Goal: Task Accomplishment & Management: Manage account settings

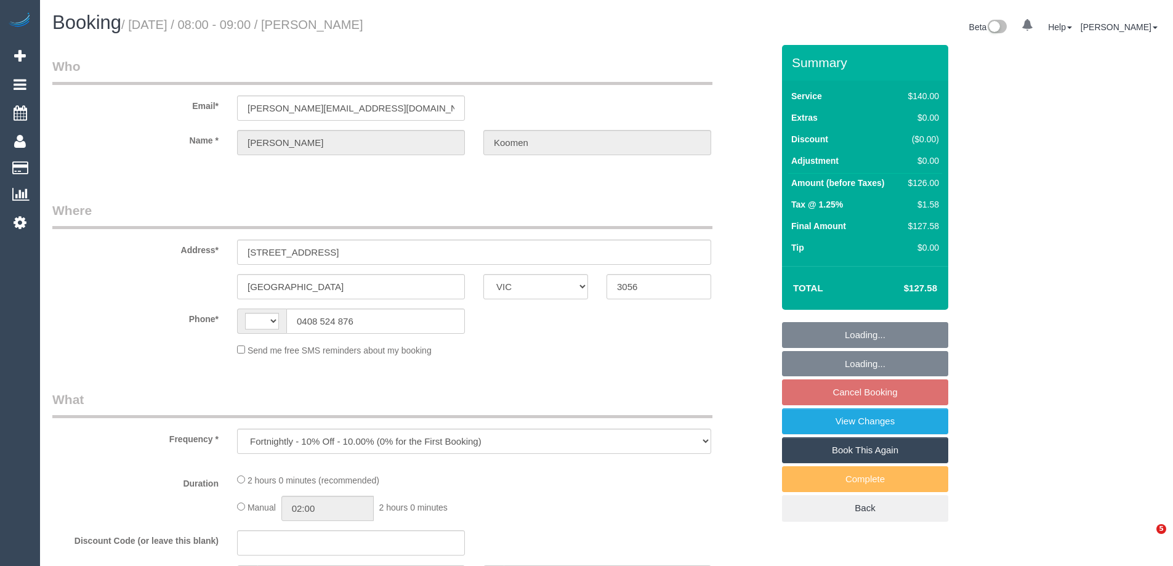
select select "VIC"
select select "string:stripe-pm_1OatWS2GScqysDRVv2bSzkxK"
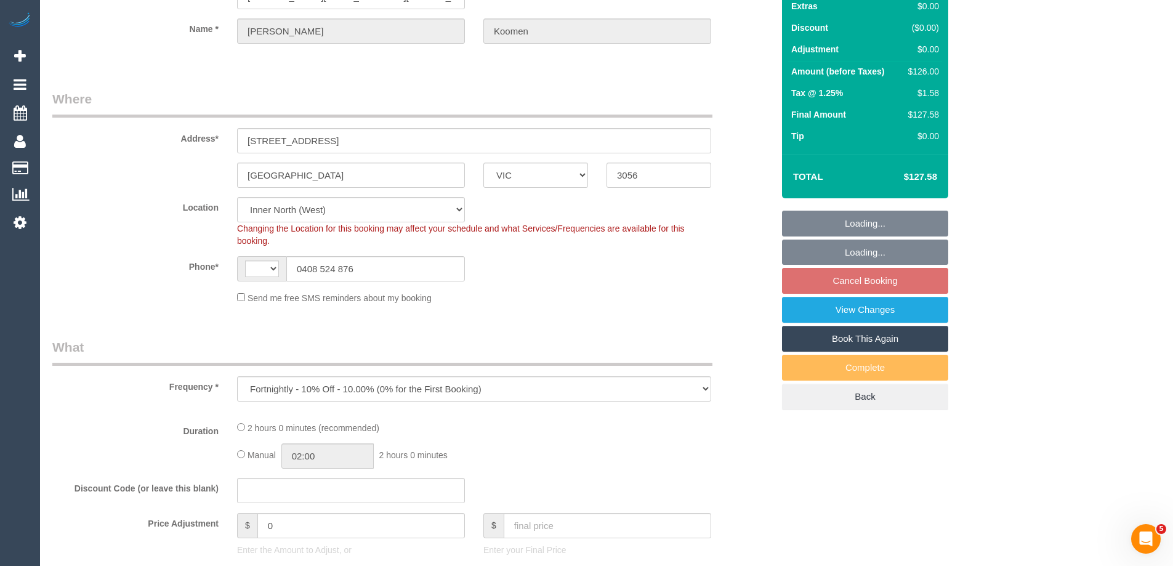
select select "object:529"
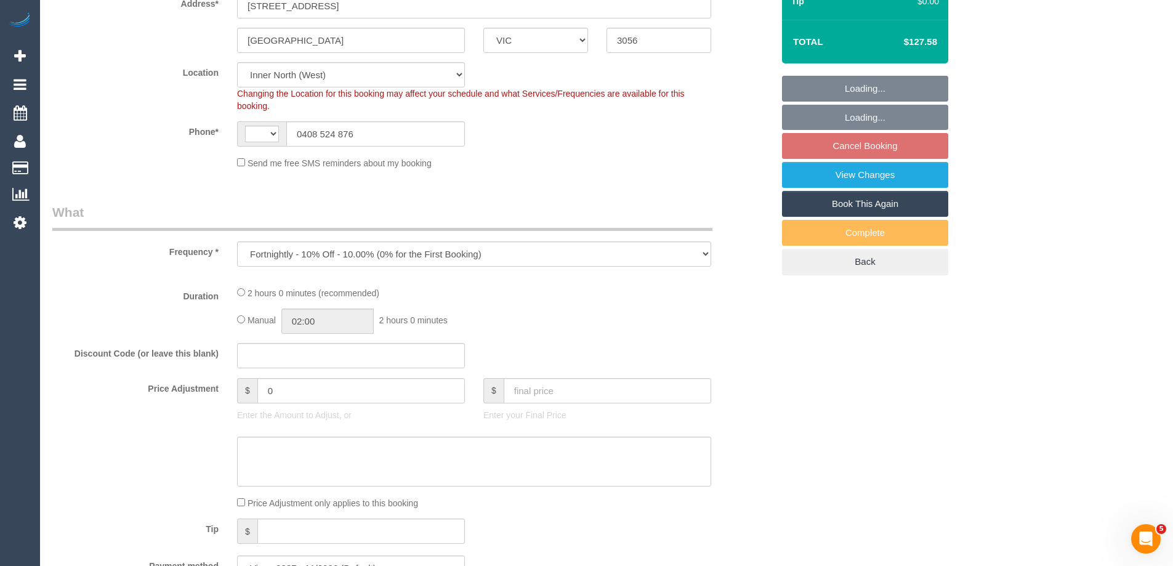
select select "string:AU"
select select "number:28"
select select "number:16"
select select "number:18"
select select "number:24"
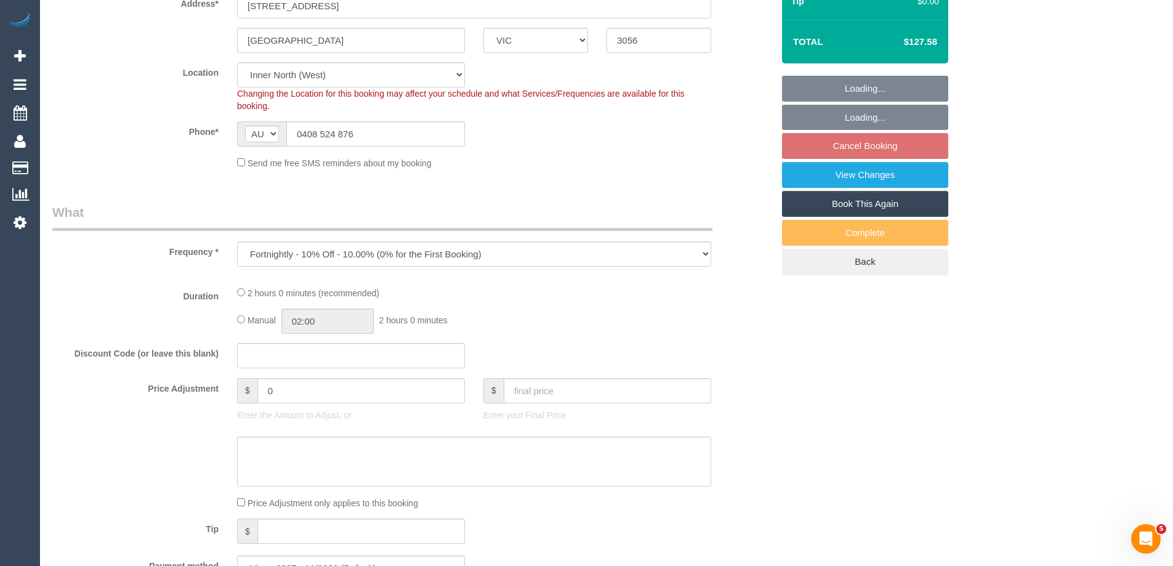
select select "number:35"
select select "number:13"
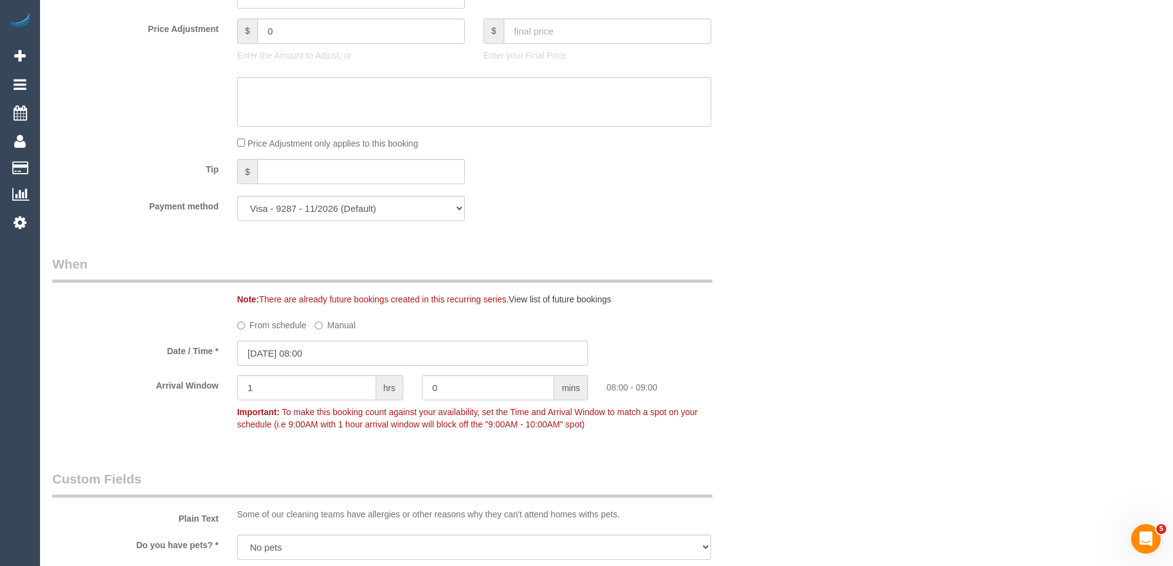
scroll to position [1061, 0]
drag, startPoint x: 271, startPoint y: 379, endPoint x: 175, endPoint y: 388, distance: 97.0
click at [175, 388] on div "Arrival Window 1 hrs 0 mins 08:00 - 09:00 Important: To make this booking count…" at bounding box center [412, 407] width 739 height 61
type input "2"
click at [802, 220] on div "Who Email* laura_koomen@hotmail.com Name * Laura Koomen Where Address* 1/210 Al…" at bounding box center [606, 400] width 1108 height 2832
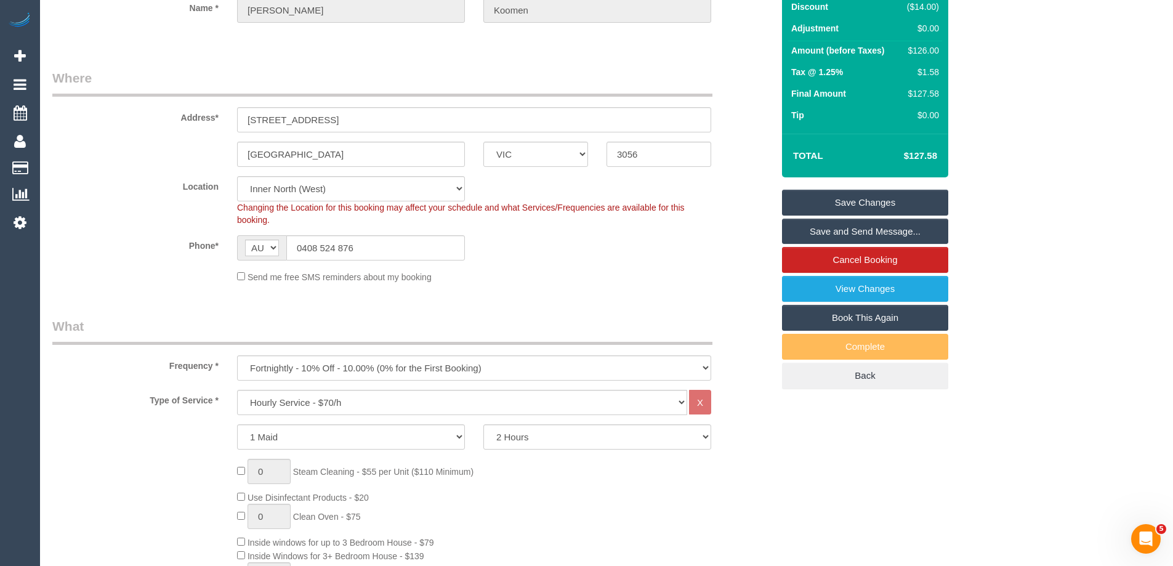
scroll to position [15, 0]
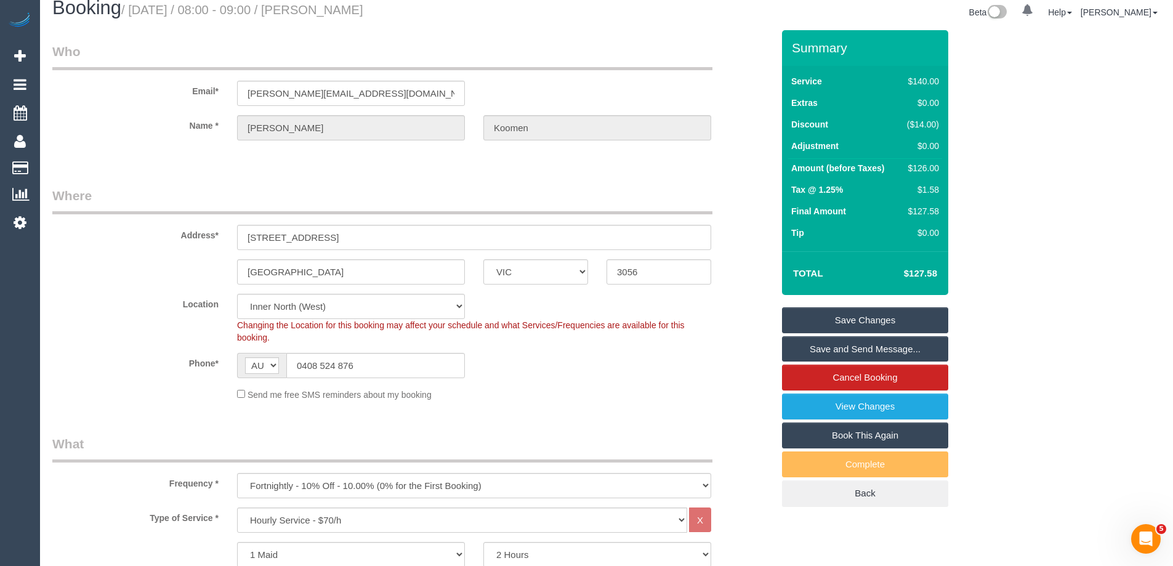
click at [822, 323] on link "Save Changes" at bounding box center [865, 320] width 166 height 26
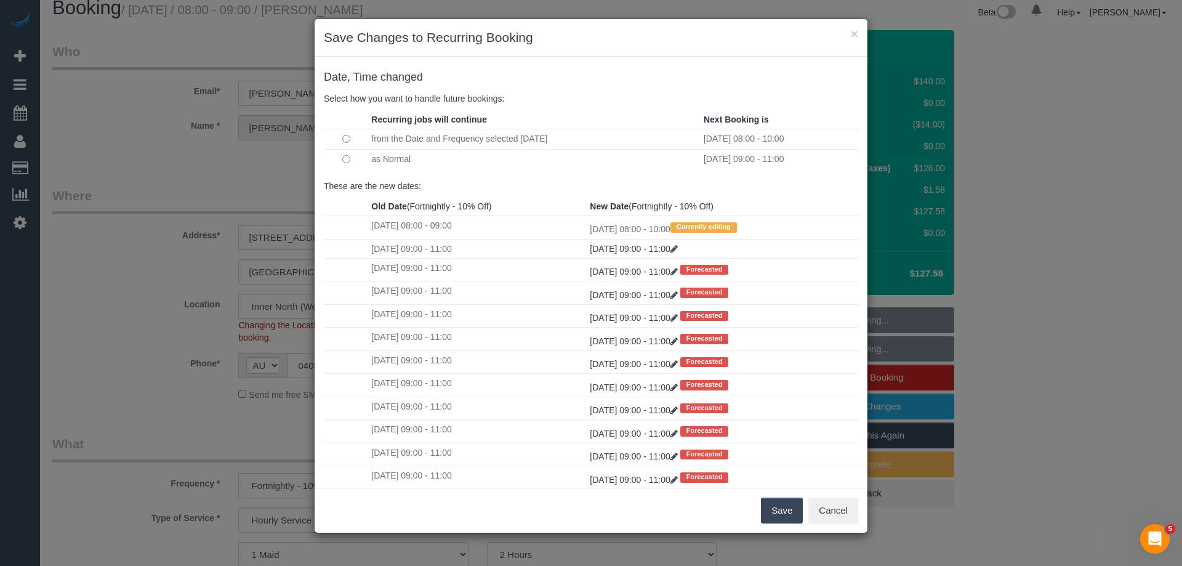
click at [785, 512] on button "Save" at bounding box center [782, 510] width 42 height 26
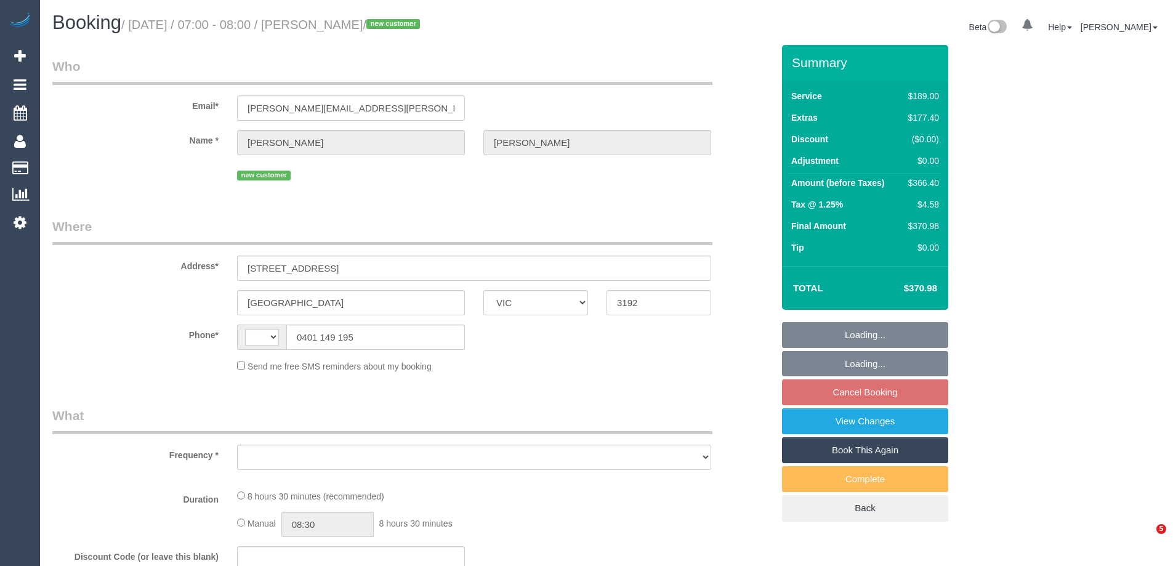
select select "VIC"
select select "string:stripe-pm_1S8b9Z2GScqysDRV3JONTb6N"
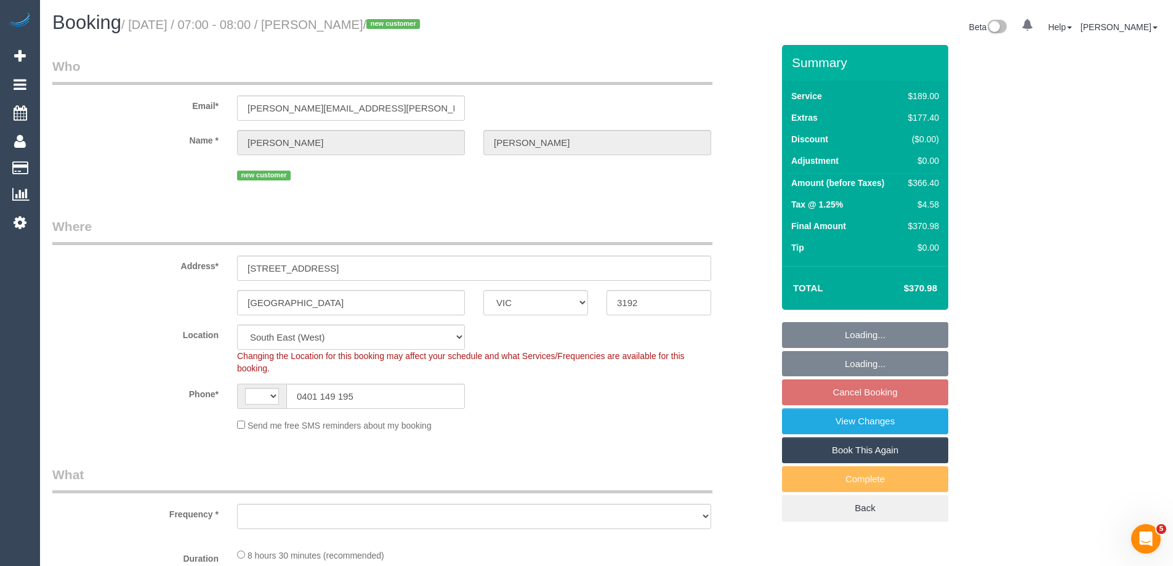
select select "string:AU"
select select "object:1258"
select select "number:28"
select select "number:17"
select select "number:19"
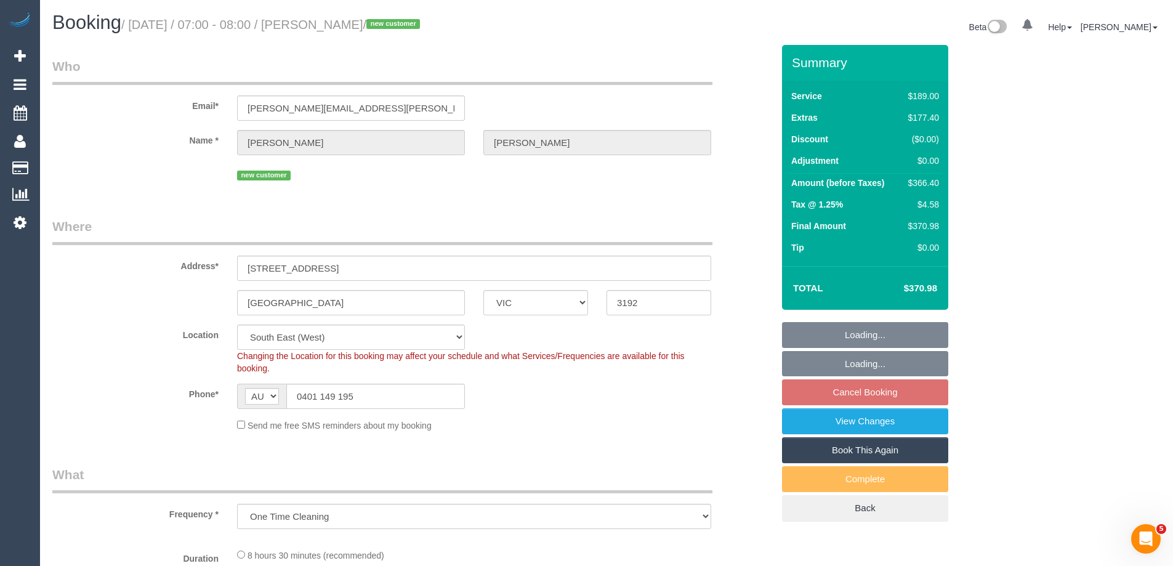
select select "number:36"
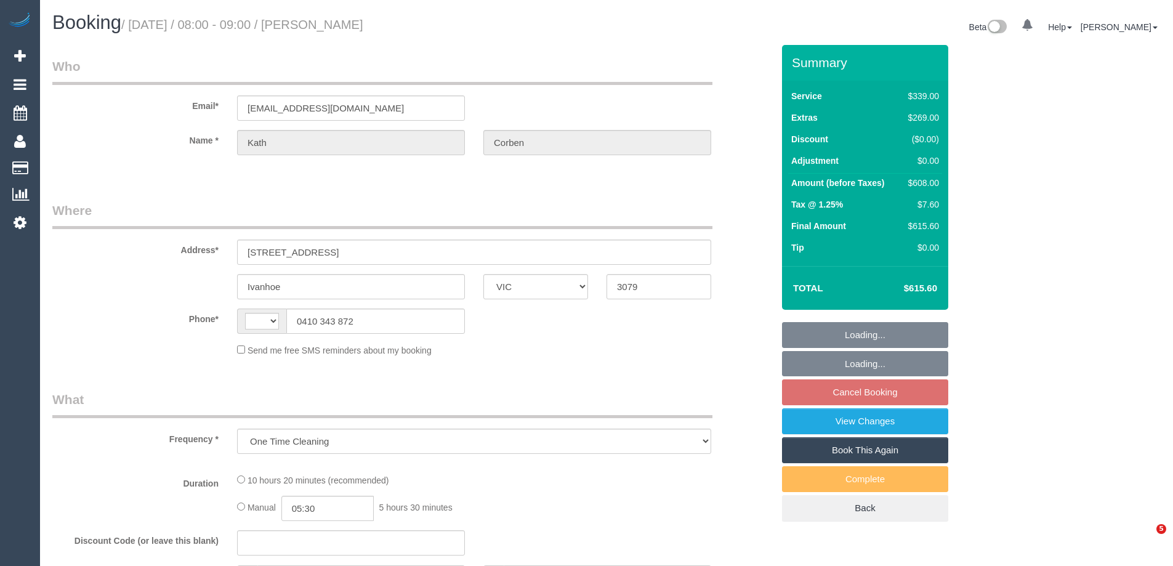
select select "VIC"
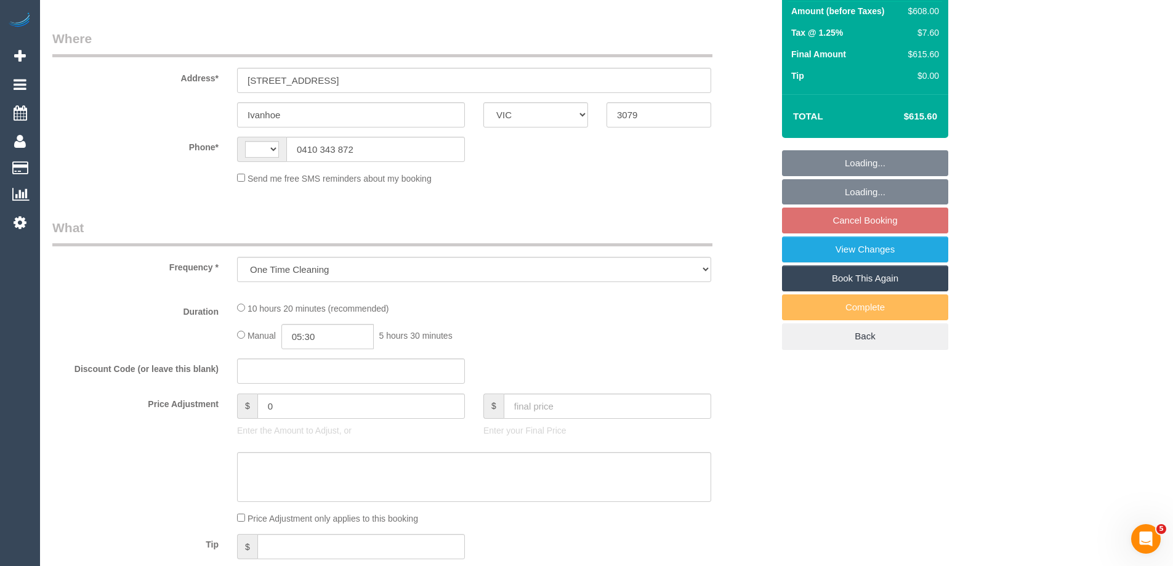
select select "string:AU"
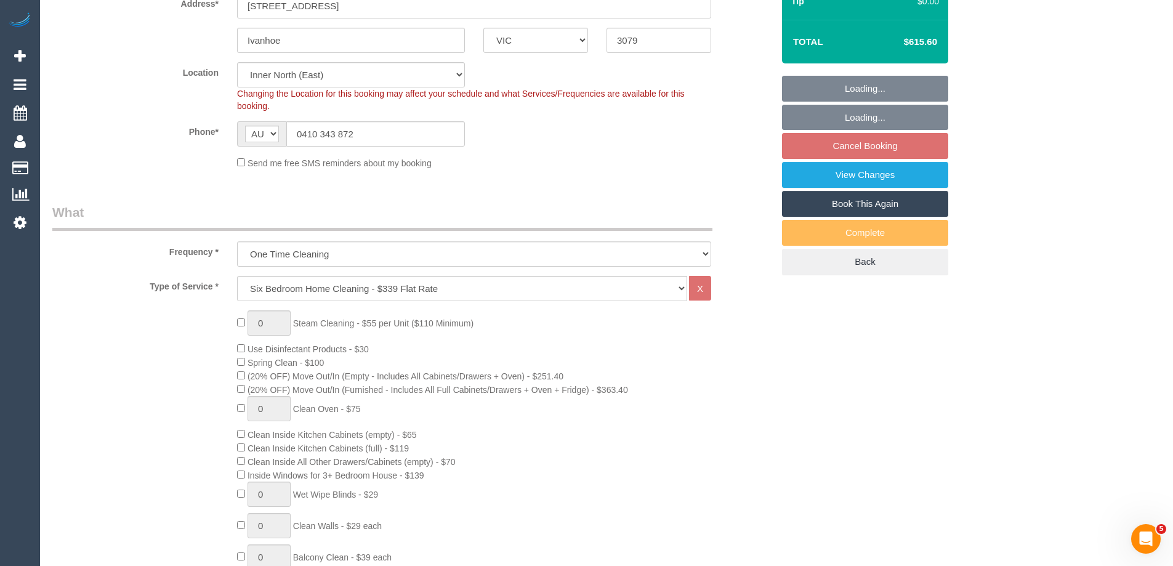
select select "string:stripe-pm_1S8JFC2GScqysDRVUQutItZh"
select select "object:713"
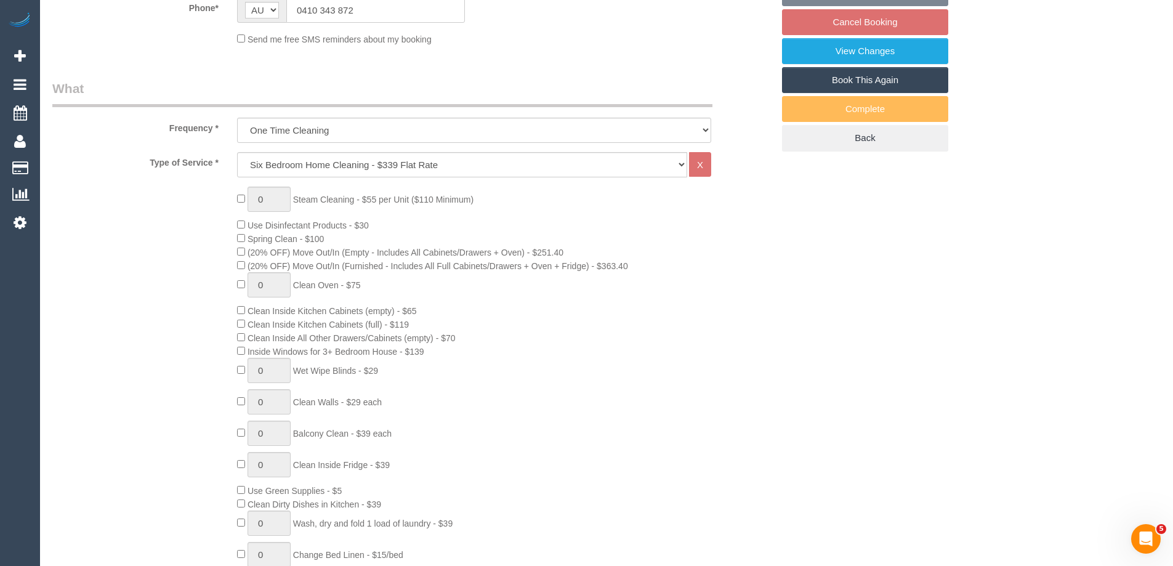
select select "number:30"
select select "number:14"
select select "number:19"
select select "number:23"
select select "number:26"
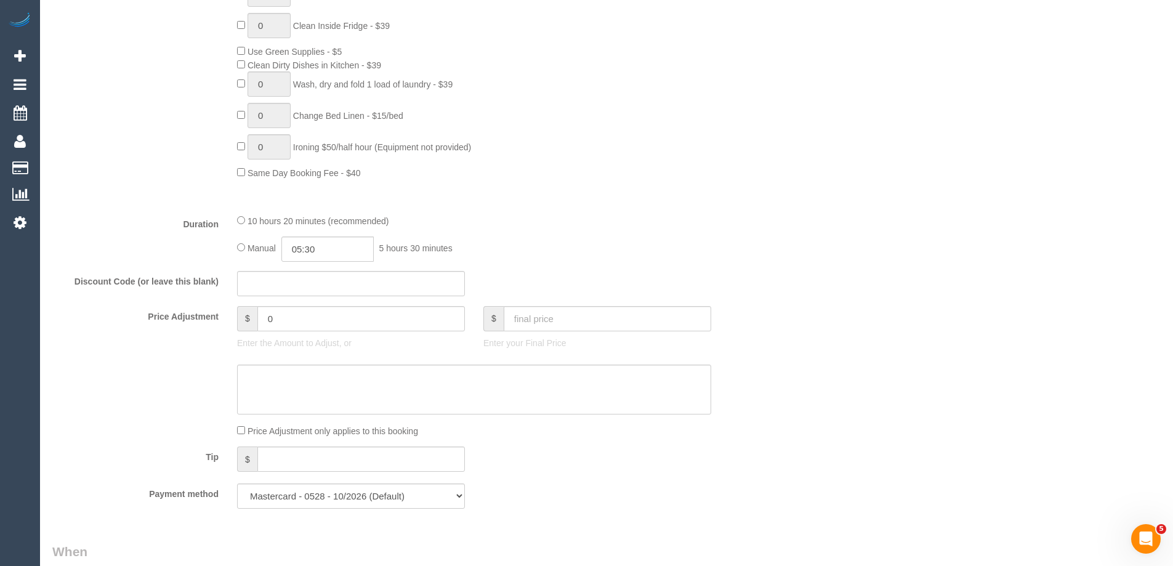
scroll to position [862, 0]
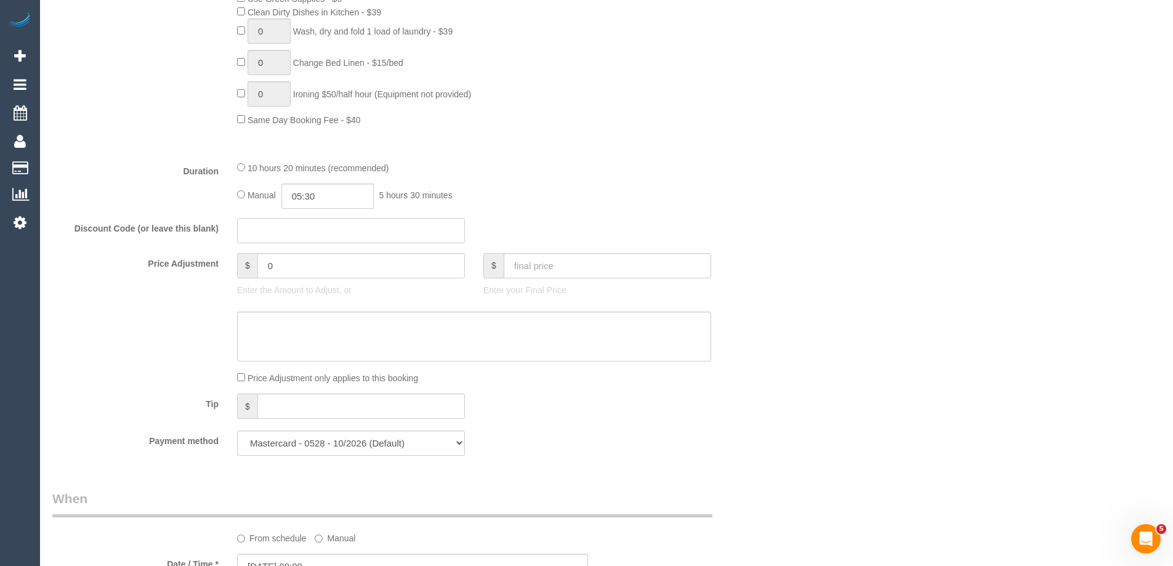
click at [267, 237] on input "text" at bounding box center [351, 230] width 228 height 25
type input "EARLYBIRD40"
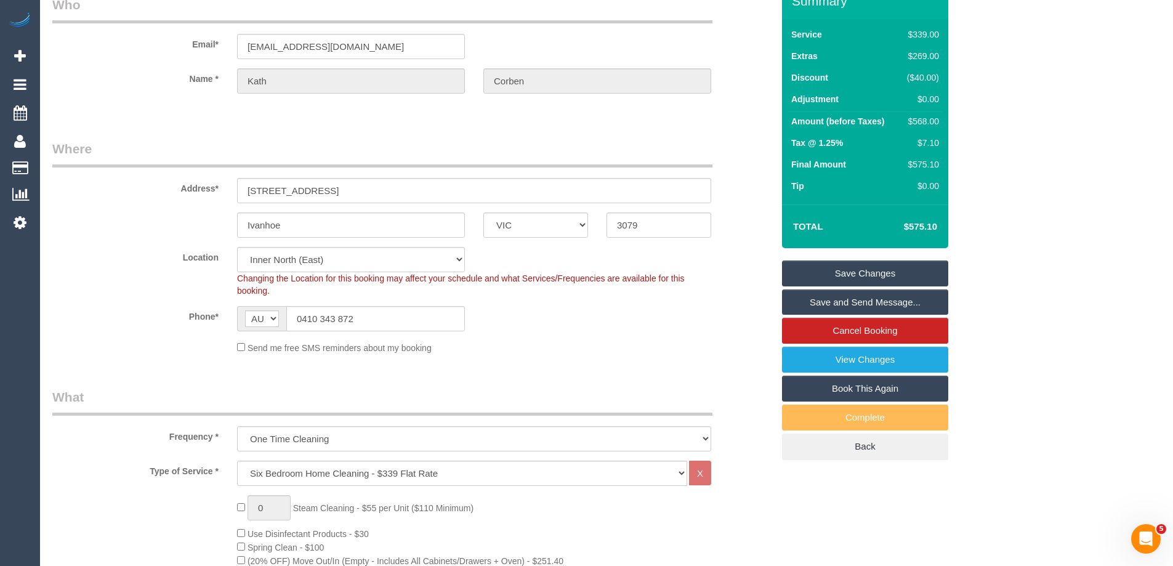
scroll to position [0, 0]
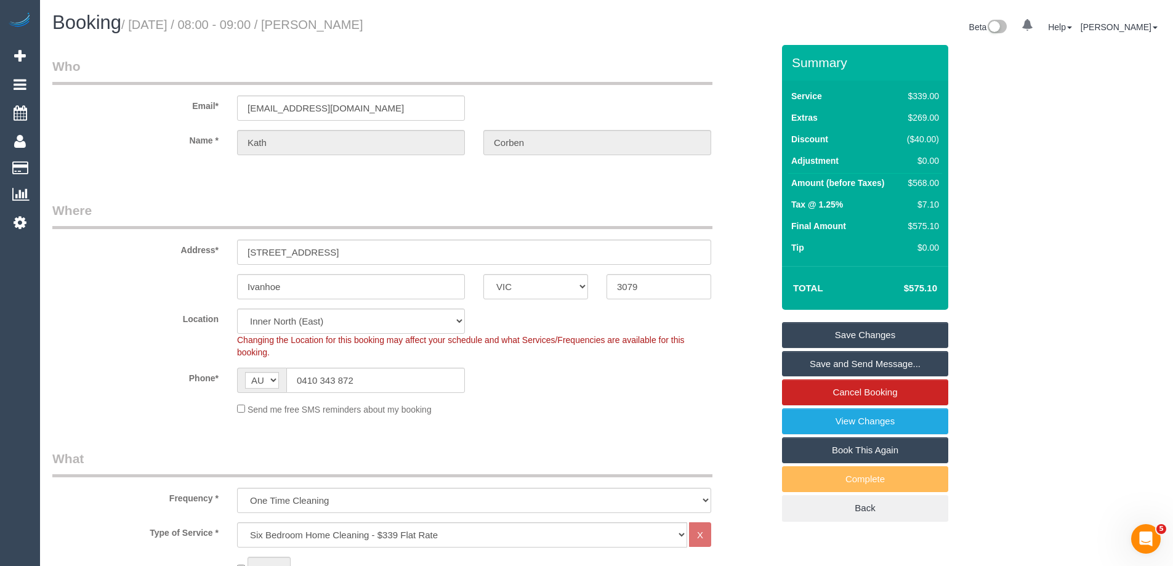
click at [826, 337] on link "Save Changes" at bounding box center [865, 335] width 166 height 26
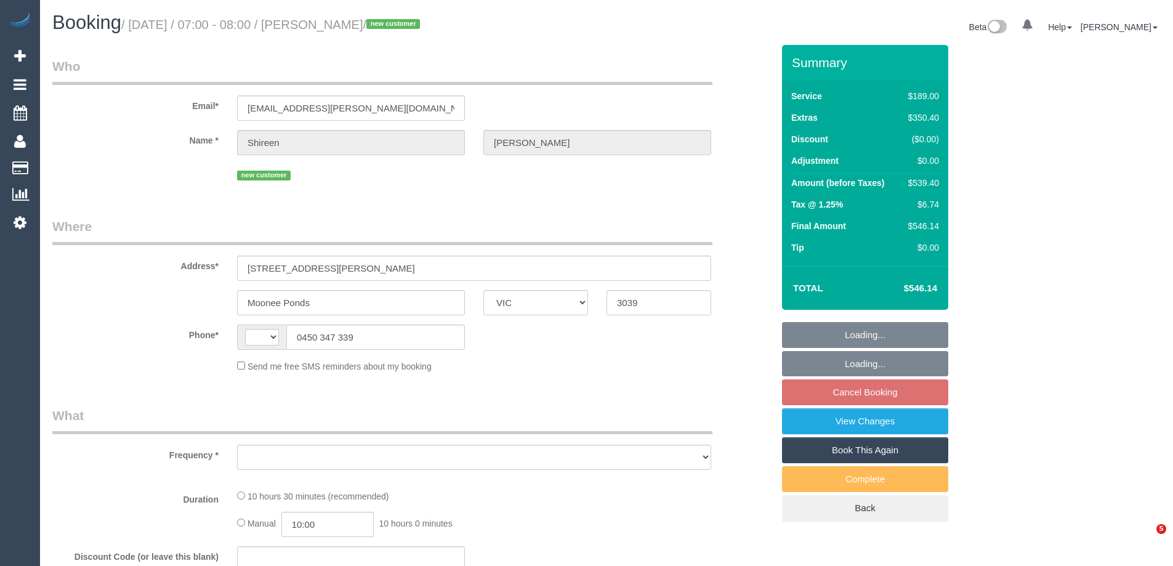
select select "VIC"
select select "string:AU"
select select "string:stripe-pm_1S7UZm2GScqysDRVXrxO2n2B"
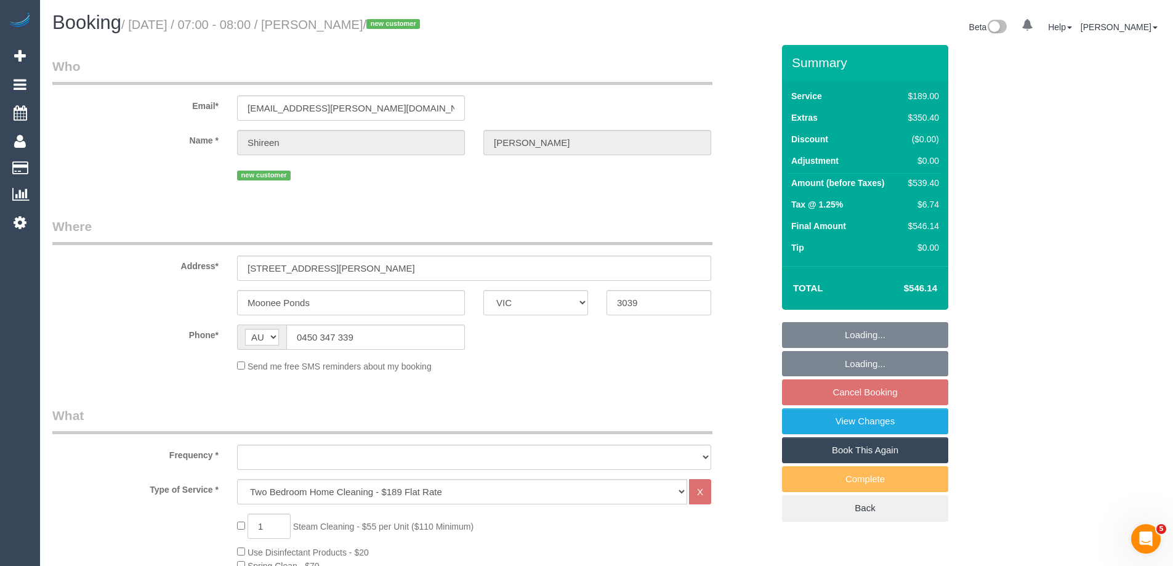
select select "object:794"
select select "number:27"
select select "number:14"
select select "number:18"
select select "number:25"
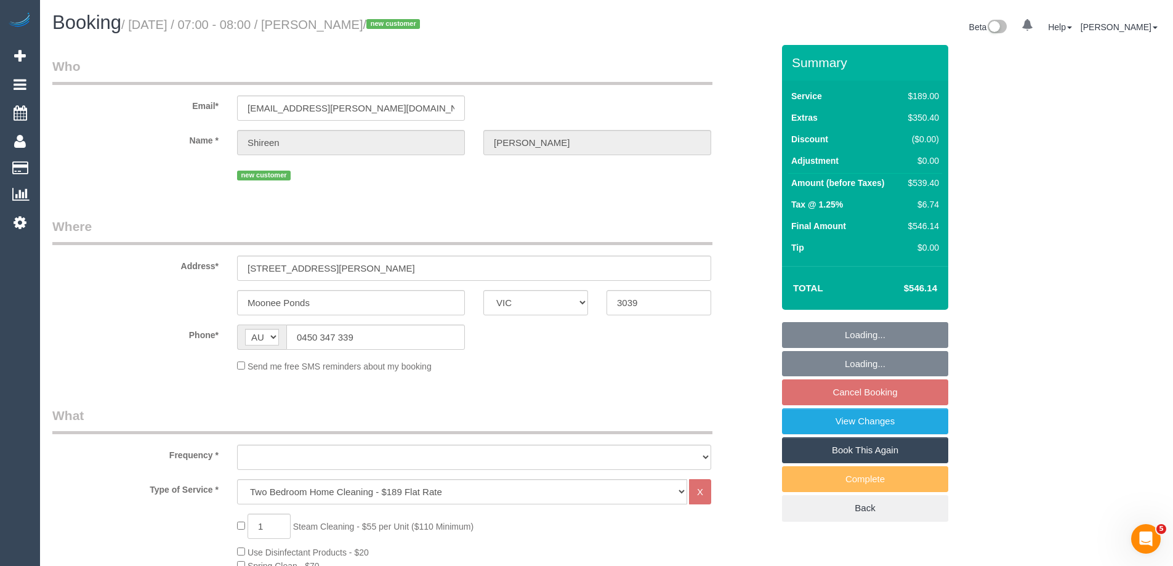
select select "number:26"
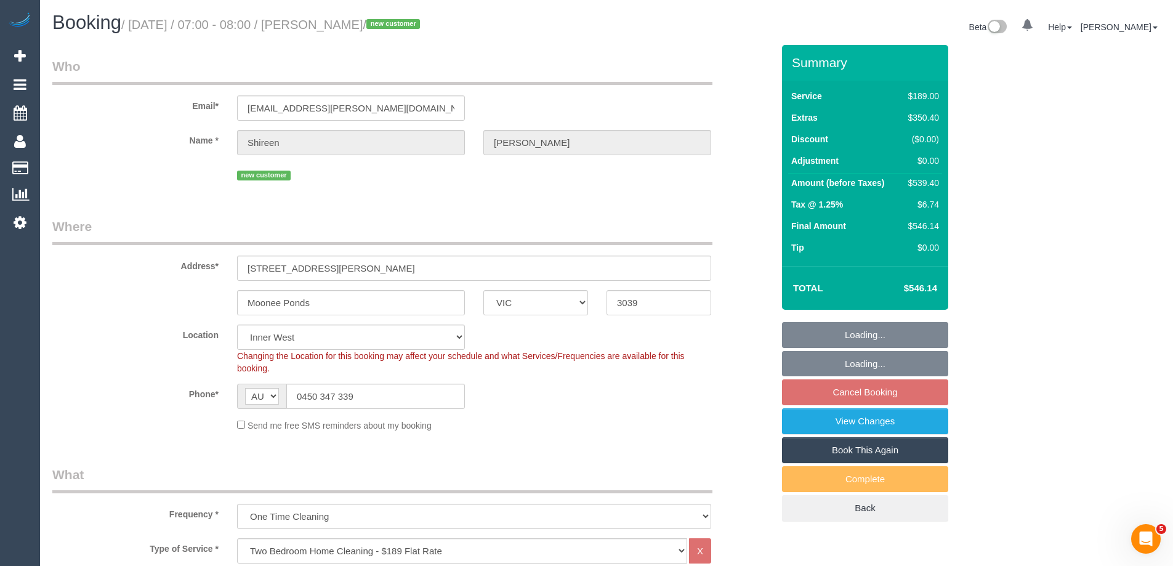
select select "object:1501"
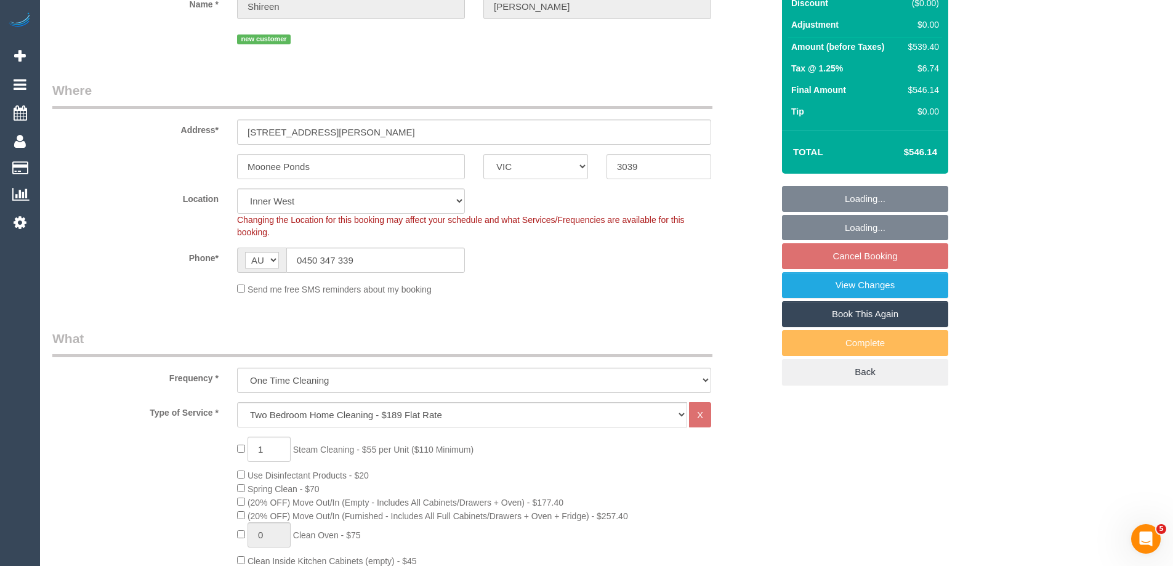
scroll to position [246, 0]
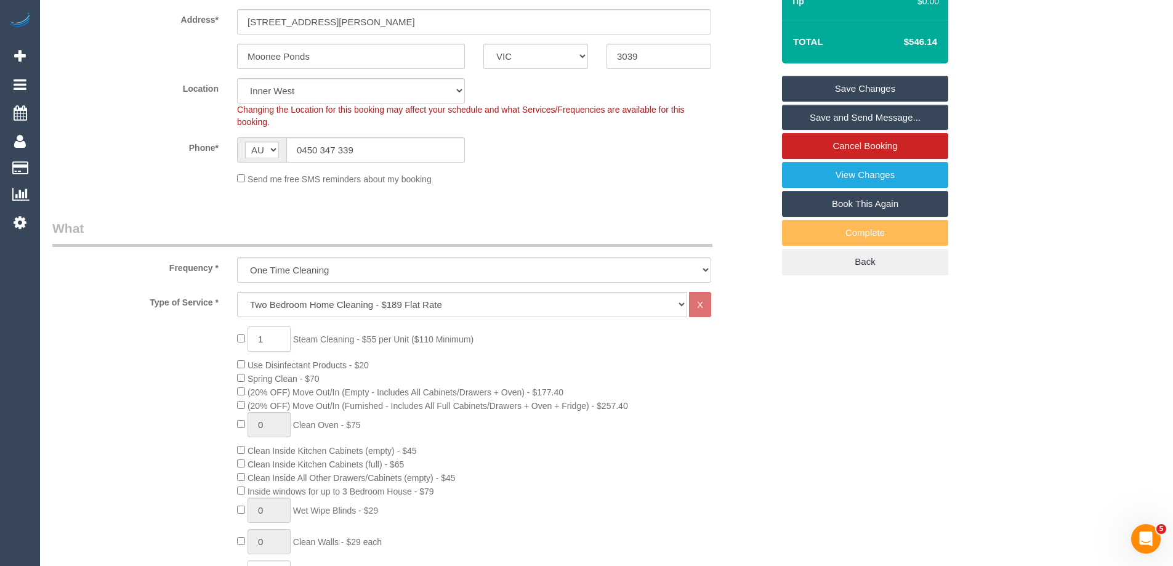
drag, startPoint x: 258, startPoint y: 335, endPoint x: 228, endPoint y: 331, distance: 30.4
click at [228, 331] on div "1 Steam Cleaning - $55 per Unit ($110 Minimum) Use Disinfectant Products - $20 …" at bounding box center [505, 542] width 554 height 432
type input "2"
click at [203, 336] on div "2 Steam Cleaning - $55 per Unit ($110 Minimum) Use Disinfectant Products - $20 …" at bounding box center [412, 542] width 739 height 432
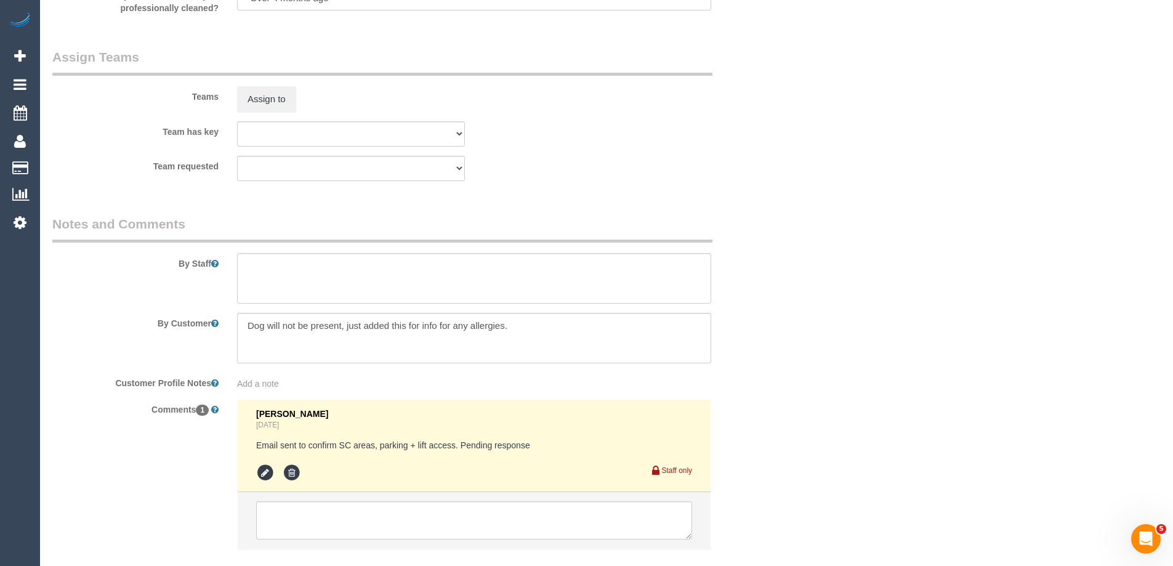
scroll to position [1908, 0]
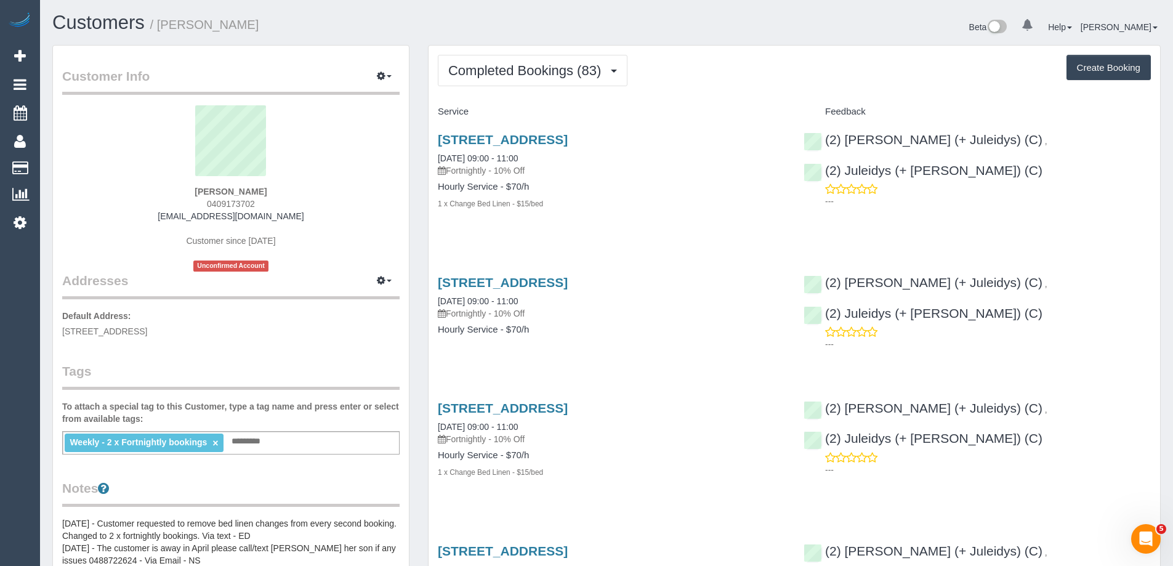
click at [684, 345] on div "11 Illawarra Road, Hawthorn, VIC 3122 18/08/2025 09:00 - 11:00 Fortnightly - 10…" at bounding box center [611, 312] width 366 height 95
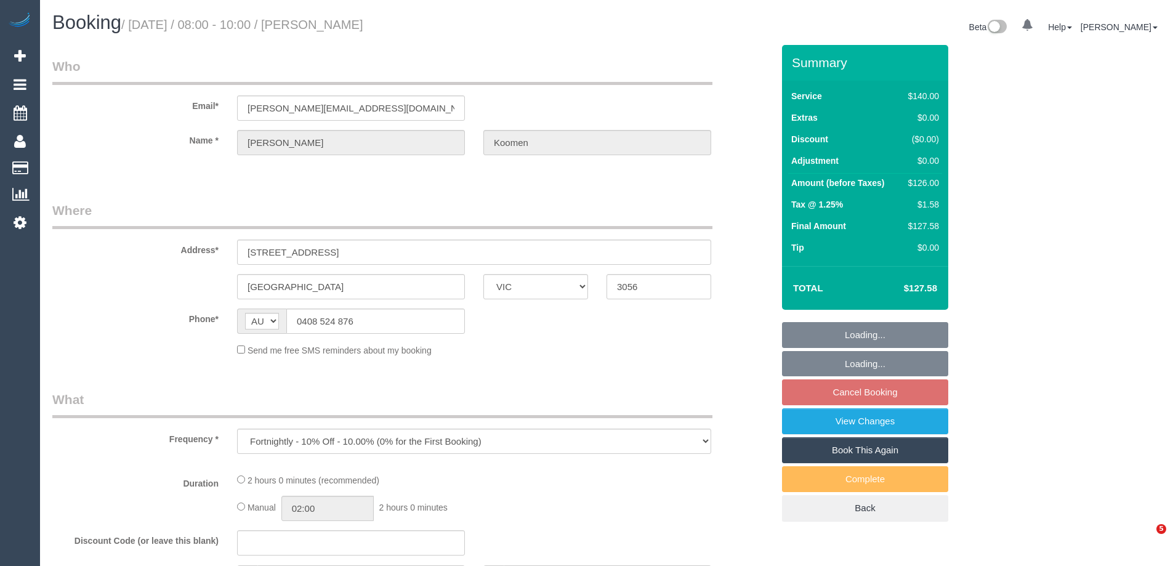
select select "VIC"
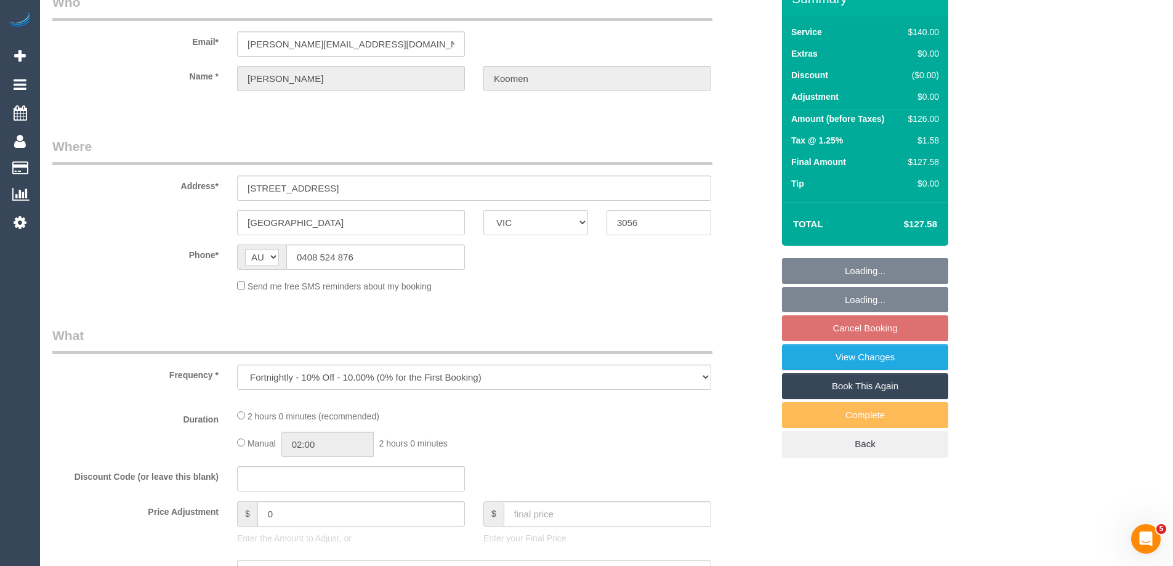
scroll to position [123, 0]
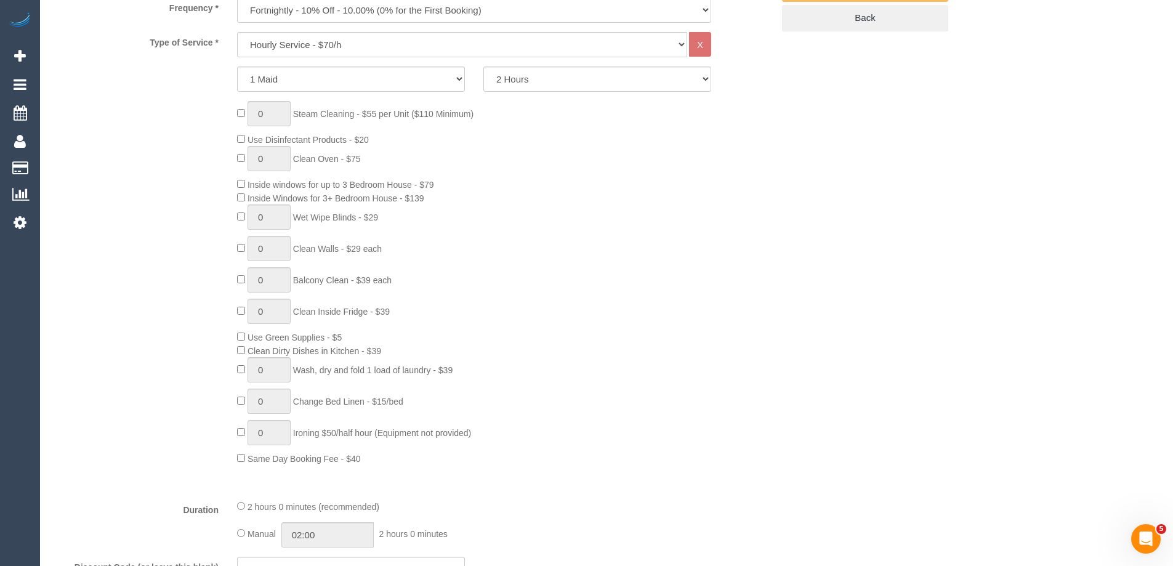
select select "string:stripe-pm_1OatWS2GScqysDRVv2bSzkxK"
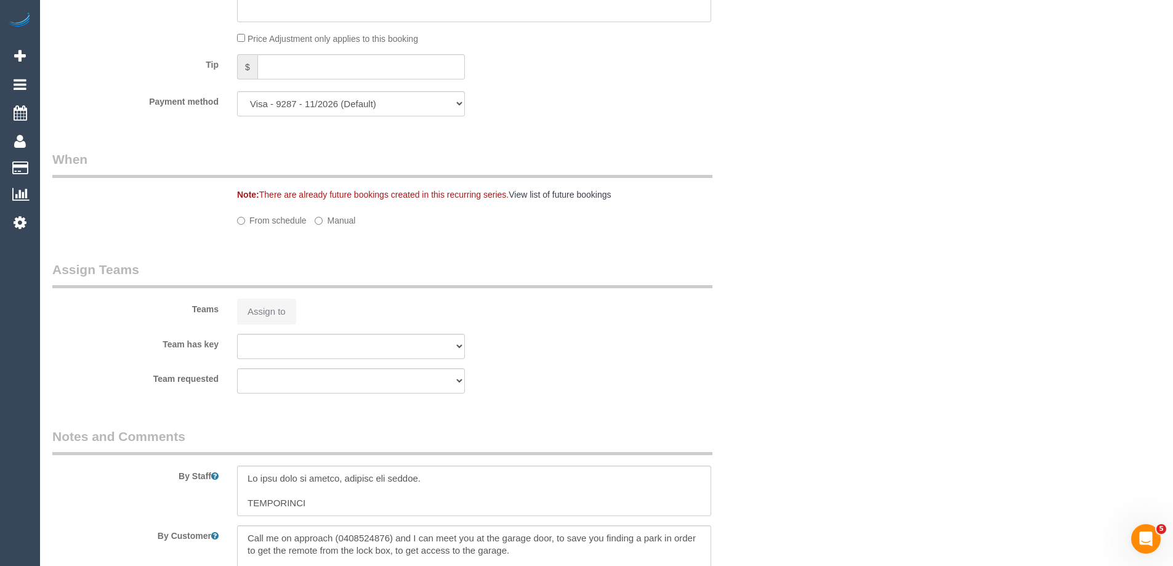
select select "object:757"
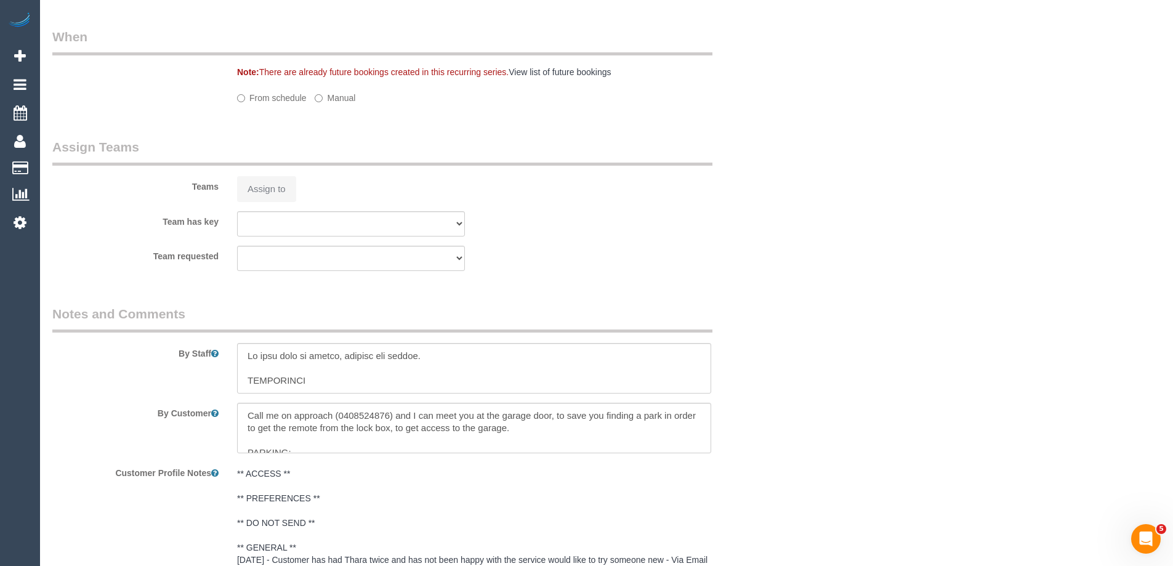
select select "number:28"
select select "number:16"
select select "number:18"
select select "number:24"
select select "number:35"
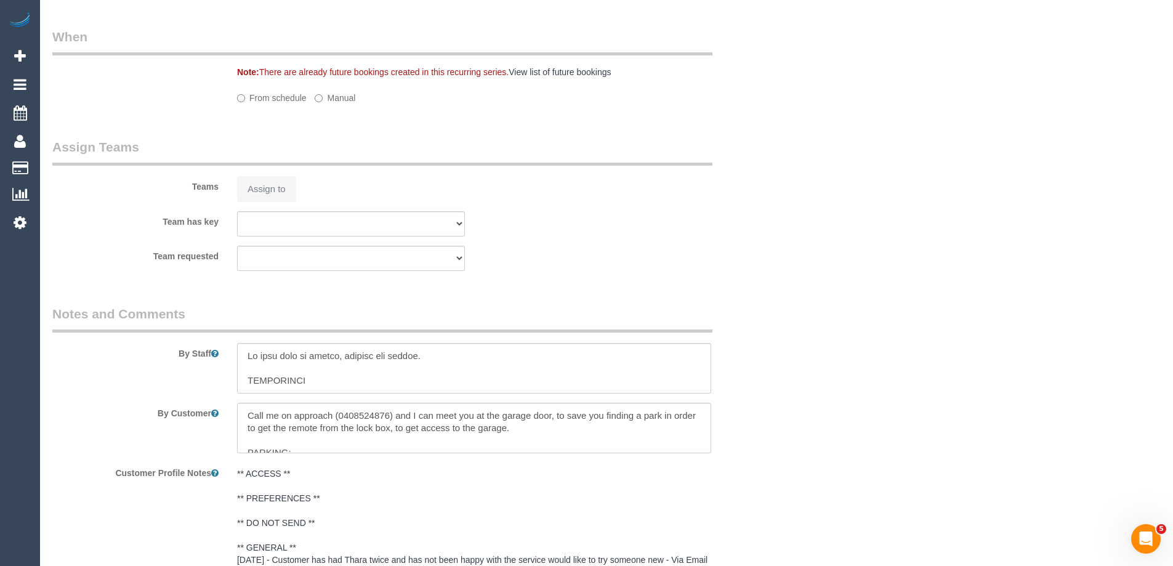
select select "number:13"
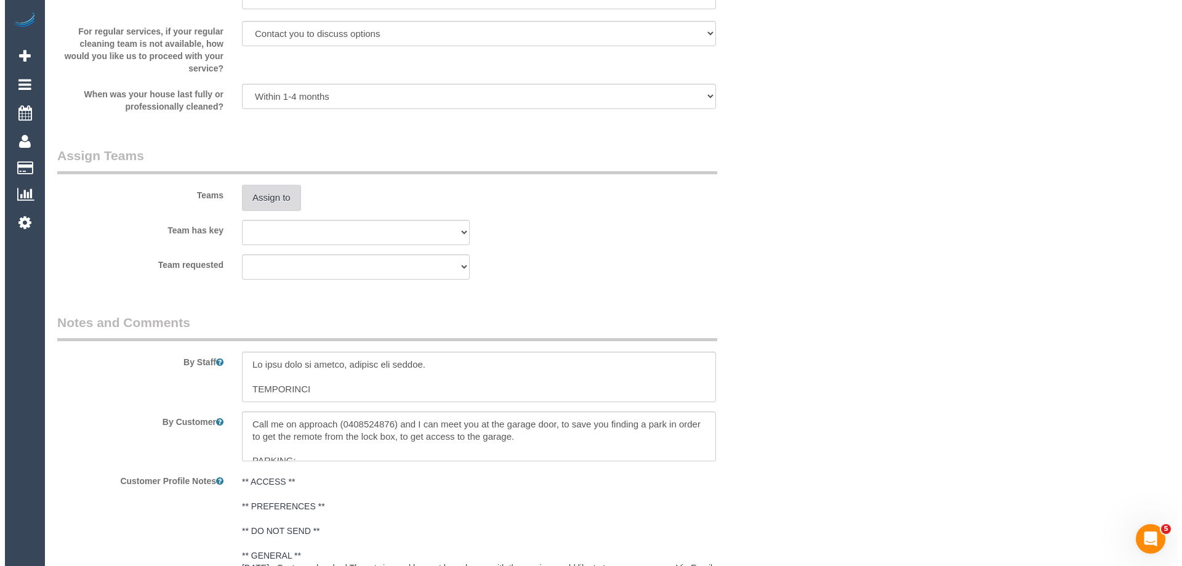
scroll to position [1783, 0]
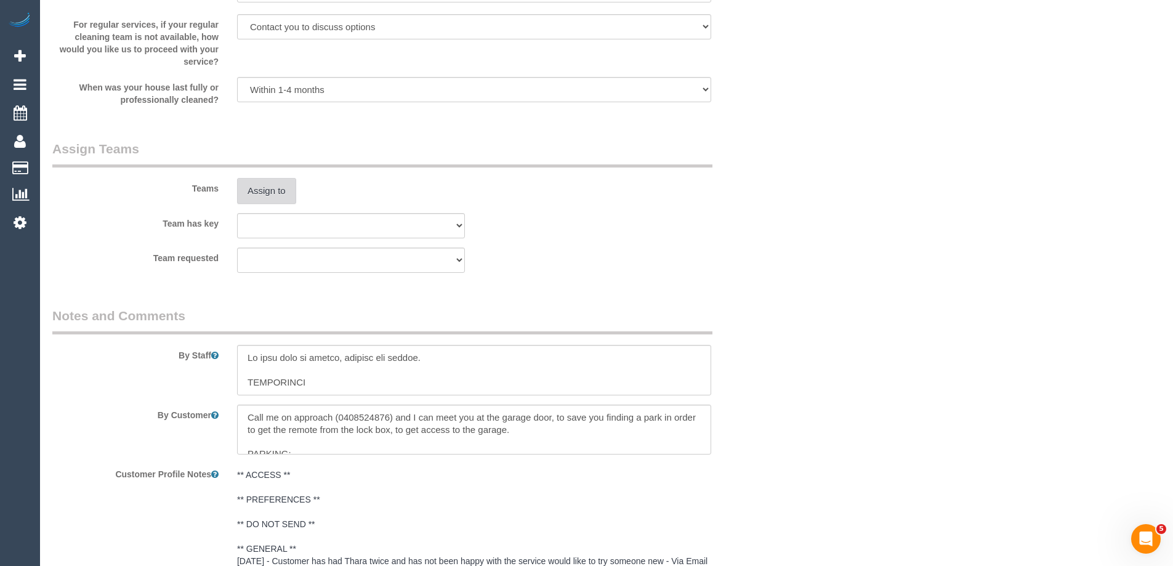
click at [254, 187] on button "Assign to" at bounding box center [266, 191] width 59 height 26
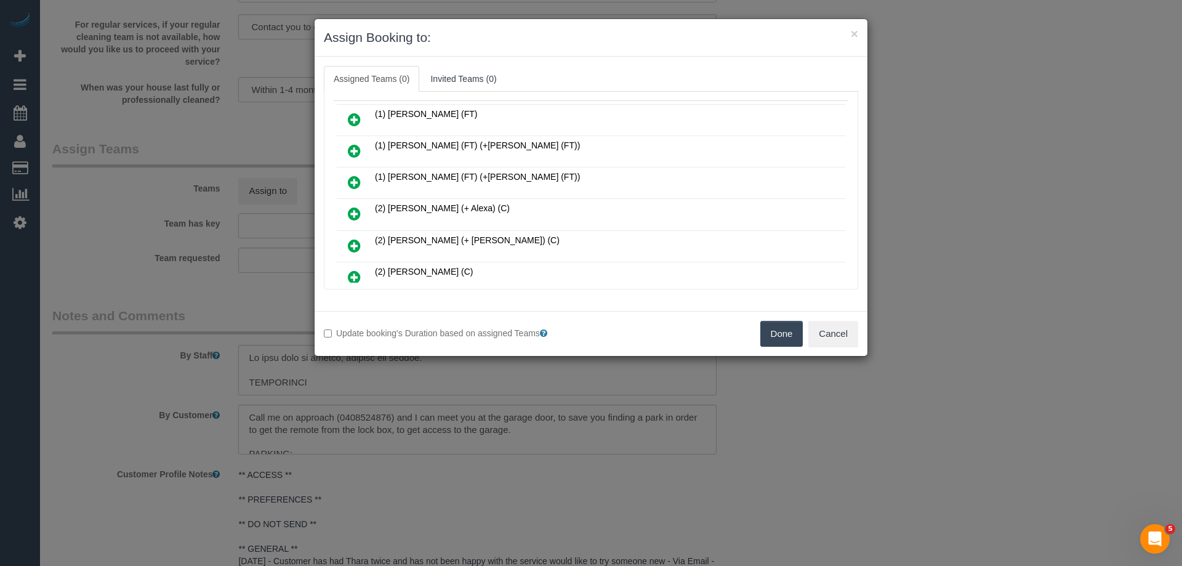
scroll to position [185, 0]
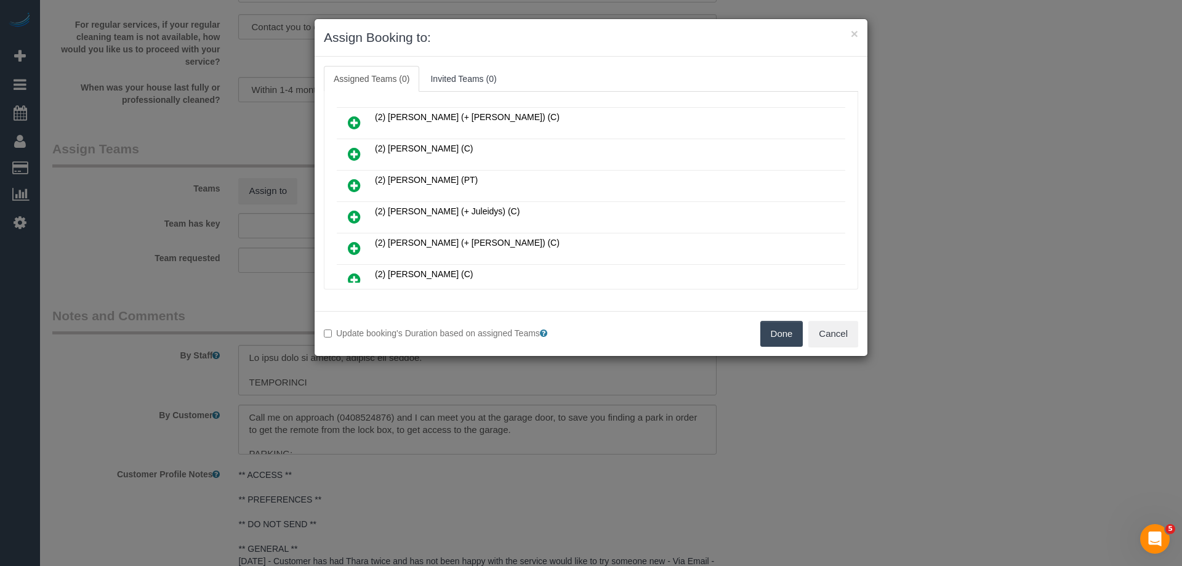
click at [358, 273] on icon at bounding box center [354, 279] width 13 height 15
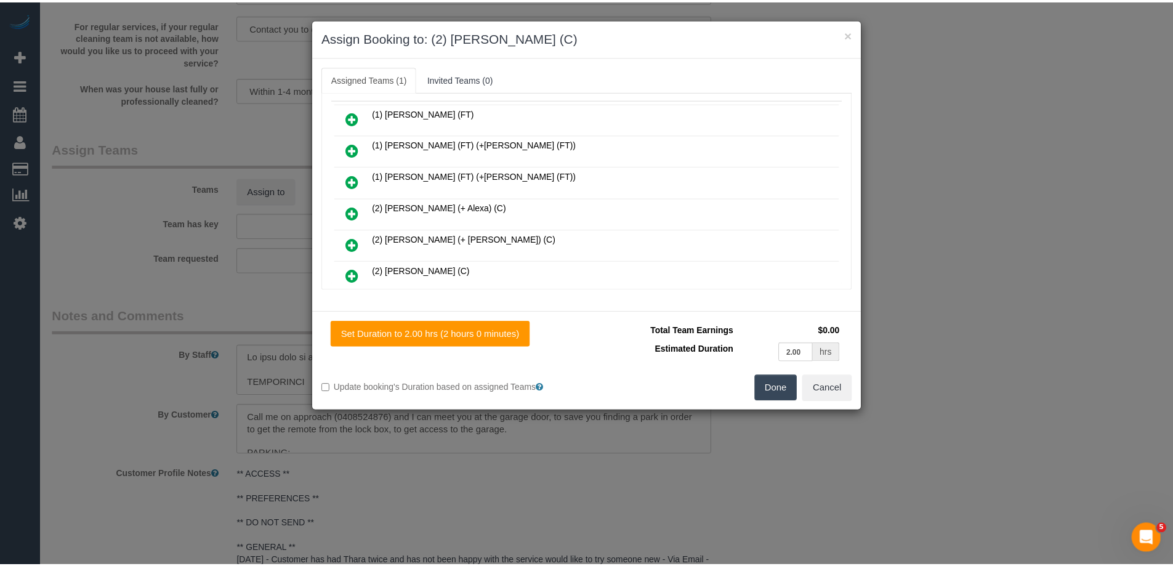
scroll to position [0, 0]
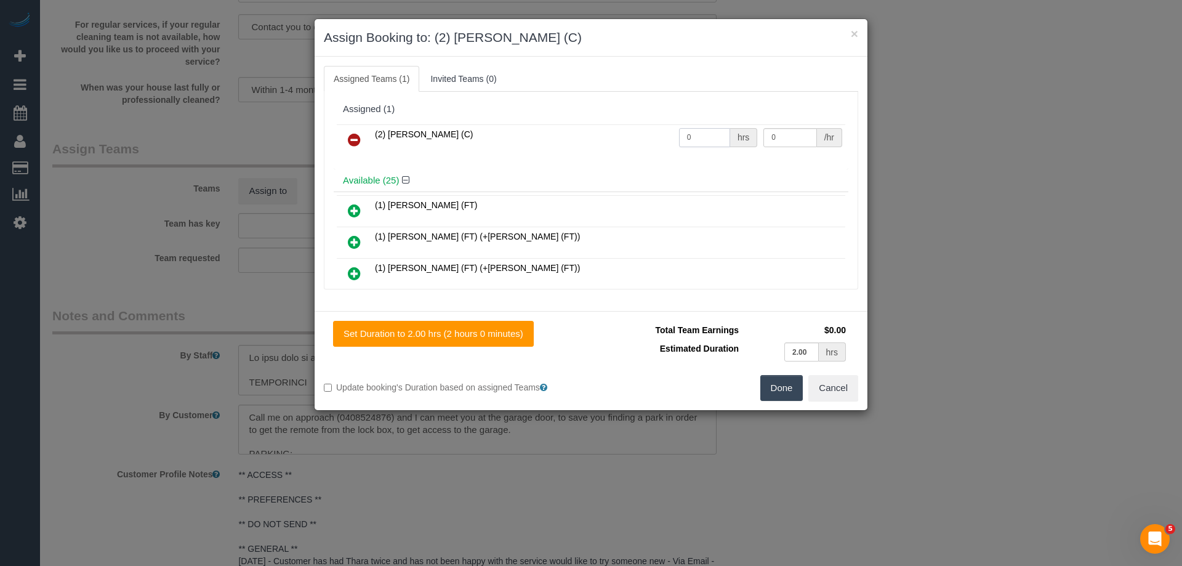
click at [663, 138] on tr "(2) Joshua Russell (C) 0 hrs 0 /hr" at bounding box center [591, 139] width 508 height 31
type input "2"
drag, startPoint x: 789, startPoint y: 137, endPoint x: 738, endPoint y: 131, distance: 51.4
click at [742, 131] on tr "(2) Joshua Russell (C) 2 hrs 0 /hr" at bounding box center [591, 139] width 508 height 31
type input "37.5"
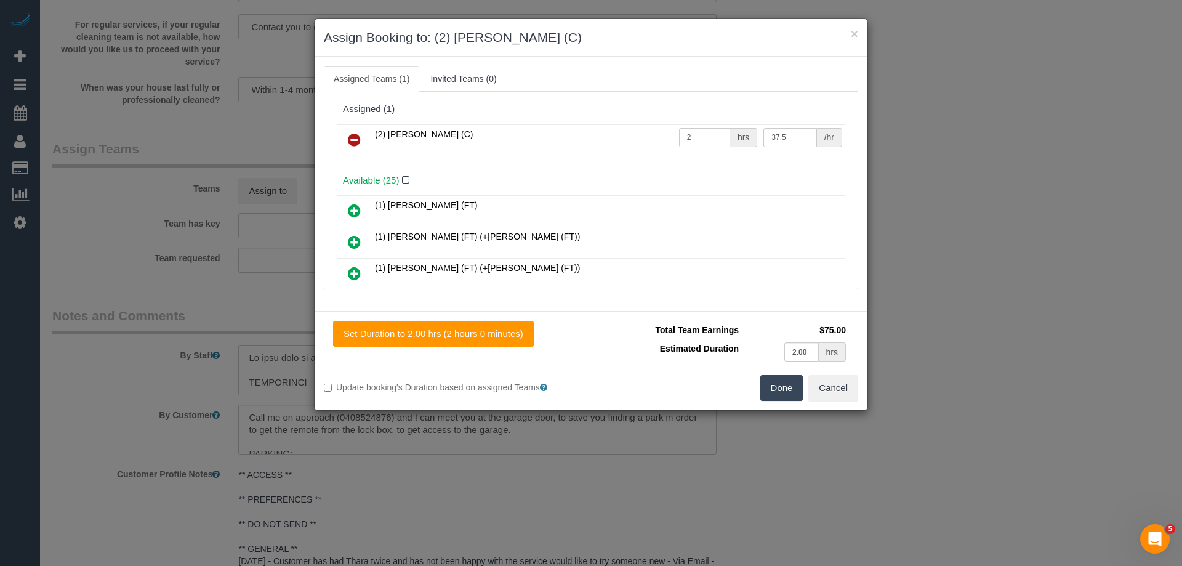
click at [781, 384] on button "Done" at bounding box center [781, 388] width 43 height 26
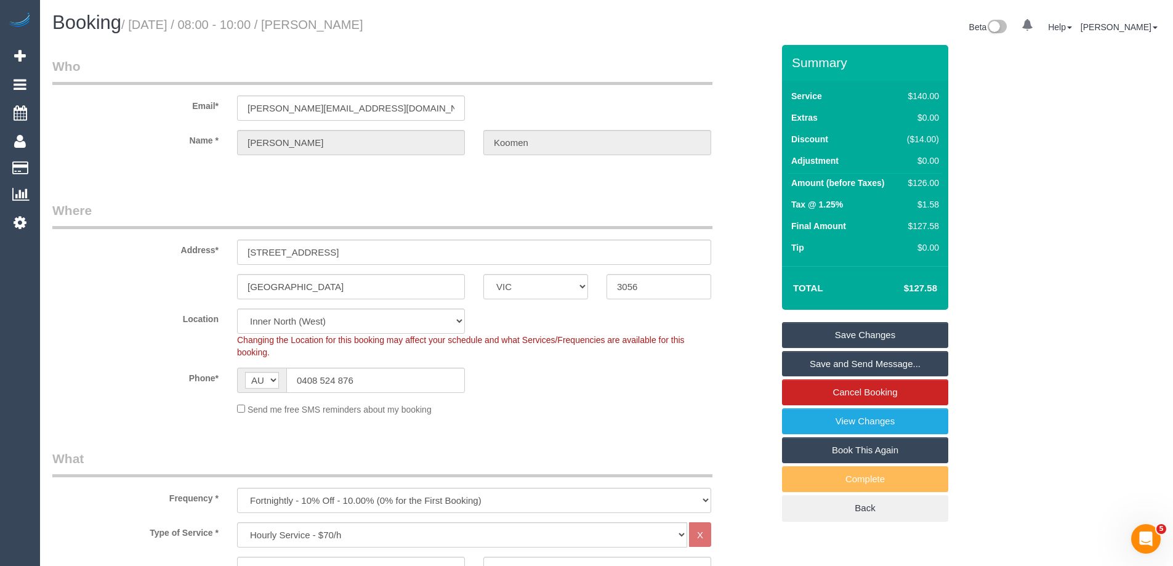
drag, startPoint x: 390, startPoint y: 22, endPoint x: 340, endPoint y: 22, distance: 49.2
click at [340, 22] on h1 "Booking / September 25, 2025 / 08:00 - 10:00 / Laura Koomen" at bounding box center [324, 22] width 545 height 21
copy small "Laura Koomen"
click at [793, 338] on link "Save Changes" at bounding box center [865, 335] width 166 height 26
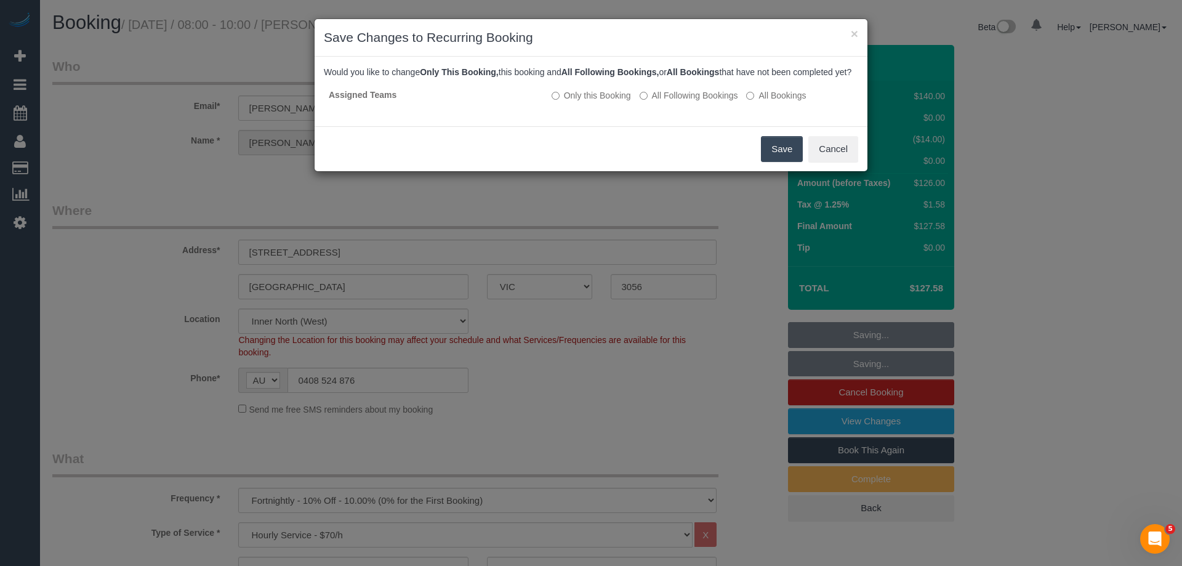
click at [779, 159] on button "Save" at bounding box center [782, 149] width 42 height 26
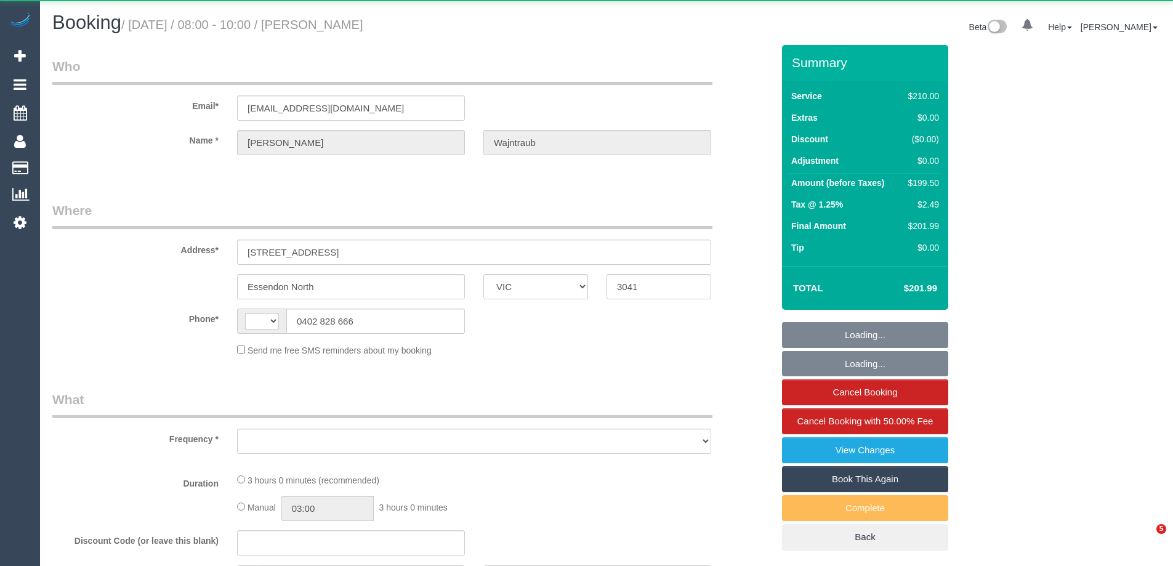
select select "VIC"
select select "string:stripe-pm_1RW6Gc2GScqysDRVzRzNyM4q"
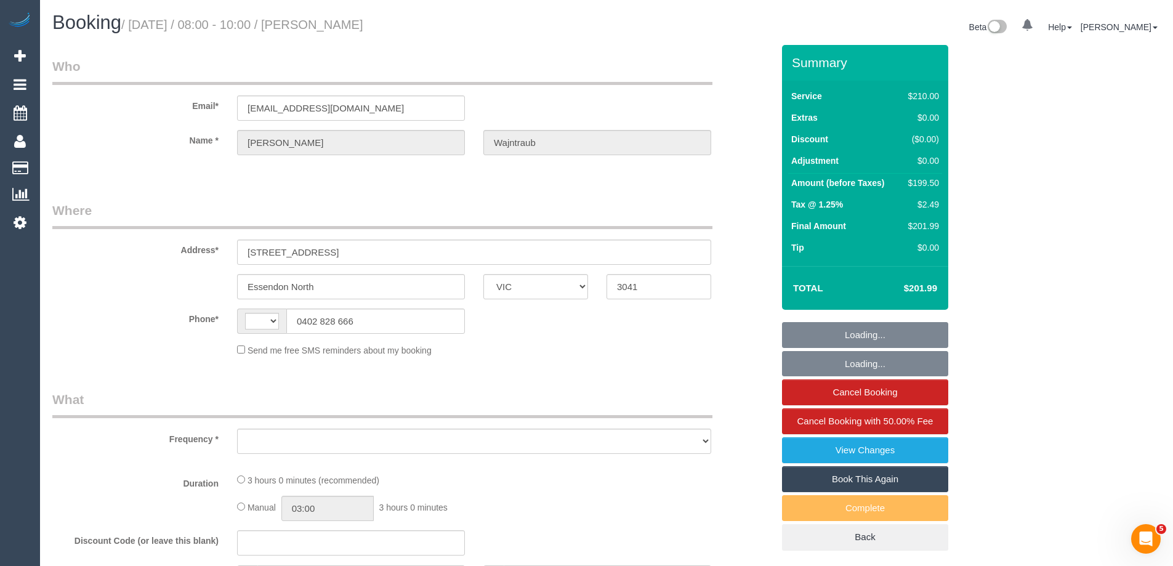
select select "string:AU"
select select "object:570"
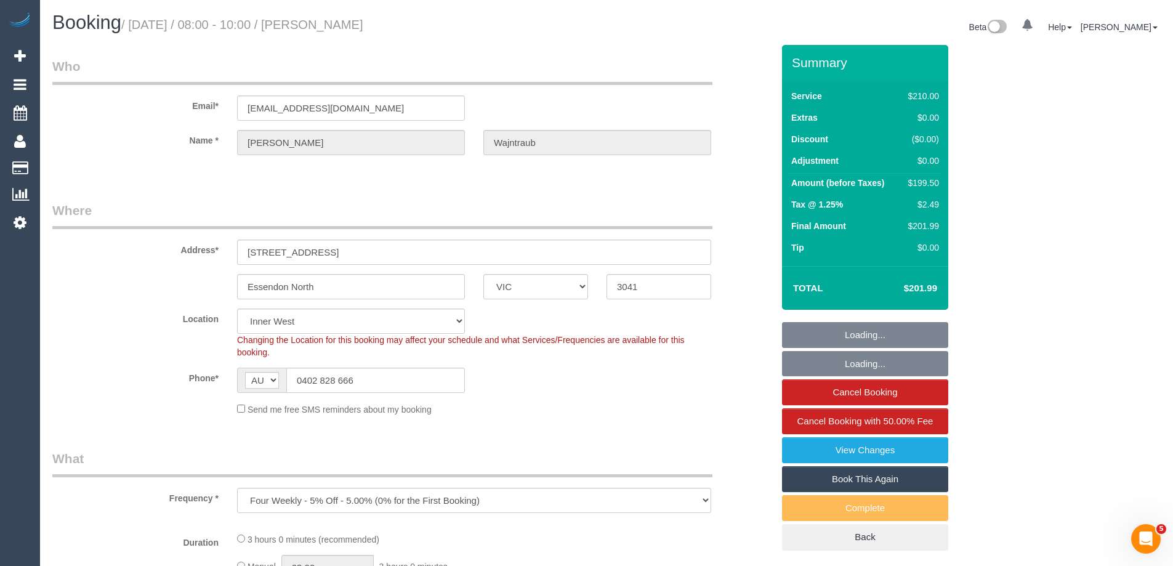
select select "180"
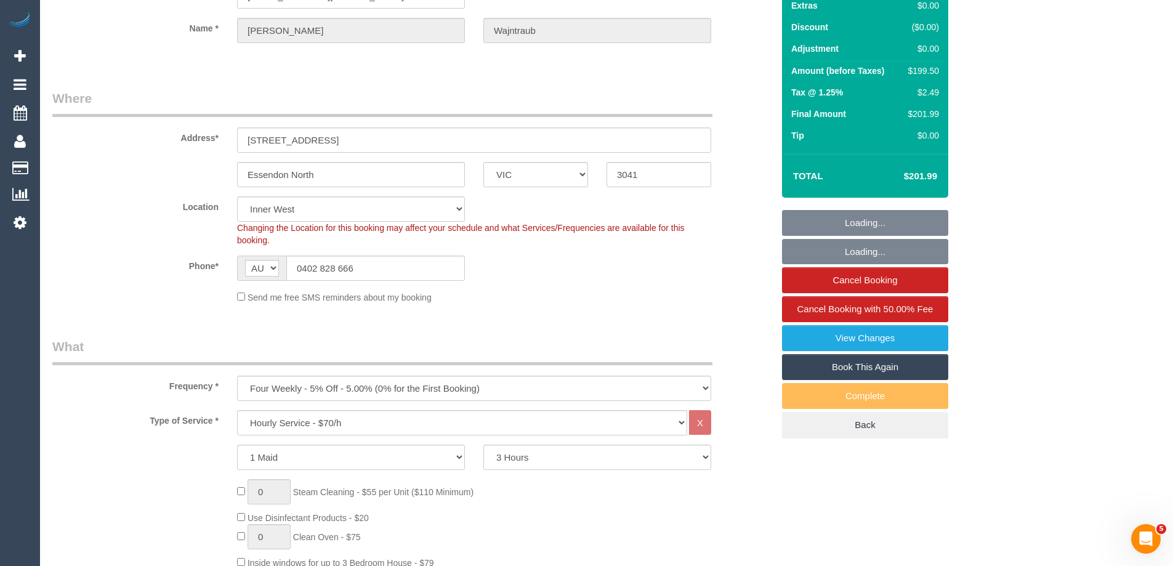
select select "object:743"
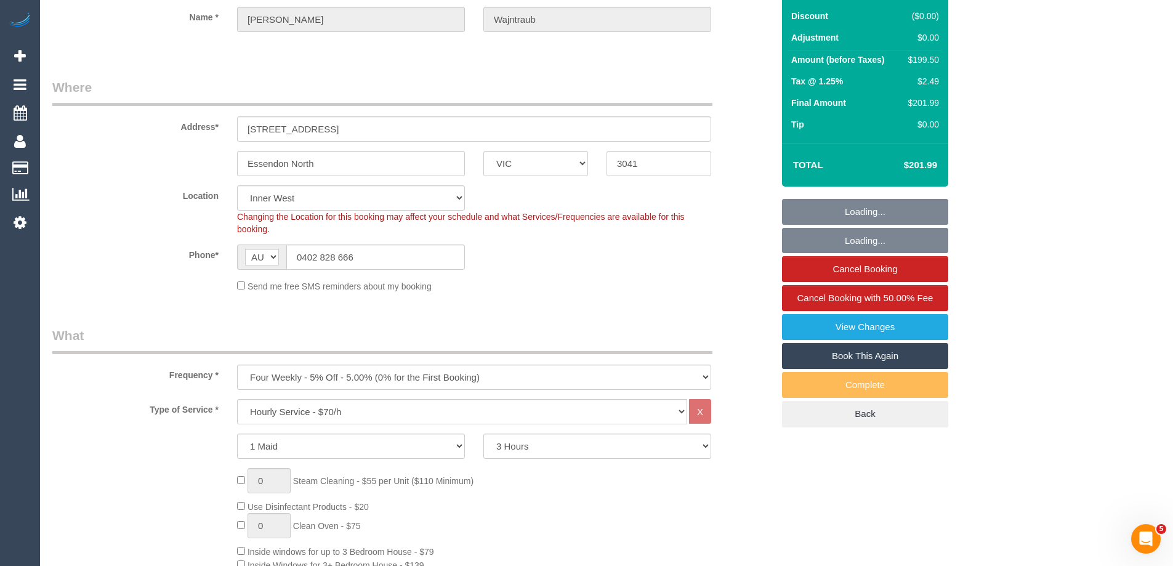
select select "number:27"
select select "number:14"
select select "number:18"
select select "number:36"
select select "number:33"
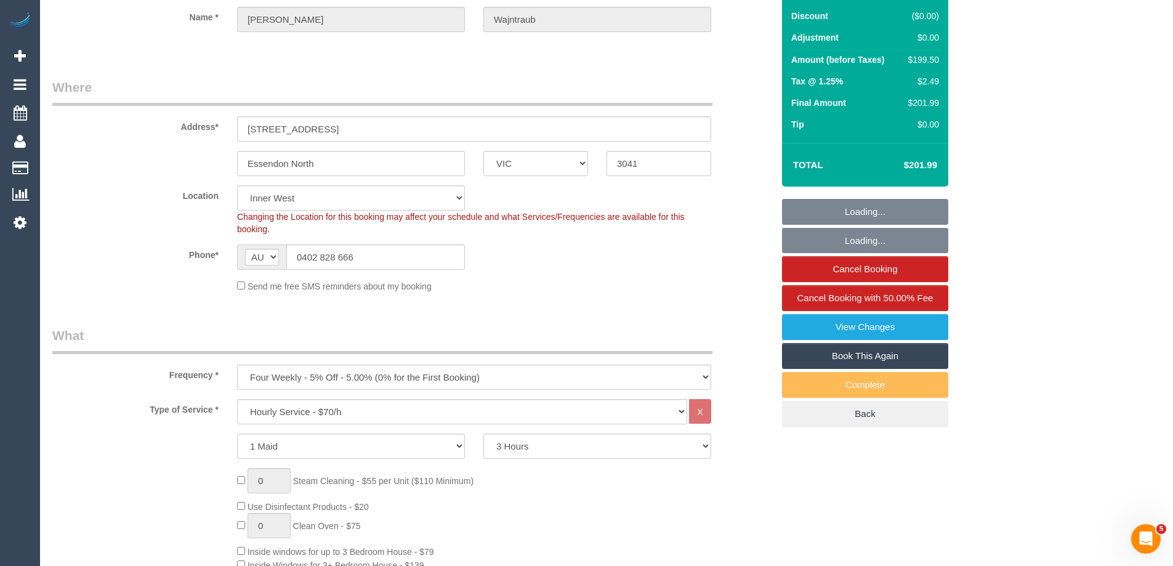
scroll to position [246, 0]
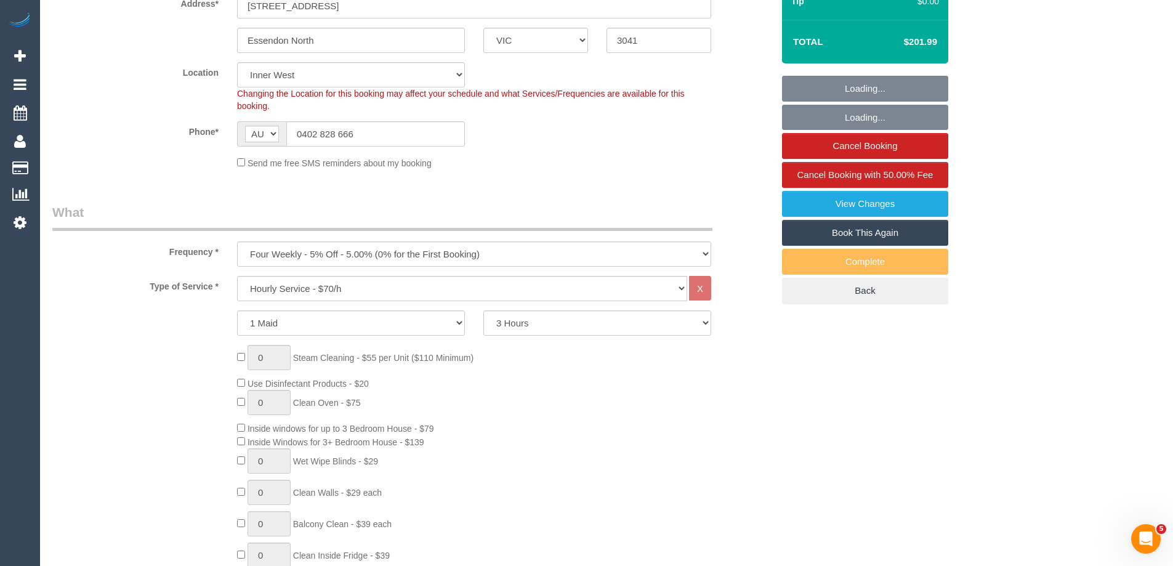
select select "spot1"
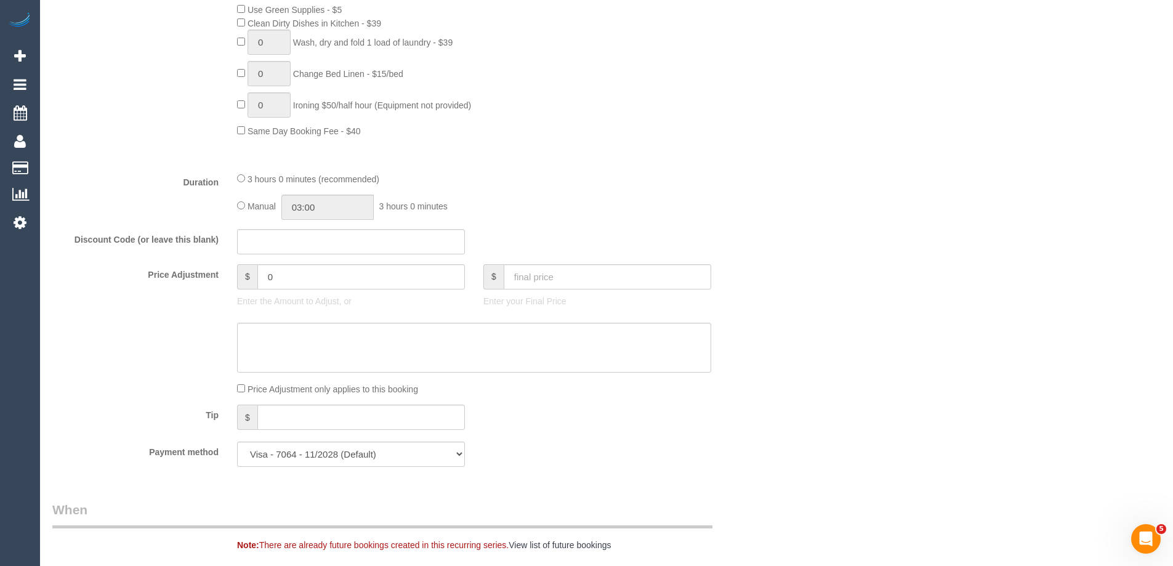
scroll to position [2132, 0]
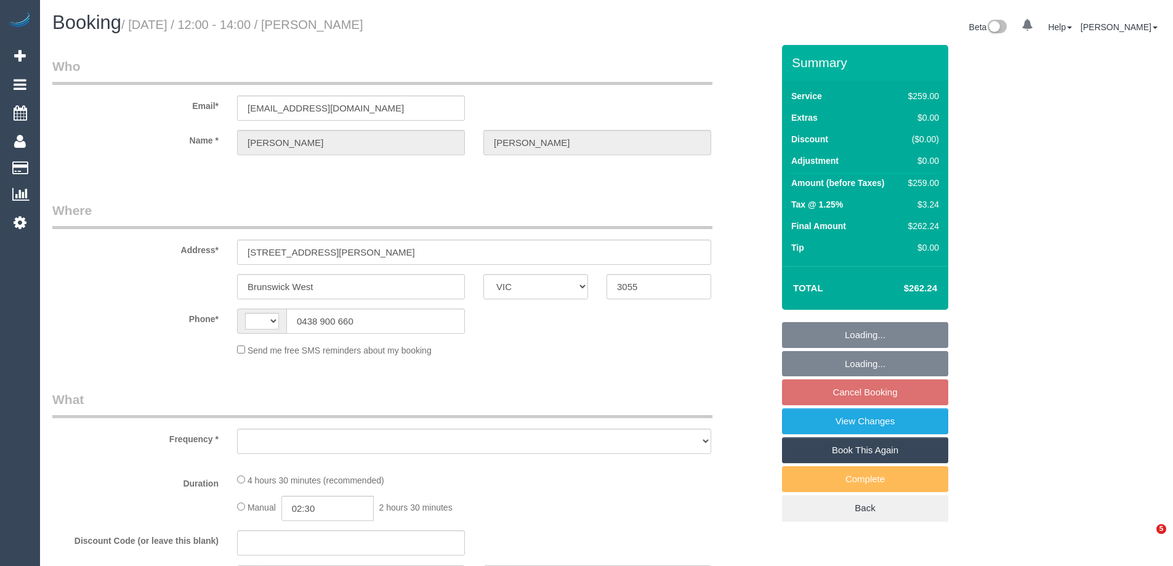
select select "VIC"
select select "string:AU"
select select "object:532"
select select "string:stripe-pm_1S08Tm2GScqysDRV3DshriRn"
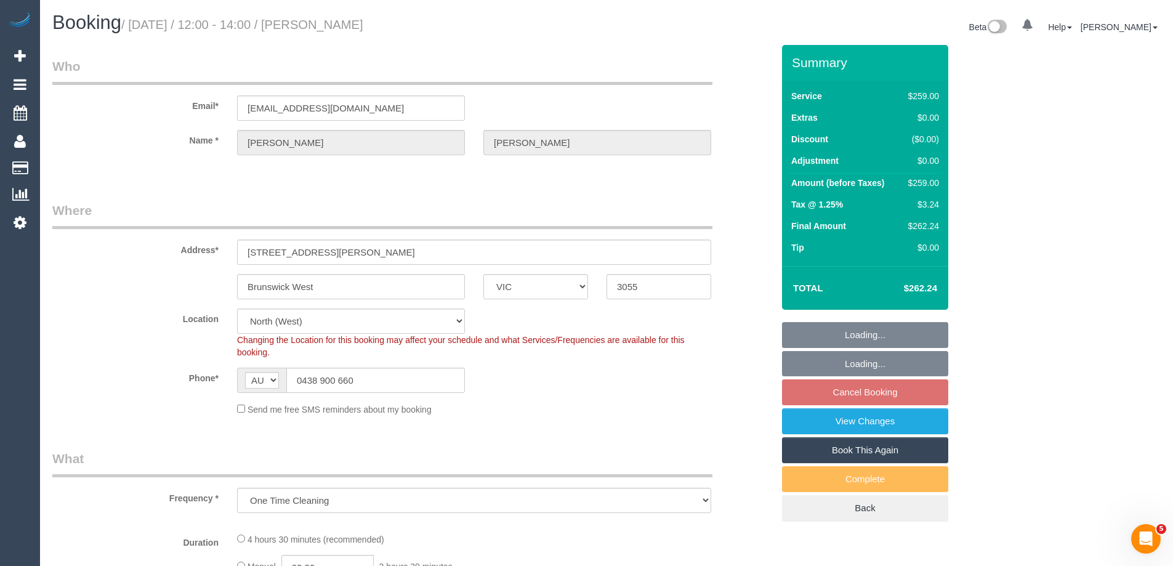
select select "object:781"
select select "number:28"
select select "number:14"
select select "number:19"
select select "number:24"
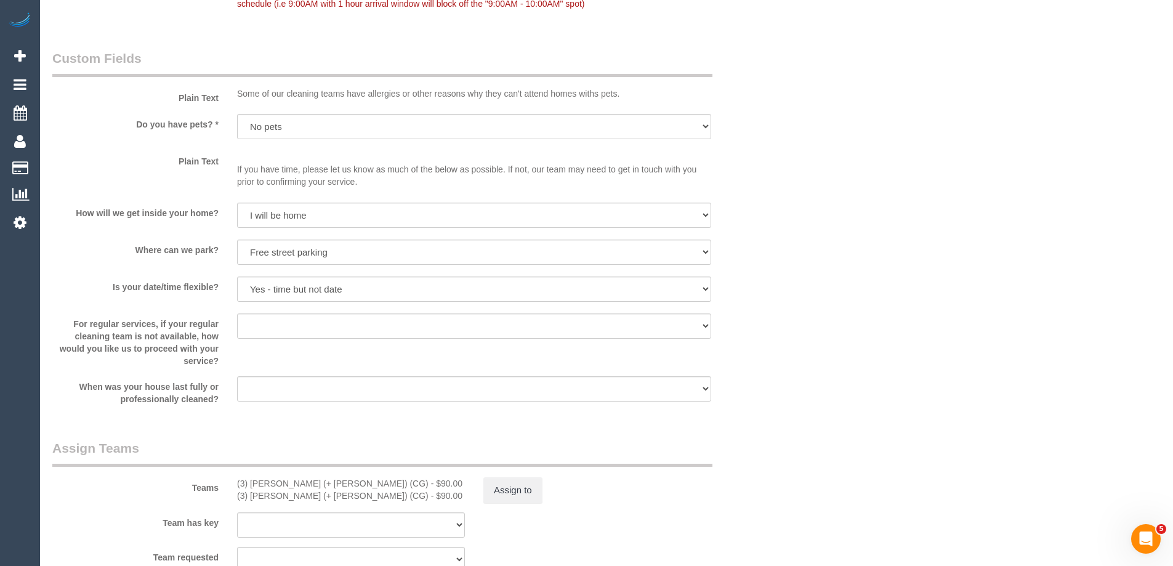
scroll to position [1601, 0]
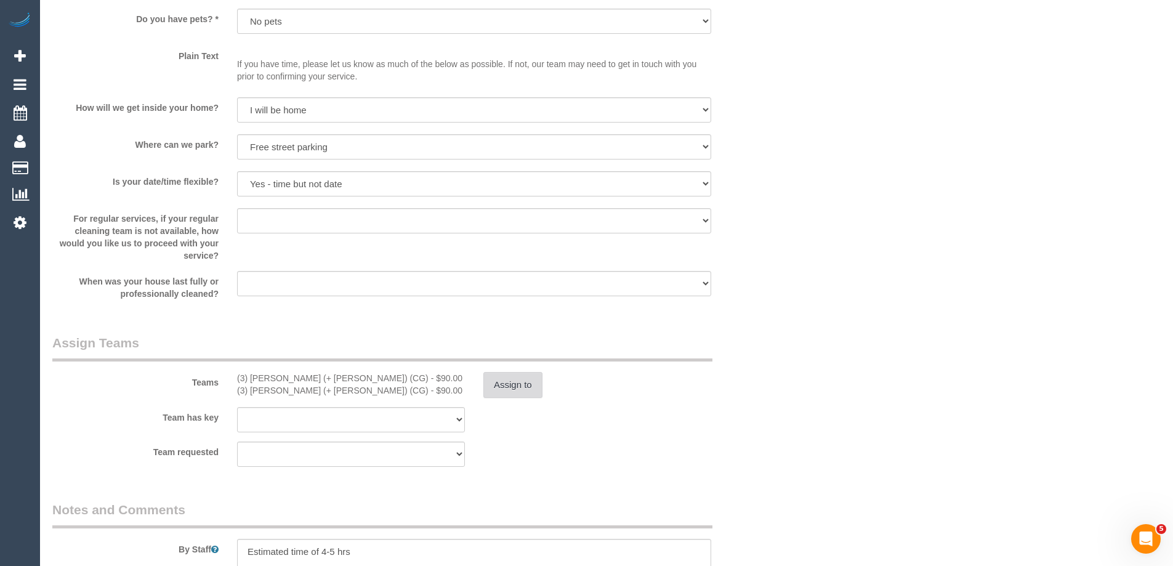
click at [521, 384] on button "Assign to" at bounding box center [512, 385] width 59 height 26
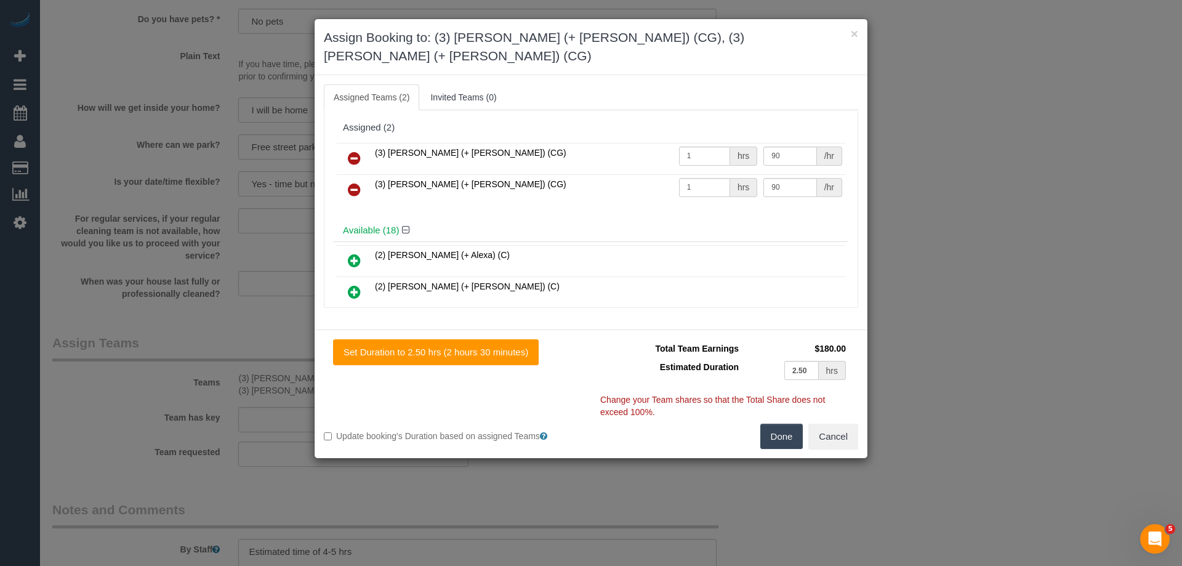
click at [356, 151] on icon at bounding box center [354, 158] width 13 height 15
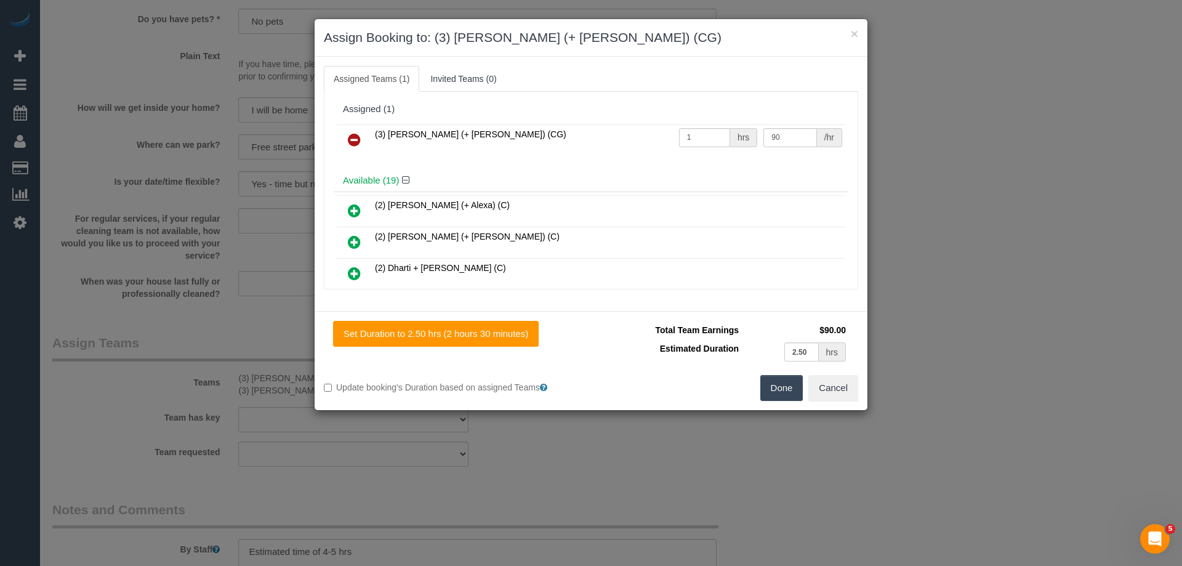
click at [356, 135] on icon at bounding box center [354, 139] width 13 height 15
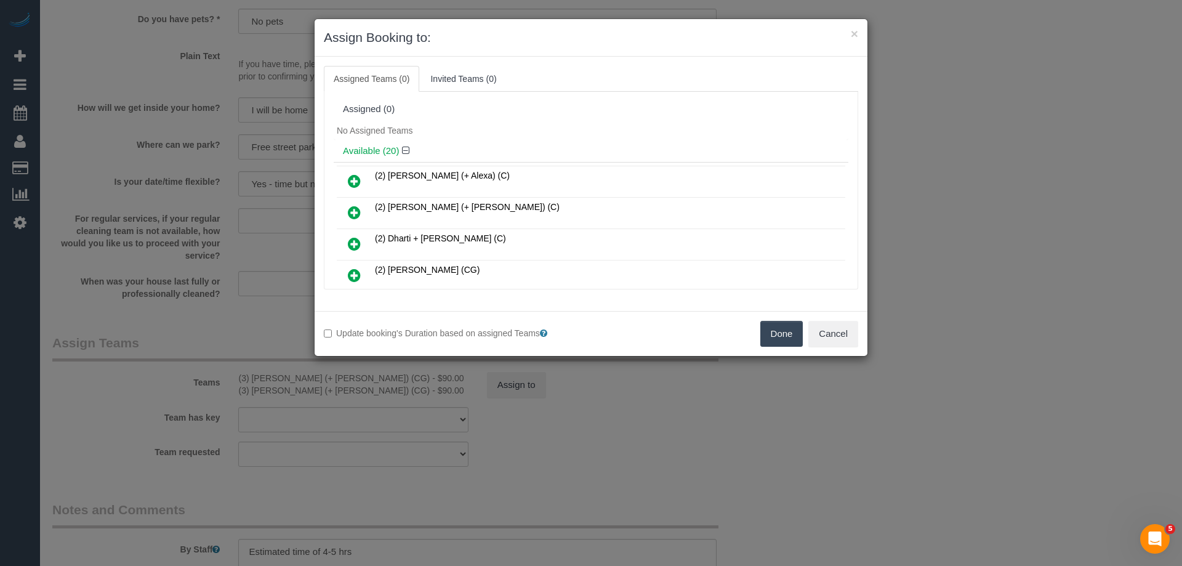
click at [774, 328] on button "Done" at bounding box center [781, 334] width 43 height 26
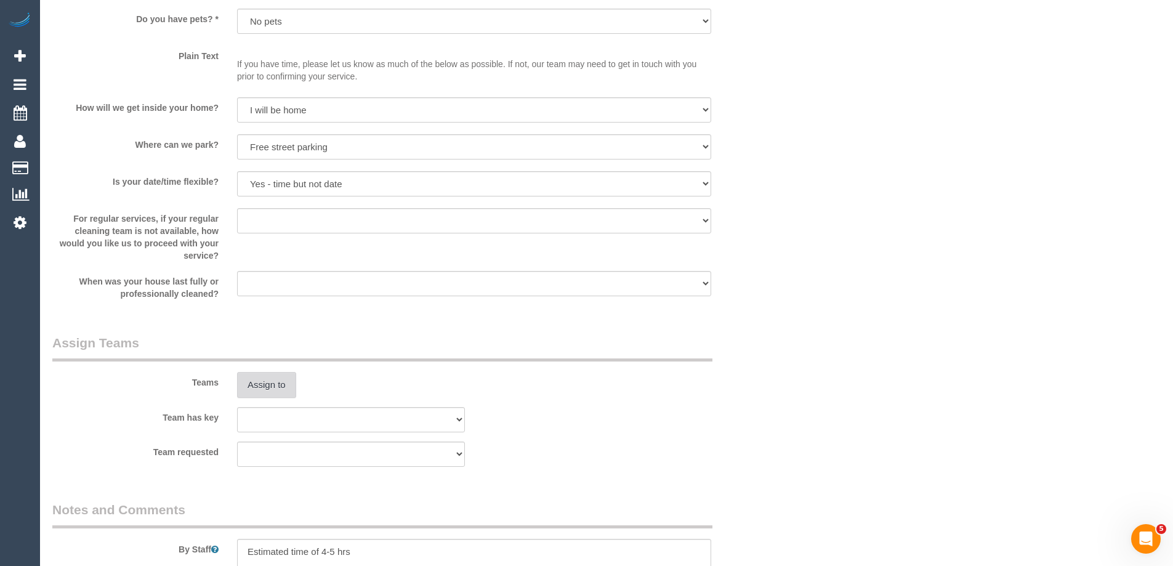
scroll to position [0, 0]
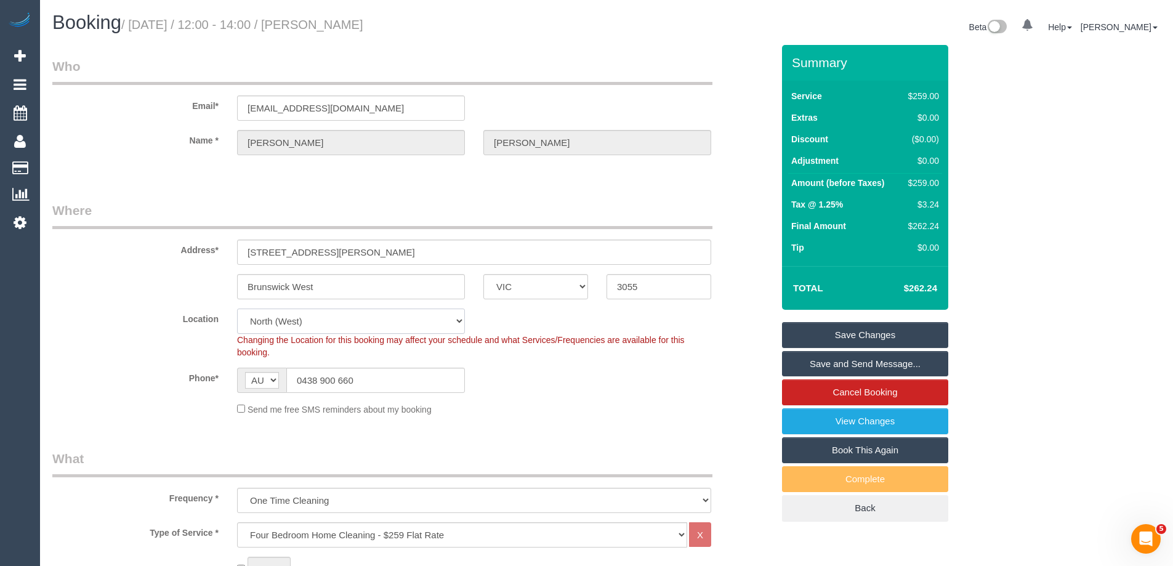
click at [288, 317] on select "Office [GEOGRAPHIC_DATA] (North) East (South) [GEOGRAPHIC_DATA] (East) [GEOGRAP…" at bounding box center [351, 320] width 228 height 25
select select "88"
click at [237, 308] on select "Office [GEOGRAPHIC_DATA] (North) East (South) [GEOGRAPHIC_DATA] (East) [GEOGRAP…" at bounding box center [351, 320] width 228 height 25
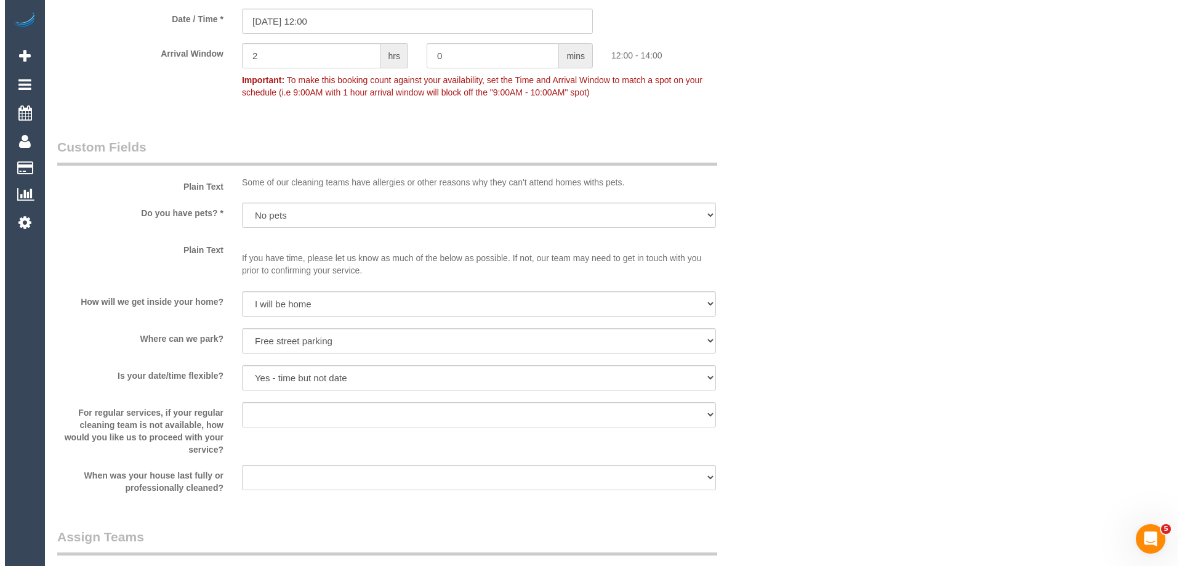
scroll to position [1601, 0]
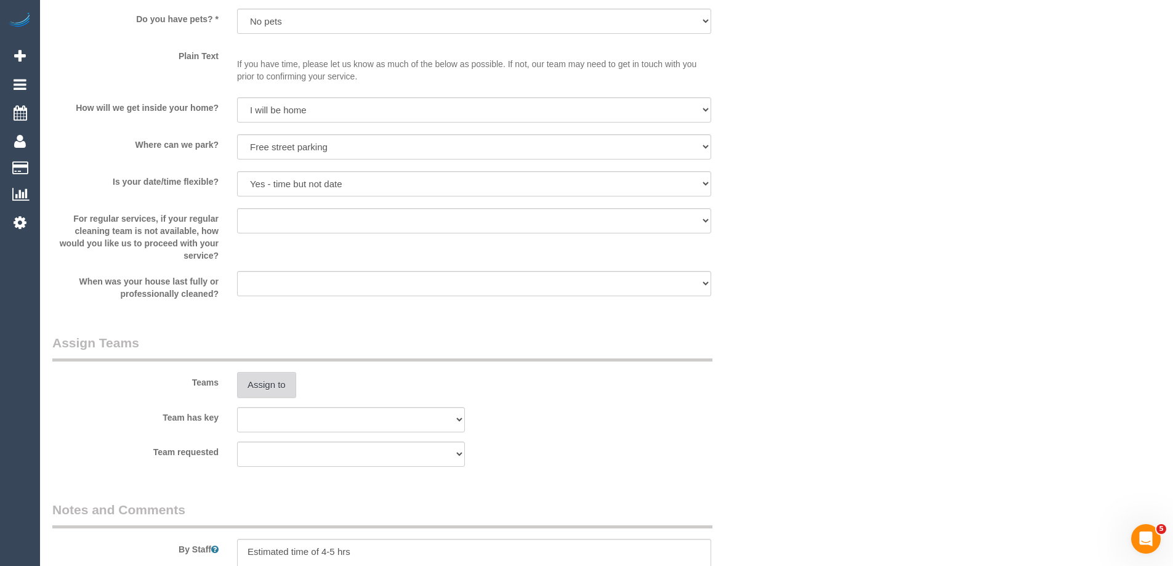
select select "object:4887"
click at [283, 387] on button "Assign to" at bounding box center [266, 385] width 59 height 26
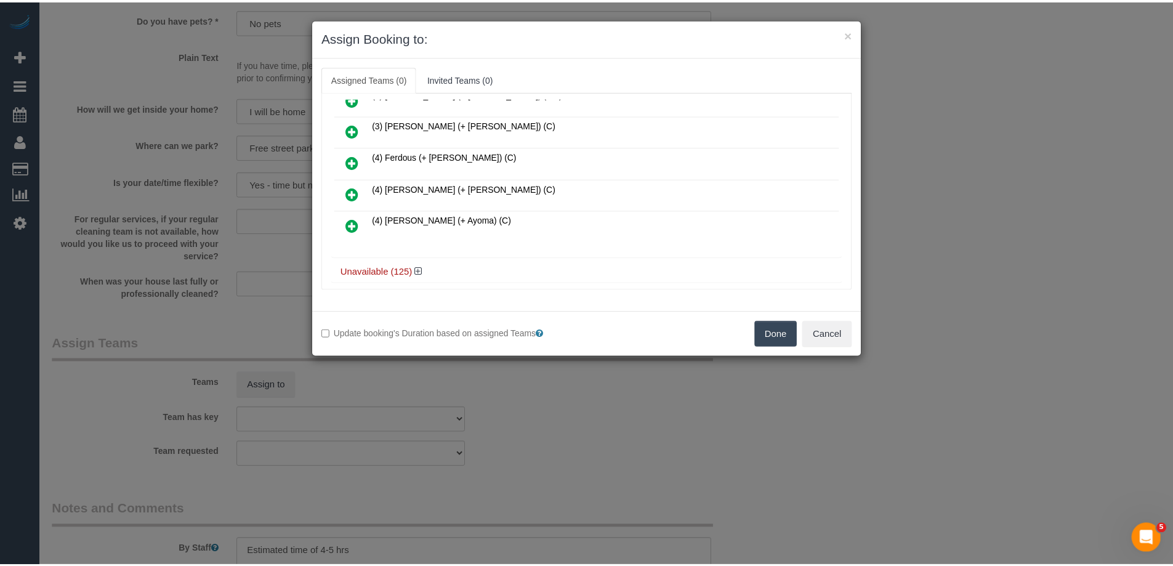
scroll to position [566, 0]
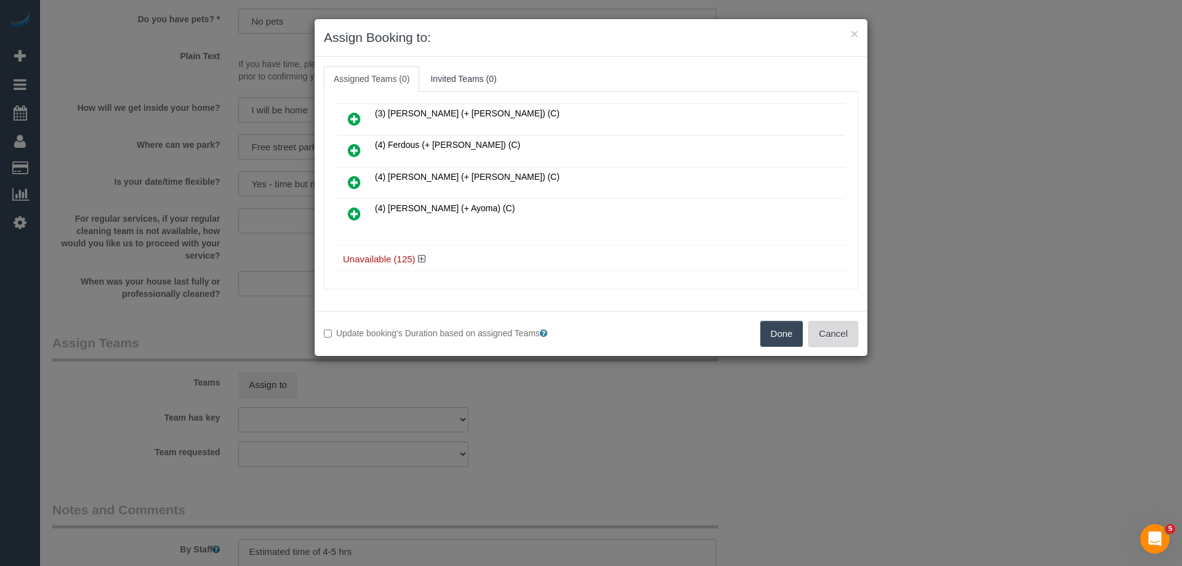
click at [834, 332] on button "Cancel" at bounding box center [833, 334] width 50 height 26
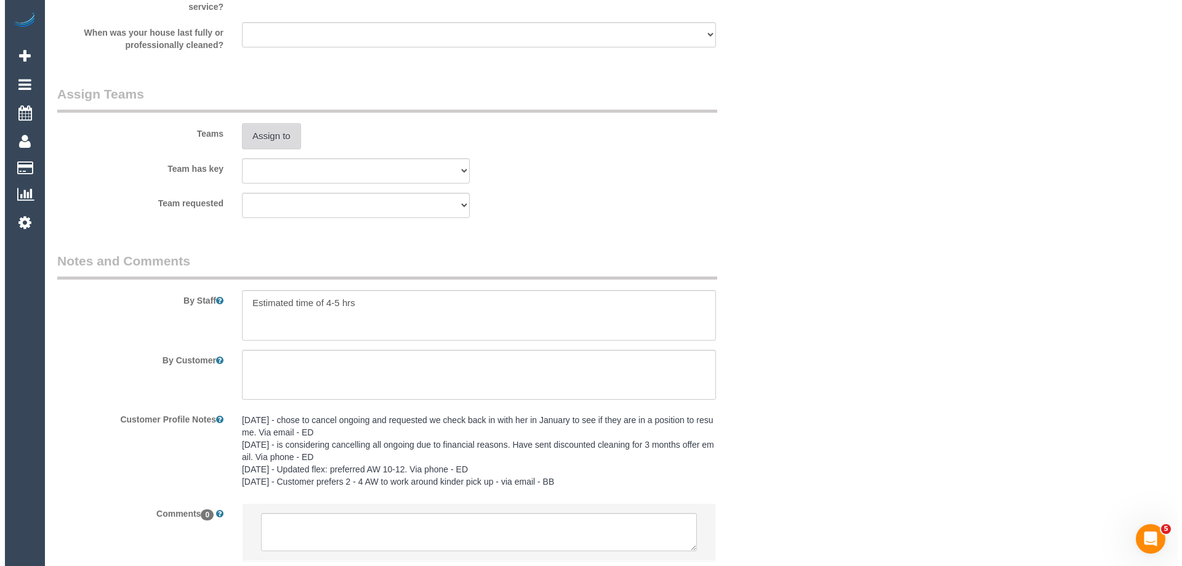
scroll to position [1687, 0]
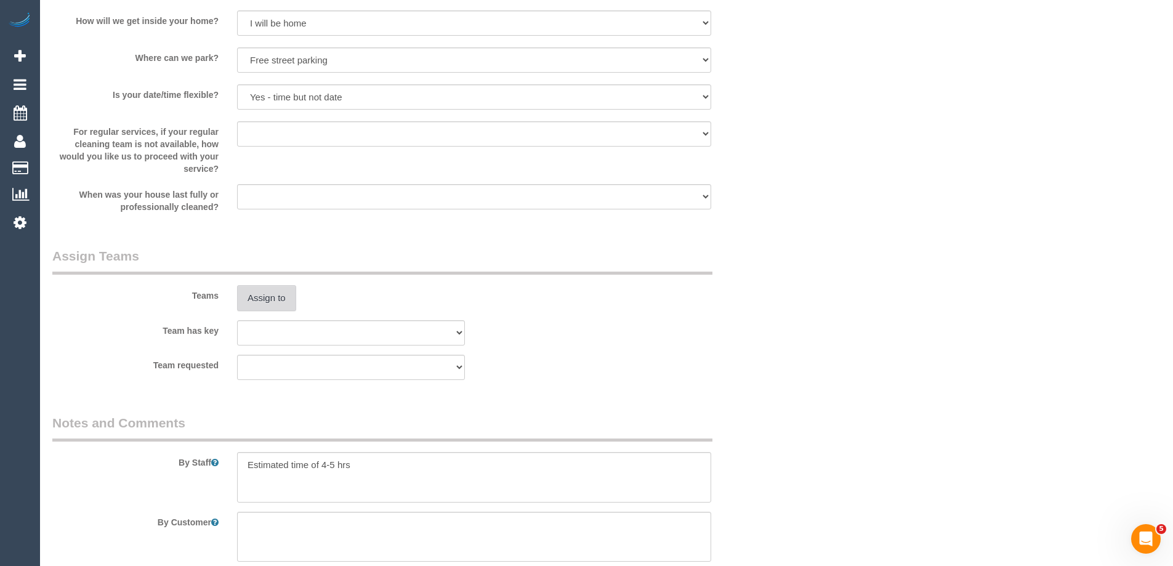
click at [287, 294] on button "Assign to" at bounding box center [266, 298] width 59 height 26
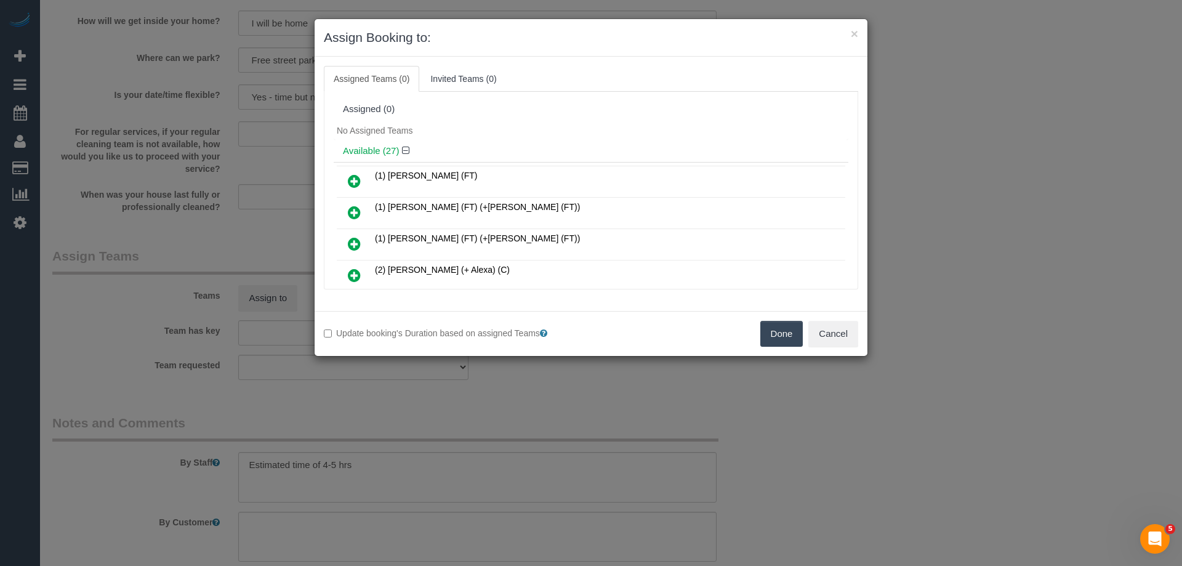
click at [345, 207] on link at bounding box center [354, 213] width 29 height 25
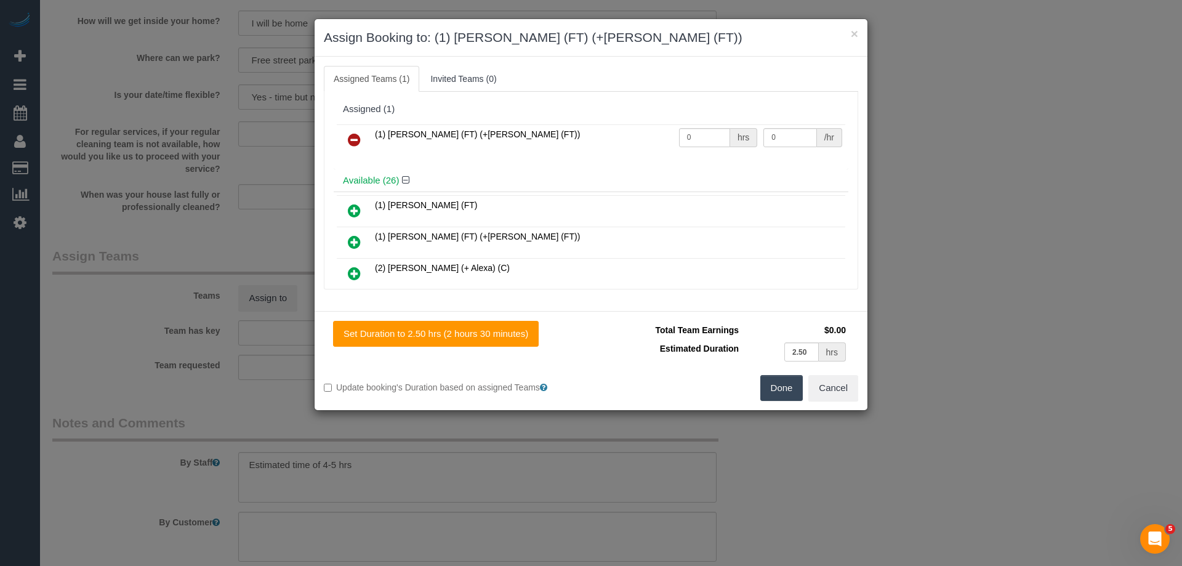
click at [353, 244] on icon at bounding box center [354, 242] width 13 height 15
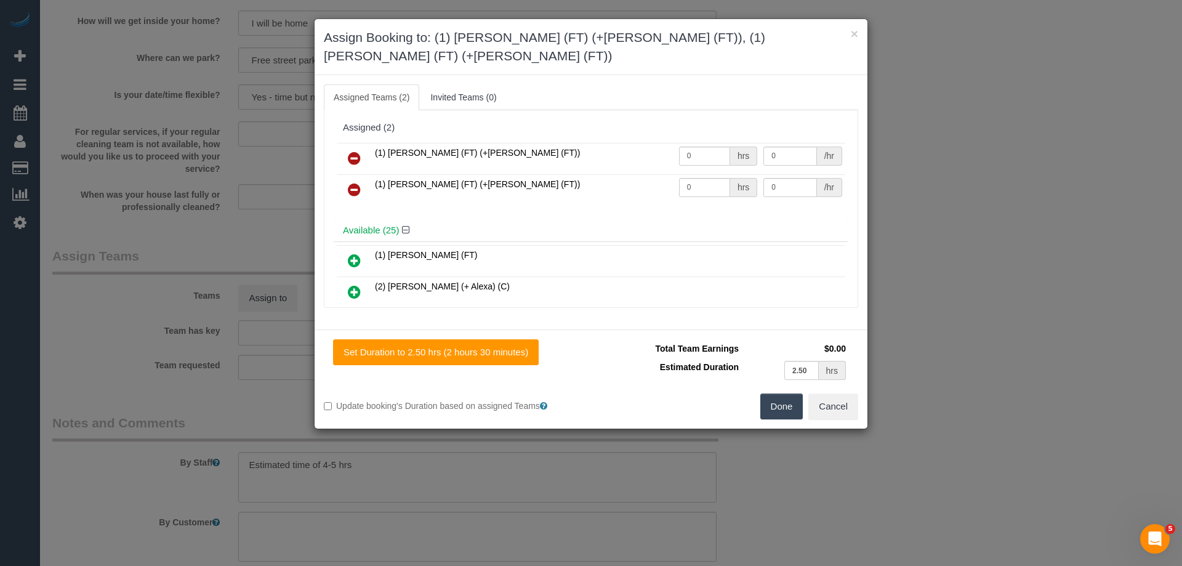
click at [772, 393] on button "Done" at bounding box center [781, 406] width 43 height 26
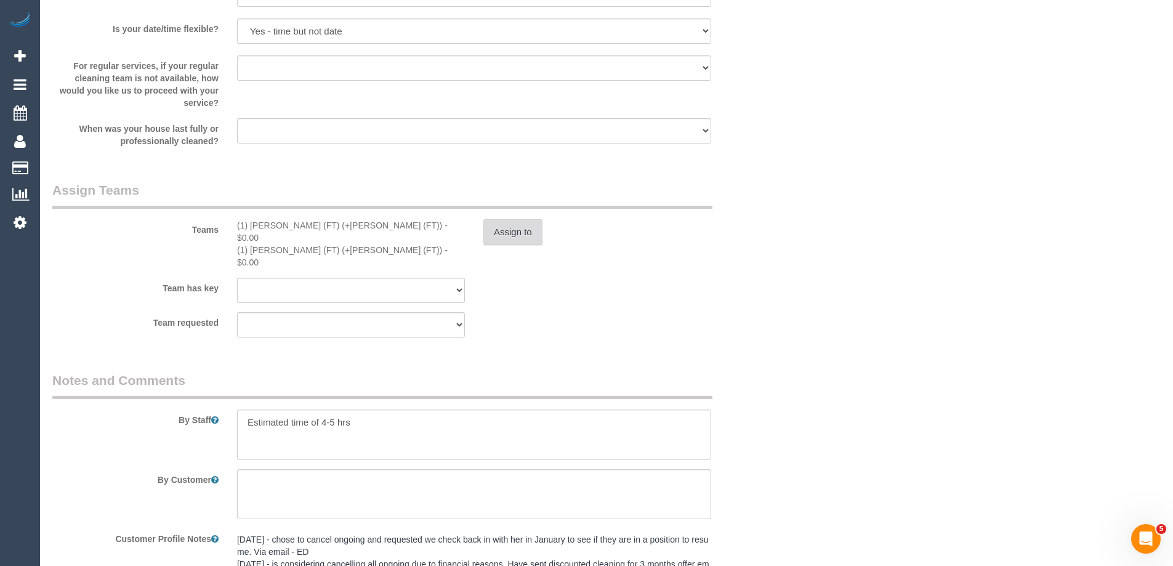
scroll to position [1934, 0]
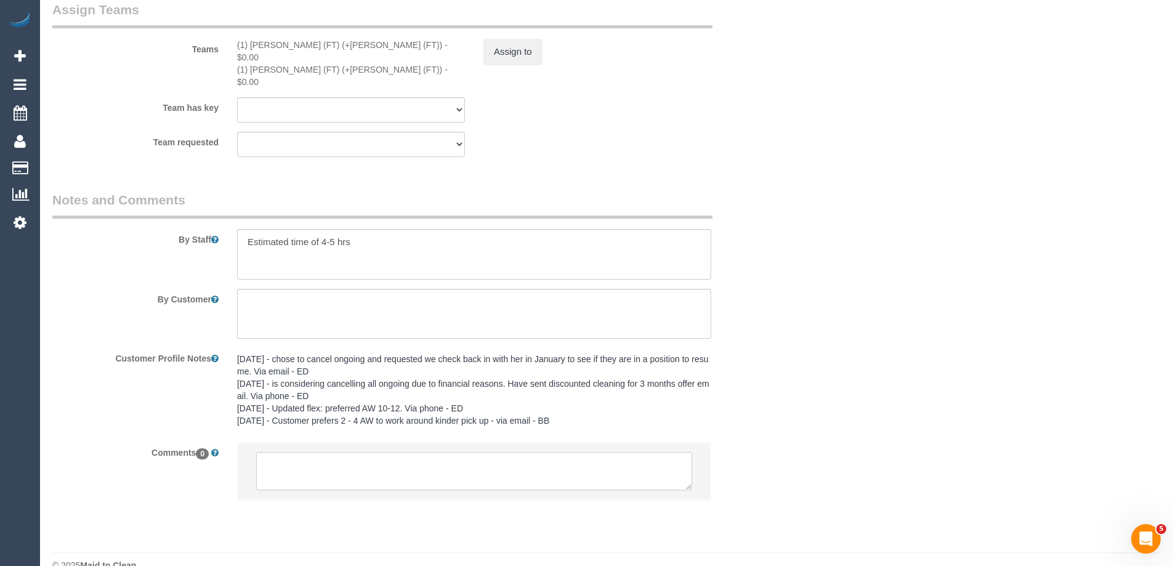
click at [315, 452] on textarea at bounding box center [474, 471] width 436 height 38
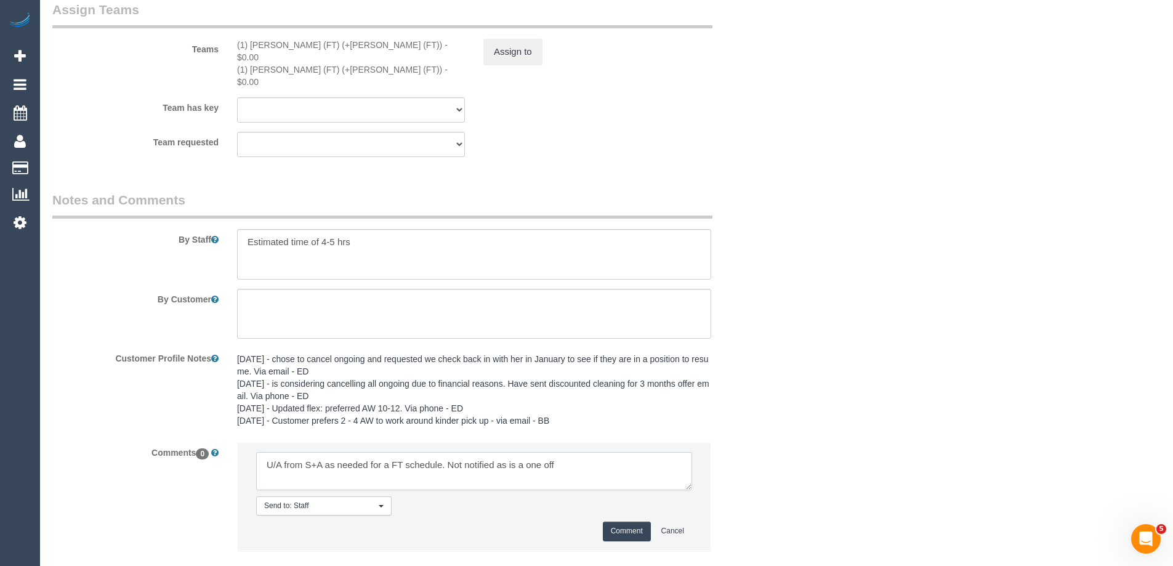
type textarea "U/A from S+A as needed for a FT schedule. Not notified as is a one off"
click at [627, 521] on button "Comment" at bounding box center [627, 530] width 48 height 19
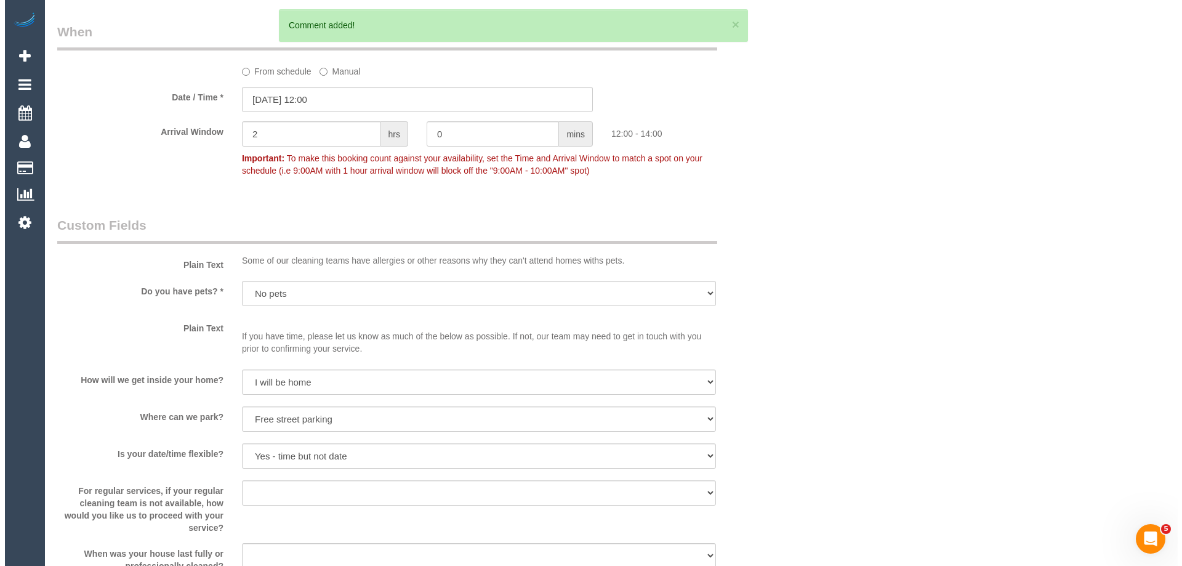
scroll to position [0, 0]
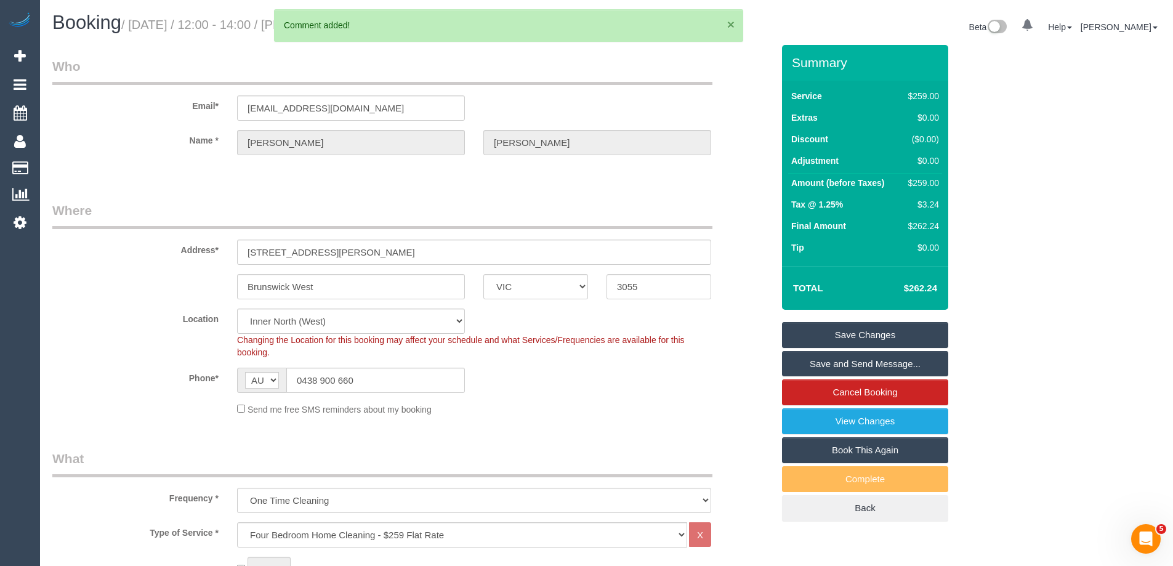
click at [733, 23] on button "×" at bounding box center [730, 24] width 7 height 13
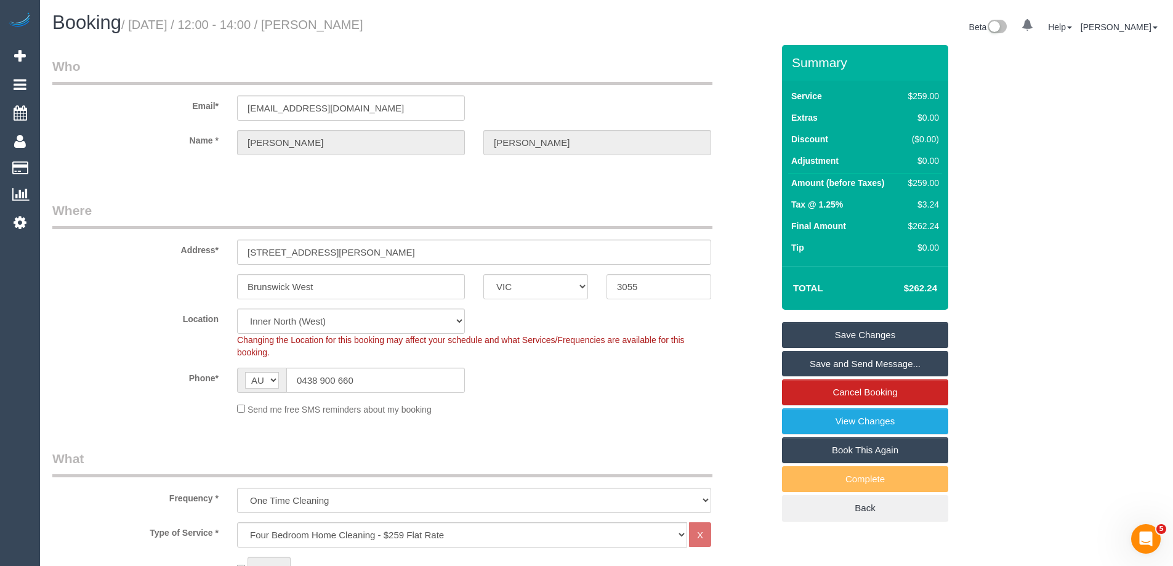
drag, startPoint x: 389, startPoint y: 23, endPoint x: 339, endPoint y: 23, distance: 50.5
click at [339, 23] on h1 "Booking / September 25, 2025 / 12:00 - 14:00 / Sally Brooks" at bounding box center [324, 22] width 545 height 21
copy small "Sally Brooks"
click at [794, 329] on link "Save Changes" at bounding box center [865, 335] width 166 height 26
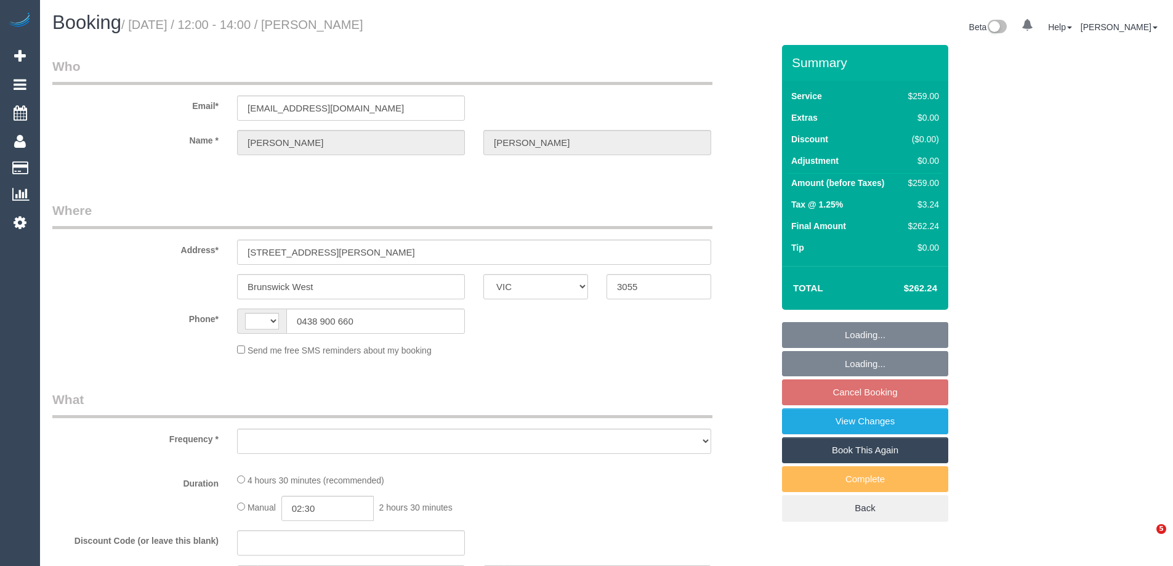
select select "VIC"
select select "string:AU"
select select "object:553"
select select "string:stripe-pm_1S08Tm2GScqysDRV3DshriRn"
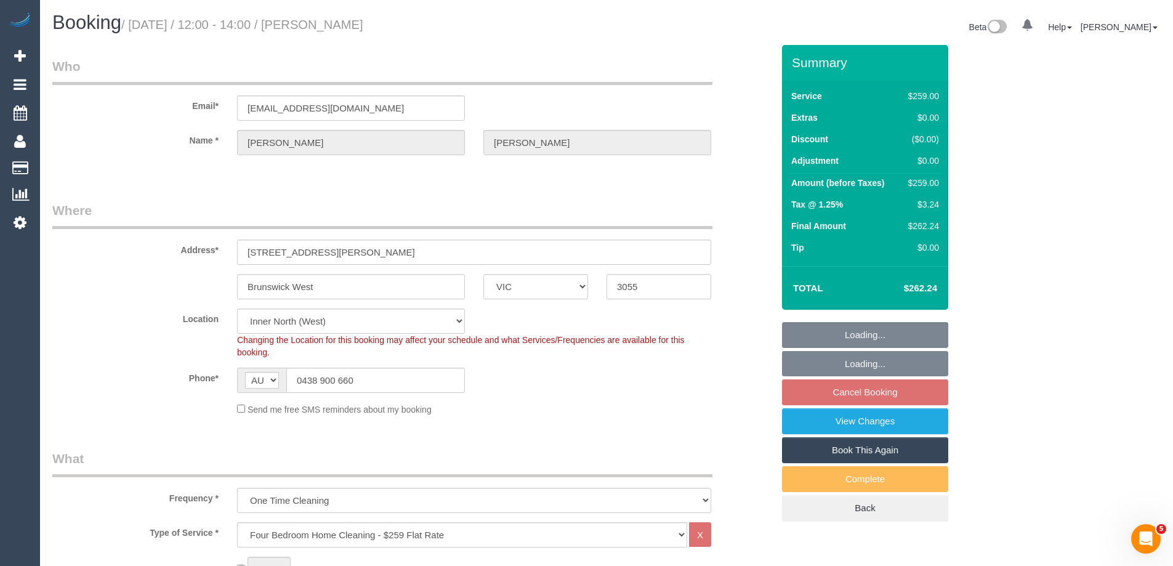
select select "number:28"
select select "number:14"
select select "number:19"
select select "number:24"
select select "object:1560"
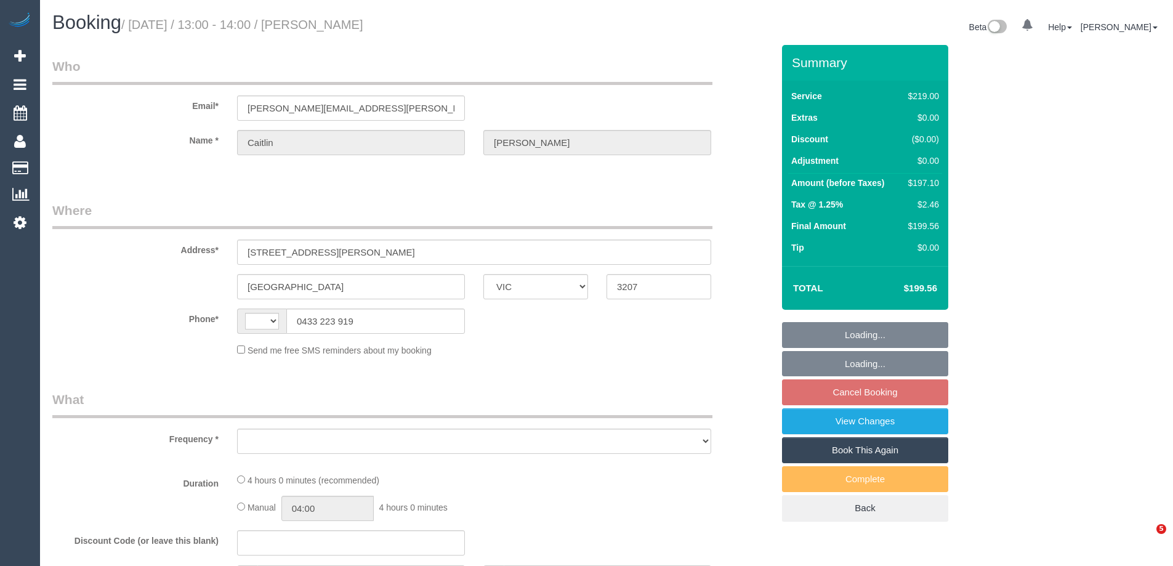
select select "VIC"
select select "object:281"
select select "string:AU"
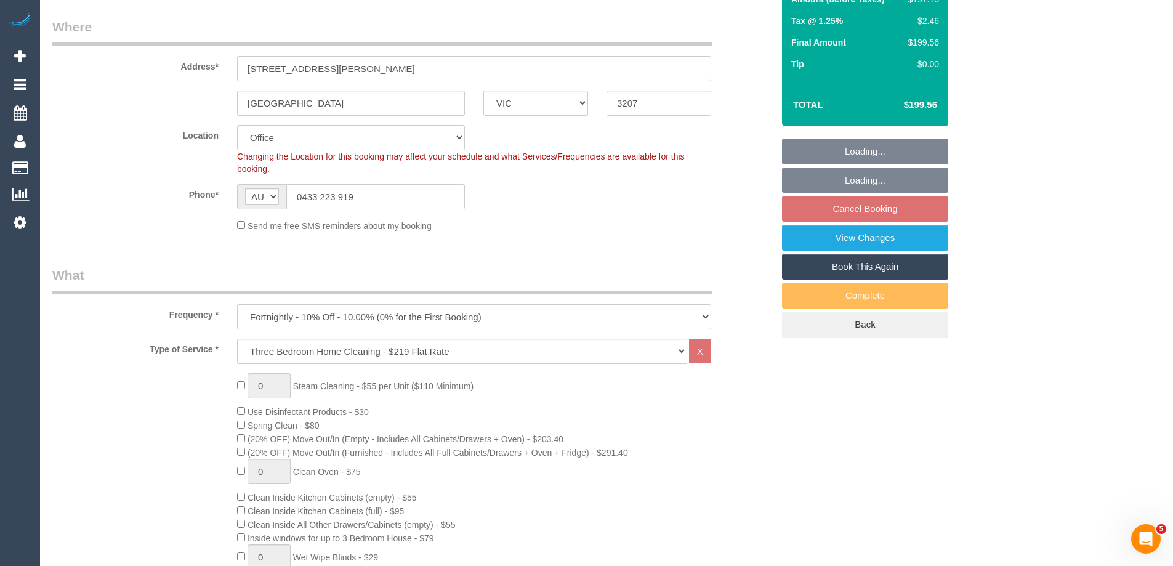
select select "number:28"
select select "number:14"
select select "number:21"
select select "number:24"
select select "number:35"
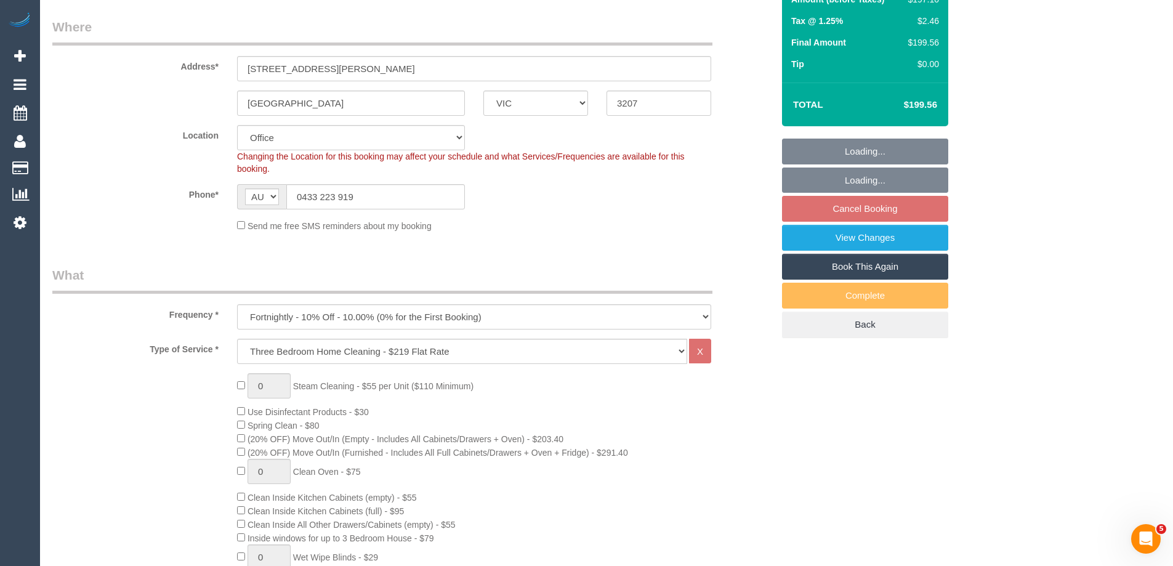
select select "number:26"
select select "object:2104"
select select "string:stripe-pm_1QG8i82GScqysDRVfzMn710N"
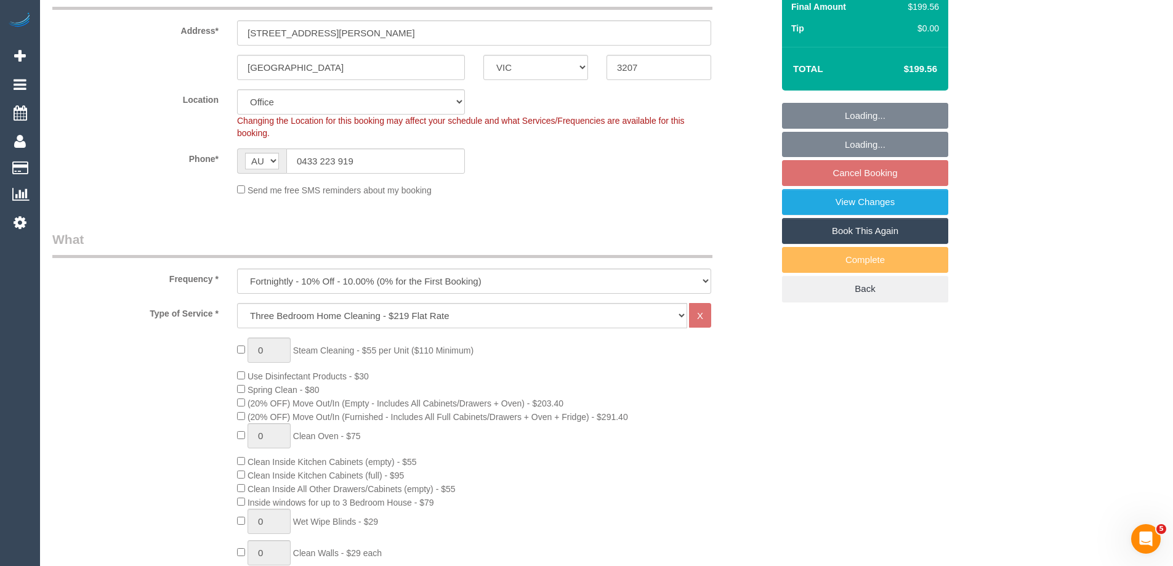
scroll to position [185, 0]
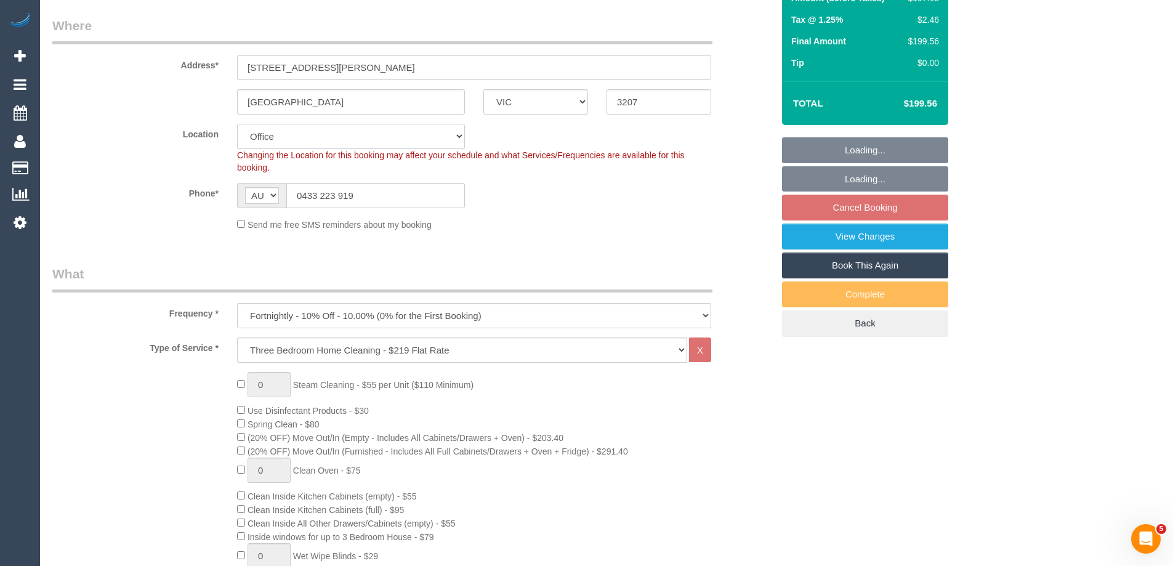
click at [256, 135] on select "Office [GEOGRAPHIC_DATA] (North) East (South) [GEOGRAPHIC_DATA] (East) [GEOGRAP…" at bounding box center [351, 136] width 228 height 25
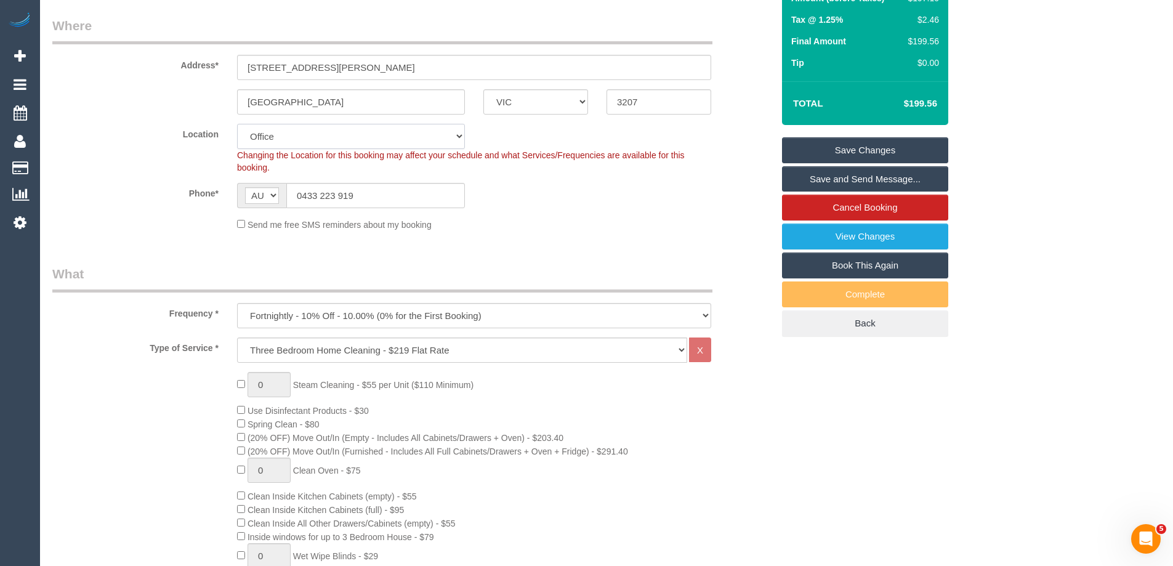
select select "55"
click at [237, 124] on select "Office [GEOGRAPHIC_DATA] (North) East (South) [GEOGRAPHIC_DATA] (East) [GEOGRAP…" at bounding box center [351, 136] width 228 height 25
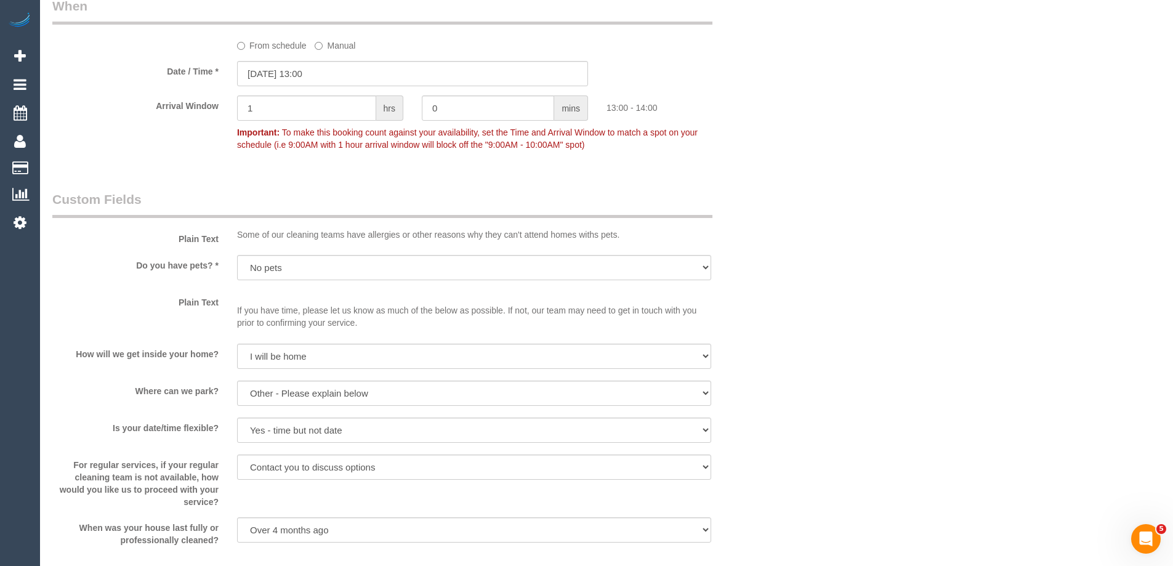
select select "object:3413"
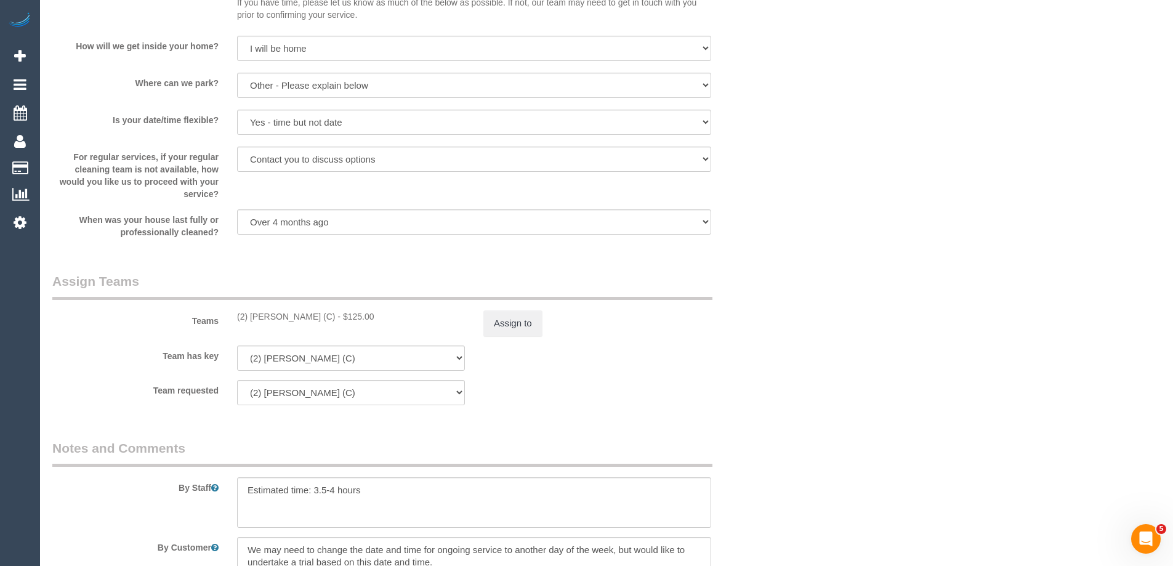
scroll to position [1847, 0]
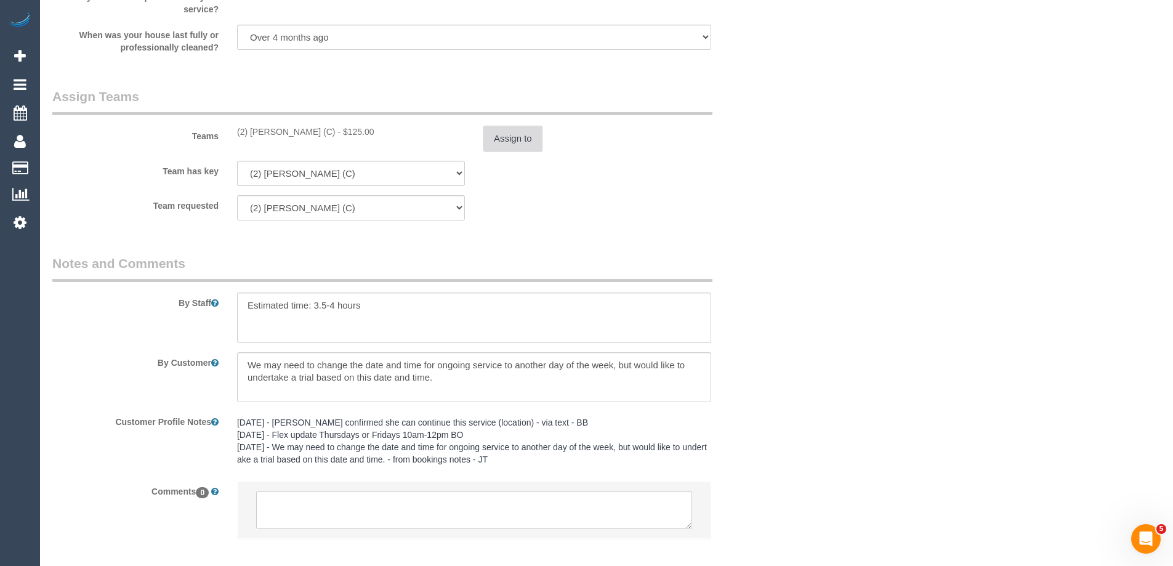
click at [524, 136] on button "Assign to" at bounding box center [512, 139] width 59 height 26
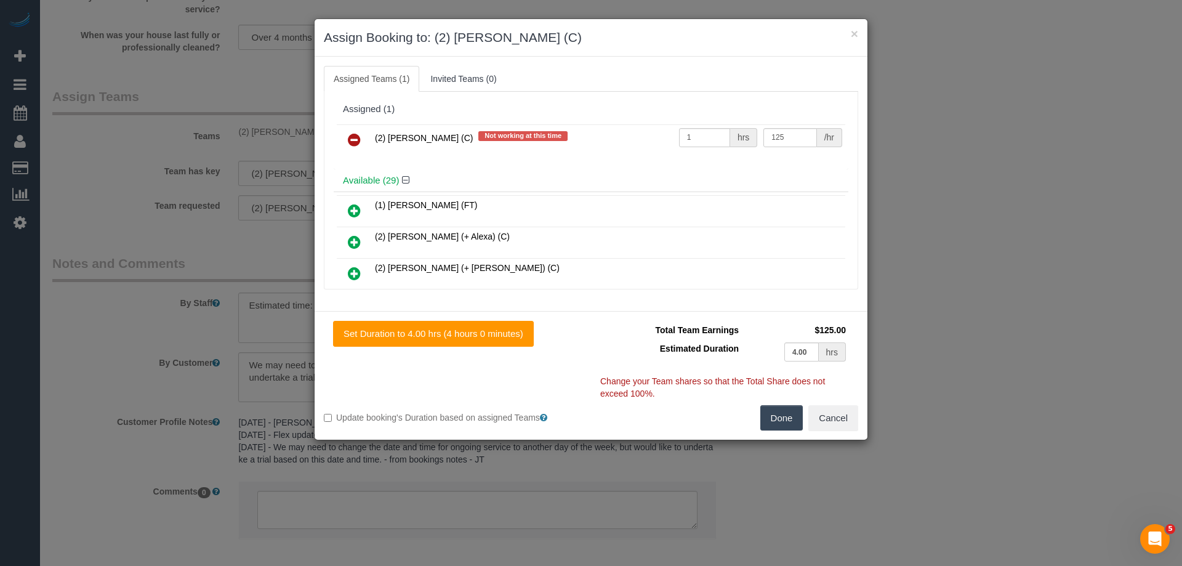
click at [349, 137] on icon at bounding box center [354, 139] width 13 height 15
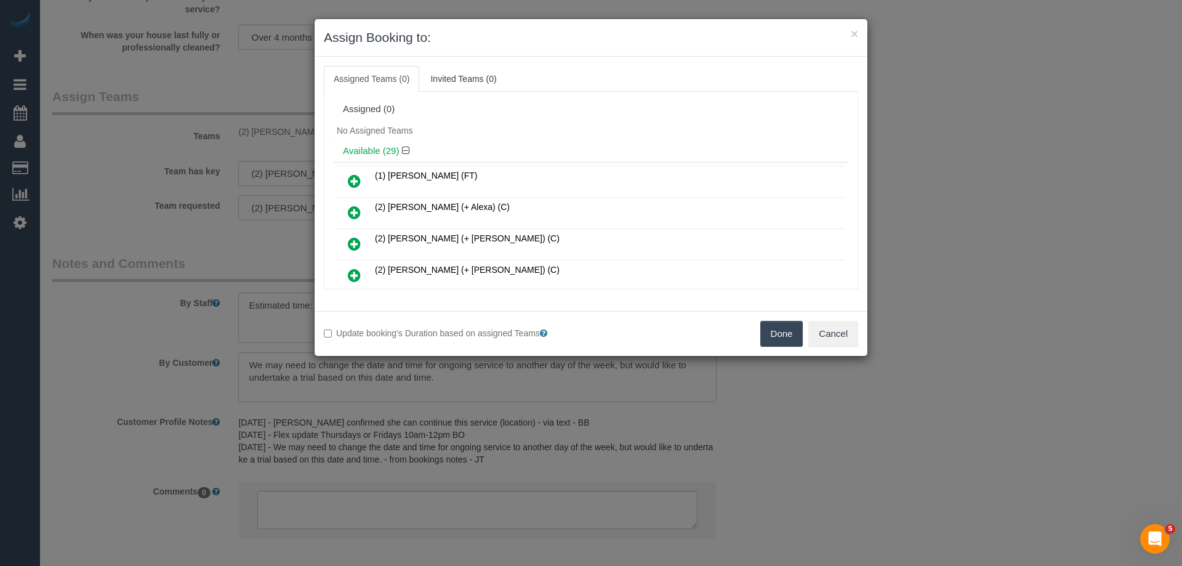
click at [766, 342] on button "Done" at bounding box center [781, 334] width 43 height 26
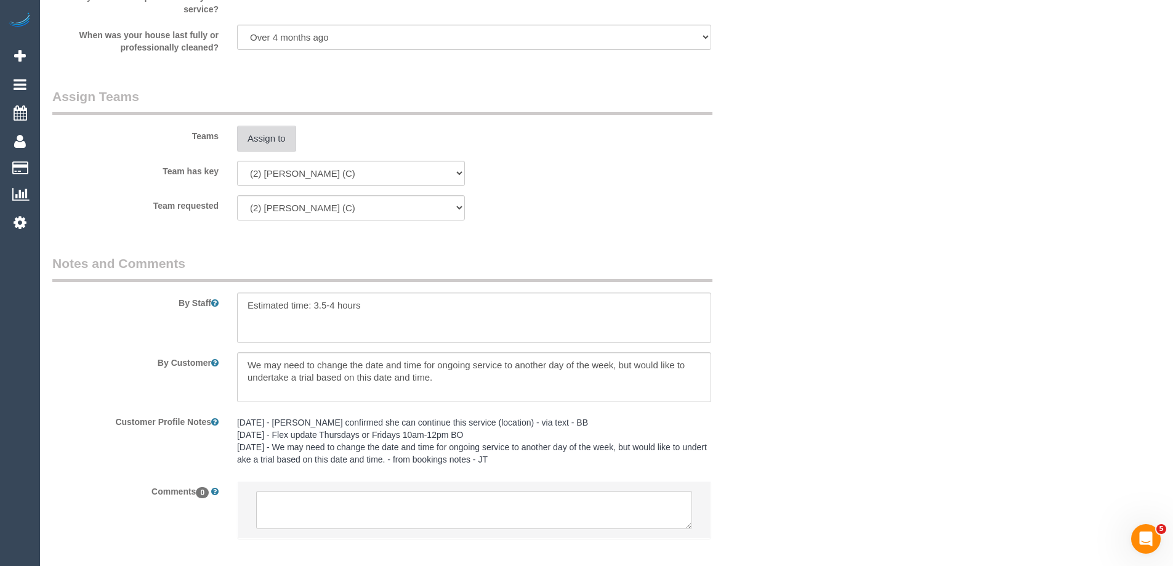
scroll to position [1909, 0]
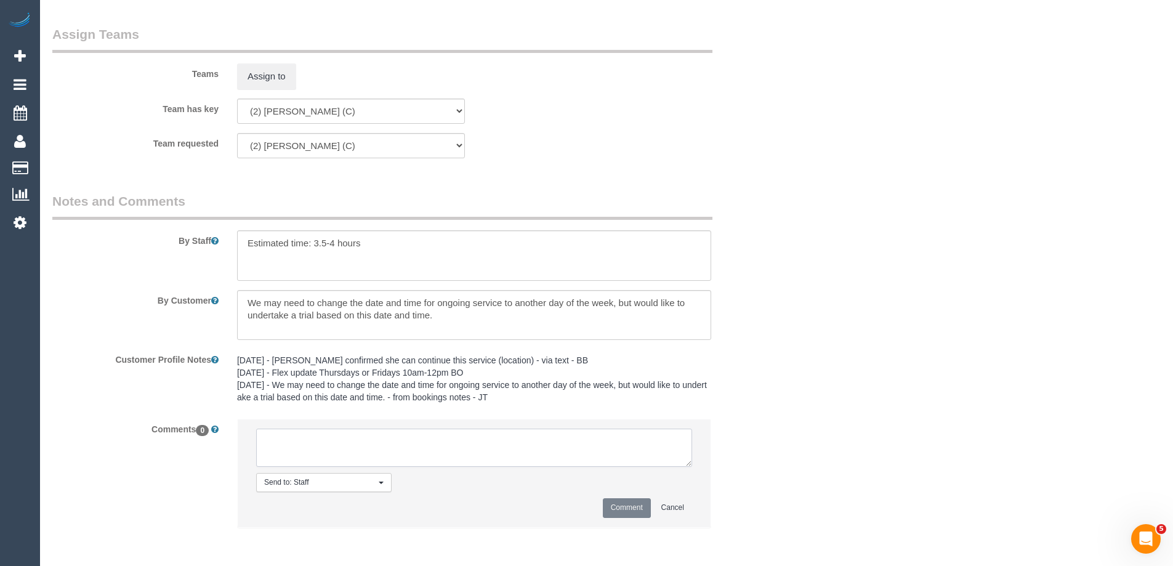
click at [315, 446] on textarea at bounding box center [474, 447] width 436 height 38
type textarea "U/A from Megan as is unavailable. Customer notified via email"
click at [623, 507] on button "Comment" at bounding box center [627, 507] width 48 height 19
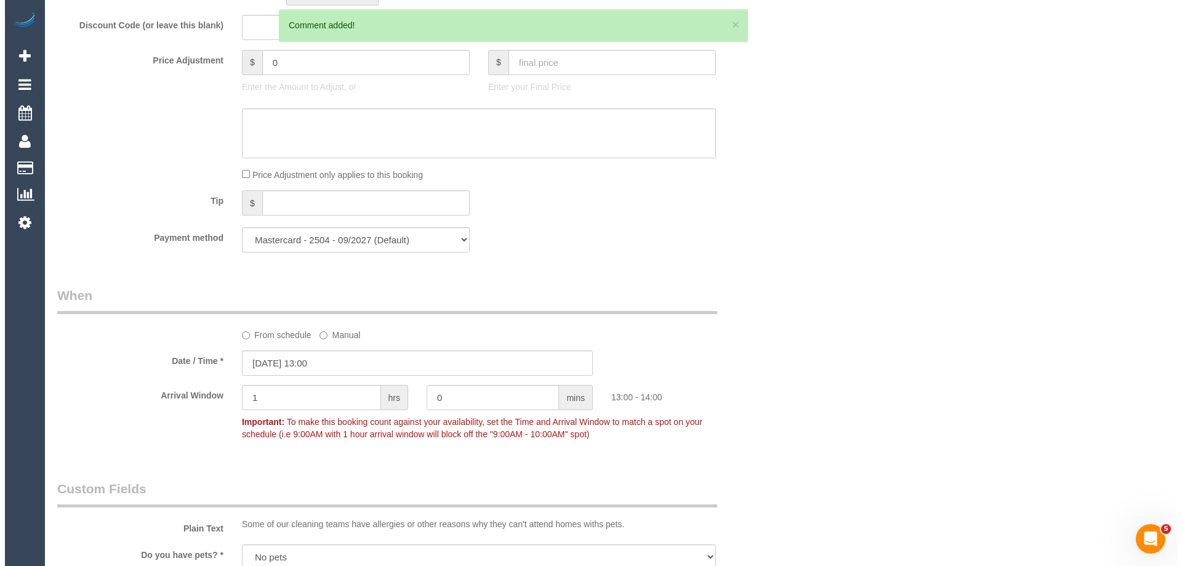
scroll to position [0, 0]
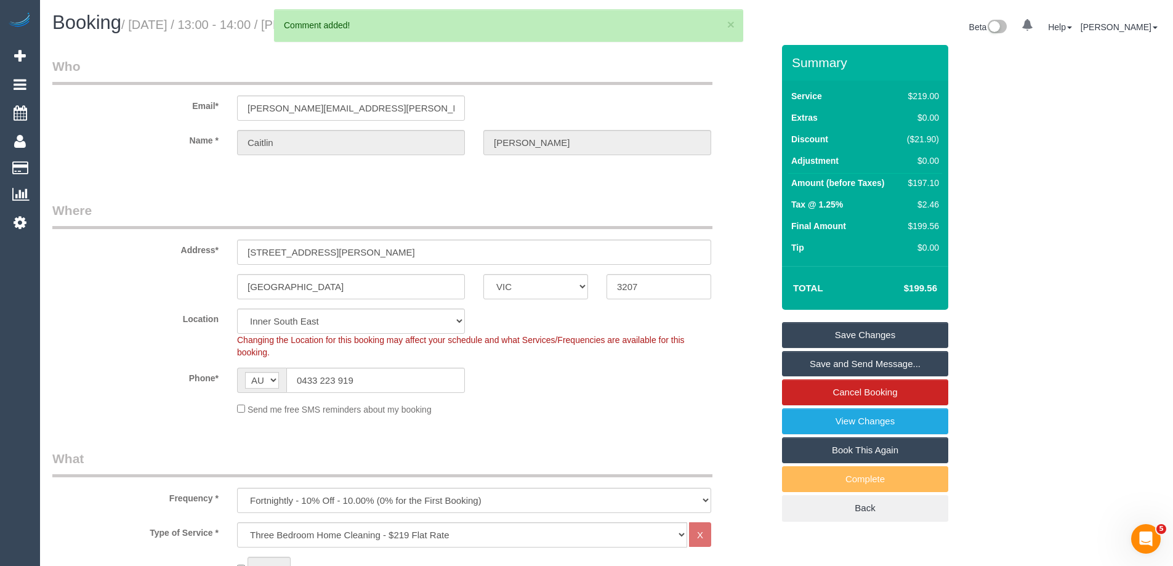
click at [842, 335] on link "Save Changes" at bounding box center [865, 335] width 166 height 26
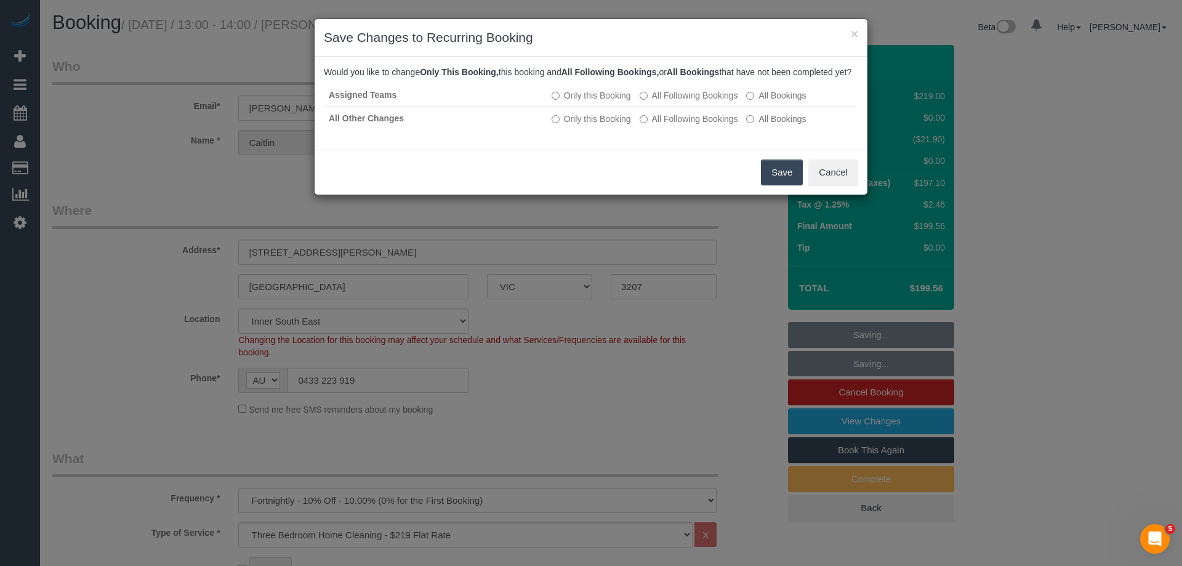
click at [787, 185] on button "Save" at bounding box center [782, 172] width 42 height 26
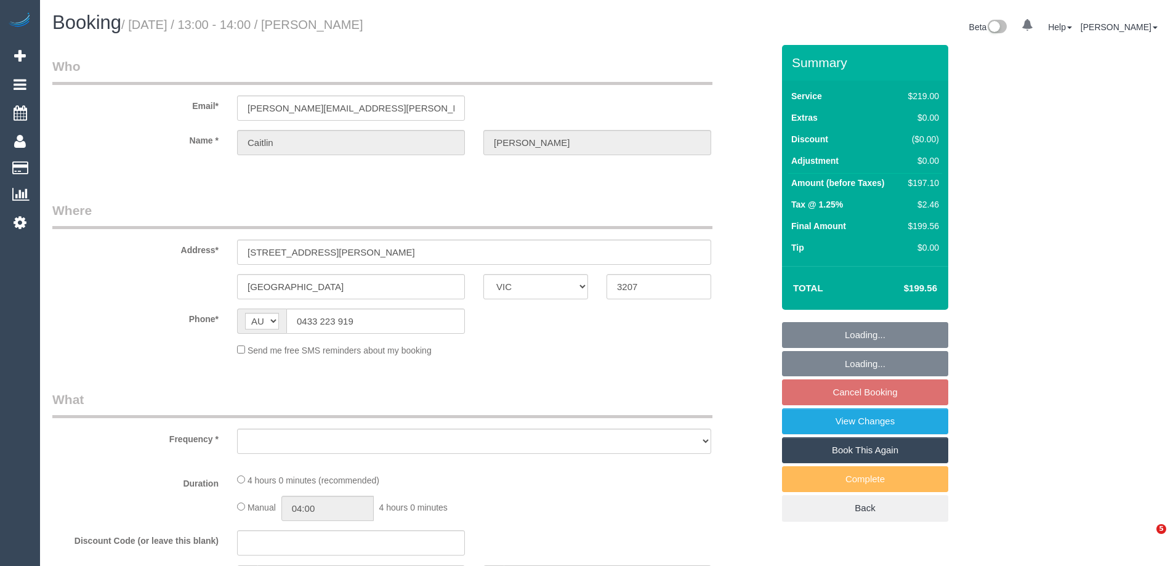
select select "VIC"
select select "object:639"
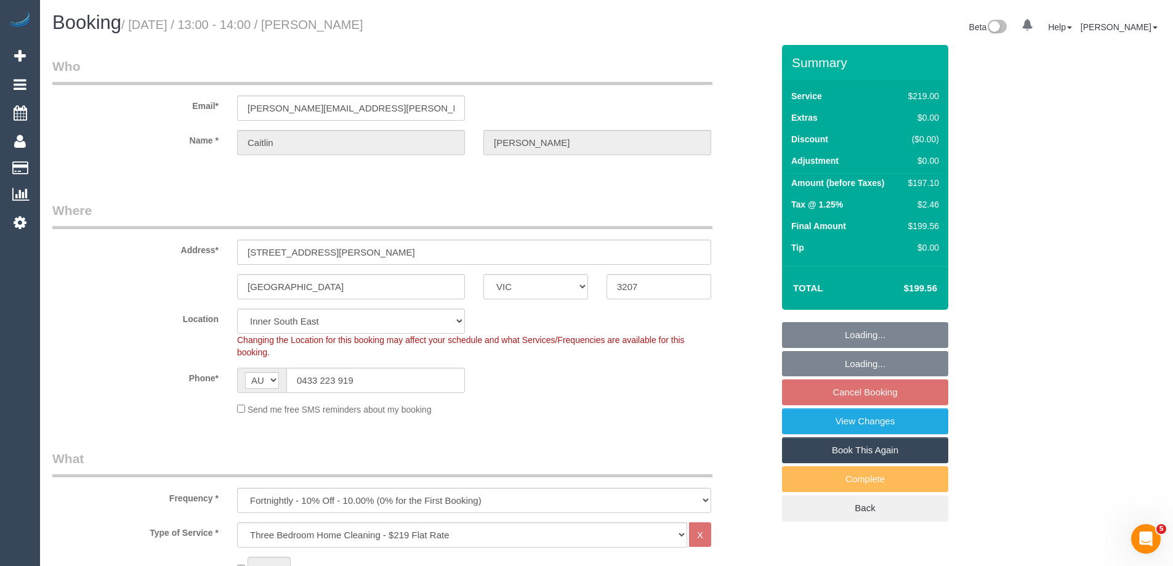
select select "string:stripe-pm_1QG8i82GScqysDRVfzMn710N"
select select "number:28"
select select "number:14"
select select "number:21"
select select "number:24"
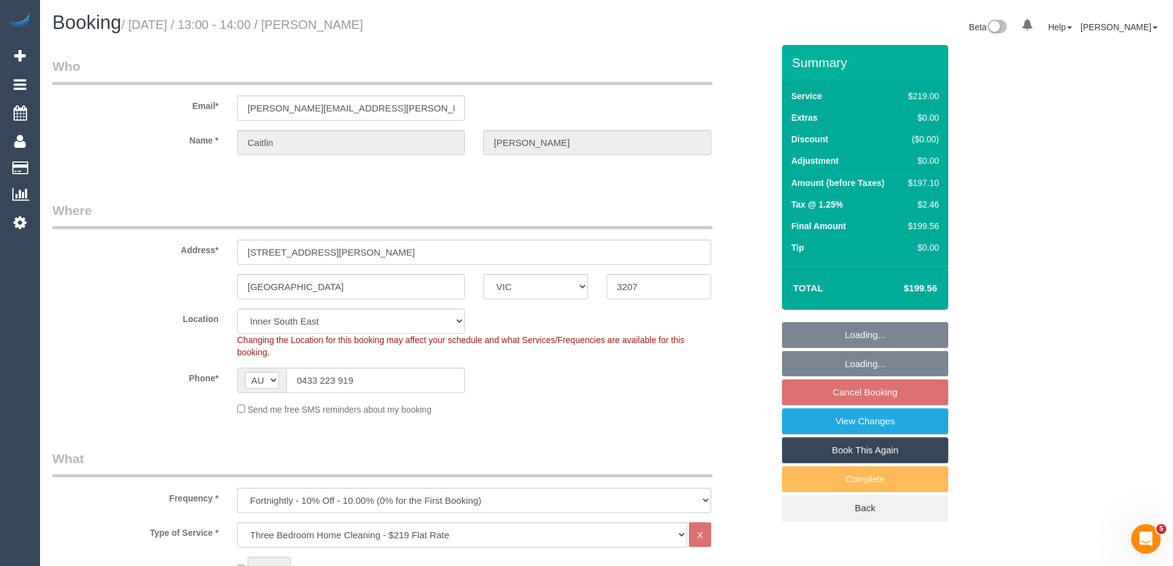
select select "number:35"
select select "number:26"
select select "object:792"
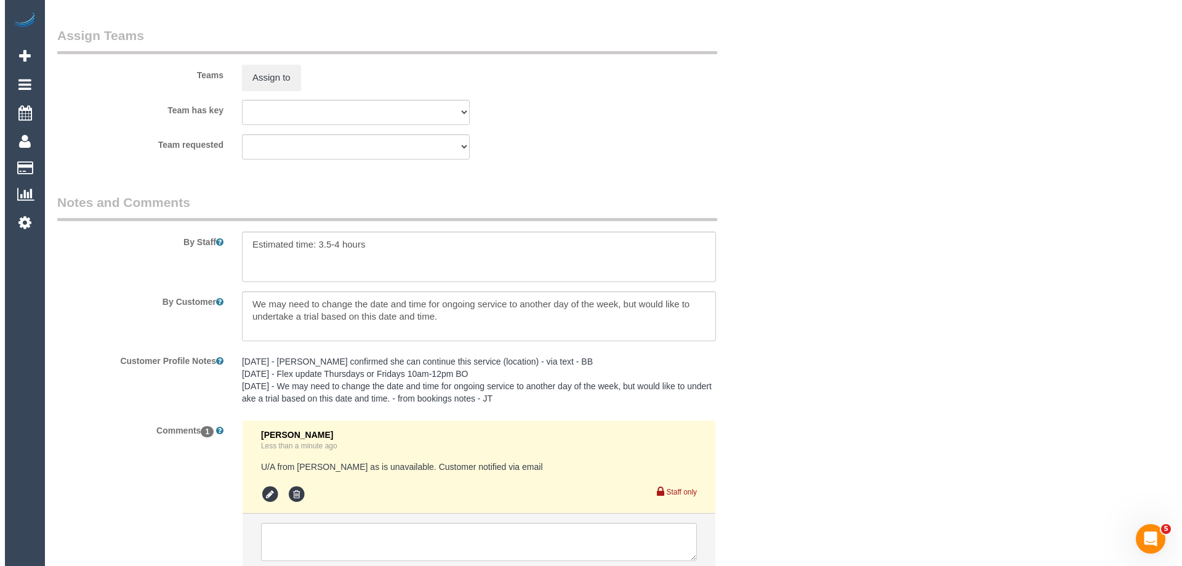
scroll to position [1908, 0]
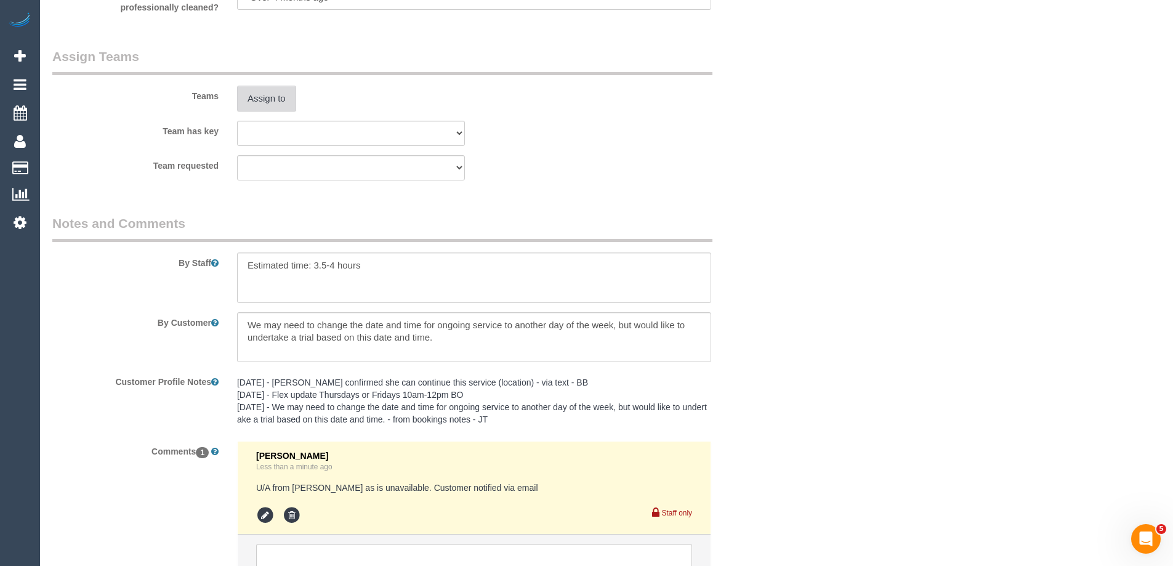
click at [265, 94] on button "Assign to" at bounding box center [266, 99] width 59 height 26
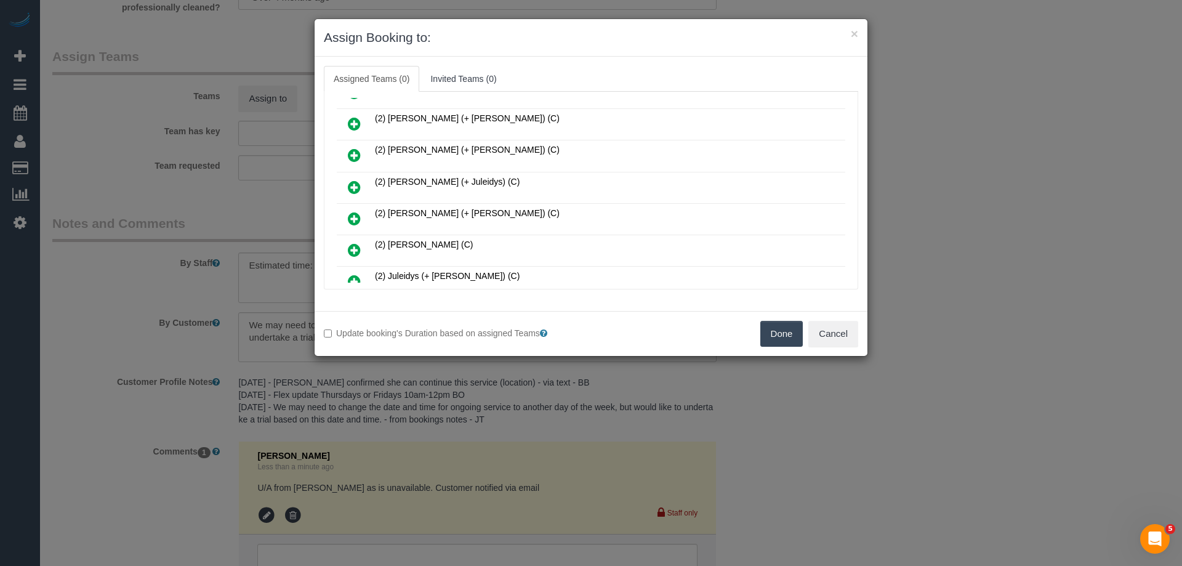
scroll to position [123, 0]
click at [355, 183] on icon at bounding box center [354, 186] width 13 height 15
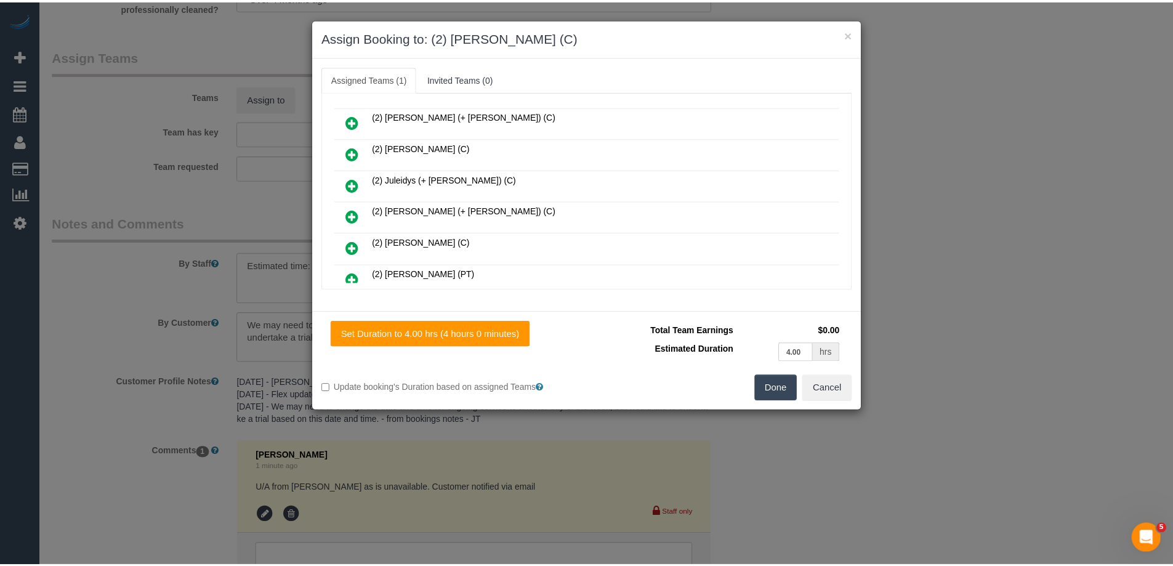
scroll to position [276, 0]
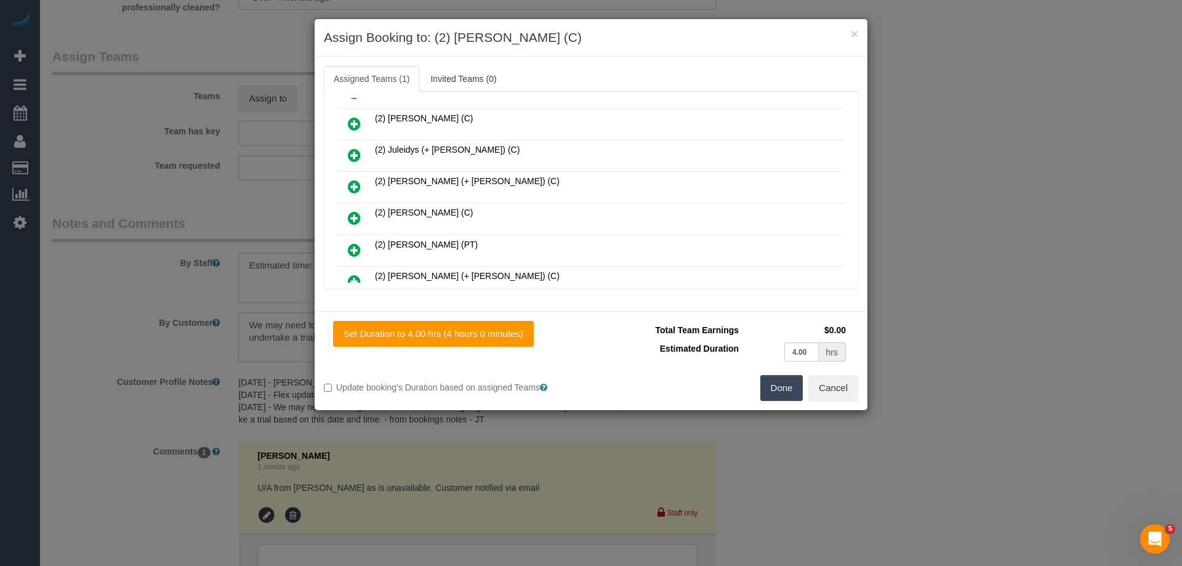
click at [788, 388] on button "Done" at bounding box center [781, 388] width 43 height 26
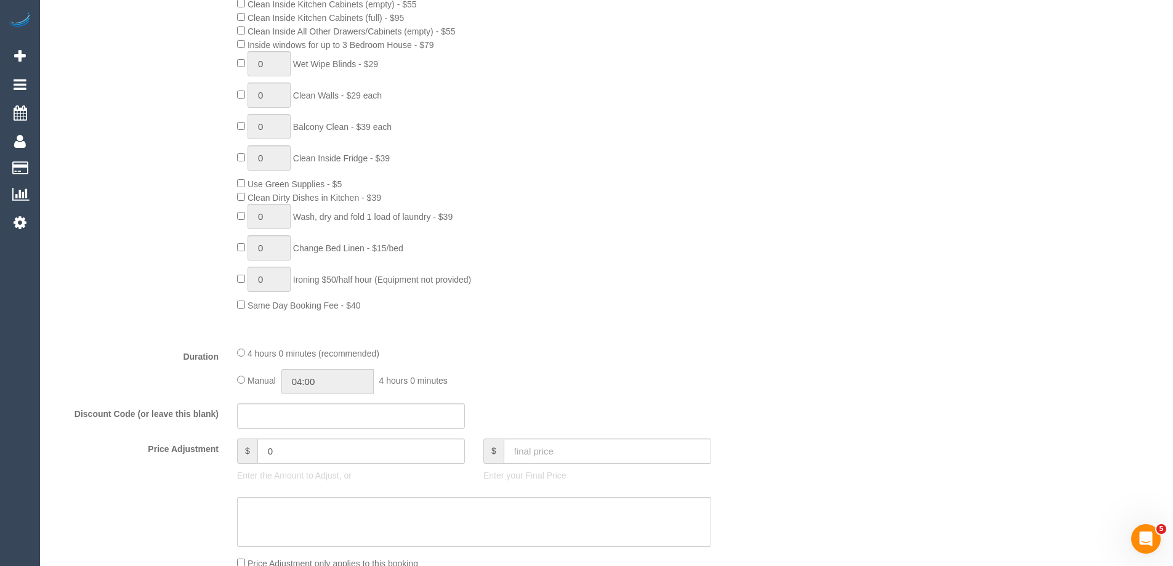
scroll to position [0, 0]
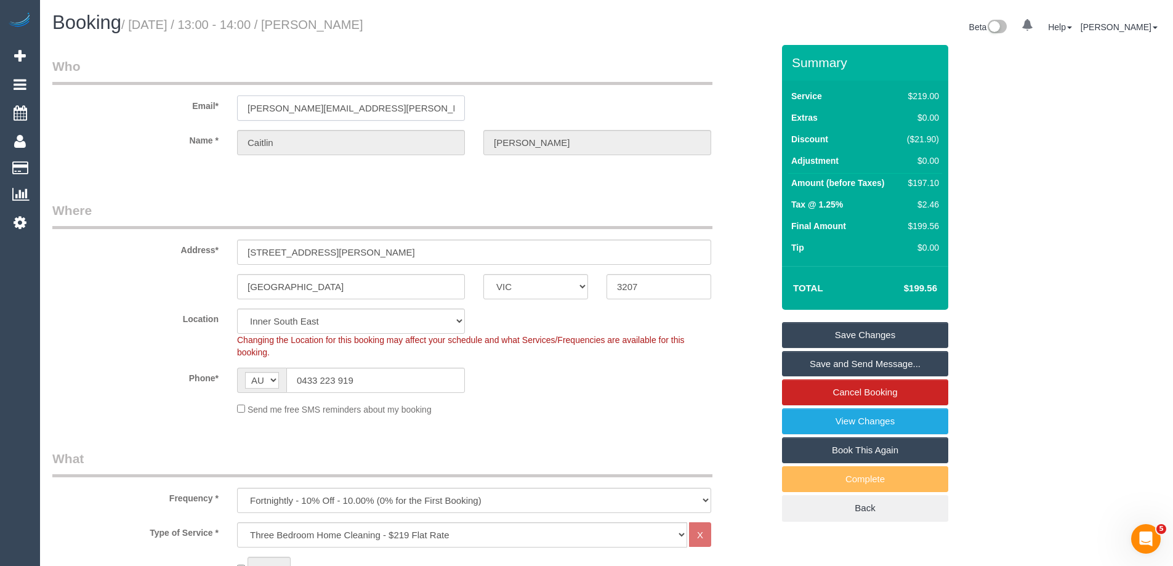
drag, startPoint x: 400, startPoint y: 108, endPoint x: 49, endPoint y: 106, distance: 351.5
click at [62, 107] on div "Email* caitlin.dowell@hotmail.com" at bounding box center [412, 88] width 739 height 63
click at [374, 113] on input "caitlin.dowell@hotmail.com" at bounding box center [351, 107] width 228 height 25
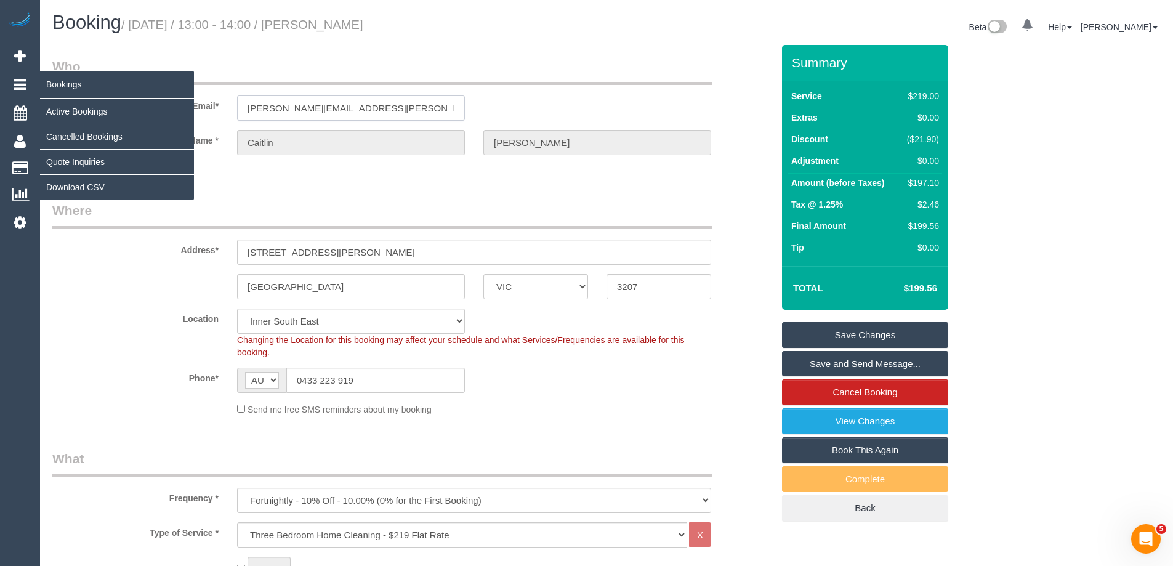
drag, startPoint x: 332, startPoint y: 103, endPoint x: 25, endPoint y: 96, distance: 307.3
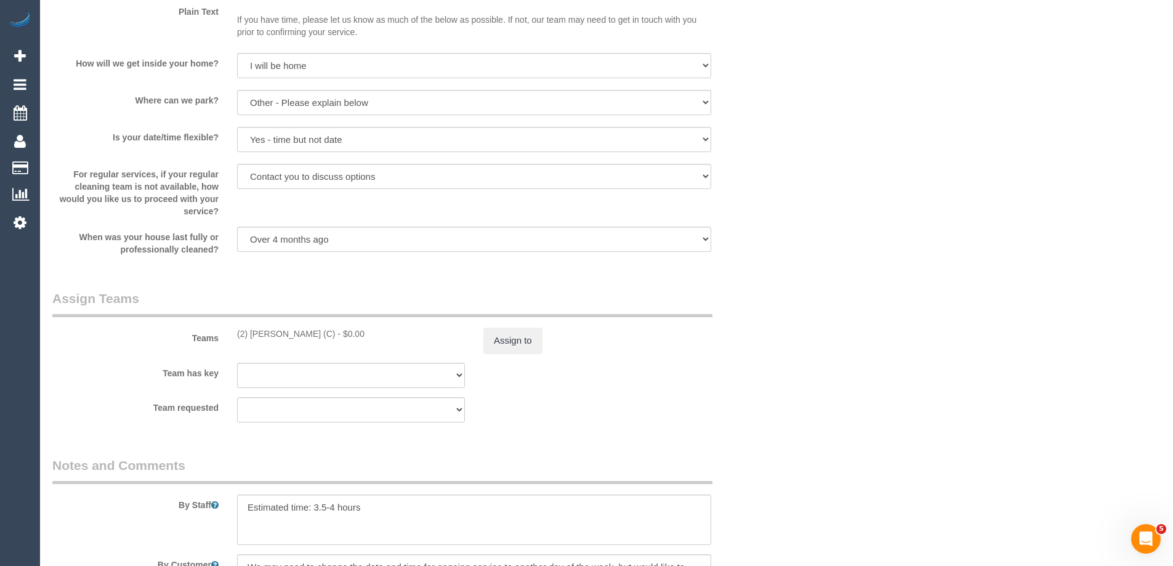
scroll to position [1785, 0]
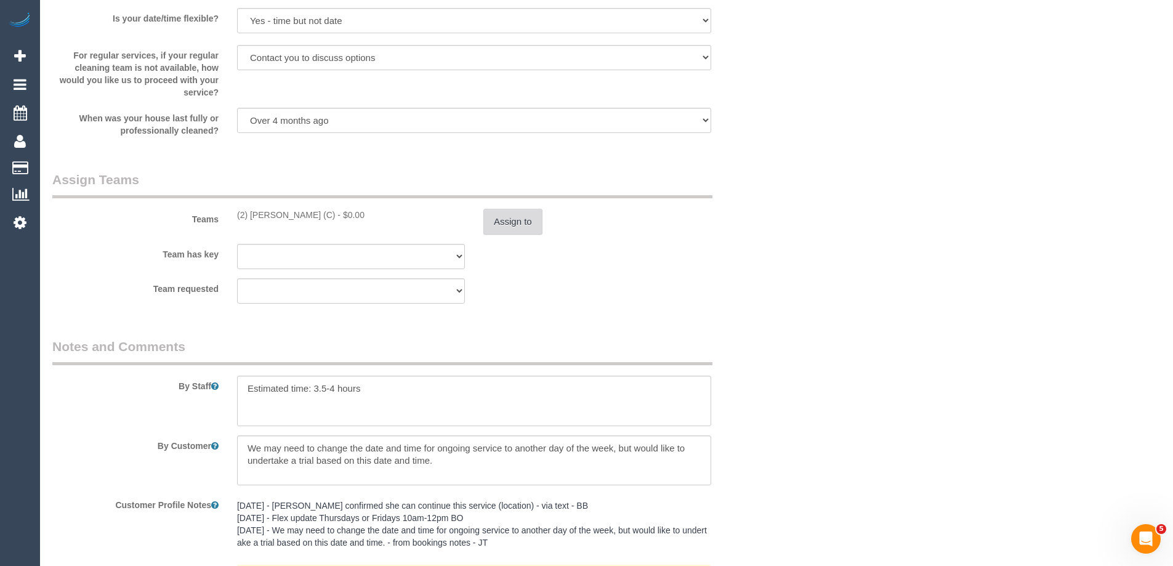
click at [525, 222] on button "Assign to" at bounding box center [512, 222] width 59 height 26
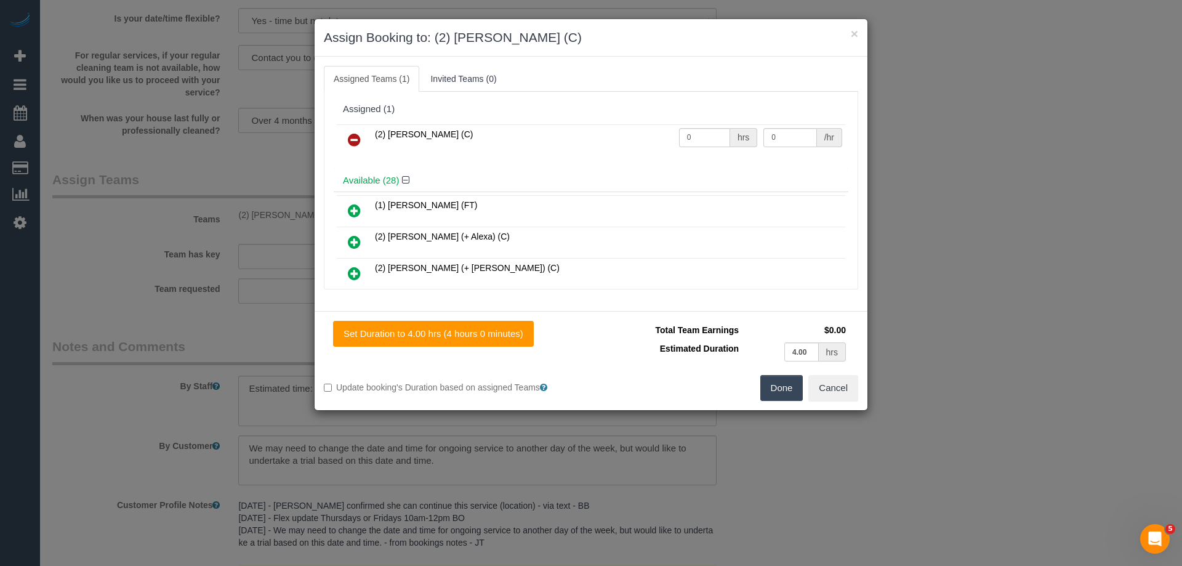
drag, startPoint x: 675, startPoint y: 127, endPoint x: 749, endPoint y: 130, distance: 73.9
click at [693, 129] on td "0 hrs" at bounding box center [718, 139] width 85 height 31
drag, startPoint x: 574, startPoint y: 135, endPoint x: 703, endPoint y: 135, distance: 129.3
click at [507, 135] on tr "(2) Kerry Welfare (C) 0 hrs 0 /hr" at bounding box center [591, 139] width 508 height 31
type input "1"
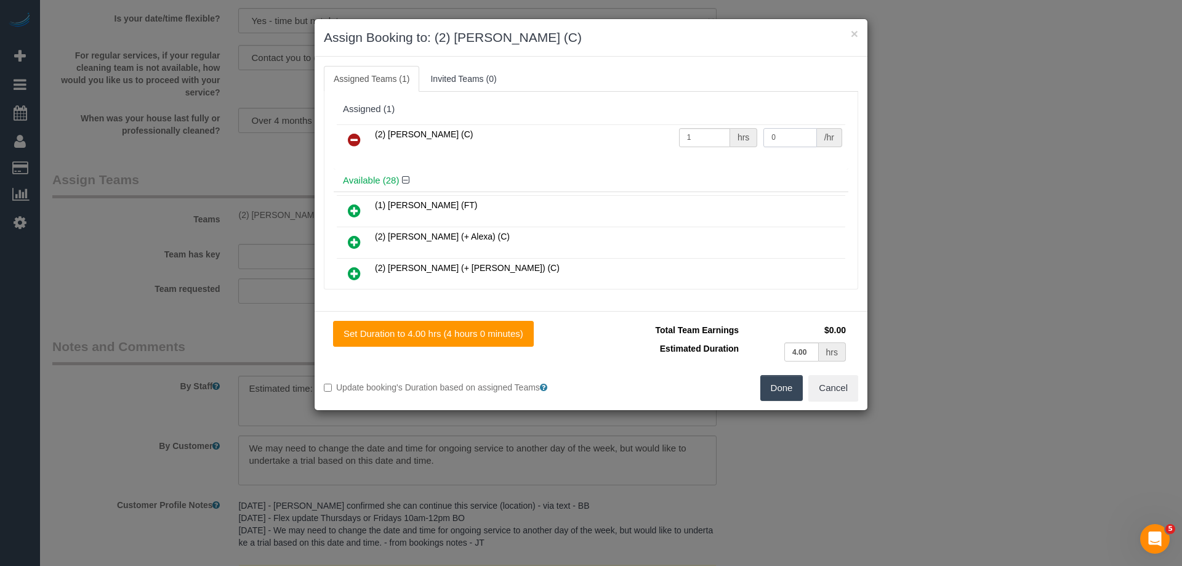
drag, startPoint x: 753, startPoint y: 135, endPoint x: 665, endPoint y: 133, distance: 87.5
click at [665, 133] on tr "(2) Kerry Welfare (C) 1 hrs 0 /hr" at bounding box center [591, 139] width 508 height 31
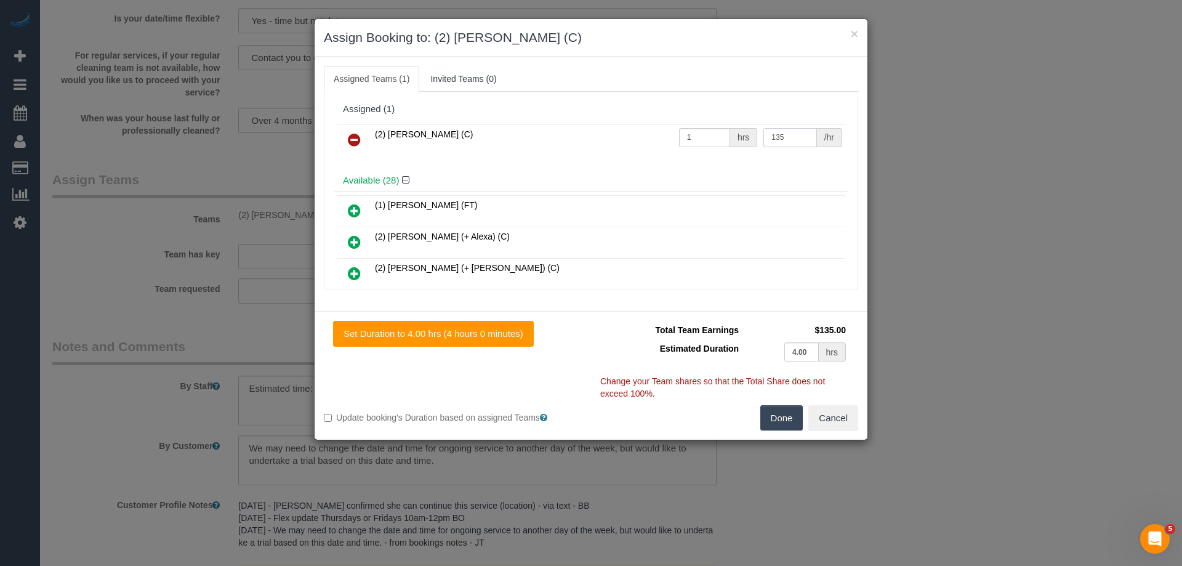
type input "135"
drag, startPoint x: 777, startPoint y: 427, endPoint x: 760, endPoint y: 405, distance: 27.2
click at [777, 424] on button "Done" at bounding box center [781, 418] width 43 height 26
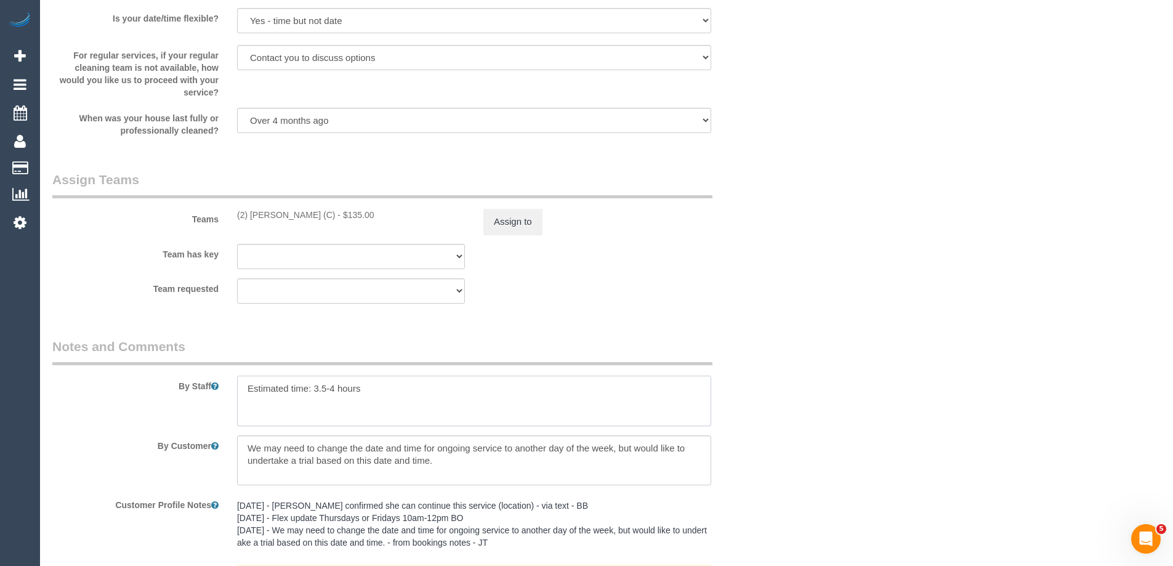
click at [239, 383] on textarea at bounding box center [474, 401] width 474 height 50
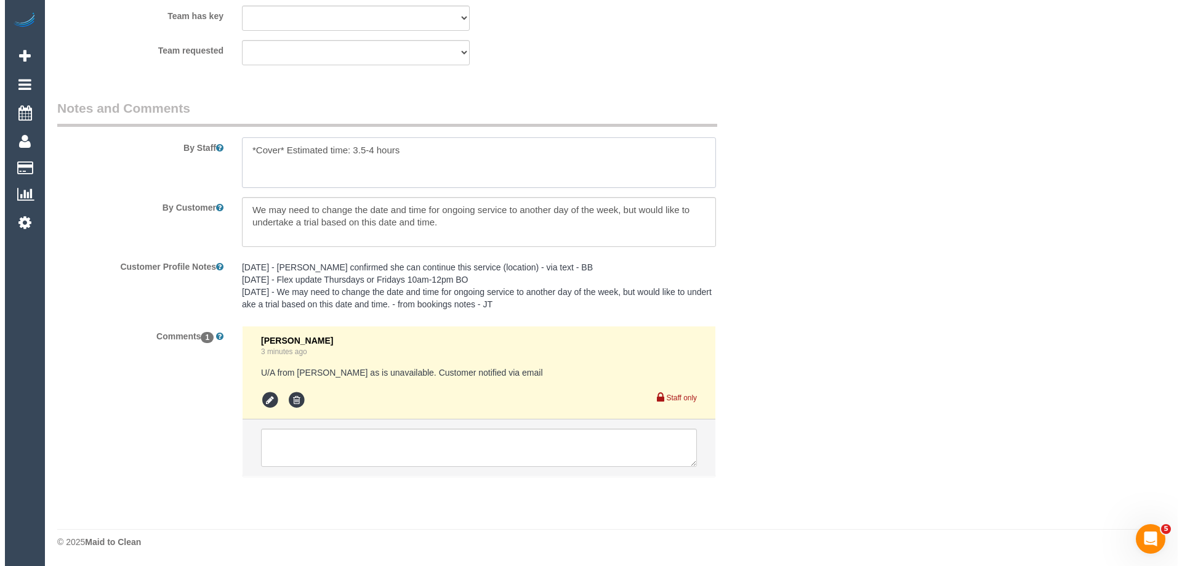
scroll to position [0, 0]
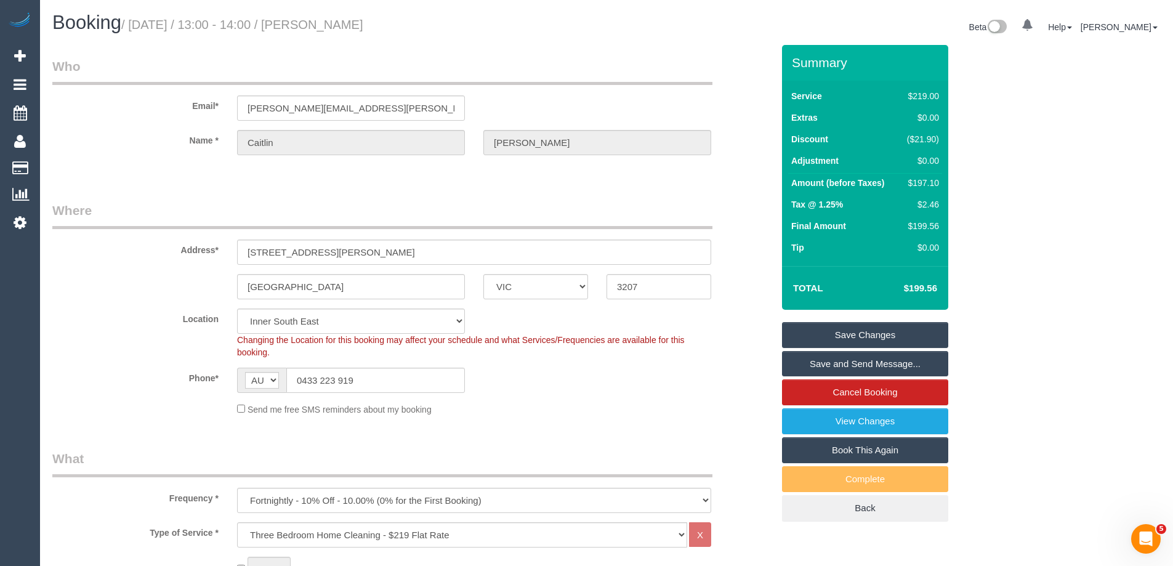
type textarea "*Cover* Estimated time: 3.5-4 hours"
drag, startPoint x: 430, startPoint y: 22, endPoint x: 344, endPoint y: 18, distance: 86.9
click at [344, 18] on h1 "Booking / September 25, 2025 / 13:00 - 14:00 / Caitlin Dowell" at bounding box center [324, 22] width 545 height 21
copy small "Caitlin Dowell"
click at [805, 366] on link "Save and Send Message..." at bounding box center [865, 364] width 166 height 26
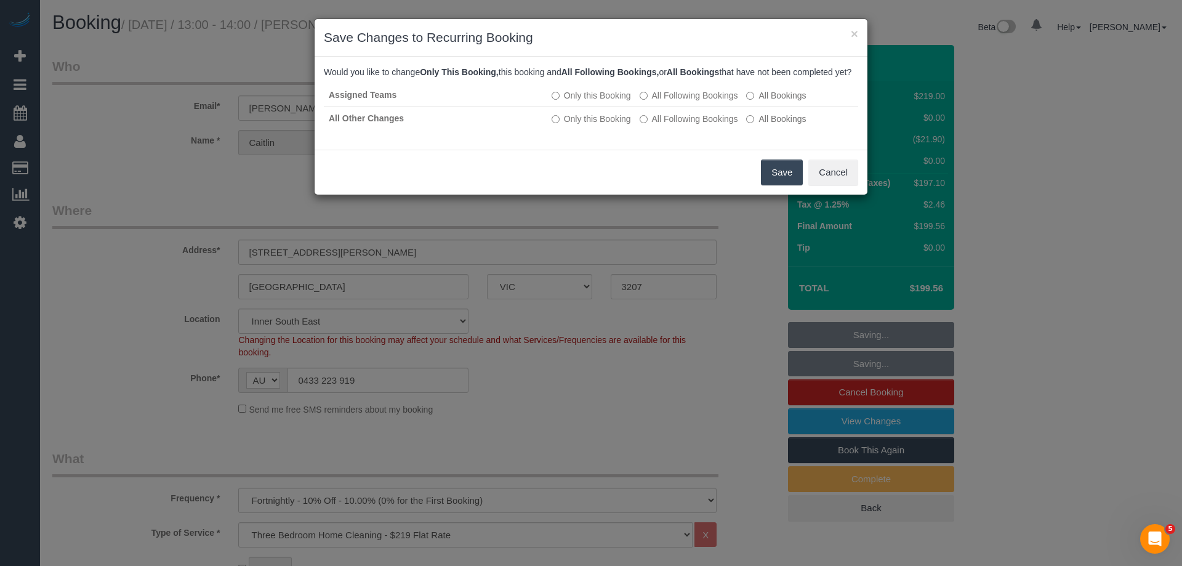
click at [776, 177] on button "Save" at bounding box center [782, 172] width 42 height 26
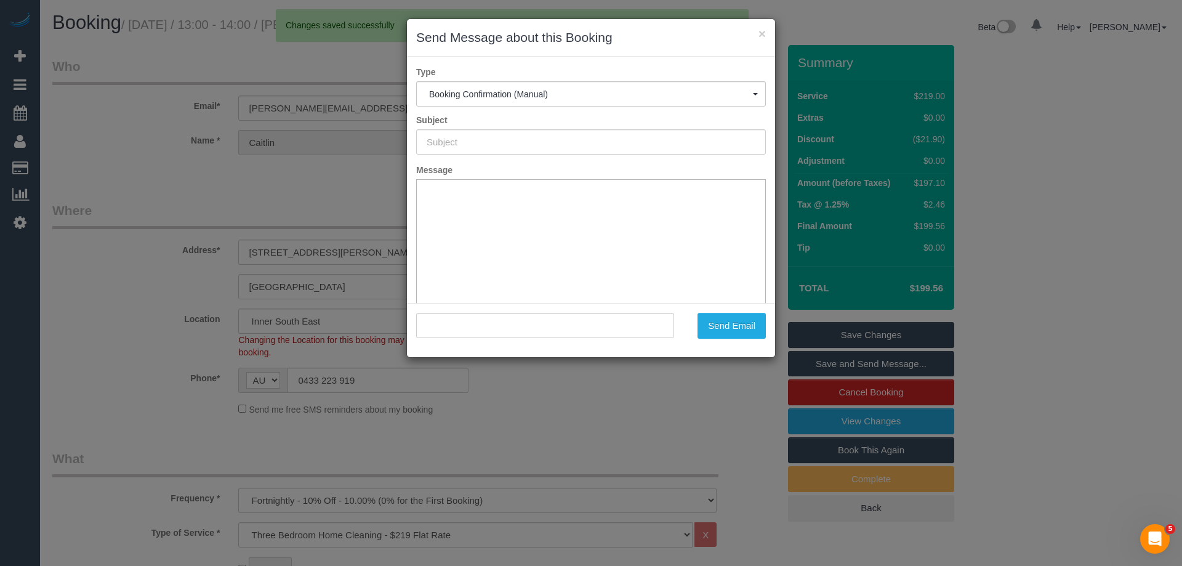
type input "Booking Confirmed"
type input ""Caitlin Dowell" <caitlin.dowell@hotmail.com>"
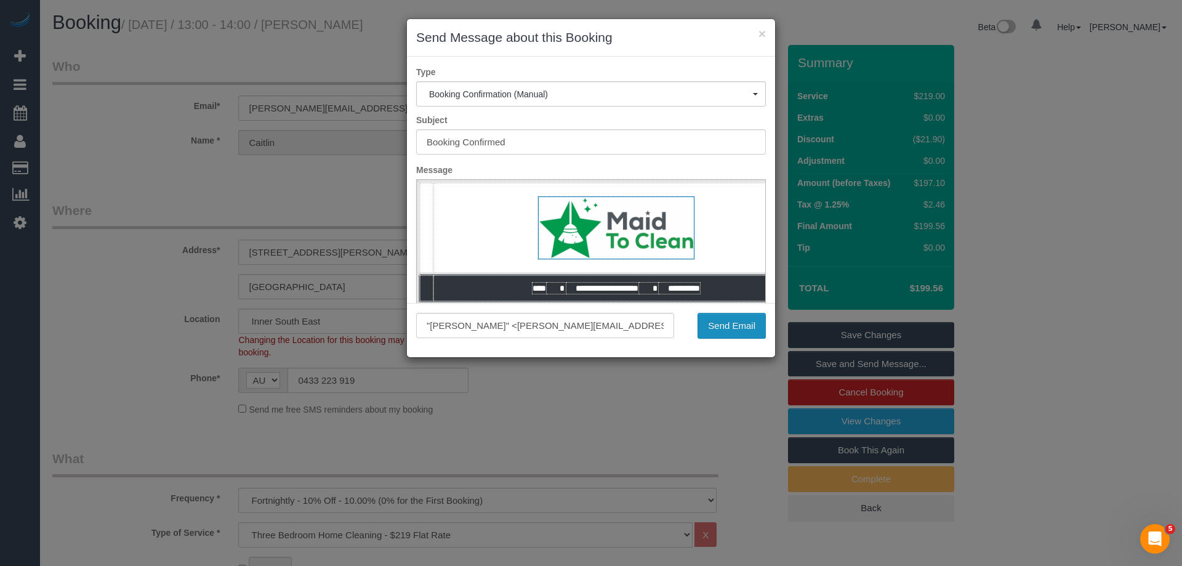
click at [727, 334] on button "Send Email" at bounding box center [731, 326] width 68 height 26
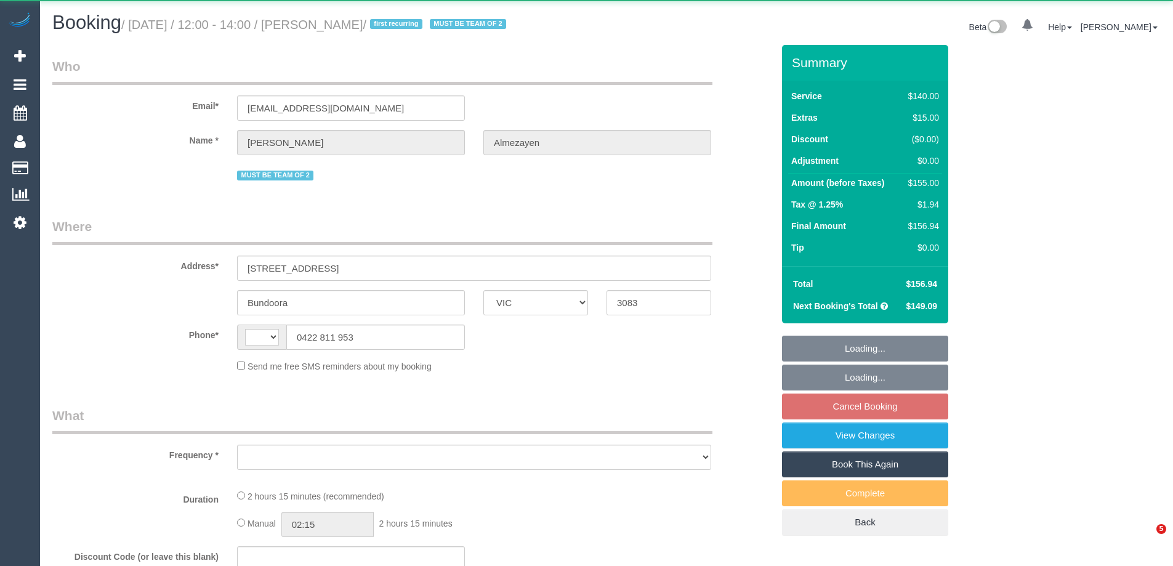
select select "VIC"
select select "string:AU"
select select "object:536"
select select "number:28"
select select "number:14"
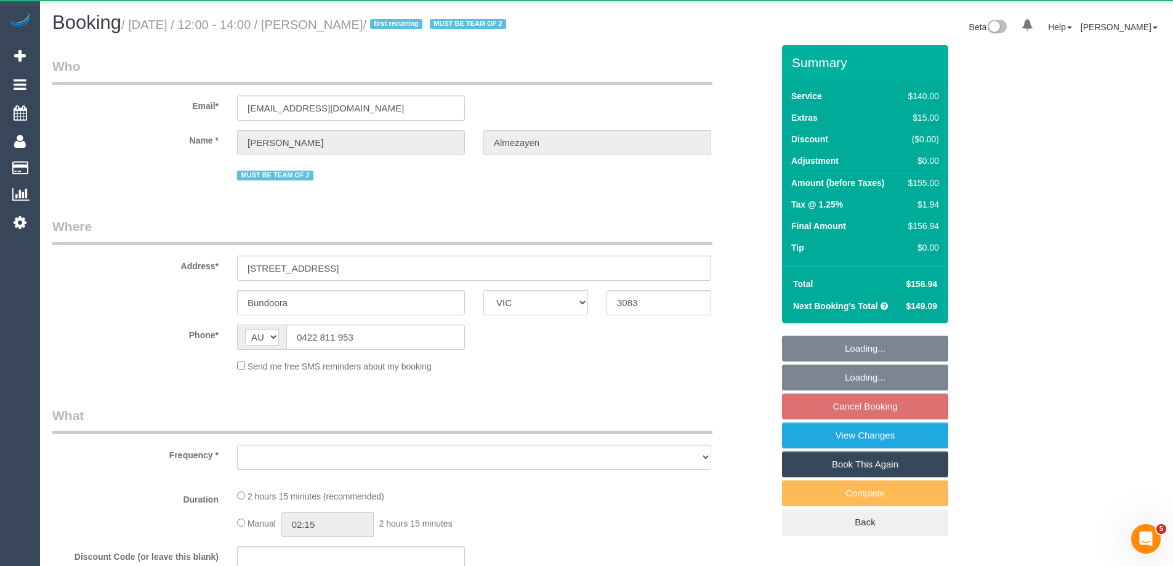
select select "number:18"
select select "number:24"
select select "number:33"
select select "number:13"
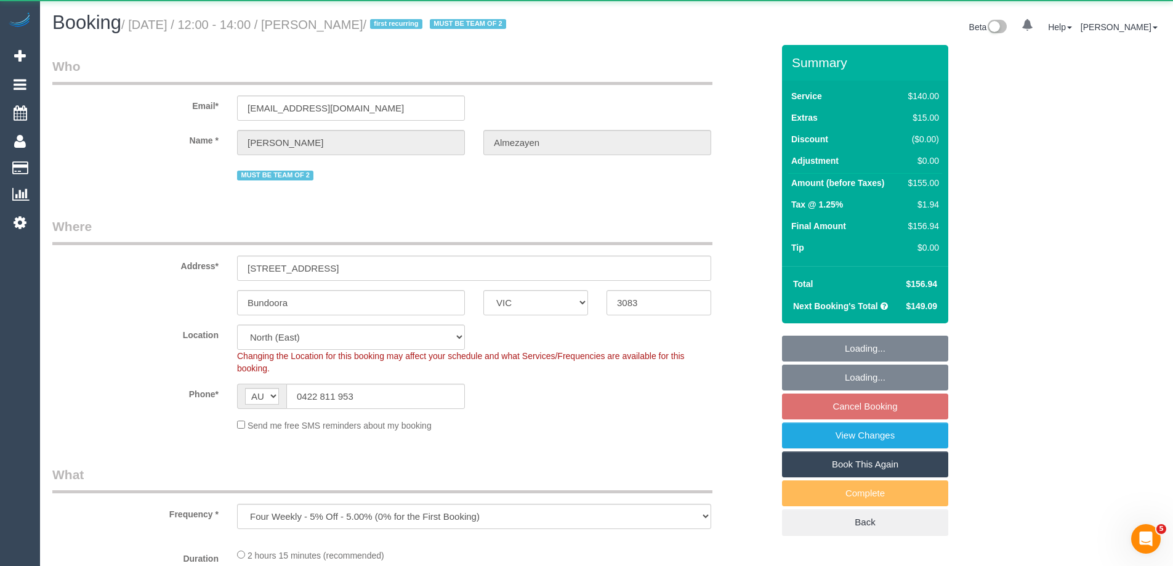
select select "object:855"
select select "string:stripe-pm_1RleYr2GScqysDRVaLAYEBqz"
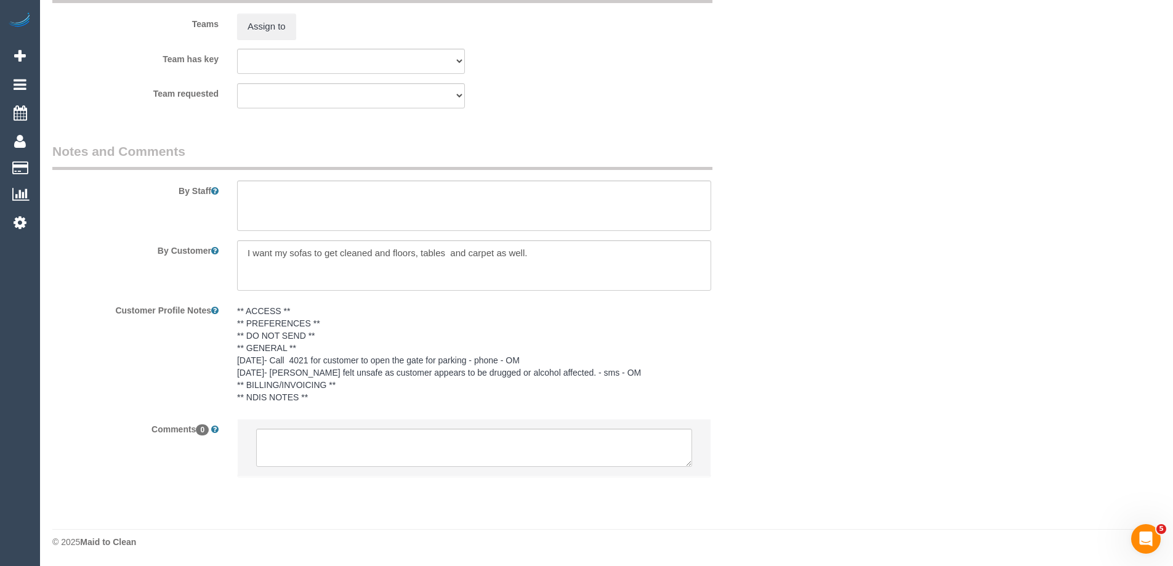
scroll to position [1956, 0]
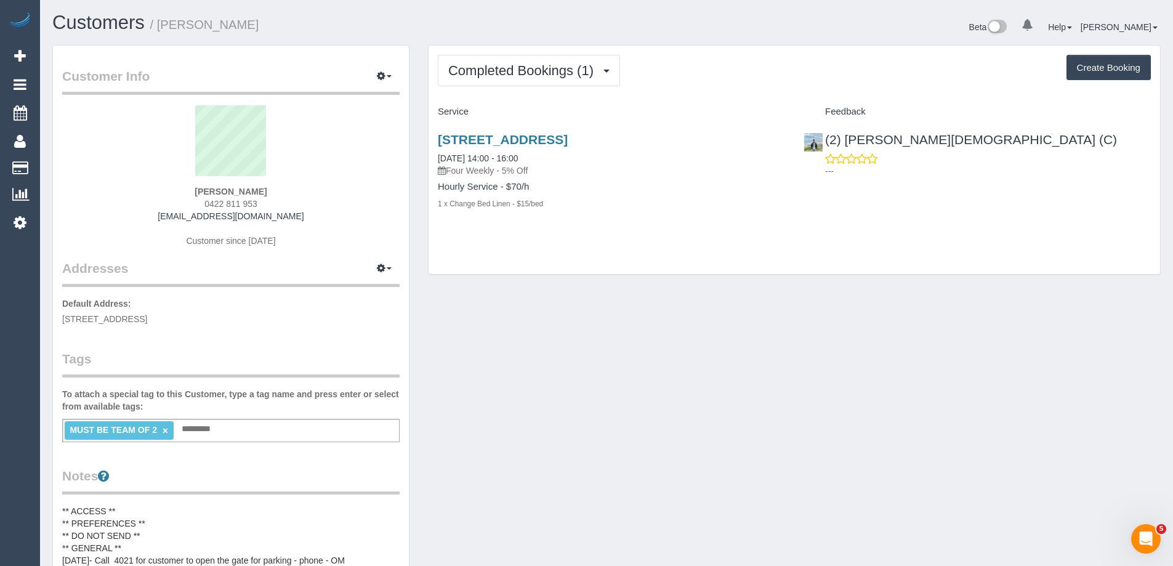
drag, startPoint x: 256, startPoint y: 202, endPoint x: 137, endPoint y: 201, distance: 118.8
click at [137, 201] on div "[PERSON_NAME] 0422 811 953 [EMAIL_ADDRESS][DOMAIN_NAME] Customer since [DATE]" at bounding box center [230, 182] width 337 height 154
copy span "0422 811 953"
click at [524, 65] on span "Completed Bookings (1)" at bounding box center [523, 70] width 151 height 15
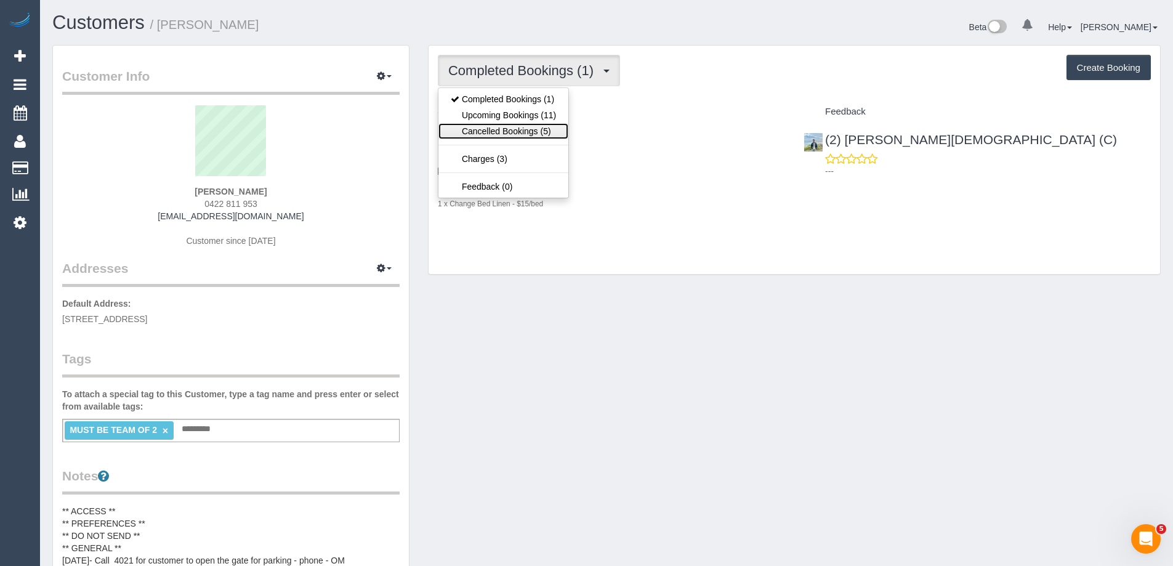
click at [500, 127] on link "Cancelled Bookings (5)" at bounding box center [503, 131] width 130 height 16
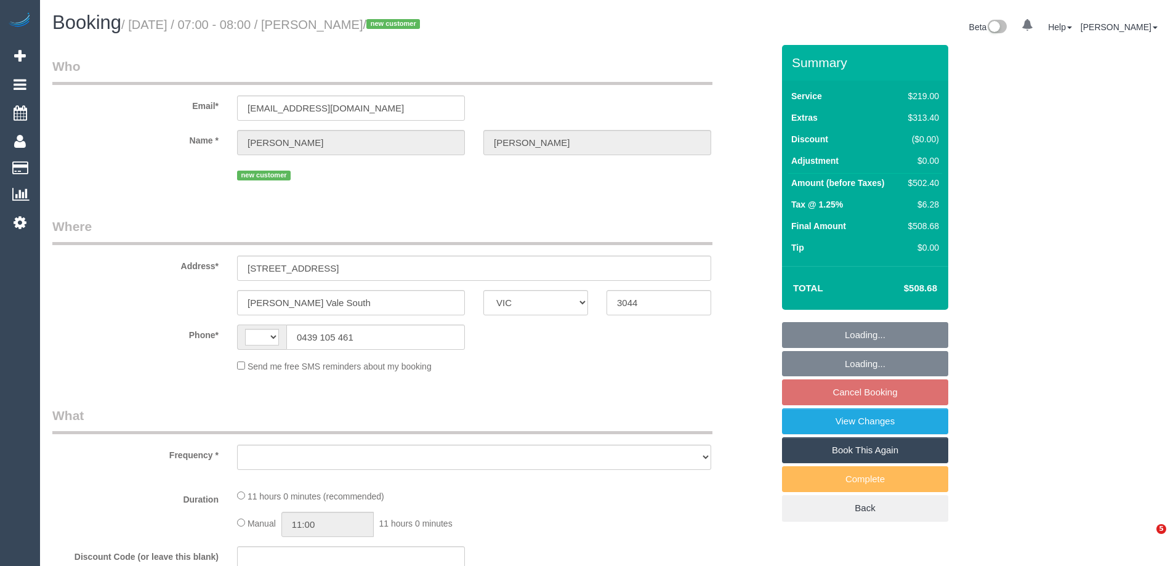
select select "VIC"
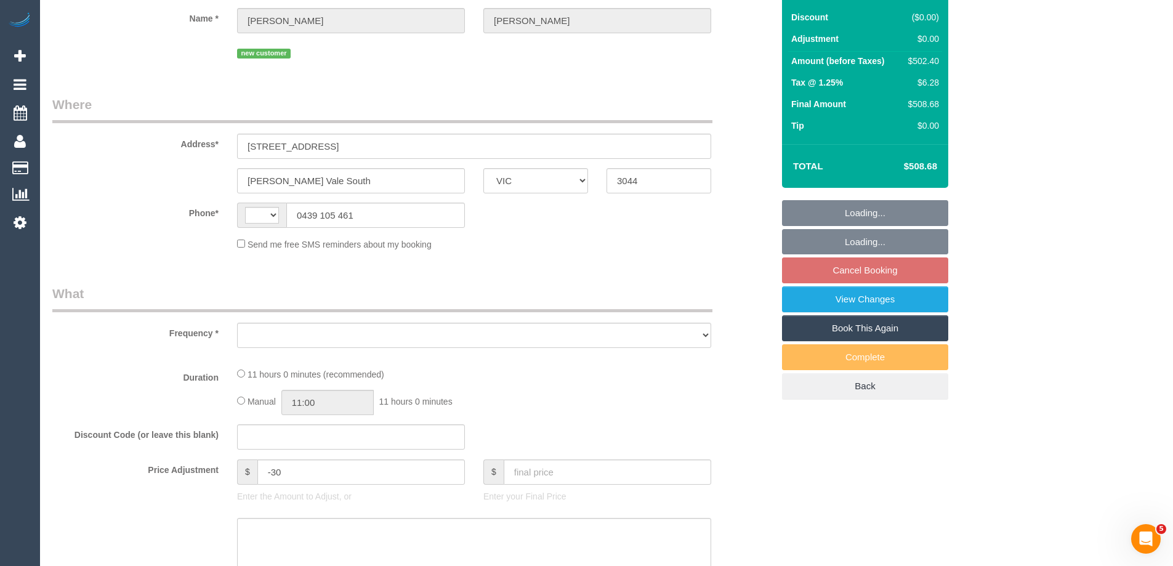
select select "string:AU"
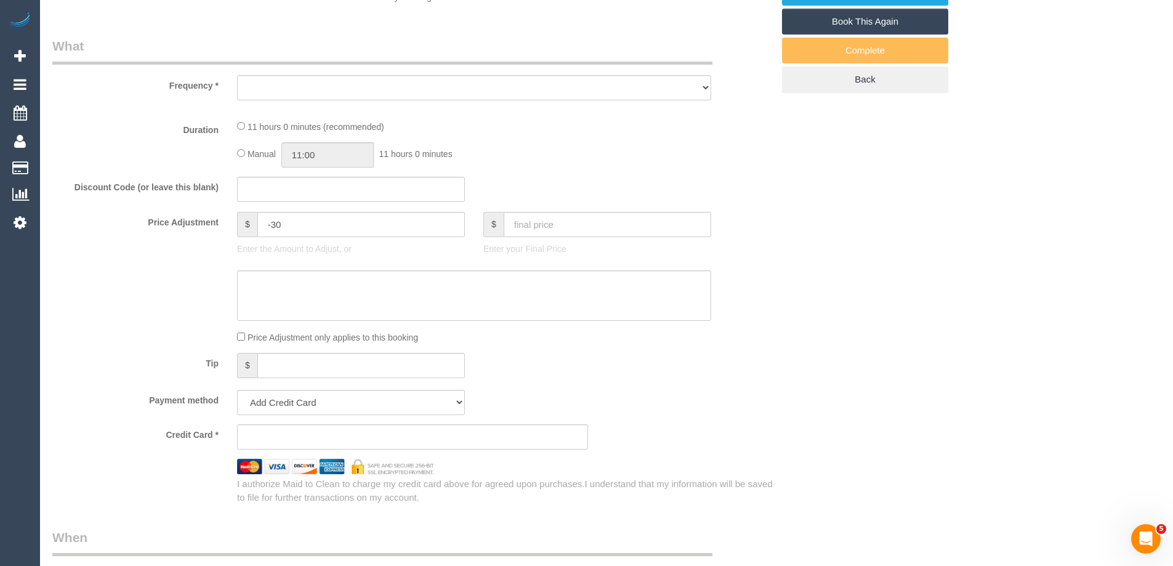
select select "object:554"
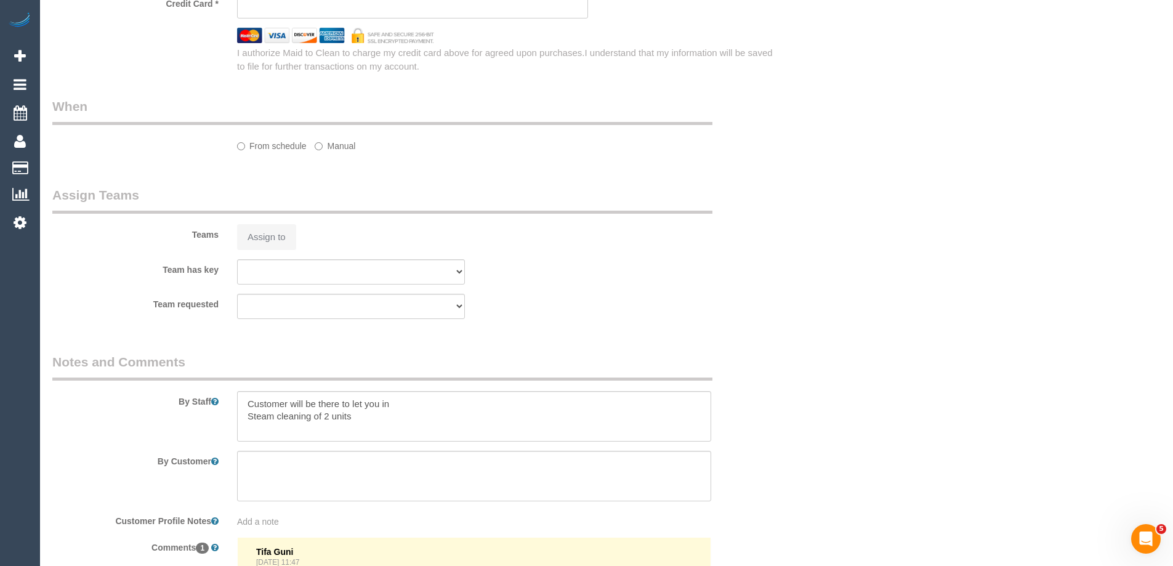
select select "string:stripe-pm_1S0uYB2GScqysDRVlUjLOmMK"
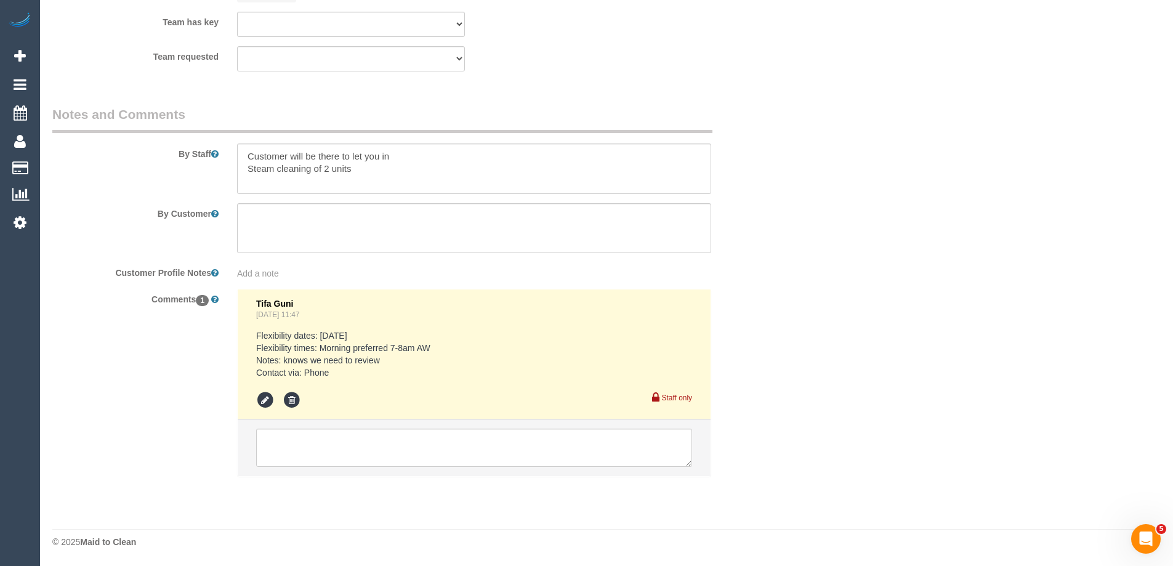
select select "number:28"
select select "number:14"
select select "number:19"
select select "number:25"
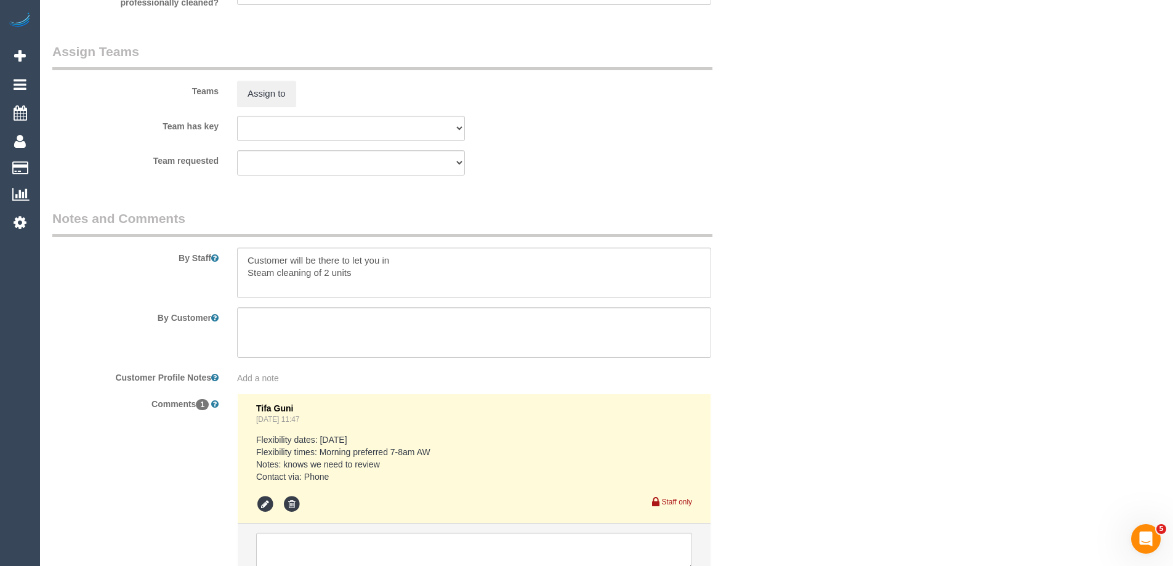
select select "object:1546"
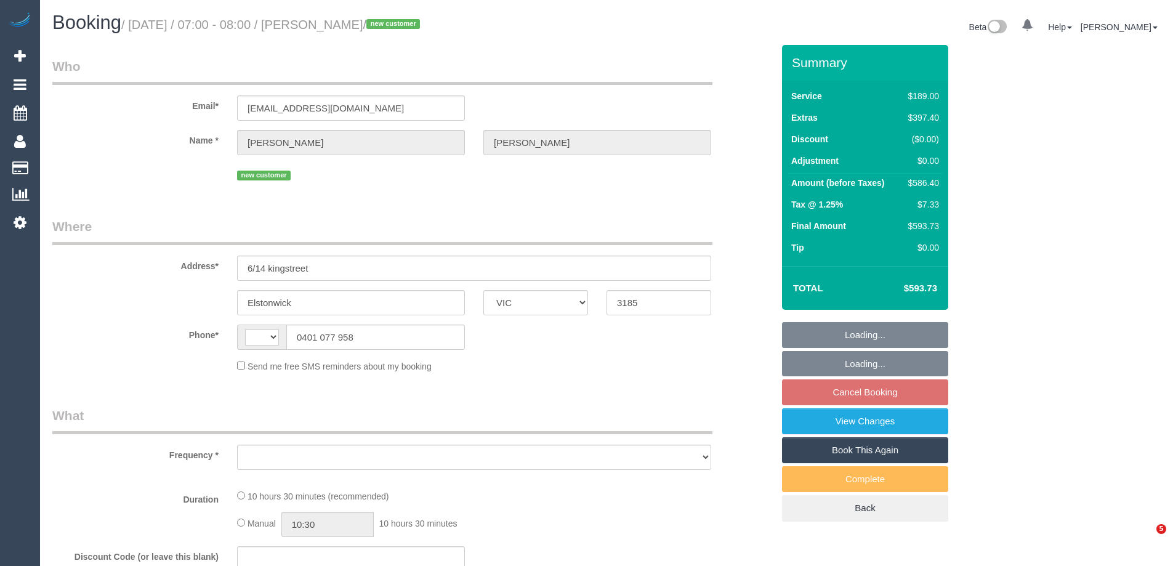
select select "VIC"
select select "string:AU"
select select "object:552"
select select "string:stripe-pm_1S9xCs2GScqysDRVAkzNu8ql"
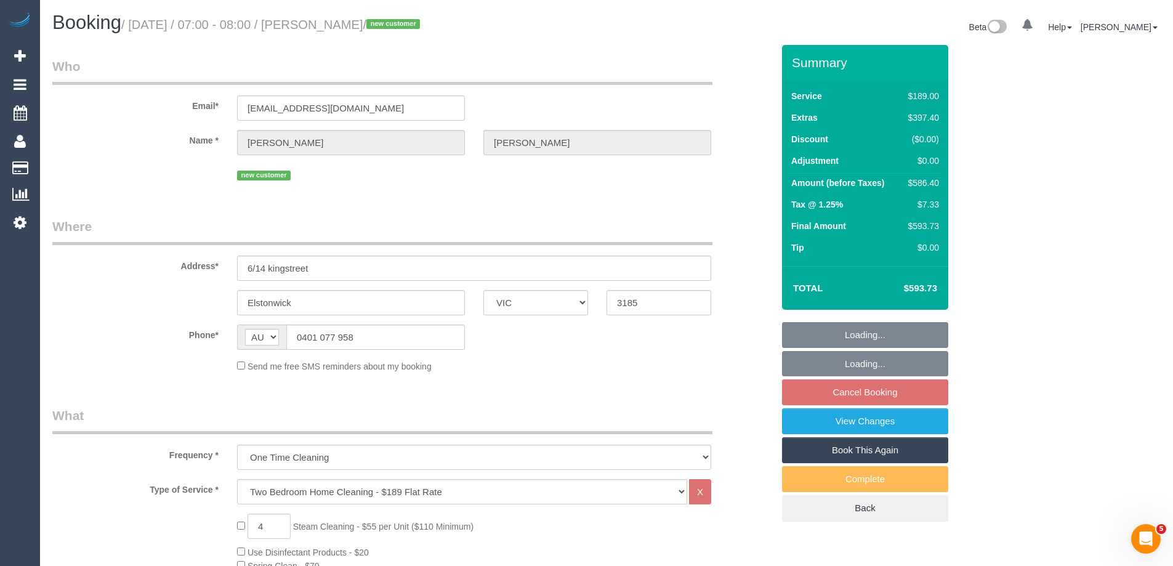
select select "number:28"
select select "number:15"
select select "number:19"
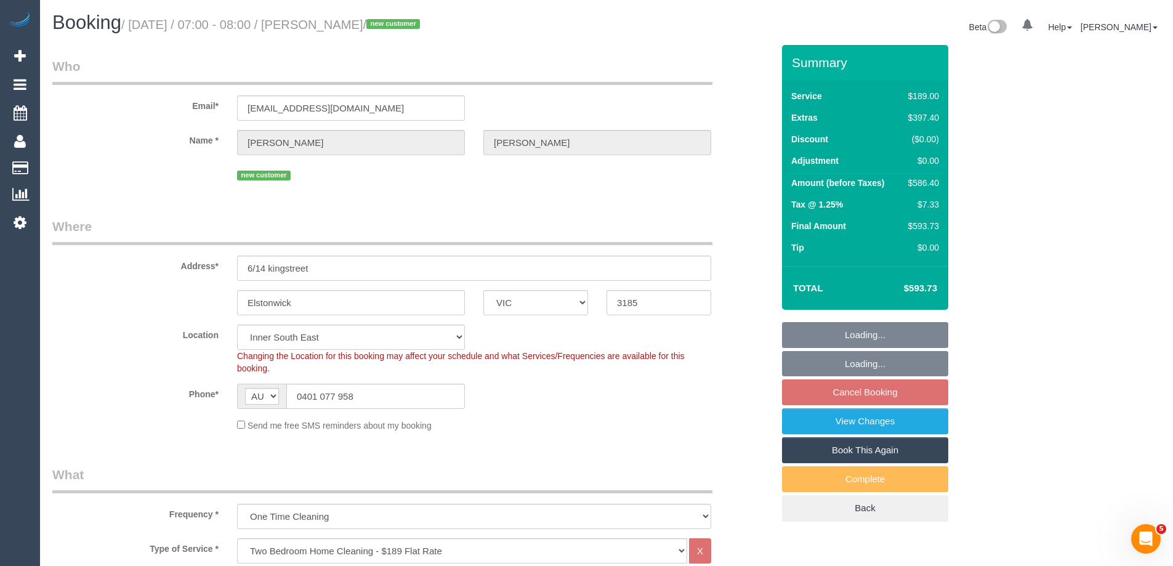
select select "object:1411"
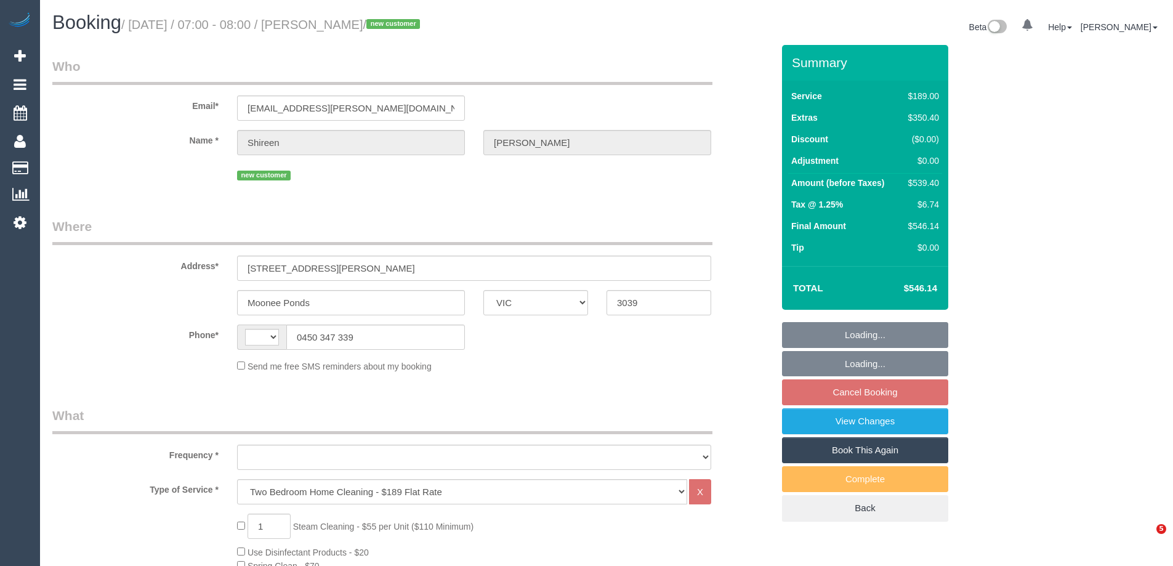
select select "VIC"
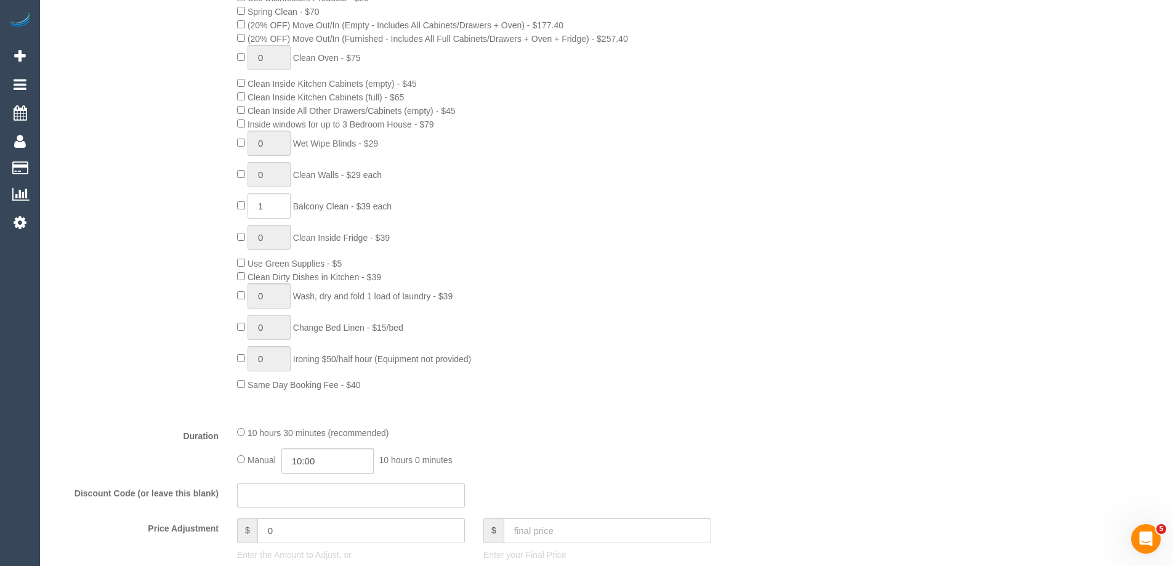
select select "string:AU"
select select "object:794"
select select "number:27"
select select "number:14"
select select "number:18"
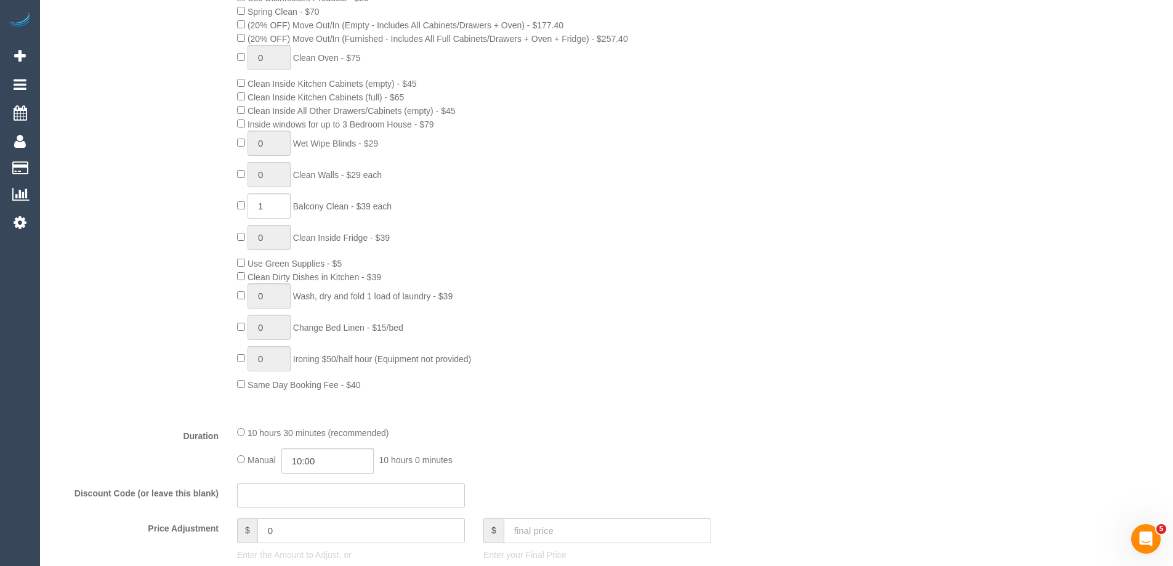
select select "number:25"
select select "number:26"
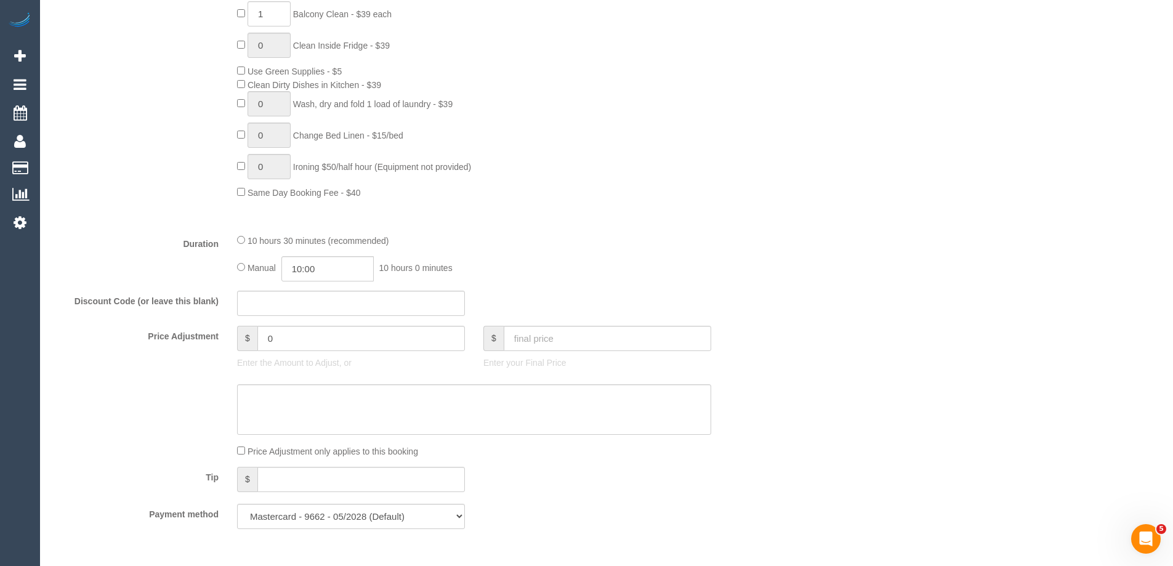
select select "string:stripe-pm_1S7UZm2GScqysDRVXrxO2n2B"
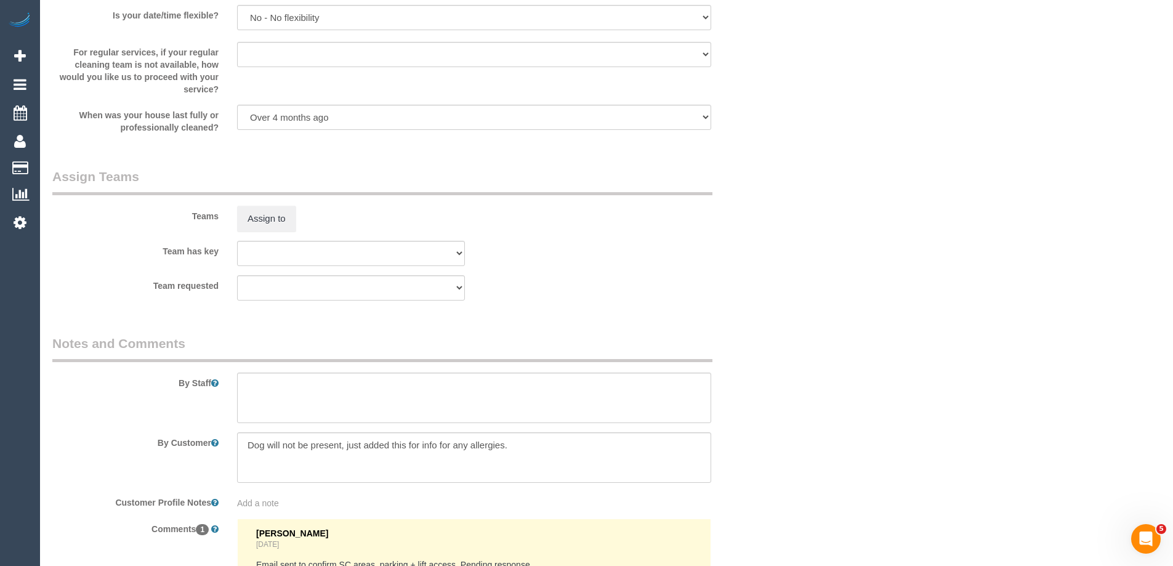
select select "object:1501"
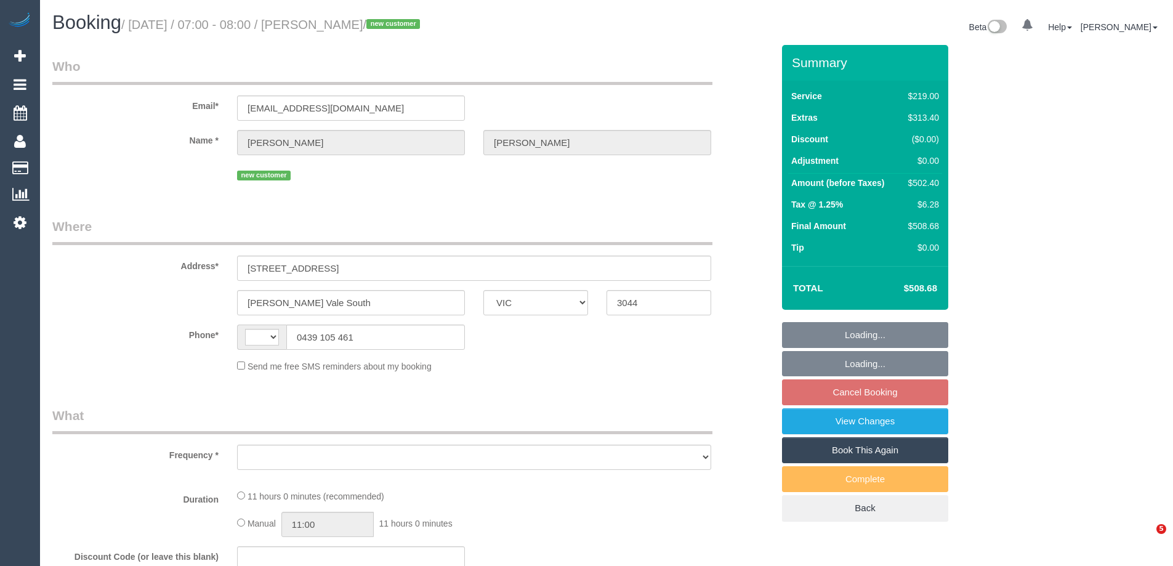
select select "VIC"
select select "string:AU"
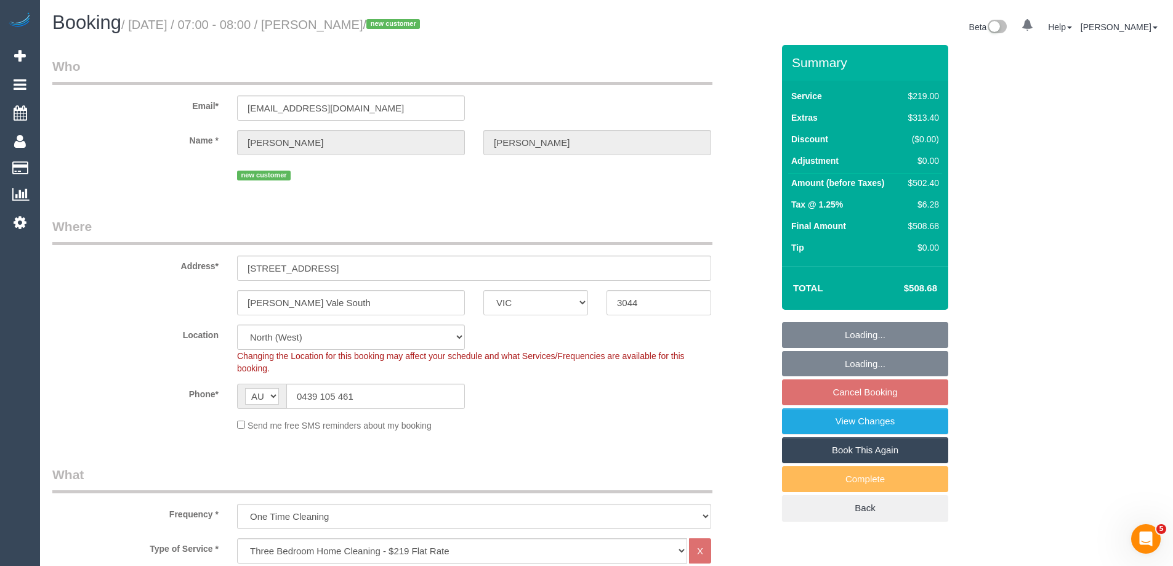
select select "object:801"
select select "string:stripe-pm_1S0uYB2GScqysDRVlUjLOmMK"
select select "number:28"
select select "number:14"
select select "number:19"
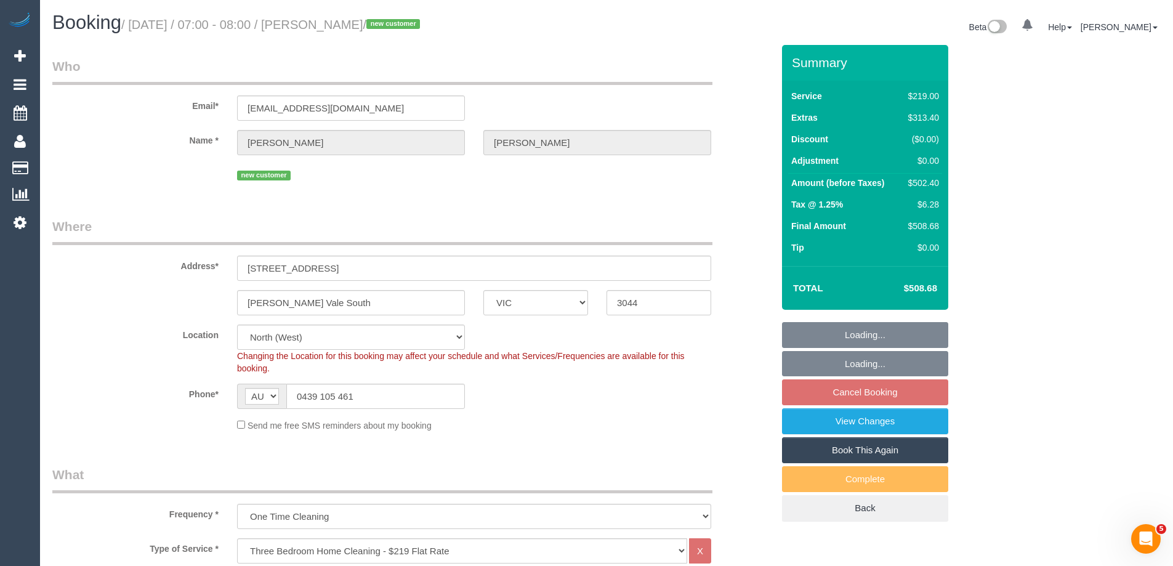
select select "number:25"
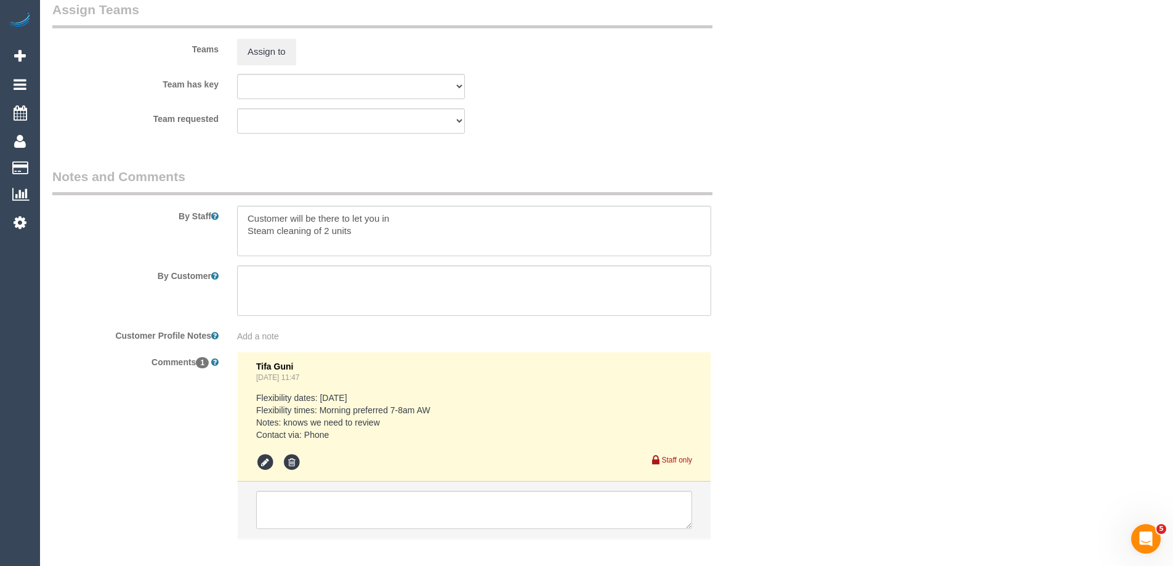
scroll to position [1970, 0]
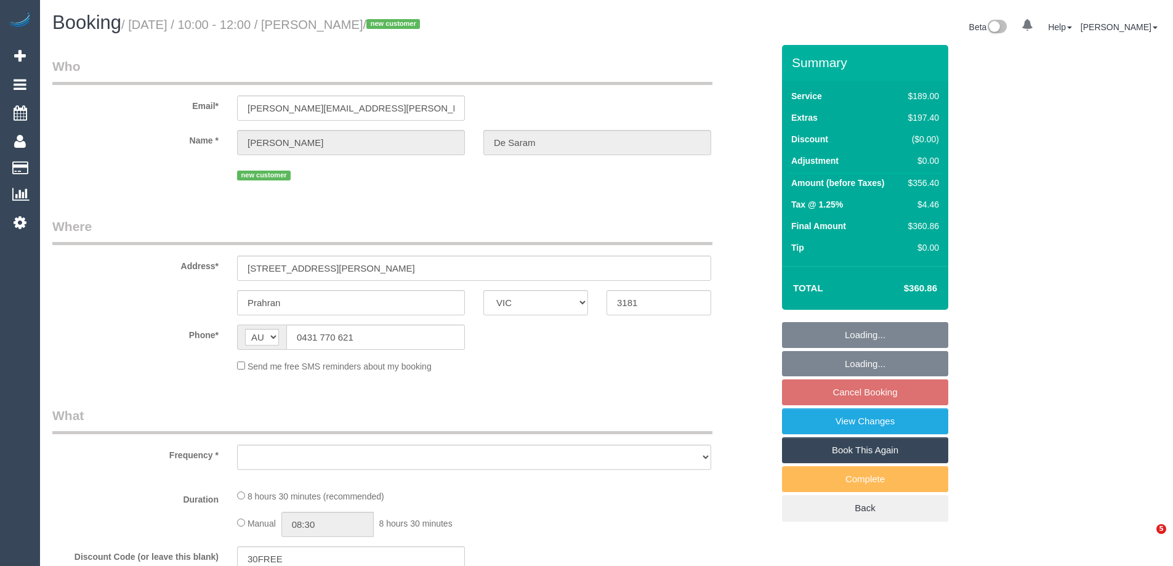
select select "VIC"
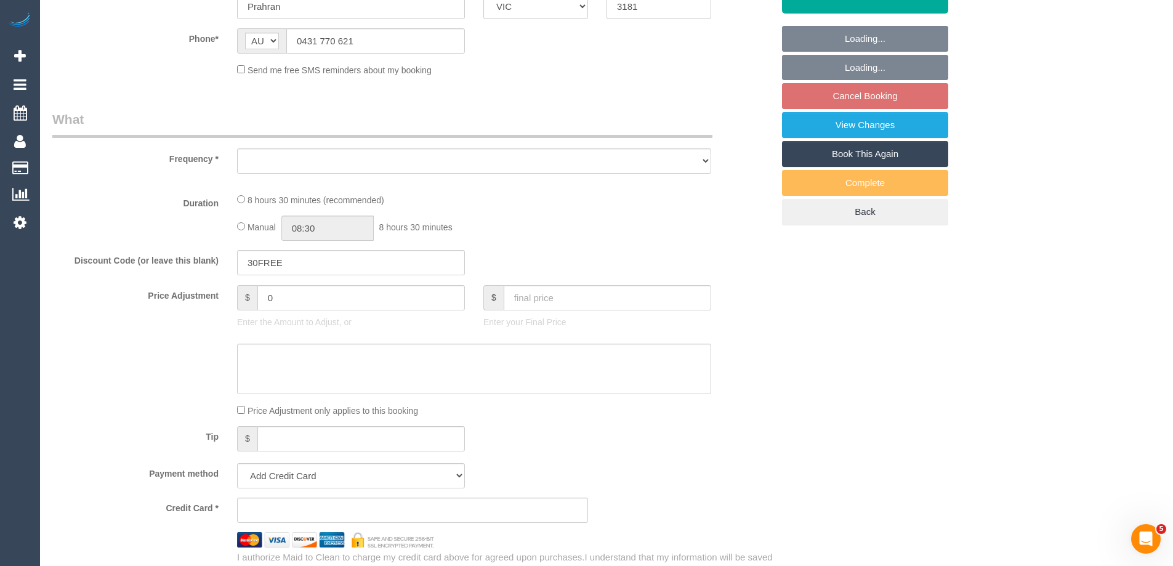
select select "object:531"
select select "string:stripe-pm_1S7beF2GScqysDRVd4BLNU4F"
select select "number:28"
select select "number:14"
select select "number:18"
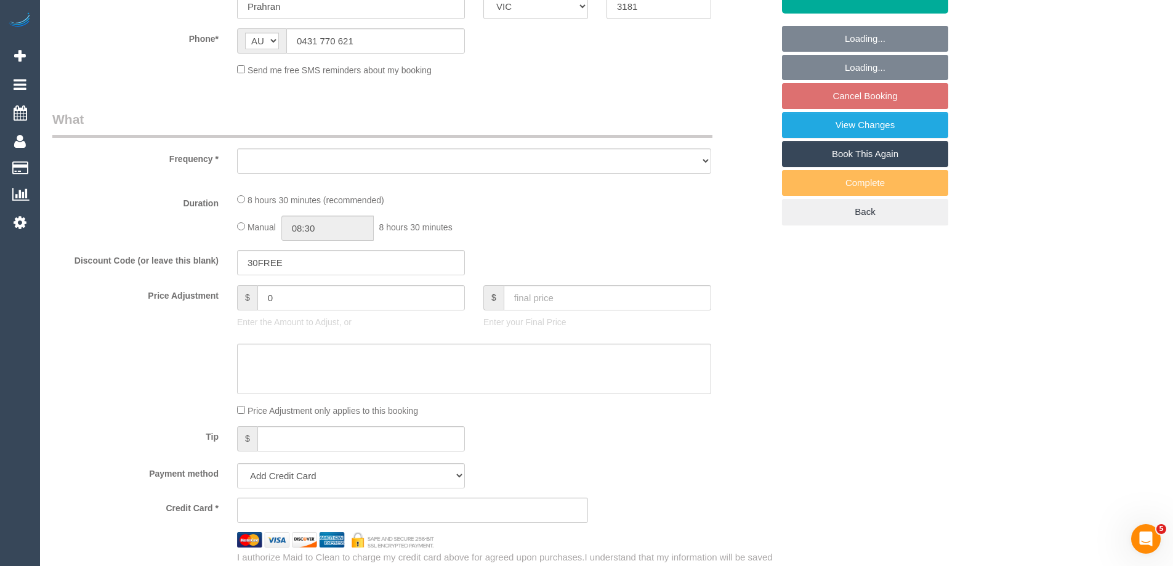
select select "number:24"
select select "number:13"
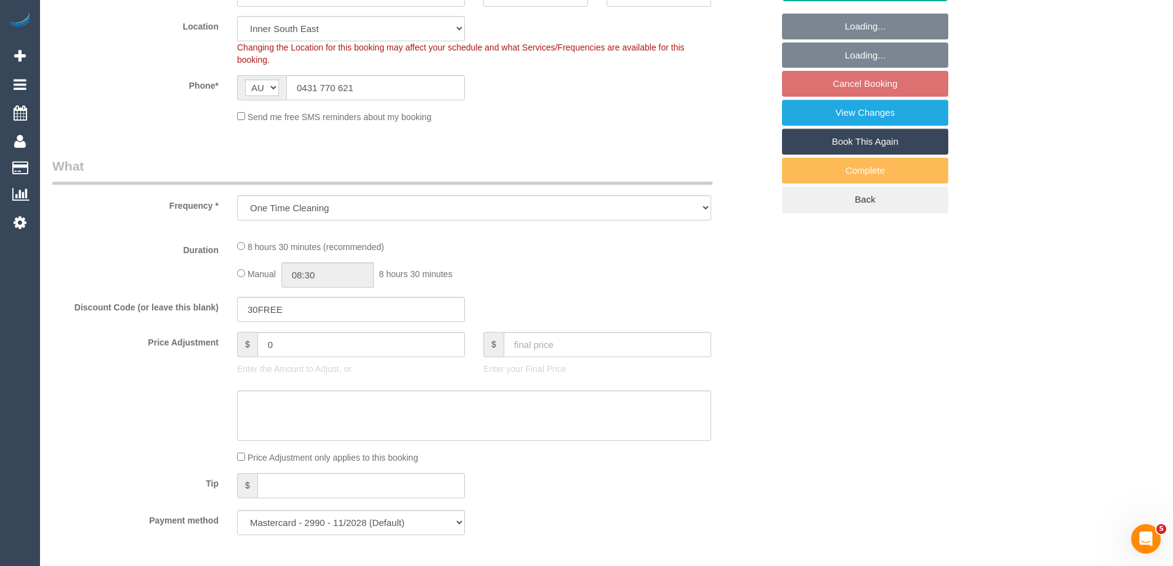
select select "object:684"
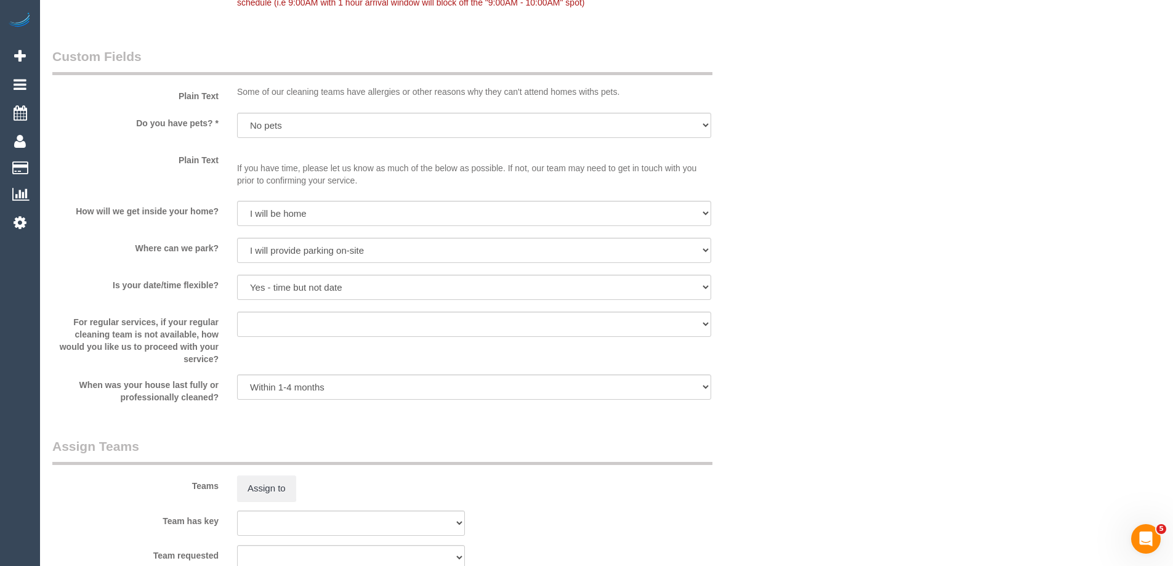
scroll to position [1452, 0]
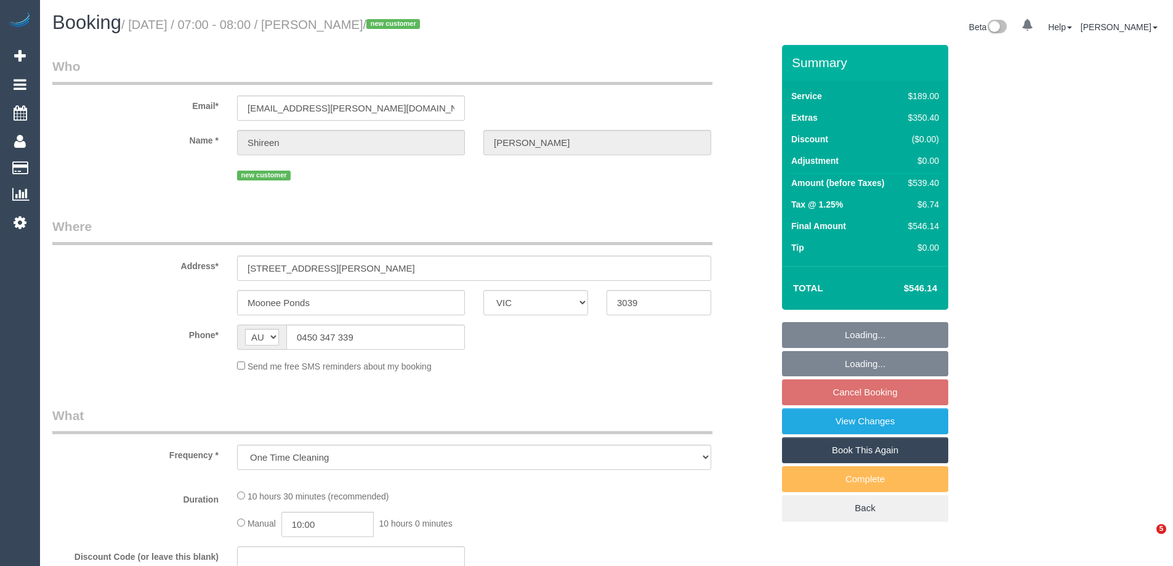
select select "VIC"
select select "string:stripe-pm_1S7UZm2GScqysDRVXrxO2n2B"
select select "number:27"
select select "number:14"
select select "number:18"
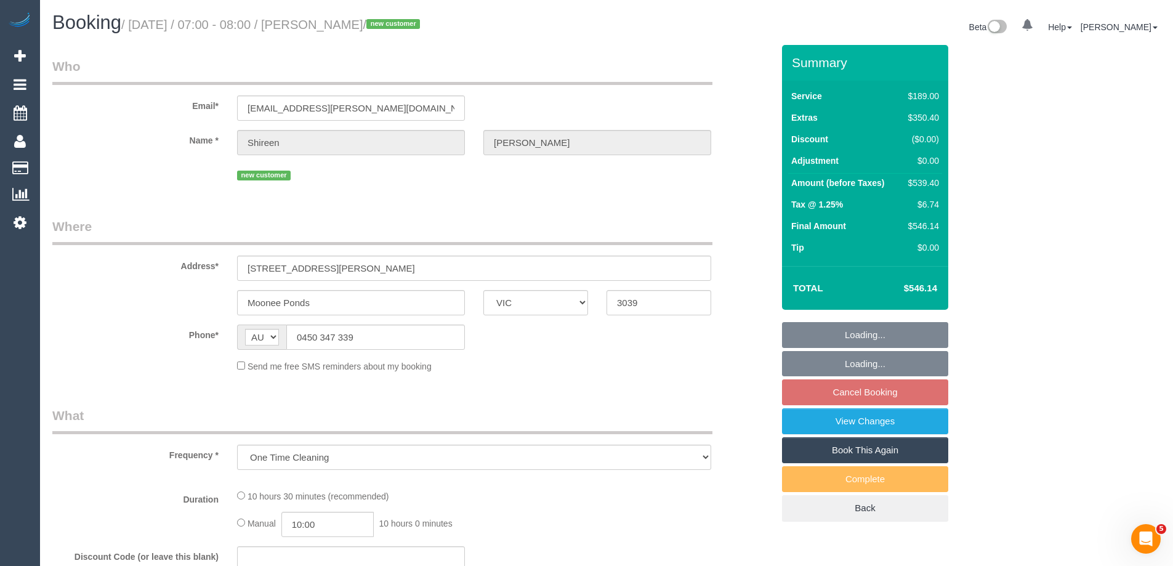
select select "number:25"
select select "number:26"
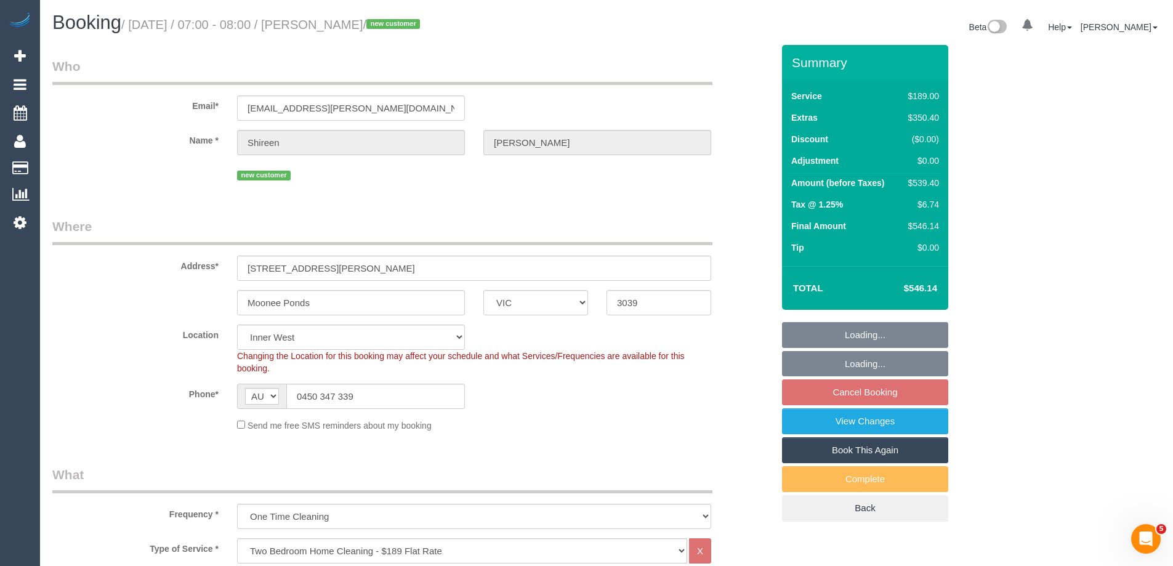
select select "object:1487"
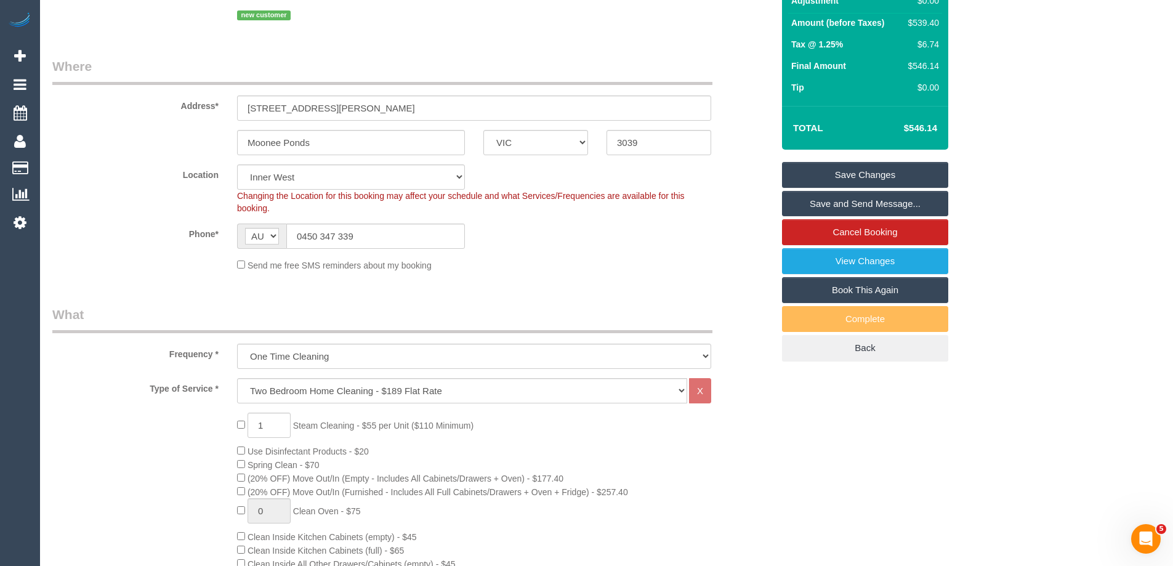
scroll to position [308, 0]
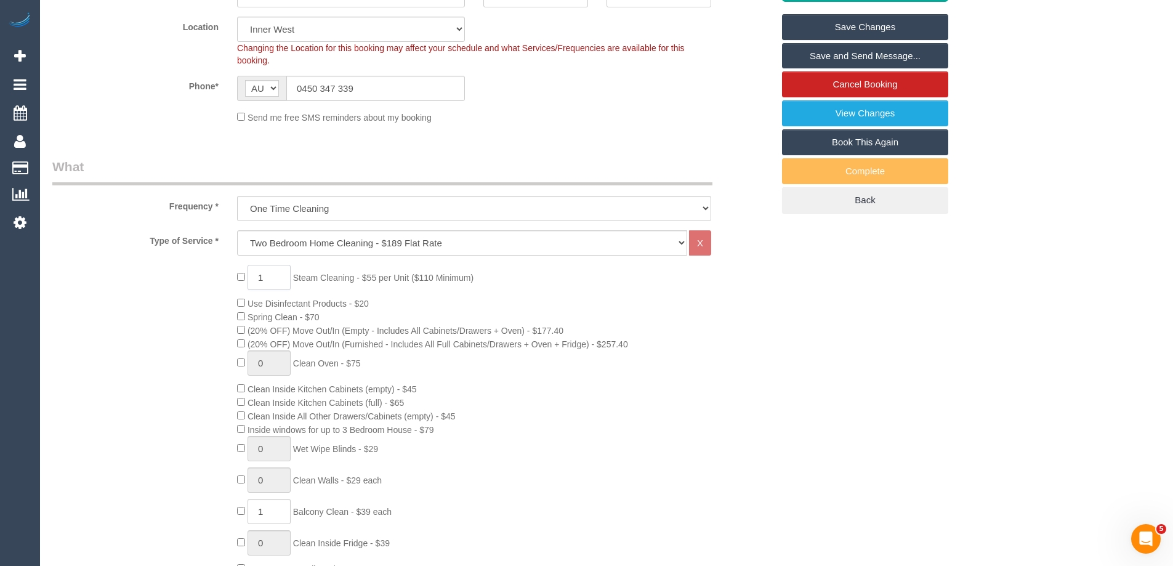
click at [191, 281] on div "1 Steam Cleaning - $55 per Unit ($110 Minimum) Use Disinfectant Products - $20 …" at bounding box center [412, 481] width 739 height 432
type input "2"
click at [159, 335] on div "2 Steam Cleaning - $55 per Unit ($110 Minimum) Use Disinfectant Products - $20 …" at bounding box center [412, 481] width 739 height 432
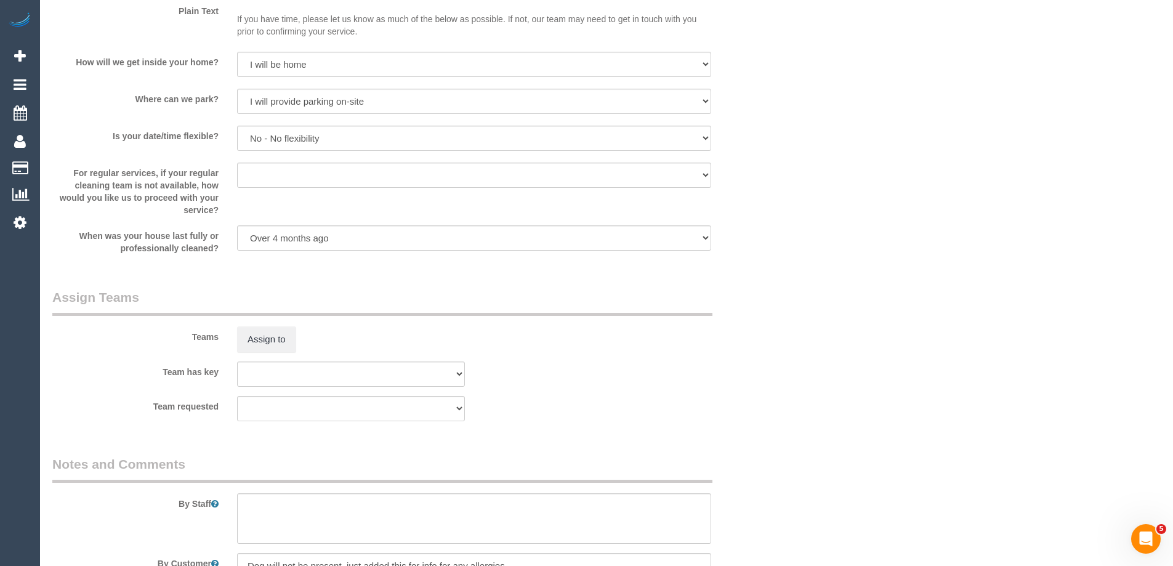
scroll to position [1975, 0]
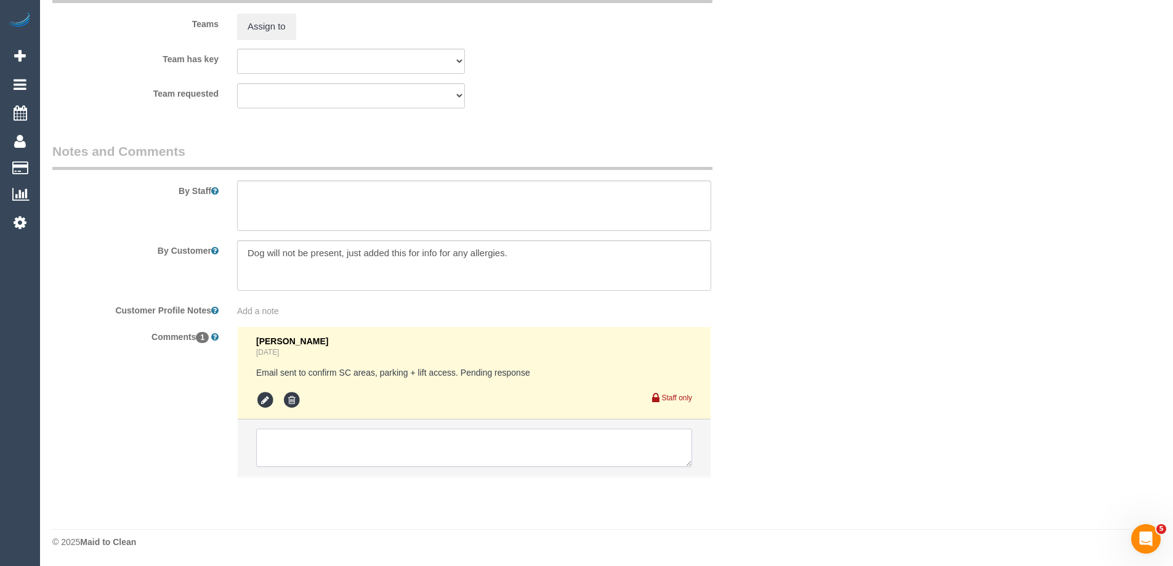
click at [288, 449] on textarea at bounding box center [474, 447] width 436 height 38
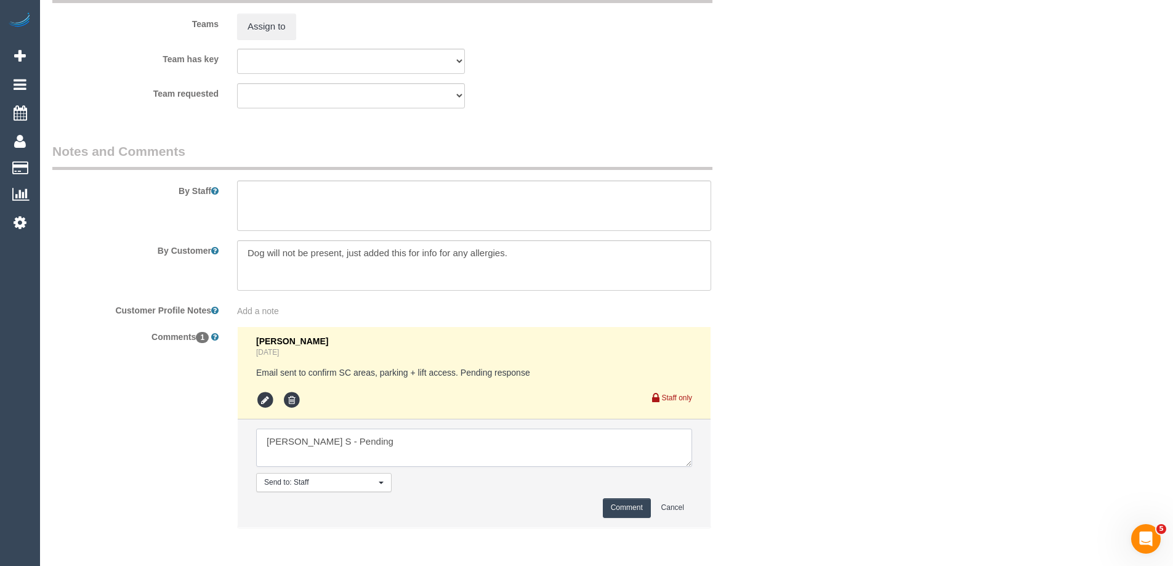
type textarea "Gurpreet S - Pending"
click at [611, 513] on button "Comment" at bounding box center [627, 507] width 48 height 19
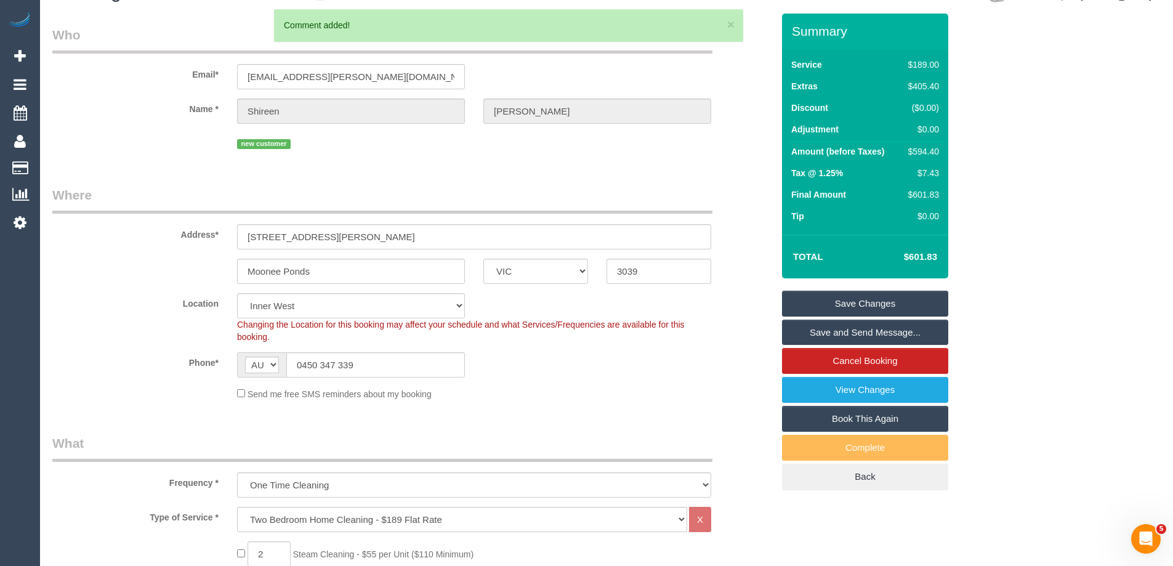
scroll to position [0, 0]
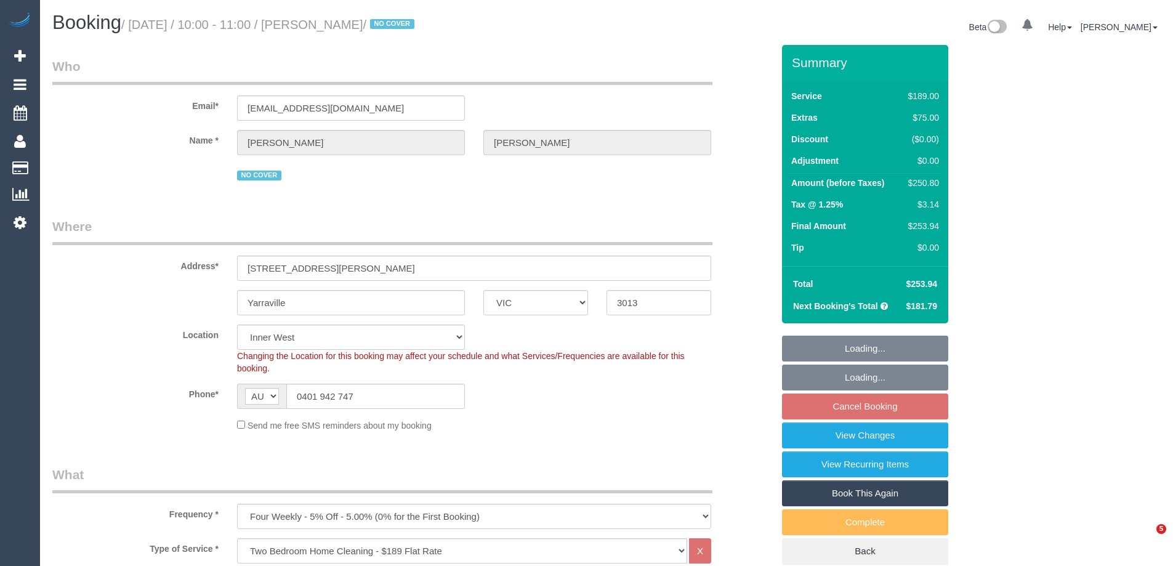
select select "VIC"
select select "number:28"
select select "number:14"
select select "number:19"
select select "number:22"
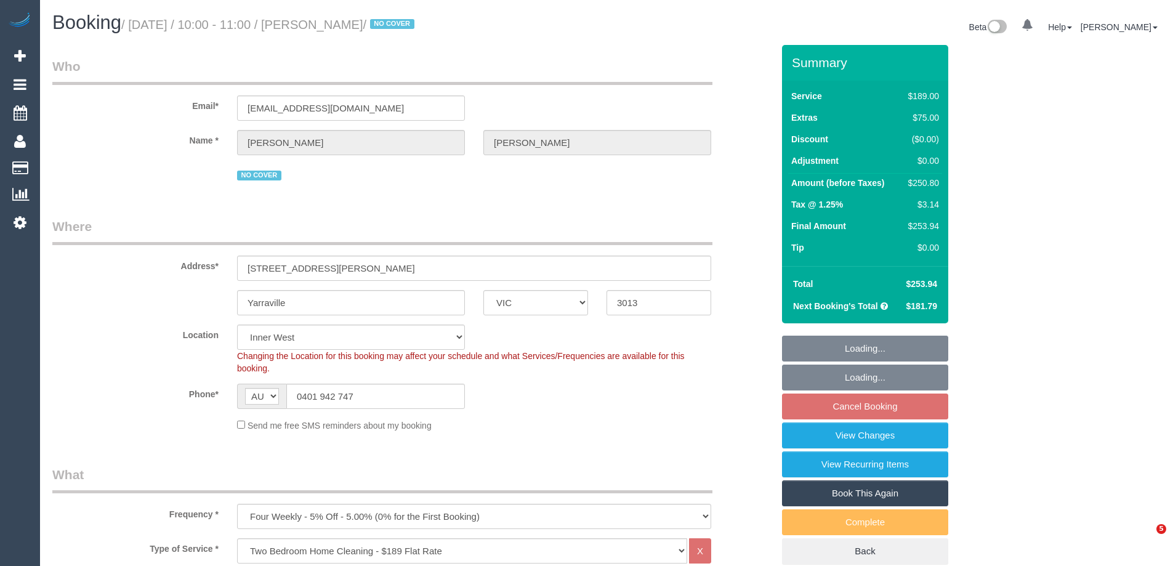
select select "number:34"
select select "number:12"
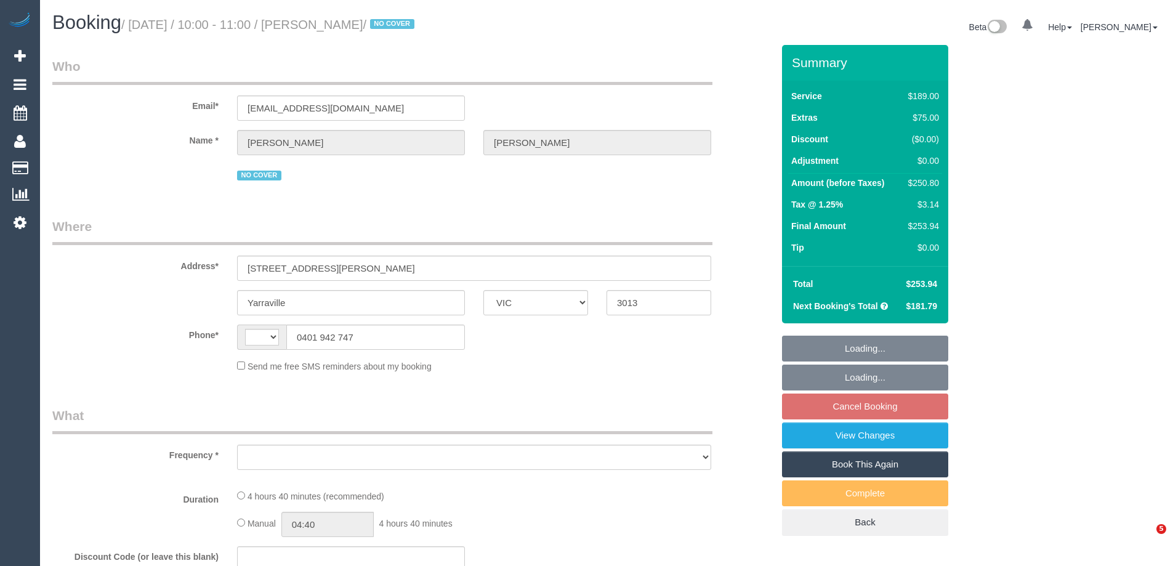
select select "VIC"
select select "string:AU"
select select "object:656"
select select "string:stripe-pm_1Q6Ued2GScqysDRVN6pIIr3A"
select select "number:28"
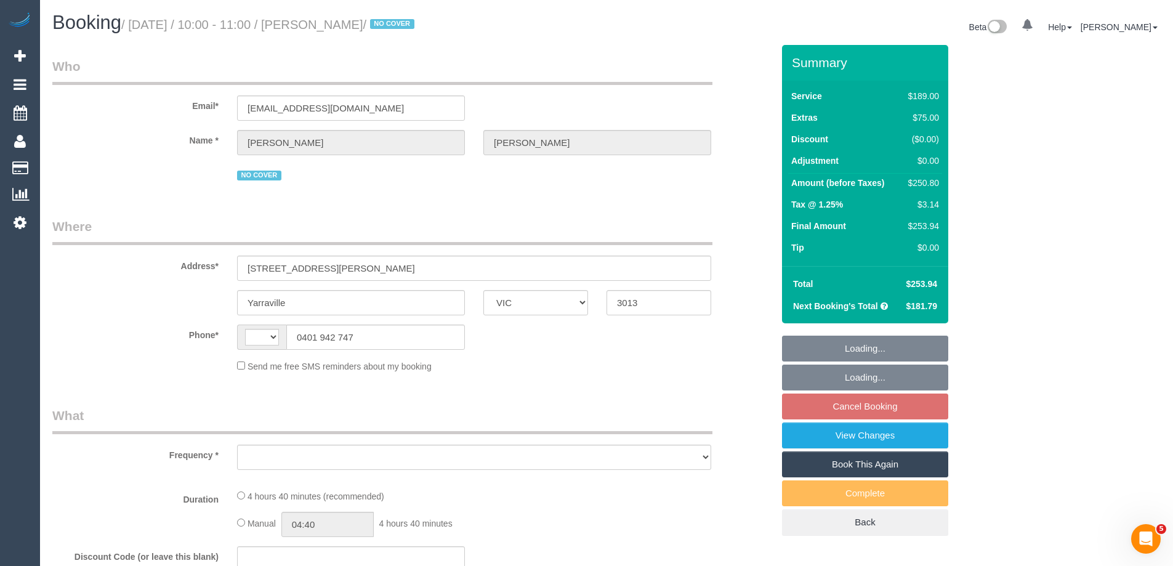
select select "number:14"
select select "number:19"
select select "number:22"
select select "number:34"
select select "number:12"
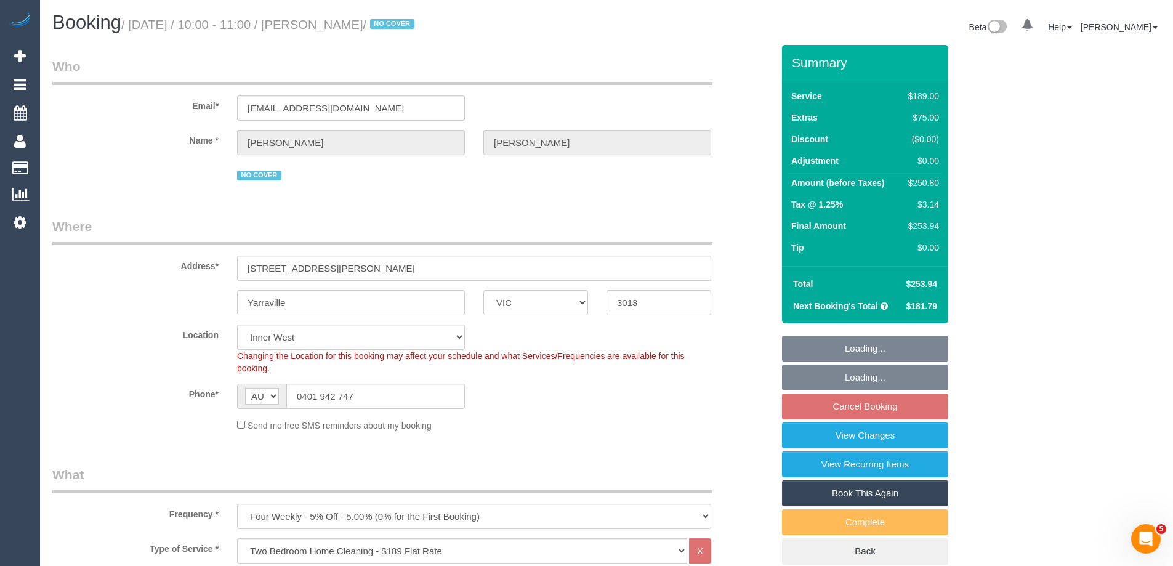
select select "object:1495"
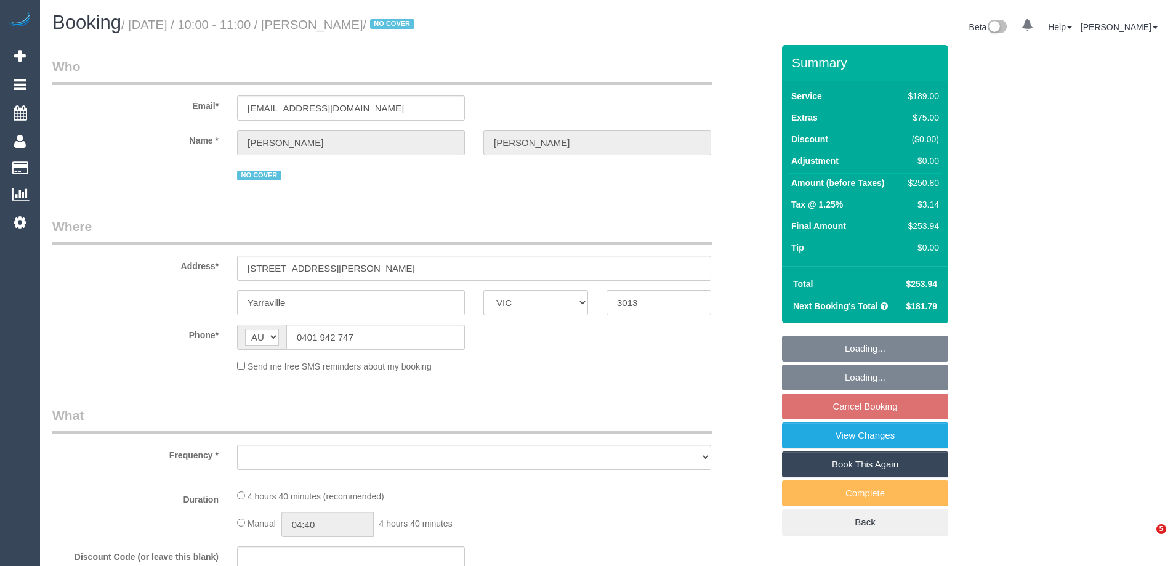
select select "VIC"
select select "object:558"
select select "string:stripe-pm_1Q6Ued2GScqysDRVN6pIIr3A"
select select "number:28"
select select "number:14"
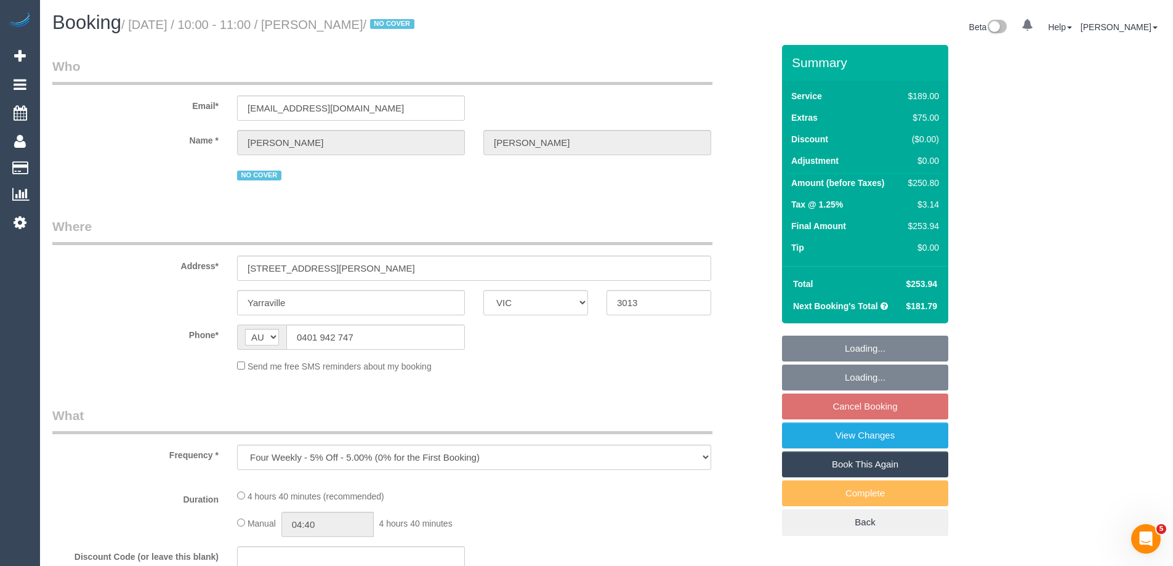
select select "number:19"
select select "number:22"
select select "number:34"
select select "number:12"
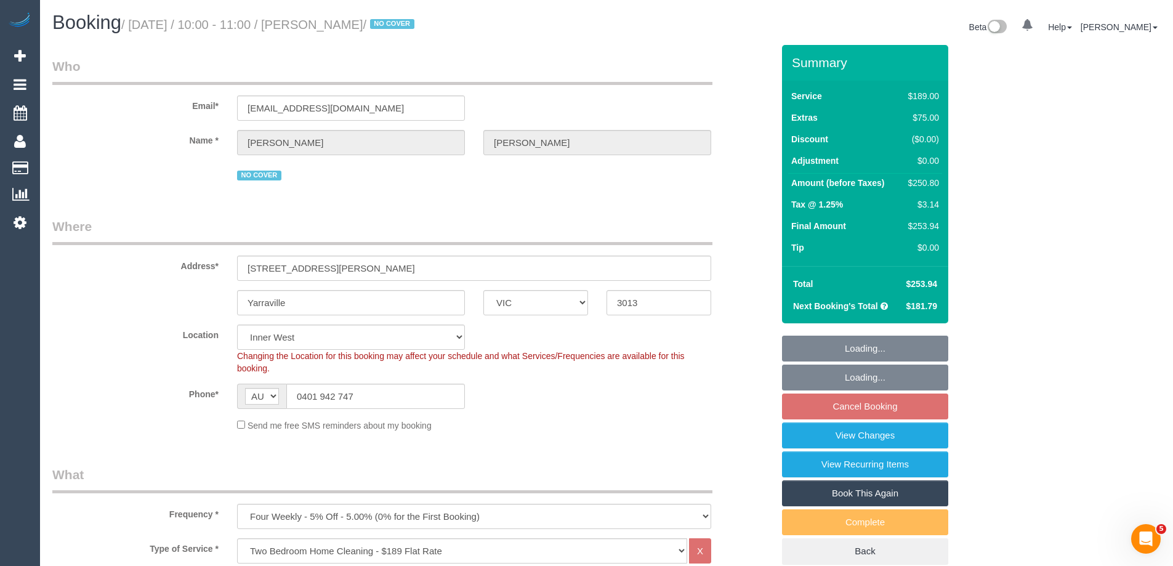
select select "object:1495"
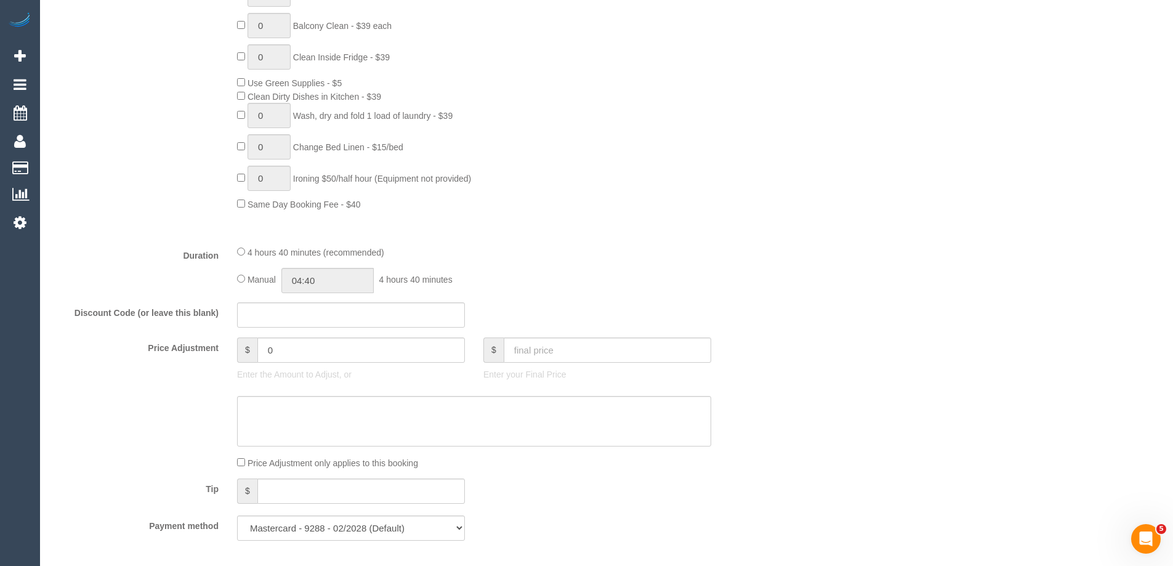
scroll to position [862, 0]
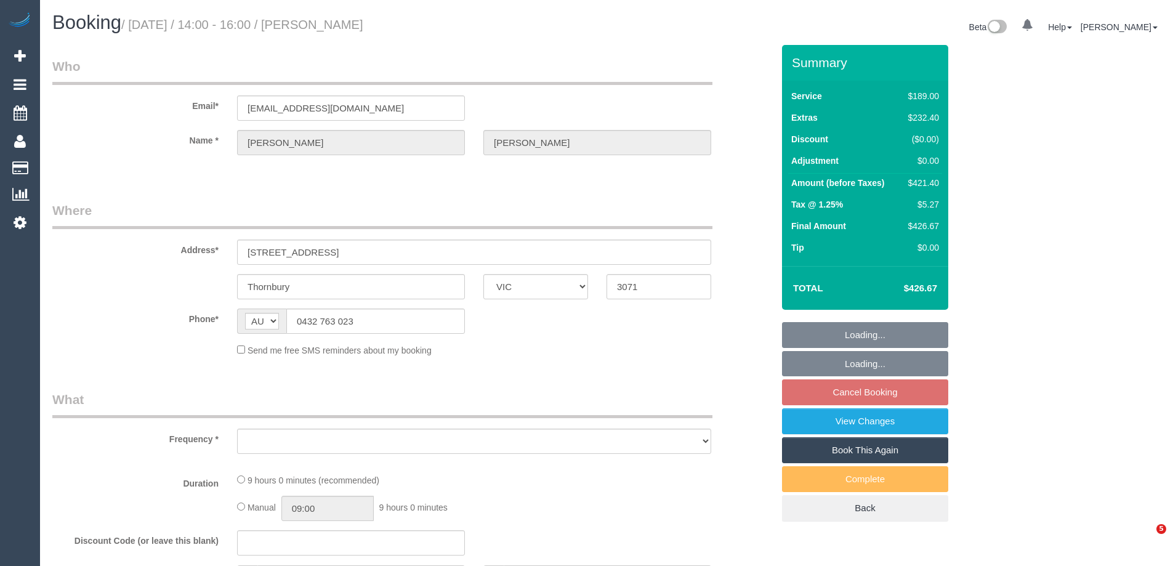
select select "VIC"
select select "object:531"
select select "string:stripe-pm_1S8XEy2GScqysDRVccLl2nMb"
select select "number:29"
select select "number:14"
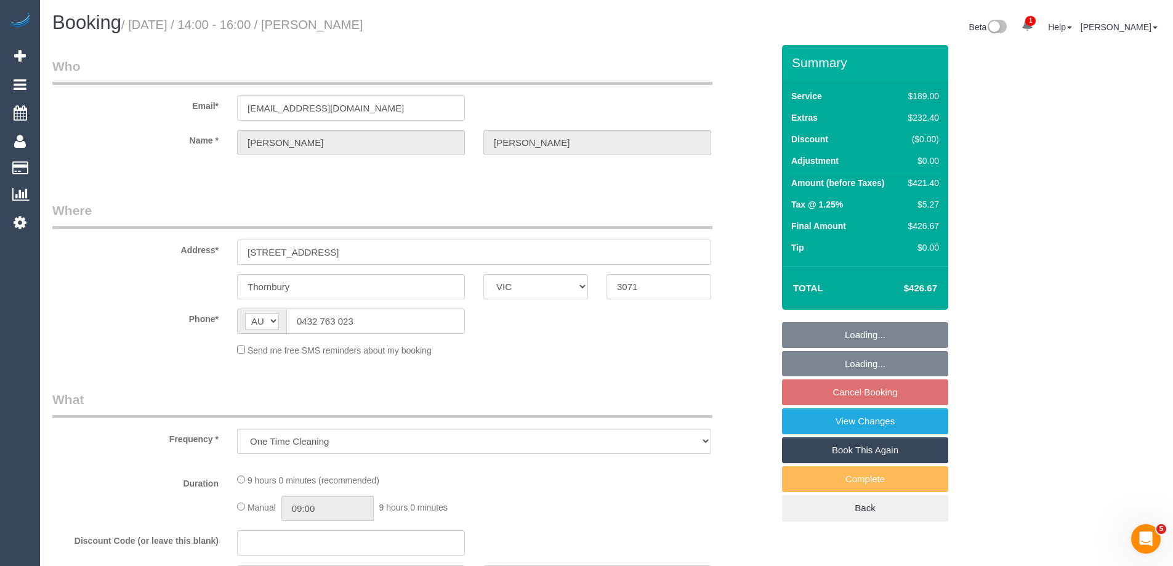
select select "number:18"
select select "number:36"
select select "number:13"
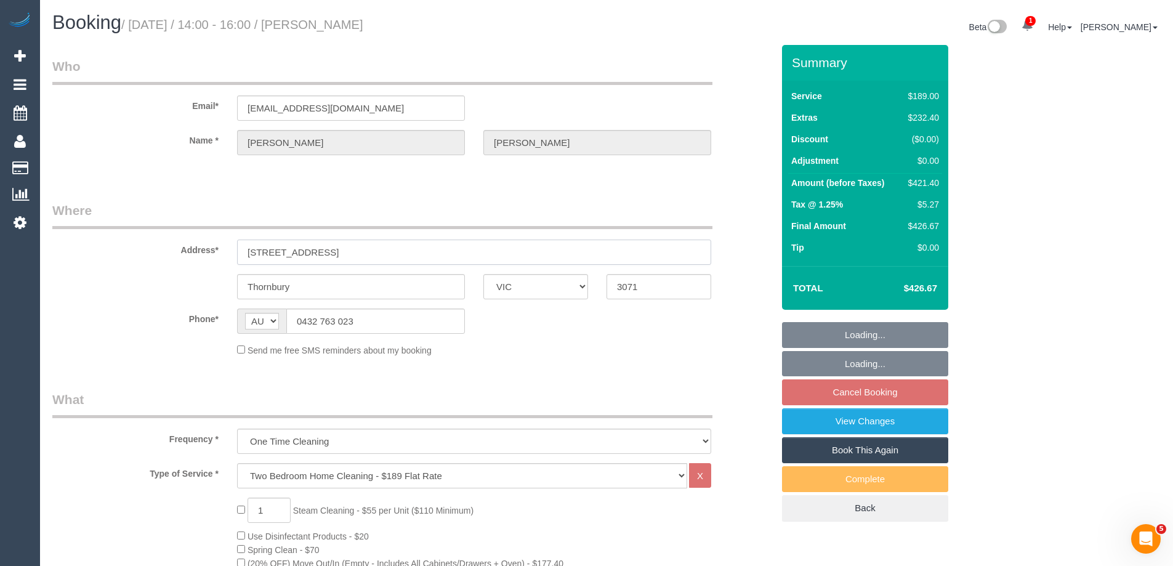
drag, startPoint x: 382, startPoint y: 247, endPoint x: 180, endPoint y: 249, distance: 202.5
click at [180, 249] on div "Address* [STREET_ADDRESS]" at bounding box center [412, 232] width 739 height 63
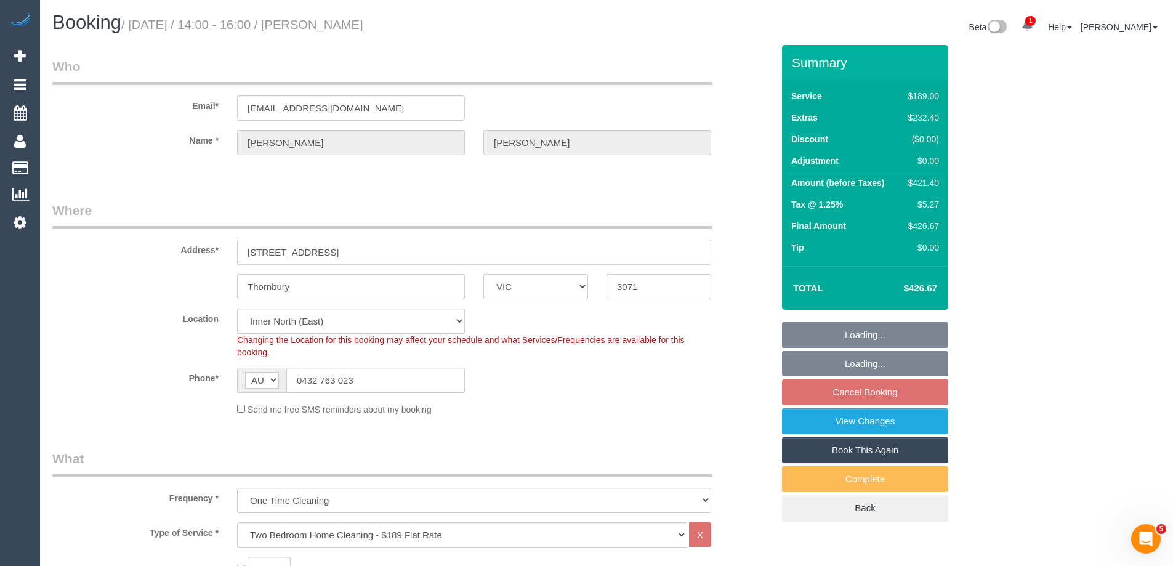
select select "object:1610"
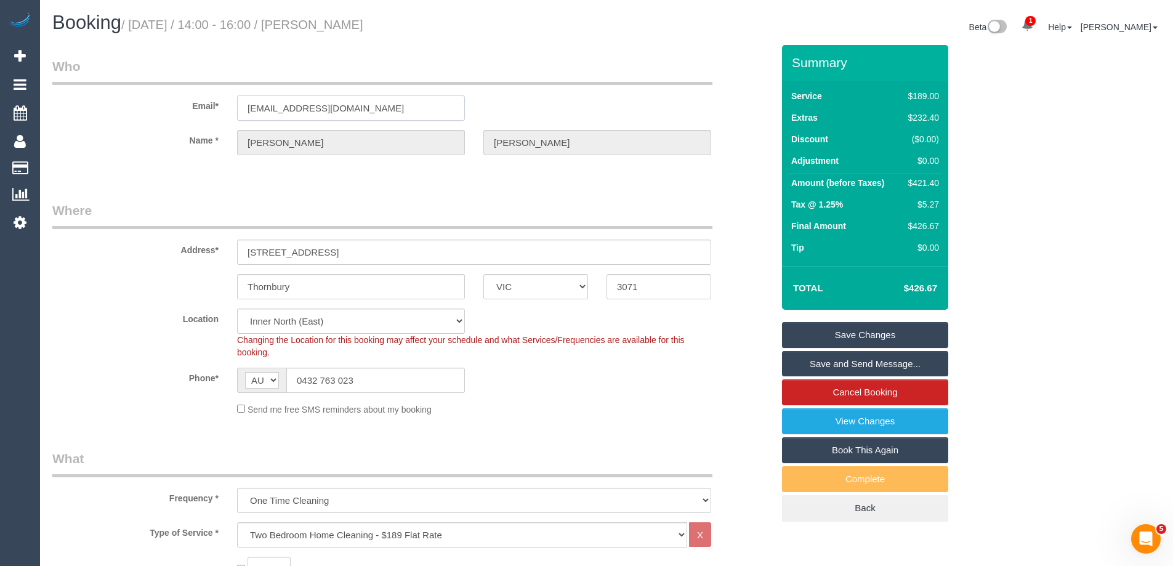
drag, startPoint x: 350, startPoint y: 102, endPoint x: 147, endPoint y: 96, distance: 203.2
click at [147, 96] on div "Email* [EMAIL_ADDRESS][DOMAIN_NAME]" at bounding box center [412, 88] width 739 height 63
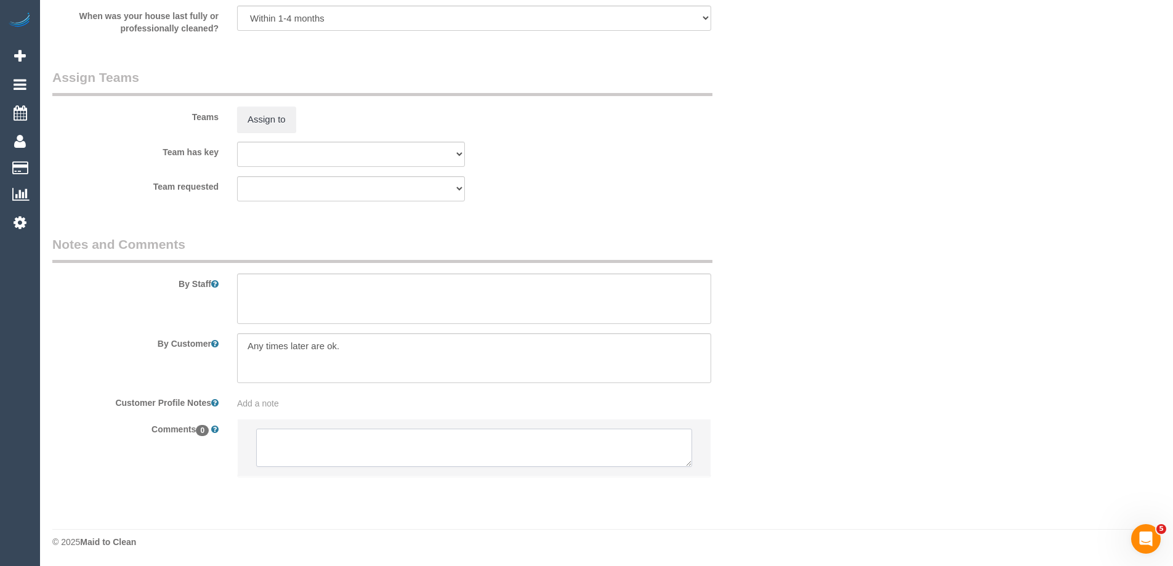
click at [286, 448] on textarea at bounding box center [474, 447] width 436 height 38
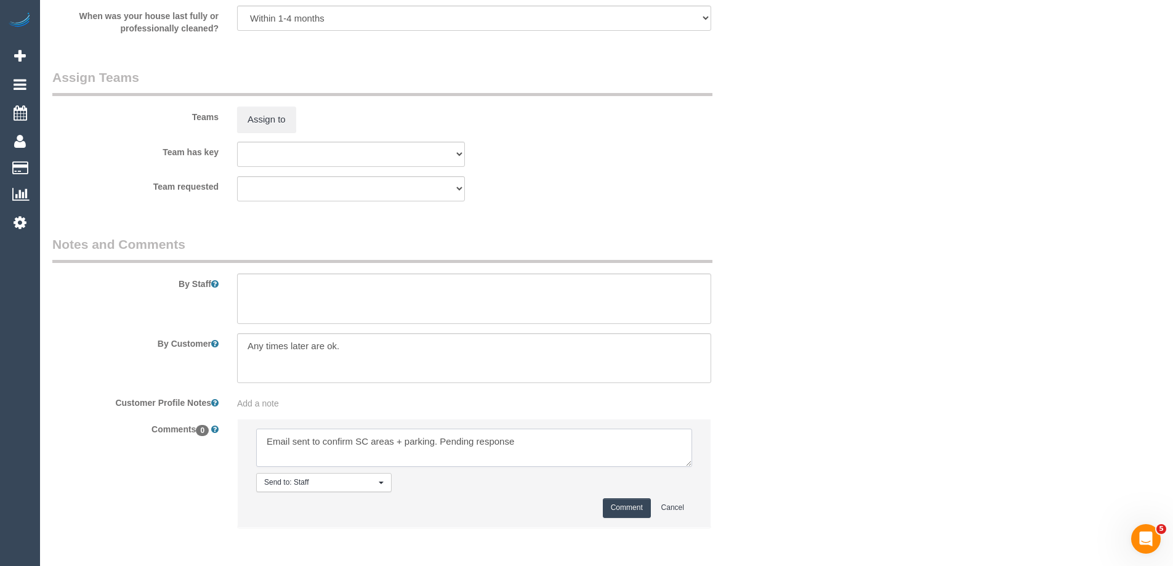
type textarea "Email sent to confirm SC areas + parking. Pending response"
click at [619, 510] on button "Comment" at bounding box center [627, 507] width 48 height 19
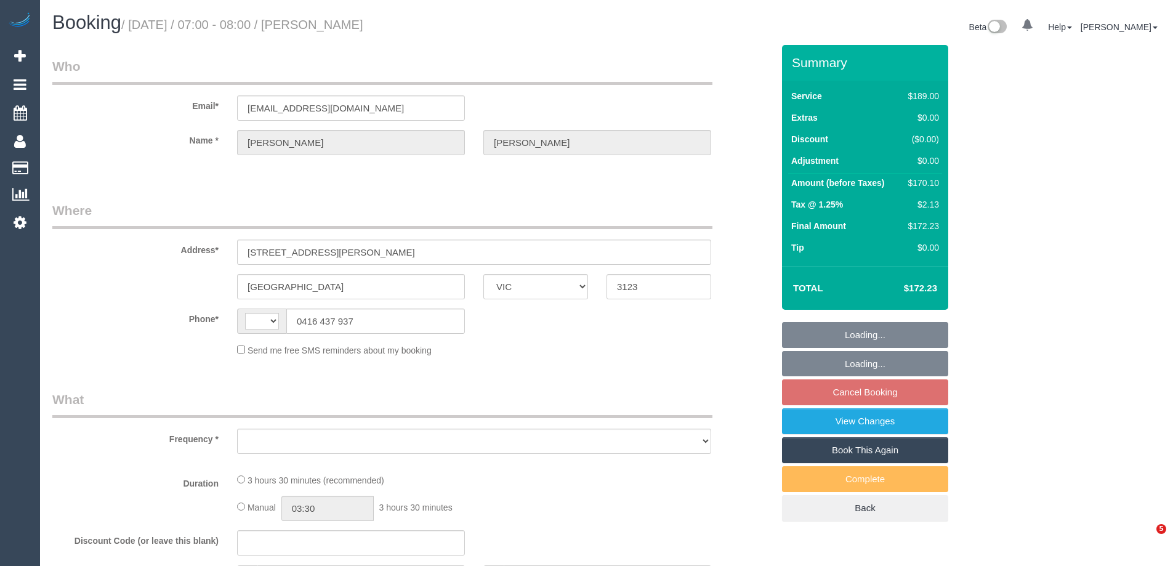
select select "VIC"
select select "string:AU"
select select "object:558"
select select "string:stripe-pm_1P4MPT2GScqysDRVxvxFibMC"
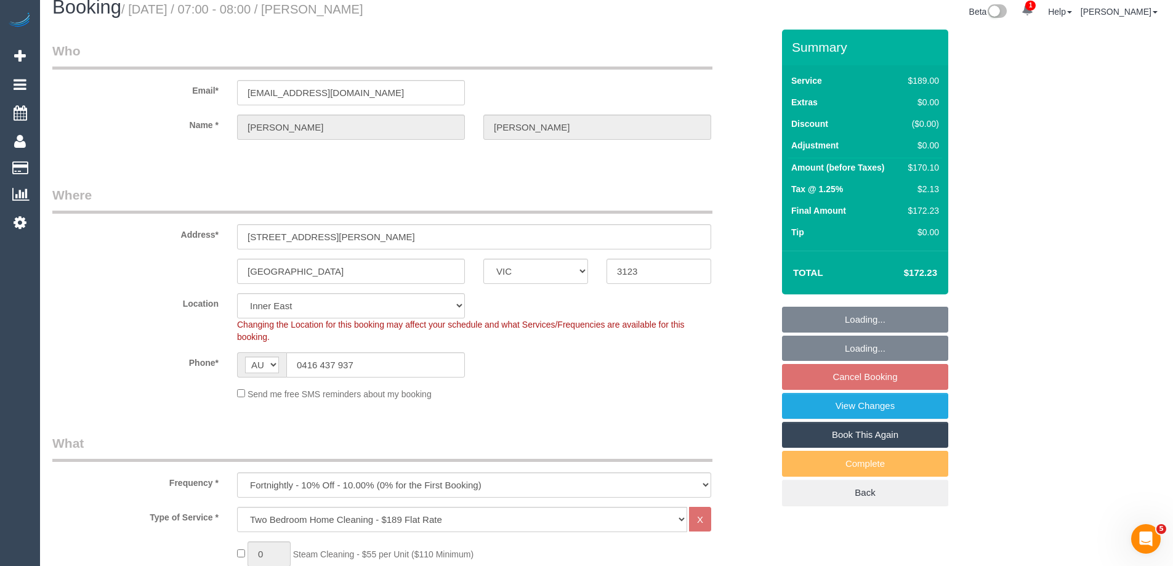
select select "number:28"
select select "number:17"
select select "number:19"
select select "number:36"
select select "number:33"
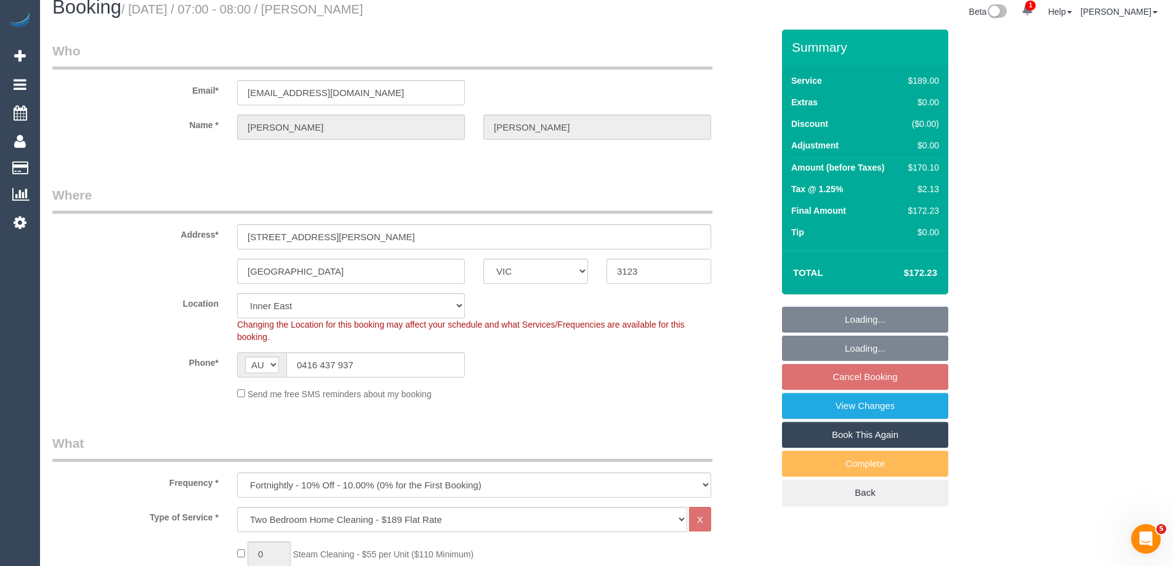
select select "number:11"
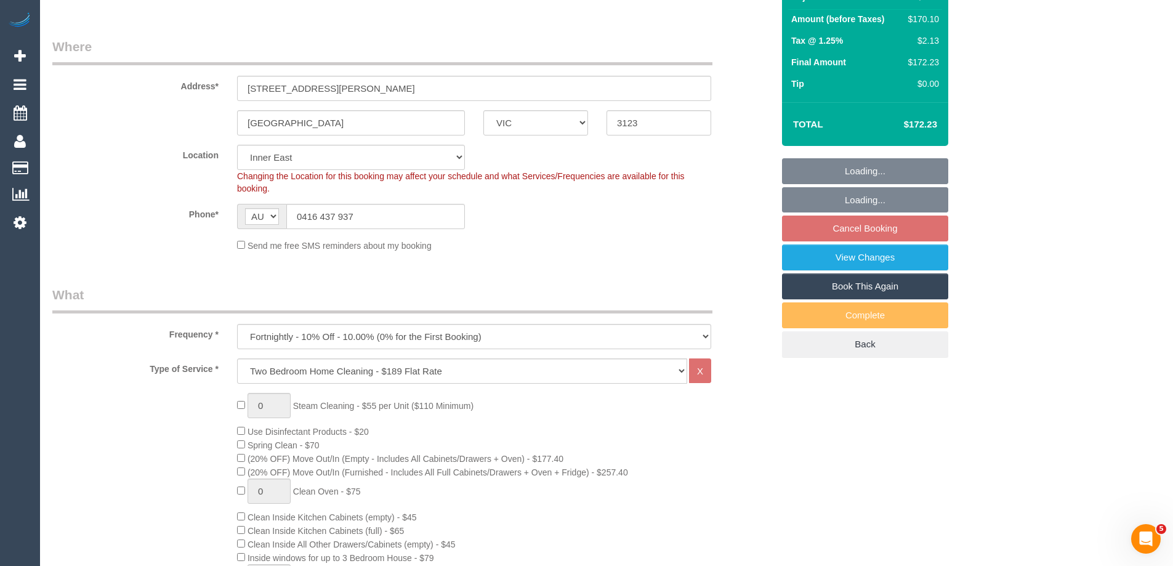
select select "object:1445"
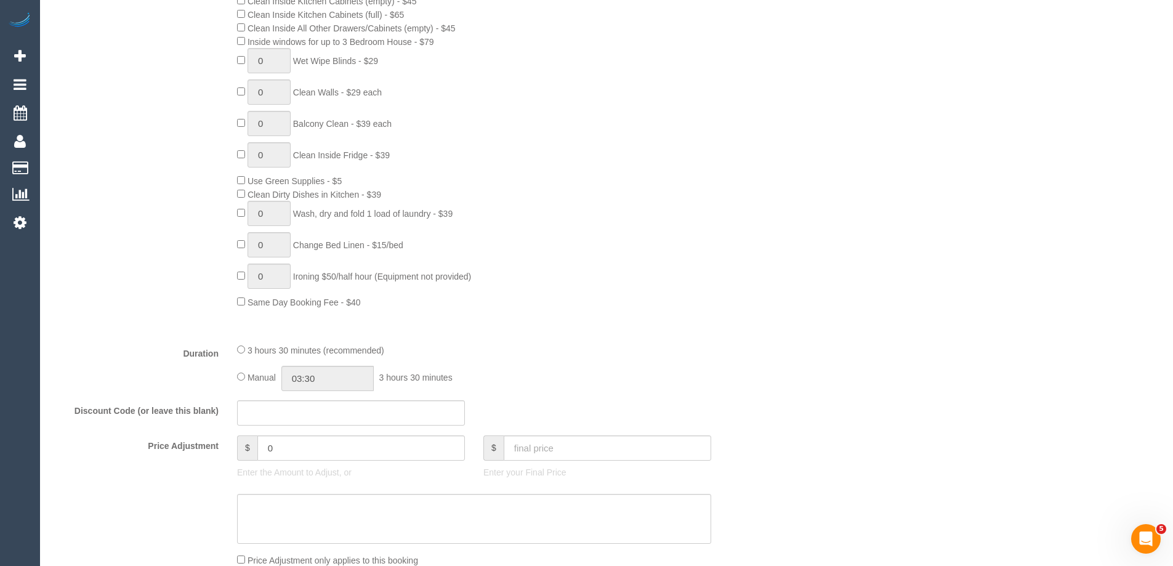
scroll to position [677, 0]
click at [339, 379] on input "03:30" at bounding box center [327, 380] width 92 height 25
click at [314, 404] on li "01:30" at bounding box center [313, 403] width 55 height 16
drag, startPoint x: 329, startPoint y: 376, endPoint x: 310, endPoint y: 376, distance: 19.7
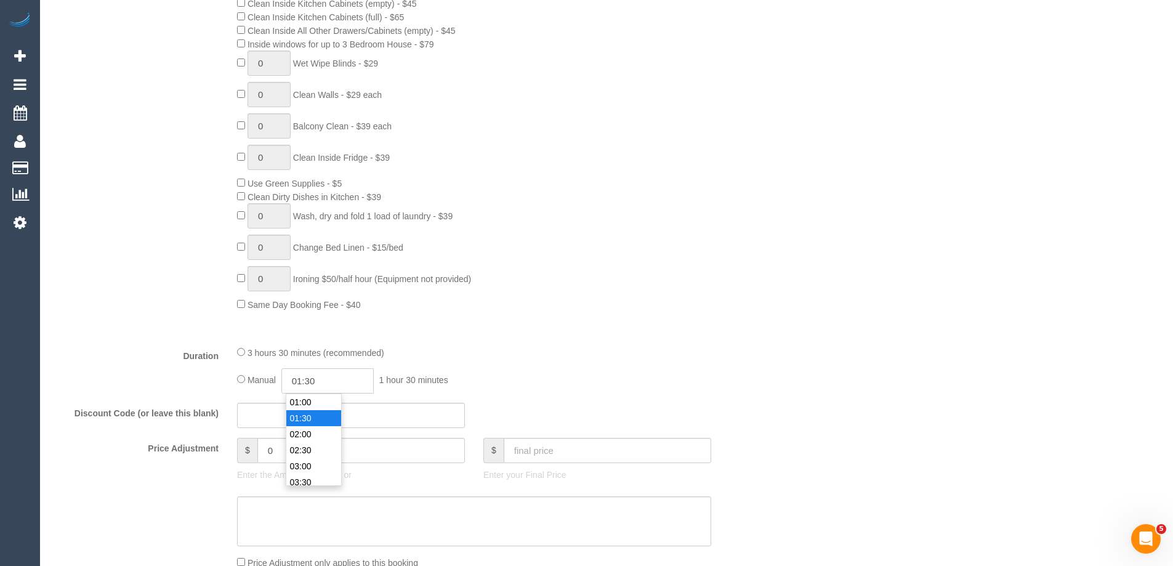
click at [310, 376] on input "01:30" at bounding box center [327, 380] width 92 height 25
type input "01:45"
click at [521, 321] on div "Type of Service * Hourly Service - $70/h Hourly Service - $65/h Hourly Service …" at bounding box center [412, 90] width 720 height 491
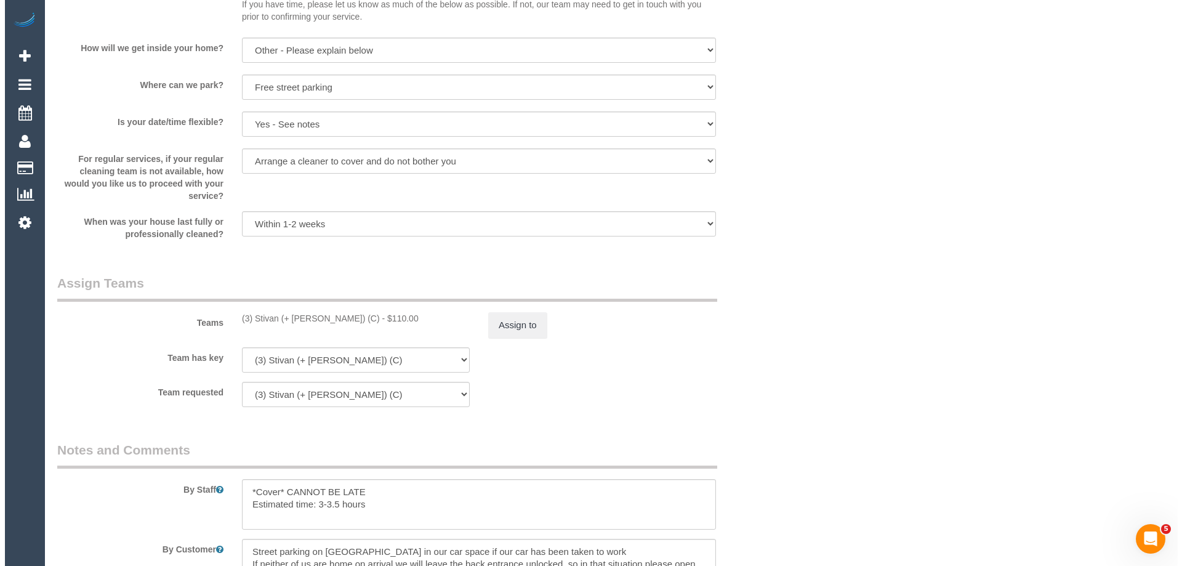
scroll to position [1847, 0]
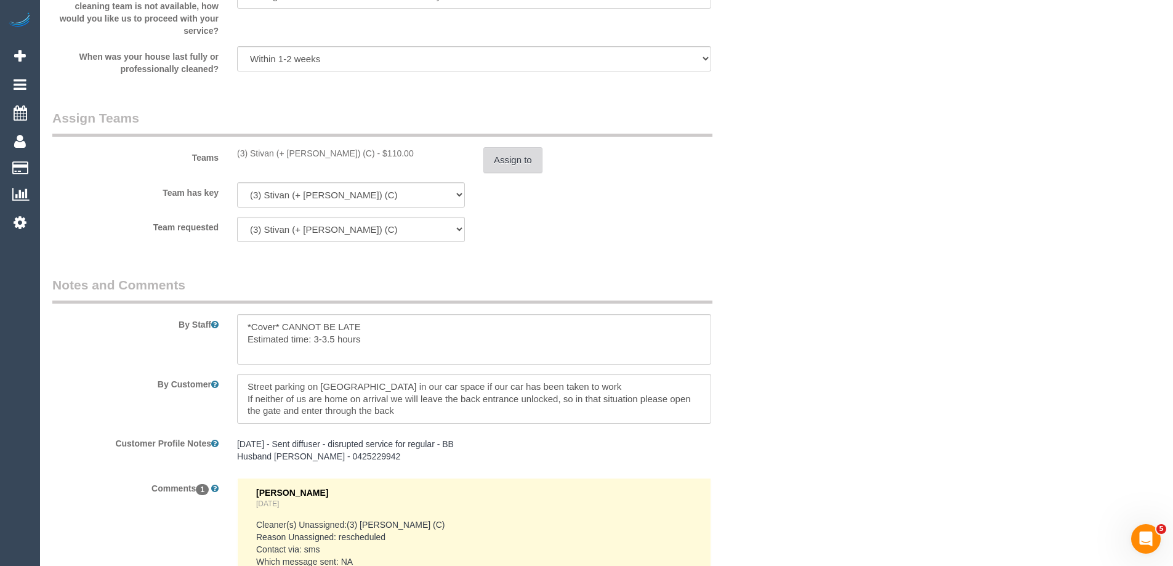
click at [511, 152] on button "Assign to" at bounding box center [512, 160] width 59 height 26
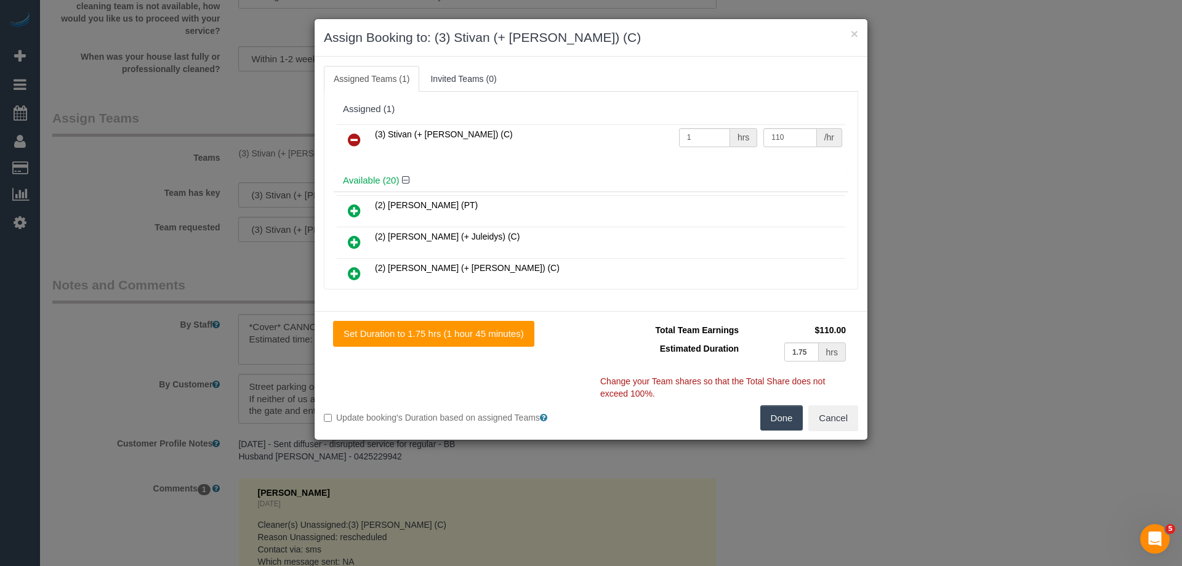
click at [347, 132] on link at bounding box center [354, 140] width 29 height 25
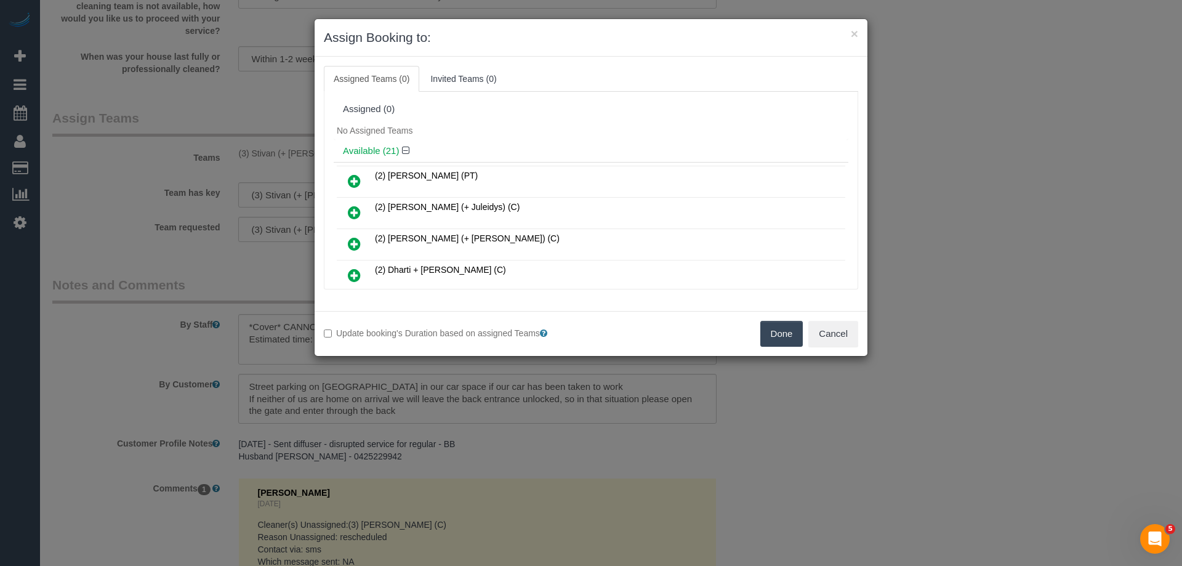
click at [361, 211] on link at bounding box center [354, 213] width 29 height 25
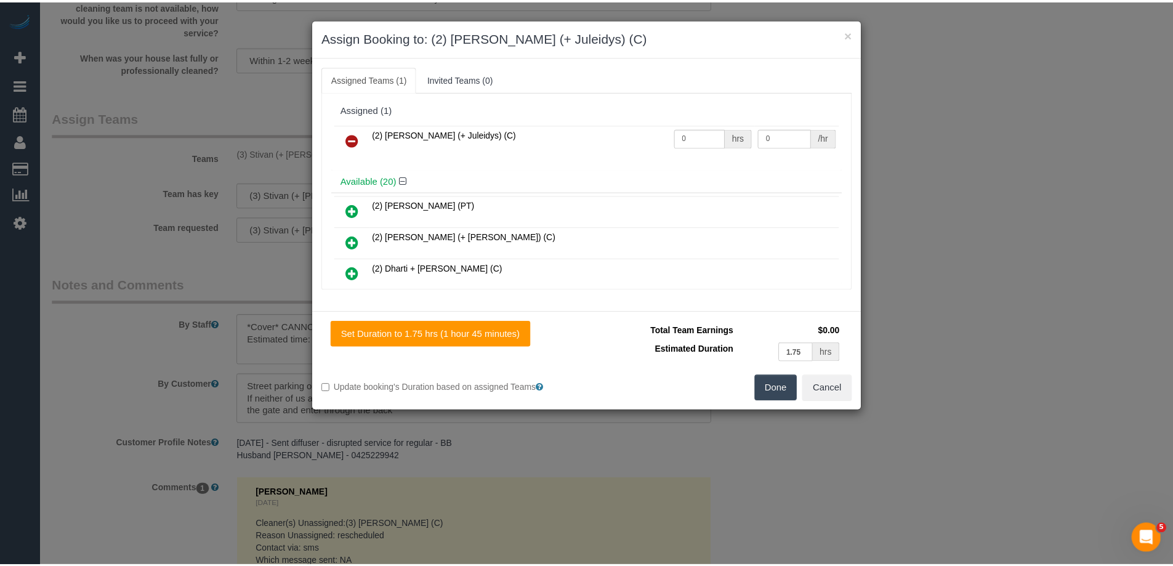
scroll to position [62, 0]
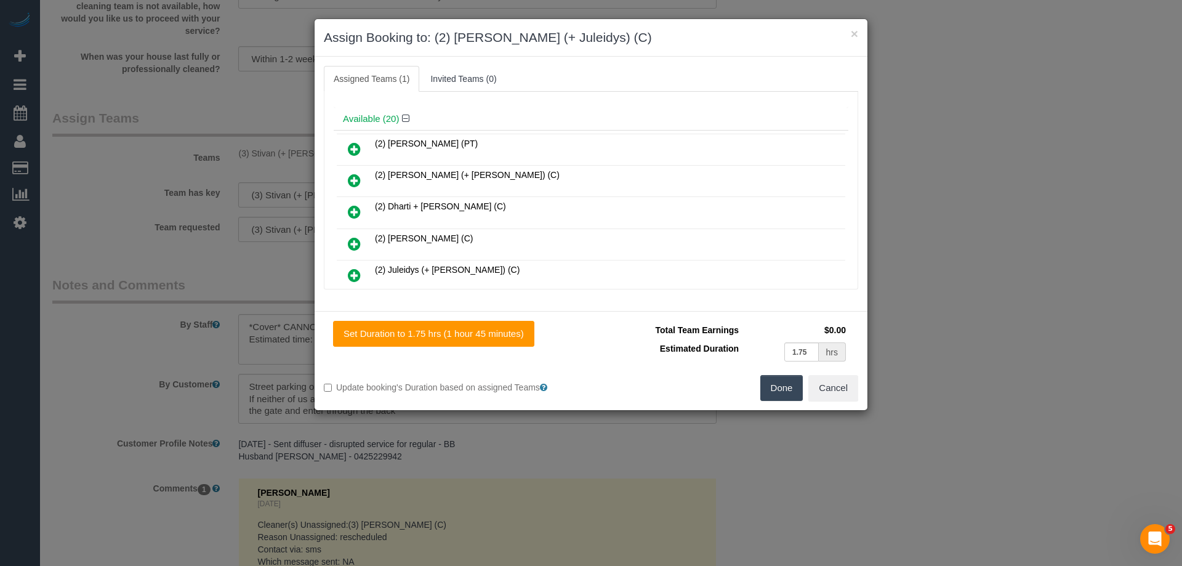
click at [360, 270] on icon at bounding box center [354, 275] width 13 height 15
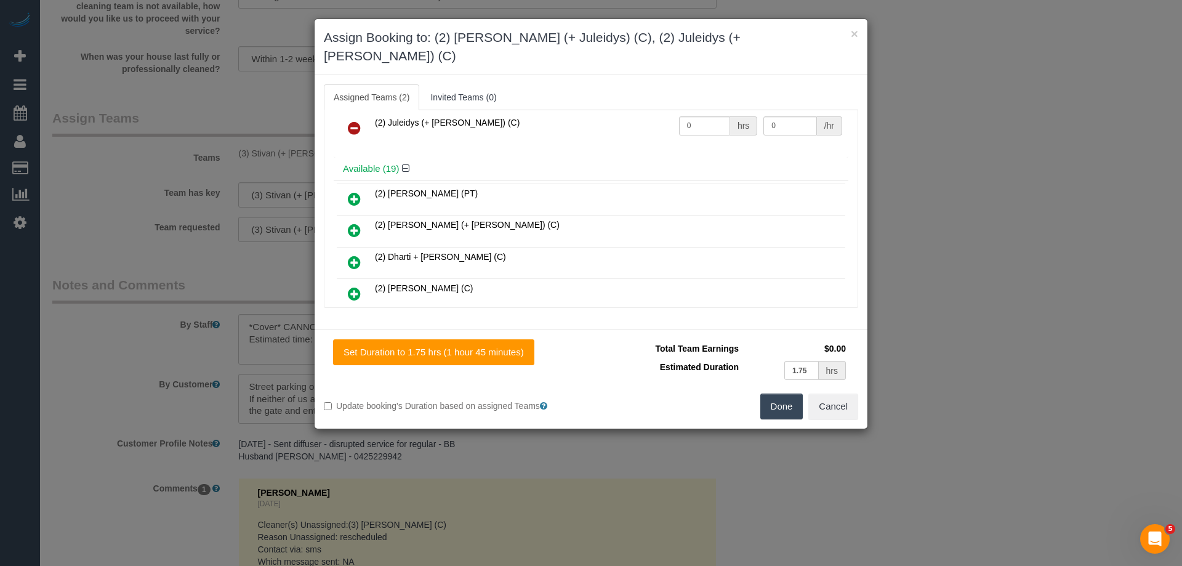
click at [793, 393] on button "Done" at bounding box center [781, 406] width 43 height 26
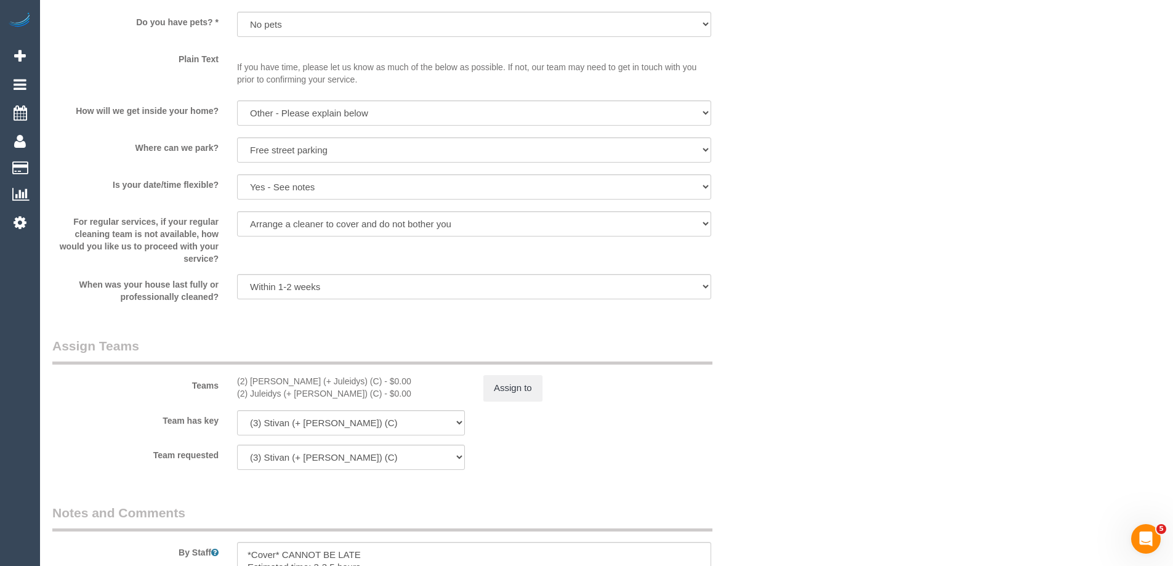
scroll to position [1785, 0]
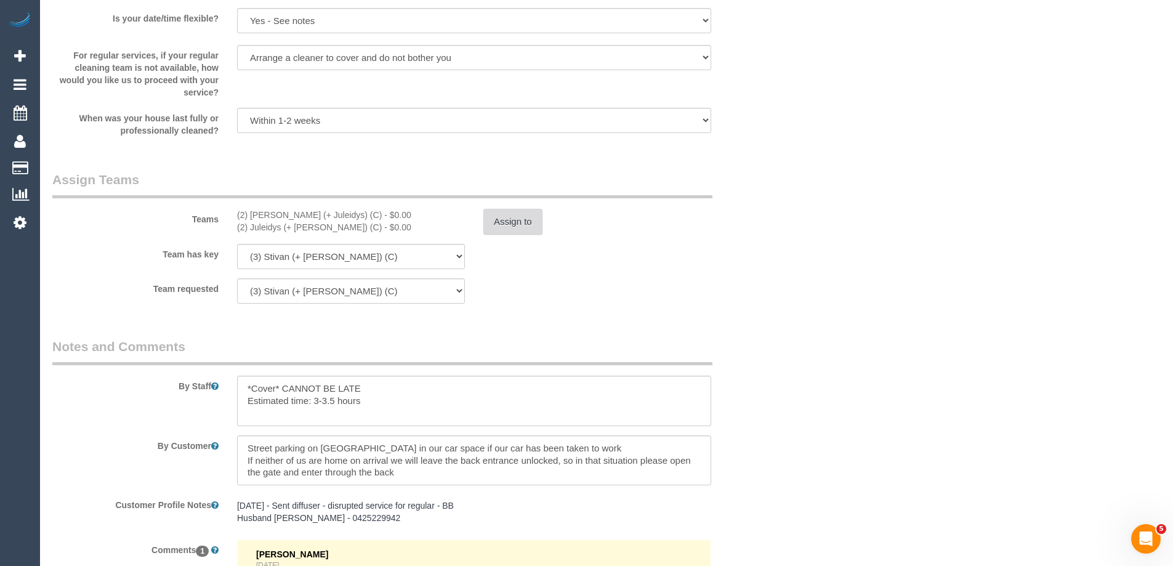
click at [515, 223] on button "Assign to" at bounding box center [512, 222] width 59 height 26
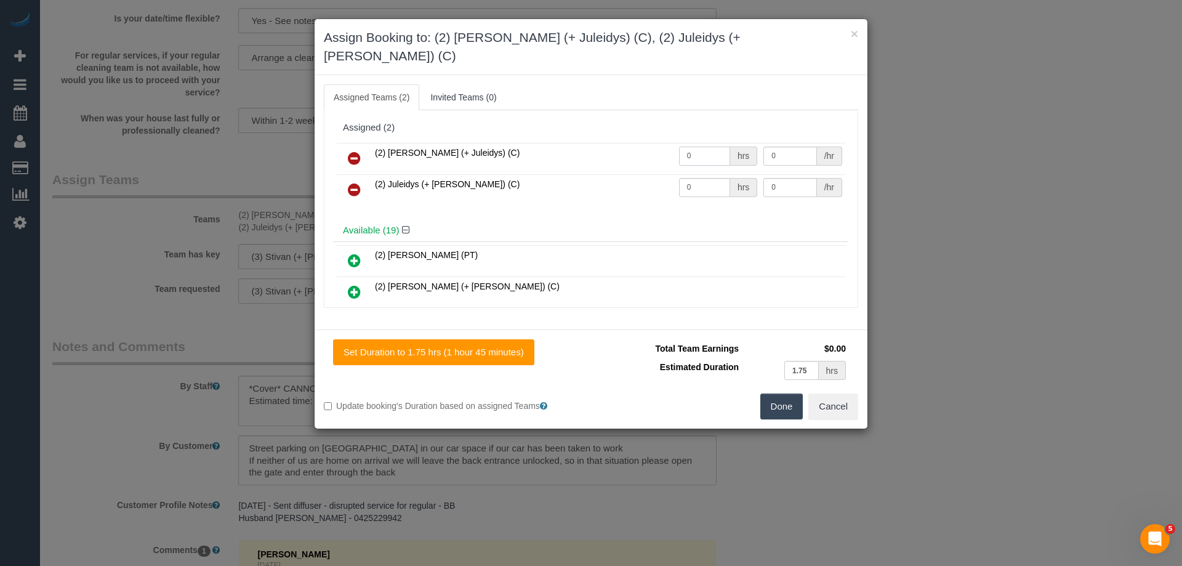
drag, startPoint x: 702, startPoint y: 138, endPoint x: 615, endPoint y: 135, distance: 87.5
click at [613, 143] on tr "(2) Cris (+ Juleidys) (C) 0 hrs 0 /hr" at bounding box center [591, 158] width 508 height 31
type input "1"
drag, startPoint x: 686, startPoint y: 165, endPoint x: 678, endPoint y: 161, distance: 8.3
click at [612, 174] on tr "(2) Juleidys (+ Cris) (C) 0 hrs 0 /hr" at bounding box center [591, 189] width 508 height 31
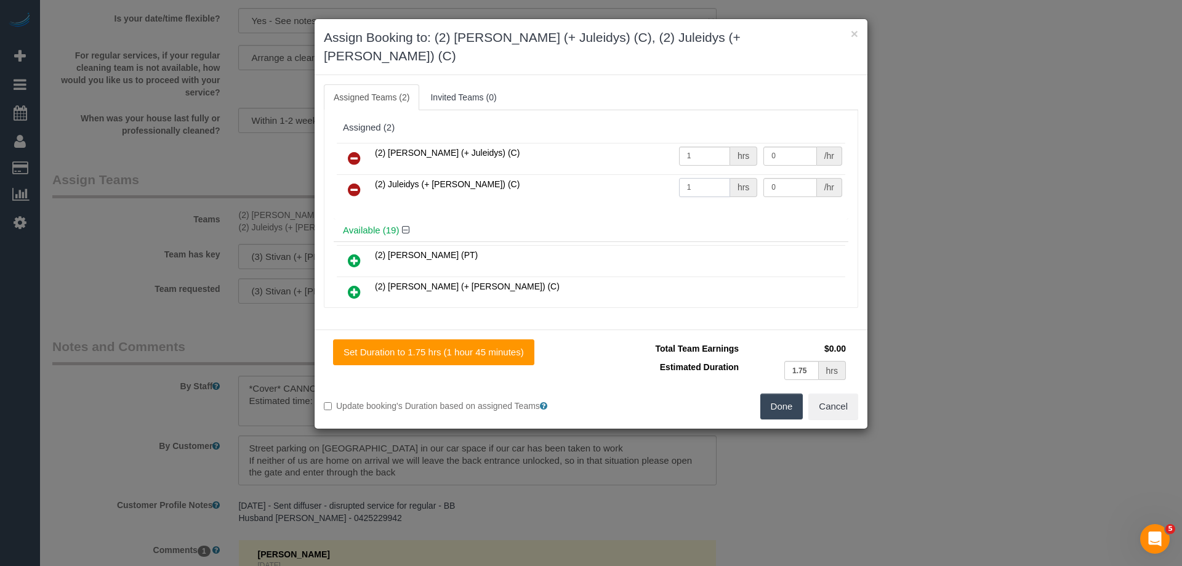
type input "1"
drag, startPoint x: 784, startPoint y: 138, endPoint x: 713, endPoint y: 136, distance: 70.8
click at [713, 143] on tr "(2) Cris (+ Juleidys) (C) 1 hrs 0 /hr" at bounding box center [591, 158] width 508 height 31
type input "55"
drag, startPoint x: 795, startPoint y: 170, endPoint x: 675, endPoint y: 167, distance: 120.1
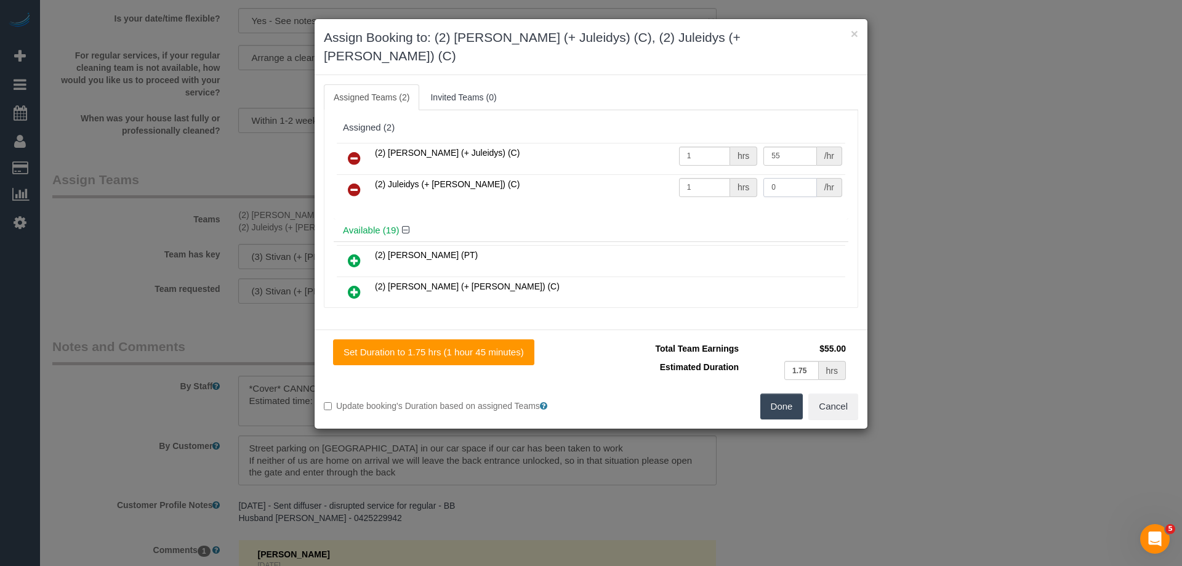
click at [683, 174] on tr "(2) Juleidys (+ Cris) (C) 1 hrs 0 /hr" at bounding box center [591, 189] width 508 height 31
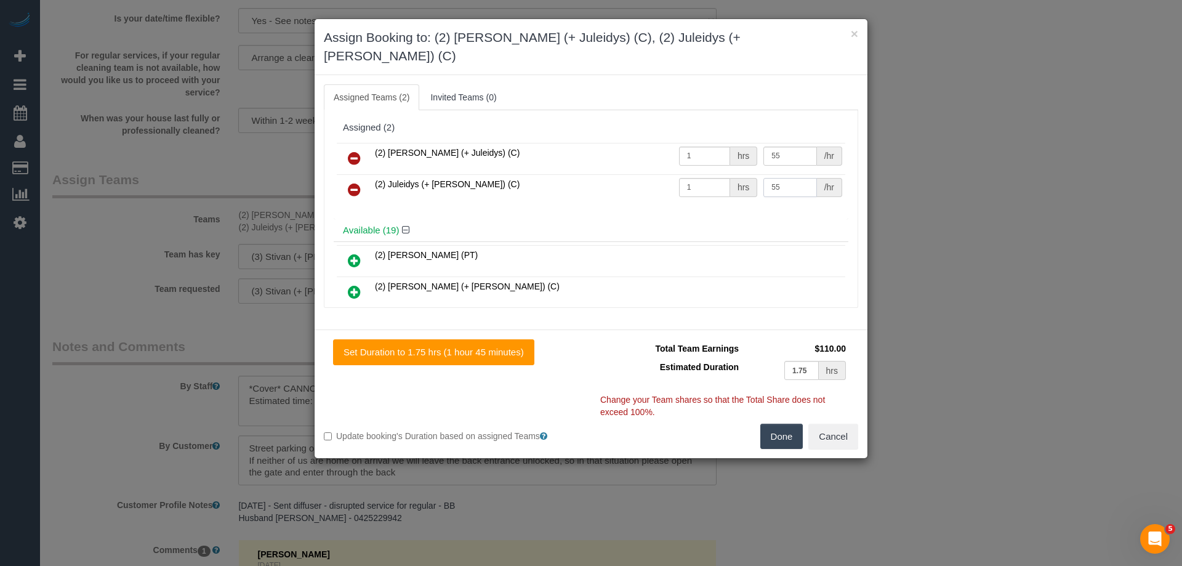
type input "55"
click at [792, 424] on button "Done" at bounding box center [781, 437] width 43 height 26
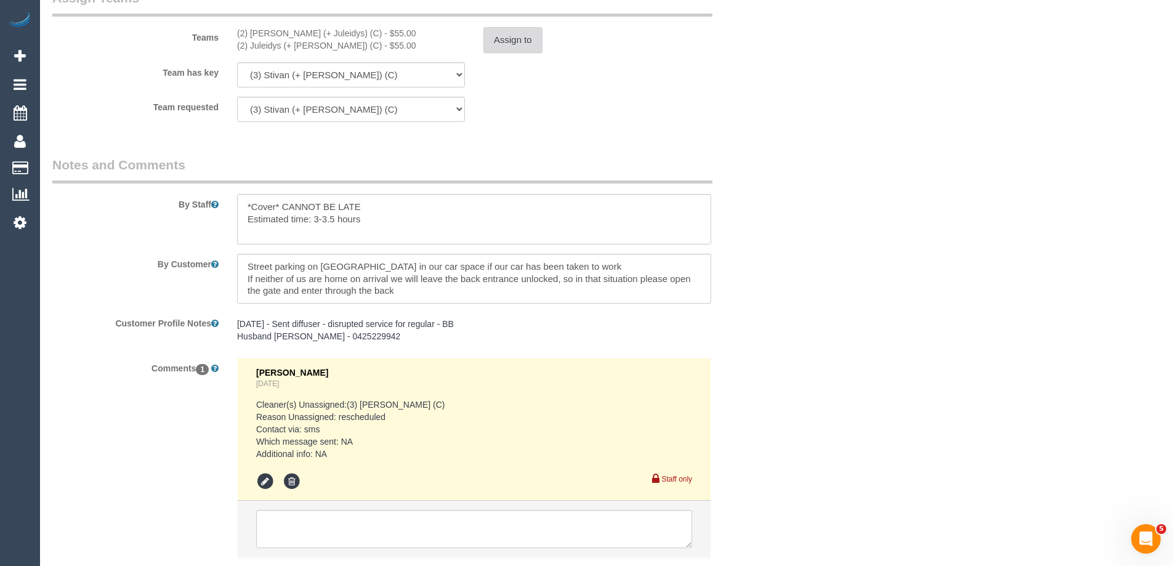
scroll to position [2048, 0]
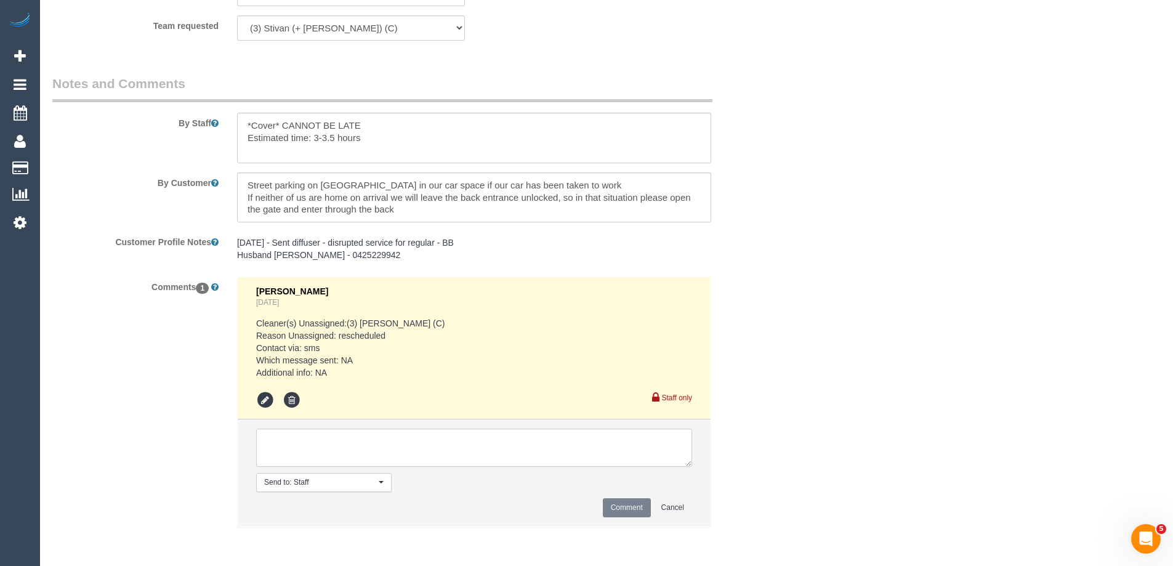
click at [317, 450] on textarea at bounding box center [474, 447] width 436 height 38
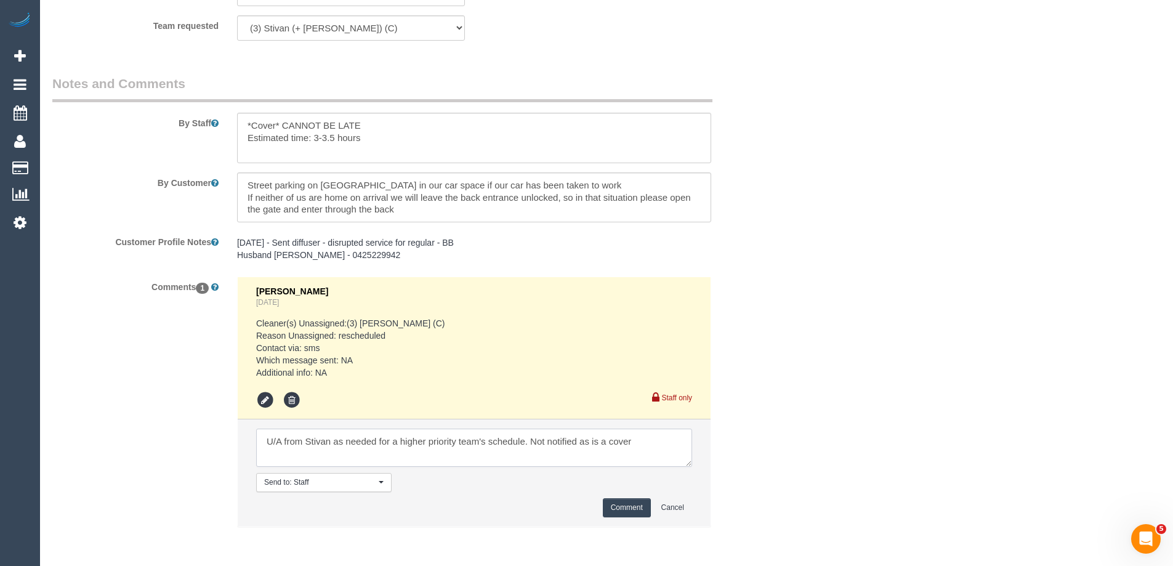
type textarea "U/A from Stivan as needed for a higher priority team's schedule. Not notified a…"
click at [629, 502] on button "Comment" at bounding box center [627, 507] width 48 height 19
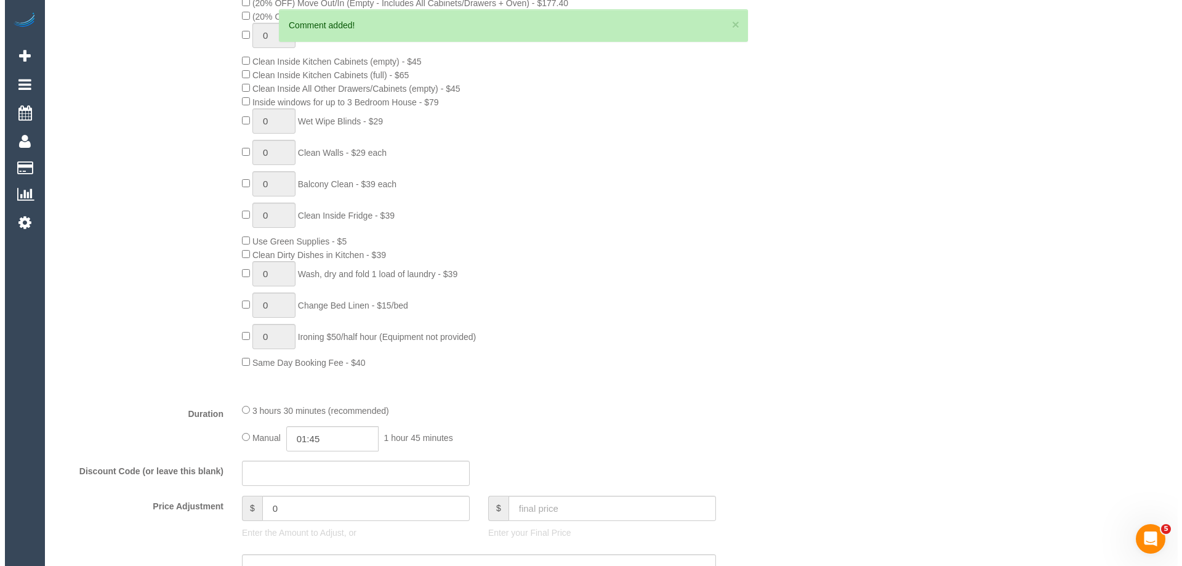
scroll to position [0, 0]
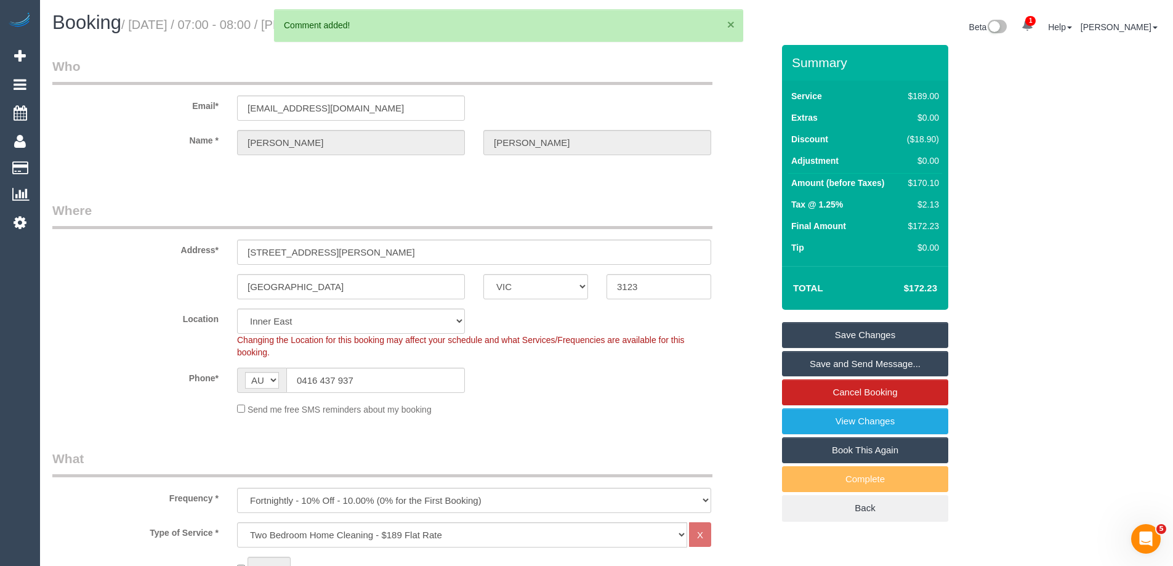
click at [733, 26] on button "×" at bounding box center [730, 24] width 7 height 13
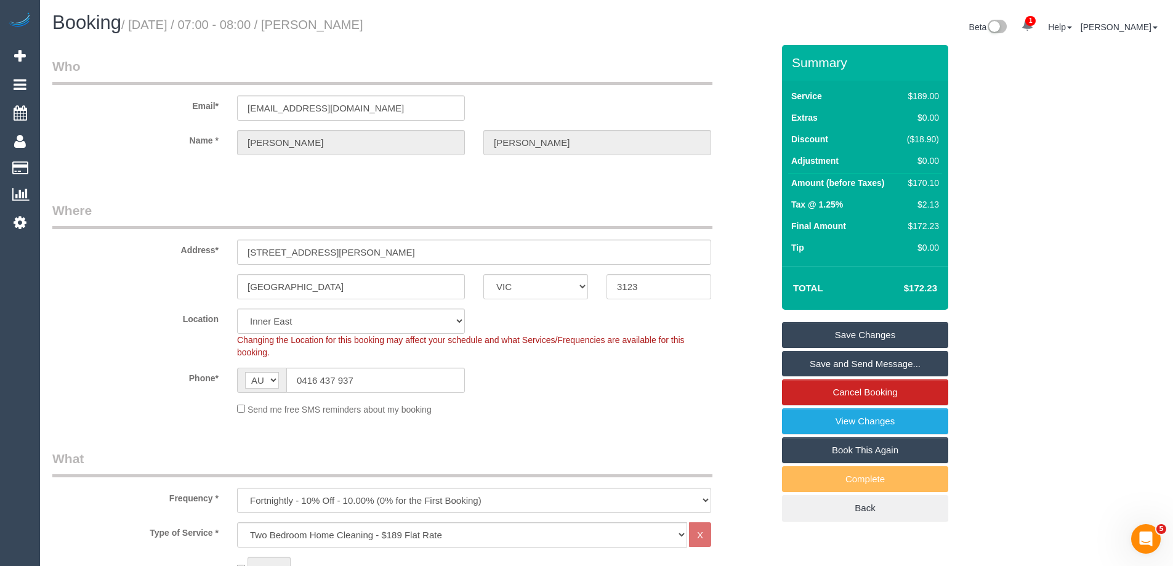
drag, startPoint x: 425, startPoint y: 25, endPoint x: 334, endPoint y: 25, distance: 90.5
click at [334, 25] on h1 "Booking / September 29, 2025 / 07:00 - 08:00 / Rosie Rabindran" at bounding box center [324, 22] width 545 height 21
copy small "/ Rosie Rabindran"
copy small "Rosie Rabindran"
click at [852, 337] on link "Save Changes" at bounding box center [865, 335] width 166 height 26
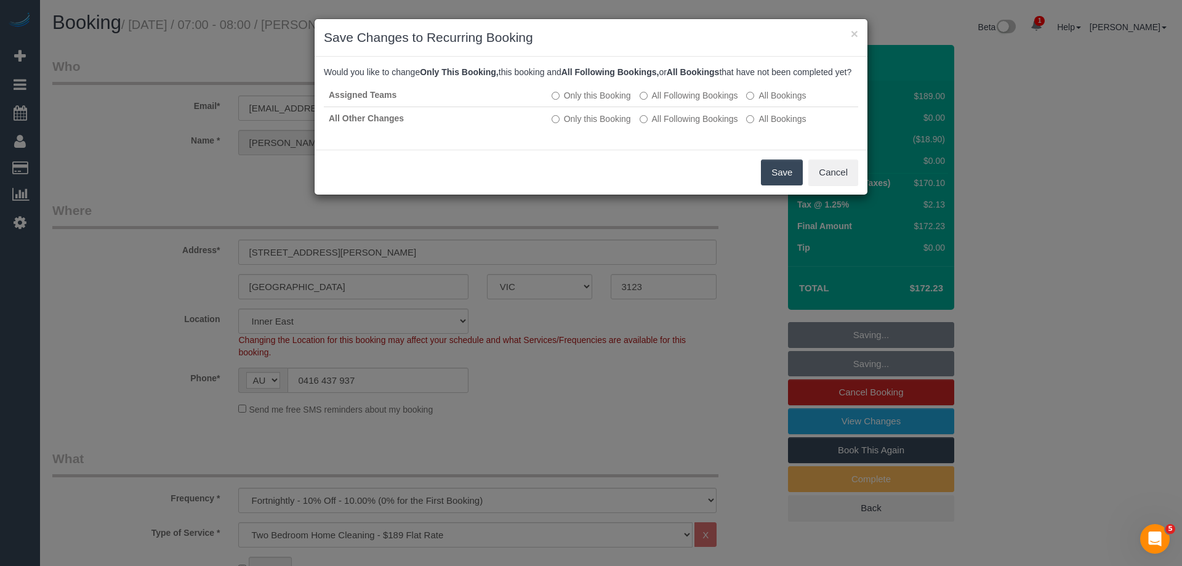
click at [786, 185] on button "Save" at bounding box center [782, 172] width 42 height 26
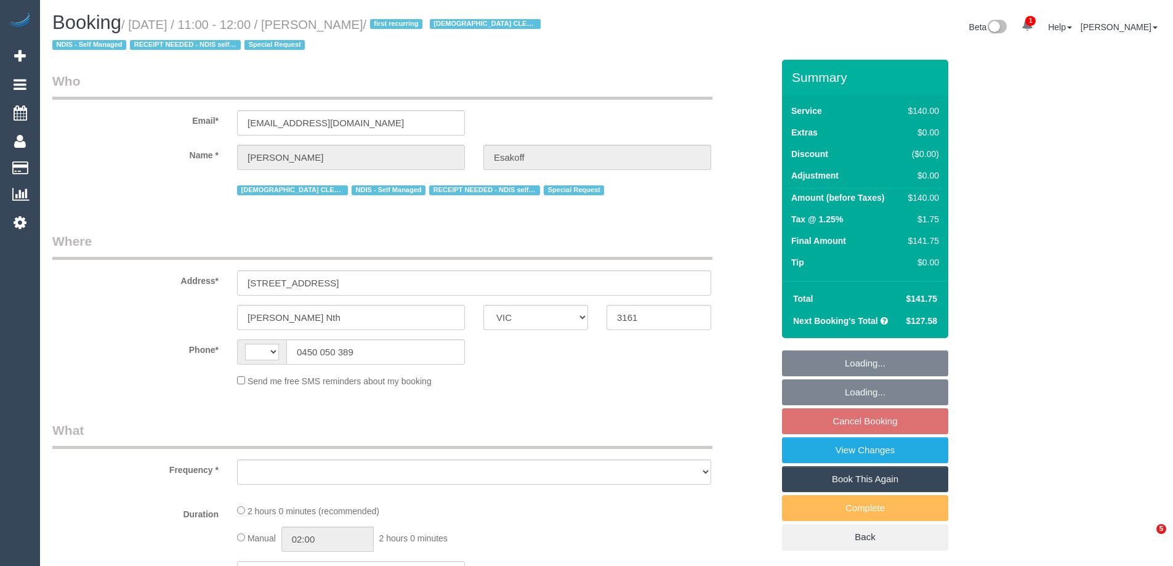
select select "VIC"
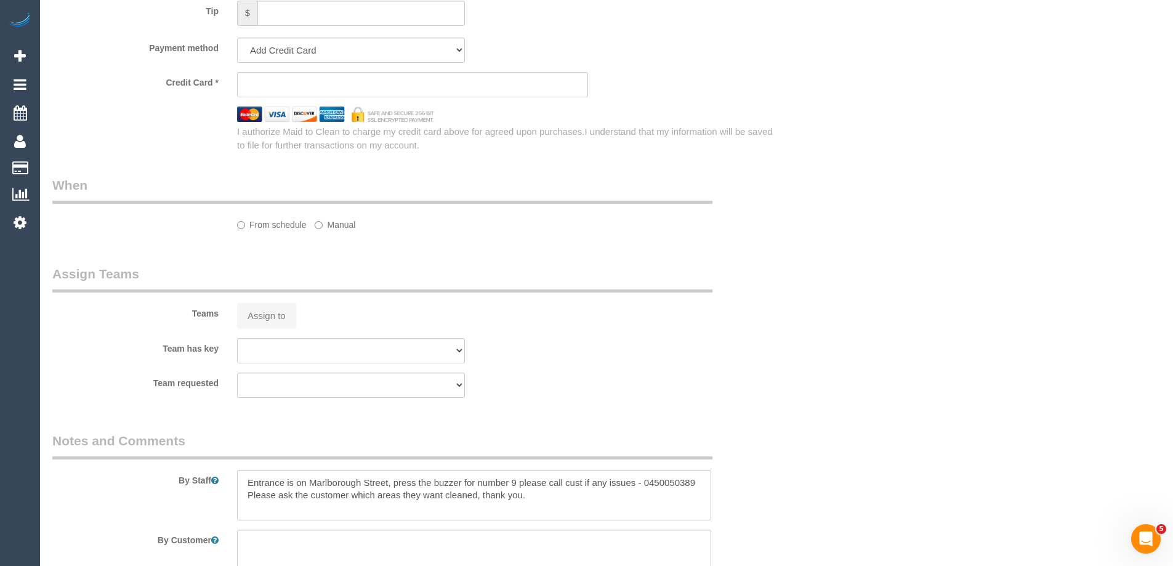
select select "string:AU"
select select "object:557"
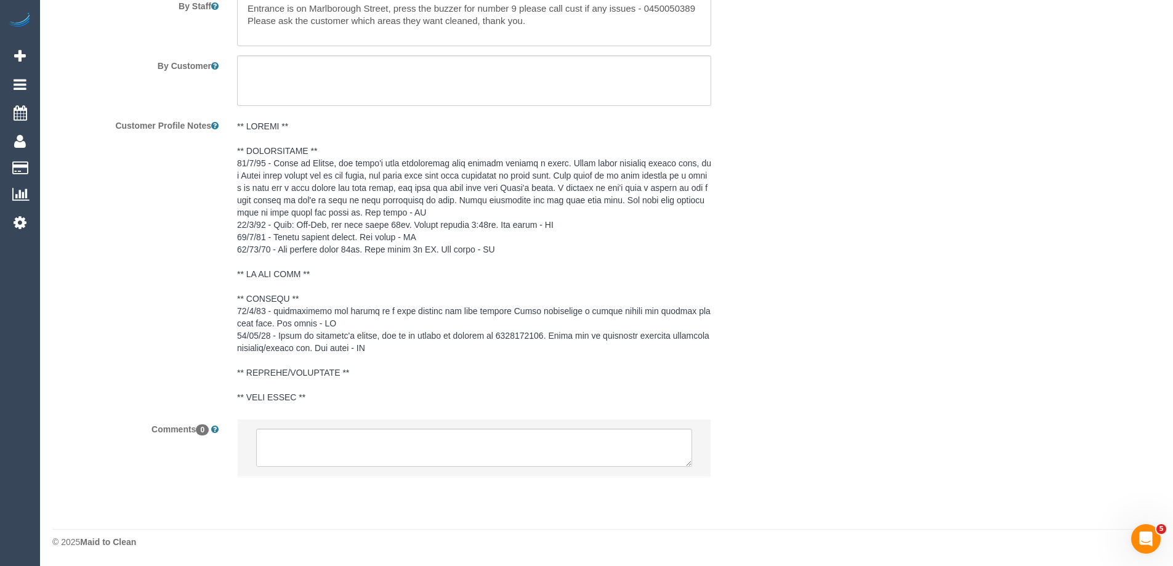
select select "string:stripe-pm_1RlfZG2GScqysDRV3VKCnXAi"
select select "number:27"
select select "number:14"
select select "number:19"
select select "number:36"
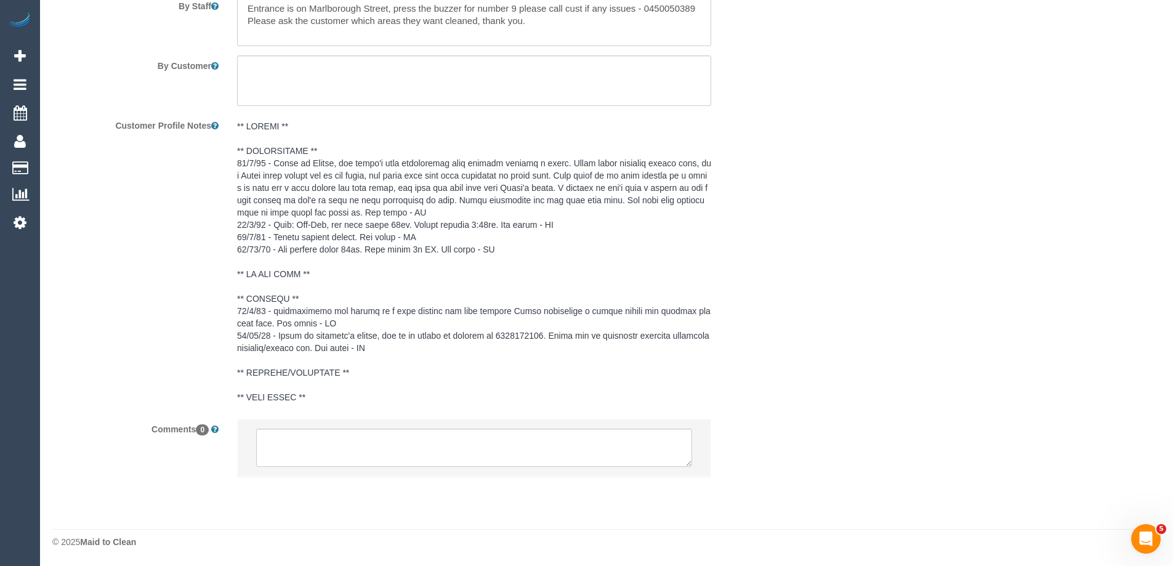
select select "number:35"
select select "number:11"
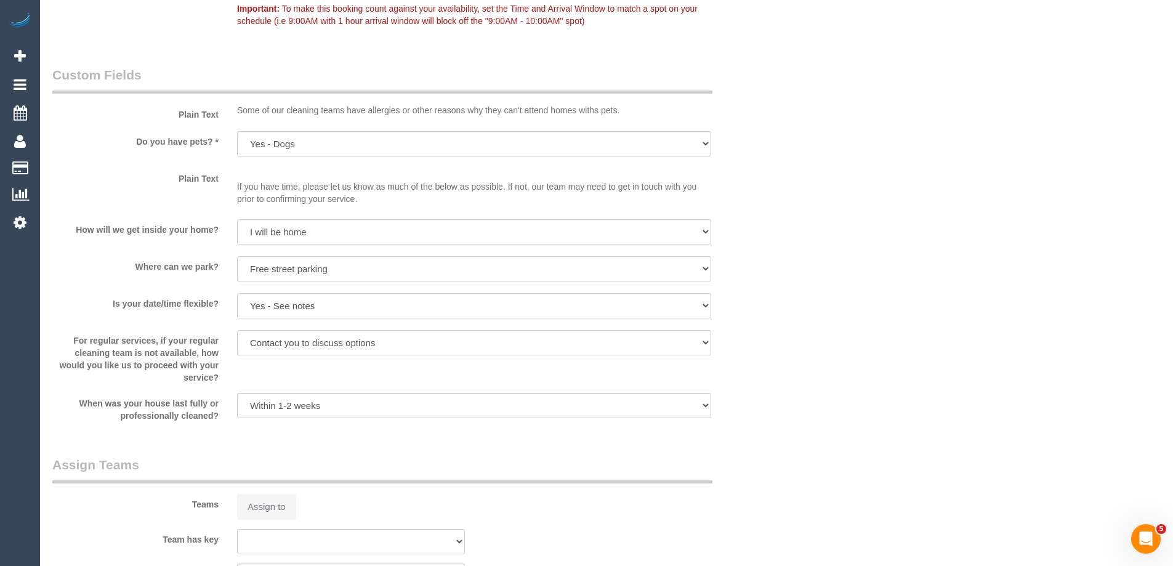
select select "object:888"
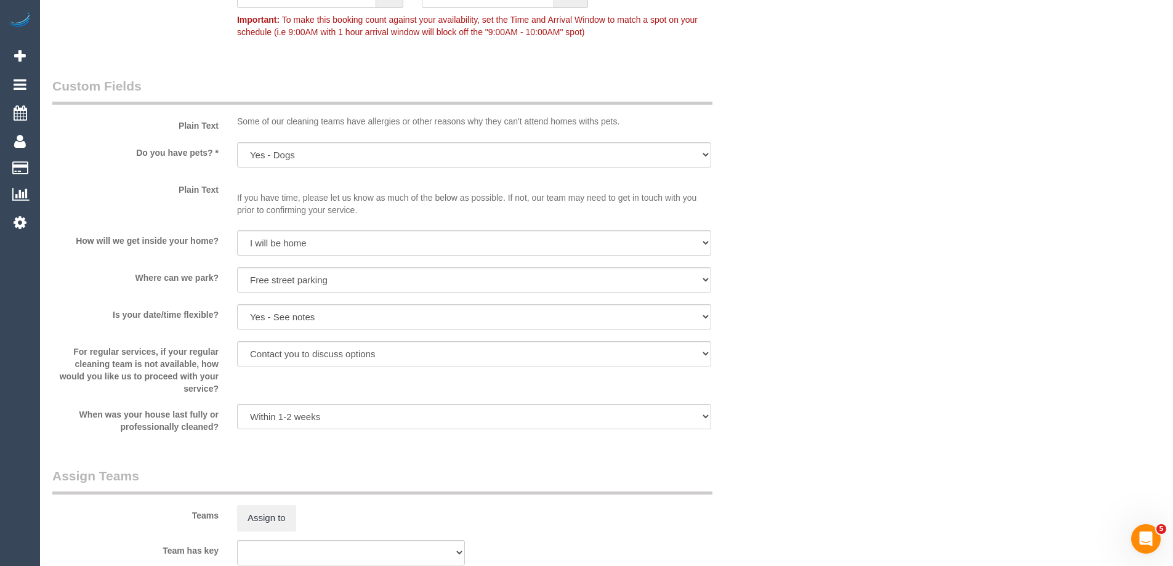
scroll to position [1464, 0]
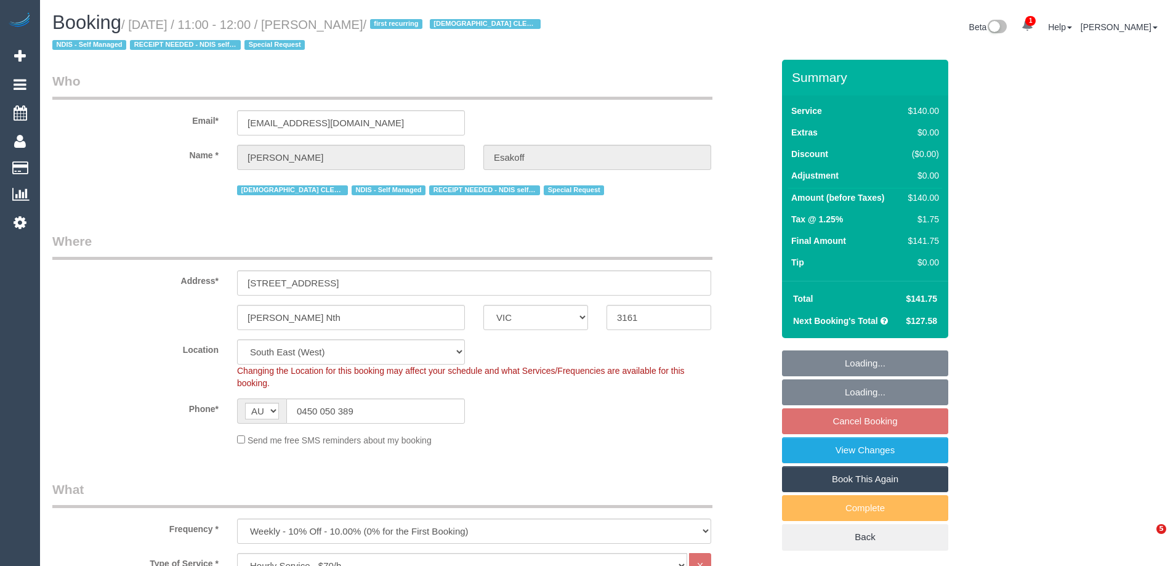
select select "VIC"
select select "string:stripe-pm_1RlfZG2GScqysDRV3VKCnXAi"
select select "number:27"
select select "number:14"
select select "number:19"
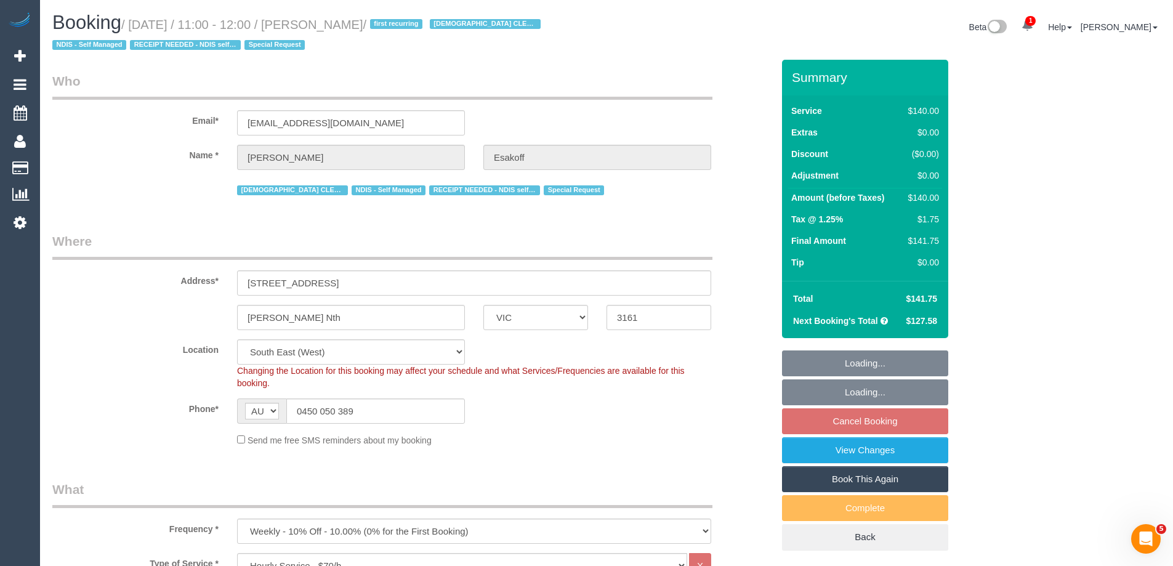
select select "number:36"
select select "number:35"
select select "number:11"
select select "object:874"
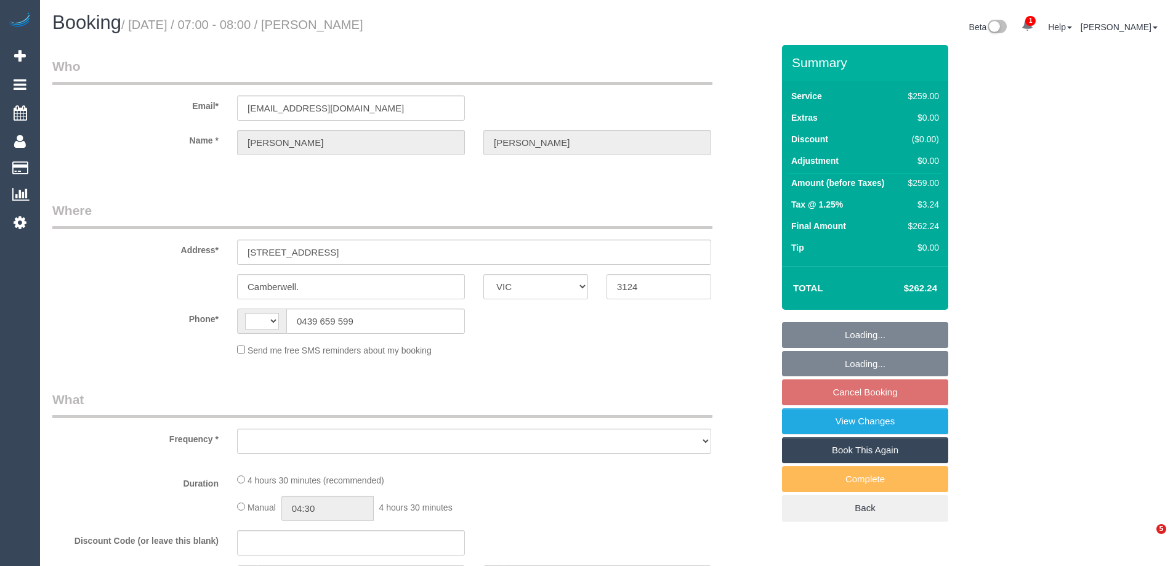
select select "VIC"
select select "object:284"
select select "number:28"
select select "number:14"
select select "number:19"
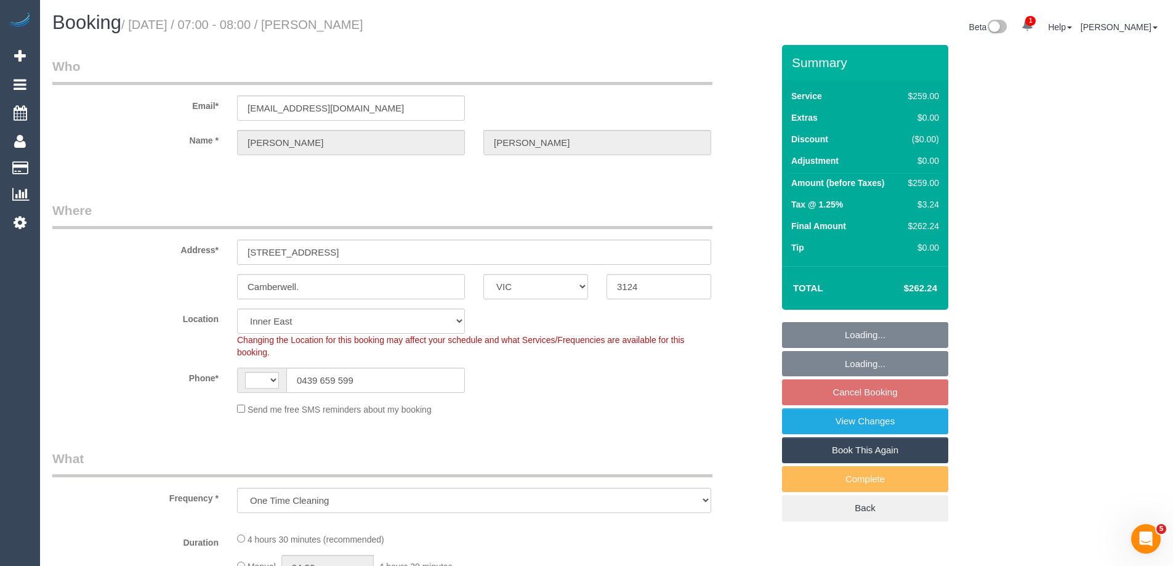
select select "string:AU"
select select "string:stripe-pm_1Na8Cf2GScqysDRVwMJ17Hvo"
select select "object:722"
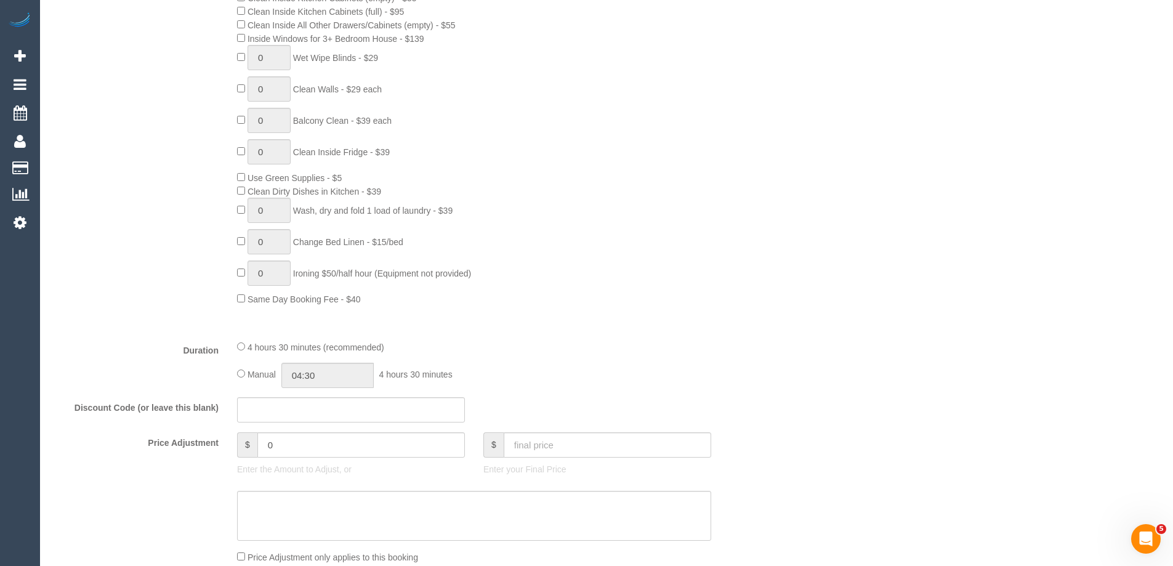
scroll to position [800, 0]
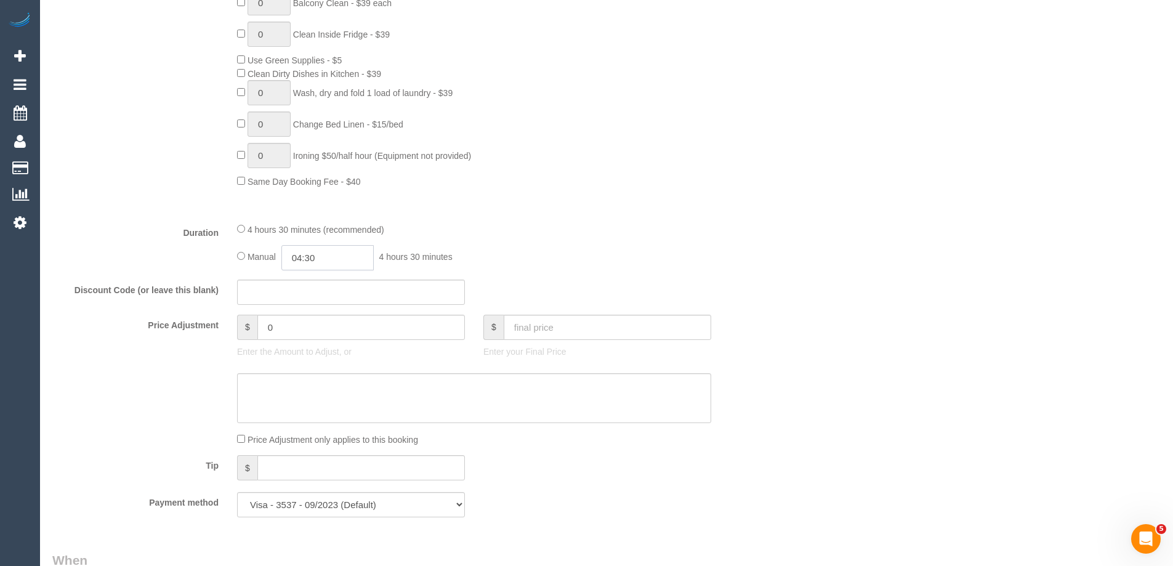
click at [338, 260] on input "04:30" at bounding box center [327, 257] width 92 height 25
type input "05:00"
click at [304, 305] on li "05:00" at bounding box center [313, 311] width 55 height 16
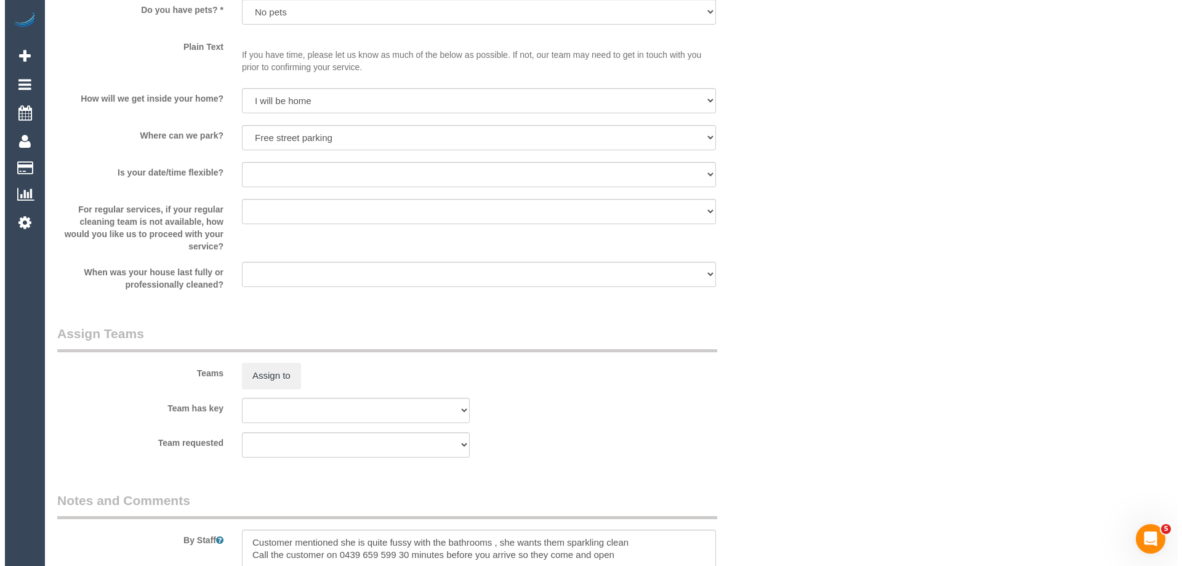
scroll to position [1785, 0]
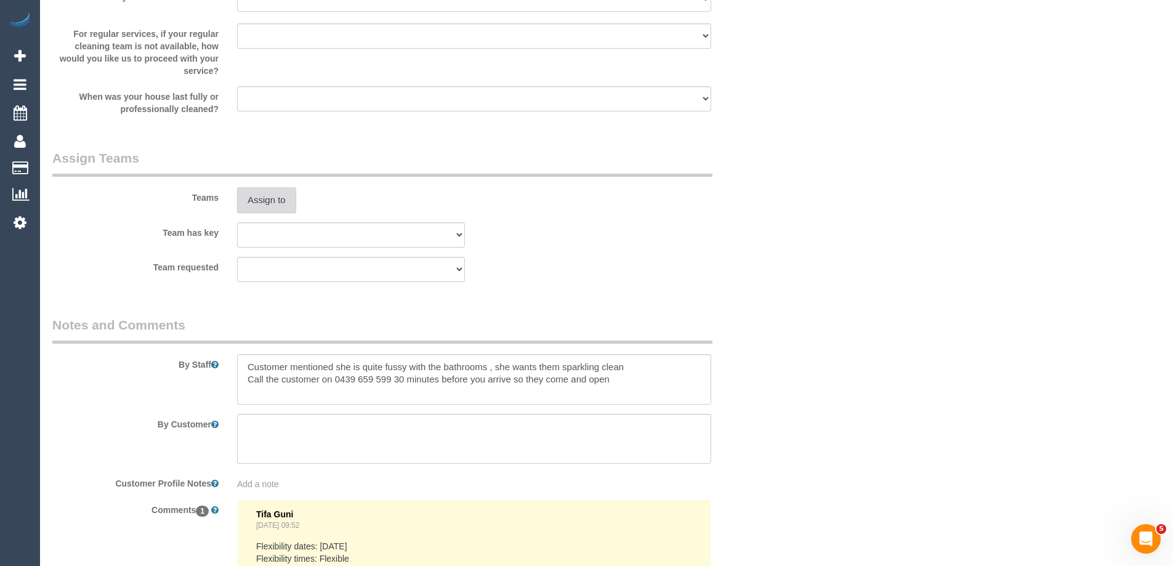
click at [271, 204] on button "Assign to" at bounding box center [266, 200] width 59 height 26
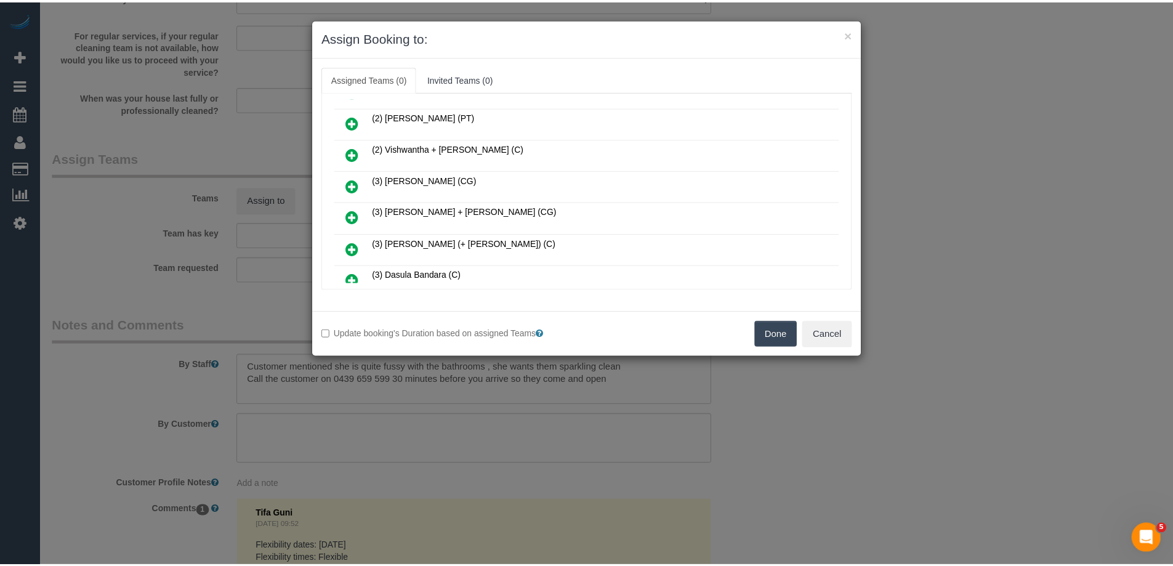
scroll to position [308, 0]
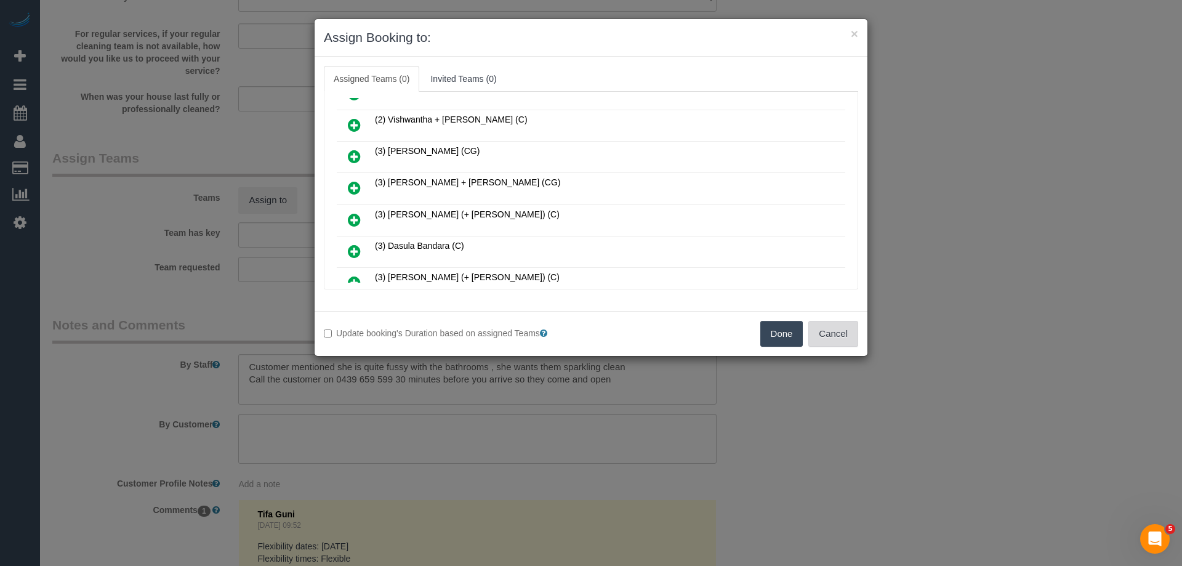
click at [855, 334] on button "Cancel" at bounding box center [833, 334] width 50 height 26
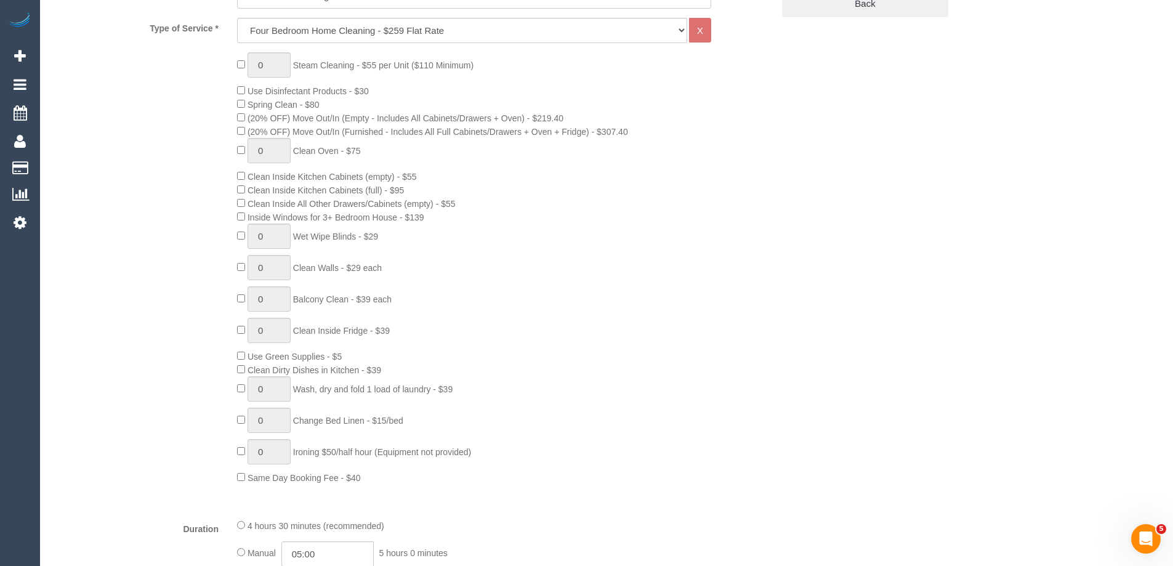
scroll to position [492, 0]
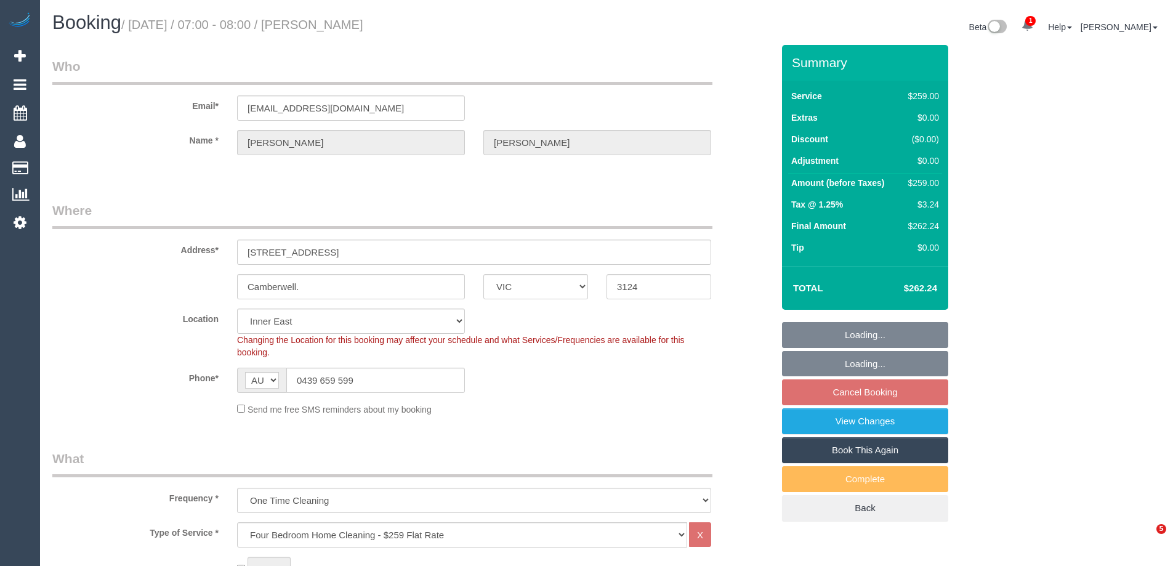
select select "VIC"
select select "number:28"
select select "number:14"
select select "number:19"
select select "object:1440"
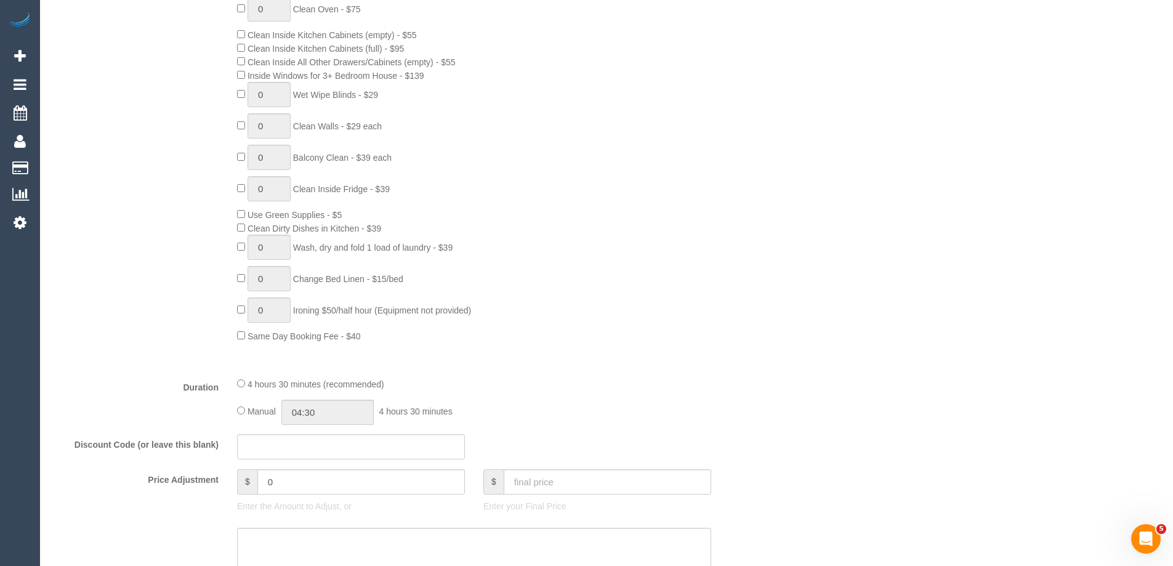
scroll to position [862, 0]
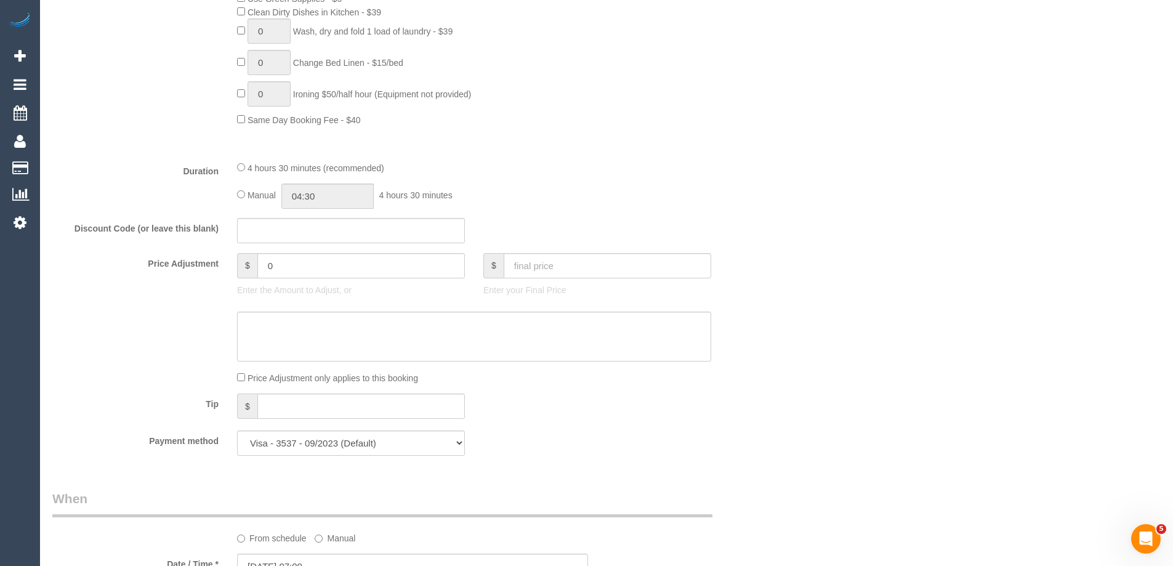
click at [239, 189] on div "Manual 04:30 4 hours 30 minutes" at bounding box center [474, 195] width 474 height 25
click at [331, 198] on input "04:30" at bounding box center [327, 195] width 92 height 25
type input "02:30"
click at [310, 238] on li "02:30" at bounding box center [313, 243] width 55 height 16
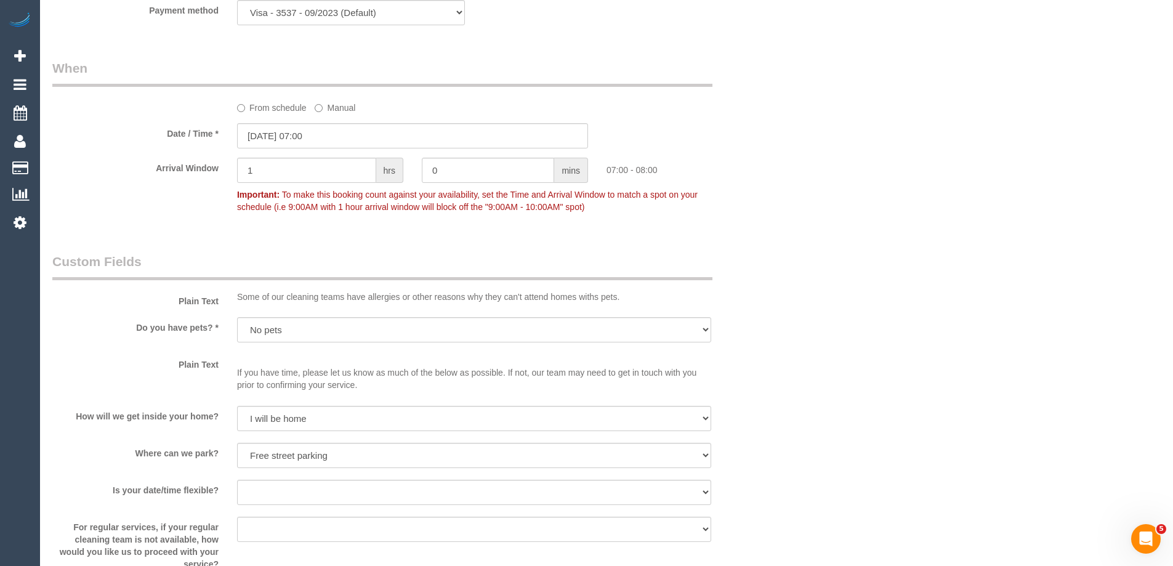
scroll to position [1293, 0]
click at [280, 134] on input "[DATE] 07:00" at bounding box center [412, 135] width 351 height 25
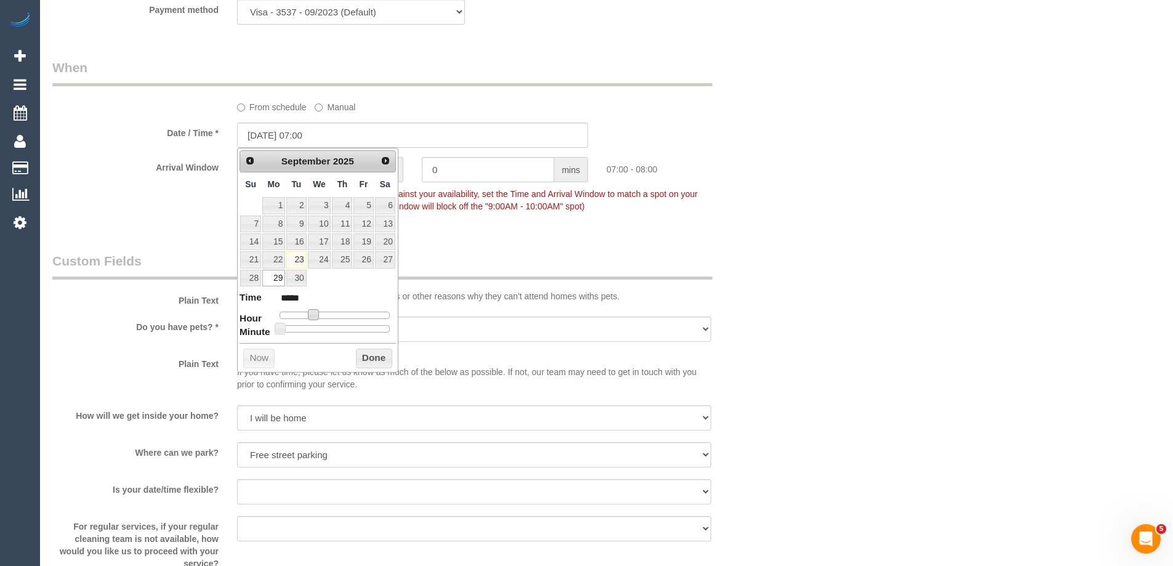
type input "29/09/2025 08:00"
type input "*****"
type input "29/09/2025 09:00"
type input "*****"
type input "29/09/2025 10:00"
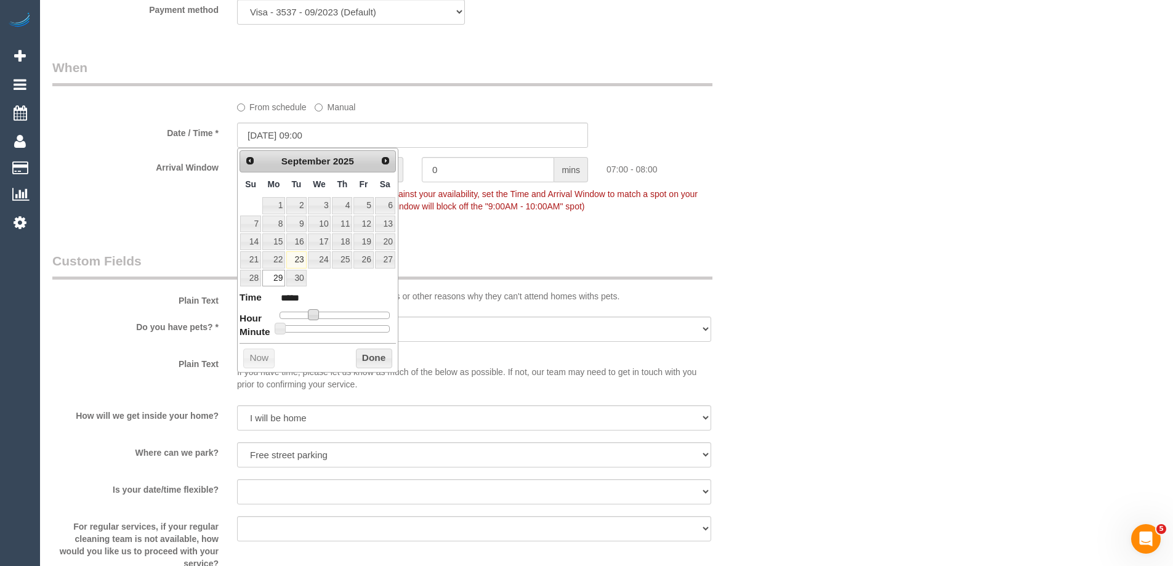
type input "*****"
type input "[DATE] 12:00"
type input "*****"
type input "29/09/2025 13:00"
type input "*****"
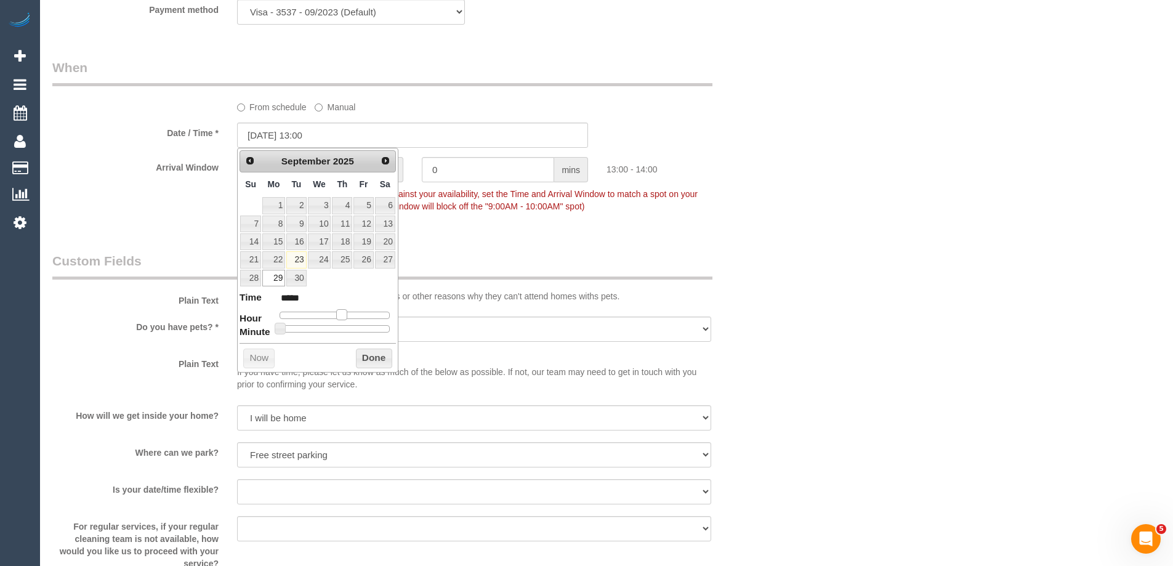
type input "29/09/2025 12:00"
type input "*****"
drag, startPoint x: 321, startPoint y: 316, endPoint x: 334, endPoint y: 316, distance: 12.3
click at [334, 316] on span at bounding box center [336, 314] width 11 height 11
click at [367, 360] on button "Done" at bounding box center [374, 358] width 36 height 20
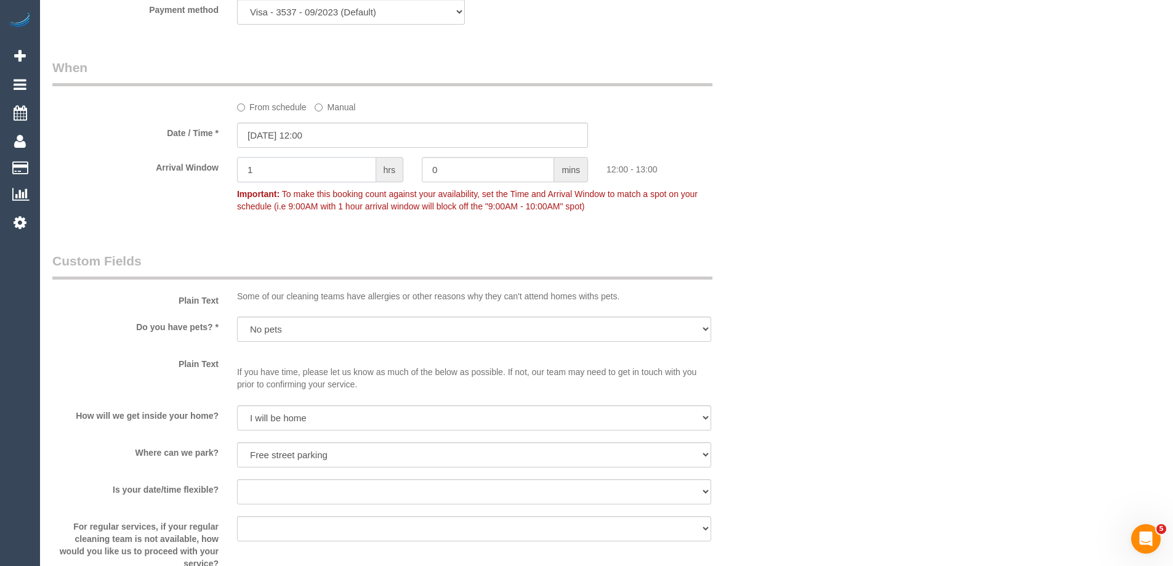
drag, startPoint x: 294, startPoint y: 169, endPoint x: 206, endPoint y: 161, distance: 89.1
click at [220, 163] on div "Arrival Window 1 hrs 0 mins 12:00 - 13:00 Important: To make this booking count…" at bounding box center [412, 187] width 739 height 61
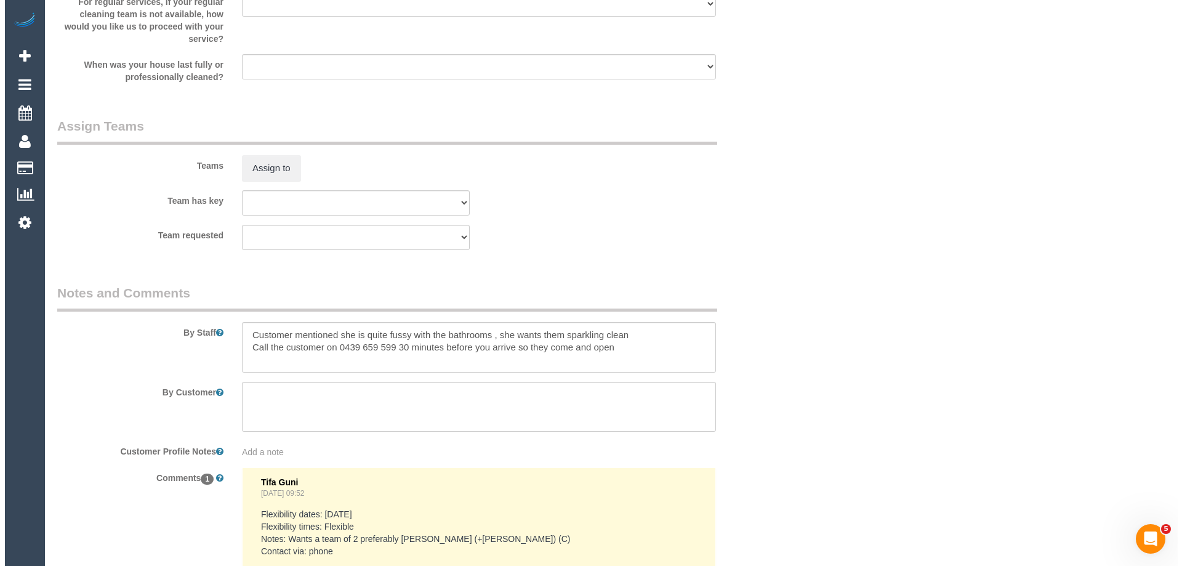
scroll to position [1847, 0]
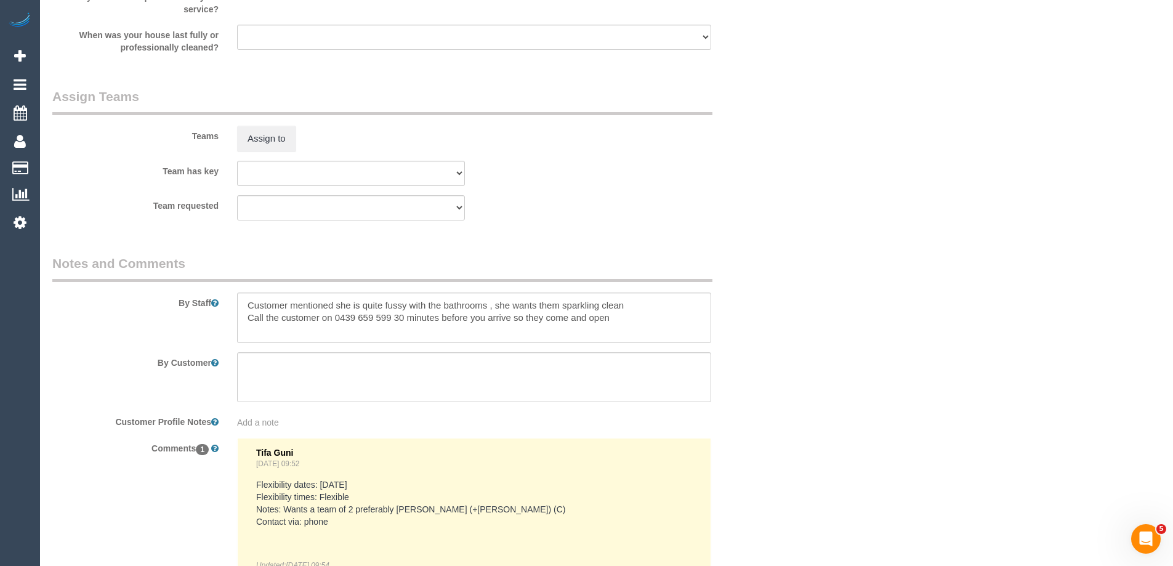
type input "2"
click at [249, 300] on textarea at bounding box center [474, 317] width 474 height 50
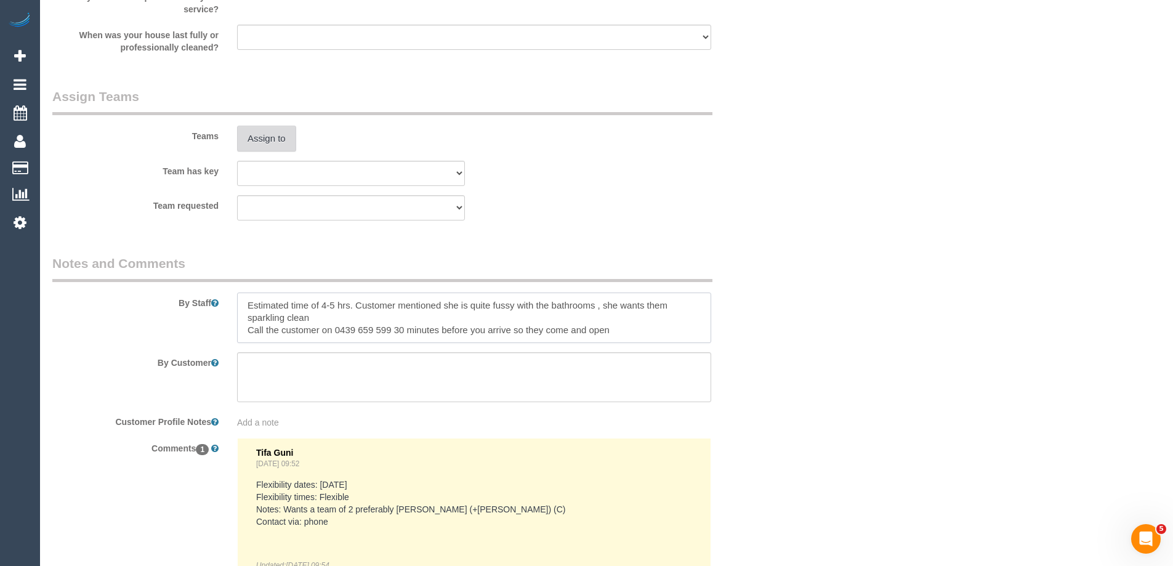
type textarea "Estimated time of 4-5 hrs. Customer mentioned she is quite fussy with the bathr…"
click at [259, 144] on button "Assign to" at bounding box center [266, 139] width 59 height 26
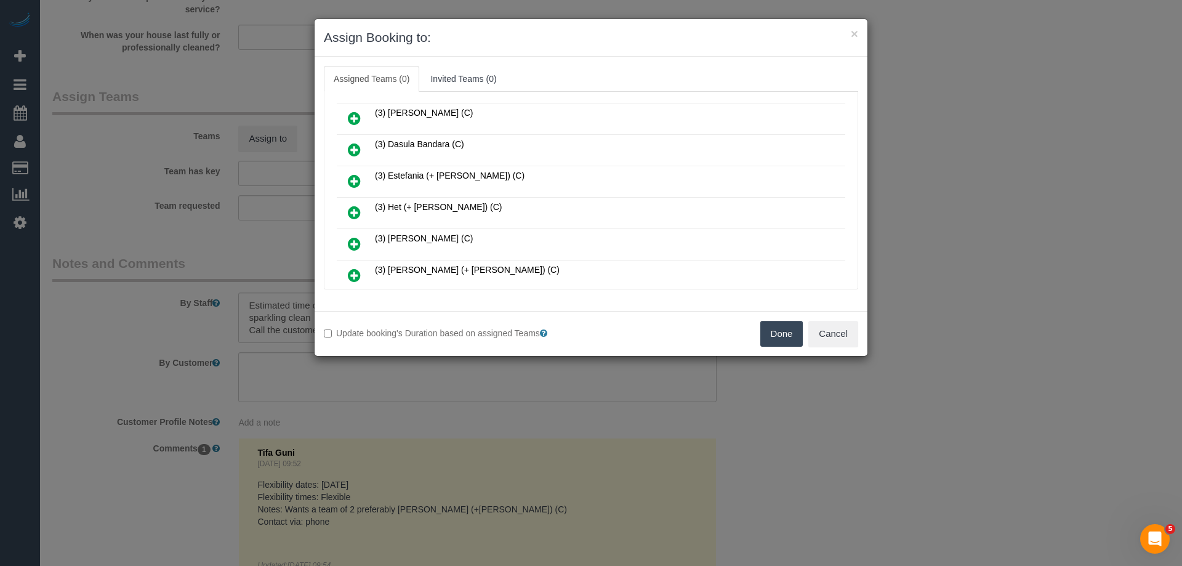
scroll to position [431, 0]
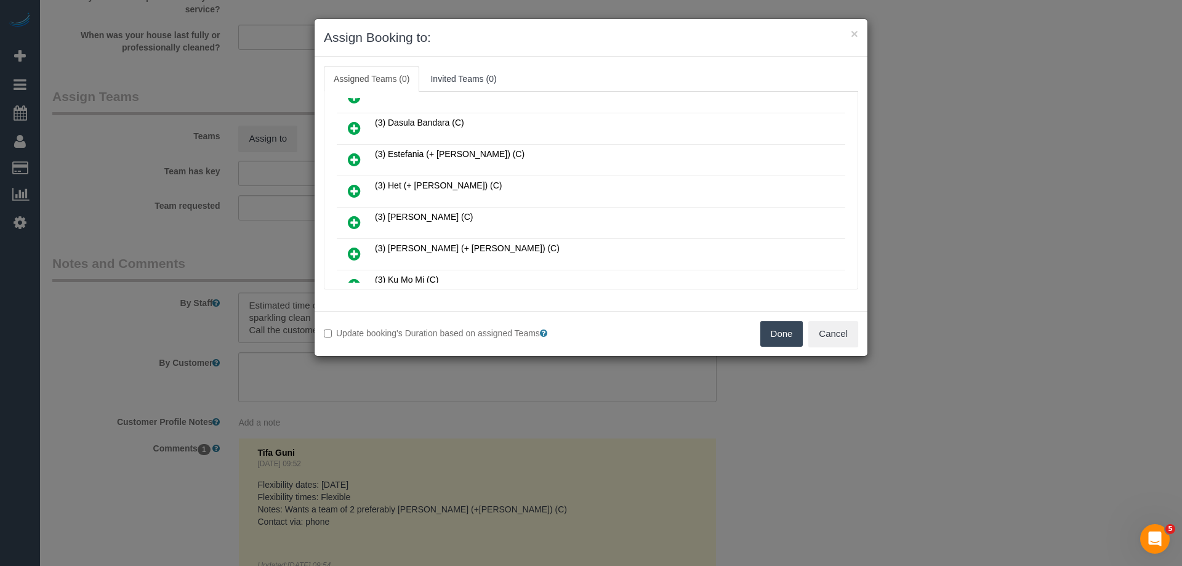
click at [348, 193] on icon at bounding box center [354, 190] width 13 height 15
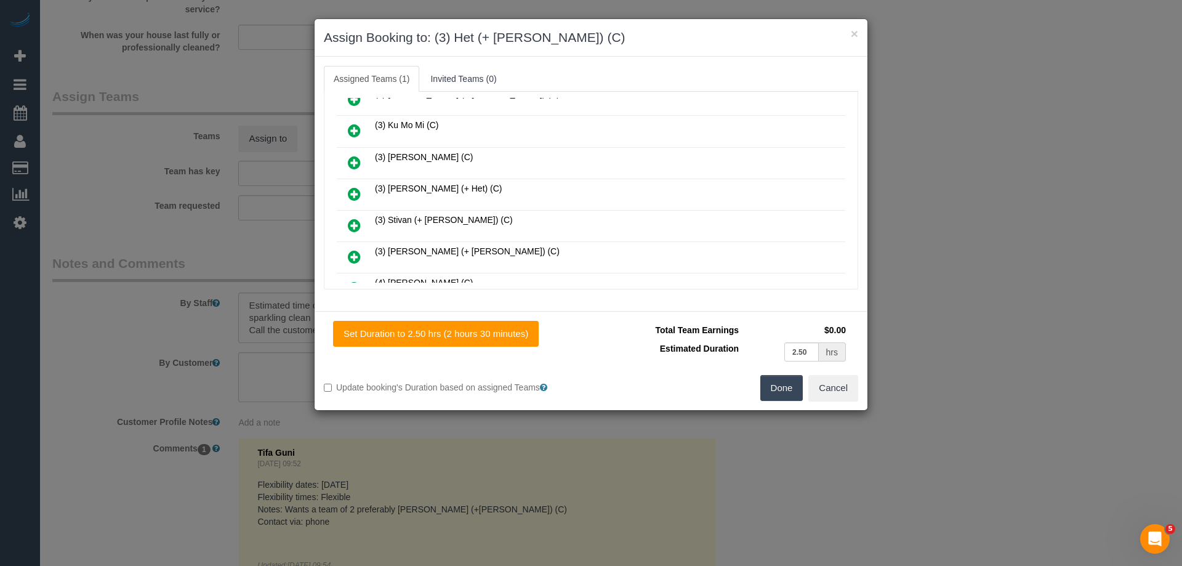
click at [353, 191] on icon at bounding box center [354, 194] width 13 height 15
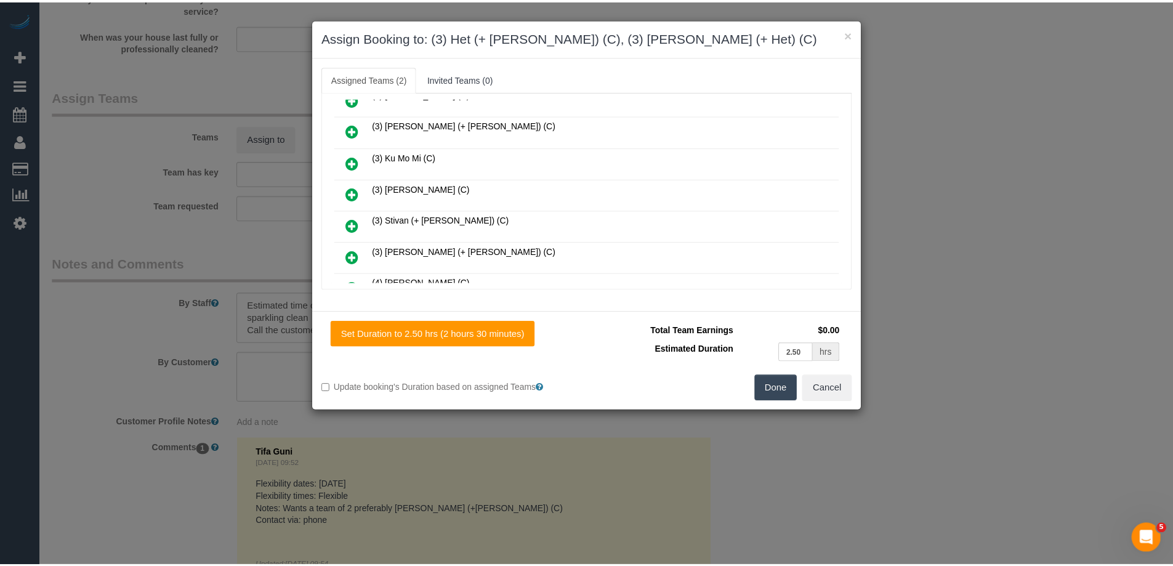
scroll to position [615, 0]
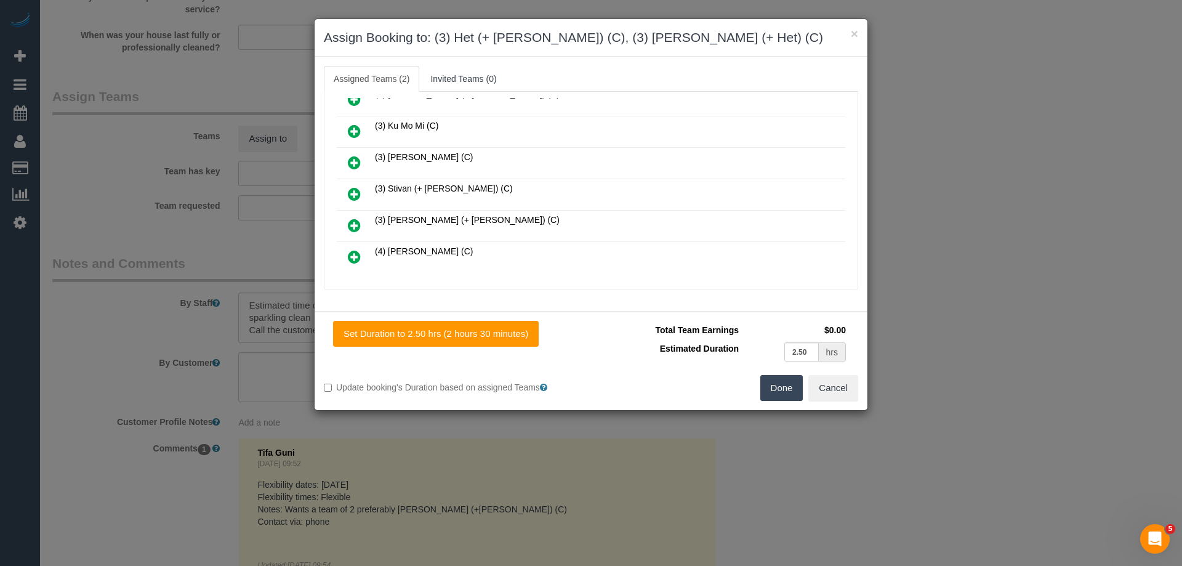
drag, startPoint x: 774, startPoint y: 382, endPoint x: 1017, endPoint y: 408, distance: 244.5
click at [774, 384] on button "Done" at bounding box center [781, 388] width 43 height 26
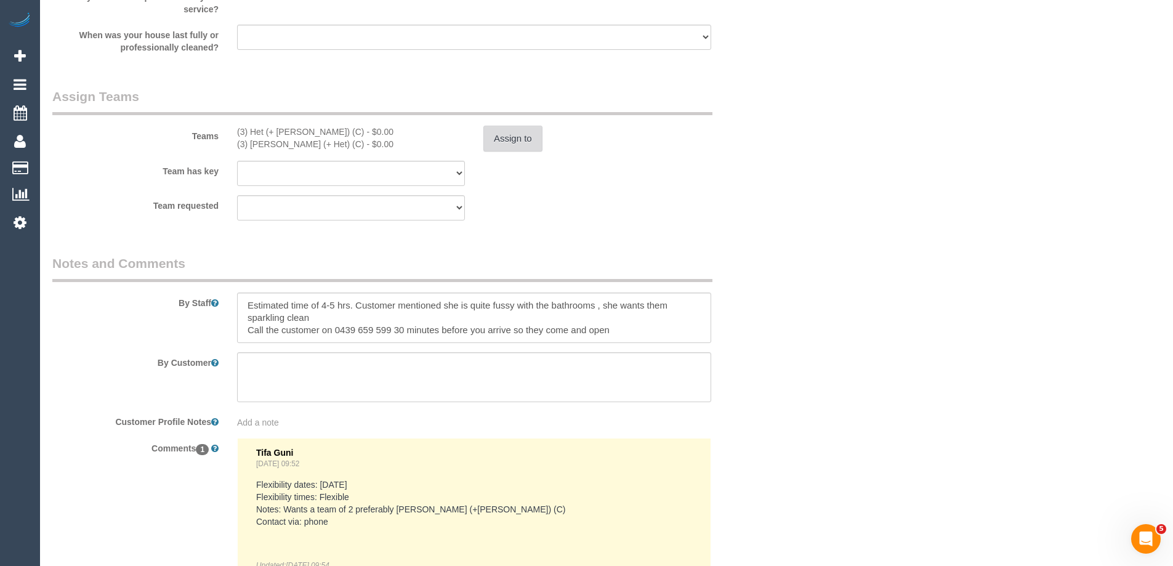
click at [489, 141] on button "Assign to" at bounding box center [512, 139] width 59 height 26
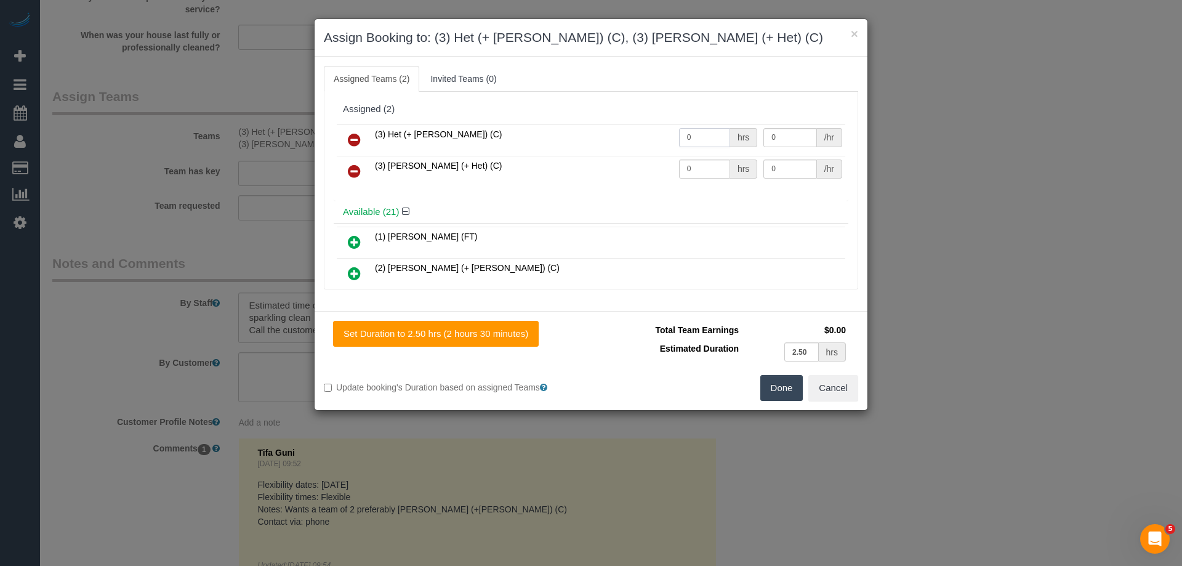
click at [612, 133] on tr "(3) Het (+ Ronak) (C) 0 hrs 0 /hr" at bounding box center [591, 139] width 508 height 31
type input "1"
drag, startPoint x: 663, startPoint y: 160, endPoint x: 577, endPoint y: 156, distance: 86.3
click at [581, 156] on tr "(3) Ronak (+ Het) (C) 0 hrs 0 /hr" at bounding box center [591, 171] width 508 height 31
type input "1"
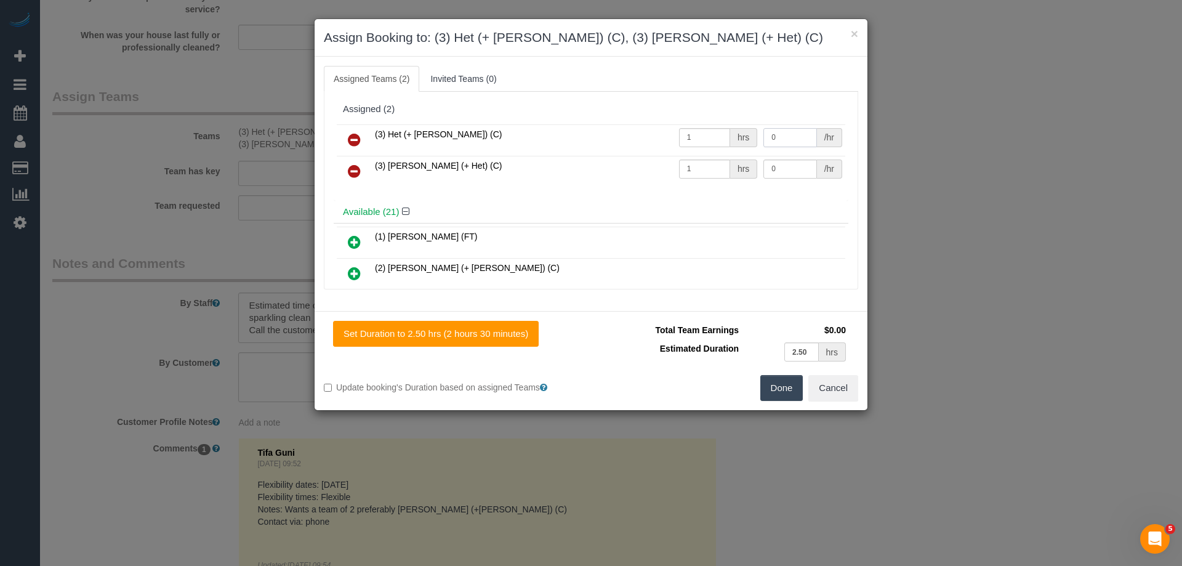
drag, startPoint x: 782, startPoint y: 134, endPoint x: 673, endPoint y: 132, distance: 109.0
click at [673, 132] on tr "(3) Het (+ Ronak) (C) 1 hrs 0 /hr" at bounding box center [591, 139] width 508 height 31
type input "82.5"
click at [692, 167] on tr "(3) Ronak (+ Het) (C) 1 hrs 0 /hr" at bounding box center [591, 171] width 508 height 31
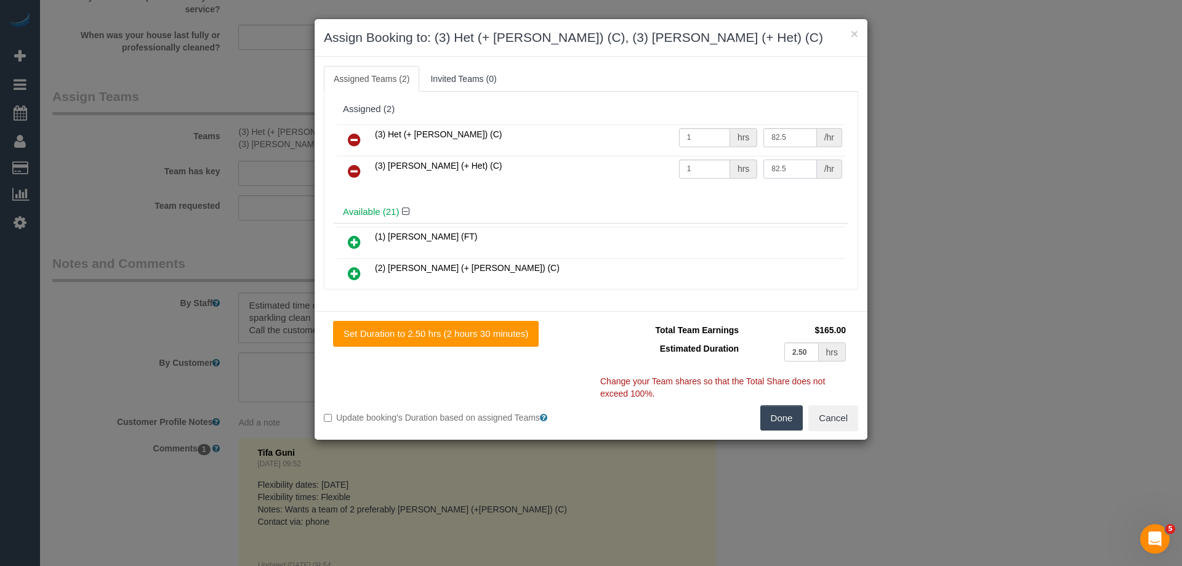
type input "82.5"
click at [784, 411] on button "Done" at bounding box center [781, 418] width 43 height 26
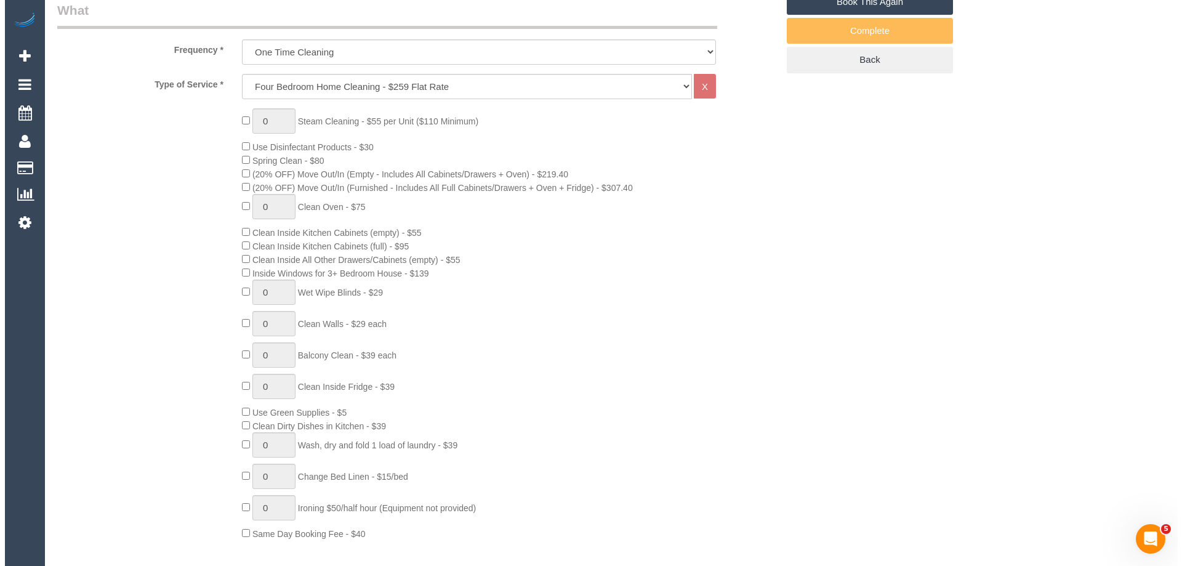
scroll to position [0, 0]
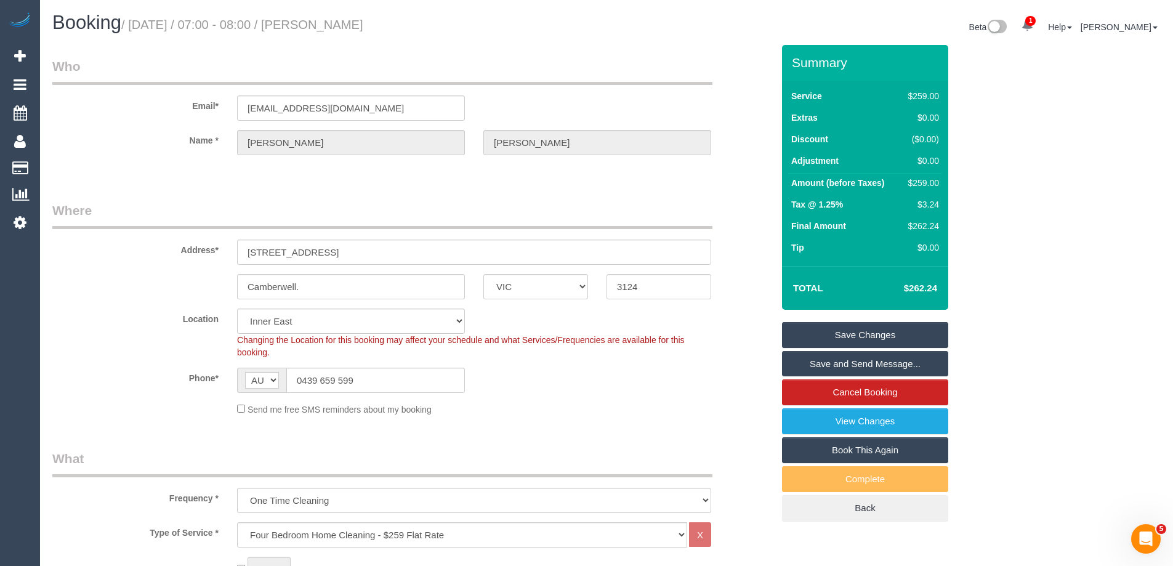
drag, startPoint x: 427, startPoint y: 21, endPoint x: 341, endPoint y: 18, distance: 85.6
click at [341, 18] on h1 "Booking / September 29, 2025 / 07:00 - 08:00 / Anne Crowley" at bounding box center [324, 22] width 545 height 21
copy small "Anne Crowley"
click at [848, 333] on link "Save Changes" at bounding box center [865, 335] width 166 height 26
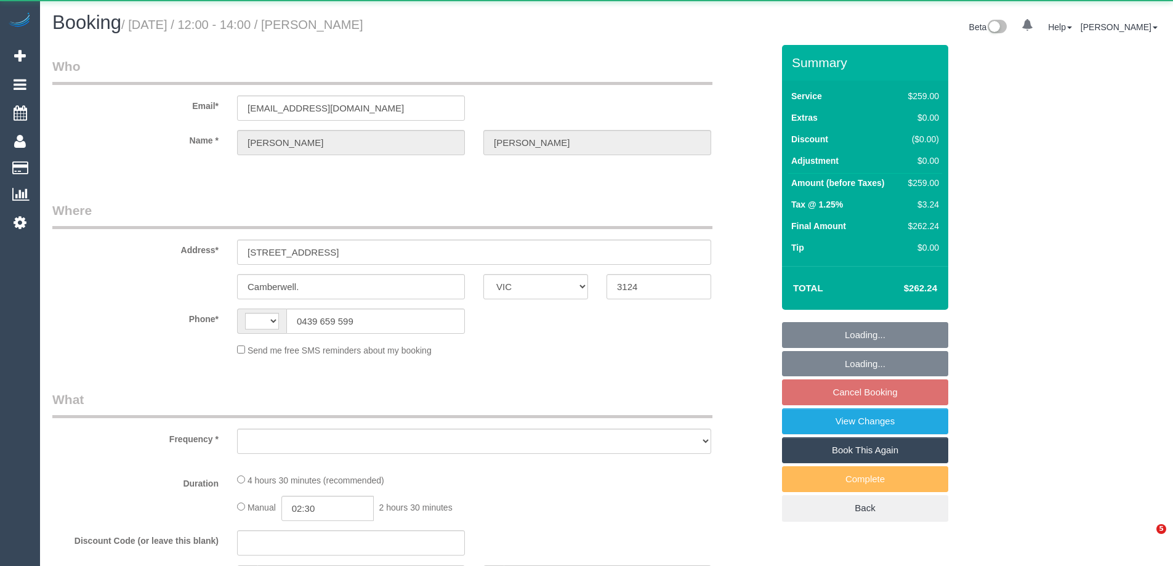
select select "VIC"
select select "string:AU"
select select "object:532"
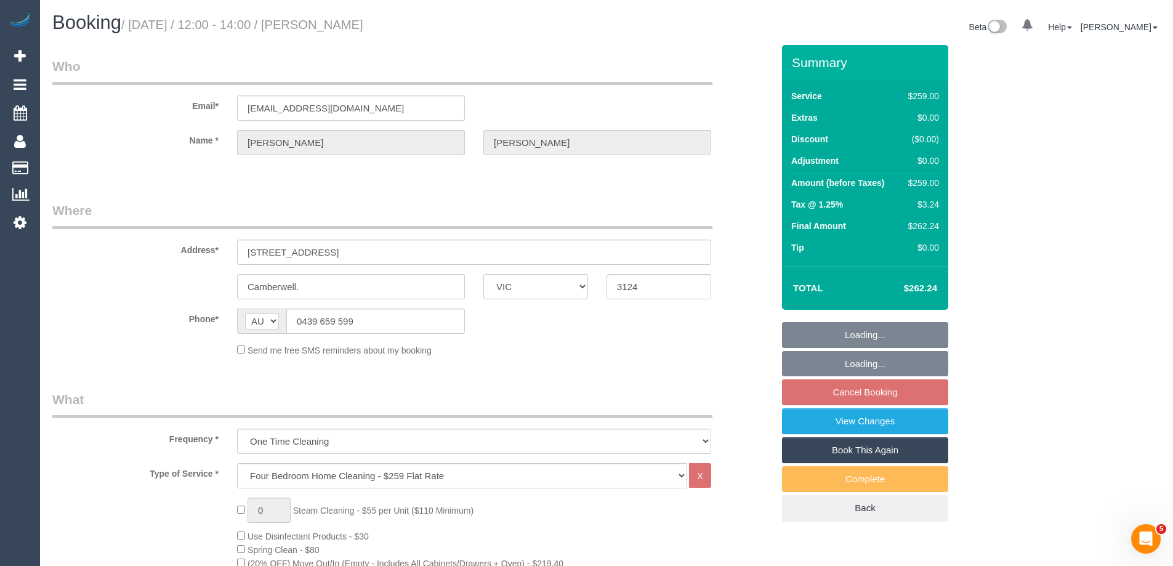
select select "string:stripe-pm_1Na8Cf2GScqysDRVwMJ17Hvo"
select select "number:28"
select select "number:14"
select select "number:19"
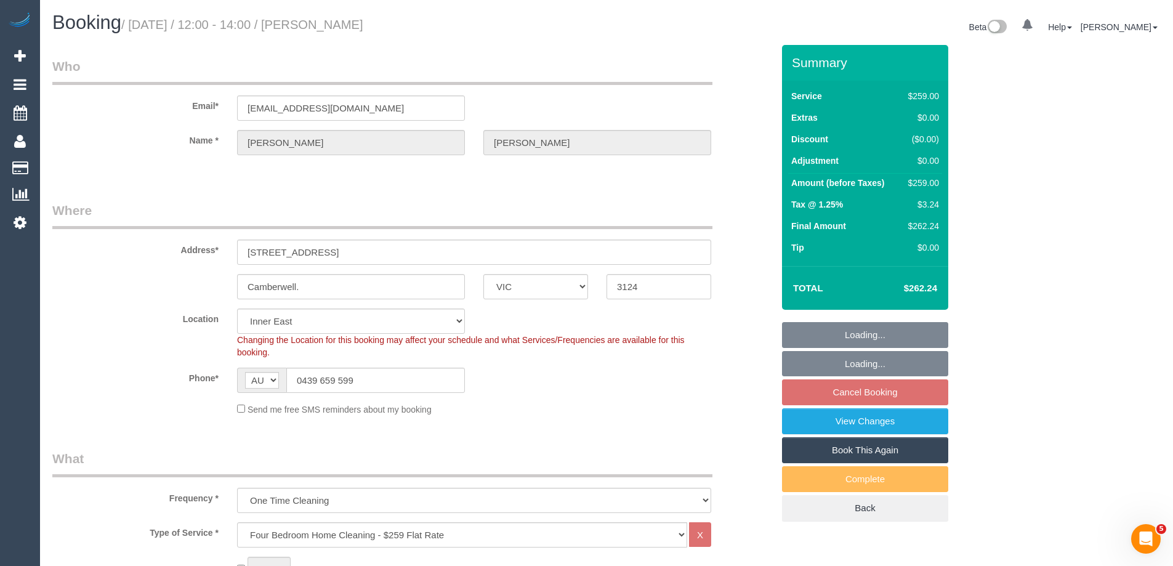
select select "object:814"
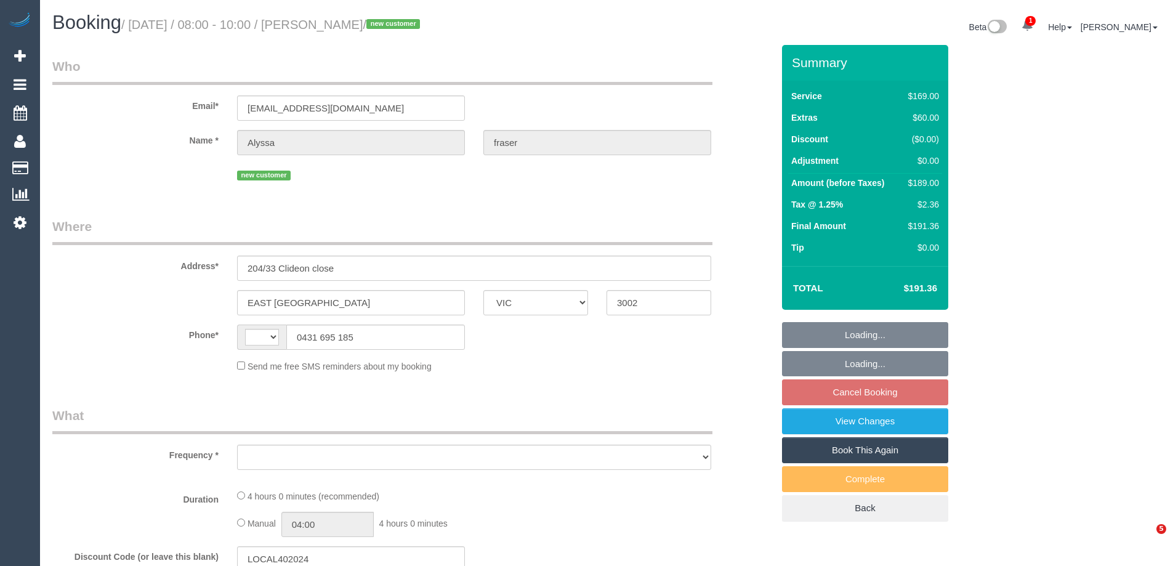
select select "VIC"
select select "string:AU"
select select "object:540"
select select "string:stripe-pm_1S8wLm2GScqysDRVPmkttiqM"
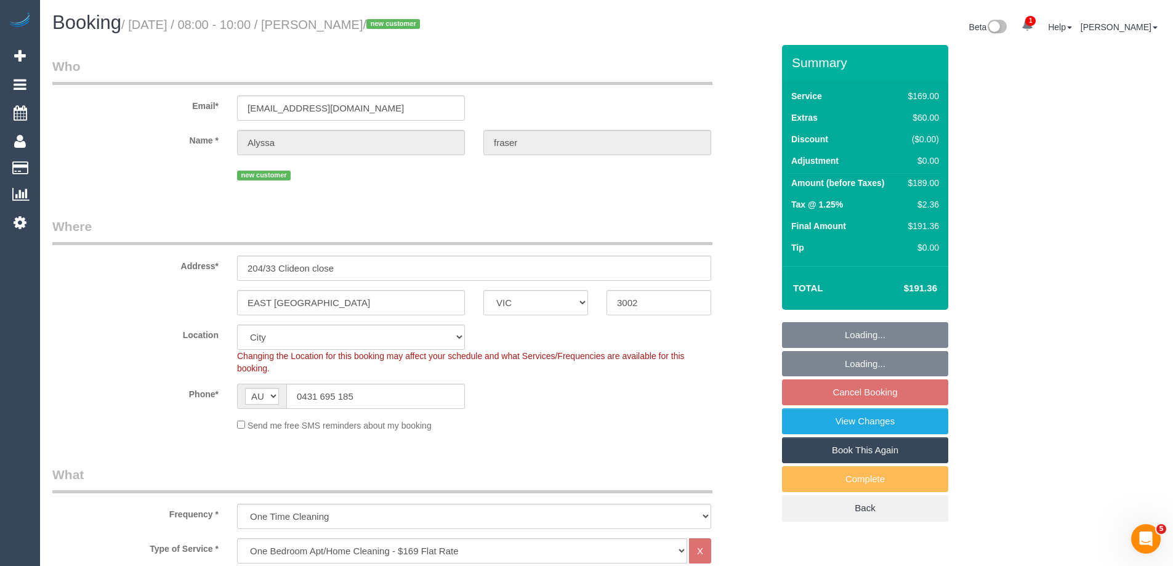
select select "number:28"
select select "number:14"
select select "number:19"
select select "object:813"
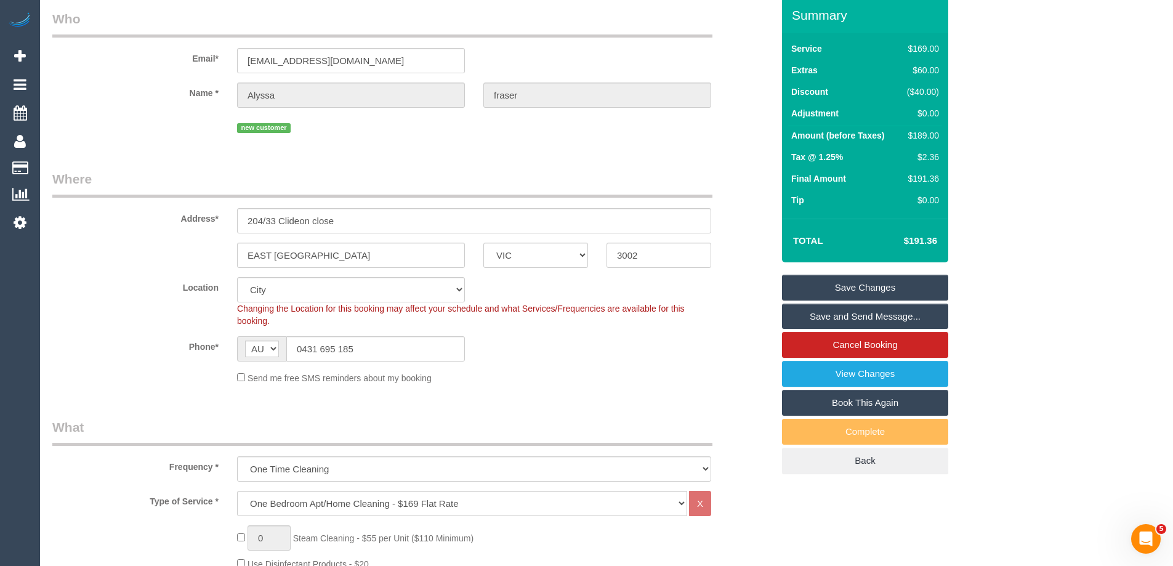
scroll to position [123, 0]
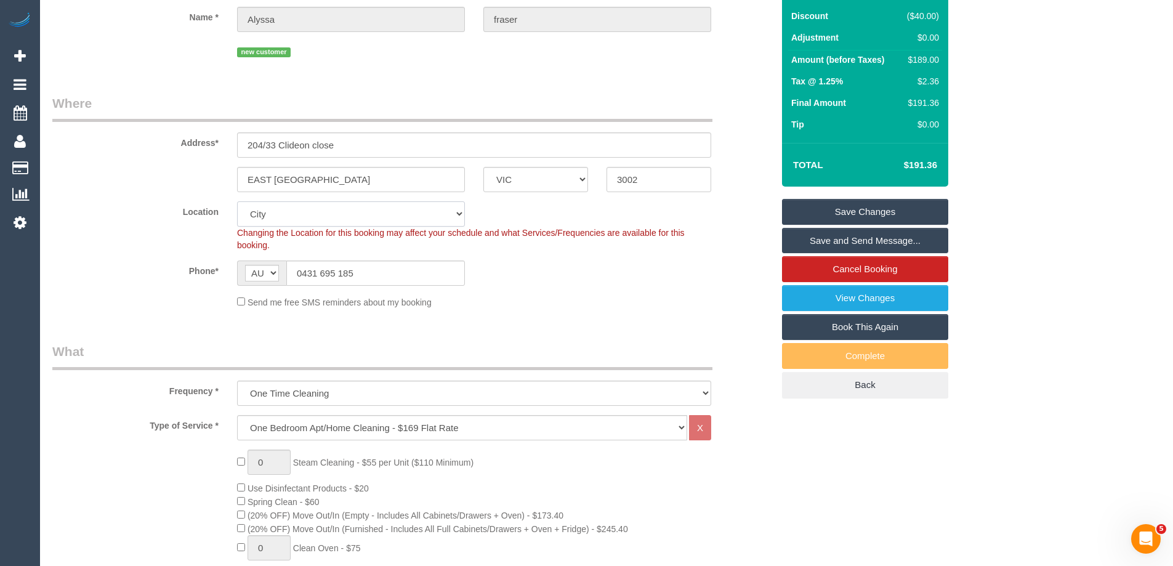
click at [287, 215] on select "Office City East (North) East (South) Inner East Inner North (East) Inner North…" at bounding box center [351, 213] width 228 height 25
select select "58"
click at [237, 201] on select "Office City East (North) East (South) Inner East Inner North (East) Inner North…" at bounding box center [351, 213] width 228 height 25
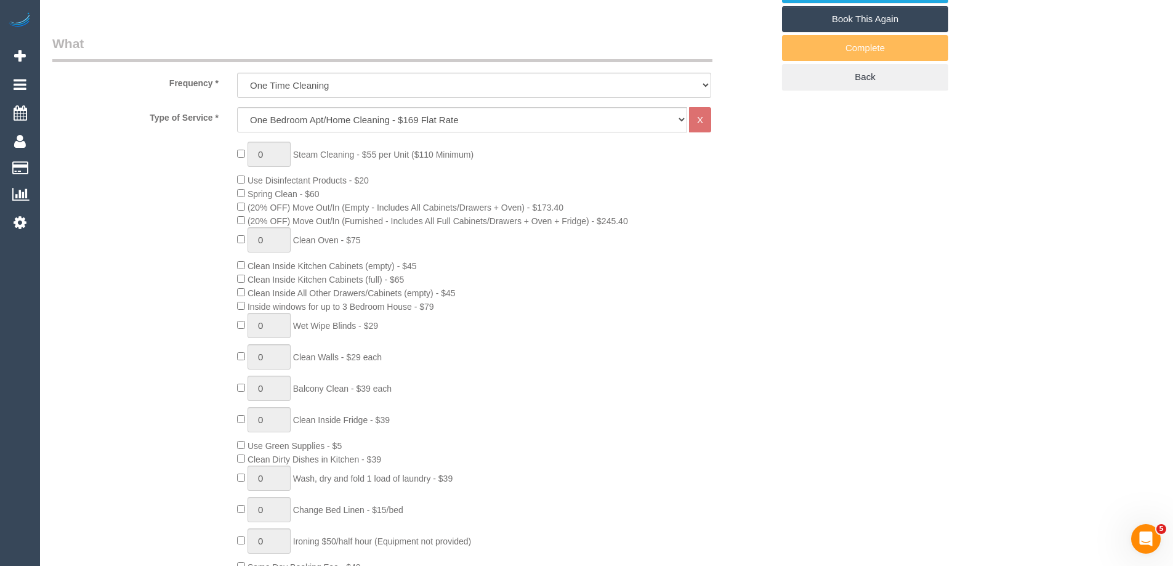
select select "object:1632"
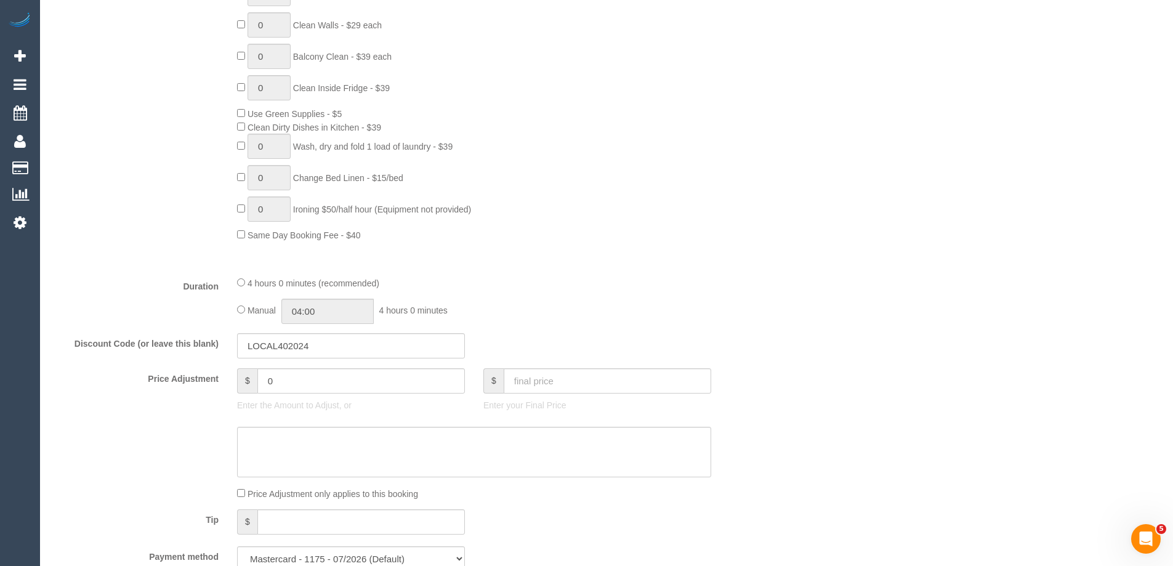
scroll to position [923, 0]
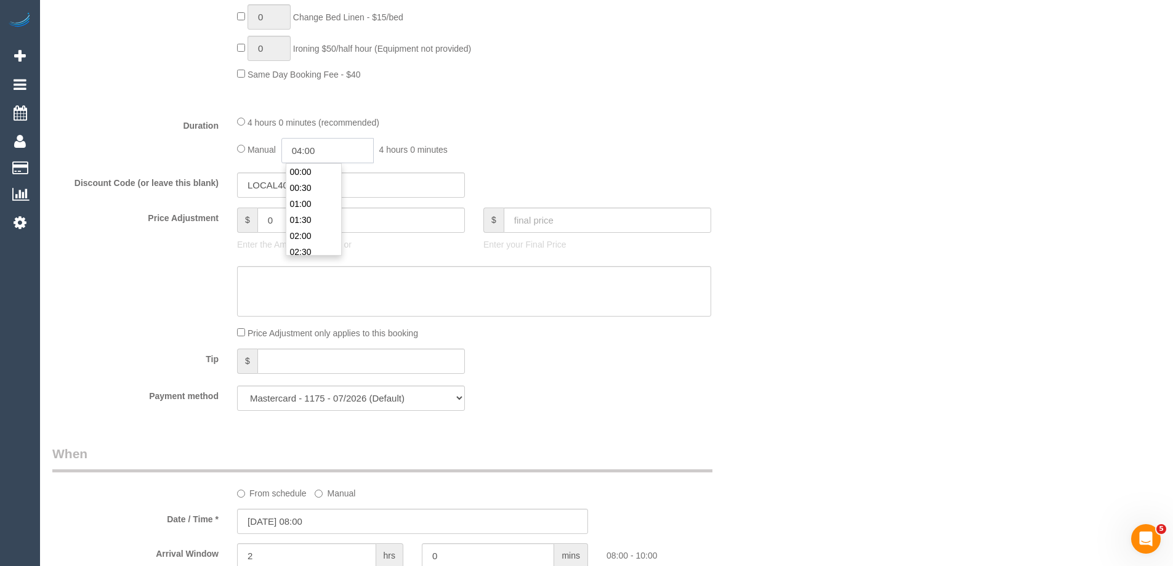
click at [330, 152] on input "04:00" at bounding box center [327, 150] width 92 height 25
type input "04:30"
click at [310, 200] on li "04:30" at bounding box center [313, 204] width 55 height 16
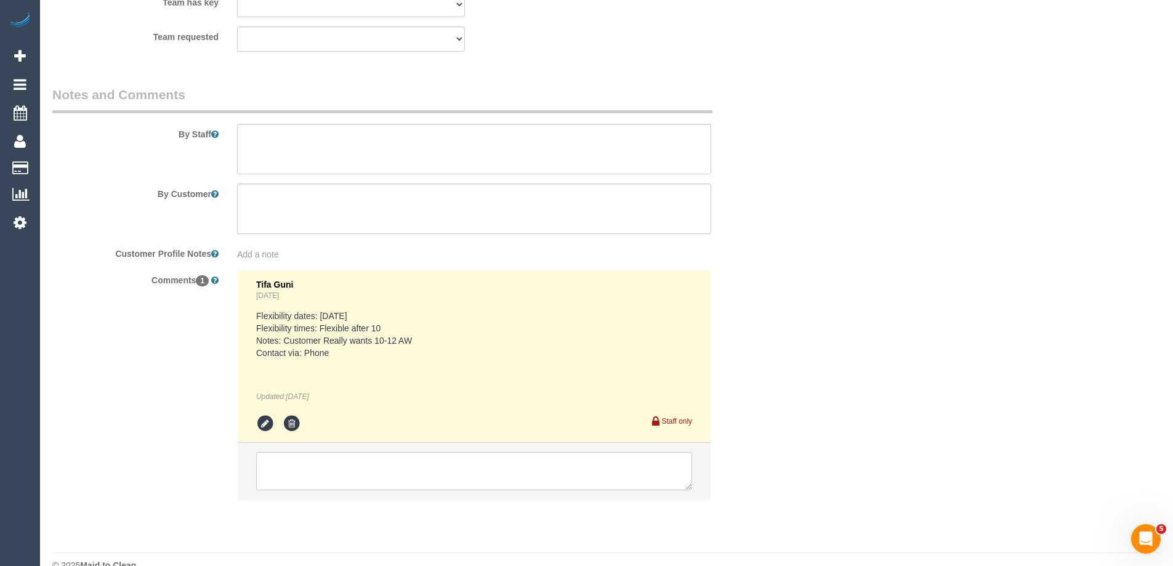
scroll to position [1970, 0]
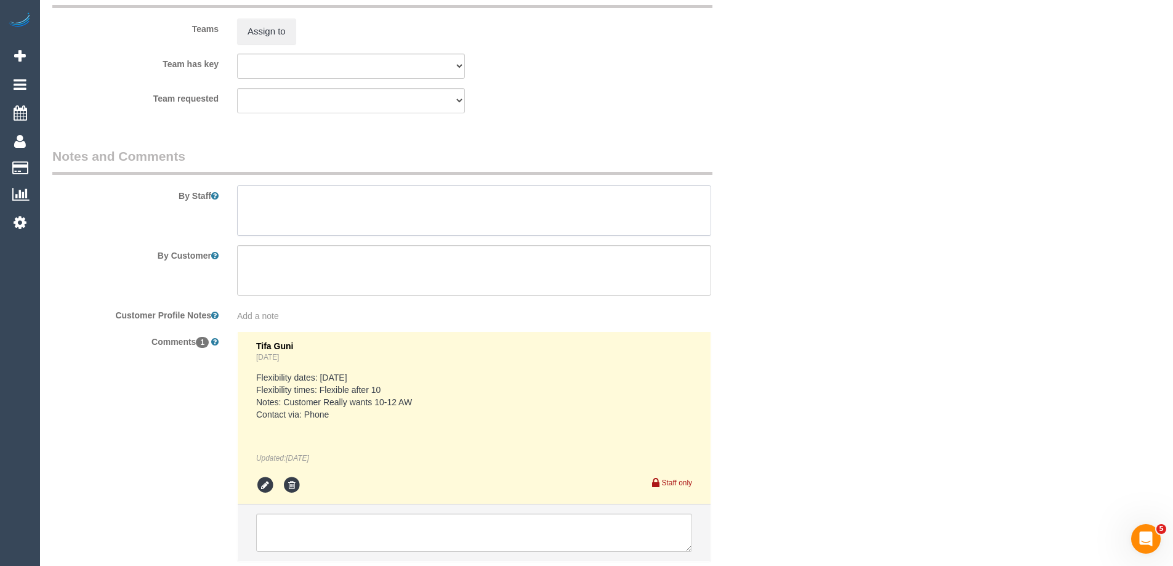
click at [275, 206] on textarea at bounding box center [474, 210] width 474 height 50
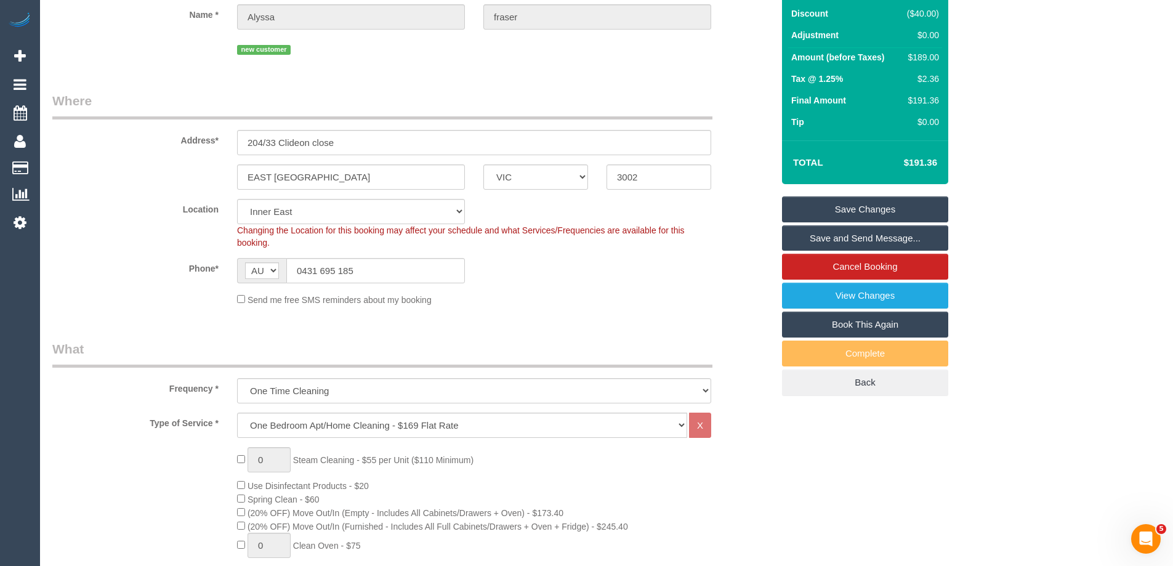
scroll to position [123, 0]
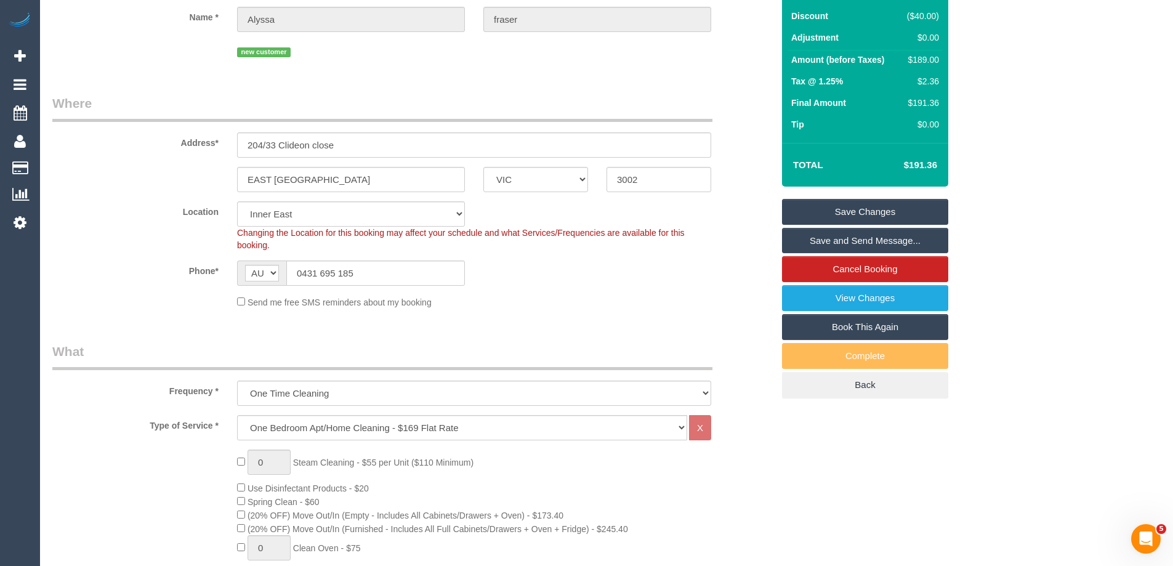
type textarea "Estimated time of"
click at [265, 211] on select "Office City East (North) East (South) Inner East Inner North (East) Inner North…" at bounding box center [351, 213] width 228 height 25
select select "54"
click at [237, 201] on select "Office City East (North) East (South) Inner East Inner North (East) Inner North…" at bounding box center [351, 213] width 228 height 25
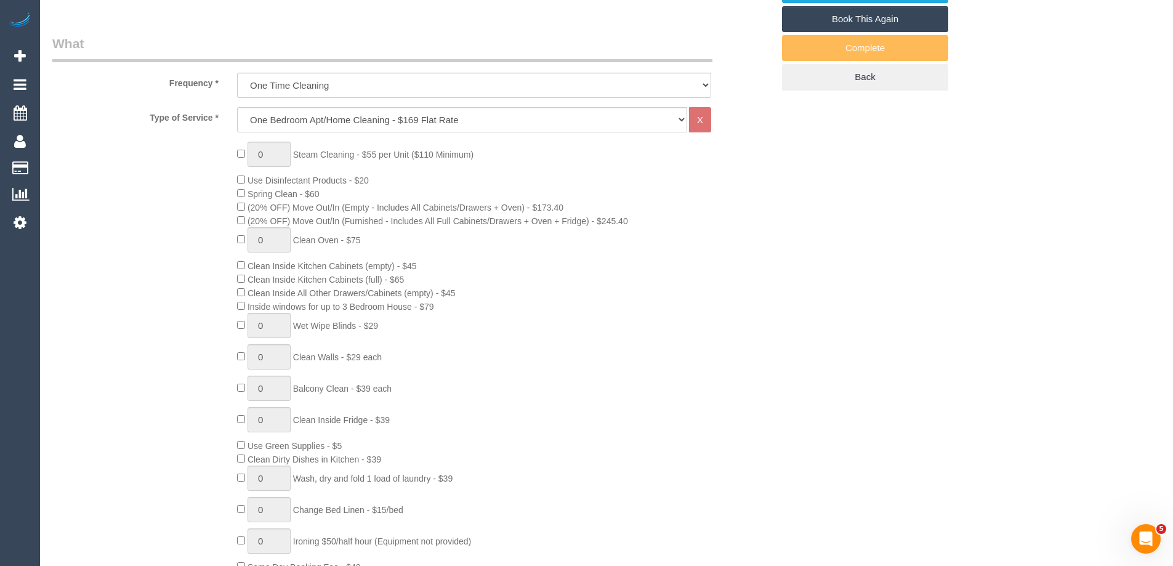
select select "object:2276"
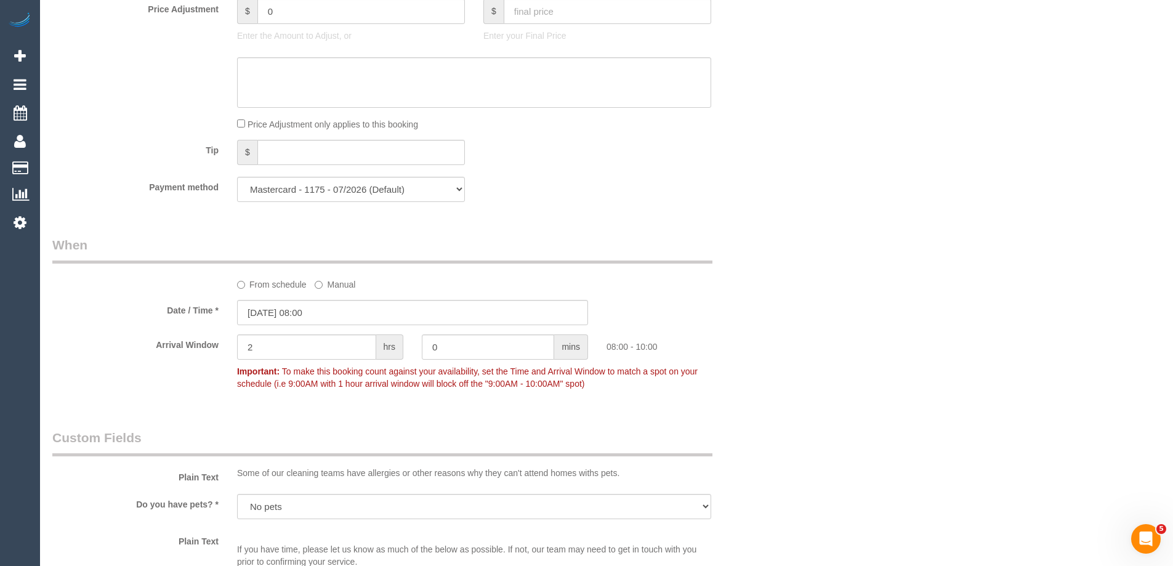
scroll to position [1231, 0]
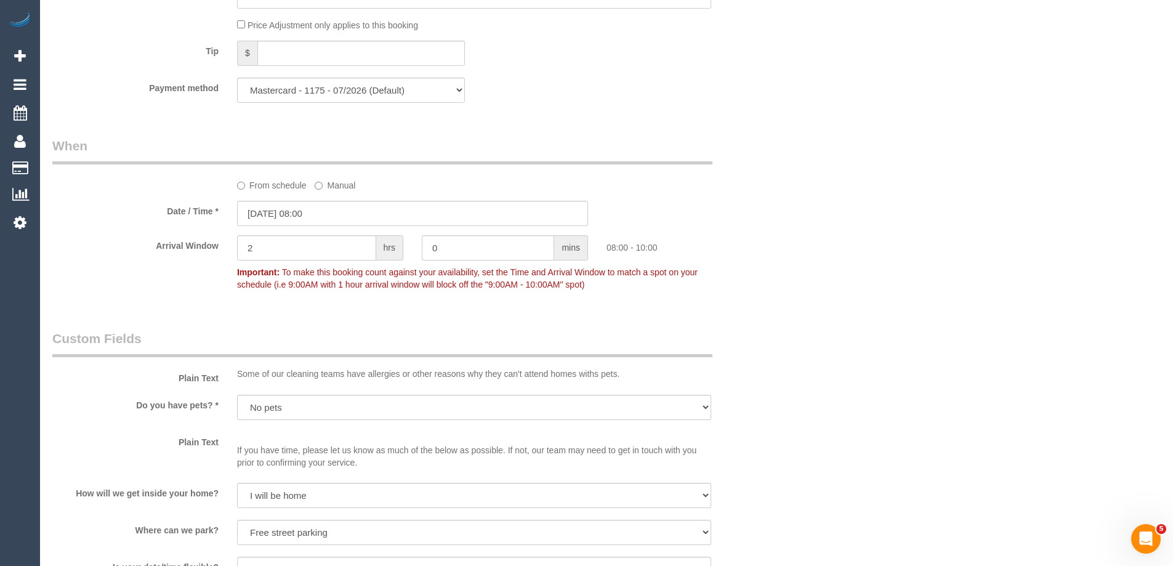
click at [252, 182] on label "From schedule" at bounding box center [272, 183] width 70 height 17
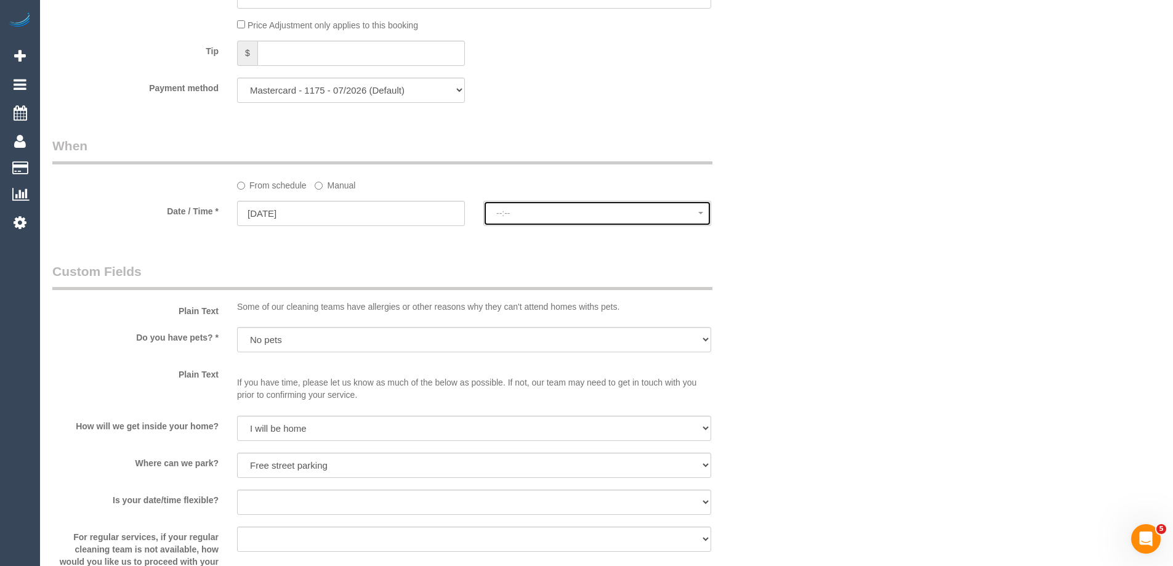
click at [547, 211] on span "--:--" at bounding box center [597, 213] width 202 height 10
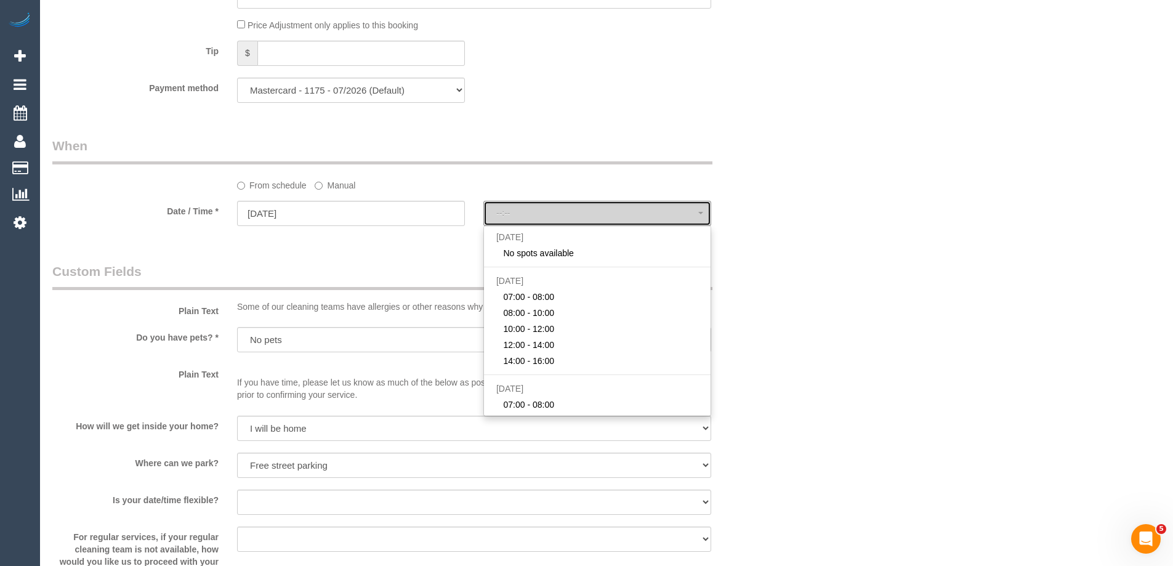
select select "spot22"
click at [366, 152] on legend "When" at bounding box center [382, 151] width 660 height 28
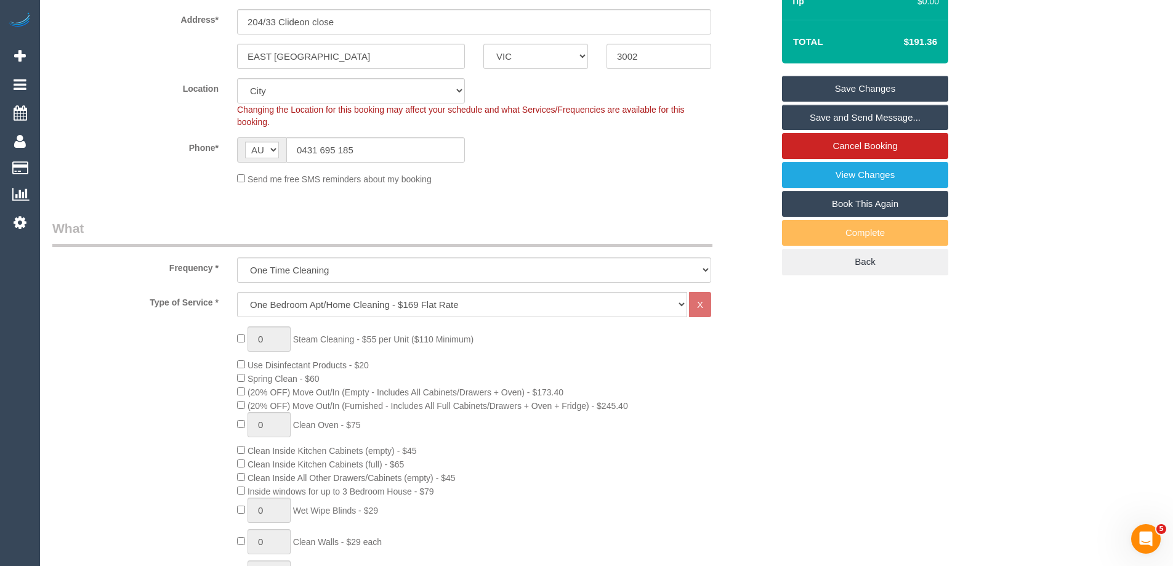
scroll to position [123, 0]
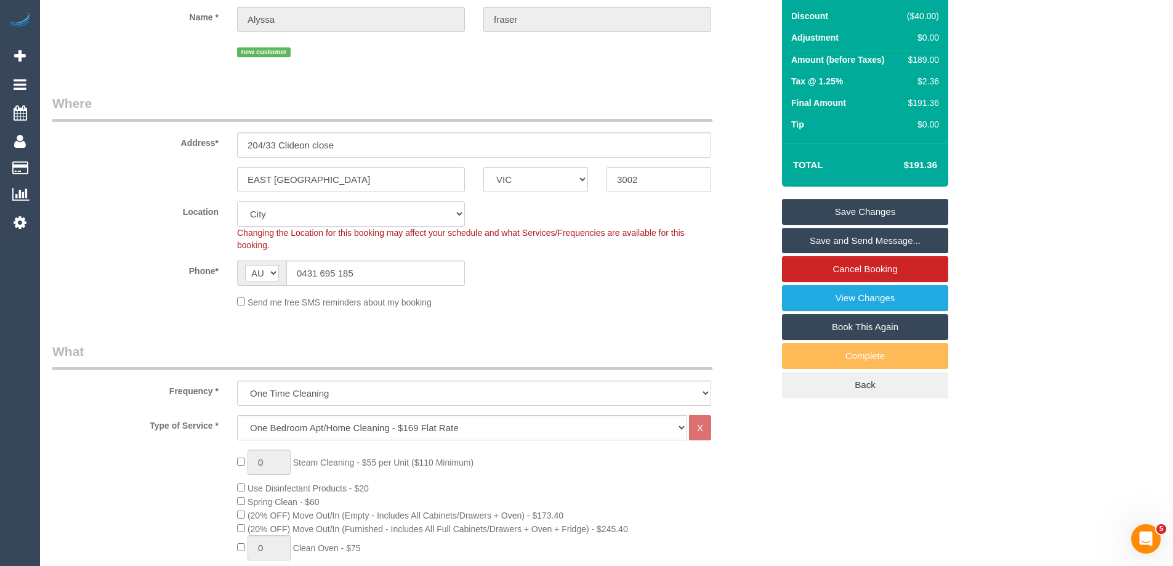
click at [270, 207] on select "Office City East (North) East (South) Inner East Inner North (East) Inner North…" at bounding box center [351, 213] width 228 height 25
select select "58"
click at [237, 201] on select "Office City East (North) East (South) Inner East Inner North (East) Inner North…" at bounding box center [351, 213] width 228 height 25
select select "object:3473"
select select "spot43"
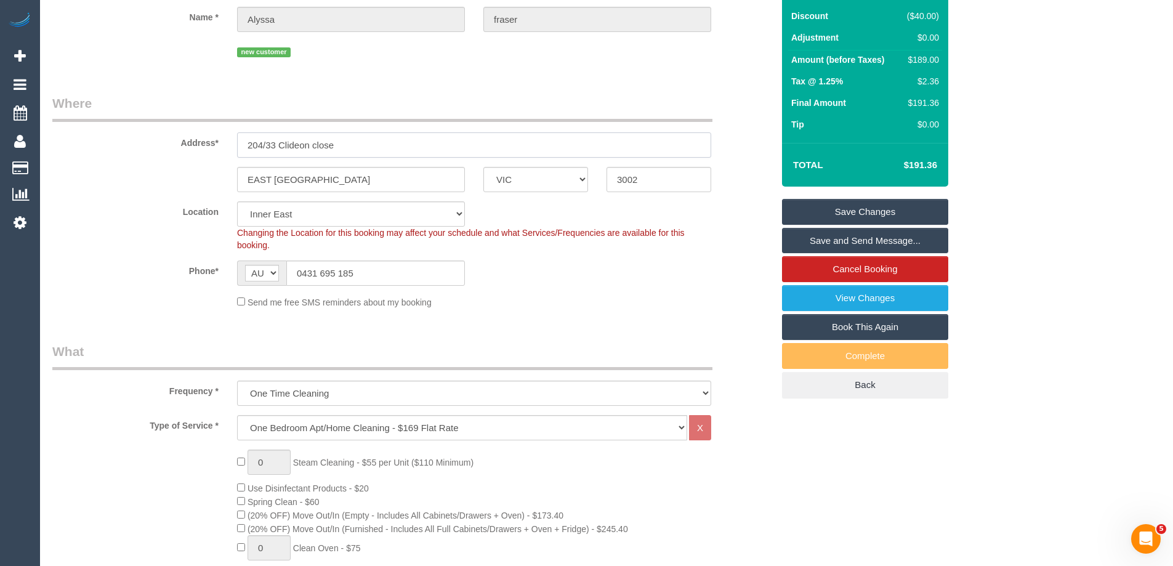
drag, startPoint x: 367, startPoint y: 143, endPoint x: 154, endPoint y: 141, distance: 213.0
click at [154, 141] on div "Address* 204/33 Clideon close" at bounding box center [412, 125] width 739 height 63
drag, startPoint x: 348, startPoint y: 148, endPoint x: 368, endPoint y: 148, distance: 19.1
click at [350, 148] on input "204/33 Clideon close" at bounding box center [474, 144] width 474 height 25
drag, startPoint x: 336, startPoint y: 191, endPoint x: 330, endPoint y: 168, distance: 24.0
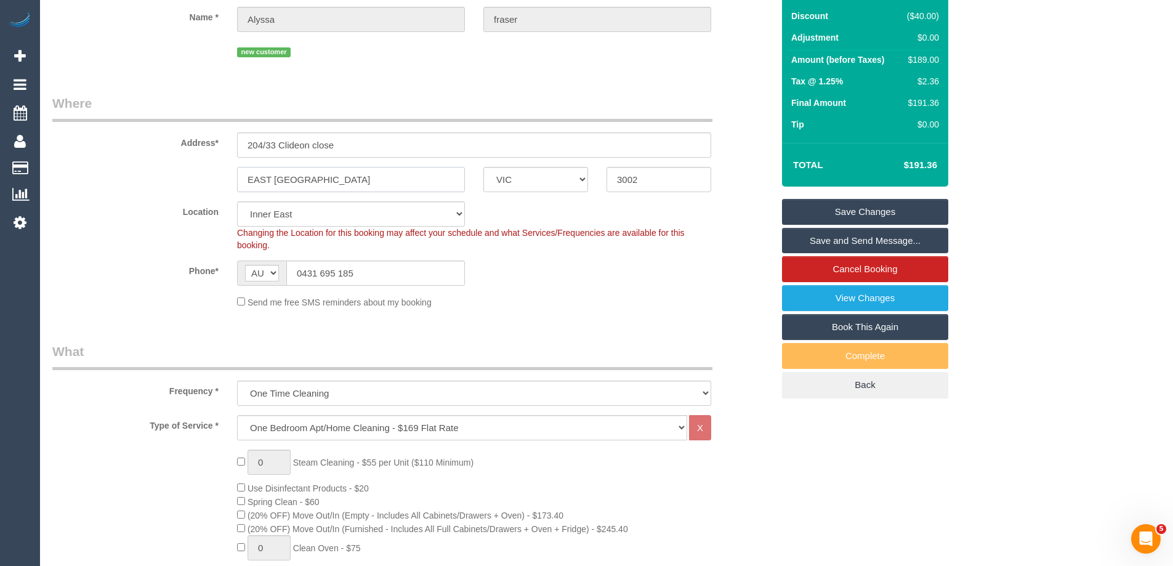
click at [339, 190] on input "EAST Melbourne" at bounding box center [351, 179] width 228 height 25
drag, startPoint x: 283, startPoint y: 144, endPoint x: 216, endPoint y: 148, distance: 66.6
click at [216, 148] on div "Address* 204/33 Clideon close" at bounding box center [412, 125] width 739 height 63
click at [289, 144] on input "204/33 Clideon close" at bounding box center [474, 144] width 474 height 25
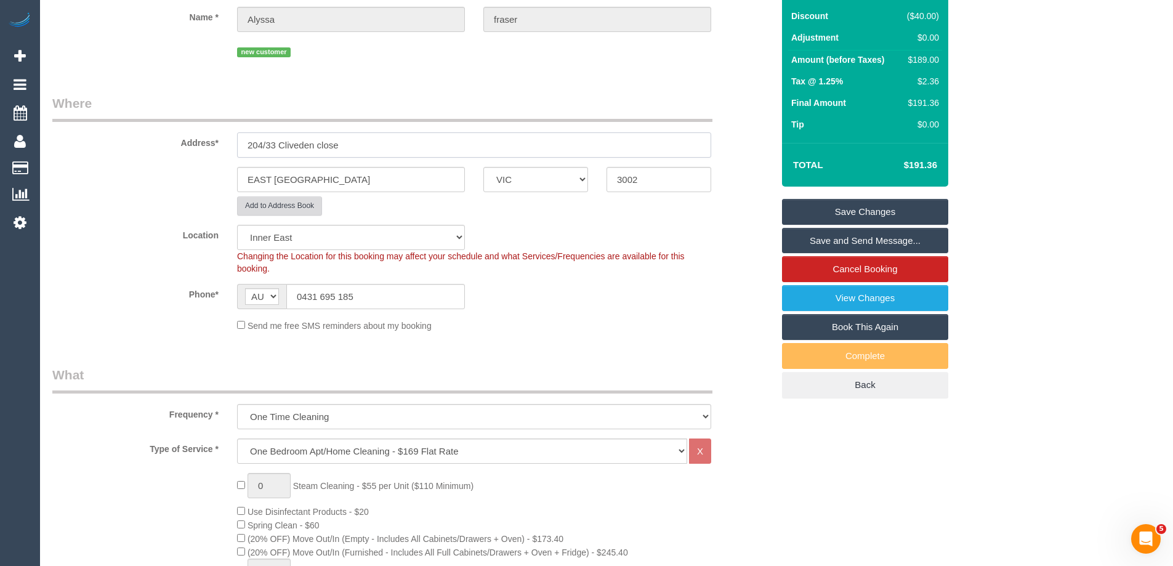
type input "204/33 Cliveden close"
click at [286, 203] on button "Add to Address Book" at bounding box center [279, 205] width 85 height 19
select select "54"
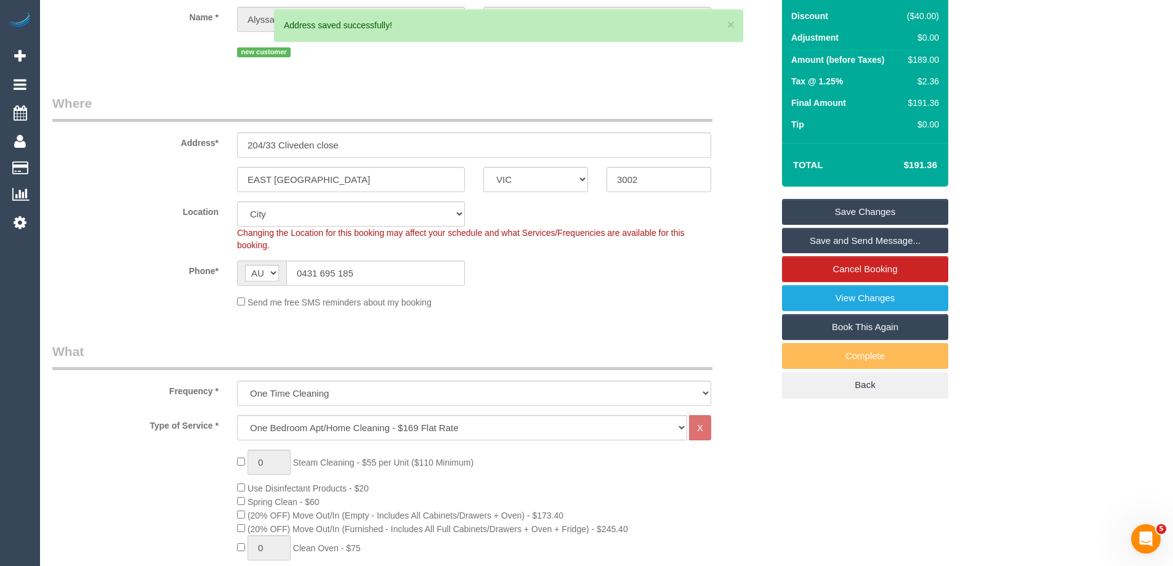
select select "object:4749"
select select "spot64"
drag, startPoint x: 349, startPoint y: 143, endPoint x: 150, endPoint y: 143, distance: 198.8
click at [150, 143] on div "Address* 204/33 Cliveden close" at bounding box center [412, 125] width 739 height 63
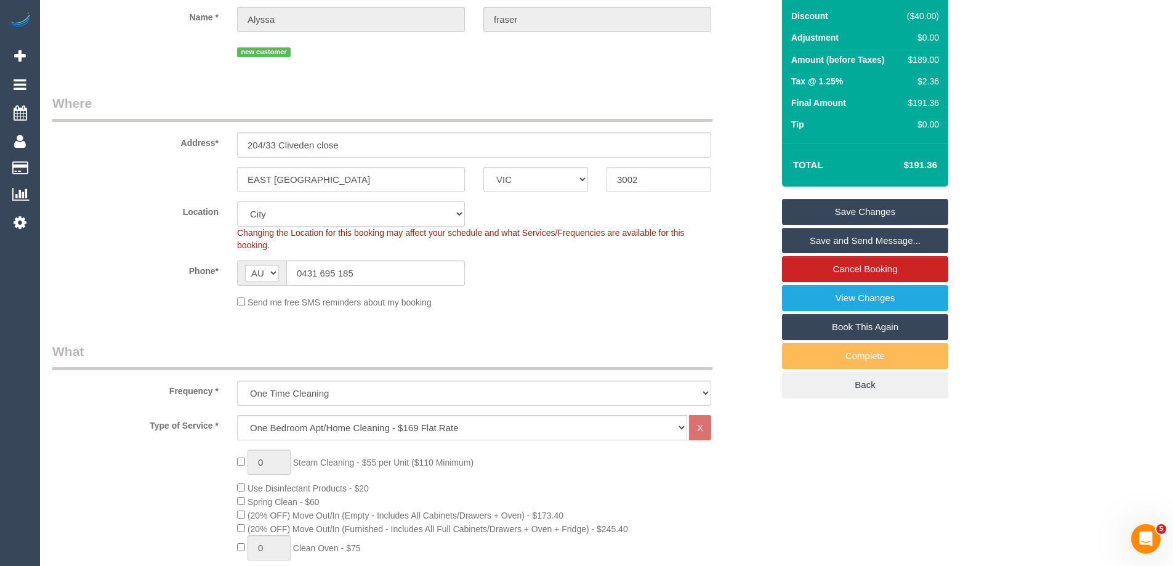
click at [265, 222] on select "Office City East (North) East (South) Inner East Inner North (East) Inner North…" at bounding box center [351, 213] width 228 height 25
select select "55"
click at [237, 201] on select "Office City East (North) East (South) Inner East Inner North (East) Inner North…" at bounding box center [351, 213] width 228 height 25
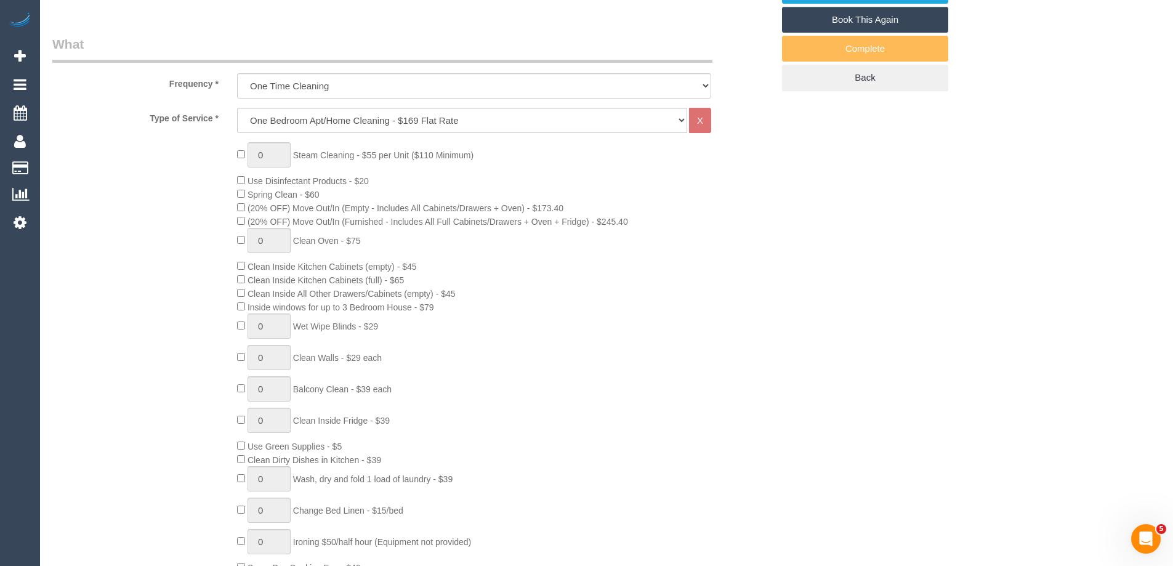
select select "object:5544"
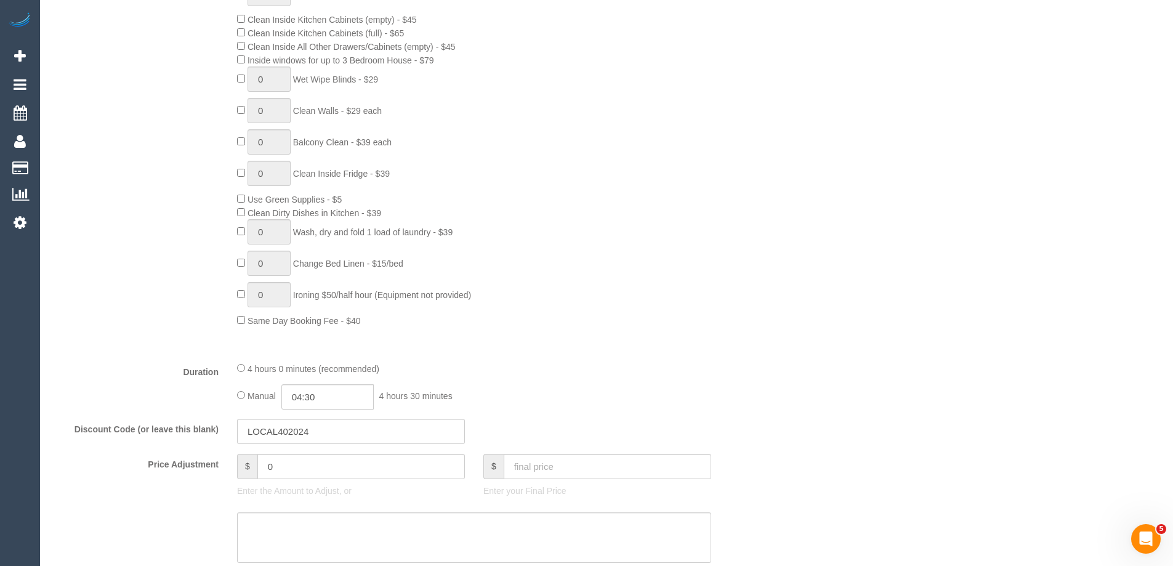
select select "spot85"
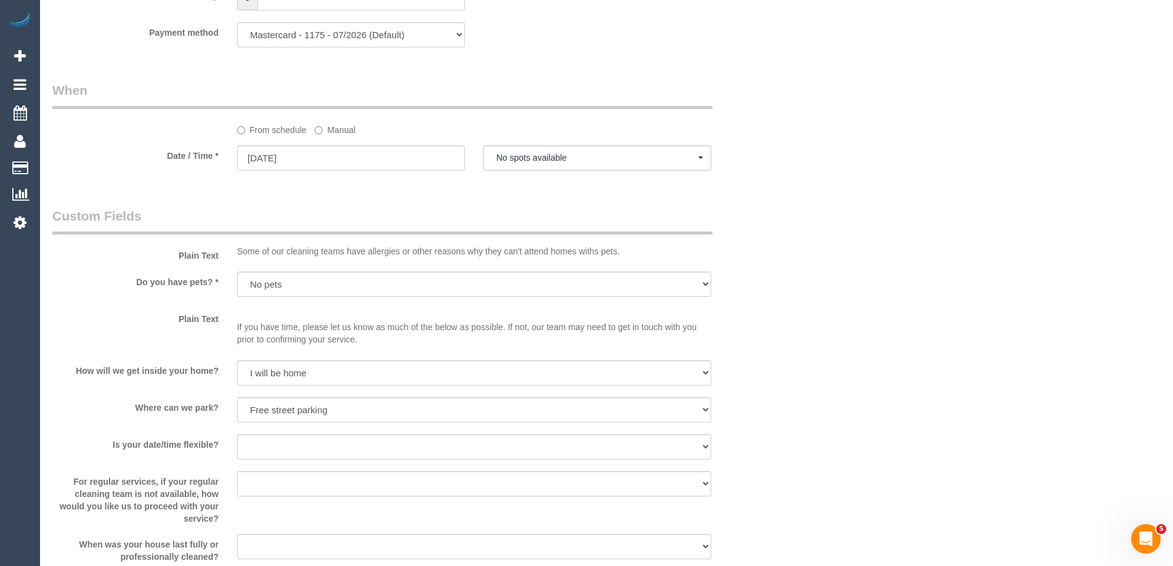
scroll to position [1293, 0]
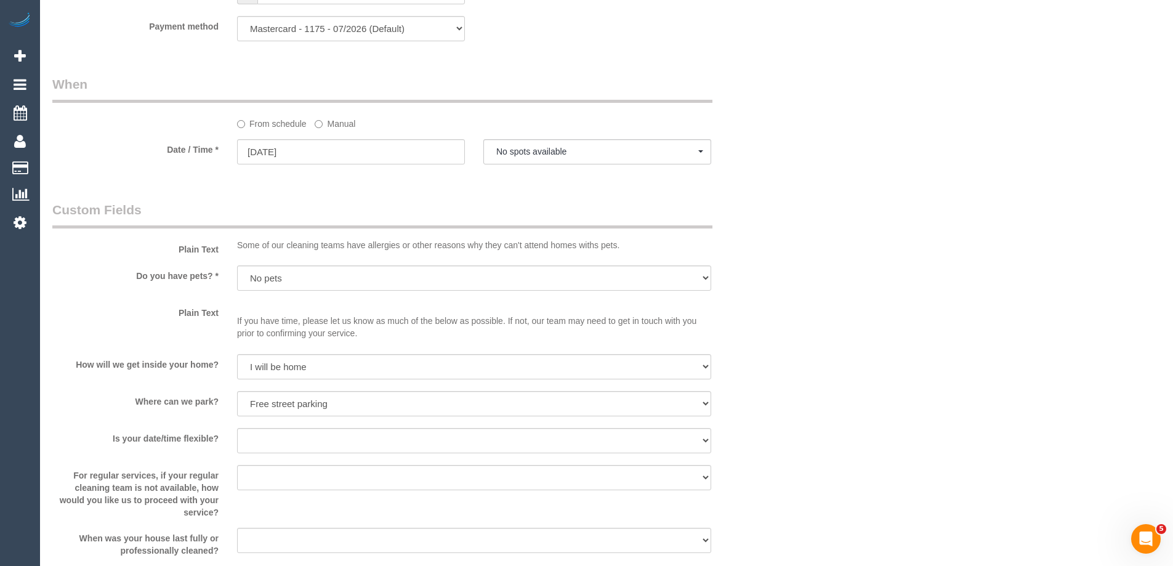
click at [353, 124] on label "Manual" at bounding box center [335, 121] width 41 height 17
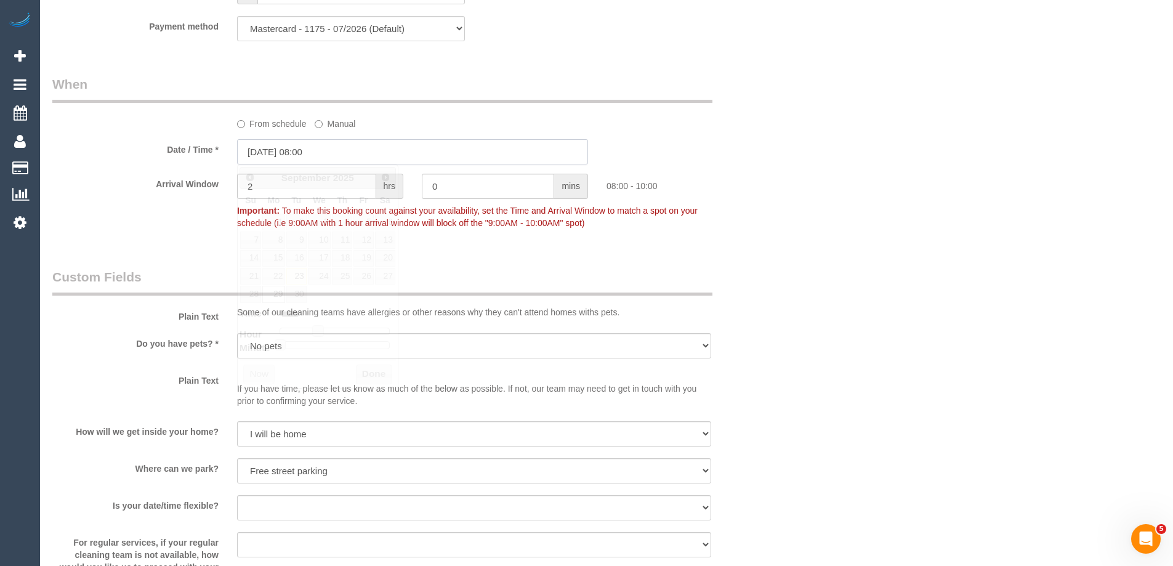
click at [275, 153] on input "29/09/2025 08:00" at bounding box center [412, 151] width 351 height 25
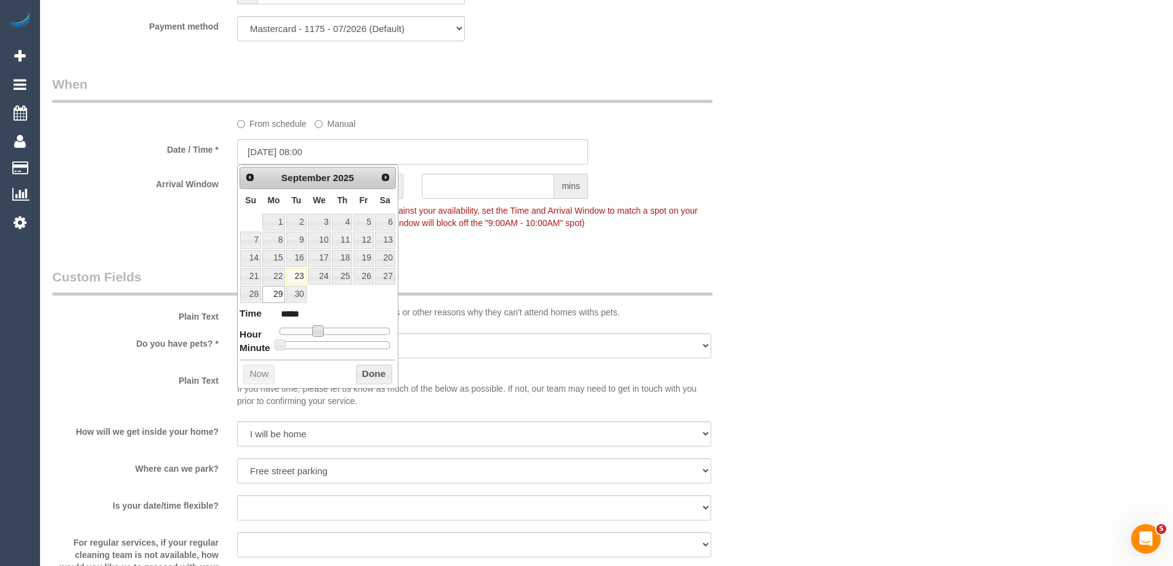
type input "29/09/2025 09:00"
type input "*****"
type input "29/09/2025 10:00"
type input "*****"
drag, startPoint x: 316, startPoint y: 332, endPoint x: 326, endPoint y: 336, distance: 10.5
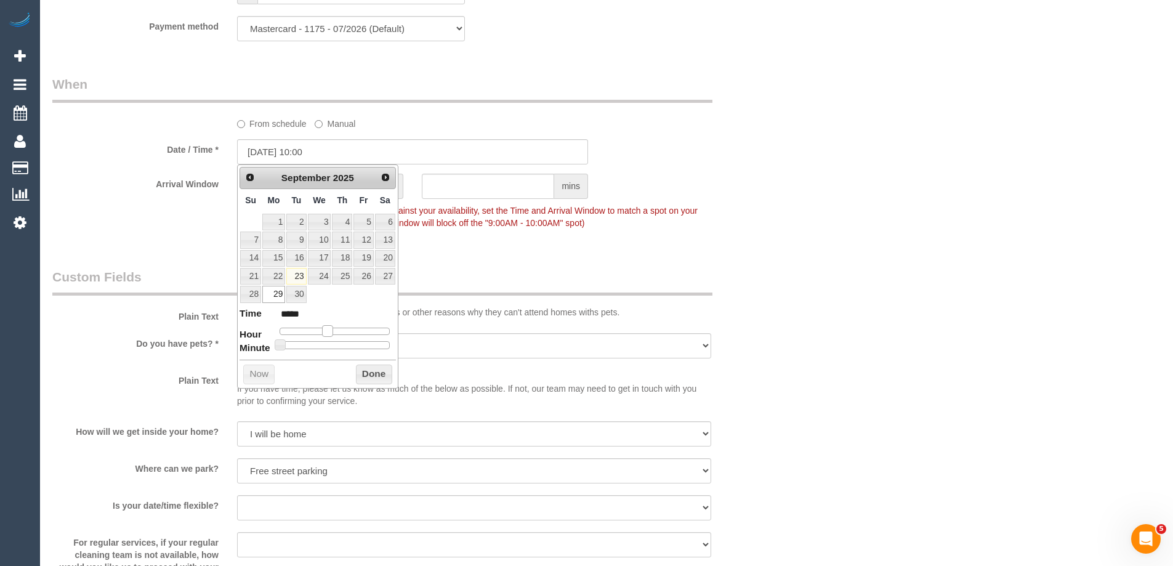
click at [326, 336] on span at bounding box center [327, 330] width 11 height 11
click at [367, 374] on button "Done" at bounding box center [374, 374] width 36 height 20
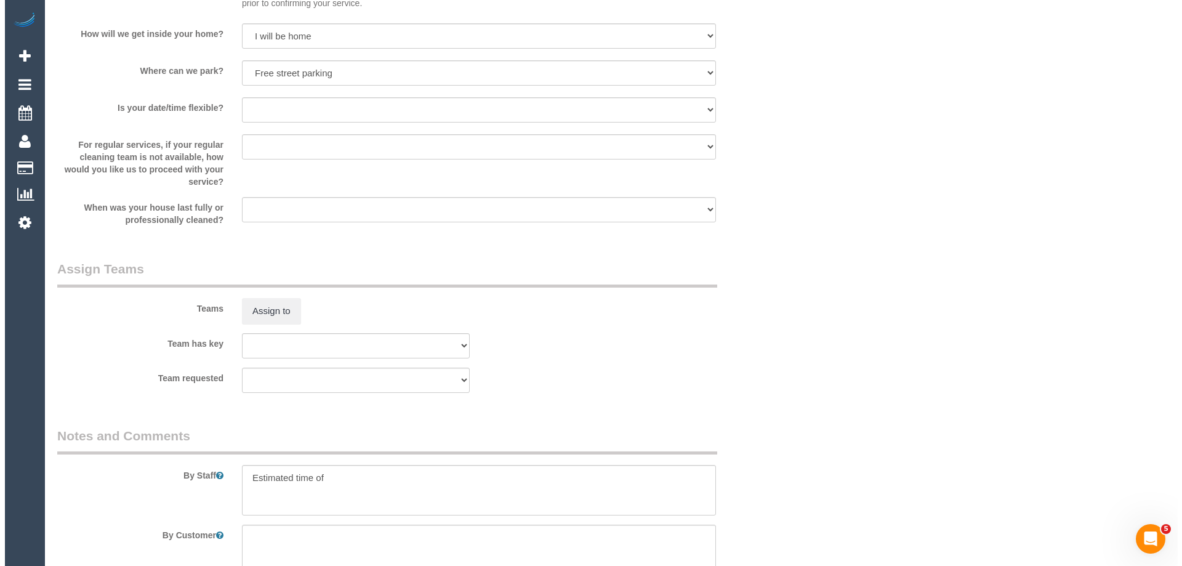
scroll to position [1785, 0]
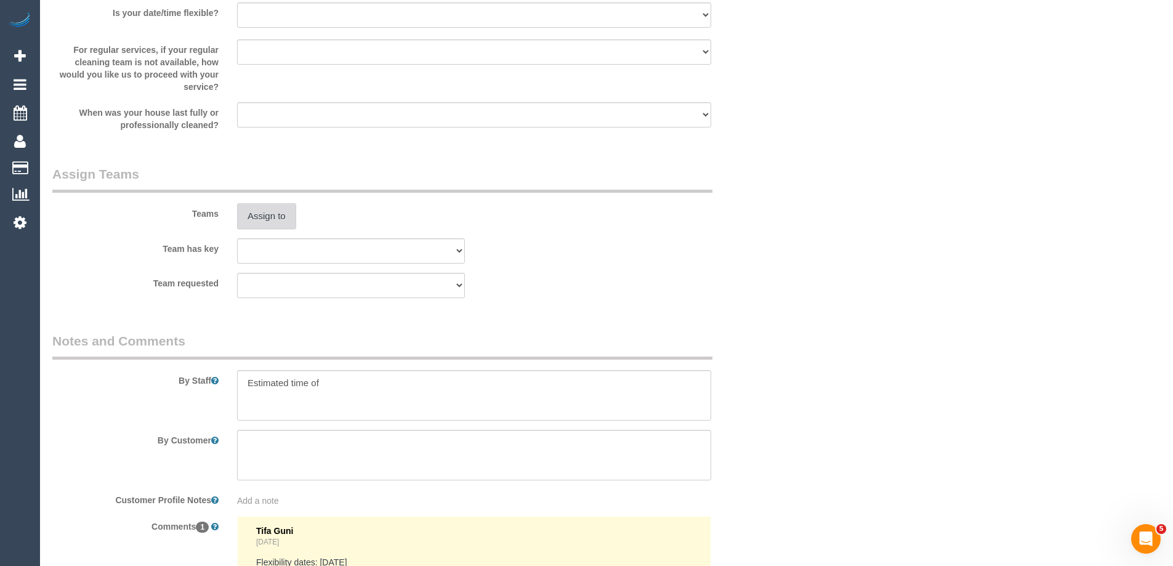
click at [271, 217] on button "Assign to" at bounding box center [266, 216] width 59 height 26
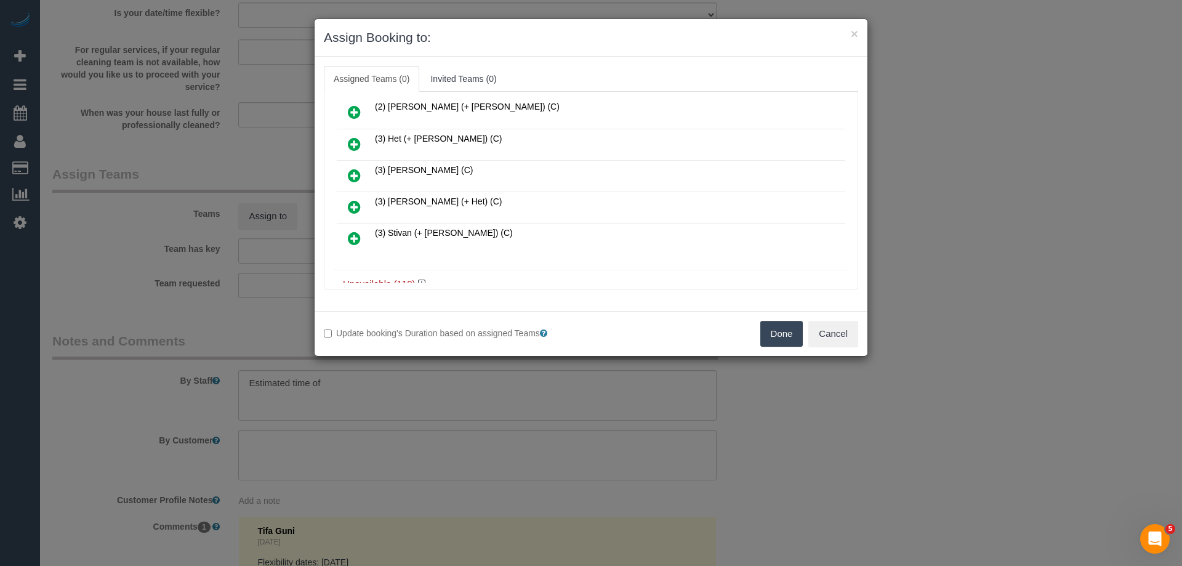
scroll to position [185, 0]
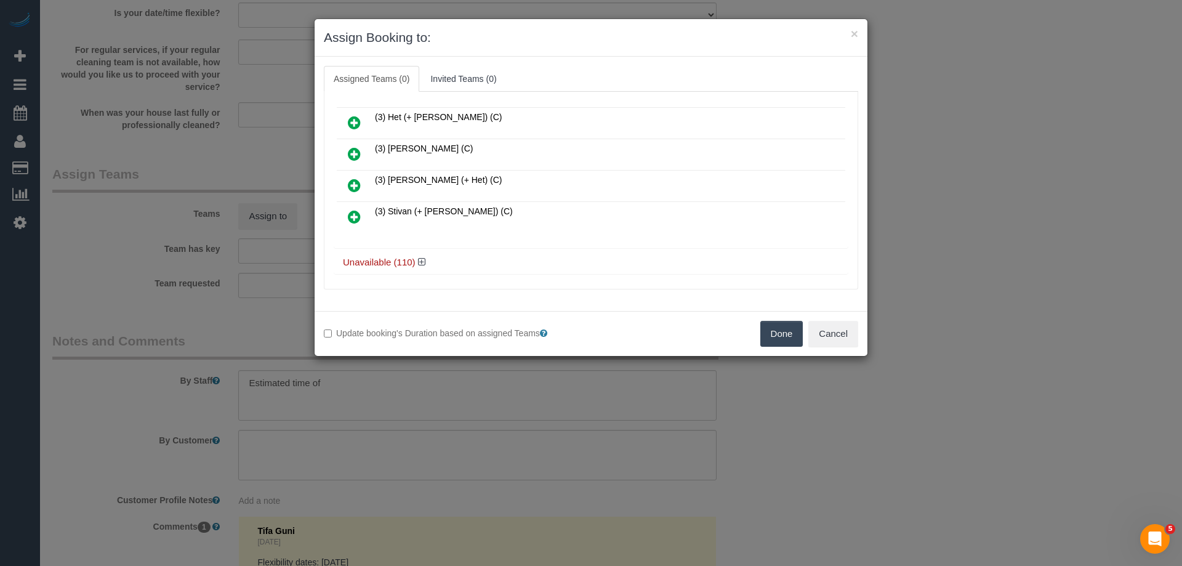
click at [355, 213] on icon at bounding box center [354, 216] width 13 height 15
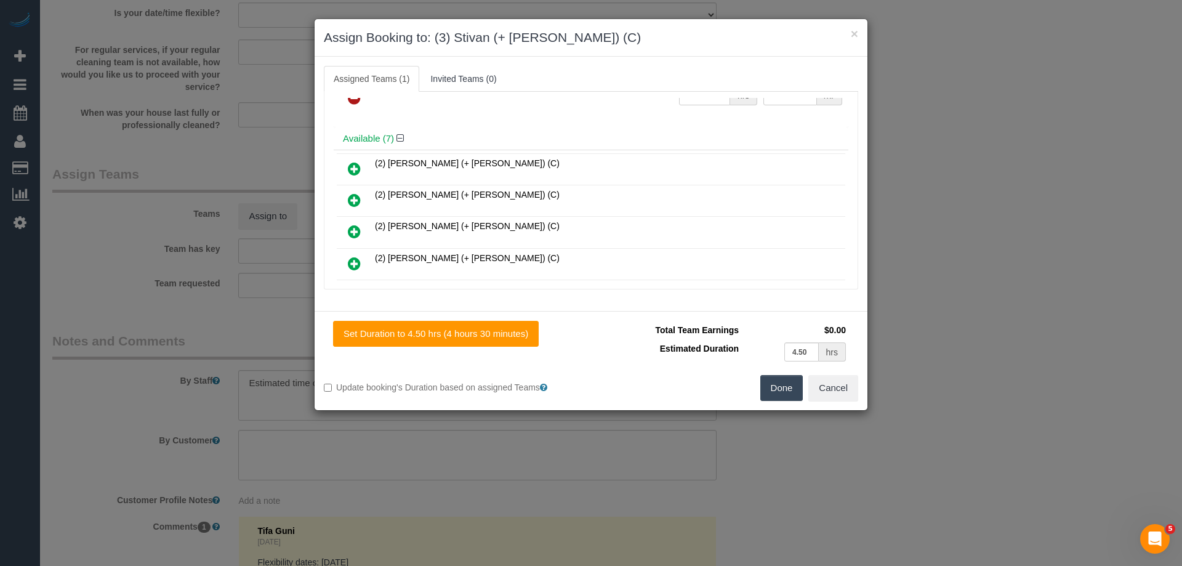
scroll to position [0, 0]
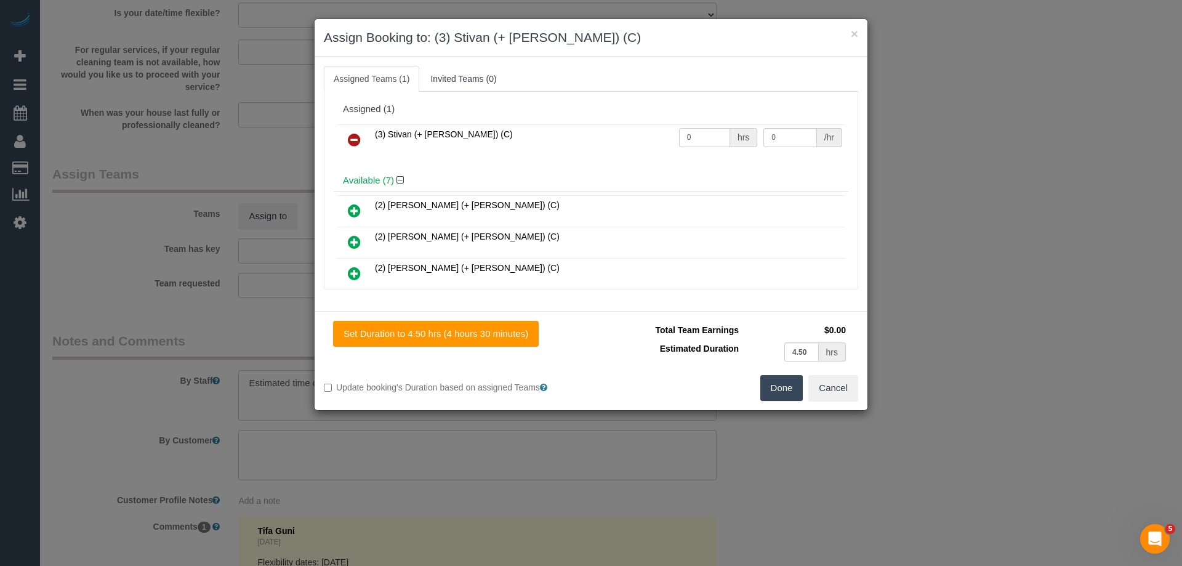
drag, startPoint x: 709, startPoint y: 136, endPoint x: 605, endPoint y: 128, distance: 104.3
click at [605, 129] on tr "(3) Stivan (+ Krunal) (C) 0 hrs 0 /hr" at bounding box center [591, 139] width 508 height 31
type input "1"
drag, startPoint x: 786, startPoint y: 141, endPoint x: 681, endPoint y: 132, distance: 105.1
click at [683, 132] on tr "(3) Stivan (+ Krunal) (C) 1 hrs 0 /hr" at bounding box center [591, 139] width 508 height 31
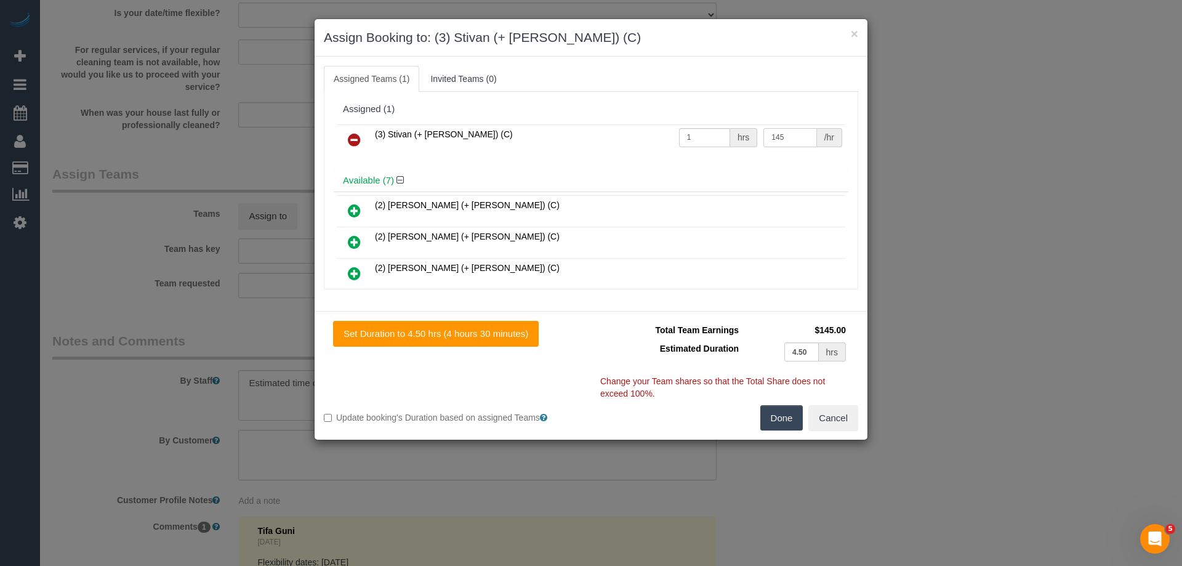
type input "145"
click at [774, 404] on div "Total Team Earnings $145.00 Estimated Duration 4.50 hrs Warning: The Company sh…" at bounding box center [724, 363] width 267 height 84
drag, startPoint x: 784, startPoint y: 417, endPoint x: 549, endPoint y: 407, distance: 236.0
click at [784, 417] on button "Done" at bounding box center [781, 418] width 43 height 26
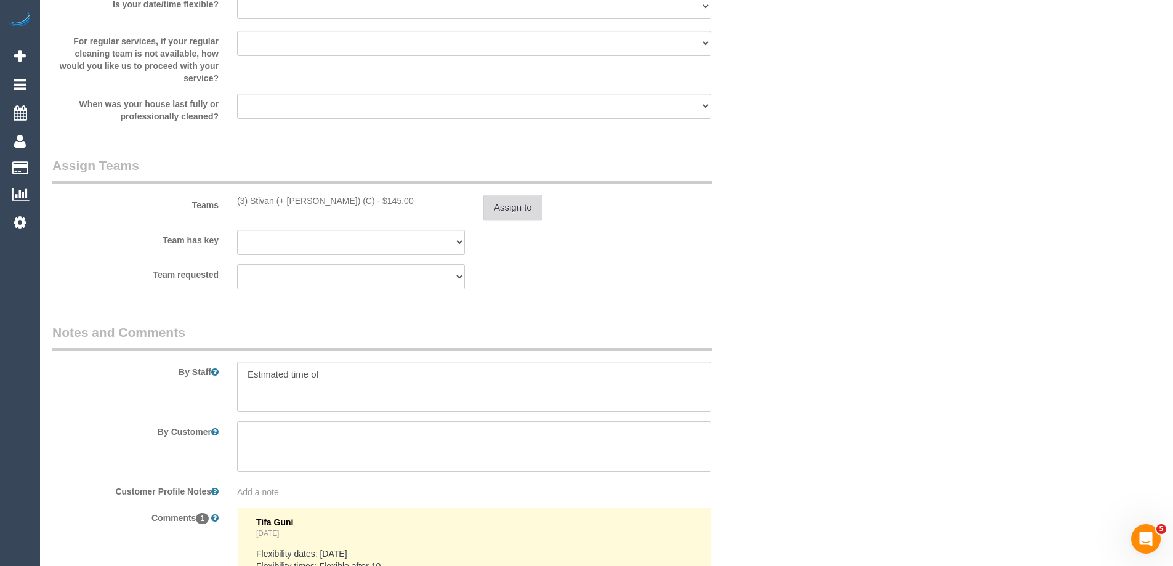
scroll to position [2055, 0]
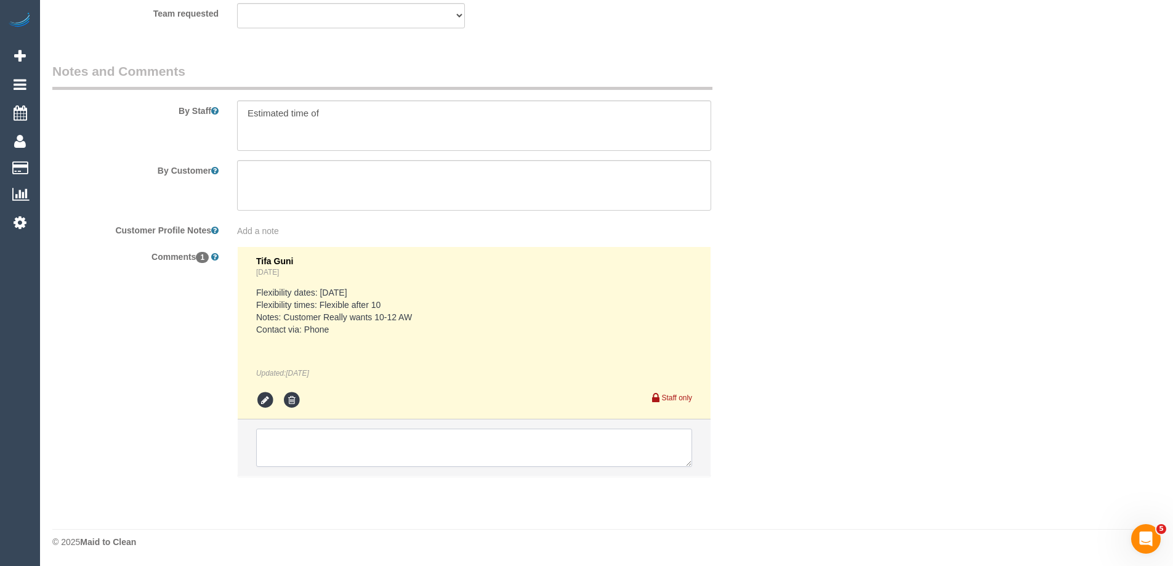
click at [284, 451] on textarea at bounding box center [474, 447] width 436 height 38
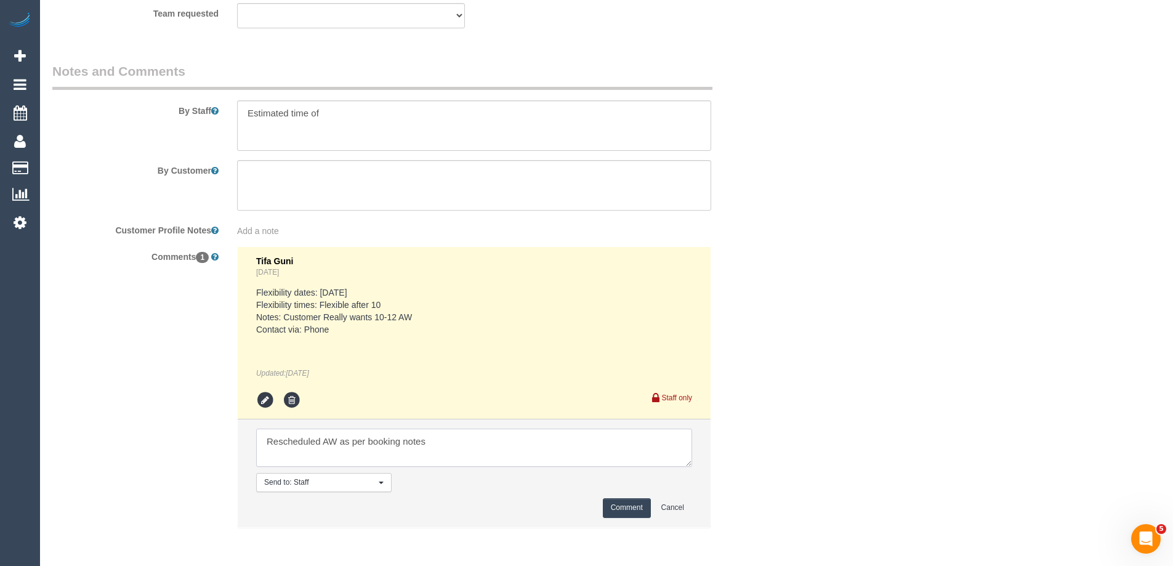
type textarea "Rescheduled AW as per booking notes"
click at [637, 508] on button "Comment" at bounding box center [627, 507] width 48 height 19
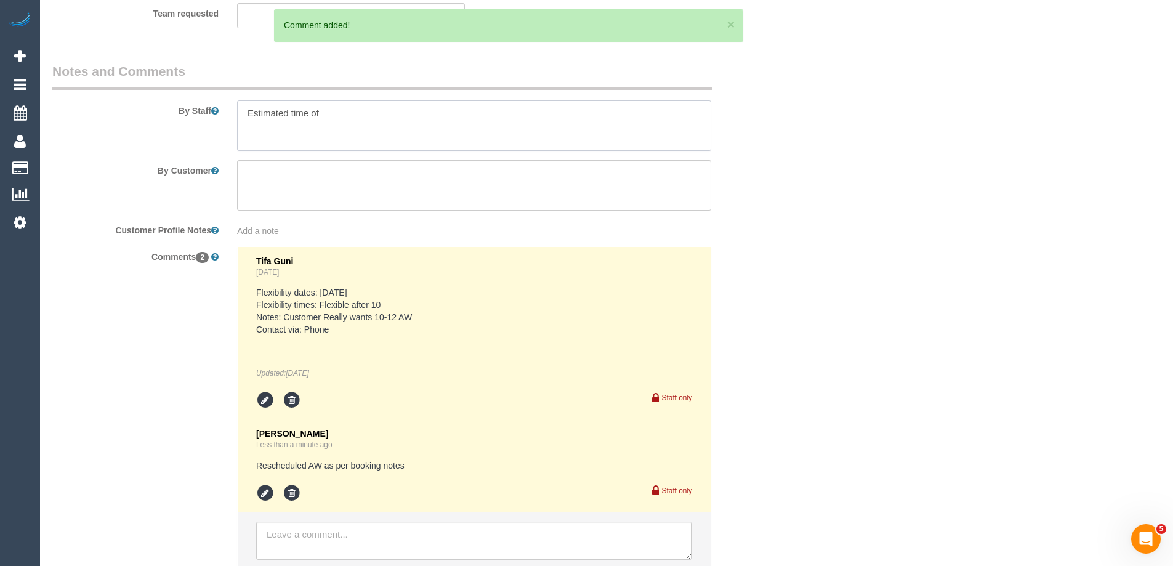
click at [335, 117] on textarea at bounding box center [474, 125] width 474 height 50
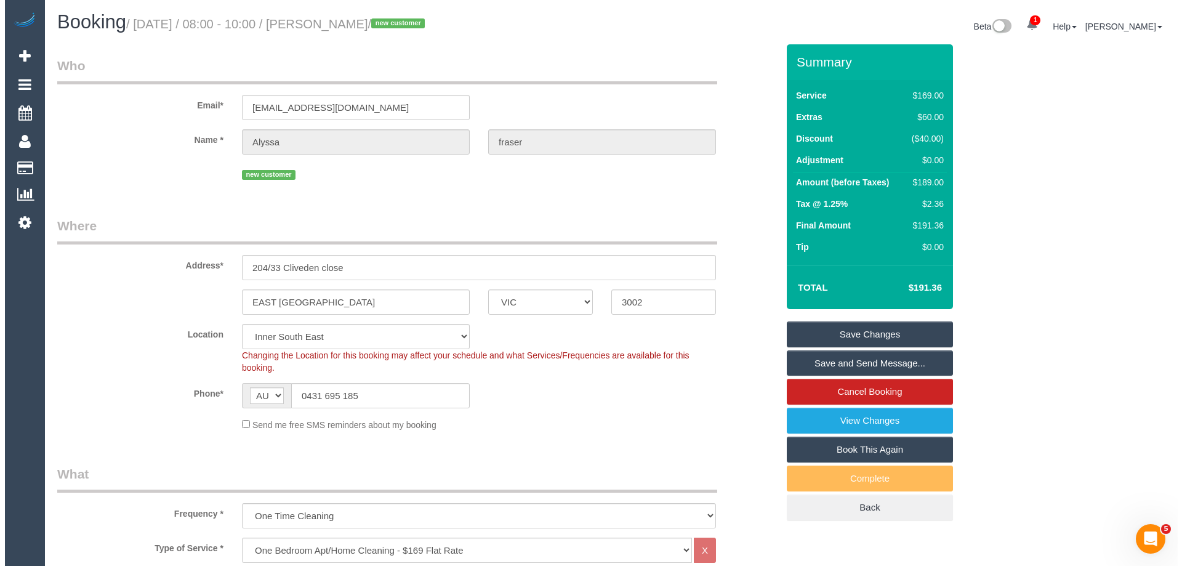
scroll to position [0, 0]
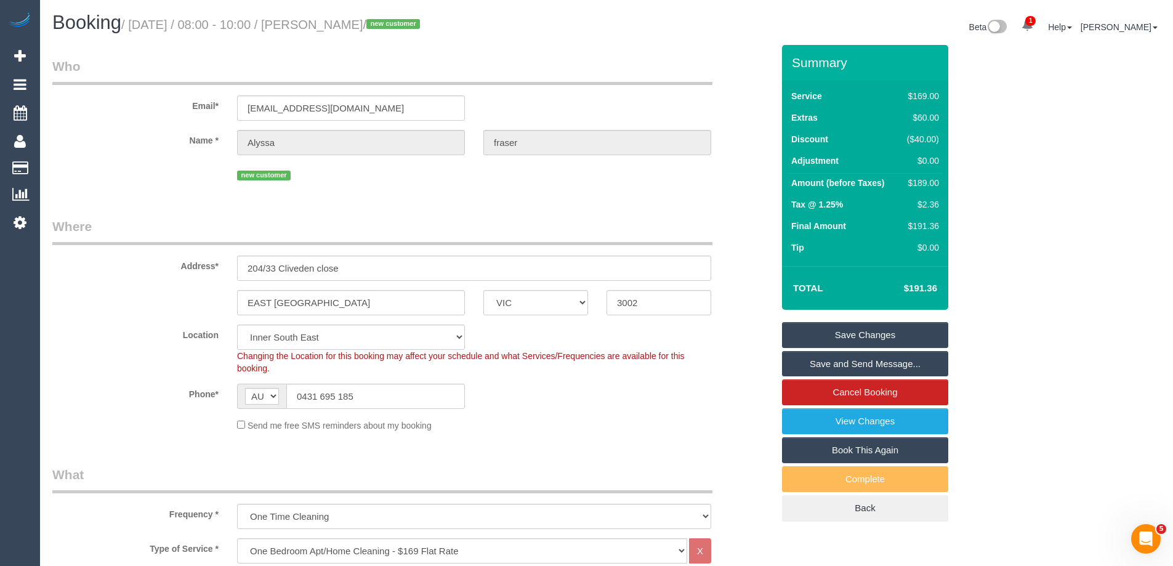
type textarea "Estimated time of 4-4.5 hrs"
drag, startPoint x: 413, startPoint y: 25, endPoint x: 342, endPoint y: 22, distance: 71.5
click at [342, 22] on small "/ September 29, 2025 / 08:00 - 10:00 / Alyssa fraser / new customer" at bounding box center [272, 25] width 302 height 14
copy small "Alyssa fraser"
click at [830, 362] on link "Save and Send Message..." at bounding box center [865, 364] width 166 height 26
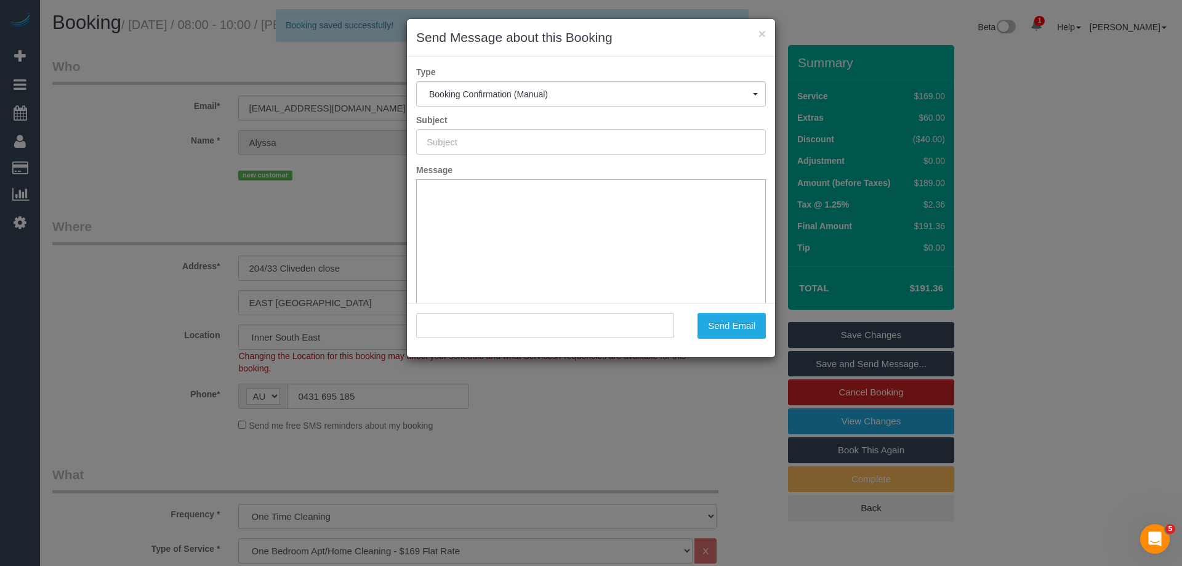
type input "Booking Confirmed"
type input ""Alyssa fraser" <alyssafraisr98@gmail.com>"
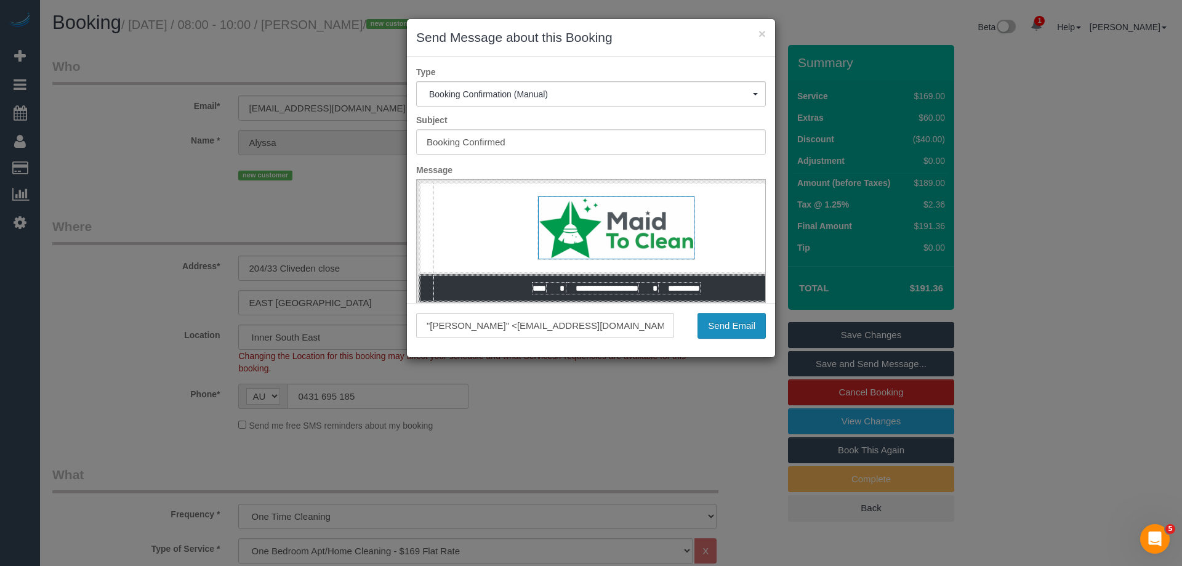
click at [722, 333] on button "Send Email" at bounding box center [731, 326] width 68 height 26
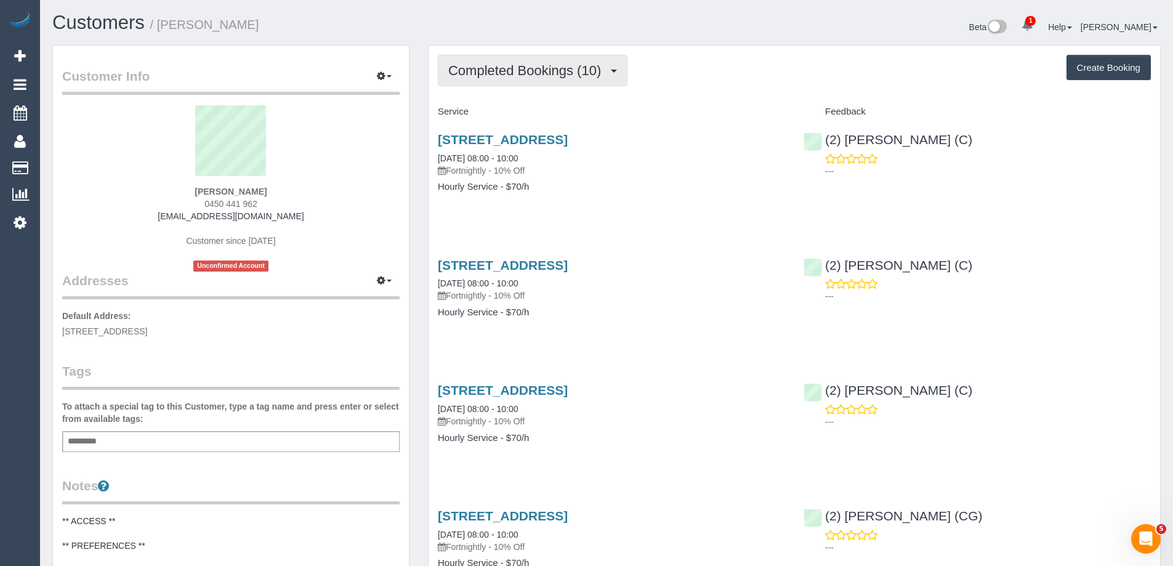
click at [521, 74] on span "Completed Bookings (10)" at bounding box center [527, 70] width 159 height 15
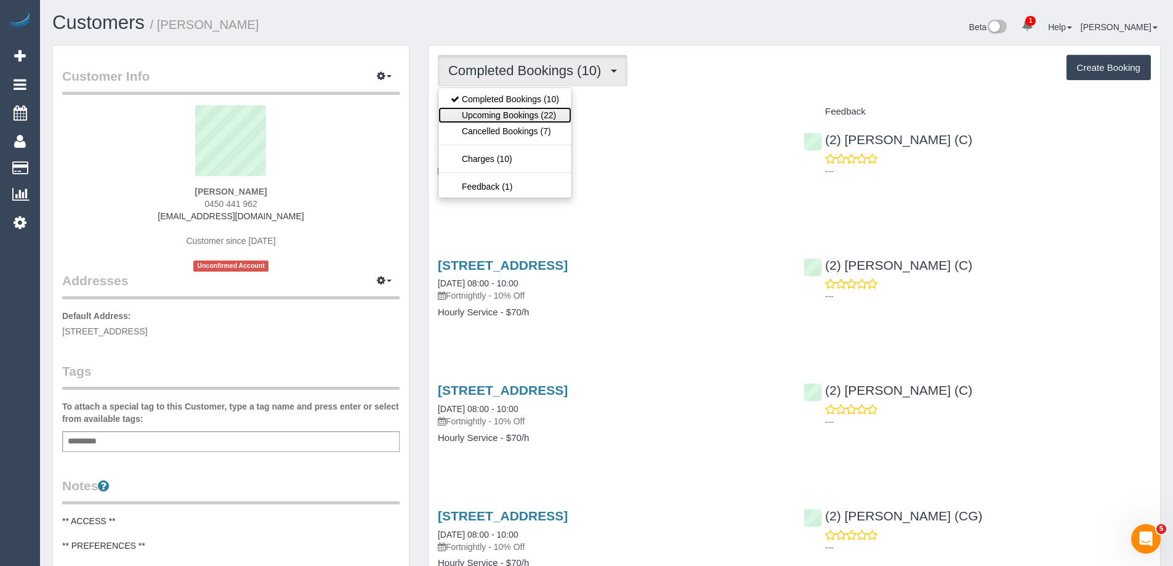
click at [533, 108] on link "Upcoming Bookings (22)" at bounding box center [504, 115] width 133 height 16
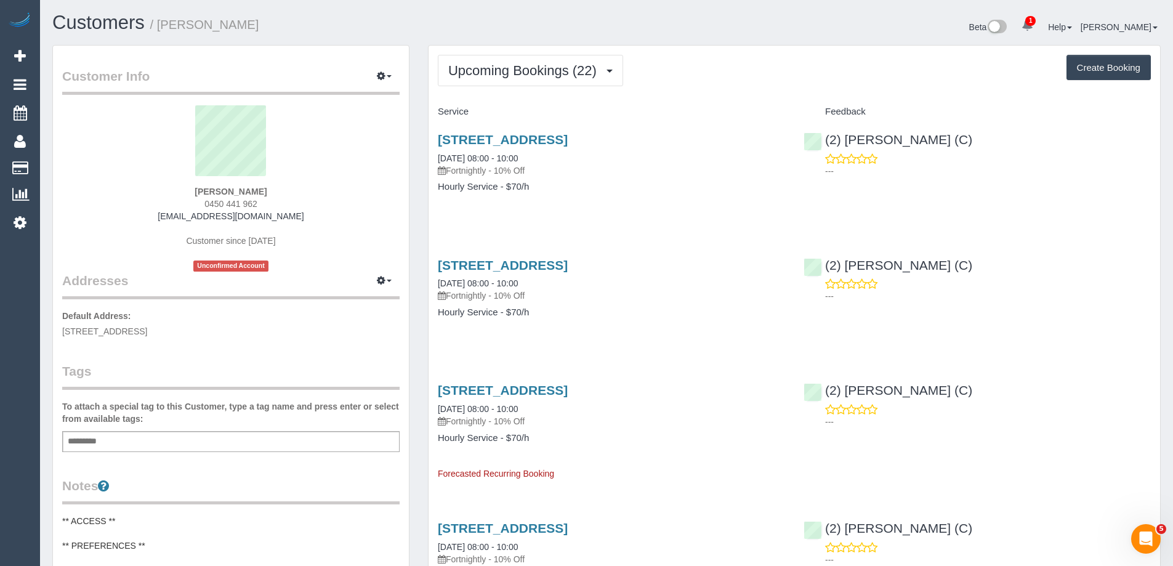
click at [521, 82] on button "Upcoming Bookings (22)" at bounding box center [530, 70] width 185 height 31
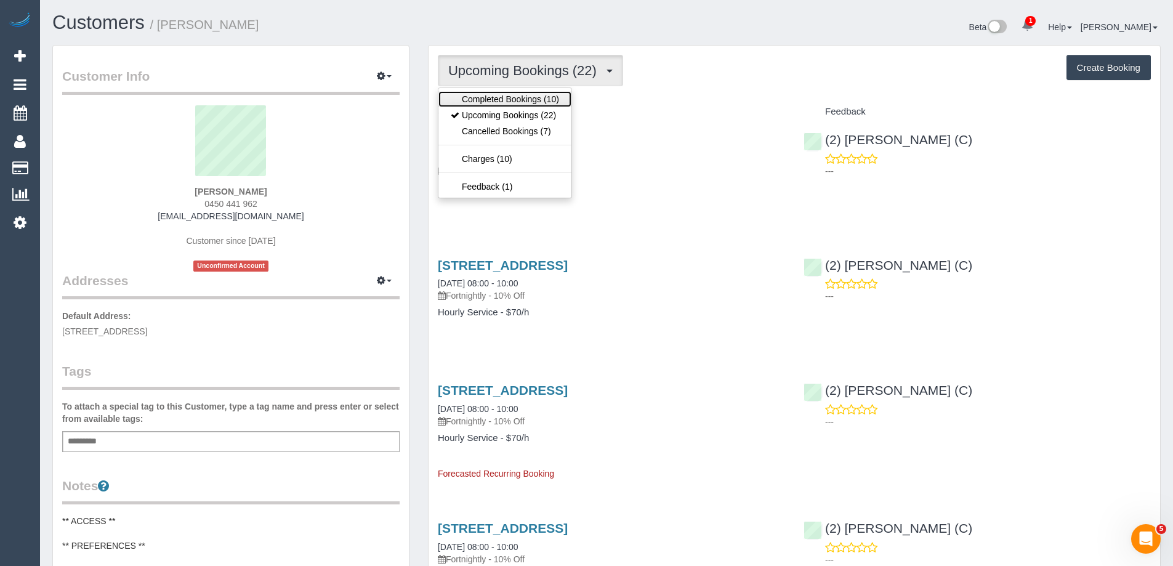
click at [515, 97] on link "Completed Bookings (10)" at bounding box center [504, 99] width 133 height 16
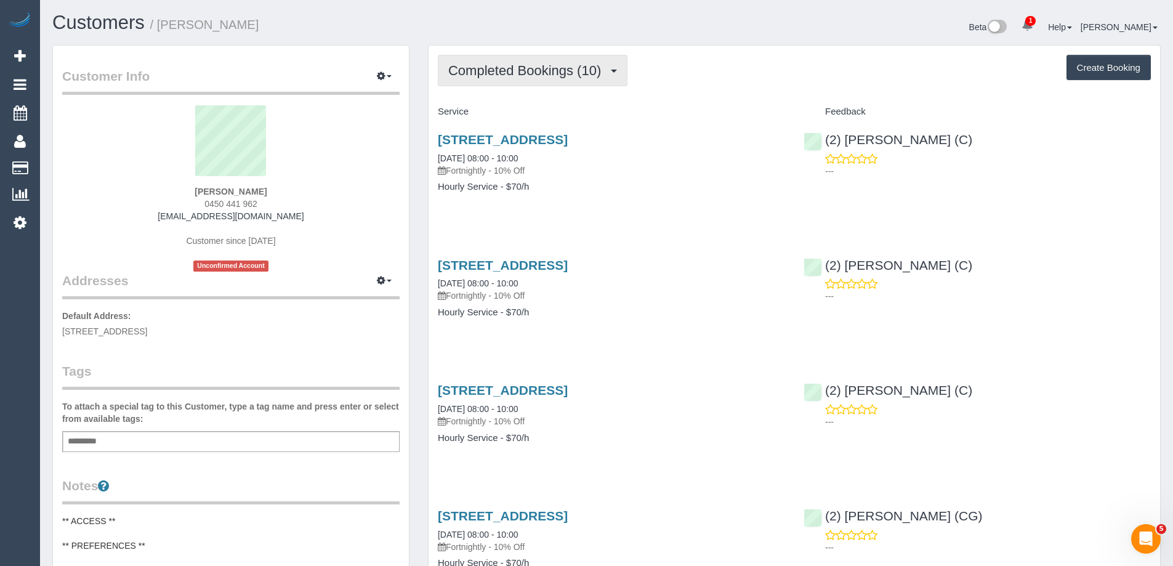
click at [518, 61] on button "Completed Bookings (10)" at bounding box center [533, 70] width 190 height 31
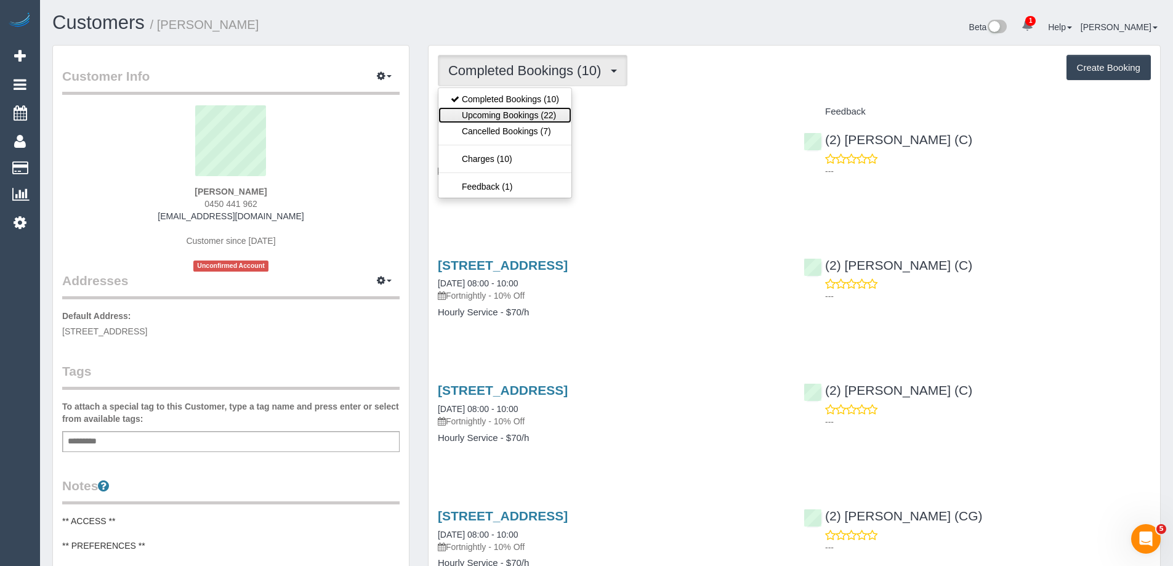
click at [529, 116] on link "Upcoming Bookings (22)" at bounding box center [504, 115] width 133 height 16
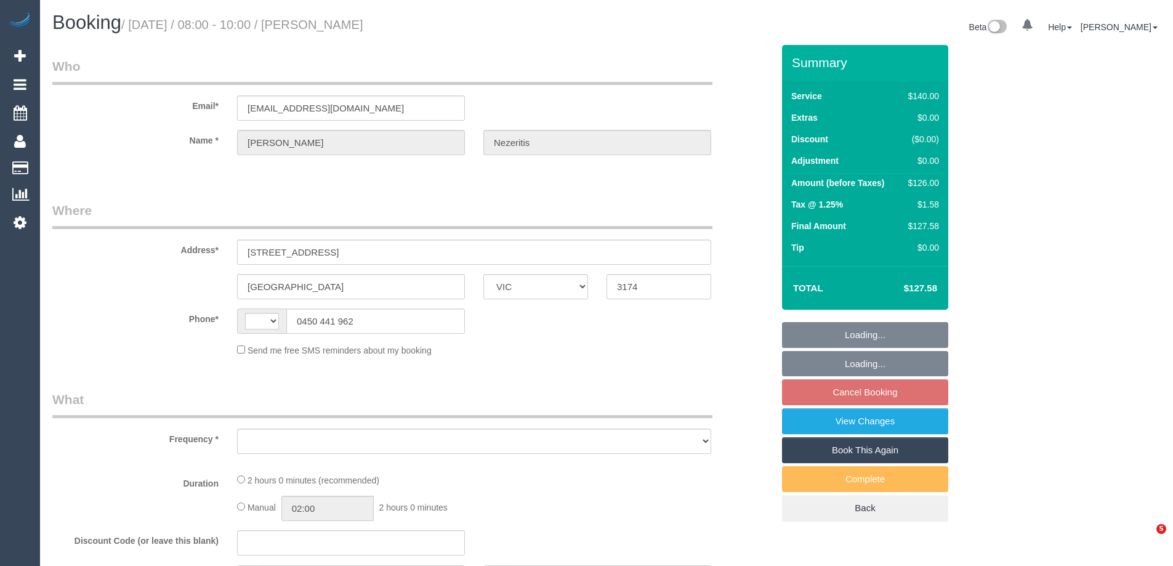
select select "VIC"
select select "string:AU"
select select "object:1152"
select select "number:27"
select select "number:14"
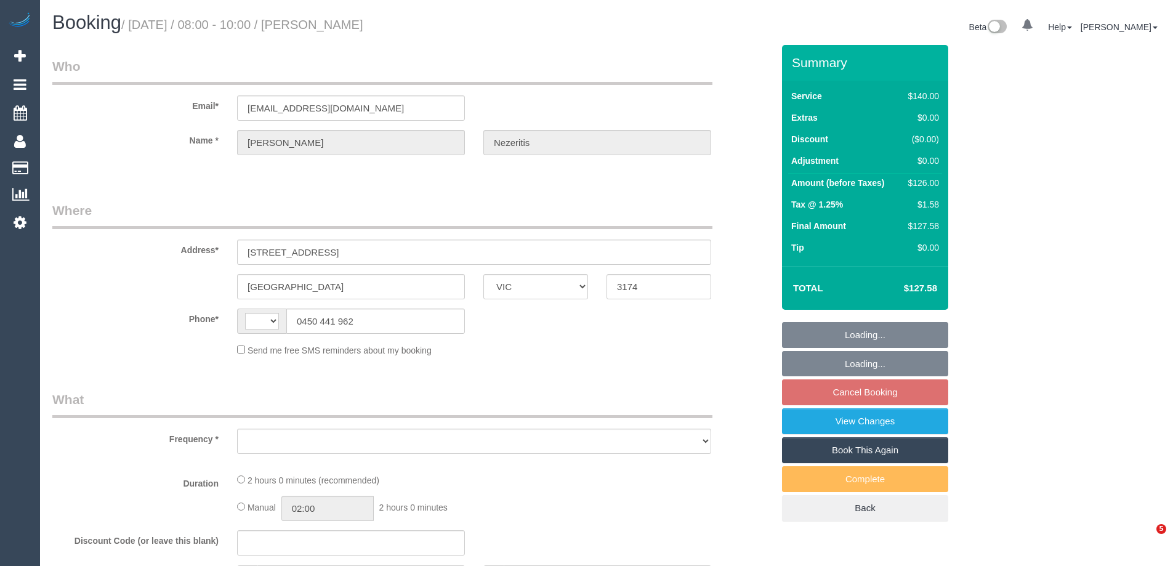
select select "number:19"
select select "number:36"
select select "number:34"
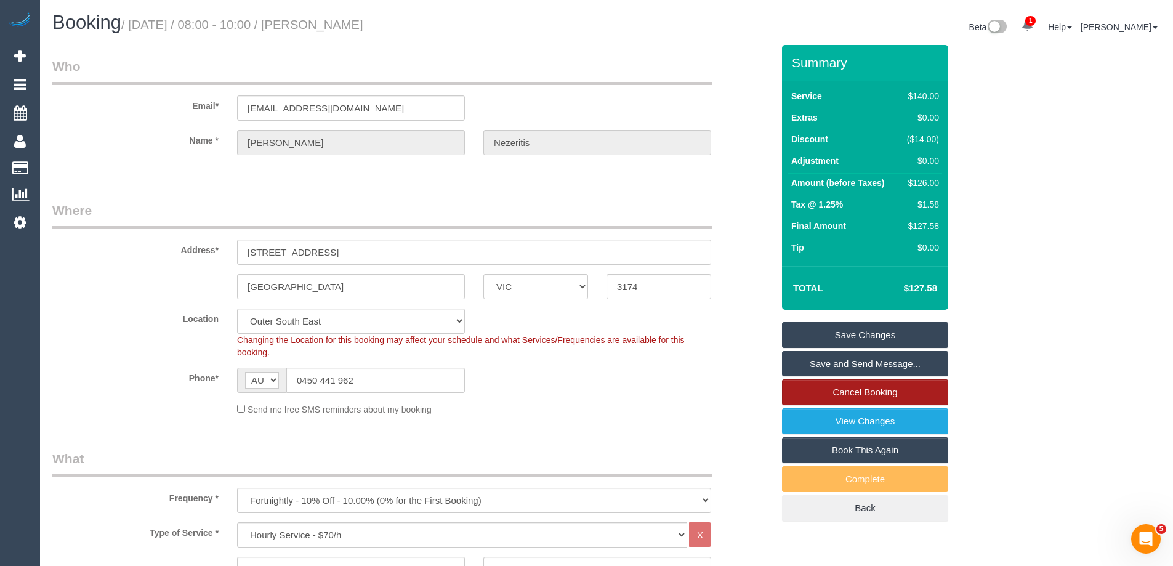
click at [796, 392] on link "Cancel Booking" at bounding box center [865, 392] width 166 height 26
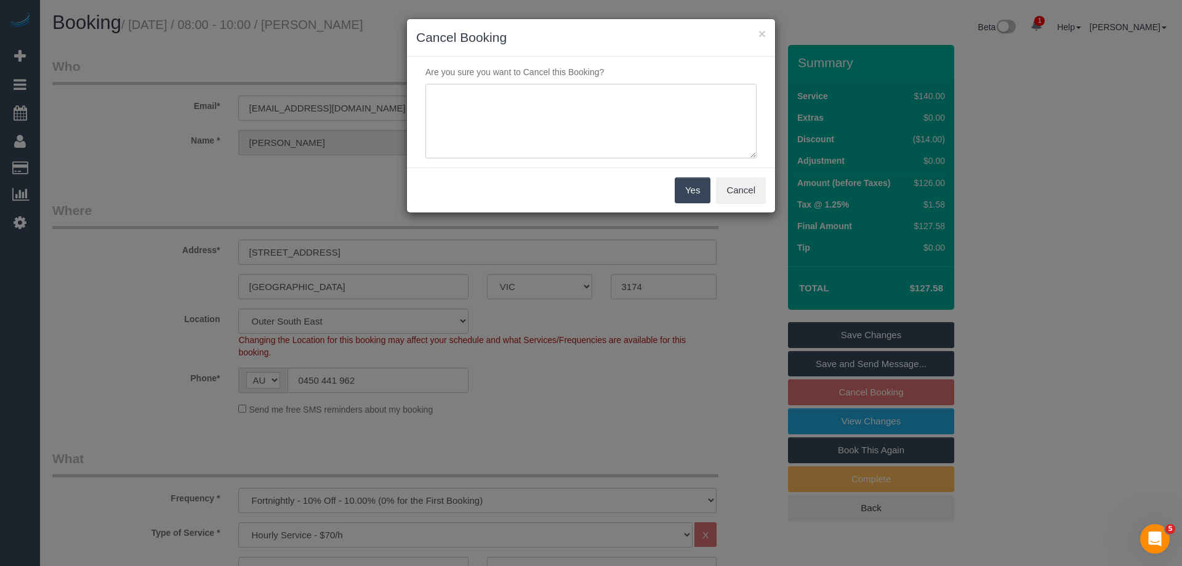
click at [493, 120] on textarea at bounding box center [590, 121] width 331 height 75
click at [452, 103] on textarea at bounding box center [590, 121] width 331 height 75
type textarea "Customer requested to skip this booking - via phone SC"
click at [692, 189] on button "Yes" at bounding box center [693, 190] width 36 height 26
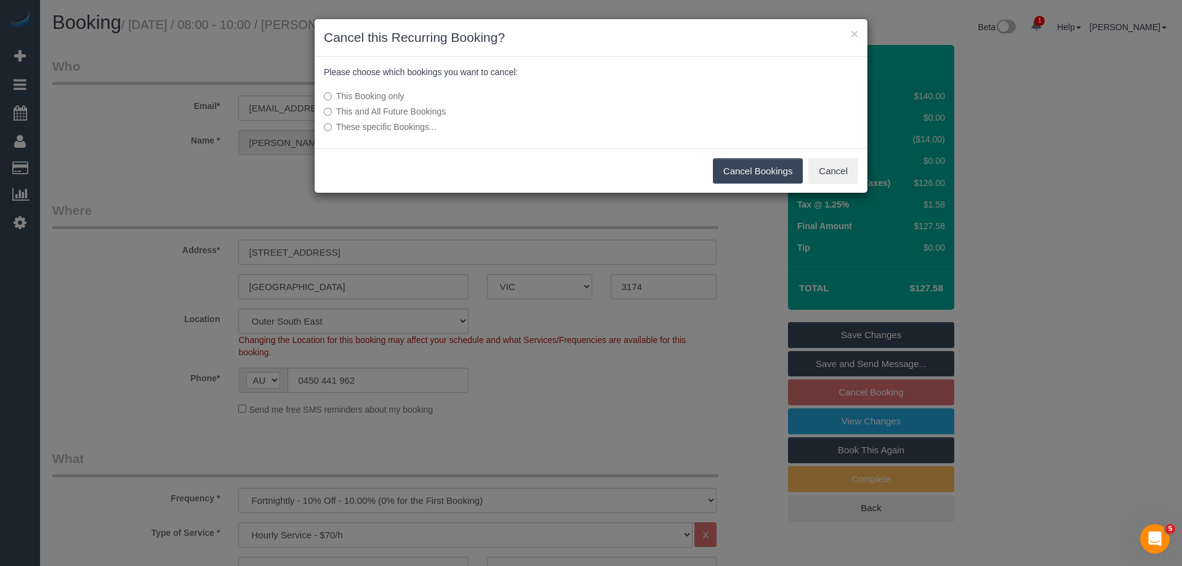
click at [742, 173] on button "Cancel Bookings" at bounding box center [758, 171] width 90 height 26
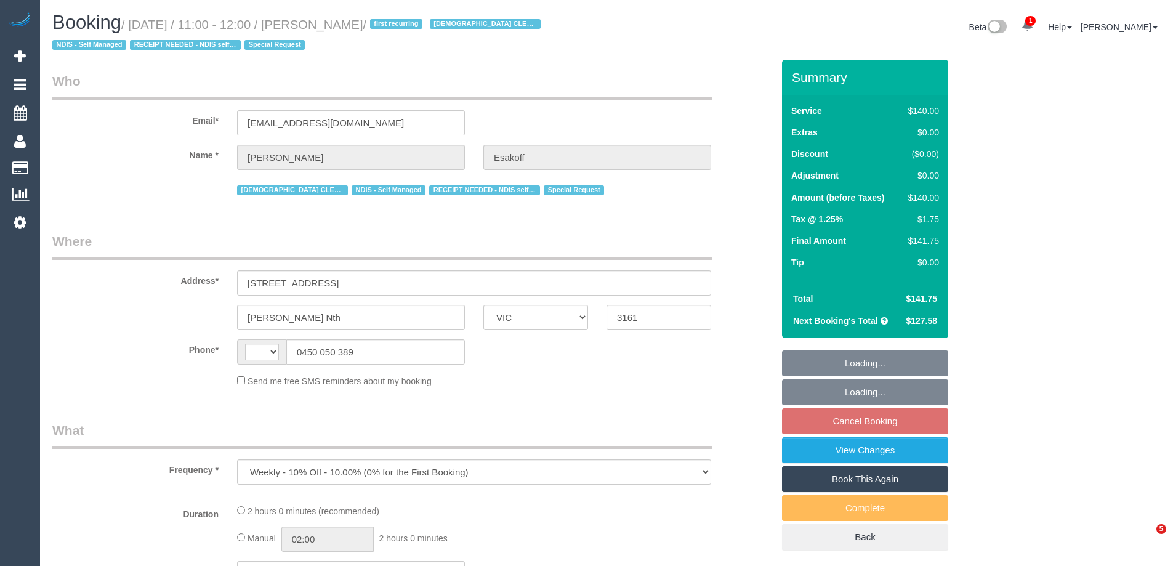
select select "VIC"
select select "string:stripe-pm_1RlfZG2GScqysDRV3VKCnXAi"
select select "string:AU"
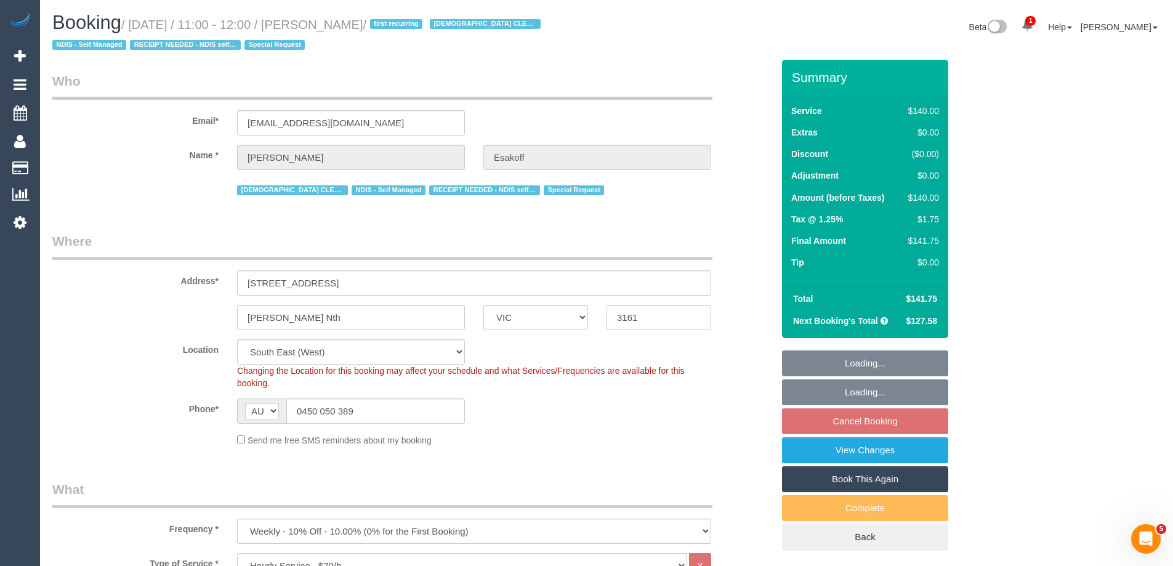
select select "number:27"
select select "number:14"
select select "number:19"
select select "number:36"
select select "number:35"
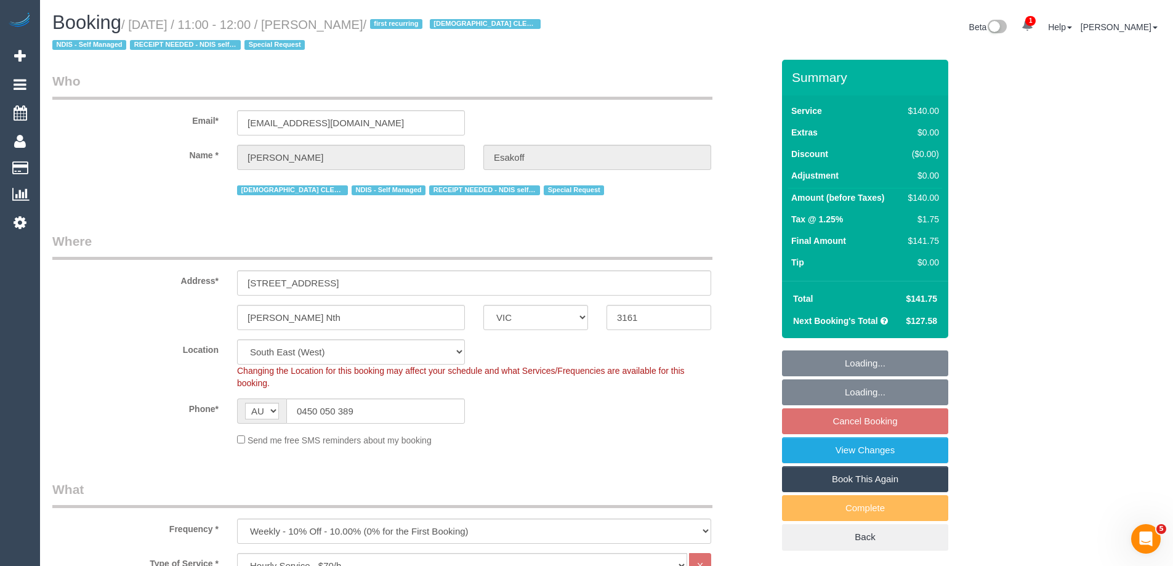
select select "number:11"
select select "object:888"
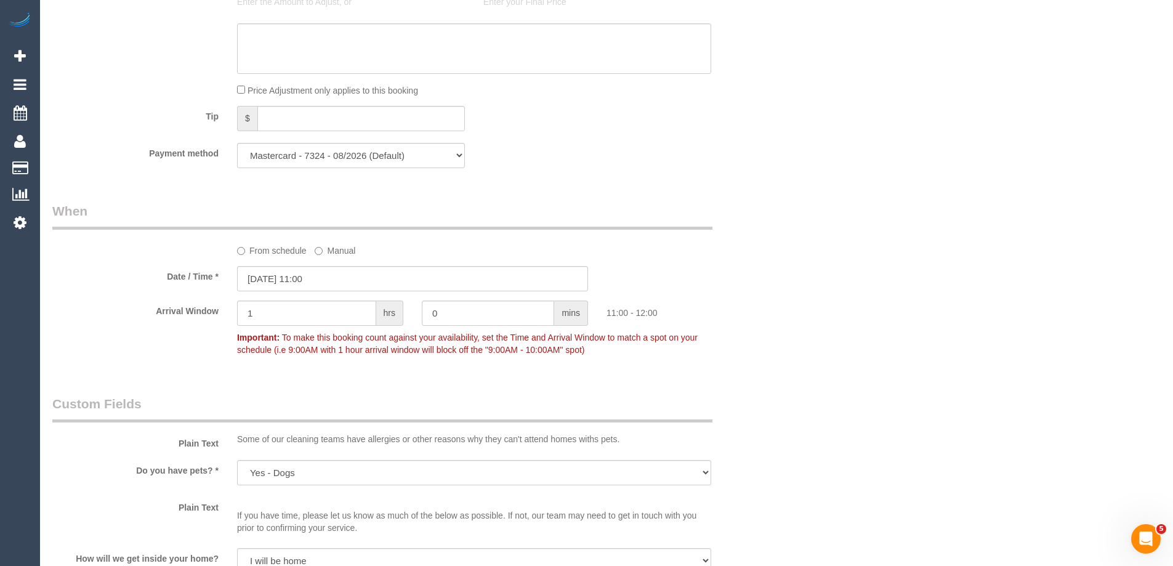
scroll to position [1170, 0]
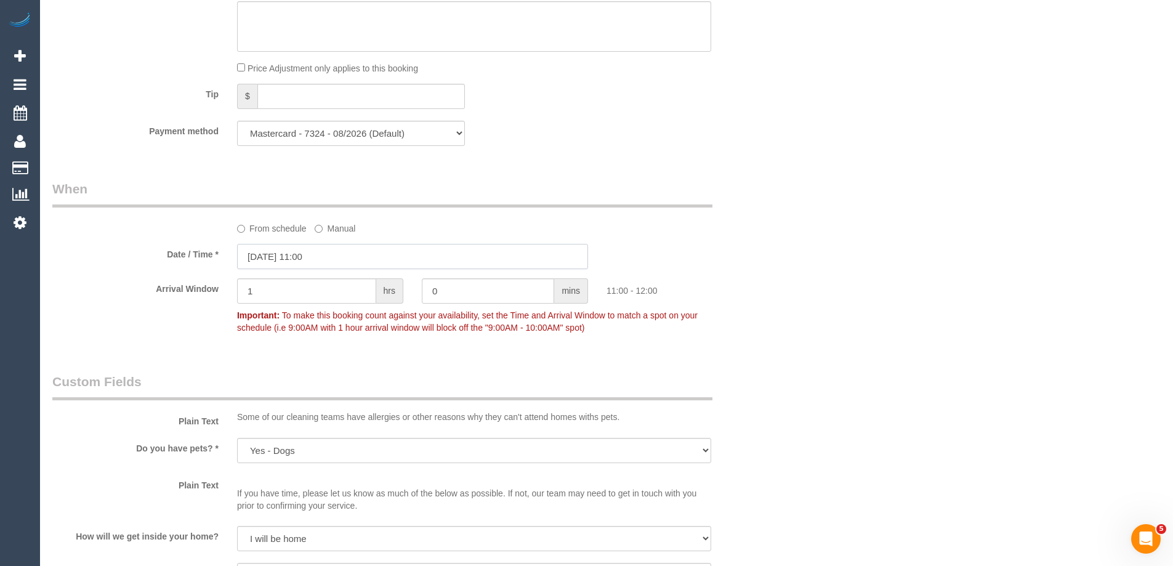
click at [263, 260] on input "29/09/2025 11:00" at bounding box center [412, 256] width 351 height 25
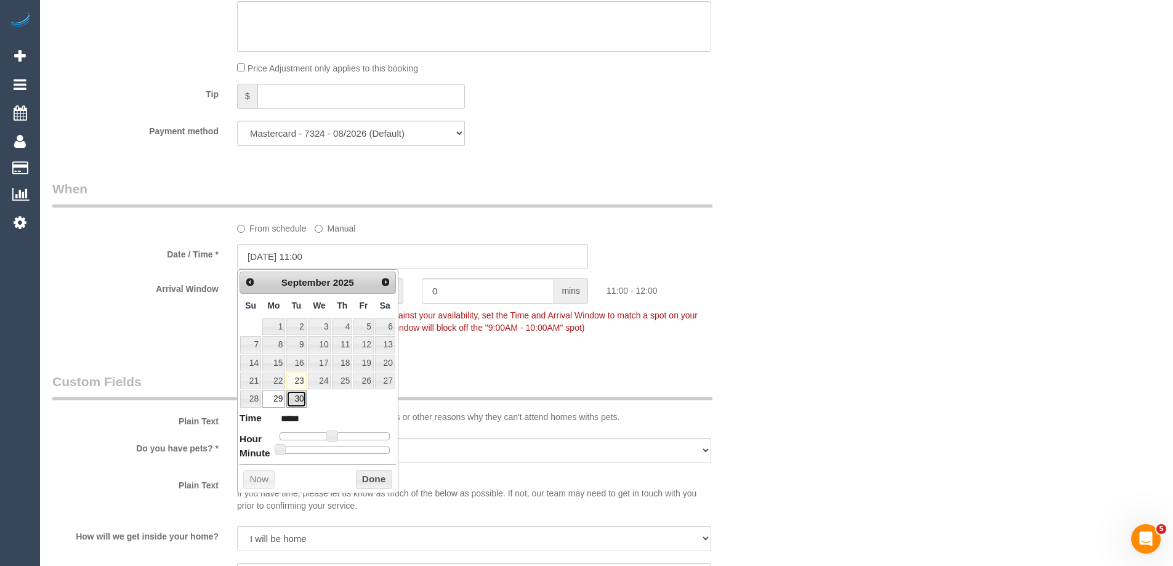
click at [289, 400] on link "30" at bounding box center [296, 398] width 20 height 17
type input "30/09/2025 11:00"
click at [361, 466] on div "Prev Next September 2025 Su Mo Tu We Th Fr Sa 1 2 3 4 5 6 7 8 9 10 11 12 13 14 …" at bounding box center [317, 381] width 161 height 224
click at [358, 476] on button "Done" at bounding box center [374, 480] width 36 height 20
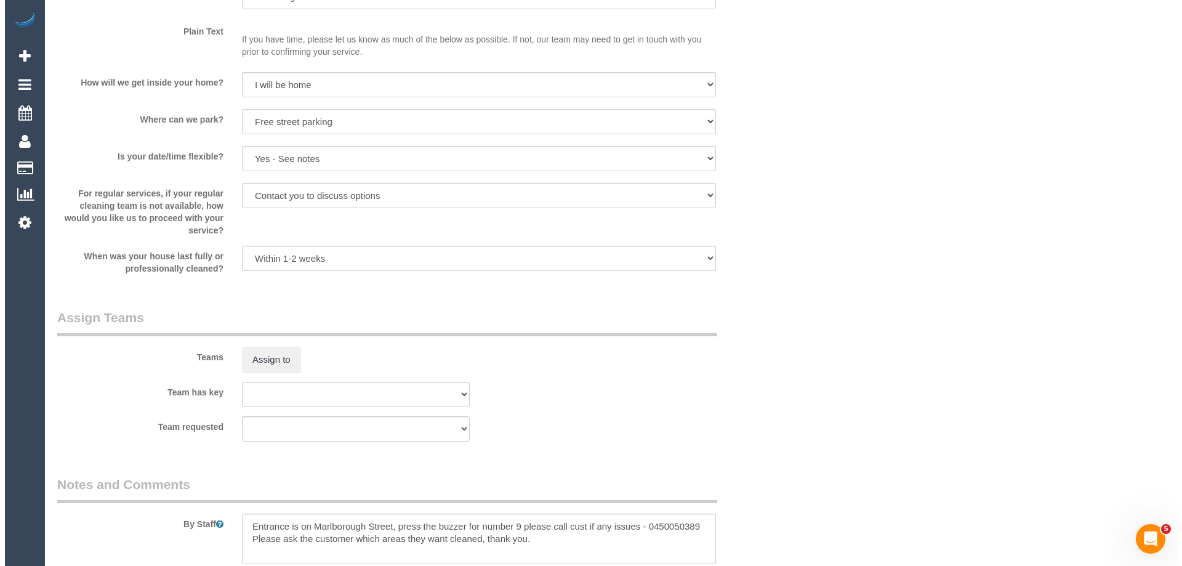
scroll to position [1662, 0]
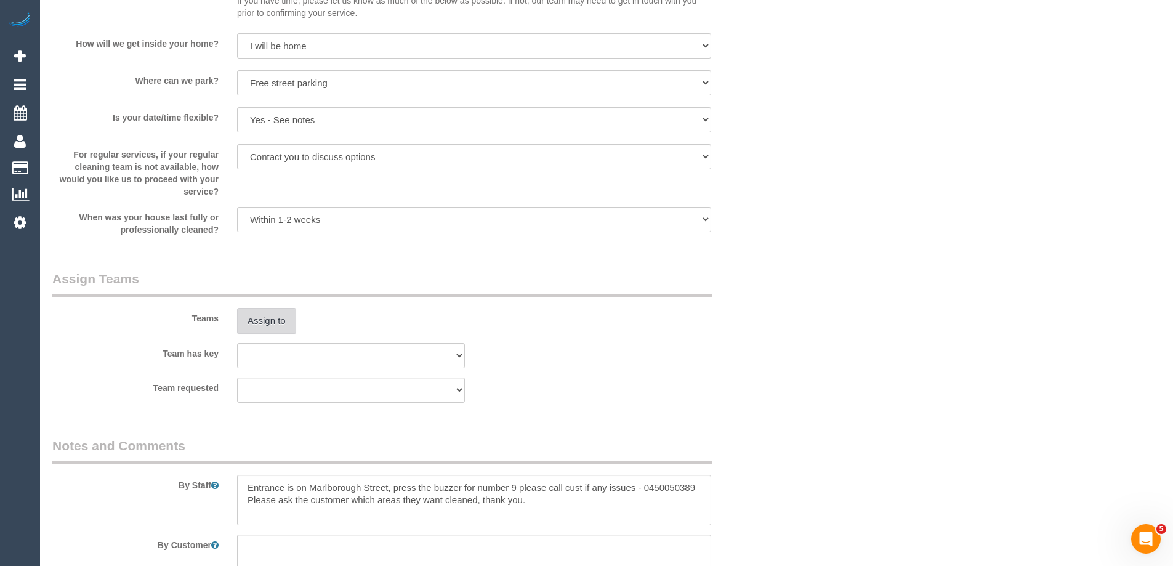
click at [261, 323] on button "Assign to" at bounding box center [266, 321] width 59 height 26
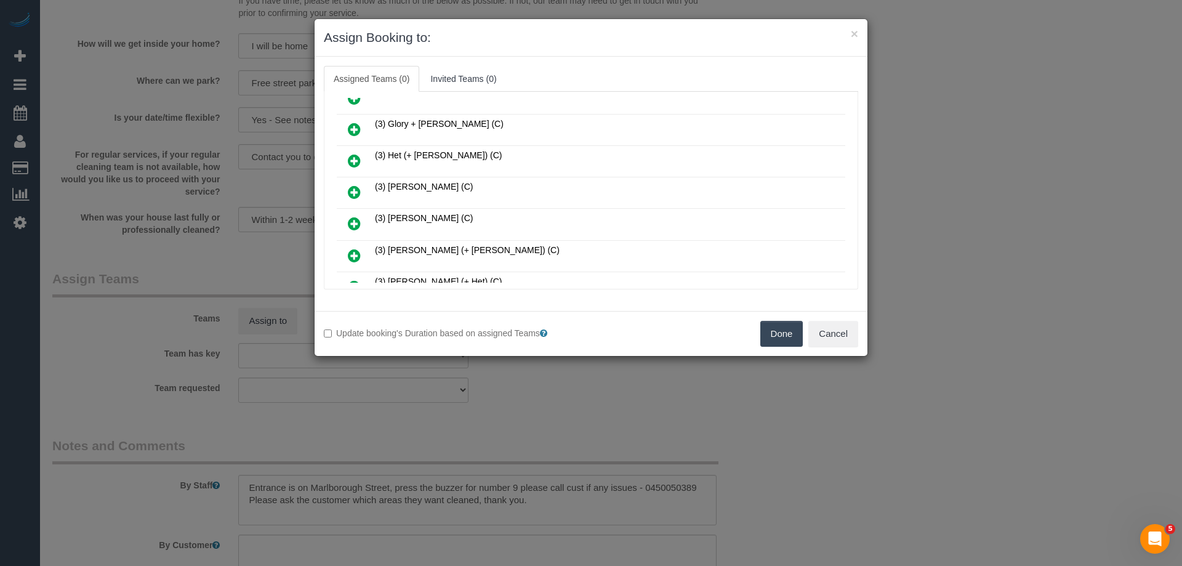
click at [347, 220] on link at bounding box center [354, 224] width 29 height 25
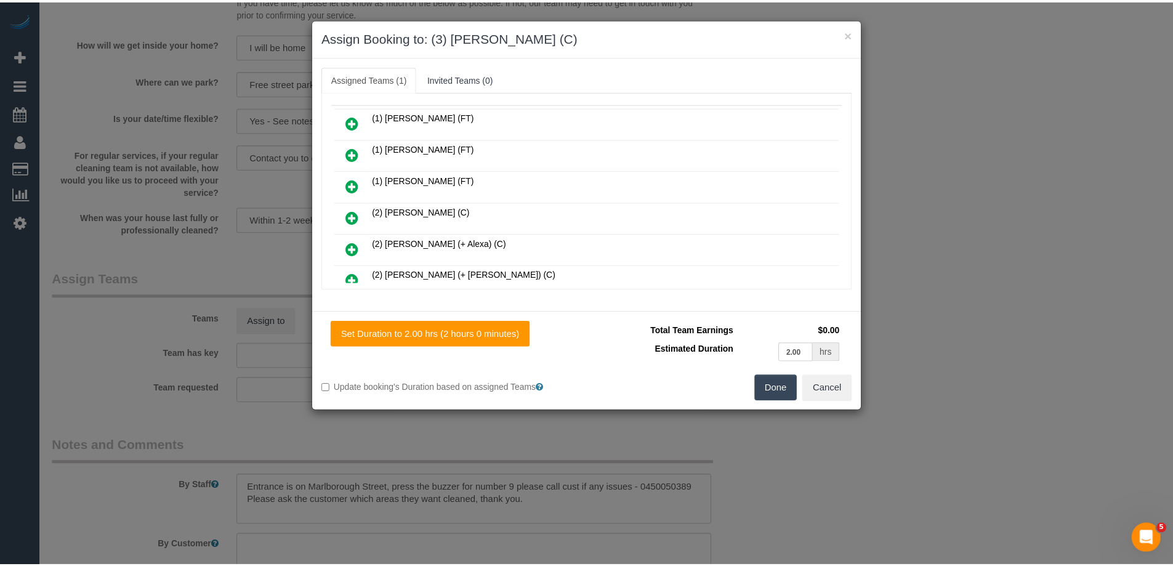
scroll to position [0, 0]
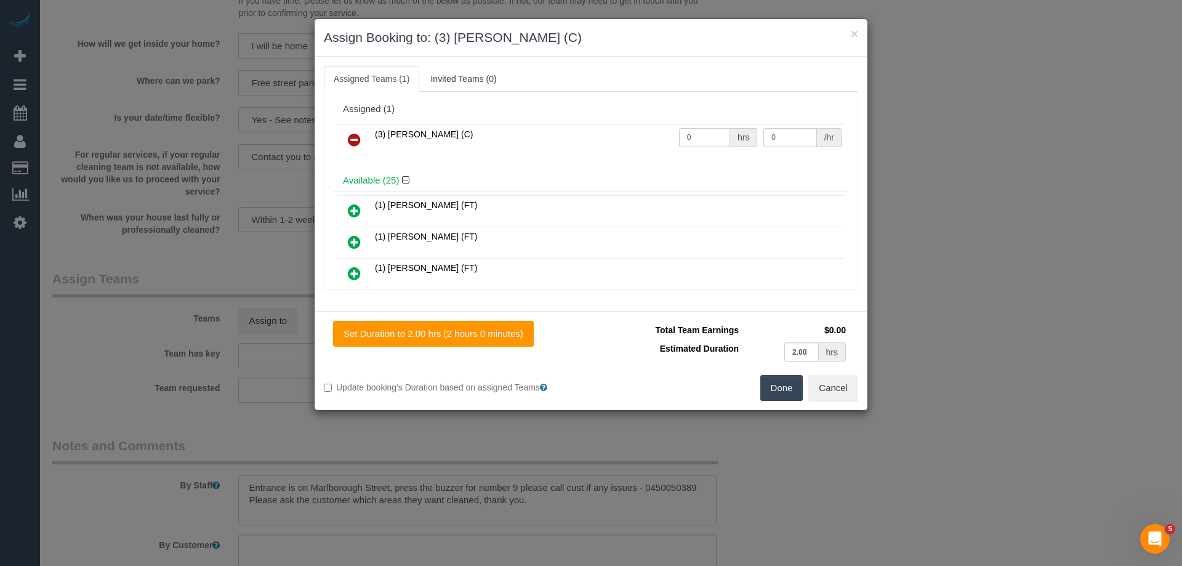
drag, startPoint x: 674, startPoint y: 139, endPoint x: 632, endPoint y: 139, distance: 41.9
click at [641, 139] on tr "(3) Nethaki Fernando (C) 0 hrs 0 /hr" at bounding box center [591, 139] width 508 height 31
type input "2"
drag, startPoint x: 760, startPoint y: 132, endPoint x: 713, endPoint y: 129, distance: 46.9
click at [713, 129] on tr "(3) Nethaki Fernando (C) 2 hrs 0 /hr" at bounding box center [591, 139] width 508 height 31
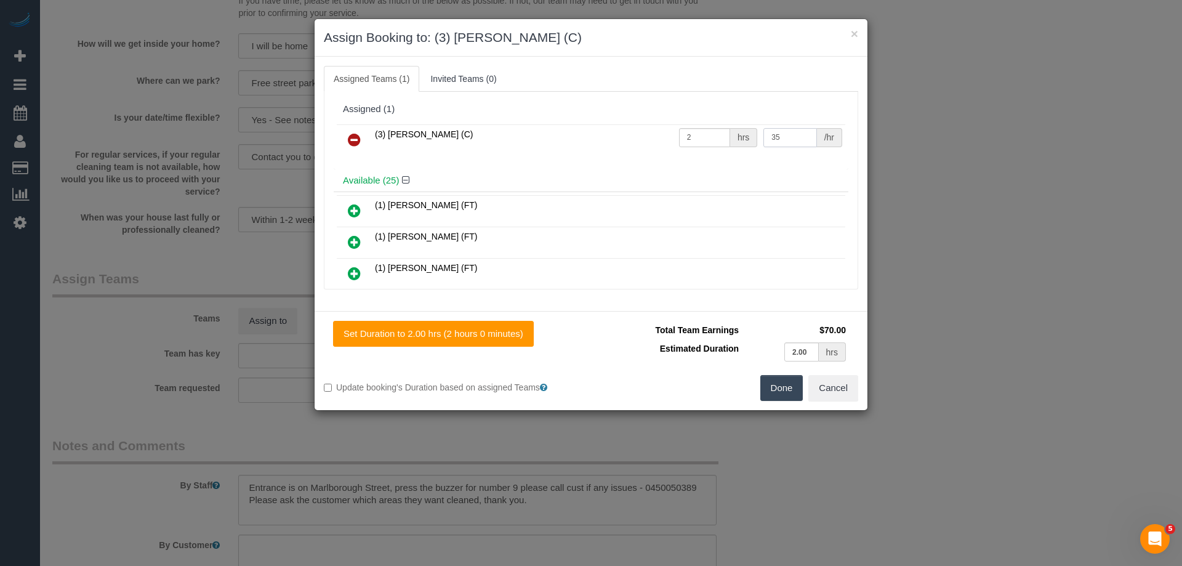
type input "35"
click at [782, 386] on button "Done" at bounding box center [781, 388] width 43 height 26
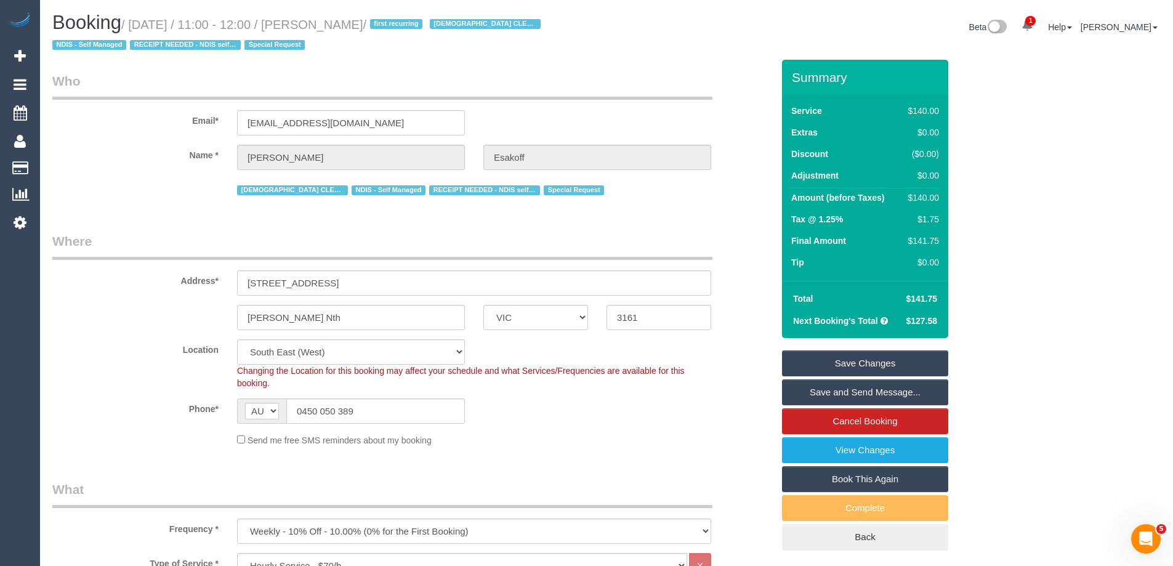
drag, startPoint x: 420, startPoint y: 23, endPoint x: 341, endPoint y: 21, distance: 78.8
click at [341, 21] on small "/ September 29, 2025 / 11:00 - 12:00 / Chaya Esakoff / first recurring FEMALE C…" at bounding box center [298, 35] width 492 height 34
copy small "Chaya Esakoff"
click at [837, 360] on link "Save Changes" at bounding box center [865, 363] width 166 height 26
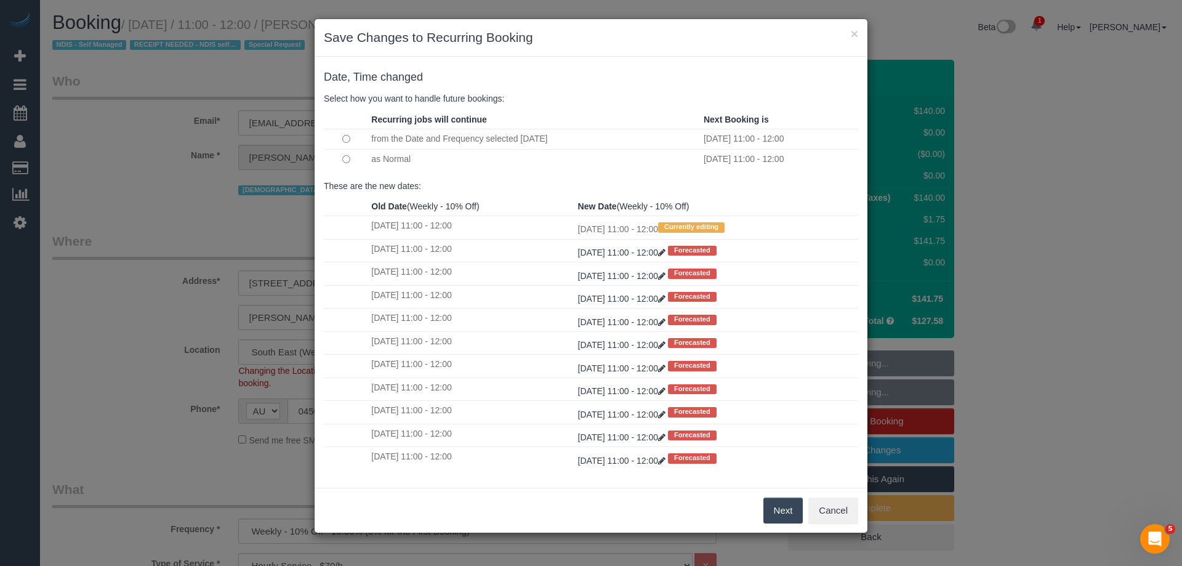
click at [773, 508] on button "Next" at bounding box center [783, 510] width 40 height 26
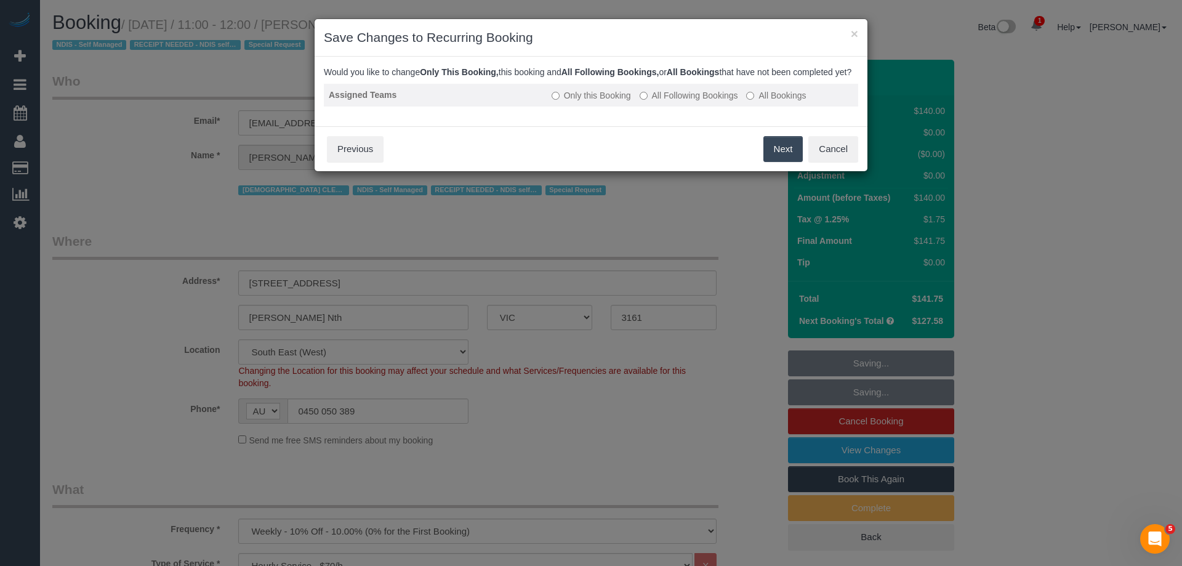
click at [653, 102] on label "All Following Bookings" at bounding box center [689, 95] width 98 height 12
click at [779, 162] on button "Save" at bounding box center [782, 149] width 42 height 26
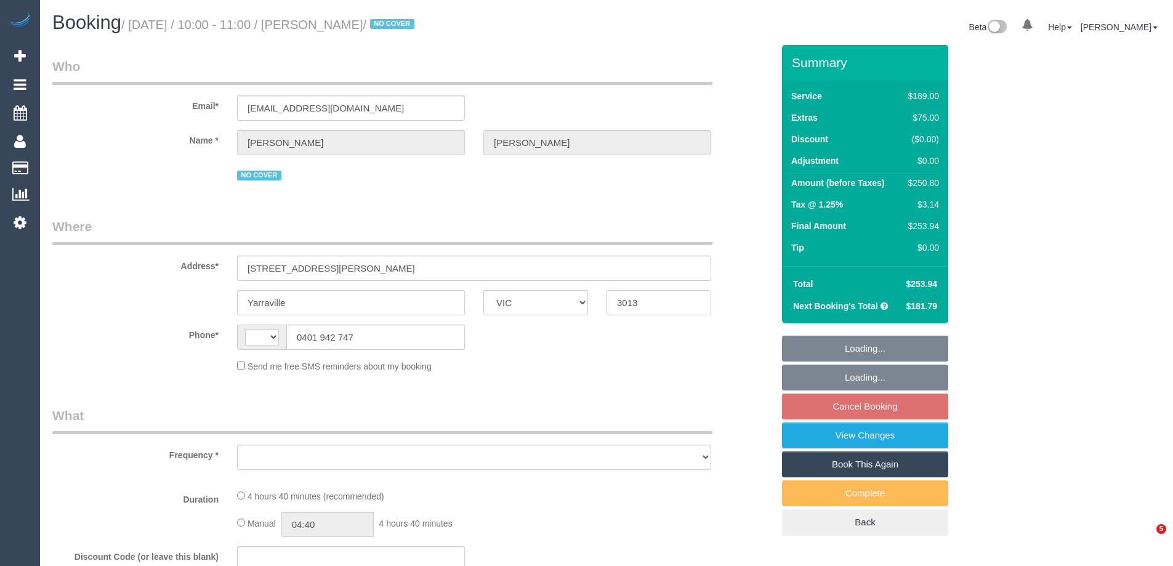
select select "VIC"
select select "string:AU"
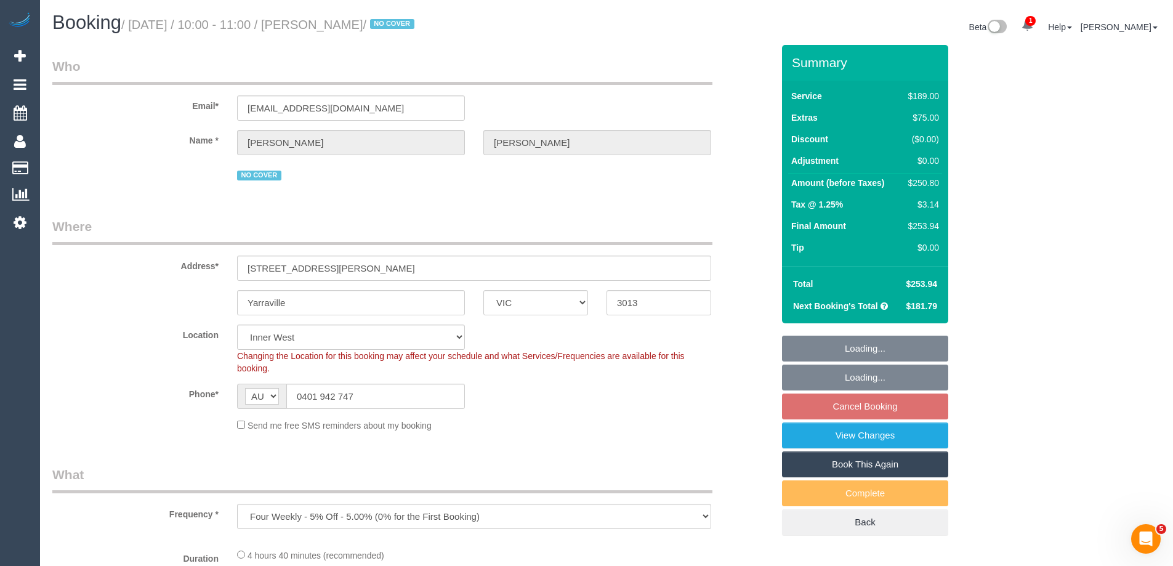
select select "object:818"
select select "string:stripe-pm_1Q6Ued2GScqysDRVN6pIIr3A"
select select "number:28"
select select "number:14"
select select "number:19"
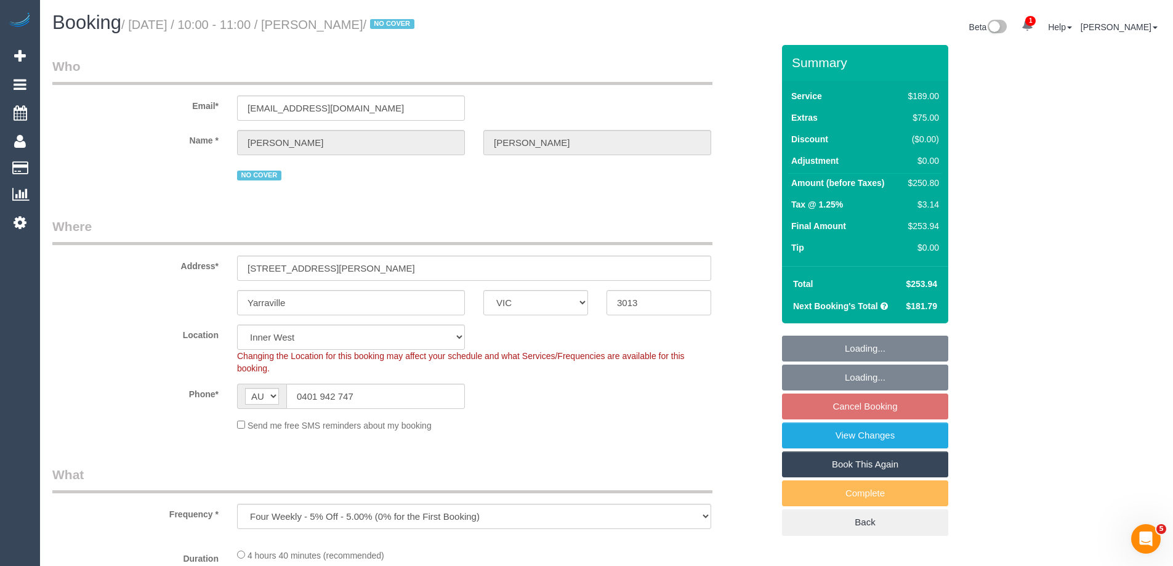
select select "number:22"
select select "number:34"
select select "number:12"
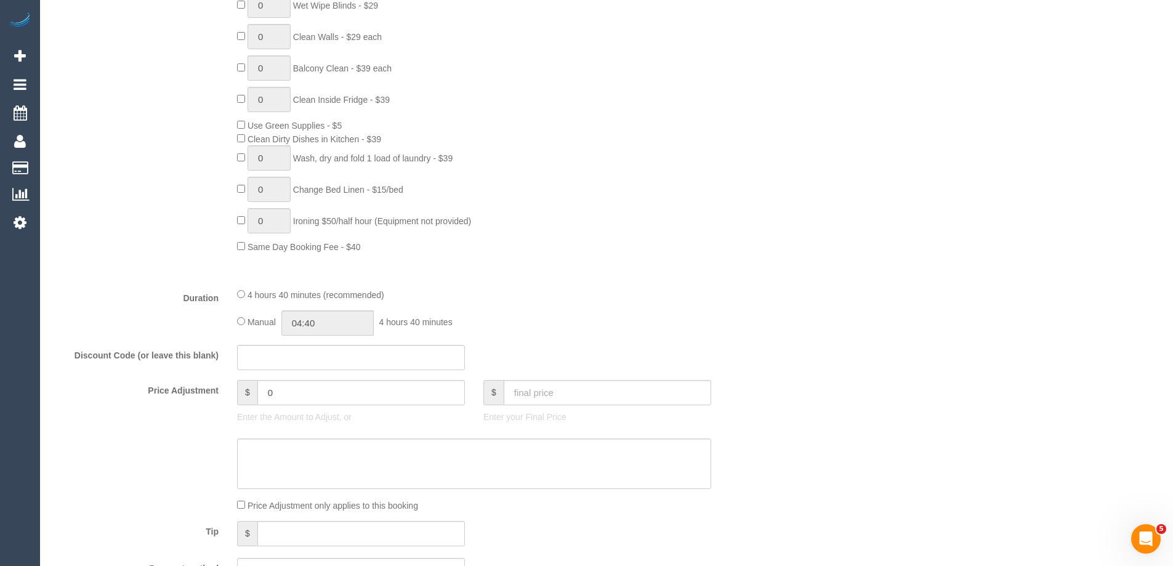
scroll to position [800, 0]
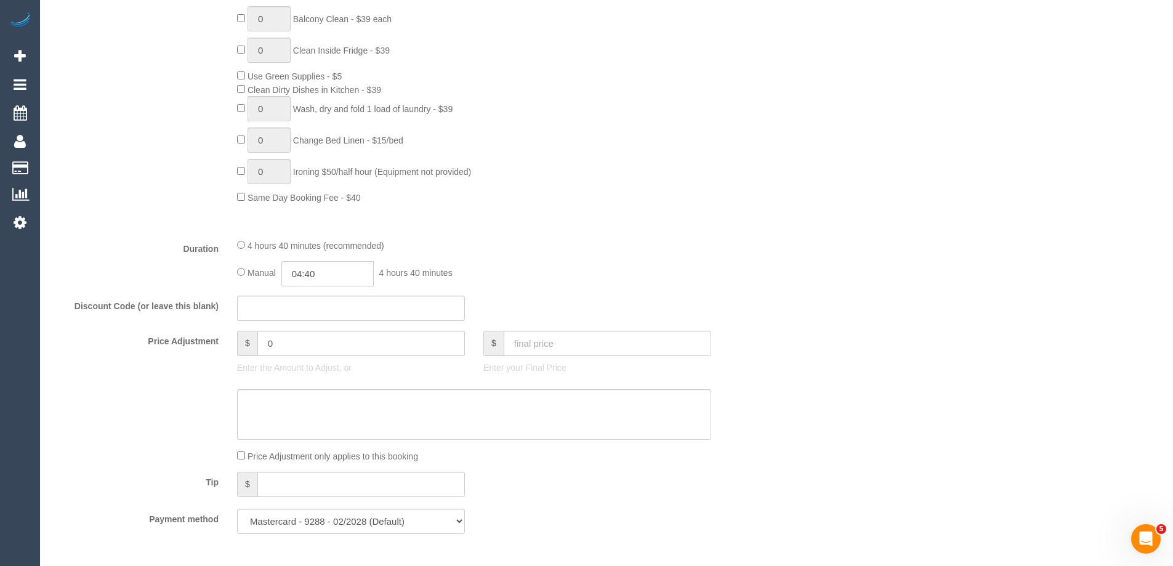
click at [314, 274] on input "04:40" at bounding box center [327, 273] width 92 height 25
type input "02:30"
click at [306, 371] on li "02:30" at bounding box center [313, 375] width 55 height 16
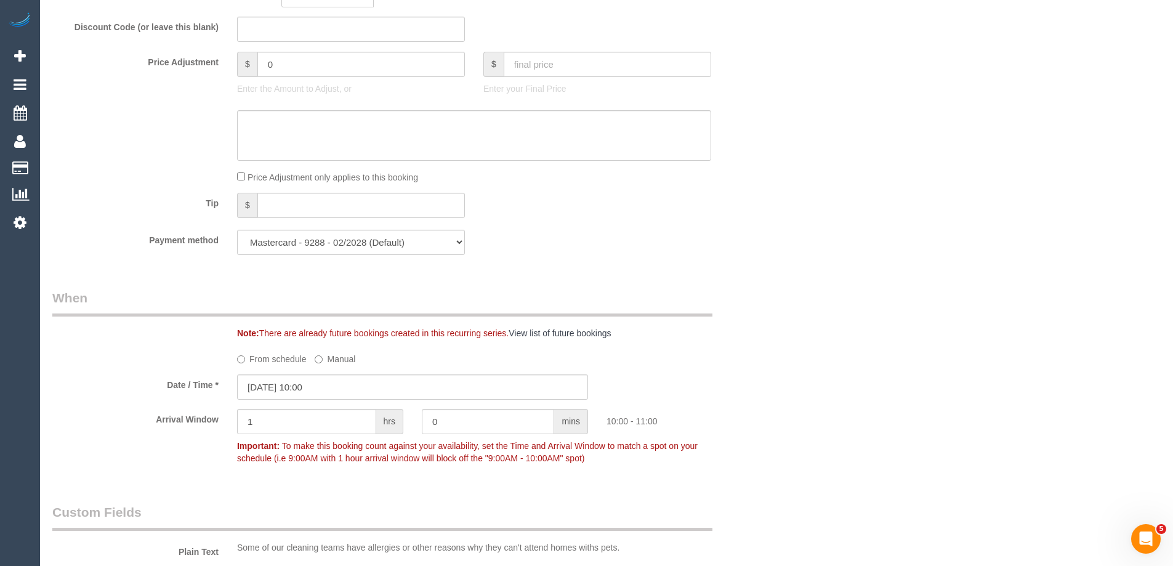
scroll to position [1108, 0]
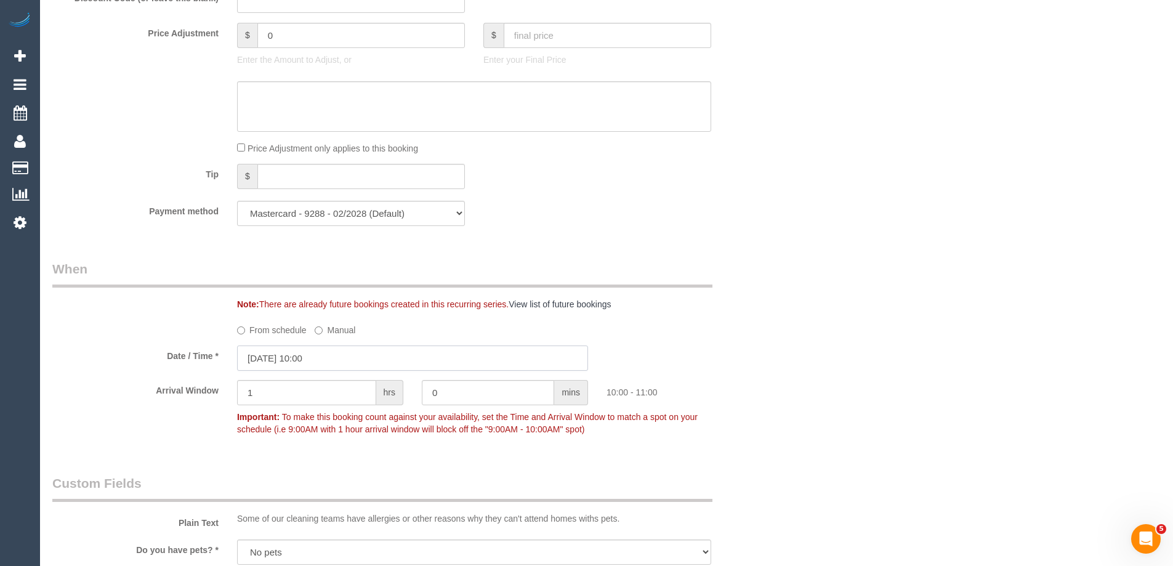
click at [286, 361] on input "[DATE] 10:00" at bounding box center [412, 357] width 351 height 25
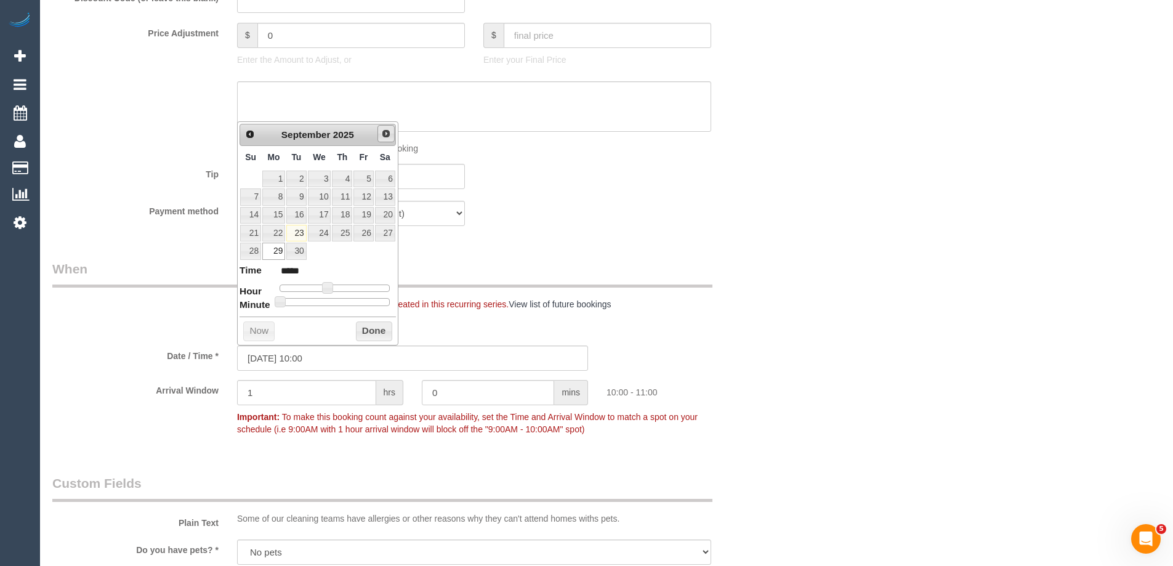
click at [388, 134] on span "Next" at bounding box center [386, 134] width 10 height 10
click at [319, 179] on link "1" at bounding box center [319, 179] width 23 height 17
type input "[DATE] 10:00"
click at [374, 331] on button "Done" at bounding box center [374, 331] width 36 height 20
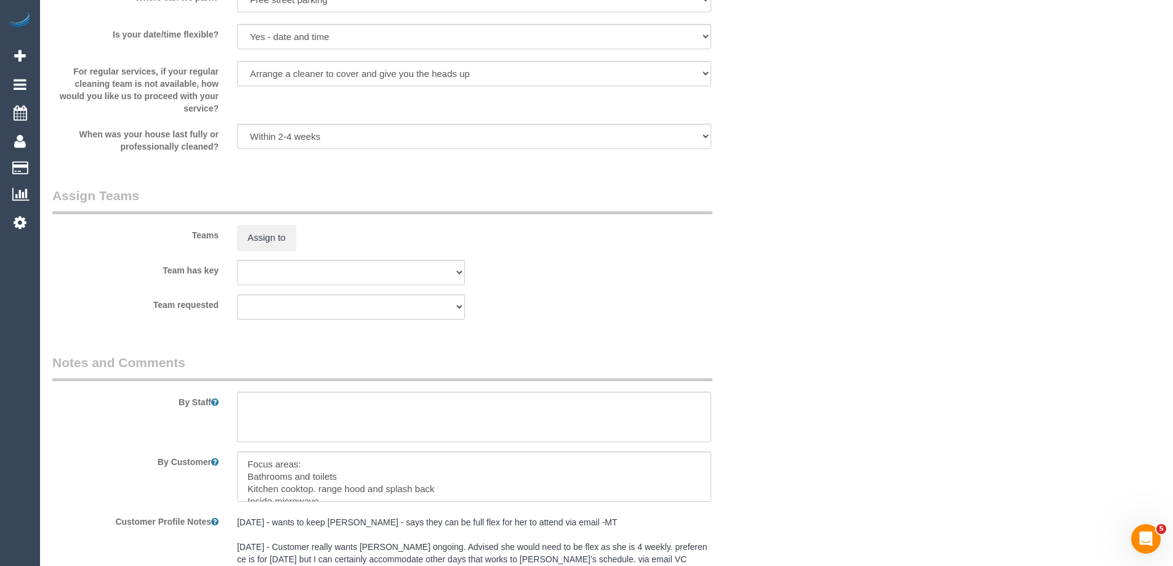
scroll to position [2032, 0]
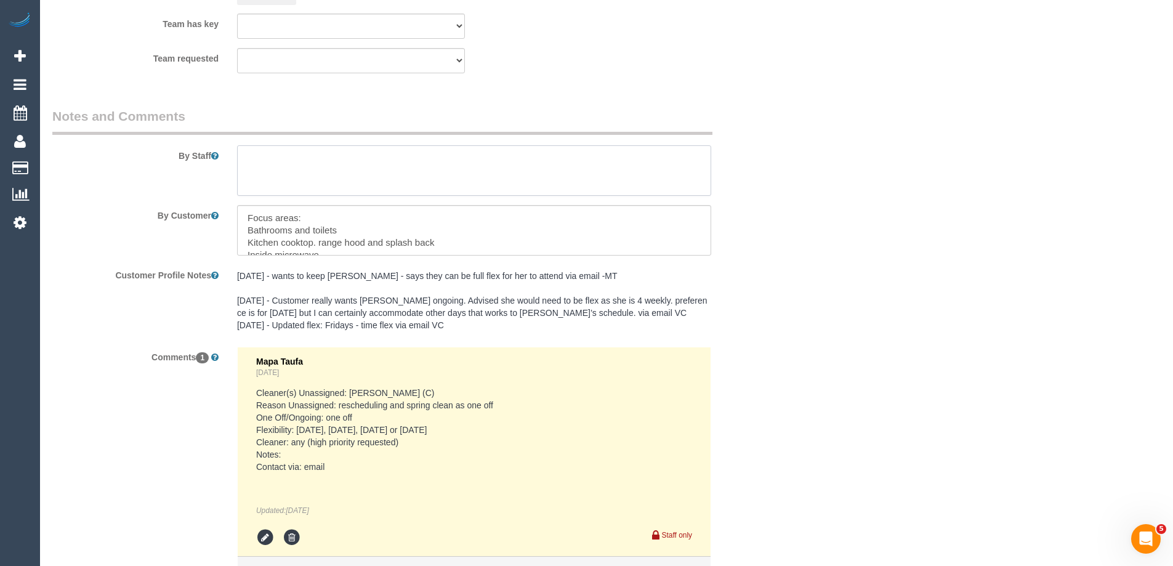
click at [270, 169] on textarea at bounding box center [474, 170] width 474 height 50
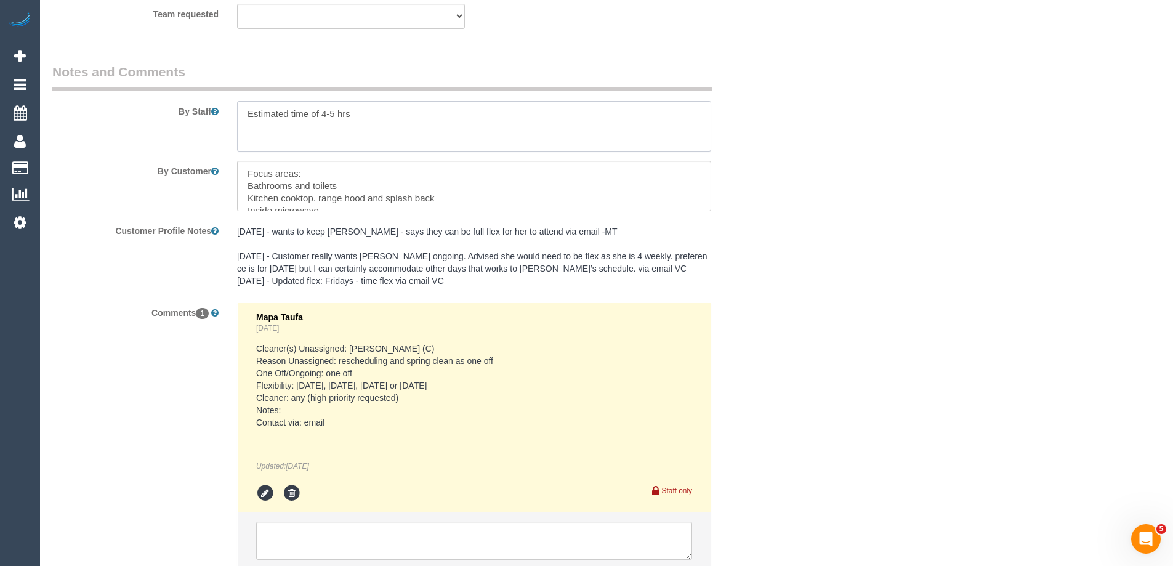
scroll to position [2169, 0]
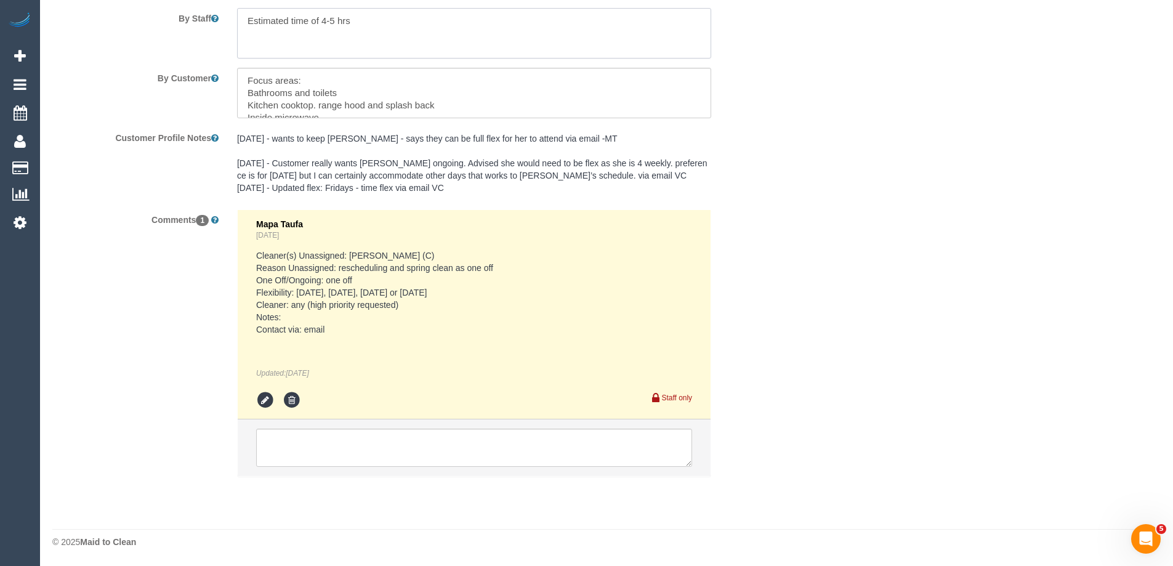
type textarea "Estimated time of 4-5 hrs"
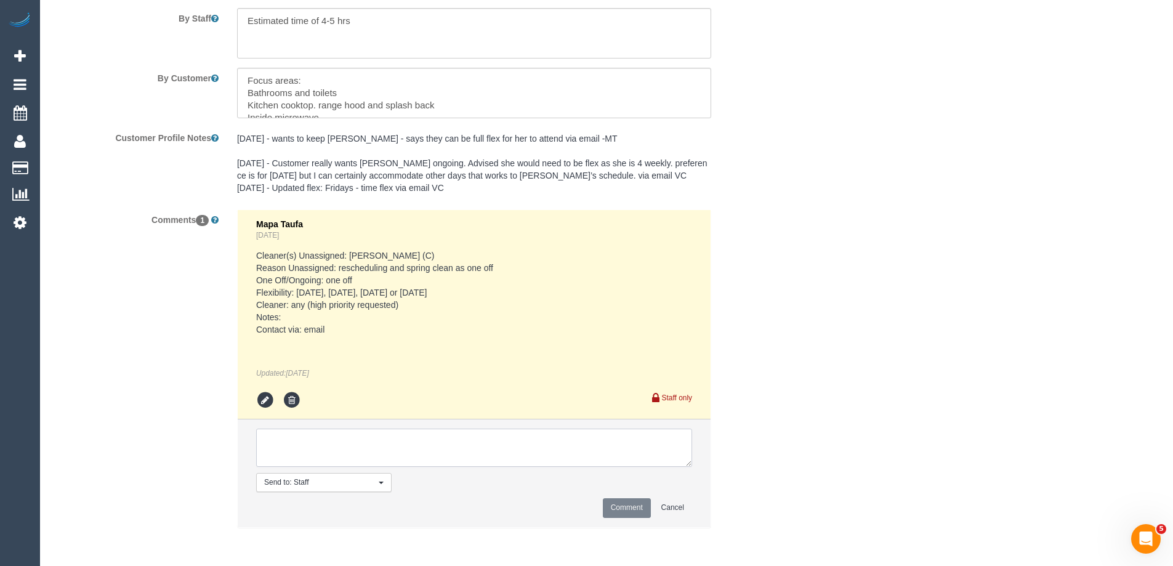
click at [268, 454] on textarea at bounding box center [474, 447] width 436 height 38
type textarea "Rescheduled to [DATE] as per flex for a HP team"
click at [626, 510] on button "Comment" at bounding box center [627, 507] width 48 height 19
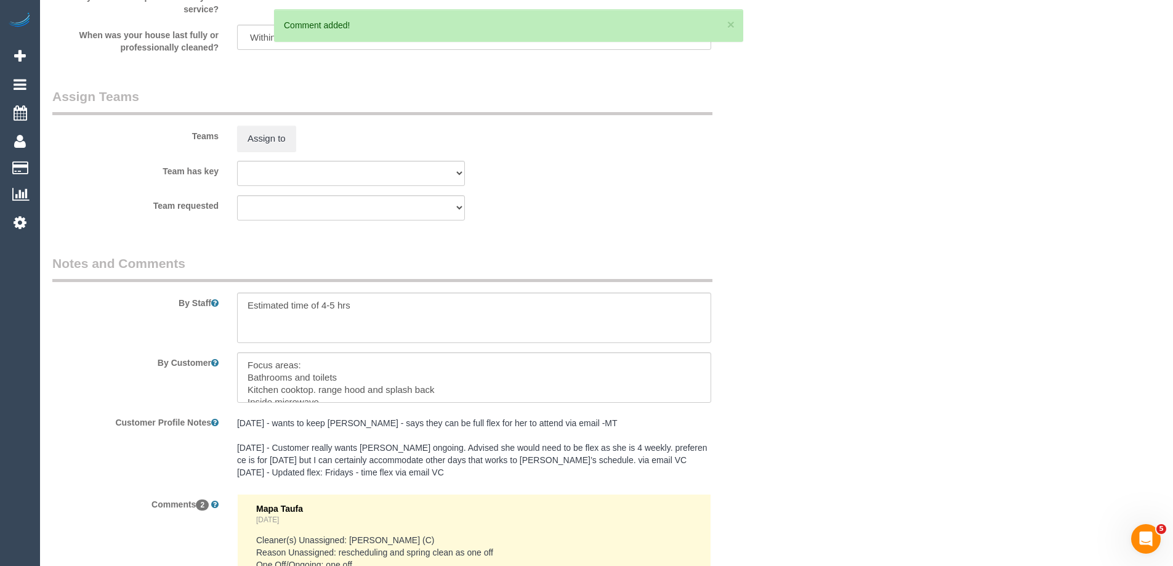
scroll to position [1799, 0]
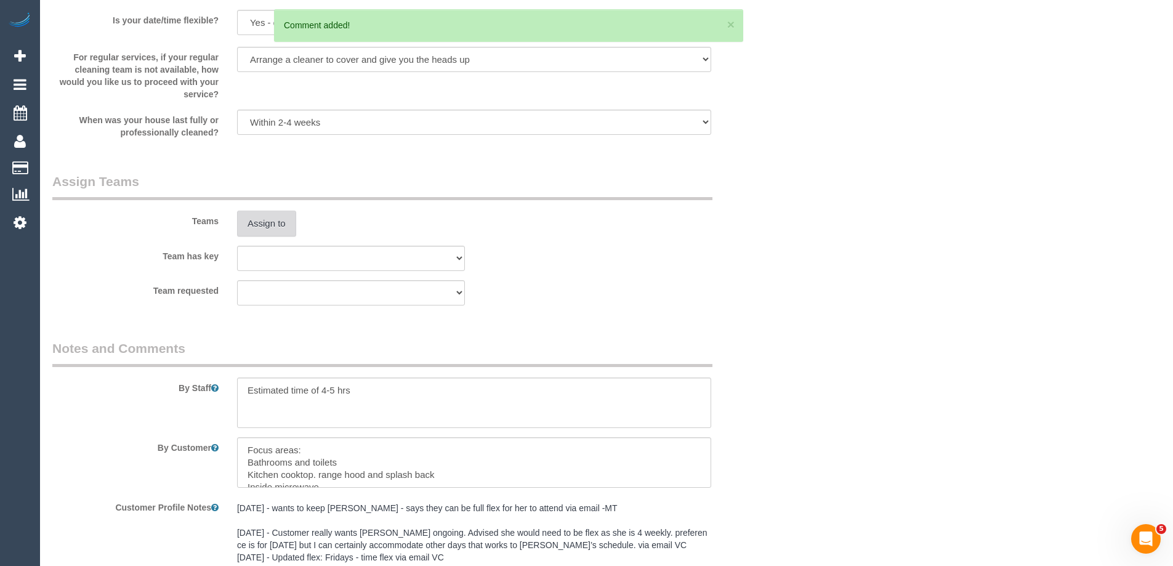
click at [267, 233] on button "Assign to" at bounding box center [266, 224] width 59 height 26
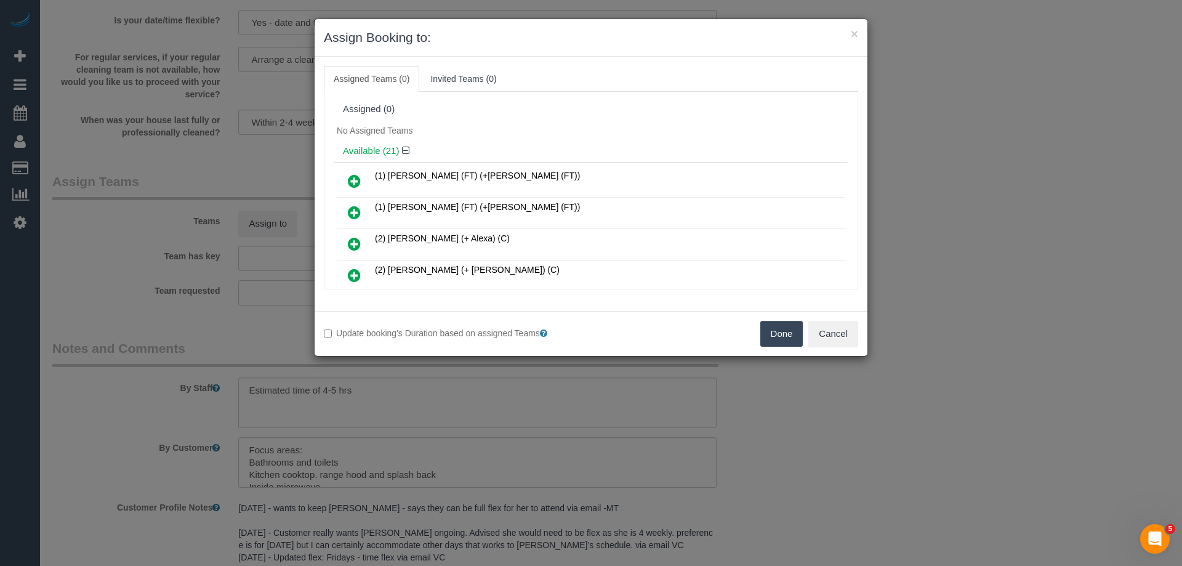
click at [359, 181] on icon at bounding box center [354, 181] width 13 height 15
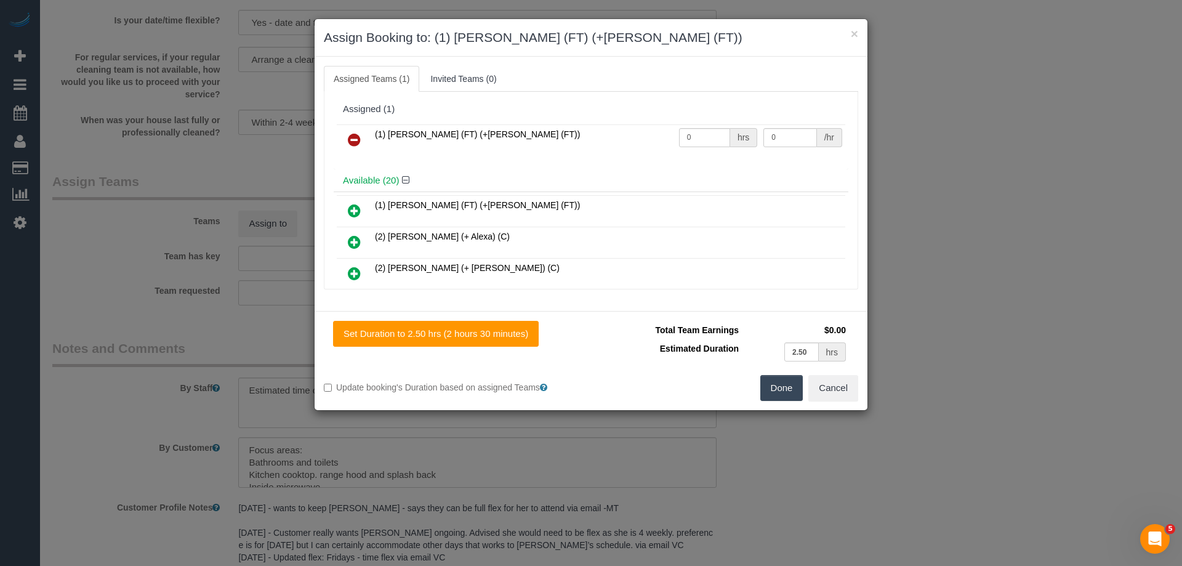
click at [352, 211] on icon at bounding box center [354, 210] width 13 height 15
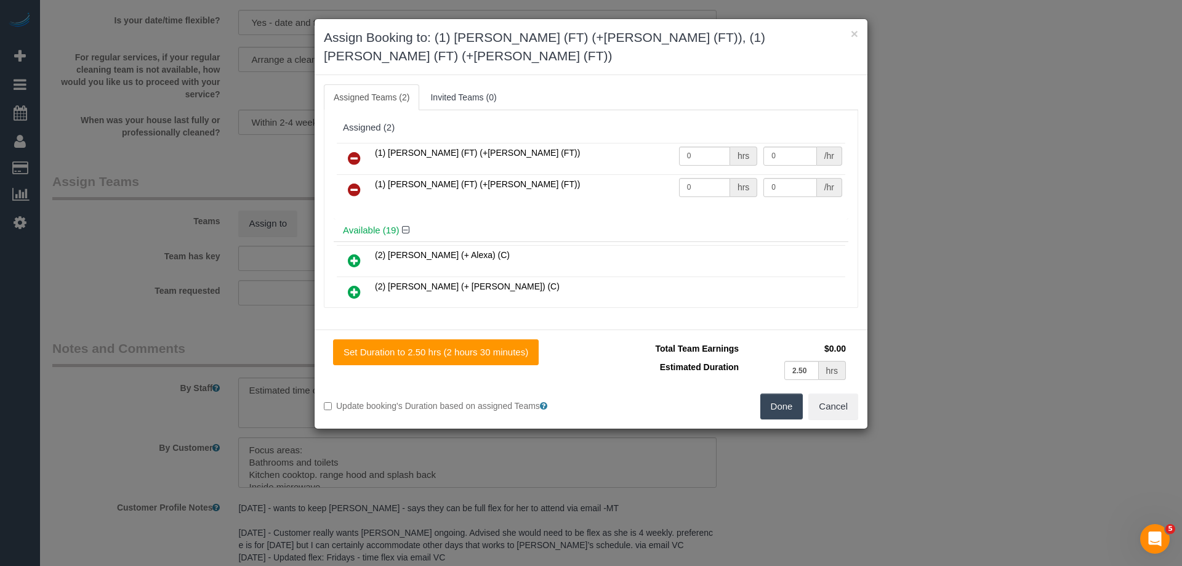
click at [787, 393] on button "Done" at bounding box center [781, 406] width 43 height 26
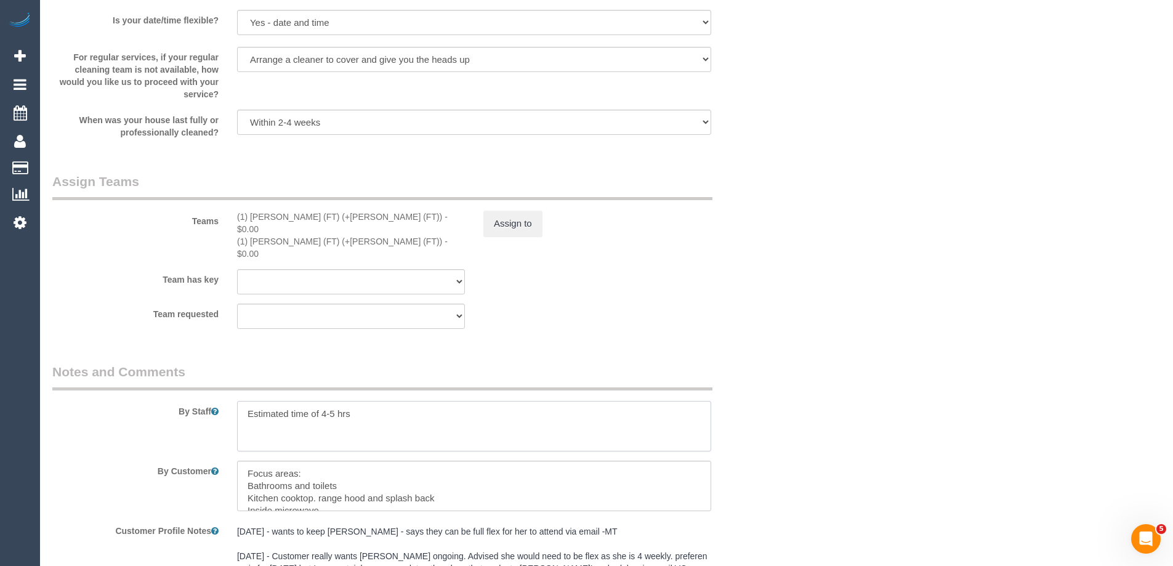
click at [244, 401] on textarea at bounding box center [474, 426] width 474 height 50
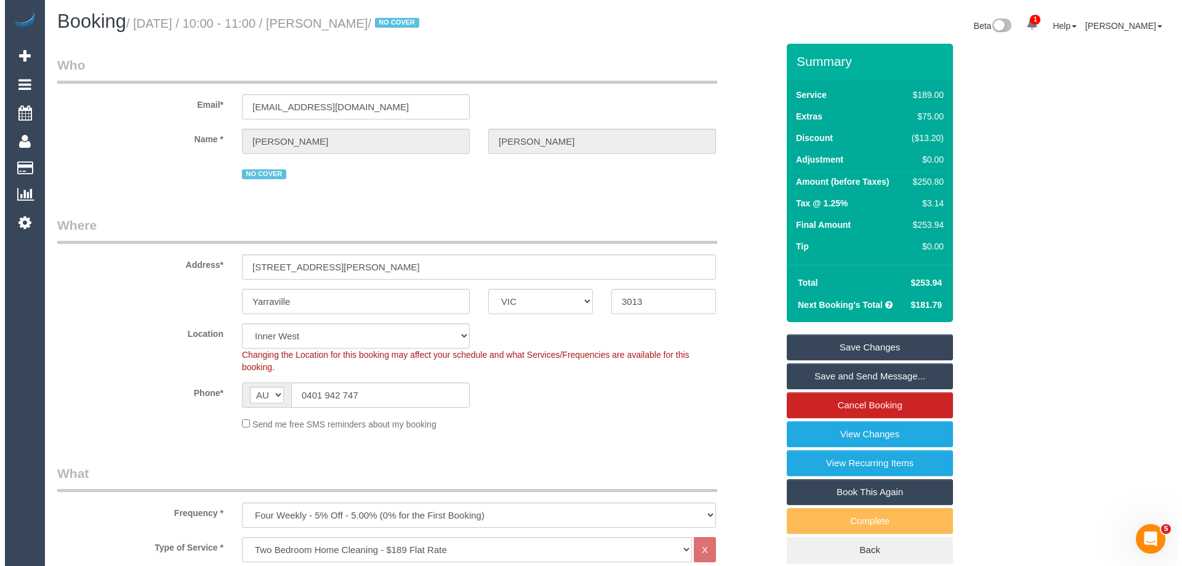
scroll to position [0, 0]
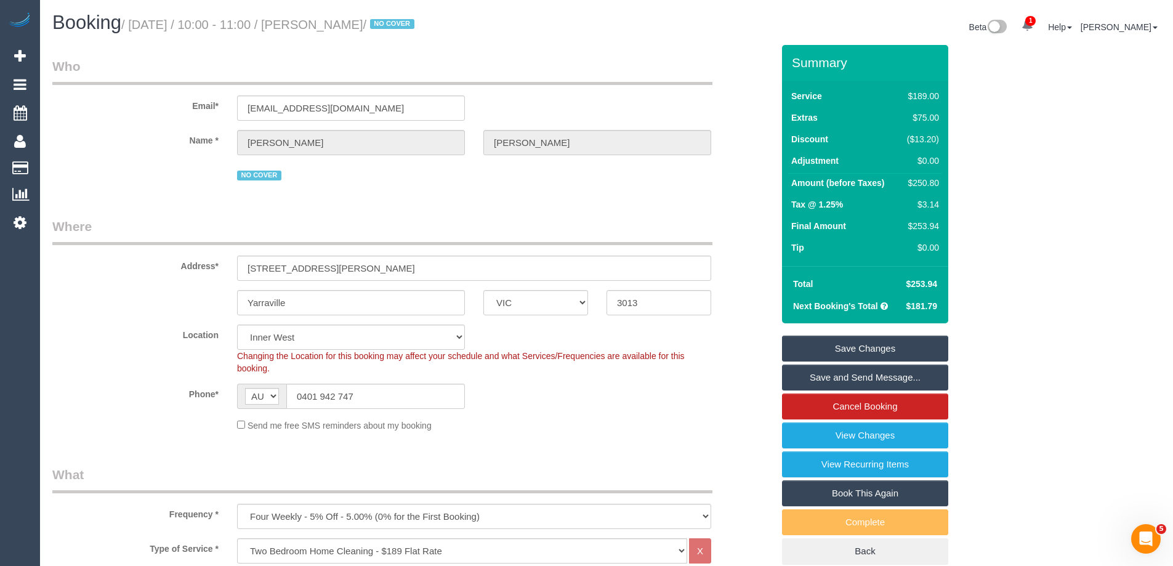
type textarea "*Cover* Estimated time of 4-5 hrs"
drag, startPoint x: 409, startPoint y: 22, endPoint x: 404, endPoint y: 77, distance: 55.0
click at [340, 24] on small "/ September 29, 2025 / 10:00 - 11:00 / Leah Auciello / NO COVER" at bounding box center [269, 25] width 297 height 14
copy small "Leah Auciello"
click at [826, 379] on link "Save and Send Message..." at bounding box center [865, 377] width 166 height 26
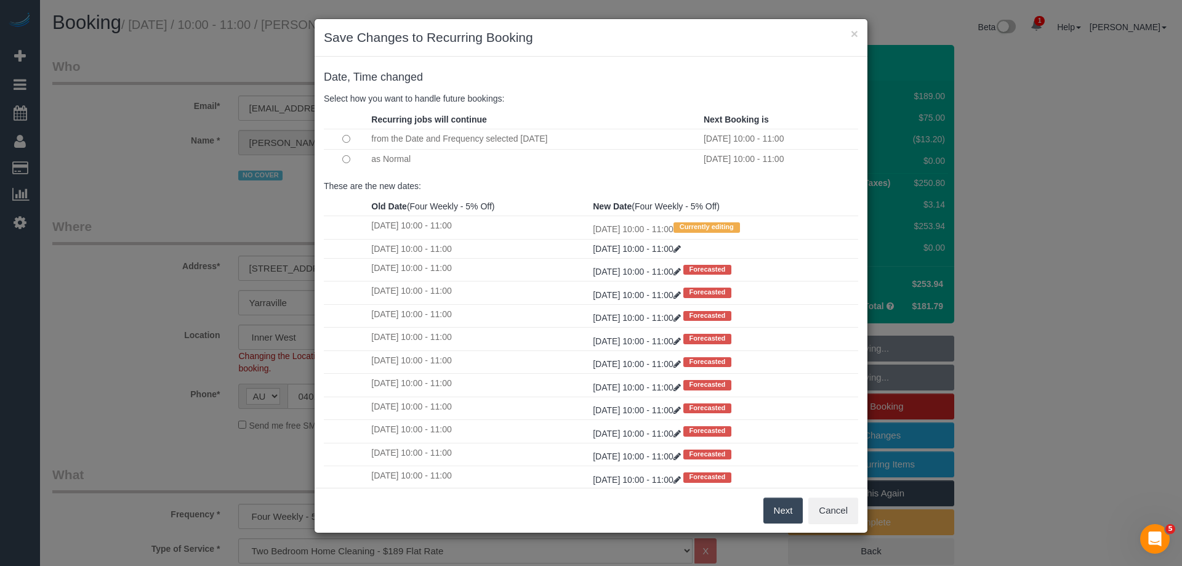
click at [786, 507] on button "Next" at bounding box center [783, 510] width 40 height 26
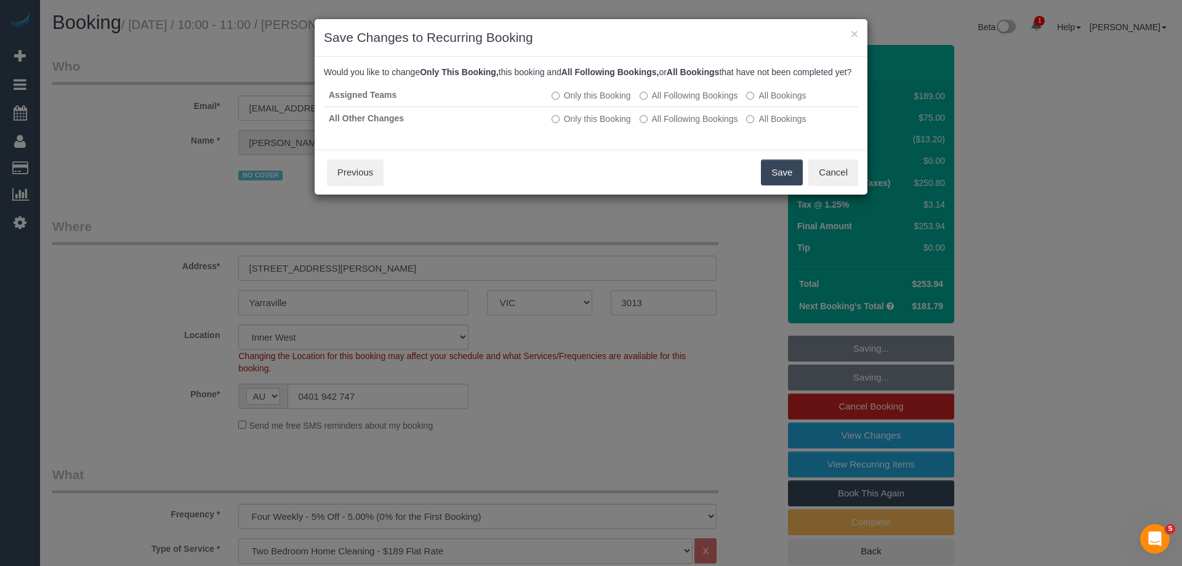
click at [782, 185] on button "Save" at bounding box center [782, 172] width 42 height 26
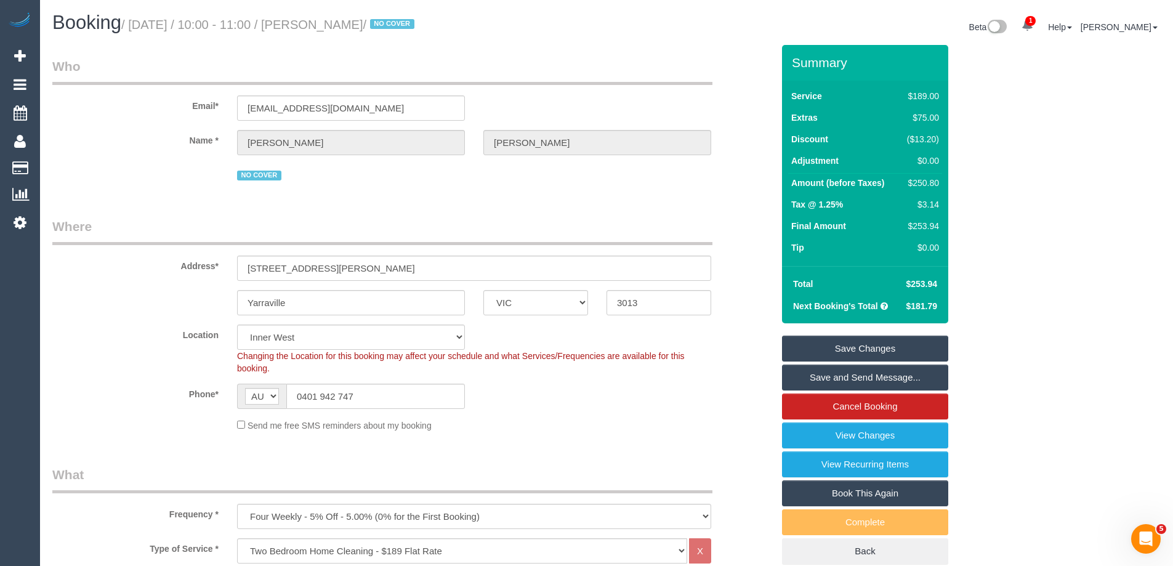
click at [801, 375] on link "Save and Send Message..." at bounding box center [865, 377] width 166 height 26
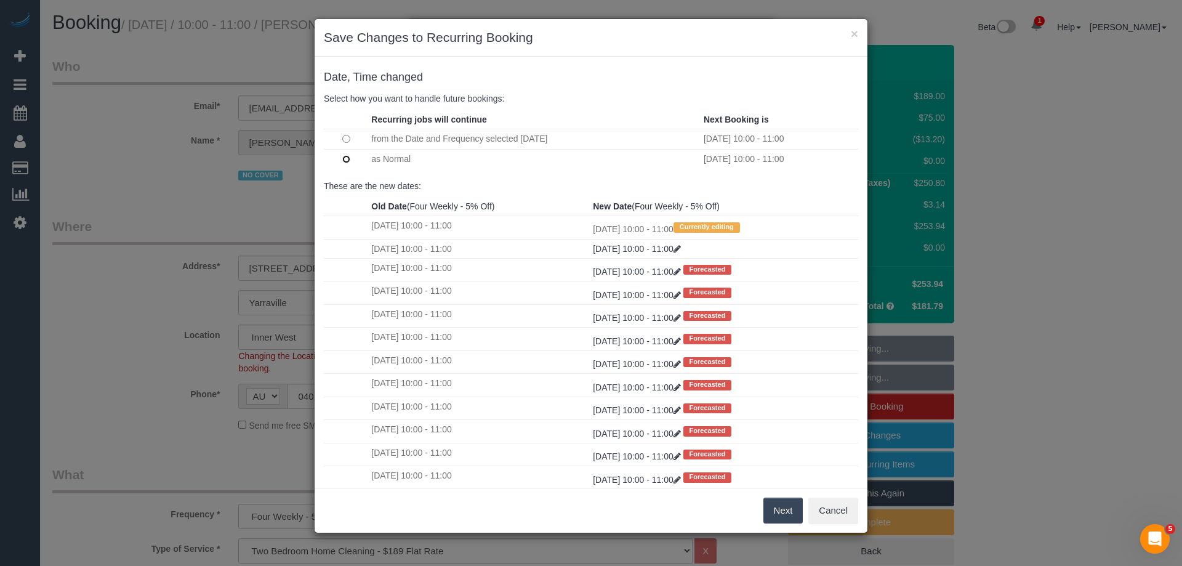
type input "Booking Confirmed"
type input ""Leah Auciello" <ljauciello@gmail.com>"
click at [784, 513] on button "Next" at bounding box center [783, 510] width 40 height 26
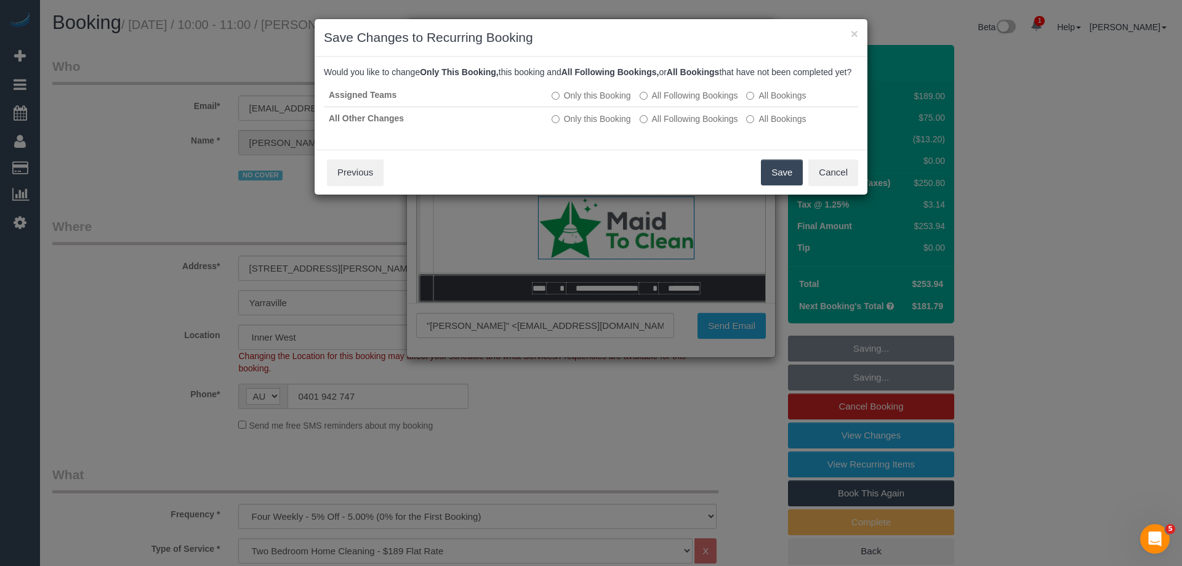
click at [771, 185] on button "Save" at bounding box center [782, 172] width 42 height 26
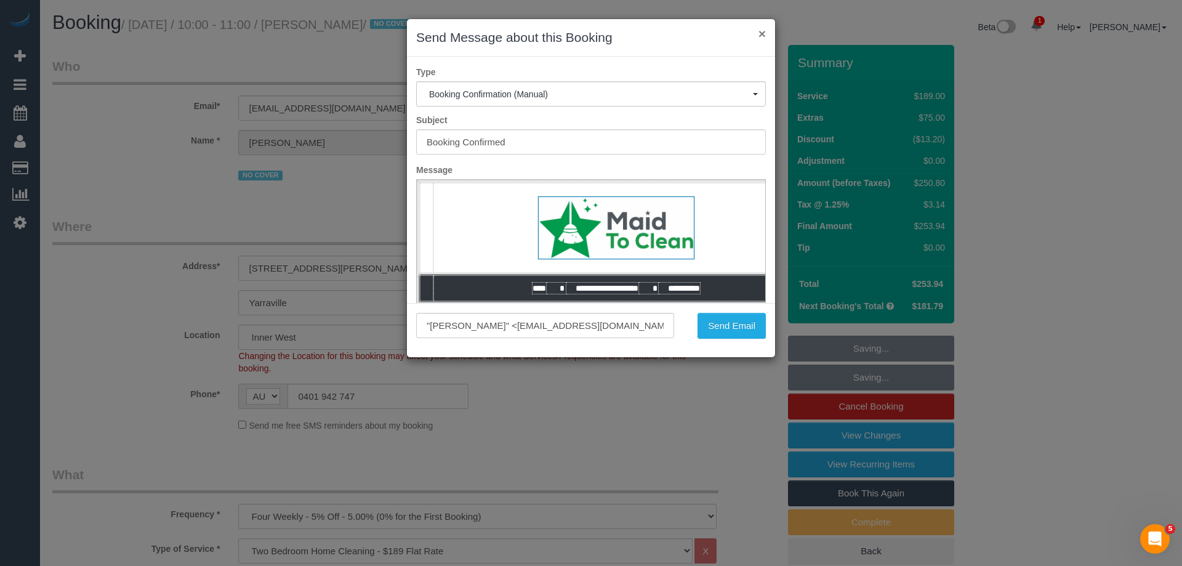
click at [762, 31] on button "×" at bounding box center [761, 33] width 7 height 13
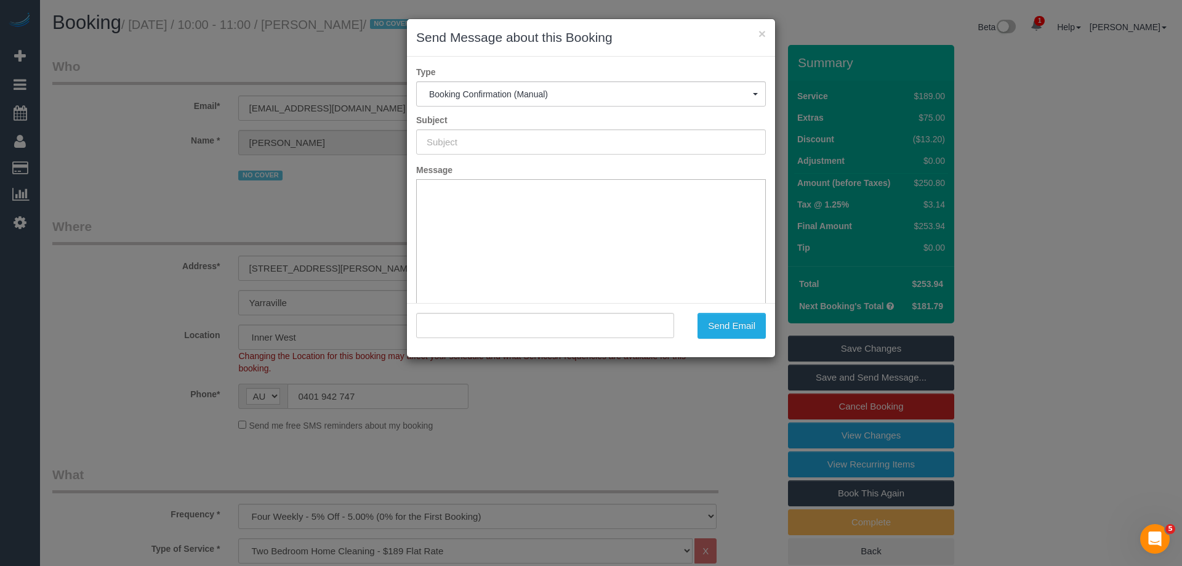
type input "Booking Confirmed"
type input ""Leah Auciello" <ljauciello@gmail.com>"
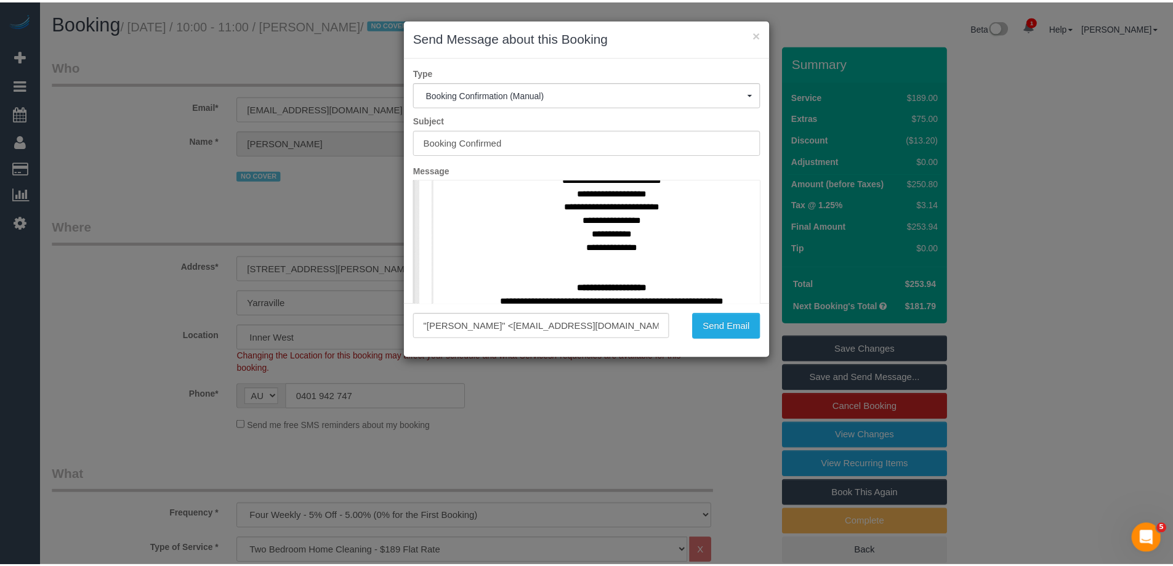
scroll to position [554, 0]
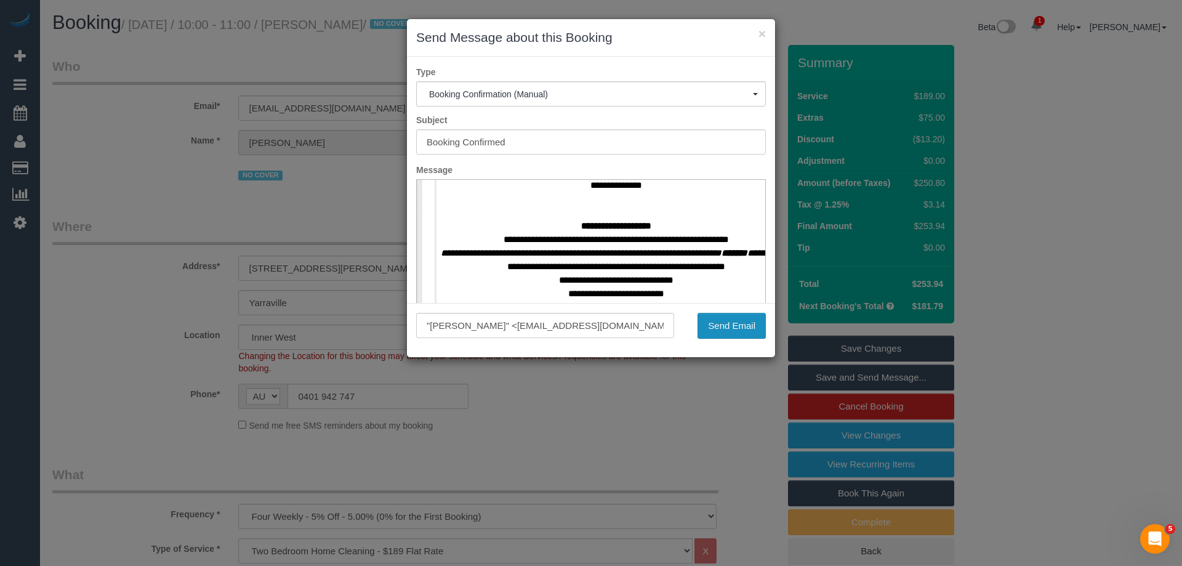
click at [729, 324] on button "Send Email" at bounding box center [731, 326] width 68 height 26
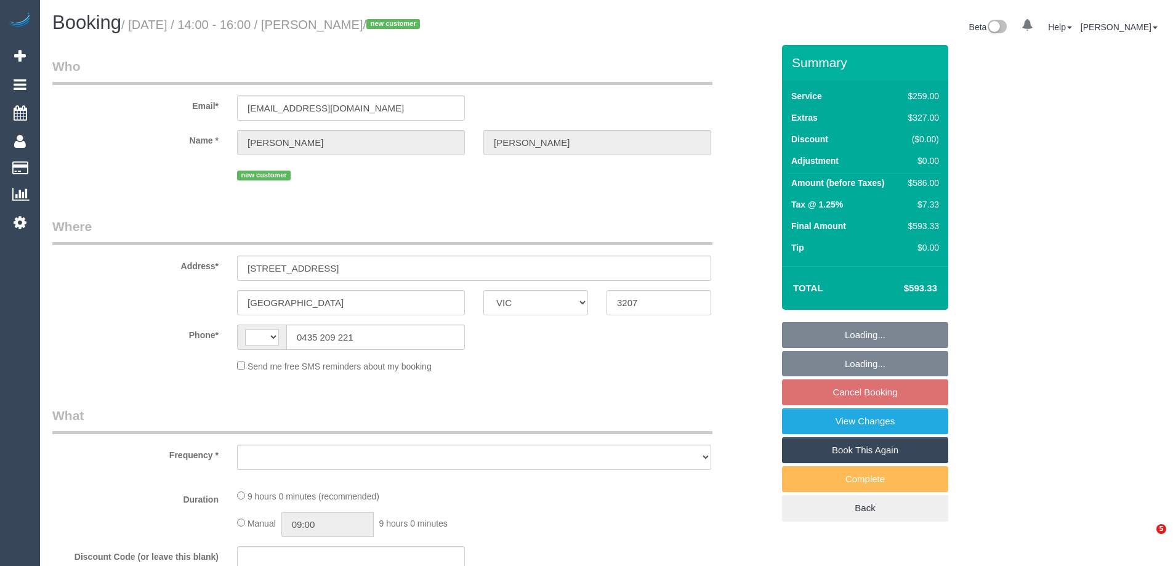
select select "VIC"
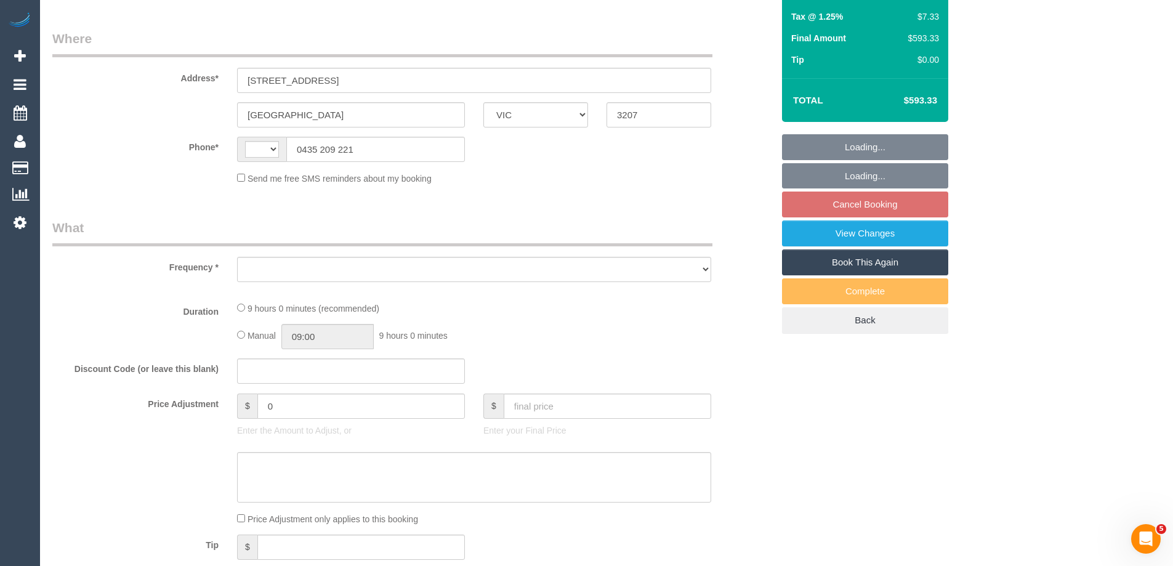
select select "string:AU"
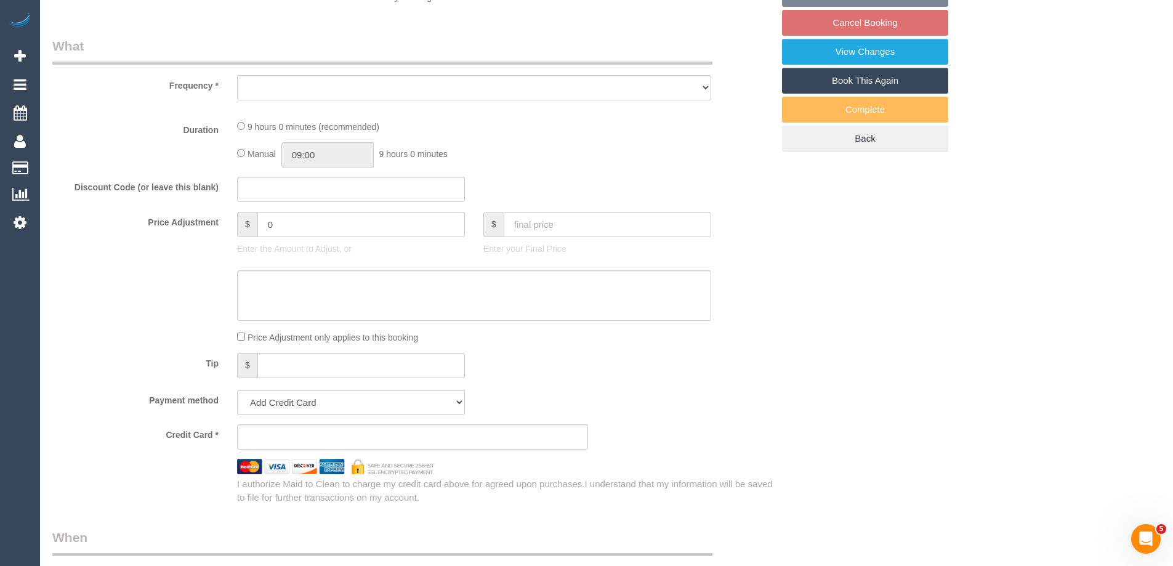
select select "object:540"
select select "string:stripe-pm_1S7A982GScqysDRVX36nG5tO"
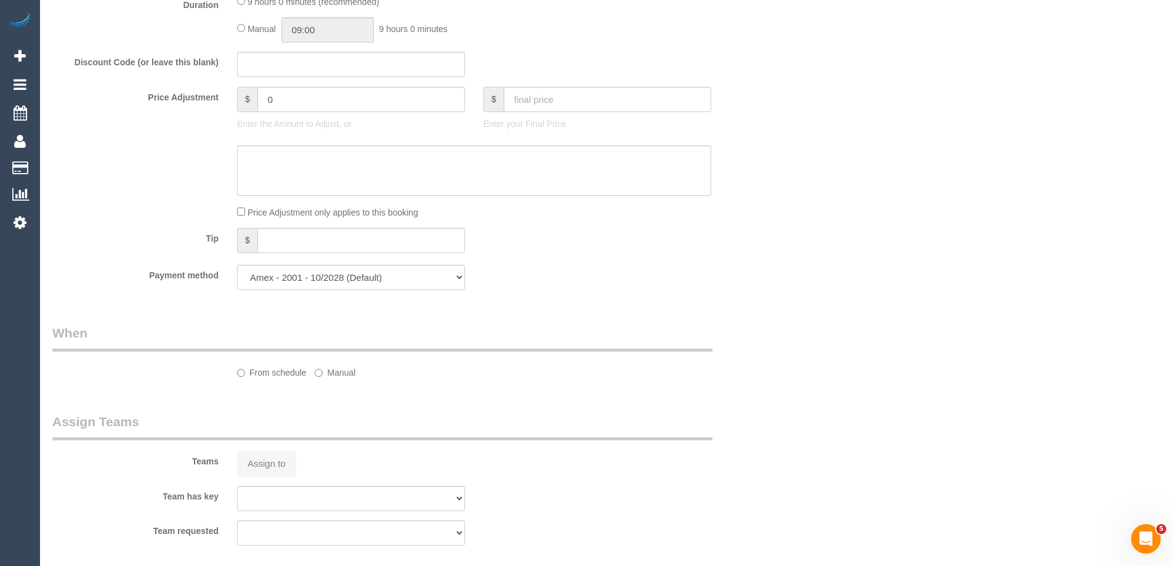
select select "object:1044"
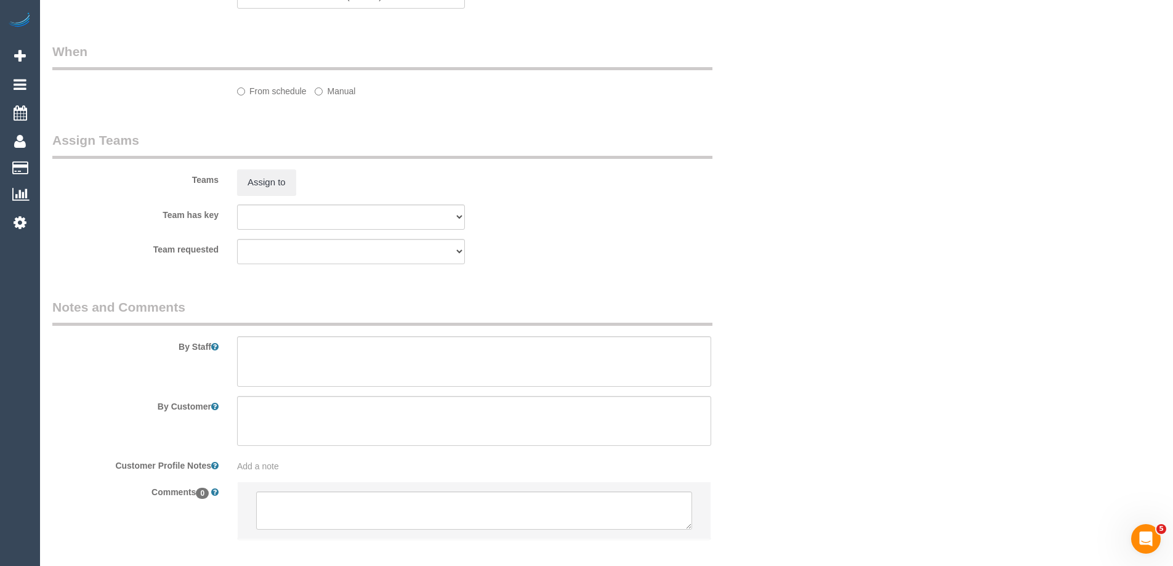
select select "number:28"
select select "number:14"
select select "number:19"
select select "number:24"
select select "number:26"
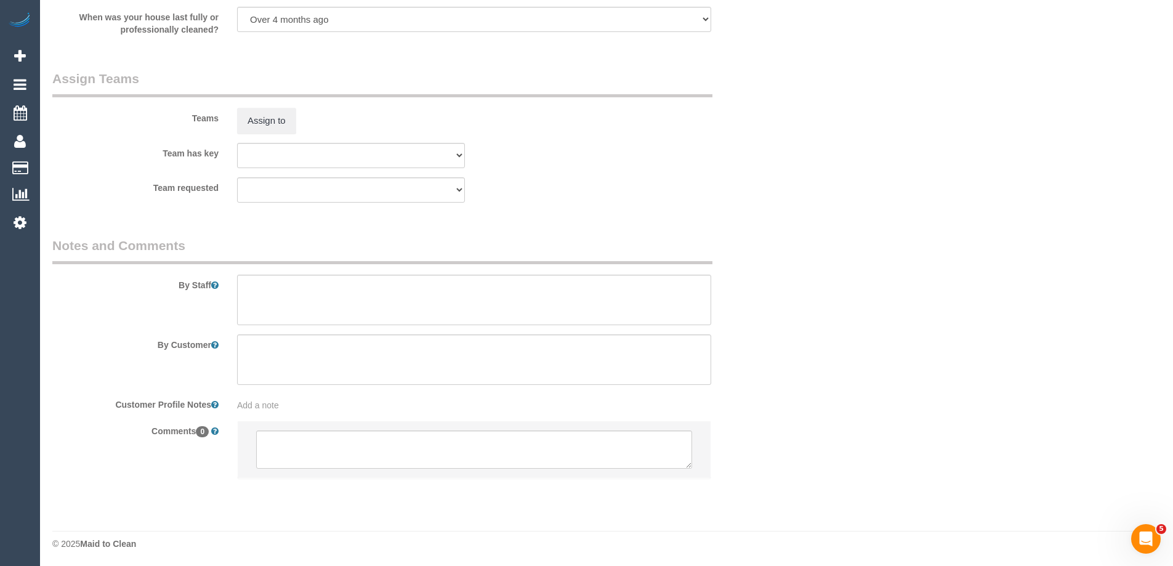
scroll to position [1883, 0]
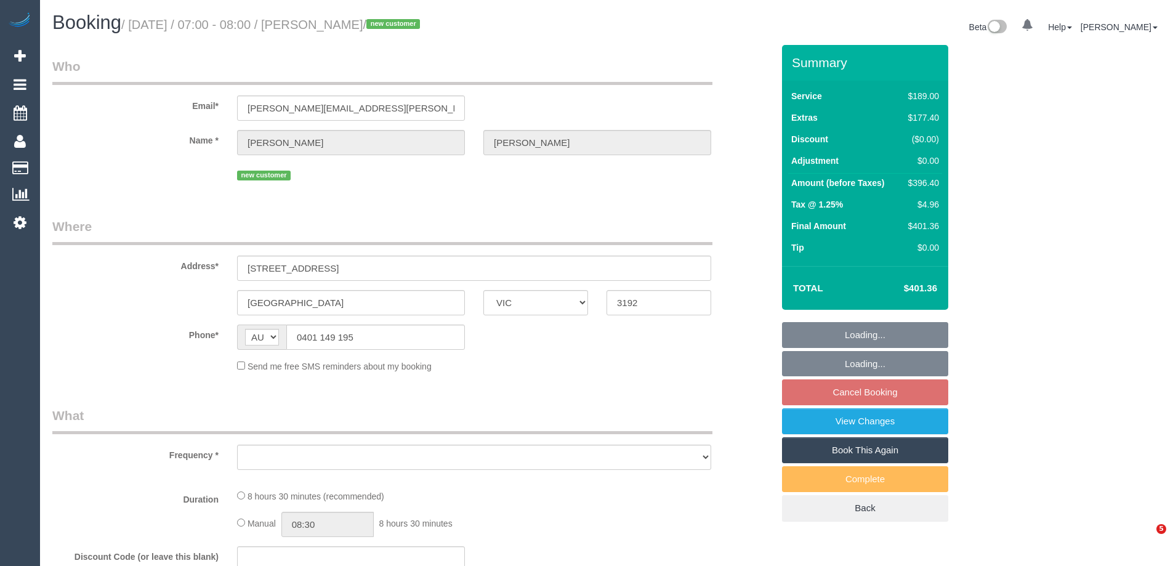
select select "VIC"
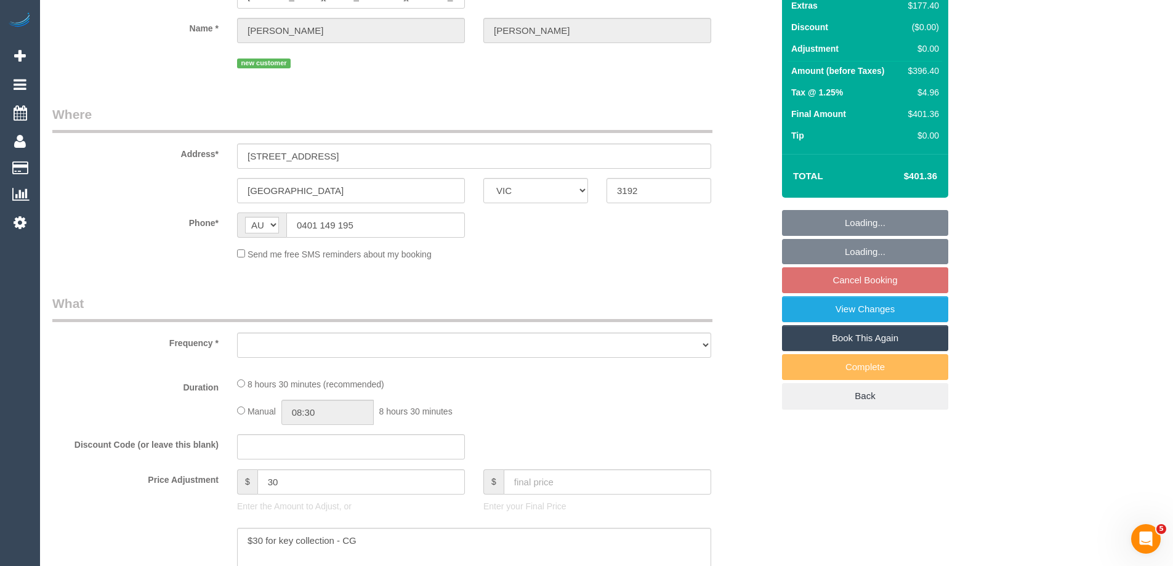
select select "string:stripe-pm_1S8b9Z2GScqysDRV3JONTb6N"
select select "number:28"
select select "number:17"
select select "number:19"
select select "number:36"
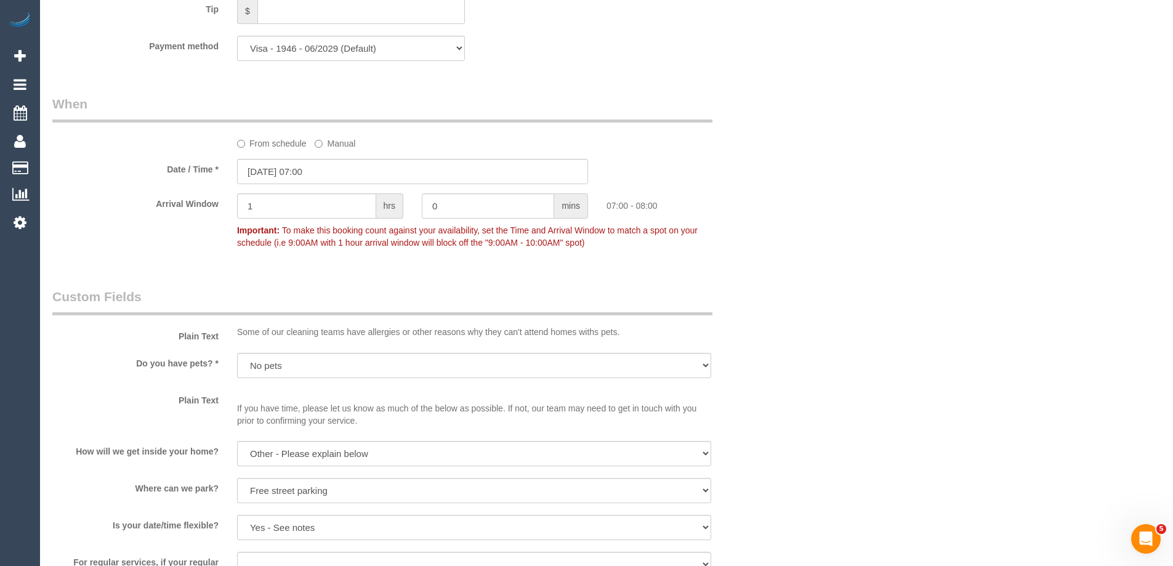
select select "object:1381"
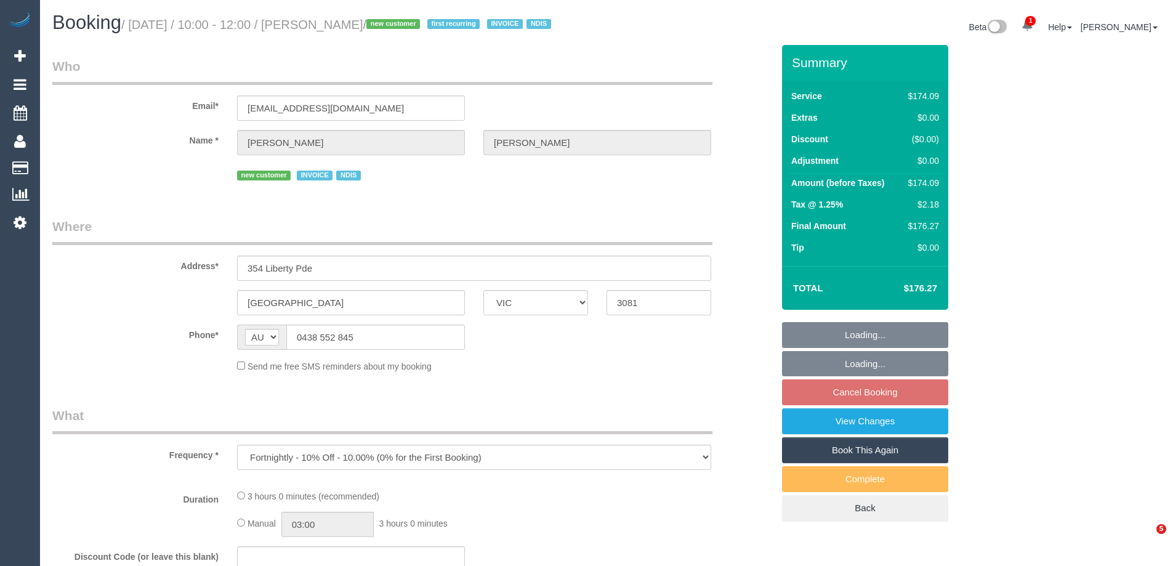
select select "VIC"
select select "object:1261"
select select "180"
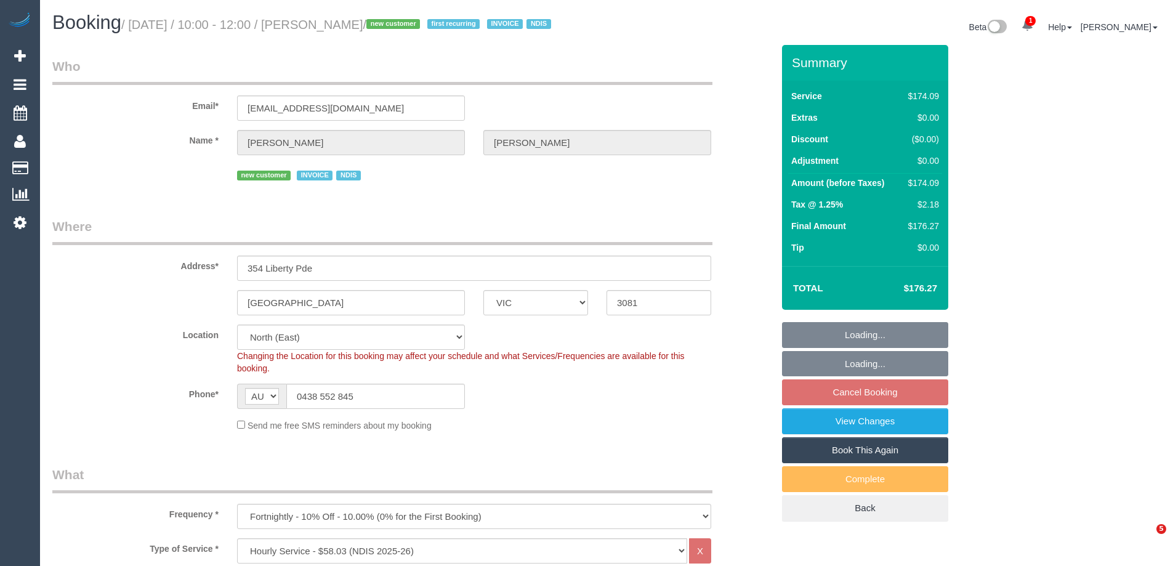
select select "number:29"
select select "number:14"
select select "number:19"
select select "number:25"
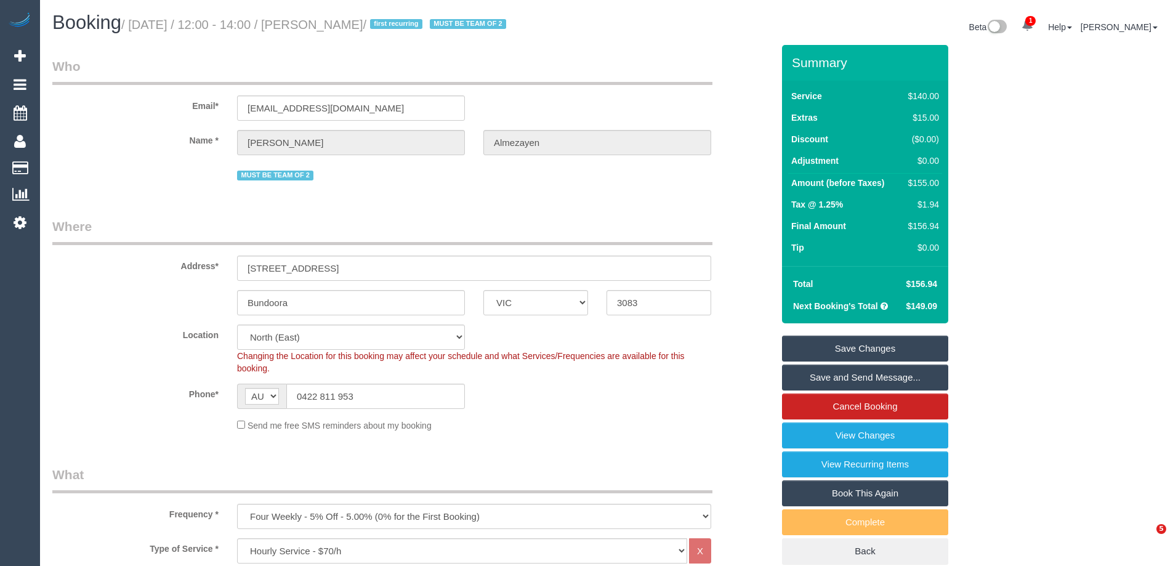
select select "VIC"
select select "string:stripe-pm_1RleYr2GScqysDRVaLAYEBqz"
select select "number:28"
select select "number:14"
select select "number:18"
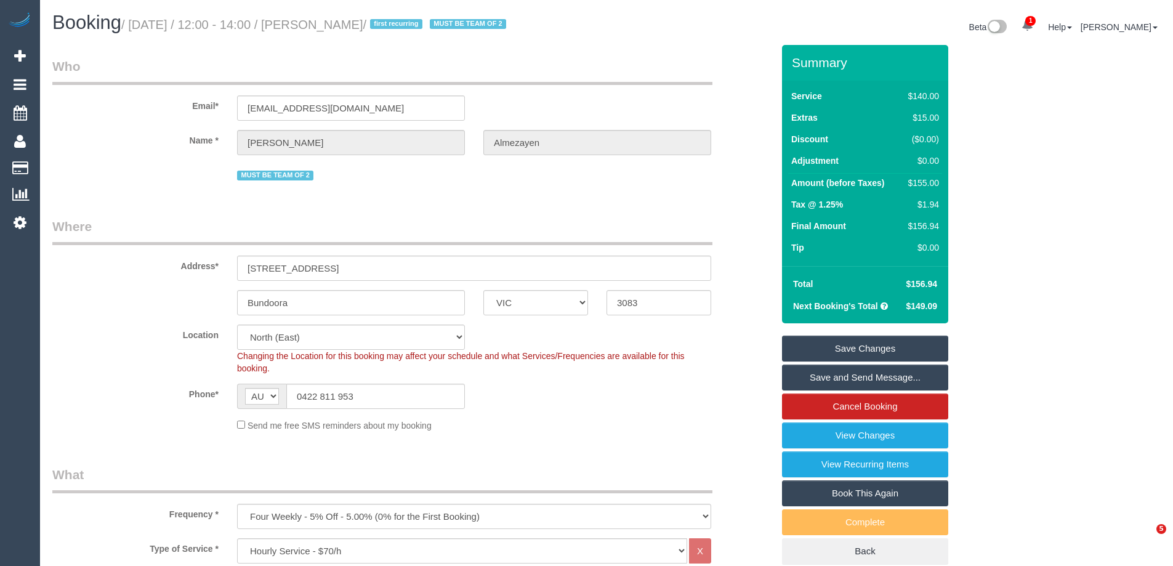
select select "number:24"
select select "number:33"
select select "number:13"
drag, startPoint x: 376, startPoint y: 121, endPoint x: 183, endPoint y: 122, distance: 192.1
click at [200, 121] on div "Email* [EMAIL_ADDRESS][DOMAIN_NAME]" at bounding box center [412, 88] width 739 height 63
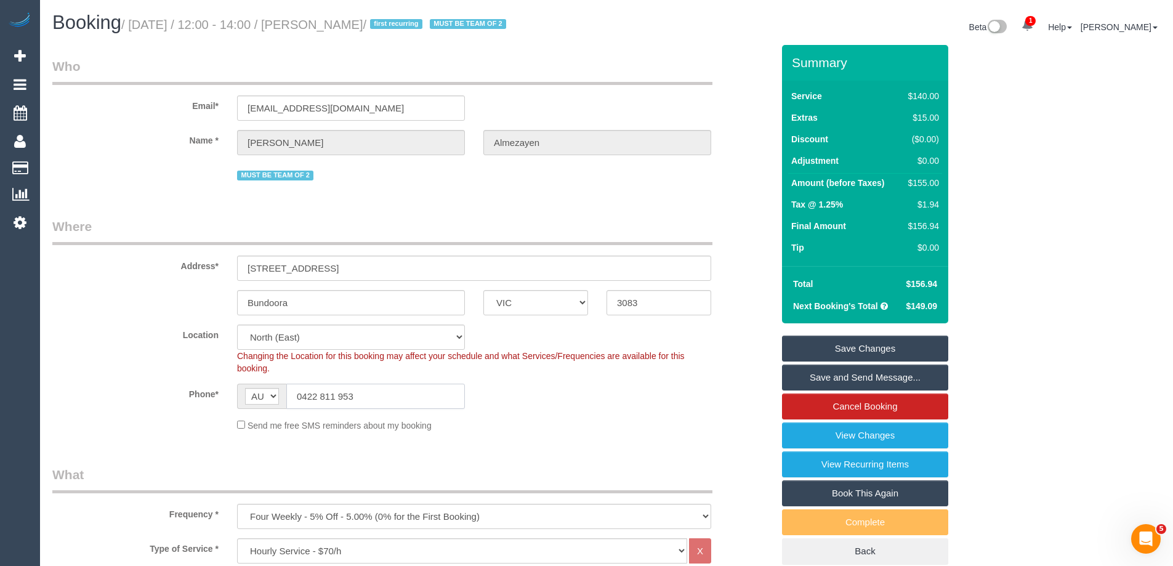
drag, startPoint x: 365, startPoint y: 417, endPoint x: 247, endPoint y: 410, distance: 117.8
click at [247, 409] on div "AF AL DZ AD AO AI AQ AG AR AM AW AU AT AZ BS BH BD BB BY BE BZ BJ BM BT BO BA B…" at bounding box center [351, 396] width 228 height 25
click at [819, 448] on link "View Changes" at bounding box center [865, 435] width 166 height 26
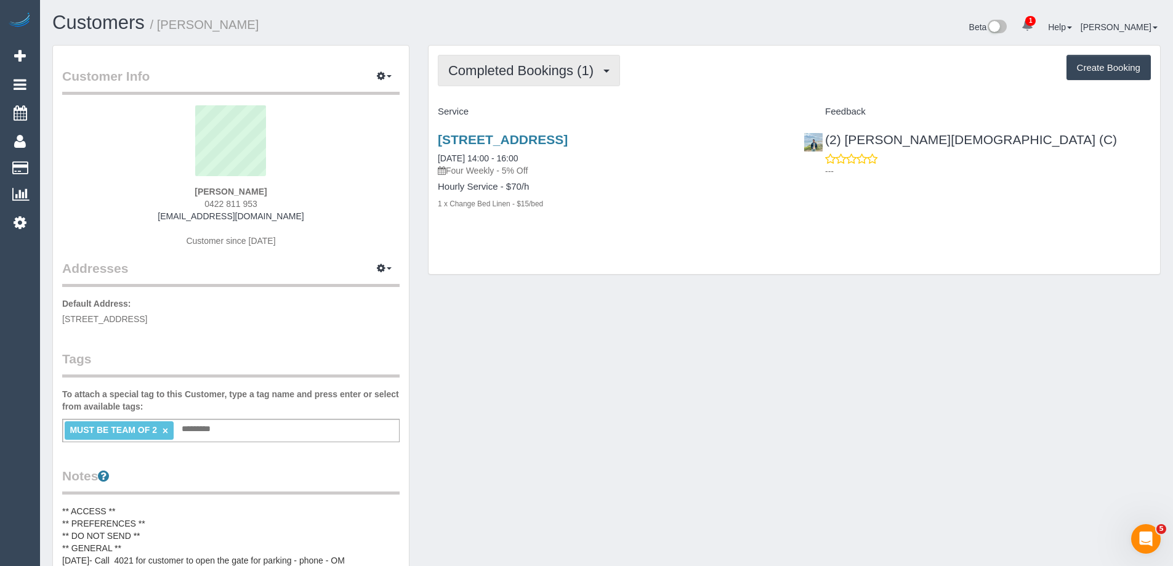
click at [496, 72] on span "Completed Bookings (1)" at bounding box center [523, 70] width 151 height 15
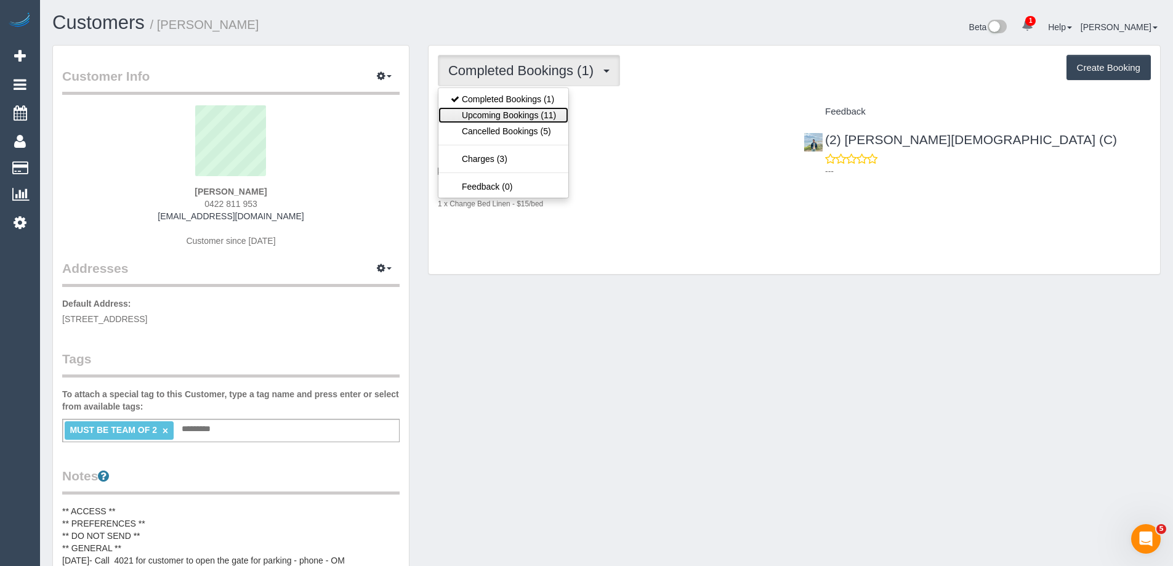
click at [507, 115] on link "Upcoming Bookings (11)" at bounding box center [503, 115] width 130 height 16
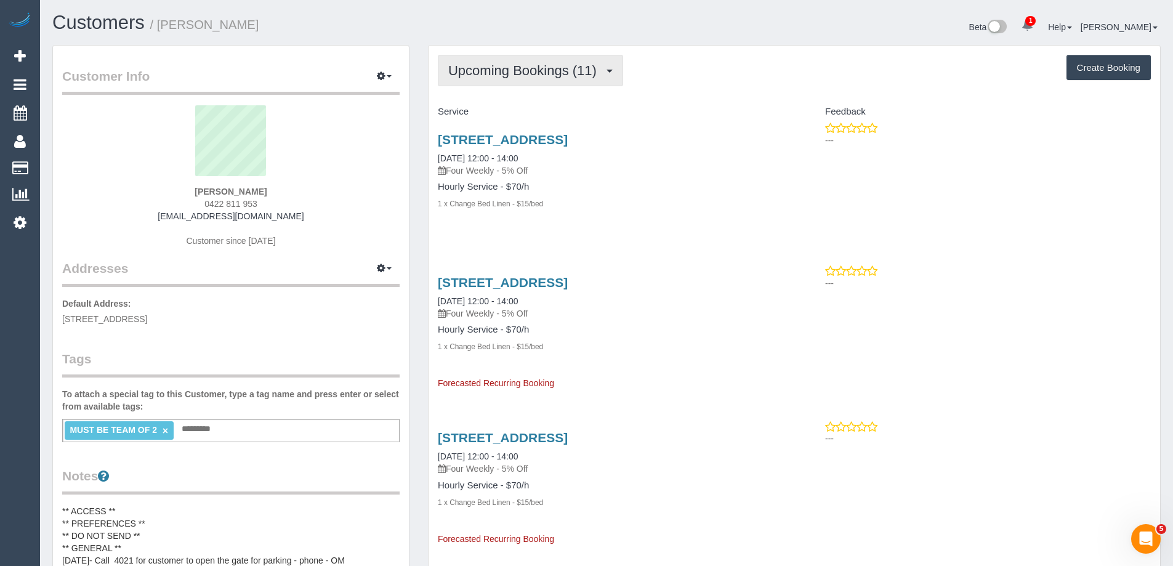
click at [503, 74] on span "Upcoming Bookings (11)" at bounding box center [525, 70] width 155 height 15
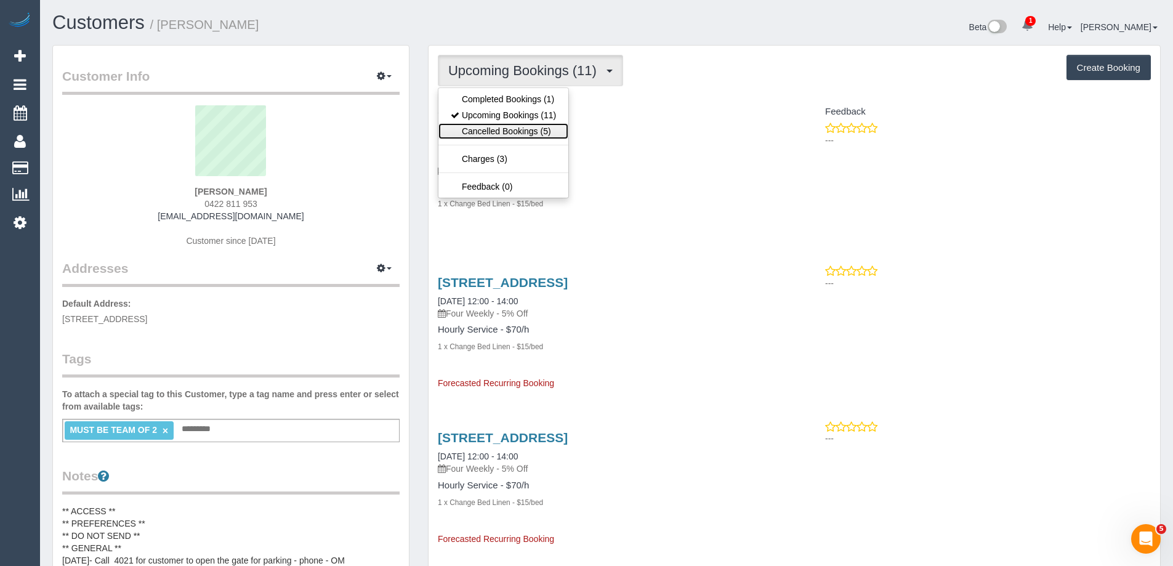
click at [515, 136] on link "Cancelled Bookings (5)" at bounding box center [503, 131] width 130 height 16
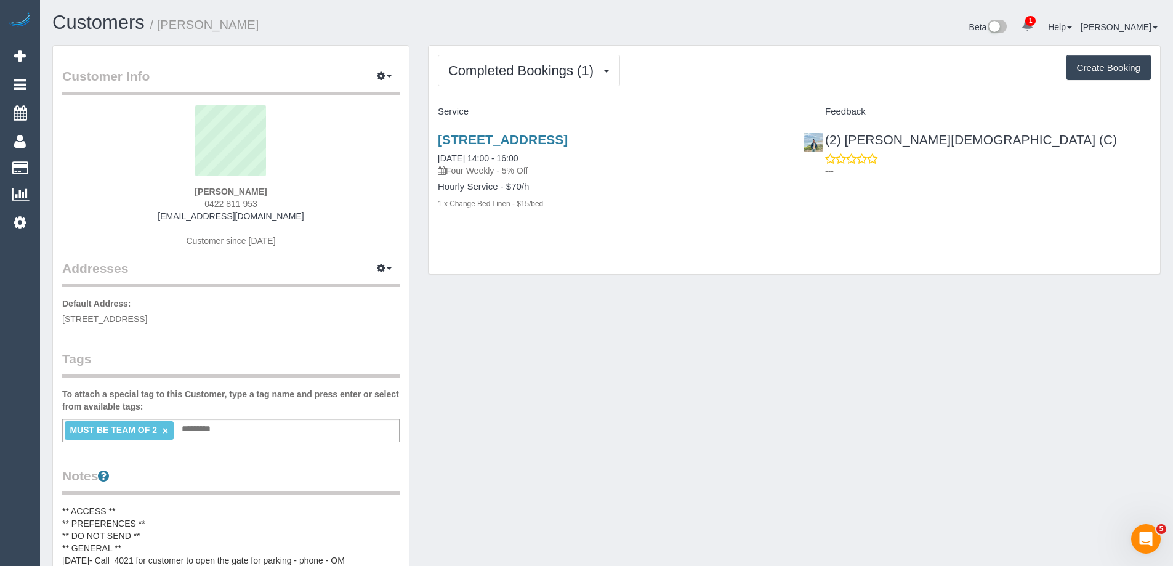
click at [521, 254] on div "Completed Bookings (1) Completed Bookings (1) Upcoming Bookings (11) Cancelled …" at bounding box center [793, 160] width 731 height 229
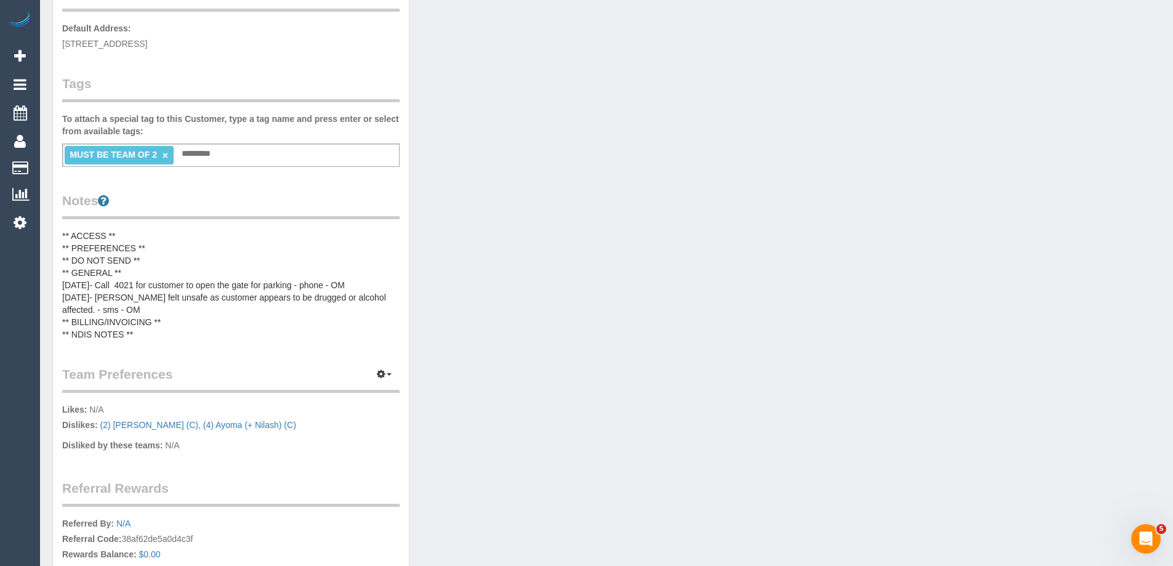
scroll to position [269, 0]
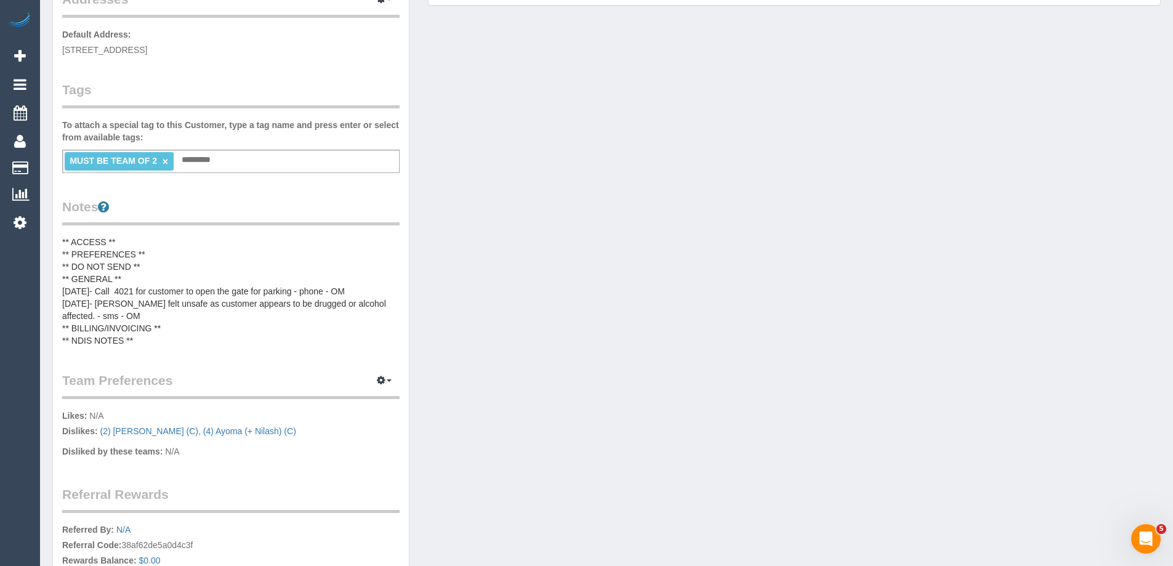
click at [164, 158] on link "×" at bounding box center [166, 161] width 6 height 10
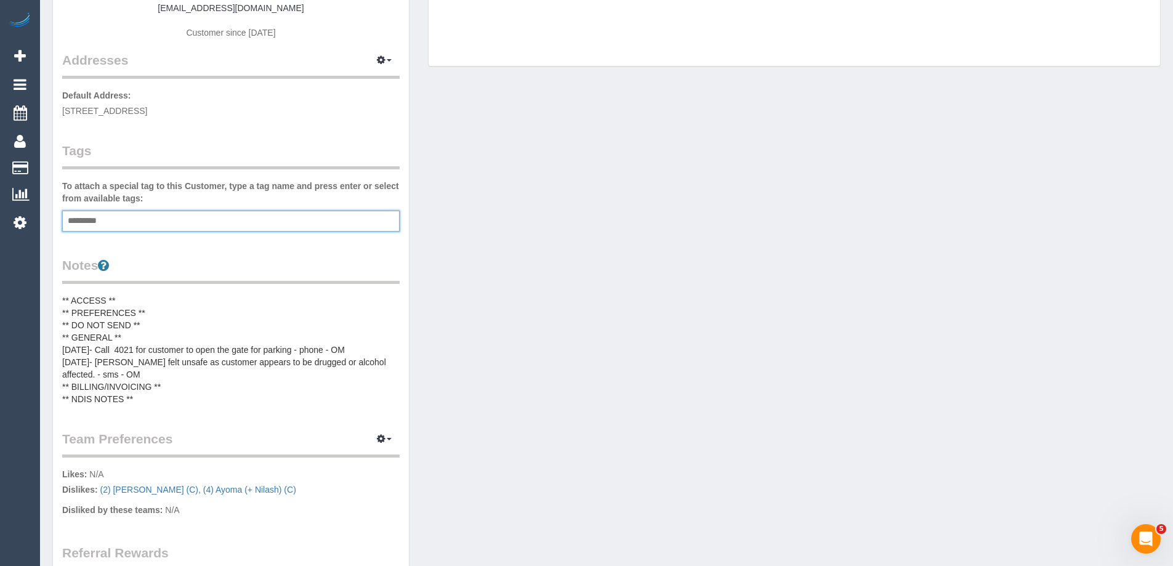
scroll to position [207, 0]
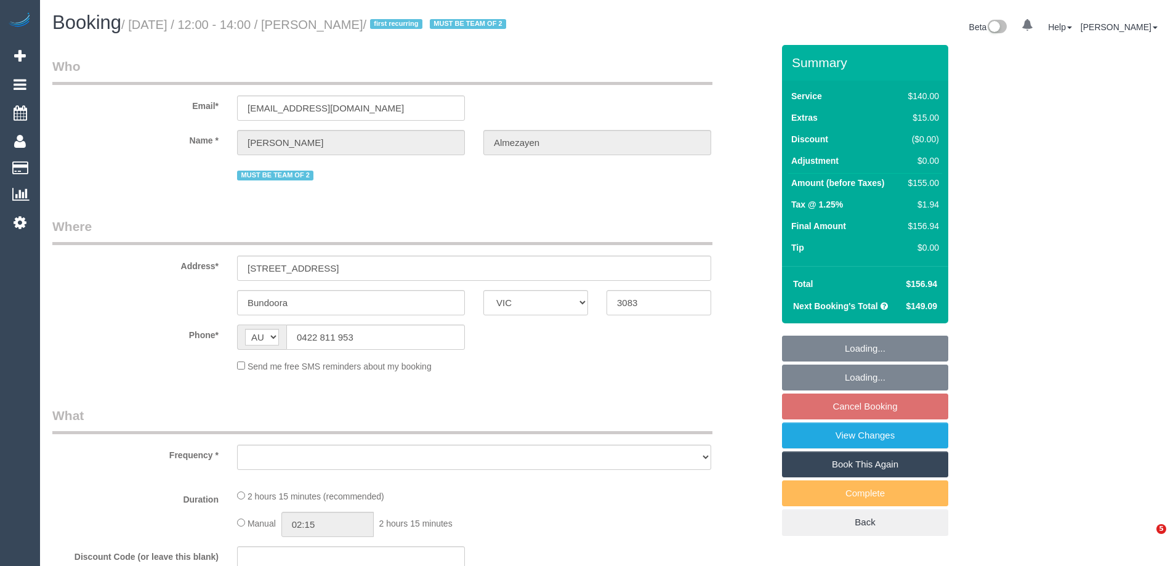
select select "VIC"
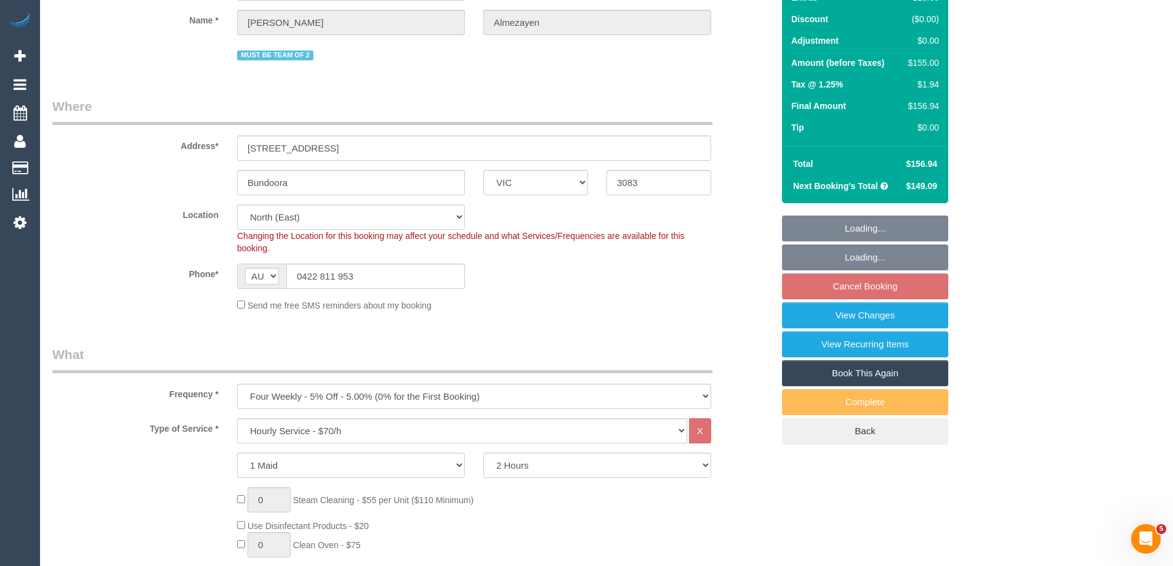
select select "object:718"
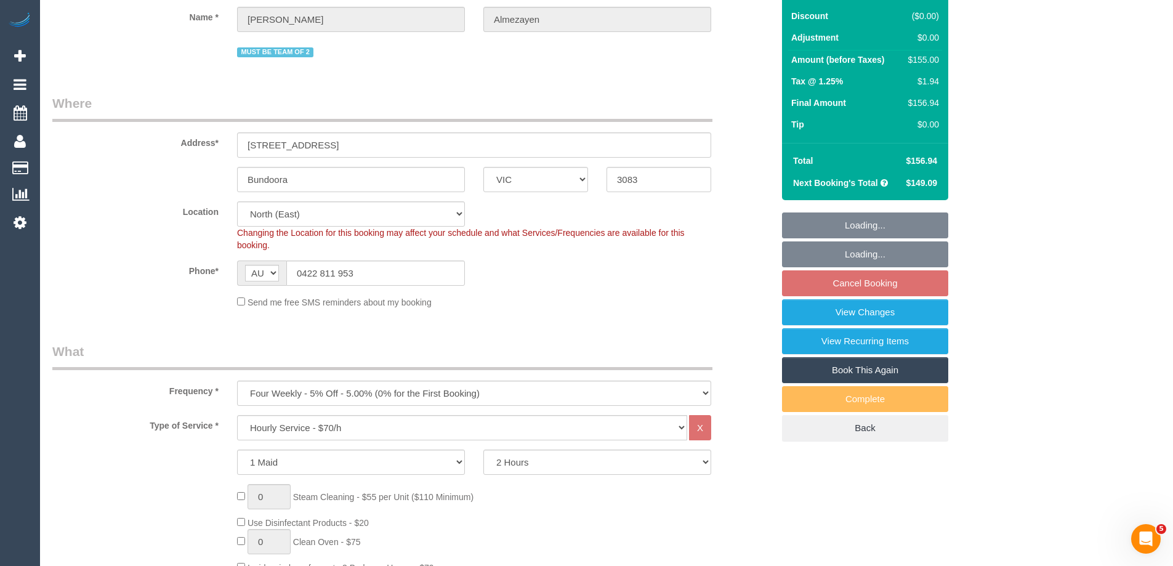
select select "string:stripe-pm_1RleYr2GScqysDRVaLAYEBqz"
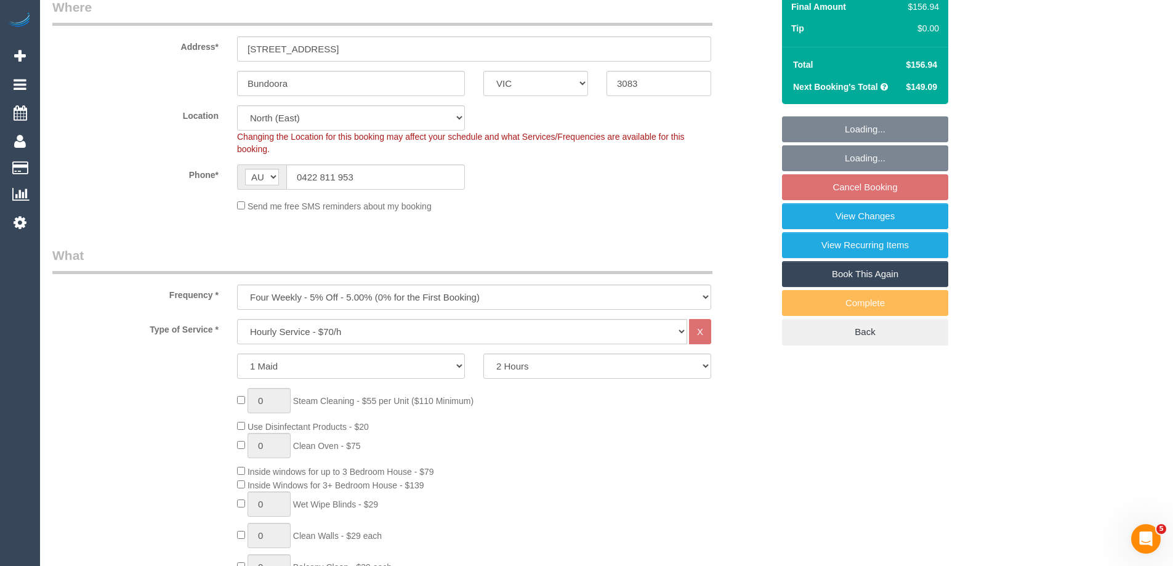
select select "number:28"
select select "number:14"
select select "number:18"
select select "number:24"
select select "number:33"
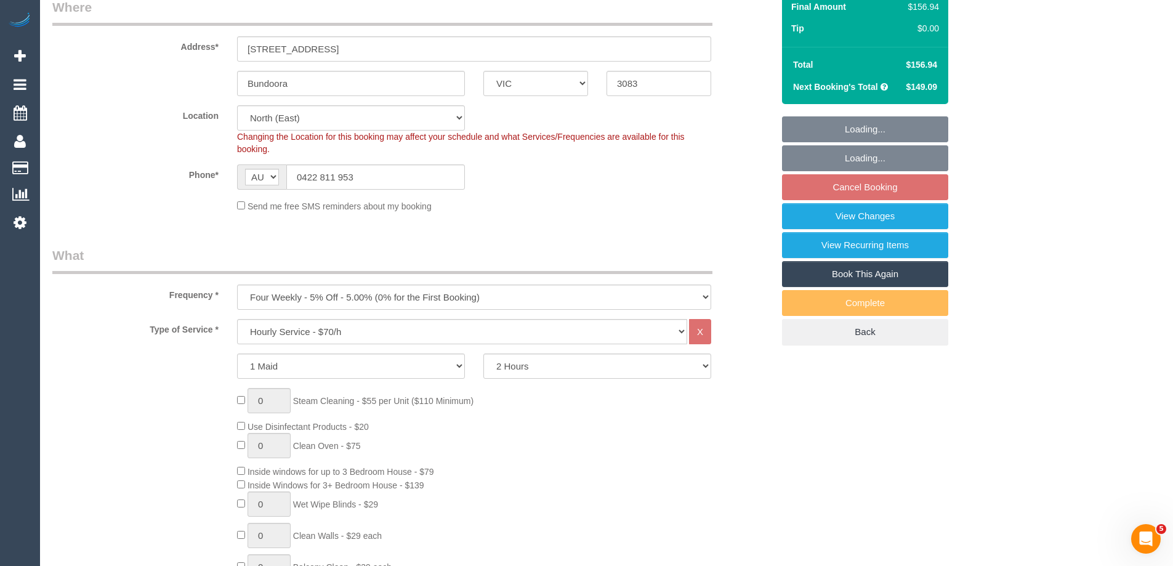
select select "number:13"
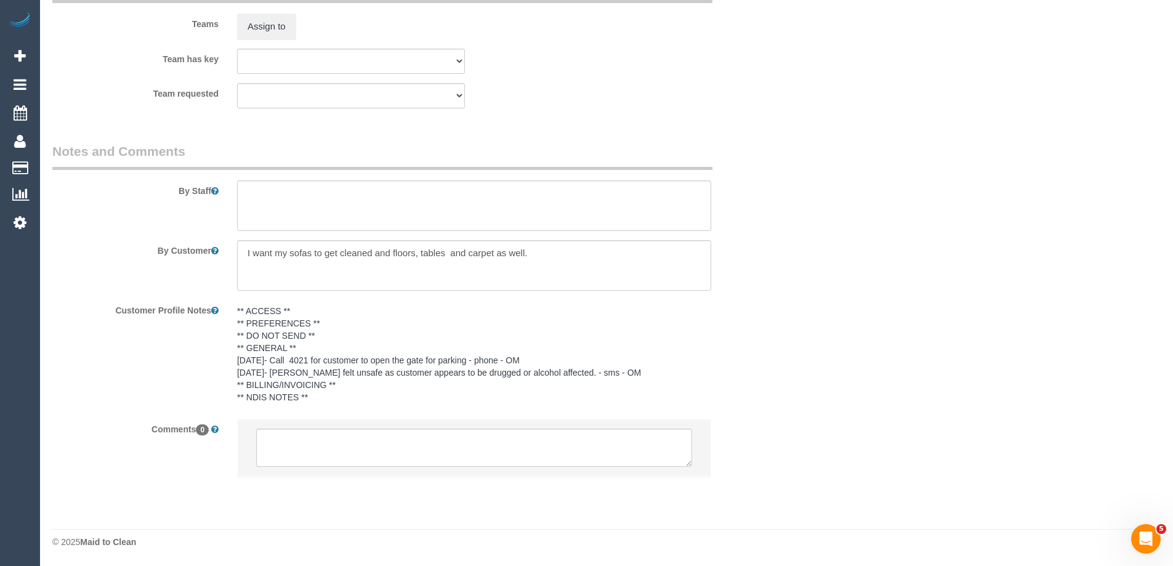
scroll to position [1956, 0]
click at [290, 207] on textarea at bounding box center [474, 205] width 474 height 50
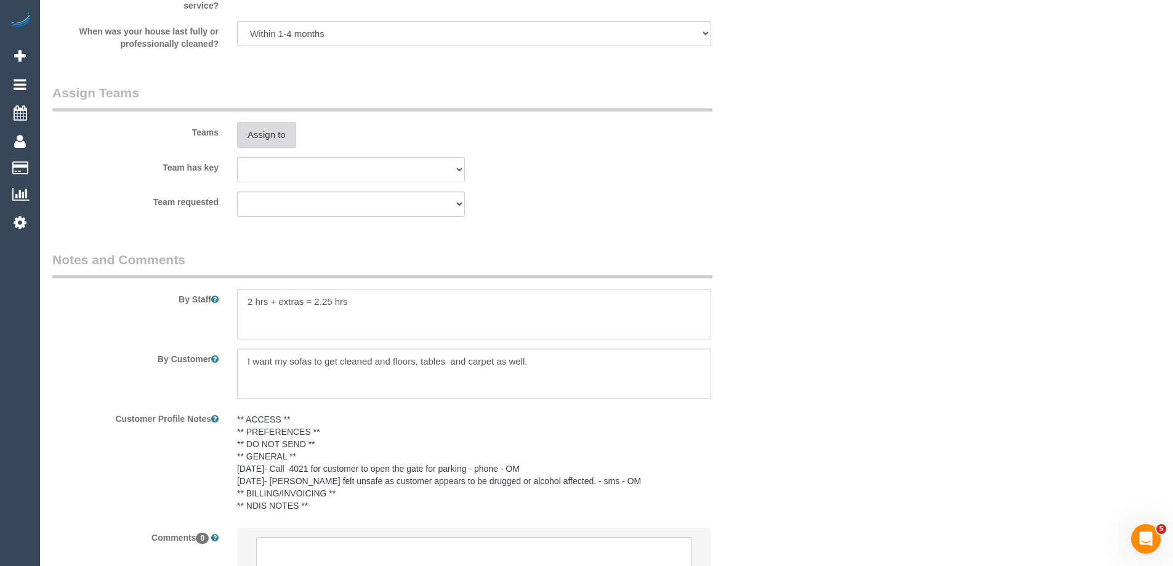
type textarea "2 hrs + extras = 2.25 hrs"
click at [273, 143] on button "Assign to" at bounding box center [266, 135] width 59 height 26
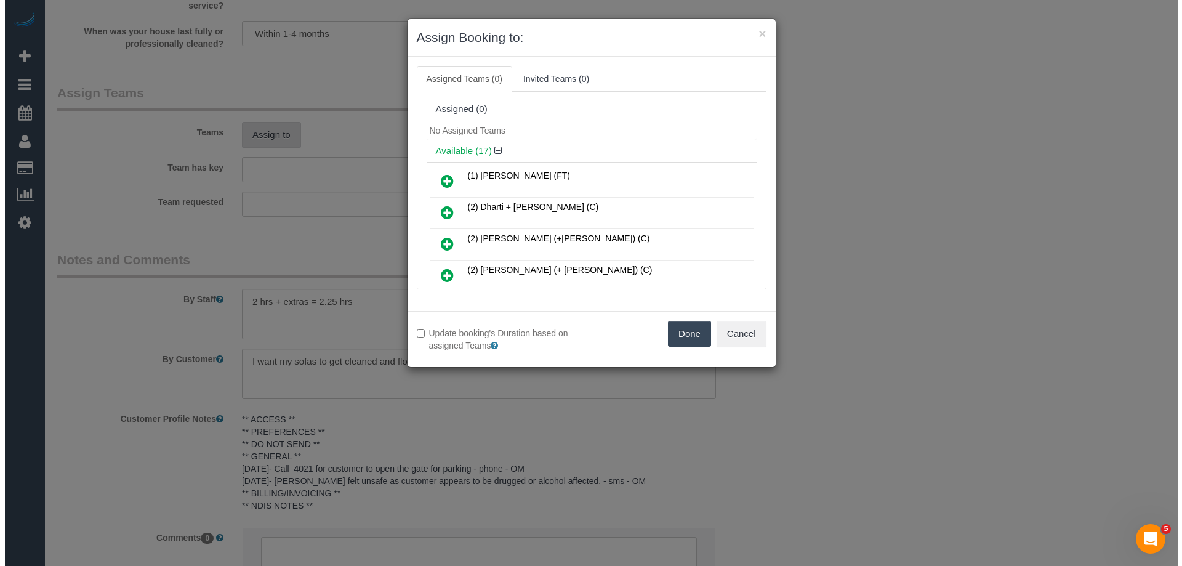
scroll to position [1819, 0]
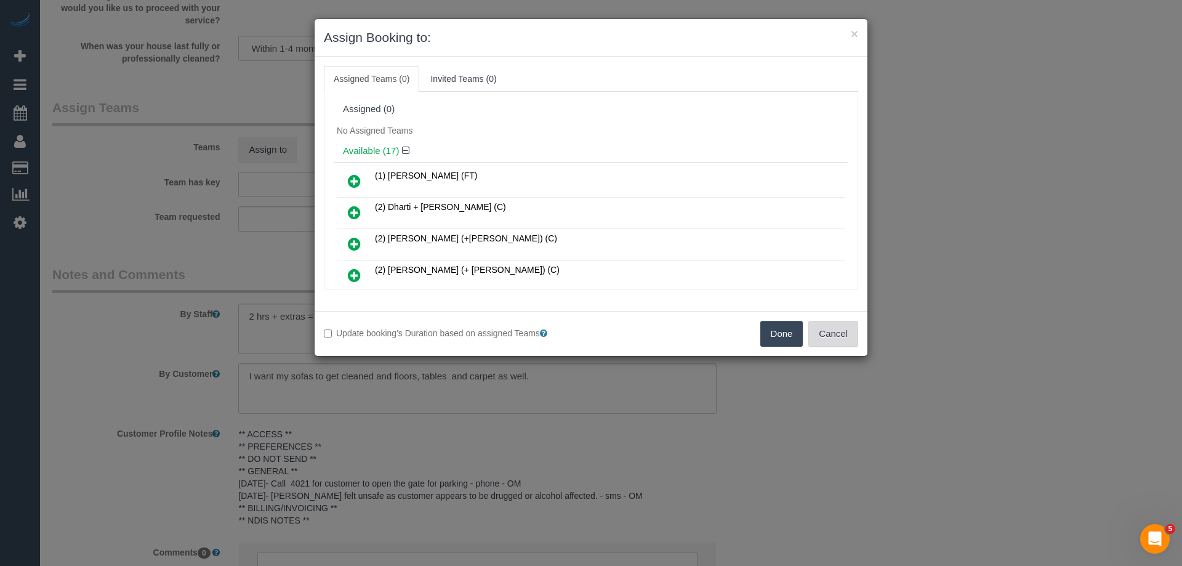
click at [824, 336] on button "Cancel" at bounding box center [833, 334] width 50 height 26
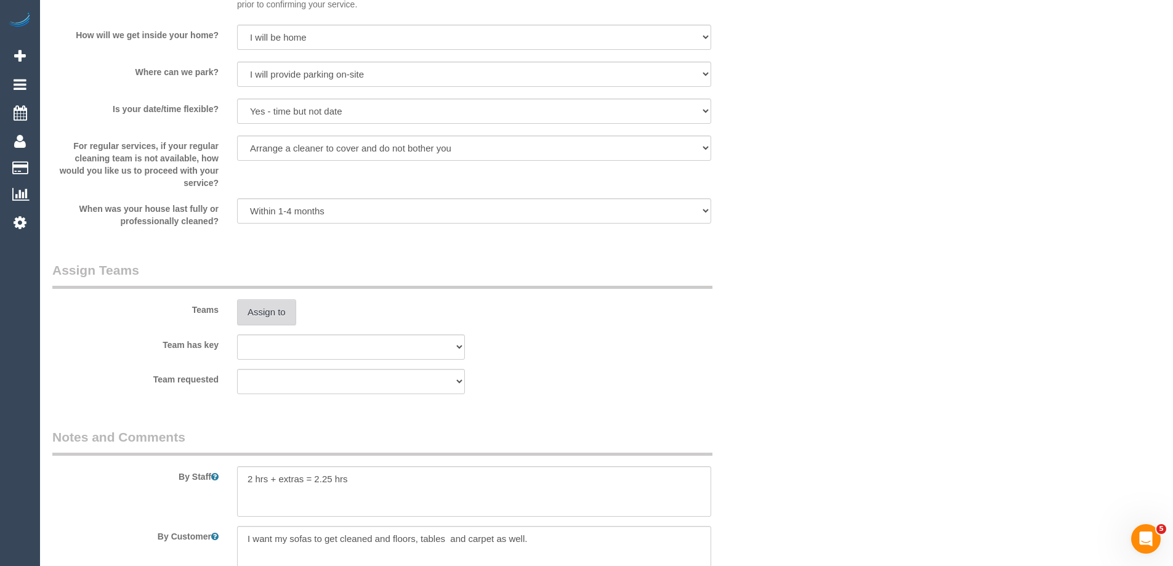
scroll to position [1659, 0]
click at [275, 319] on button "Assign to" at bounding box center [266, 309] width 59 height 26
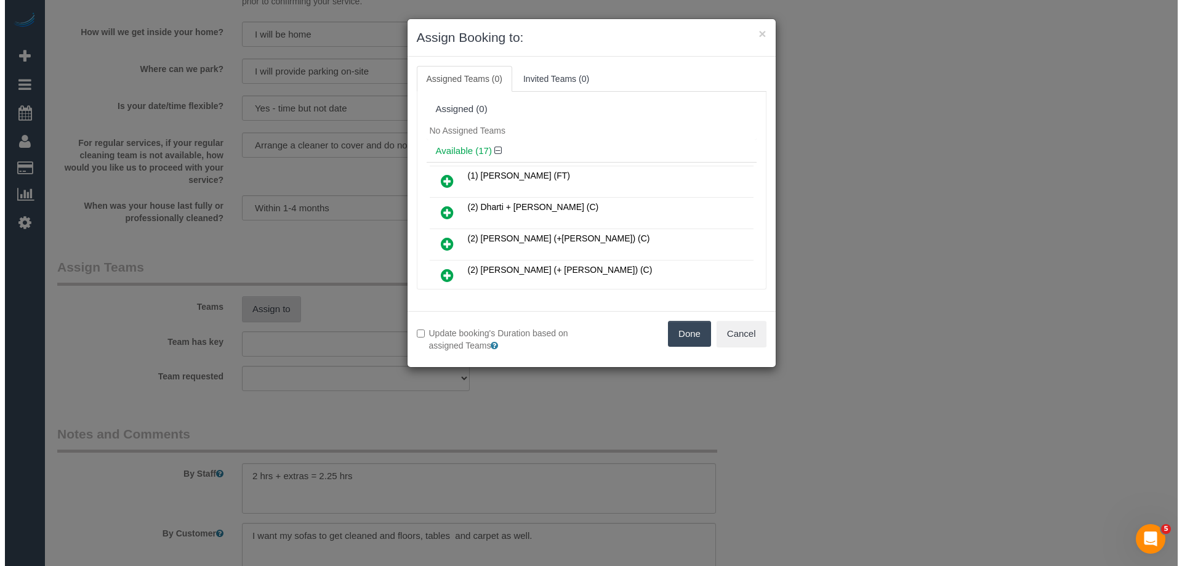
scroll to position [1644, 0]
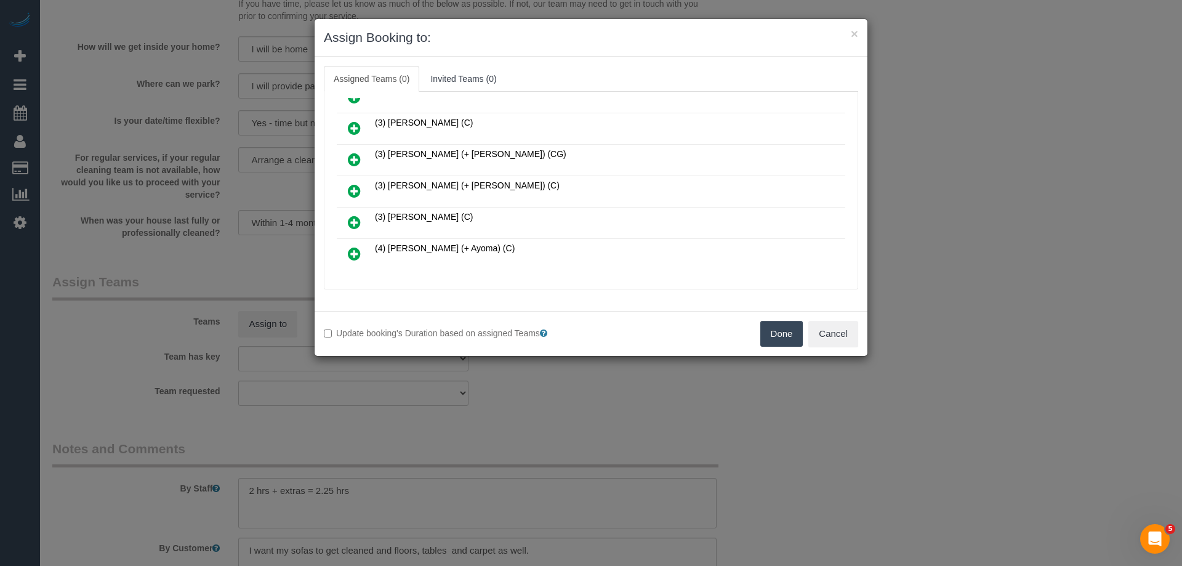
click at [348, 124] on icon at bounding box center [354, 128] width 13 height 15
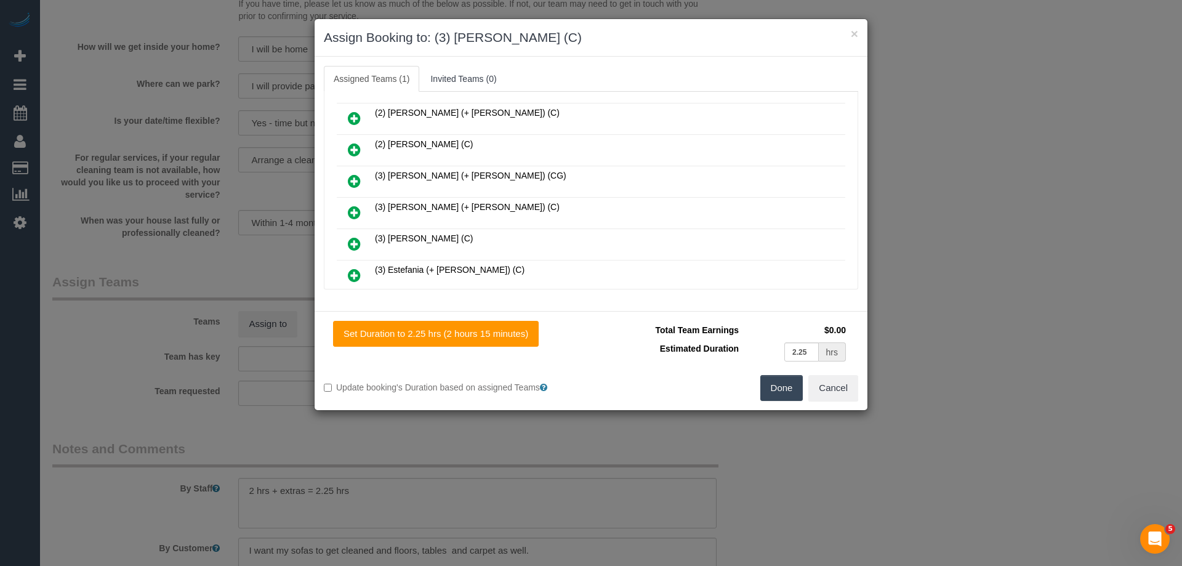
scroll to position [0, 0]
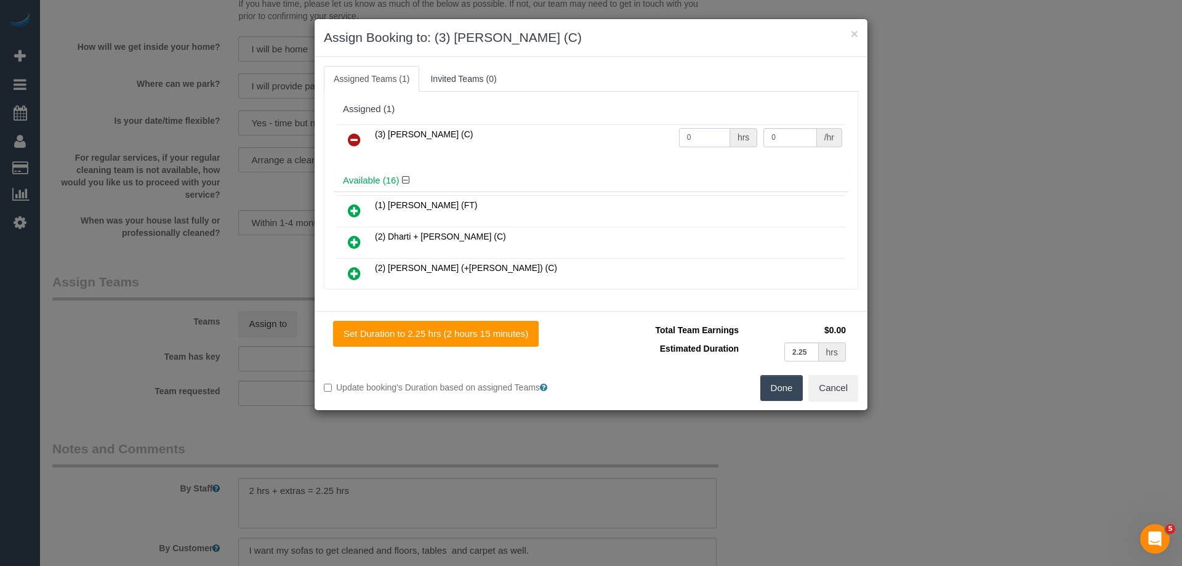
drag, startPoint x: 700, startPoint y: 134, endPoint x: 673, endPoint y: 136, distance: 27.2
click at [679, 136] on input "0" at bounding box center [704, 137] width 51 height 19
type input "2.25"
drag, startPoint x: 773, startPoint y: 131, endPoint x: 702, endPoint y: 130, distance: 71.4
click at [705, 130] on tr "(3) Pratham Bagga (C) 2.25 hrs 0 /hr" at bounding box center [591, 139] width 508 height 31
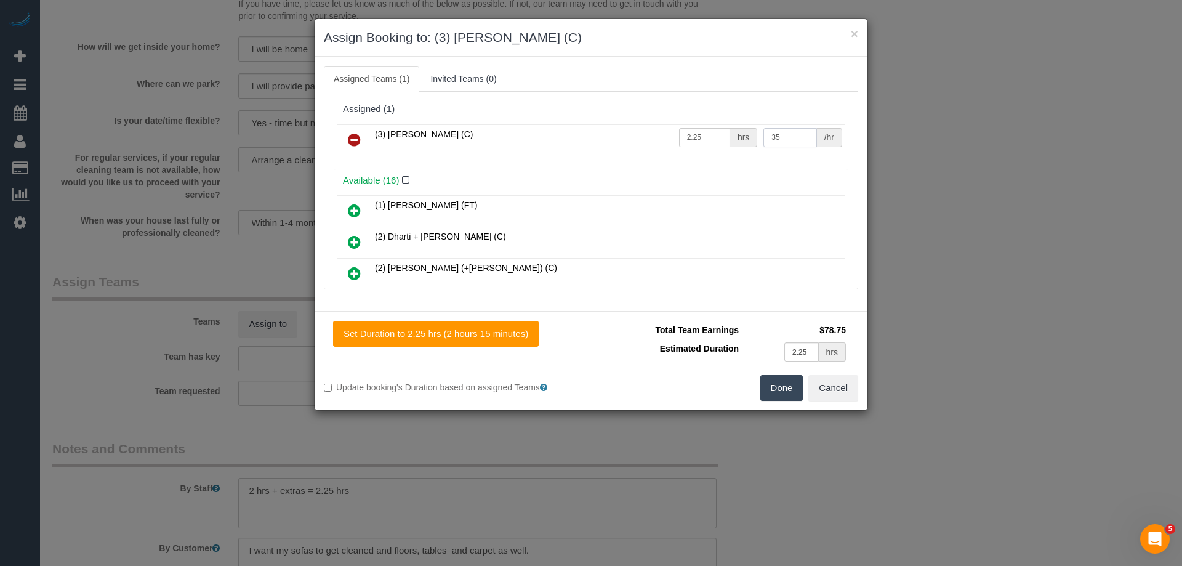
type input "35"
click at [786, 386] on button "Done" at bounding box center [781, 388] width 43 height 26
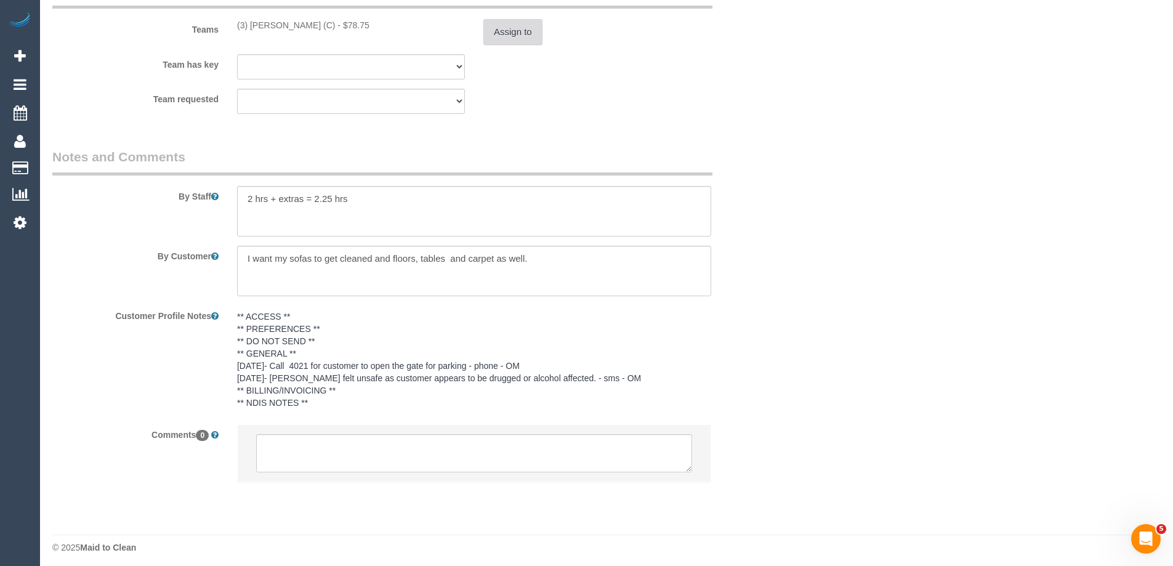
scroll to position [1956, 0]
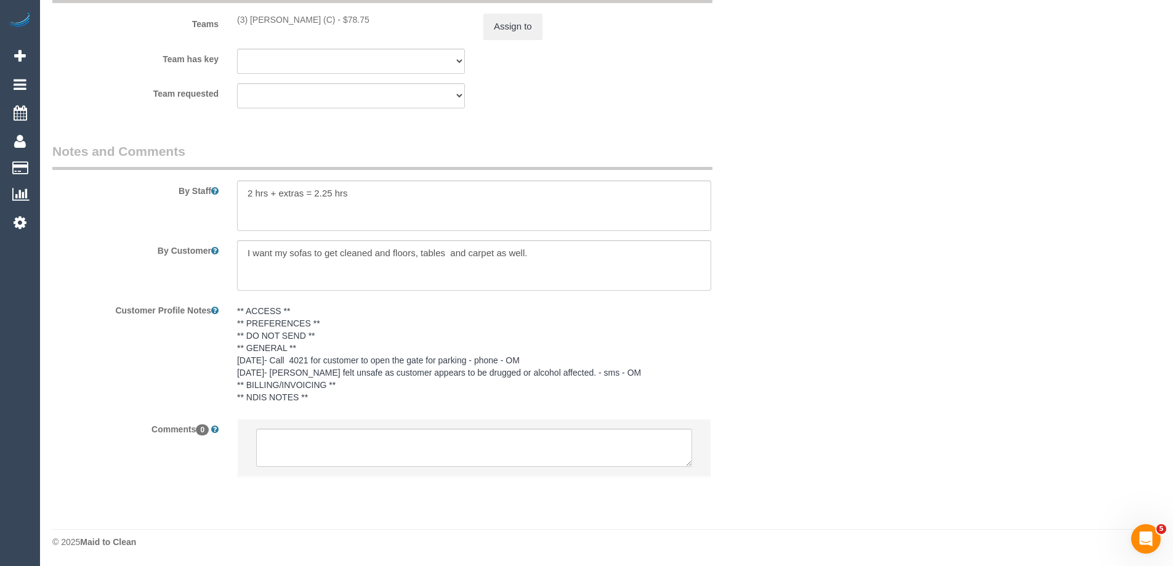
click at [281, 368] on pre "** ACCESS ** ** PREFERENCES ** ** DO NOT SEND ** ** GENERAL ** 17/07/25- Call 4…" at bounding box center [474, 354] width 474 height 98
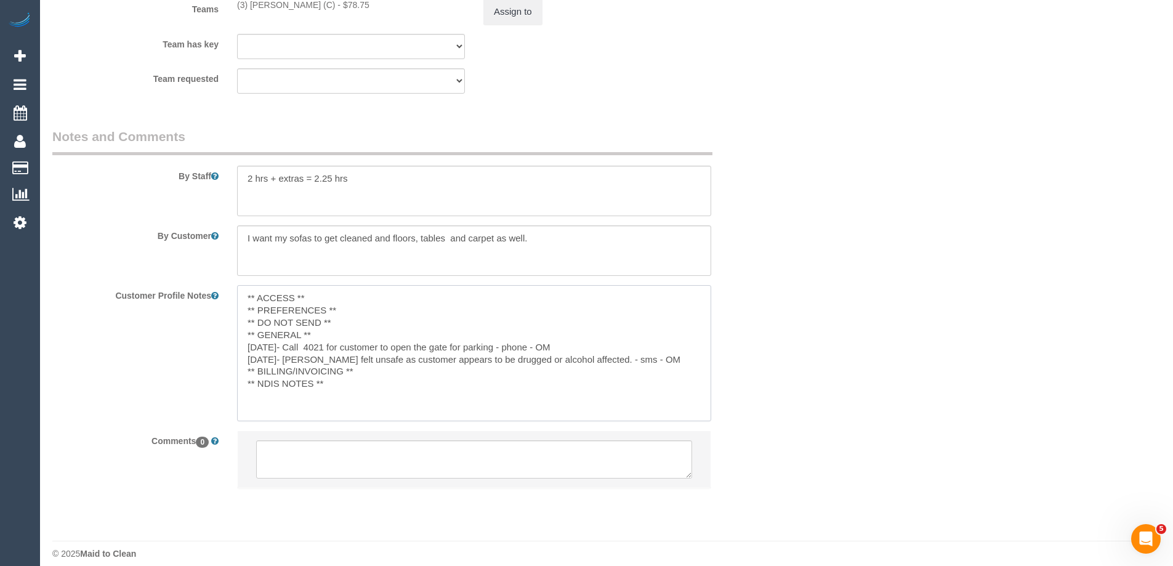
click at [316, 352] on textarea "** ACCESS ** ** PREFERENCES ** ** DO NOT SEND ** ** GENERAL ** 17/07/25- Call 4…" at bounding box center [474, 353] width 474 height 136
type textarea "** ACCESS ** ** PREFERENCES ** ** DO NOT SEND ** ** GENERAL ** 23/09/25 - Remov…"
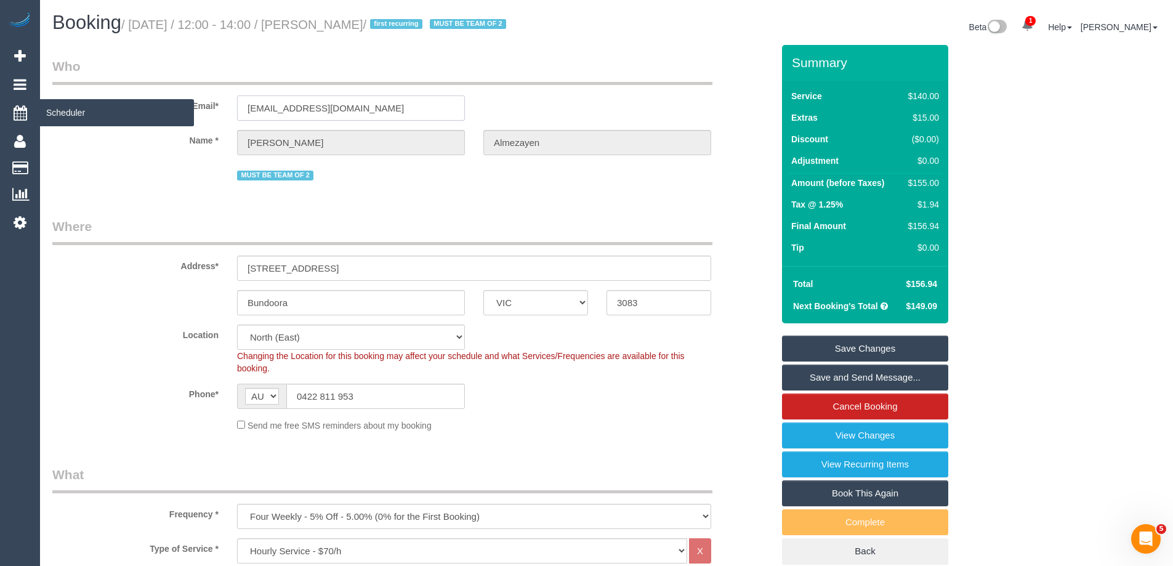
drag, startPoint x: 385, startPoint y: 124, endPoint x: 9, endPoint y: 112, distance: 377.0
drag, startPoint x: 451, startPoint y: 23, endPoint x: 339, endPoint y: 20, distance: 111.5
click at [339, 20] on small "/ September 29, 2025 / 12:00 - 14:00 / Abdullah Almezayen / first recurring MUS…" at bounding box center [315, 25] width 388 height 14
copy small "Abdullah Almezayen"
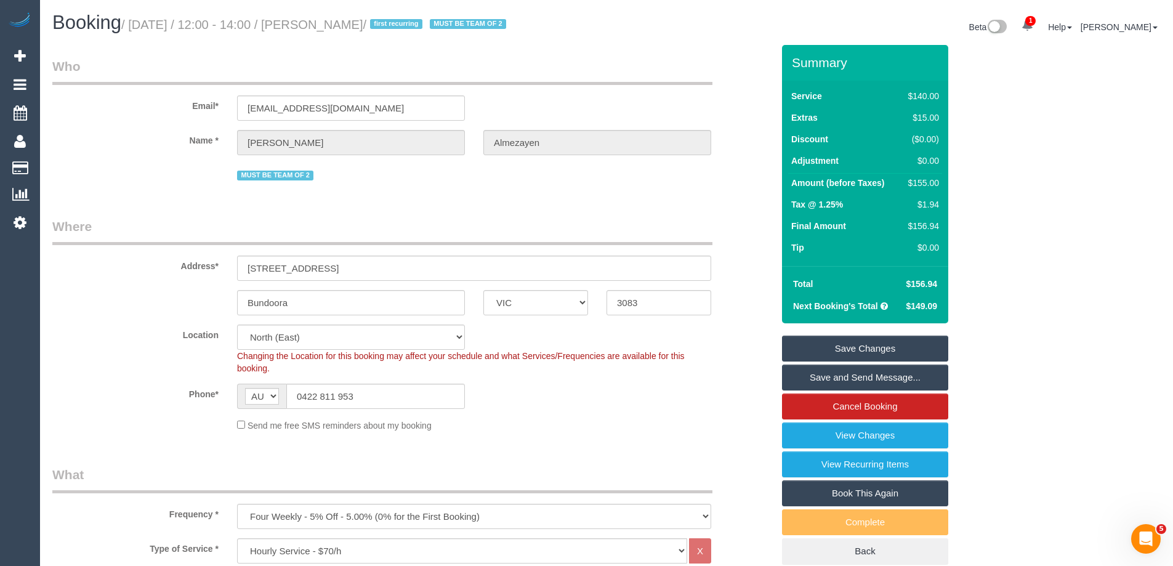
click at [811, 390] on link "Save and Send Message..." at bounding box center [865, 377] width 166 height 26
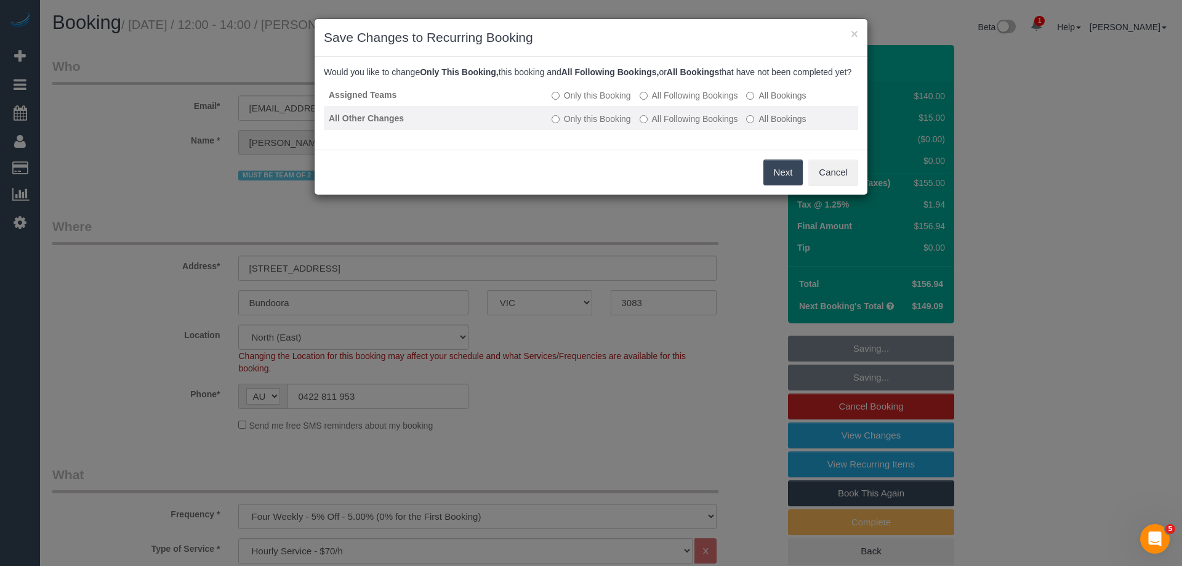
click at [673, 125] on label "All Following Bookings" at bounding box center [689, 119] width 98 height 12
click at [774, 182] on button "Next" at bounding box center [783, 172] width 40 height 26
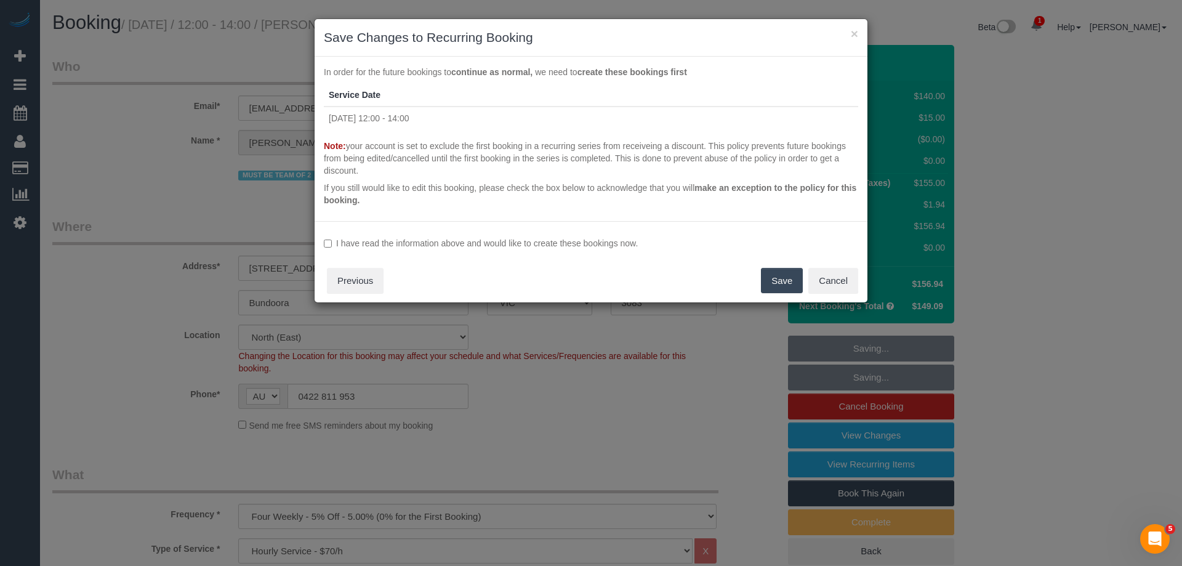
click at [371, 241] on label "I have read the information above and would like to create these bookings now." at bounding box center [591, 243] width 534 height 12
click at [782, 286] on button "Save" at bounding box center [782, 281] width 42 height 26
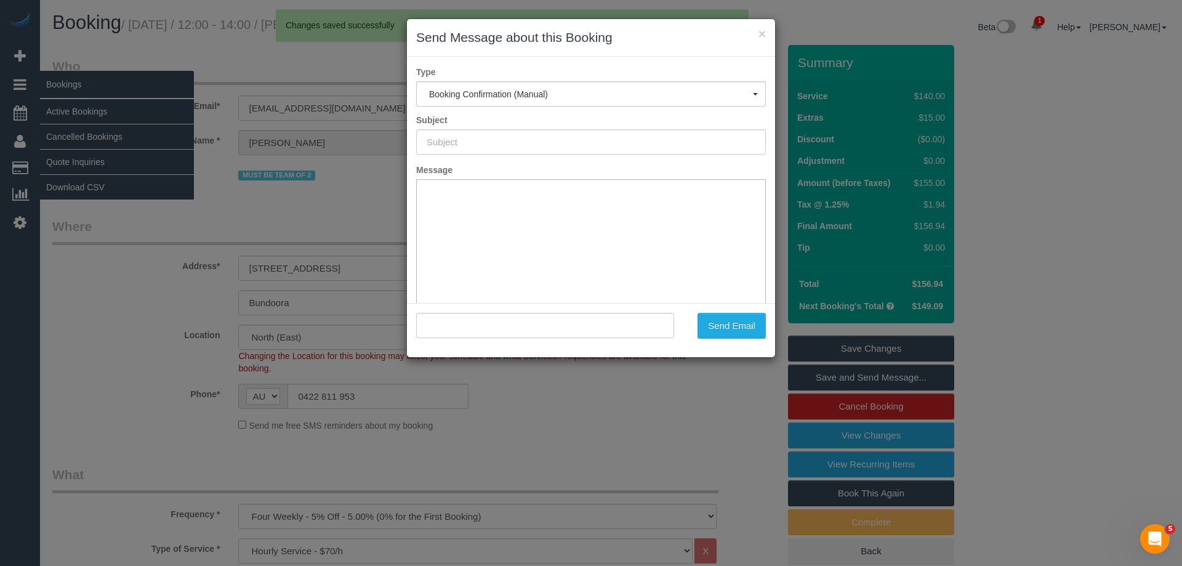
type input "Booking Confirmed"
type input ""Abdullah Almezayen" <bairaq678@hotmail.com>"
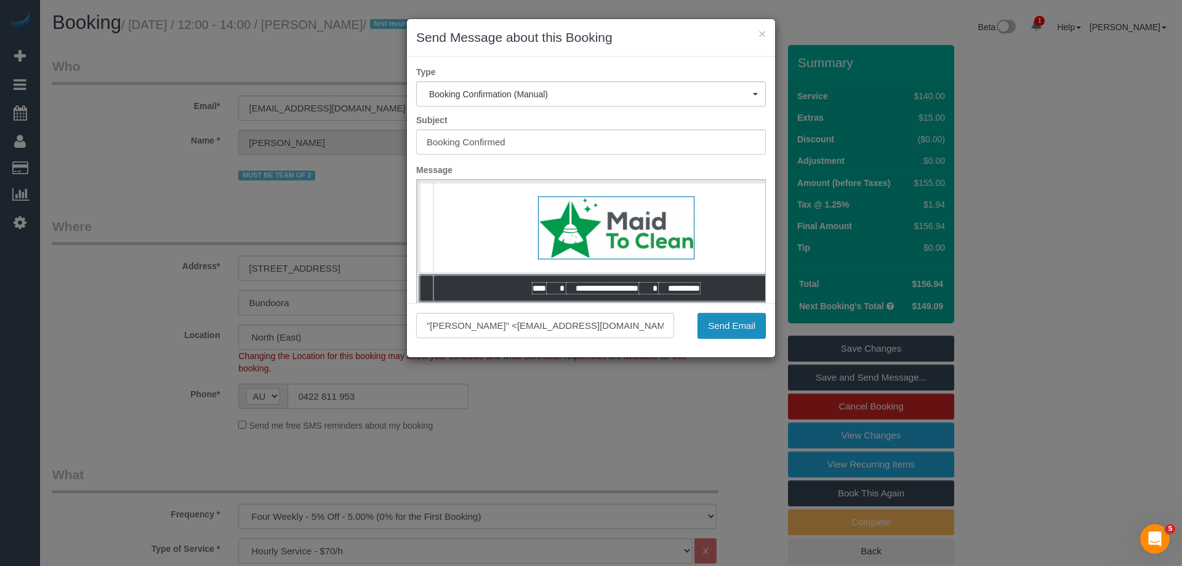
click at [746, 327] on button "Send Email" at bounding box center [731, 326] width 68 height 26
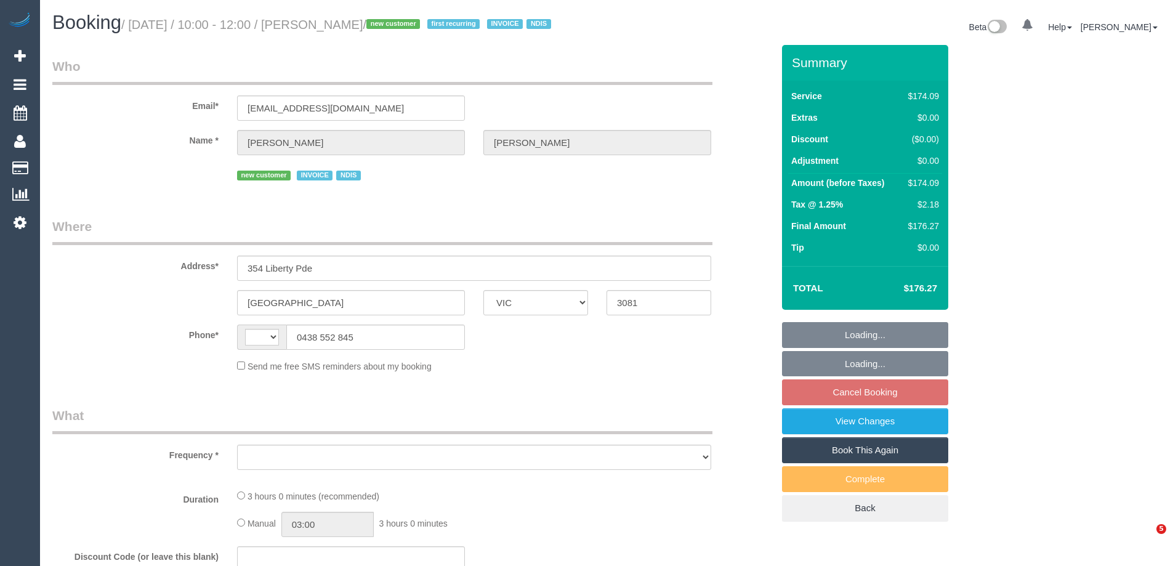
select select "VIC"
select select "string:AU"
select select "object:555"
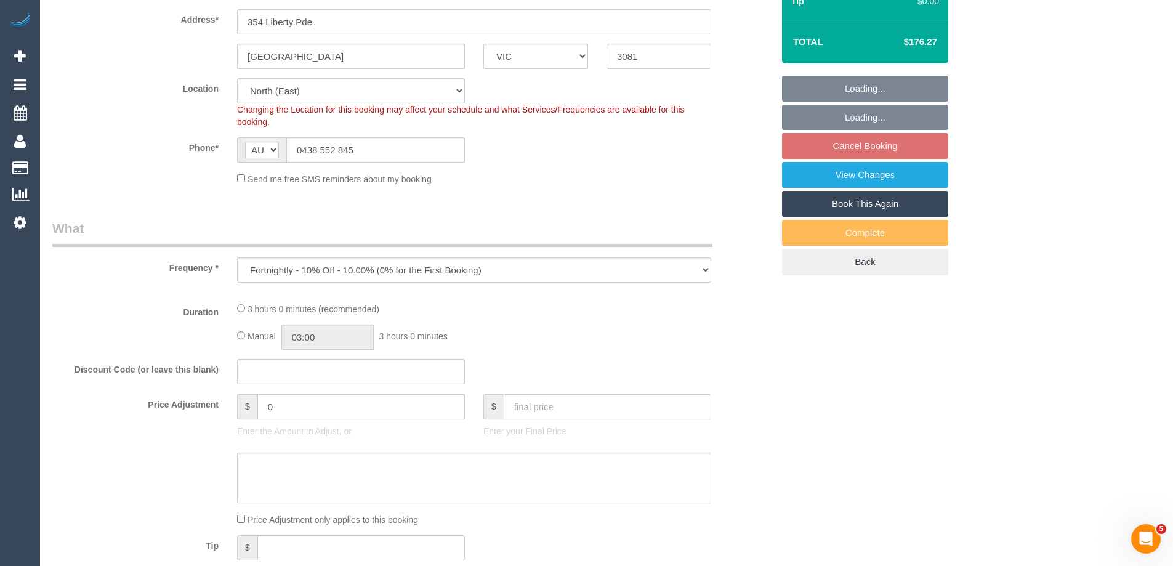
select select "180"
select select "number:29"
select select "number:14"
select select "number:19"
select select "number:25"
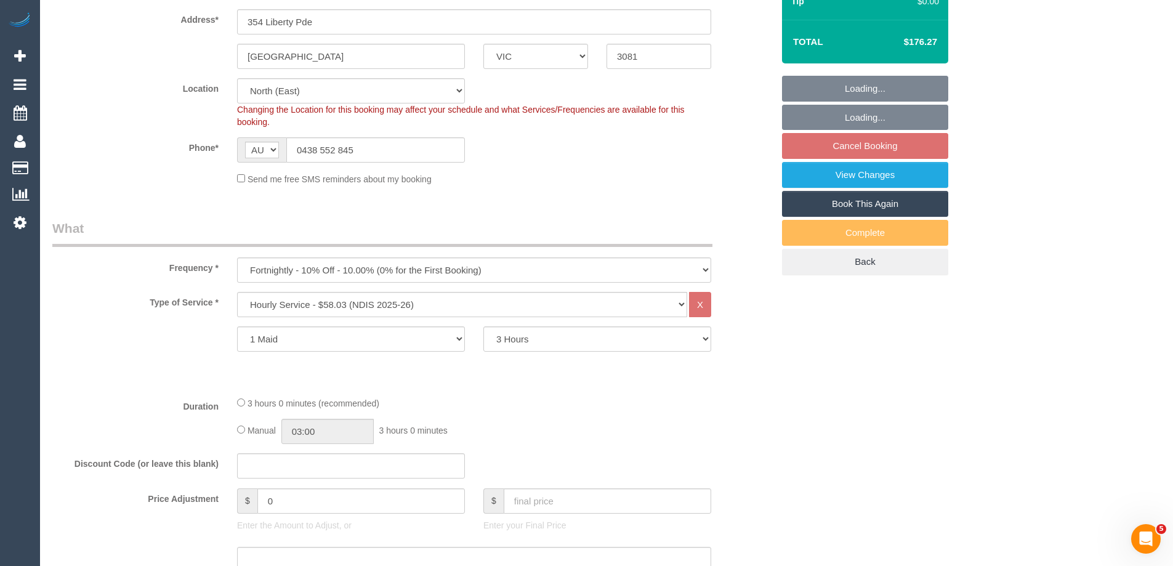
select select "object:1407"
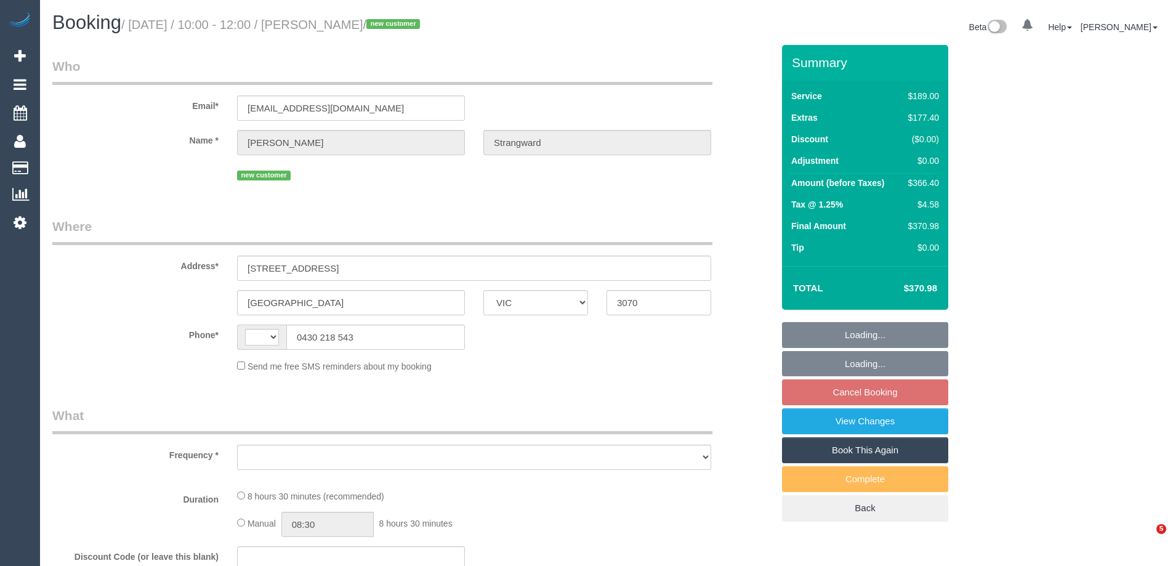
select select "VIC"
select select "string:stripe-pm_1S4AFS2GScqysDRVqVhFTd92"
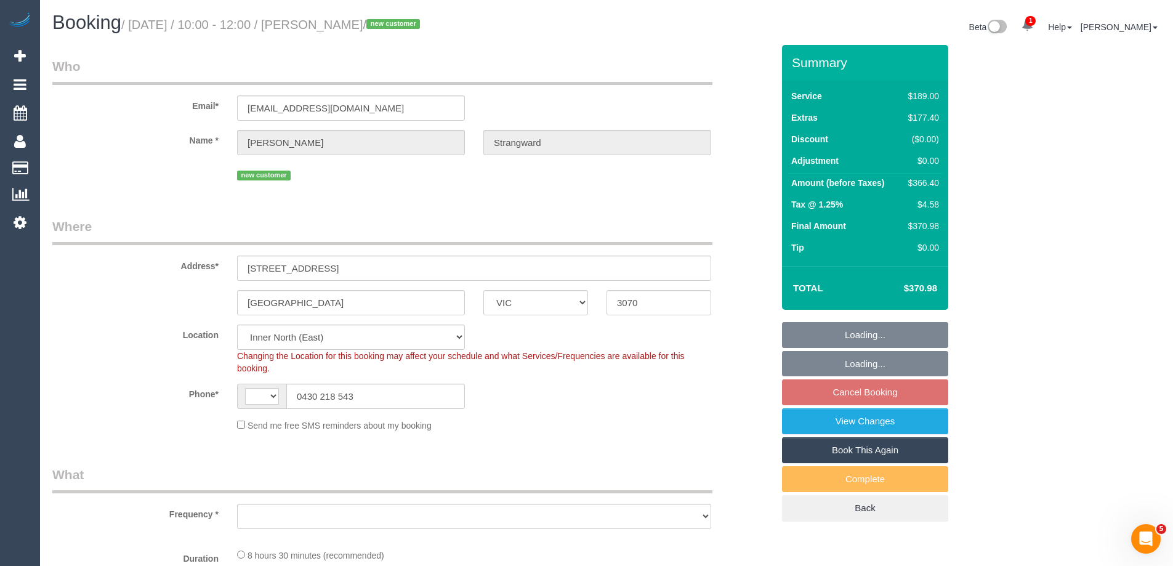
select select "string:AU"
select select "object:643"
select select "number:28"
select select "number:15"
select select "number:19"
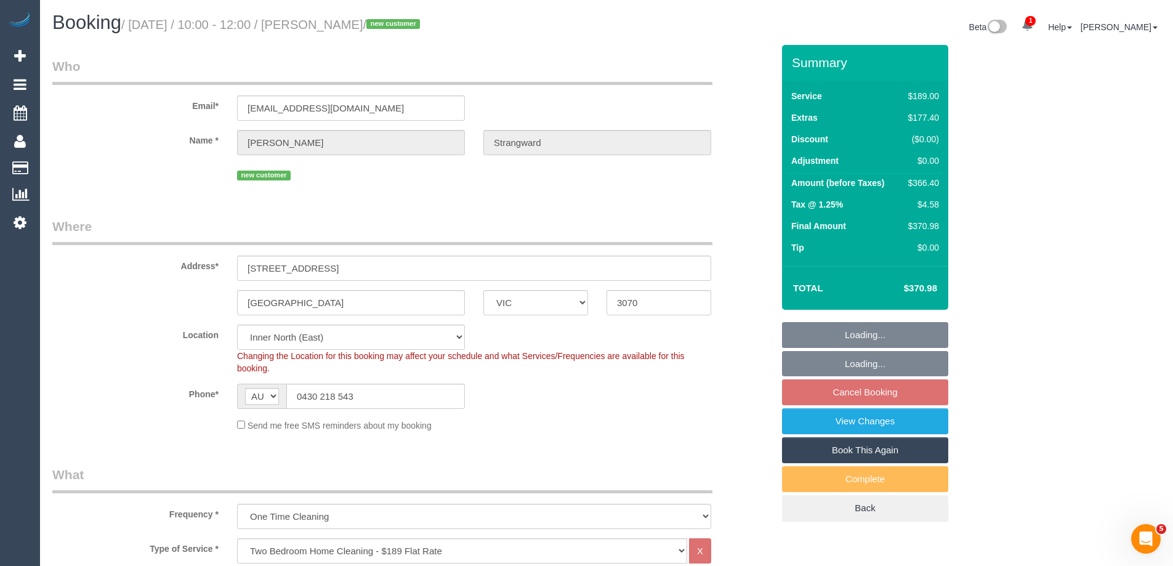
select select "number:24"
select select "number:33"
select select "number:13"
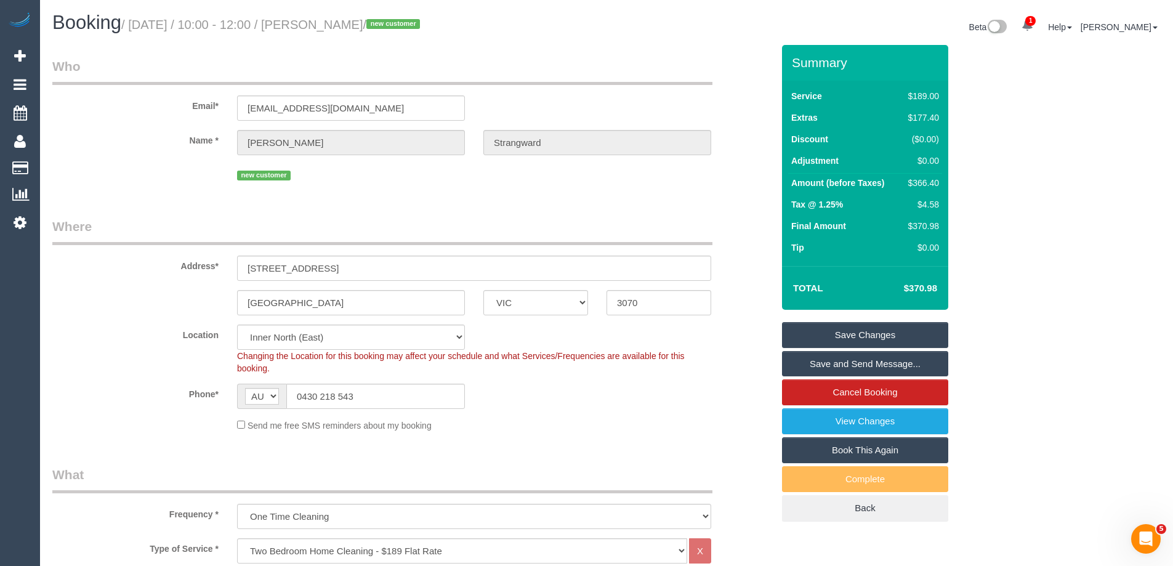
scroll to position [1883, 0]
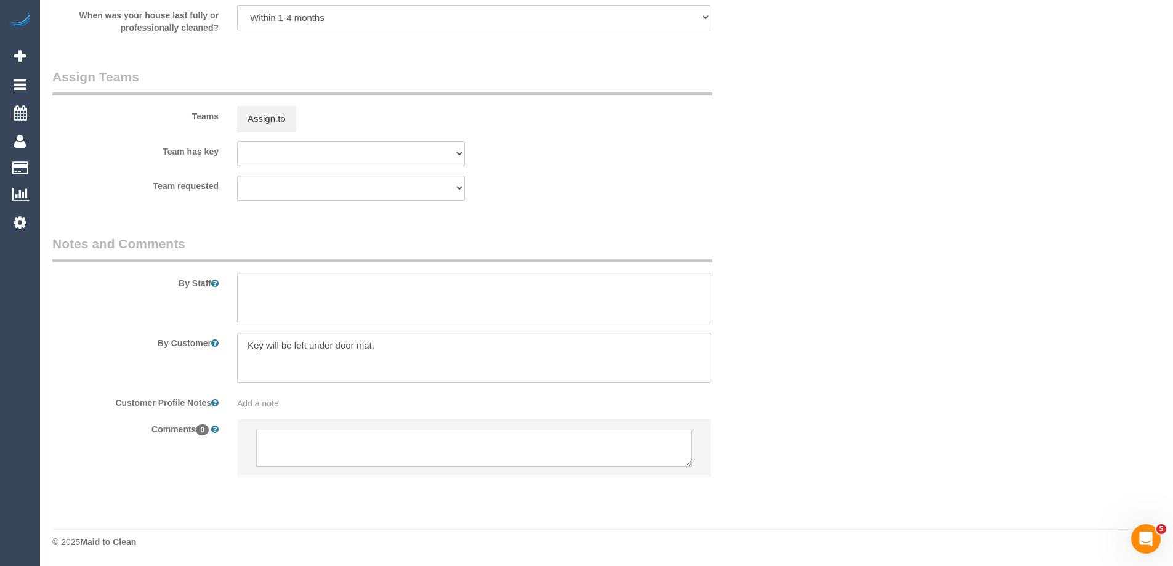
drag, startPoint x: 281, startPoint y: 466, endPoint x: 284, endPoint y: 456, distance: 10.8
click at [282, 464] on textarea at bounding box center [474, 447] width 436 height 38
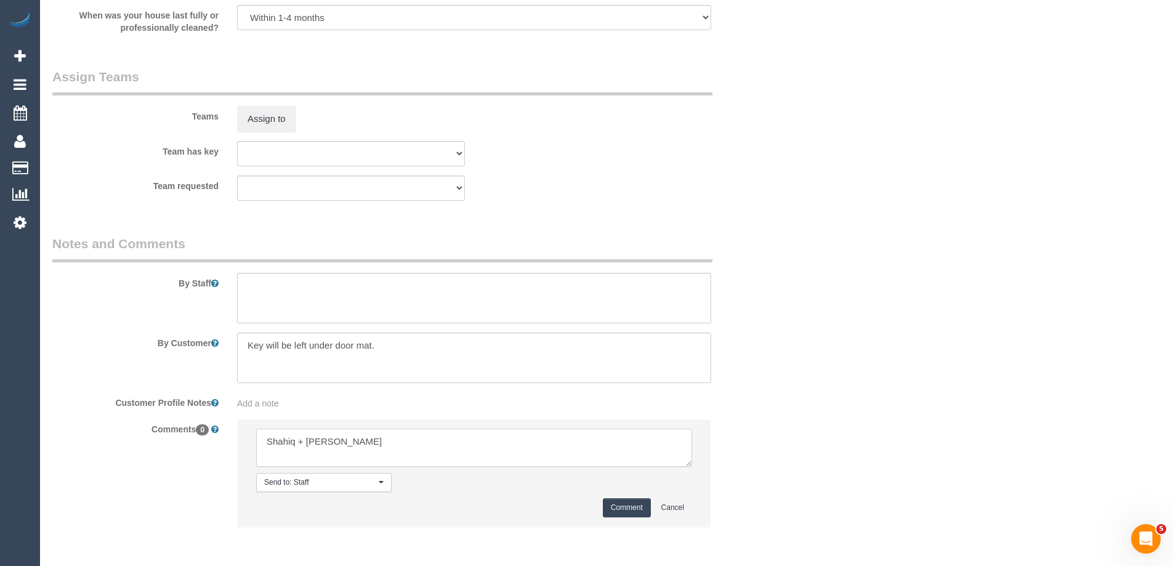
type textarea "Shahiq + Muhammad - Pending"
click at [622, 505] on button "Comment" at bounding box center [627, 507] width 48 height 19
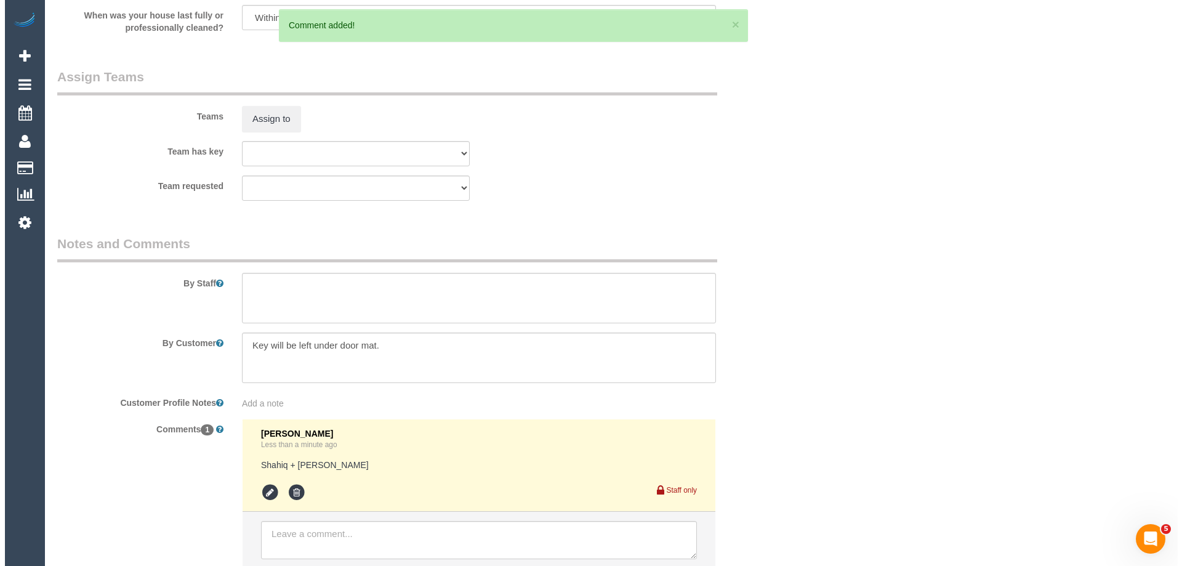
scroll to position [0, 0]
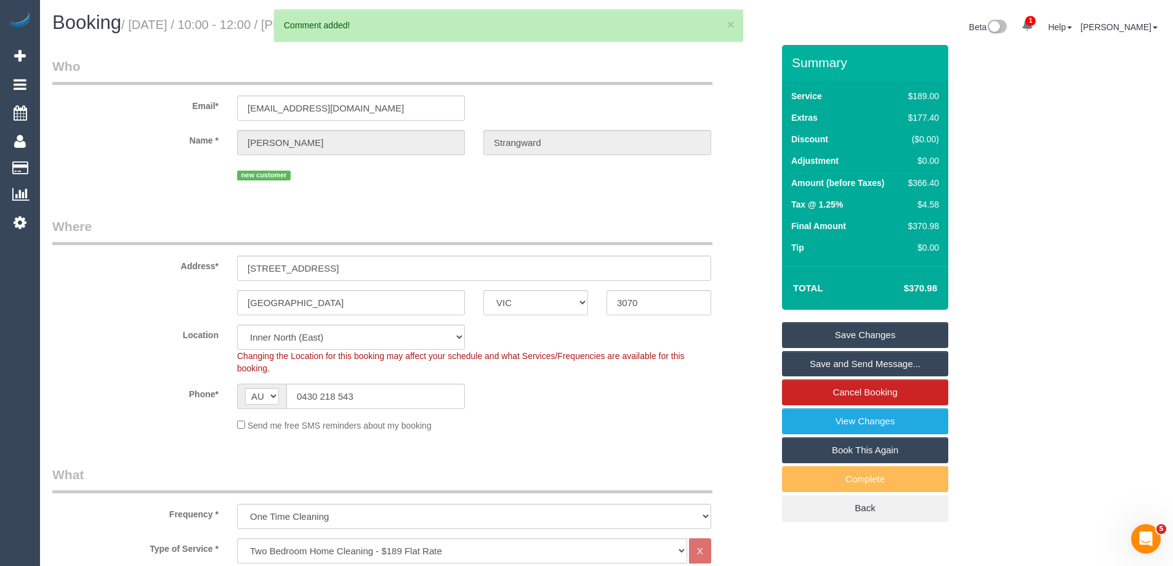
click at [813, 336] on link "Save Changes" at bounding box center [865, 335] width 166 height 26
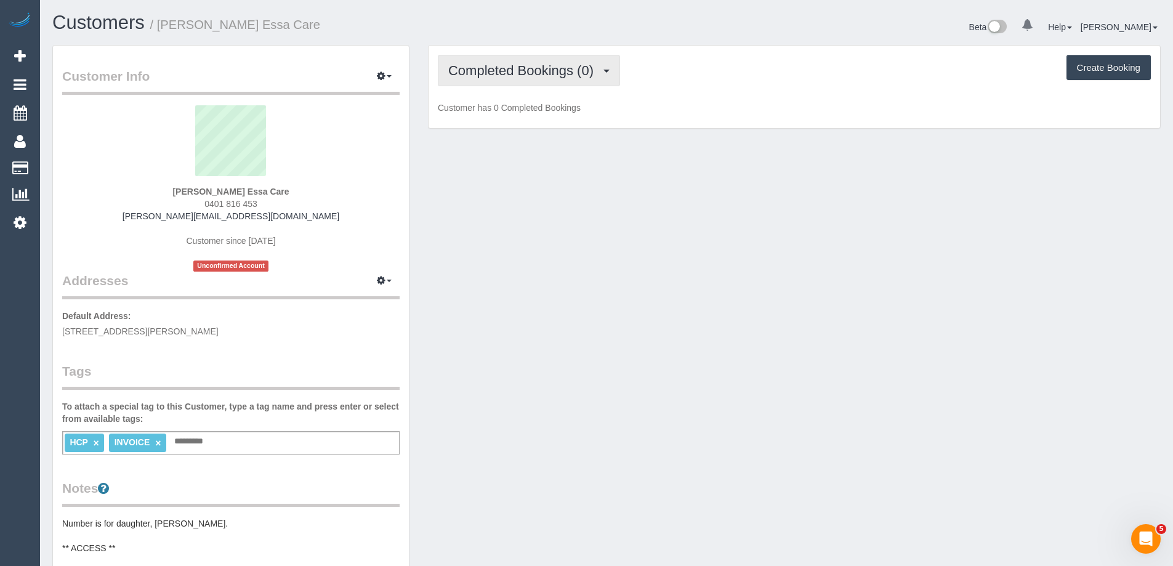
click at [507, 75] on span "Completed Bookings (0)" at bounding box center [523, 70] width 151 height 15
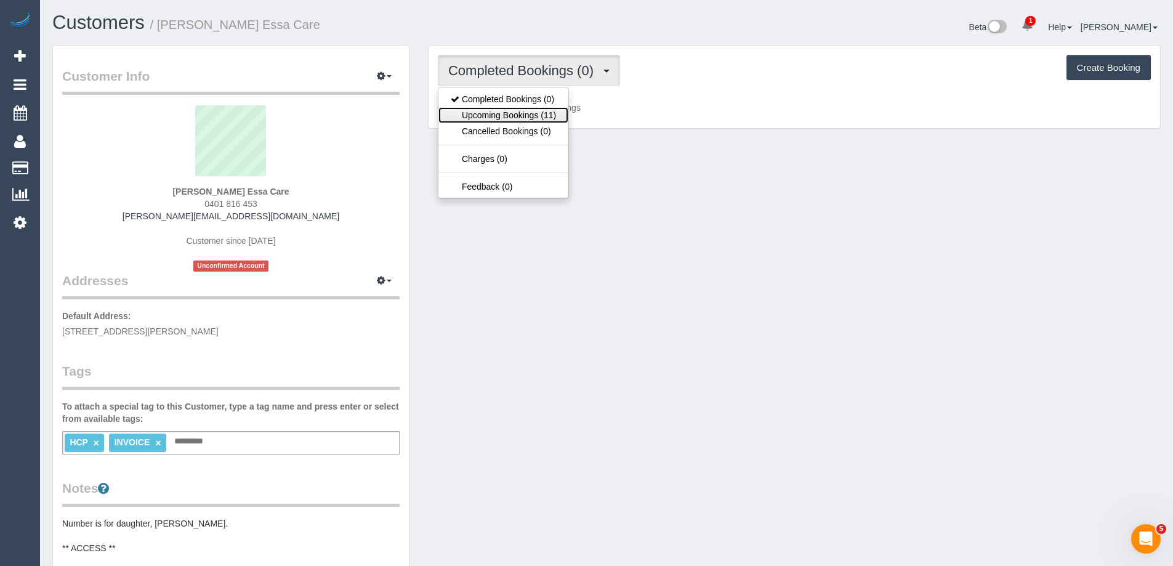
click at [524, 111] on link "Upcoming Bookings (11)" at bounding box center [503, 115] width 130 height 16
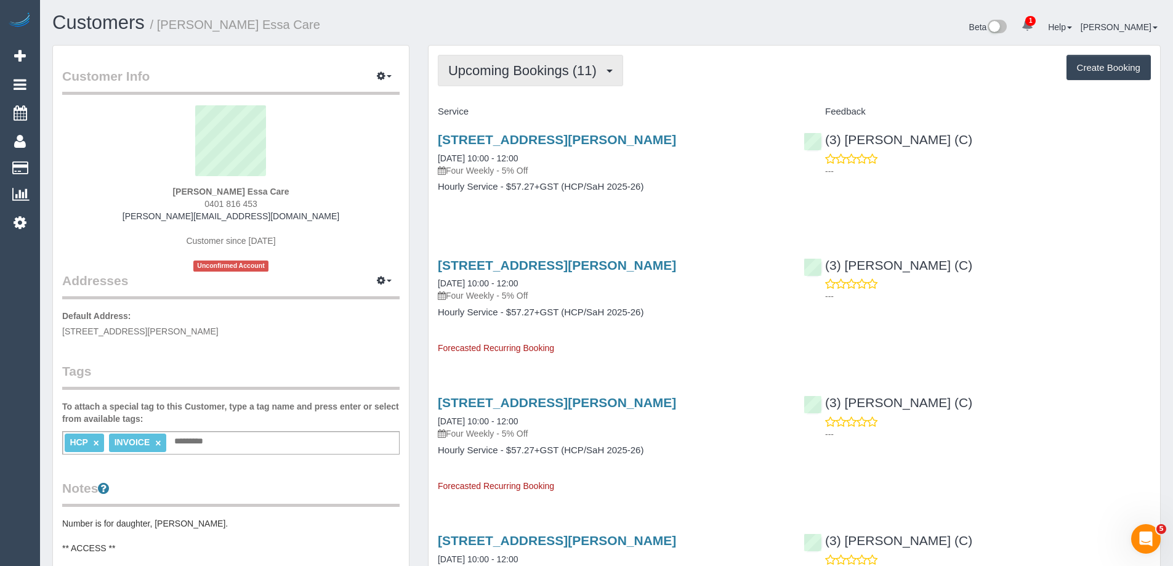
click at [505, 66] on span "Upcoming Bookings (11)" at bounding box center [525, 70] width 155 height 15
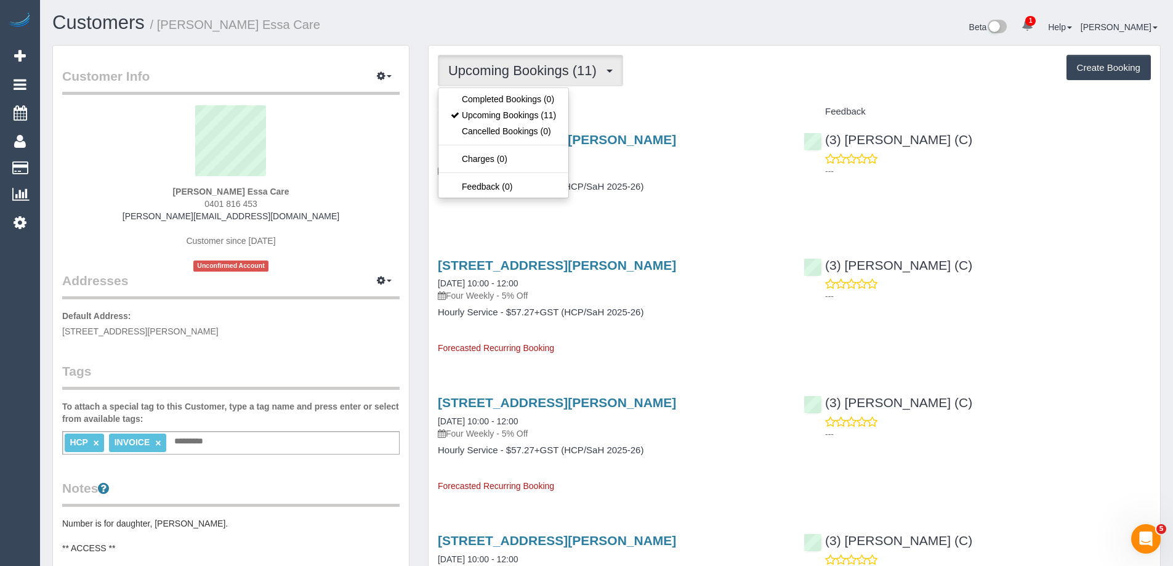
click at [651, 111] on h4 "Service" at bounding box center [611, 112] width 347 height 10
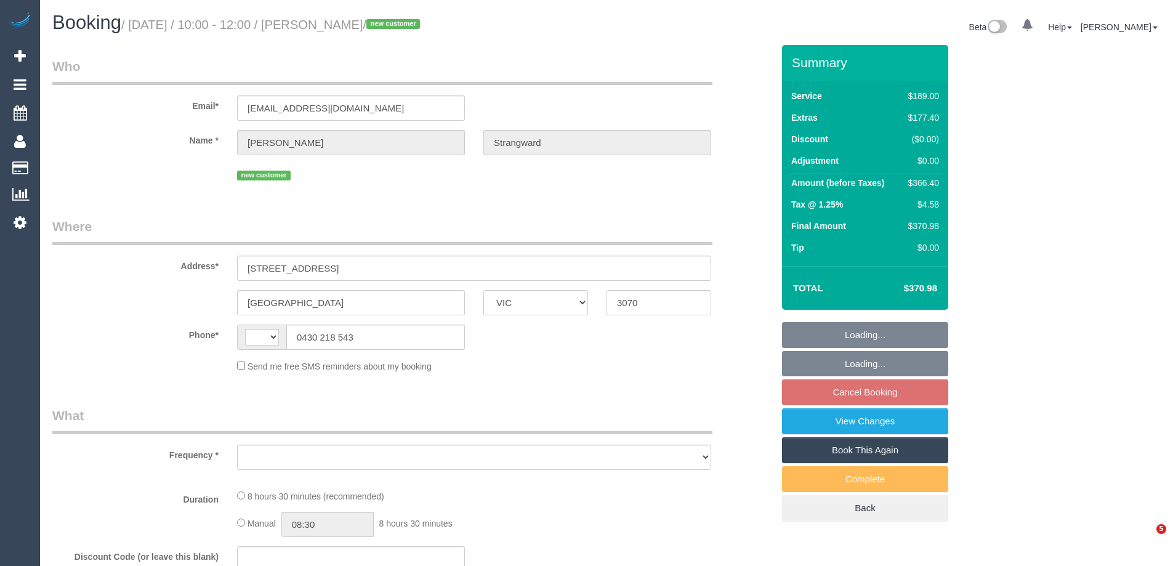
select select "VIC"
select select "string:AU"
select select "object:561"
select select "string:stripe-pm_1S4AFS2GScqysDRVqVhFTd92"
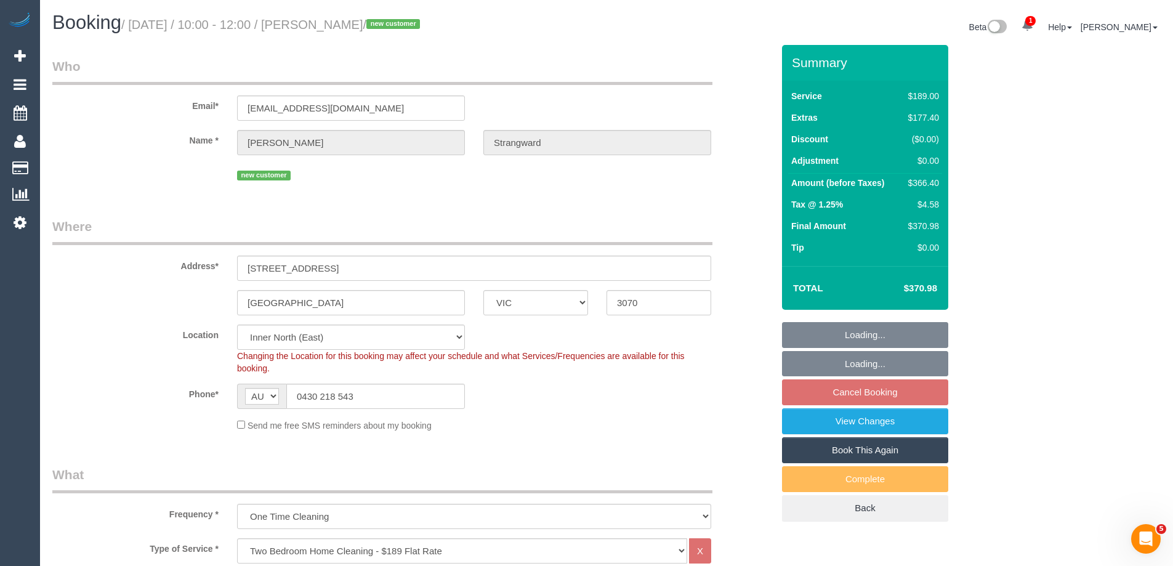
select select "number:28"
select select "number:15"
select select "number:19"
select select "number:24"
select select "number:33"
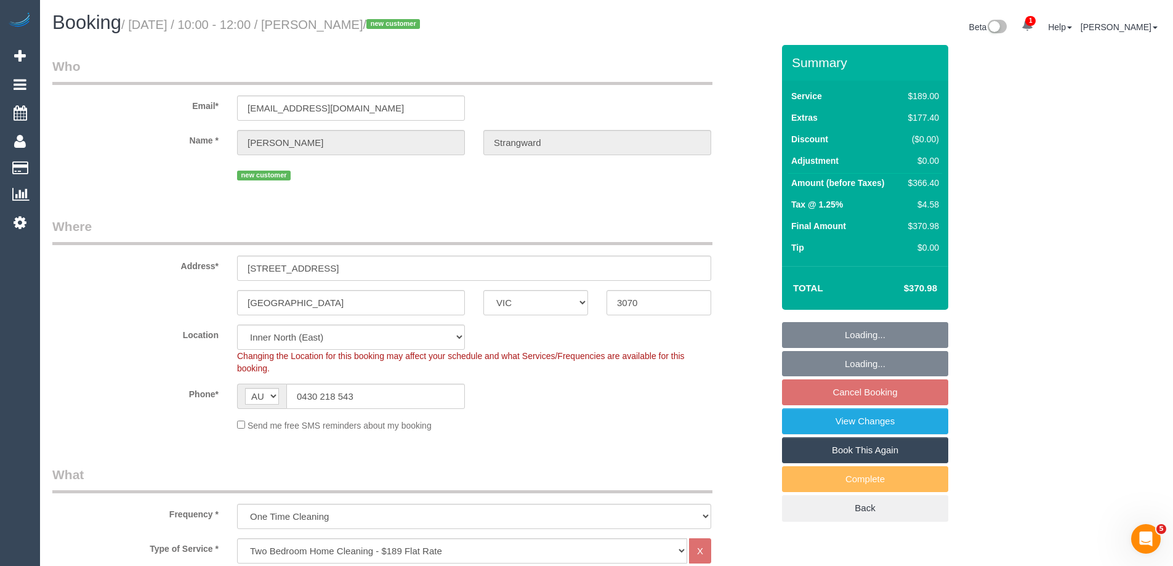
select select "number:13"
select select "object:1626"
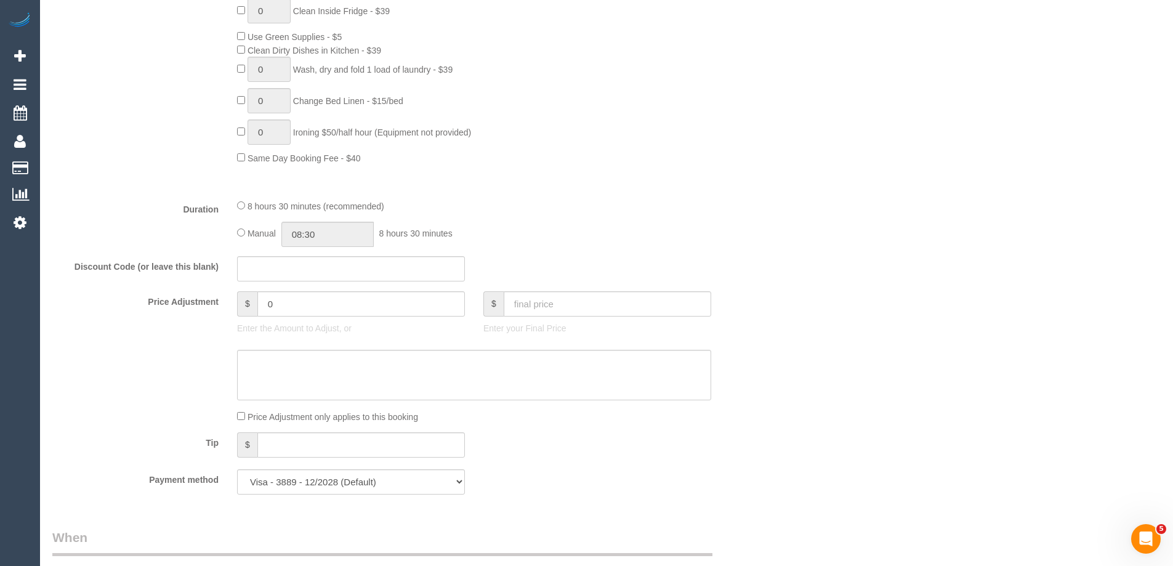
scroll to position [862, 0]
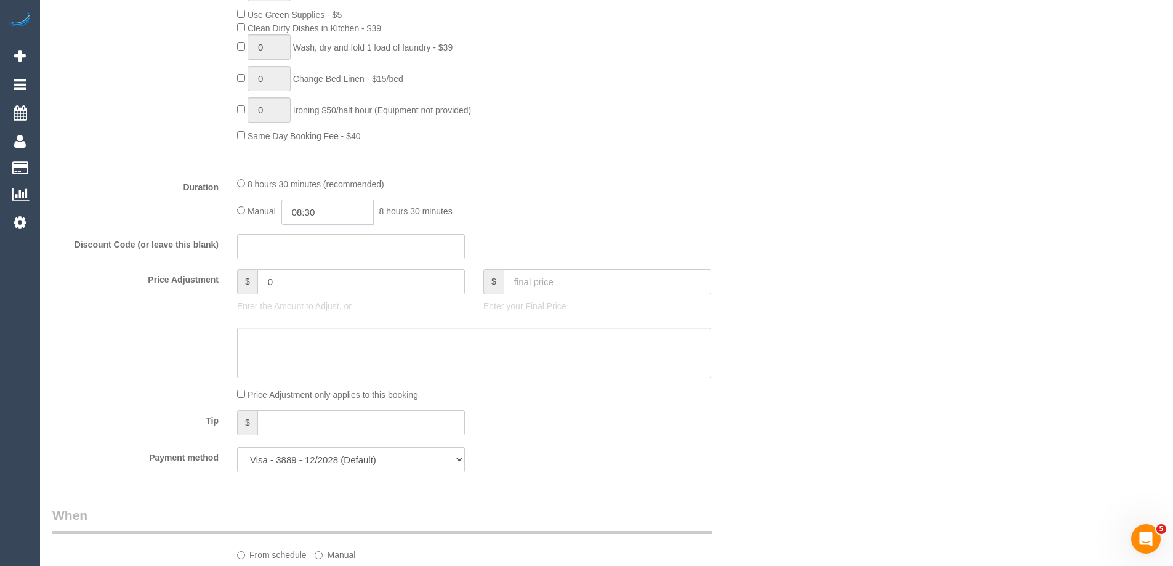
click at [310, 212] on input "08:30" at bounding box center [327, 211] width 92 height 25
type input "03:30"
click at [306, 259] on li "03:30" at bounding box center [313, 262] width 55 height 16
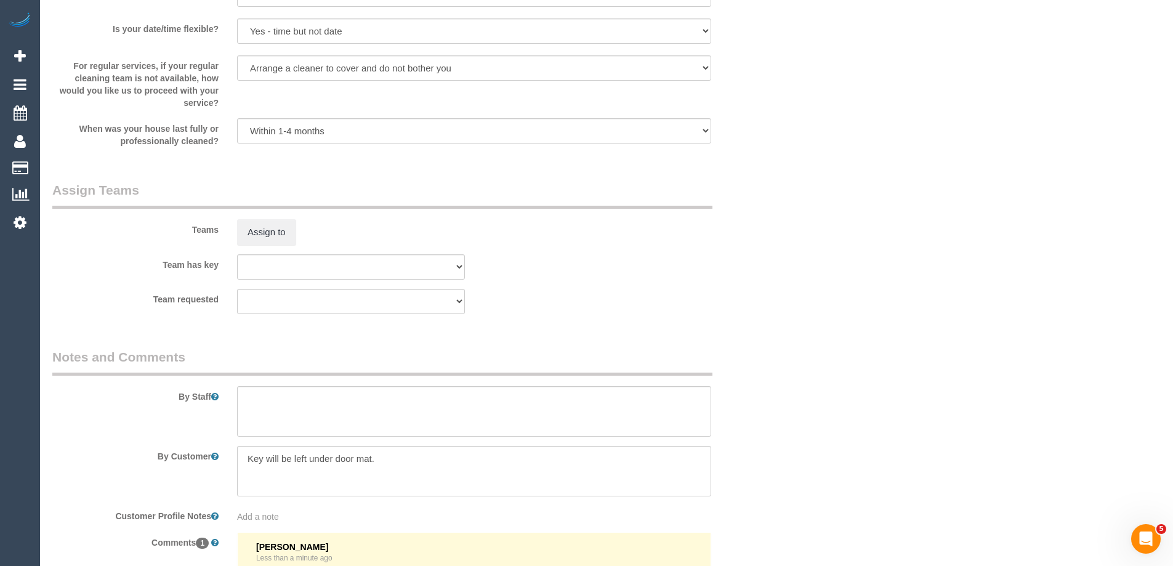
scroll to position [1785, 0]
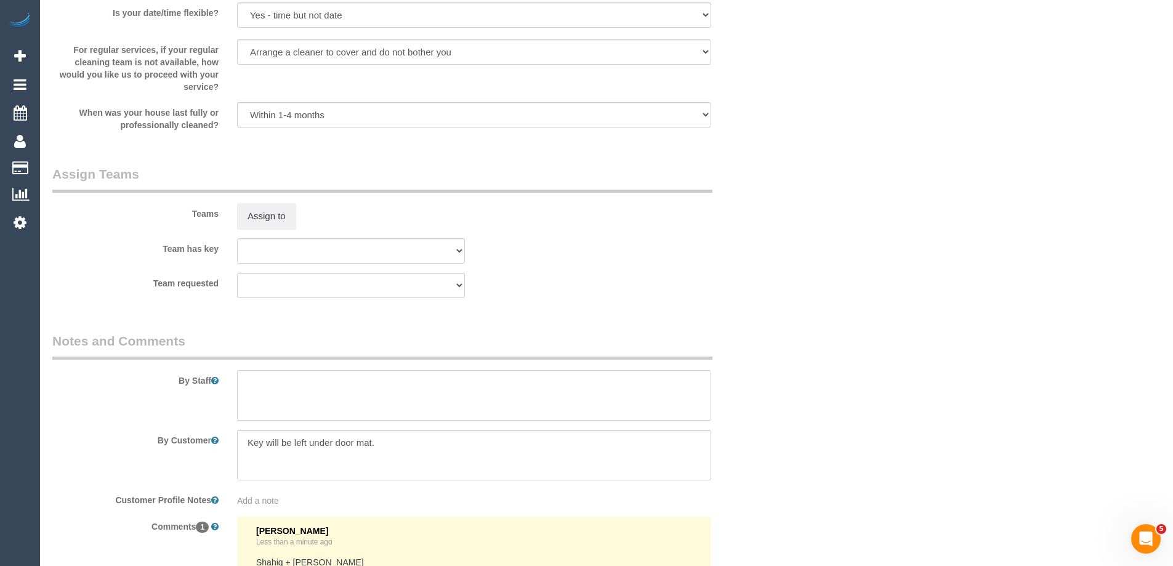
click at [260, 395] on textarea at bounding box center [474, 395] width 474 height 50
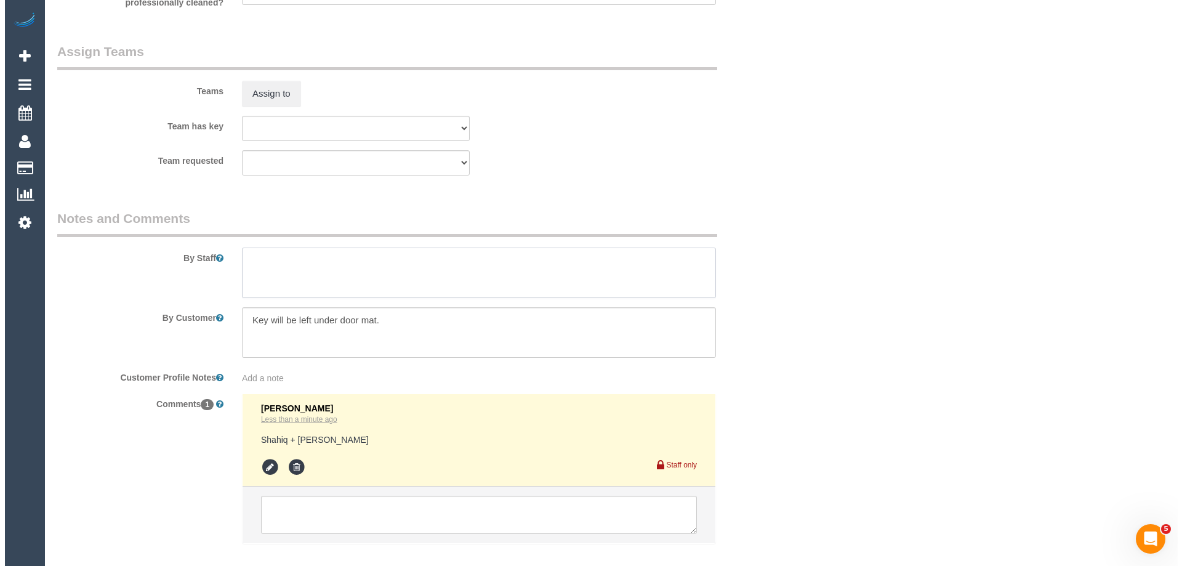
scroll to position [1908, 0]
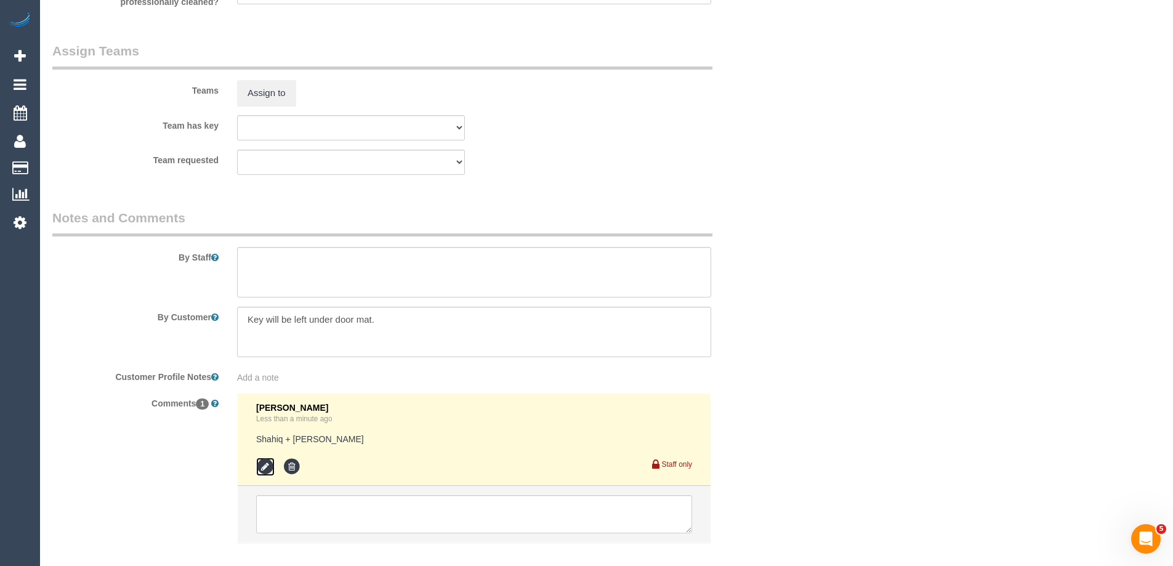
click at [259, 465] on icon at bounding box center [265, 466] width 18 height 18
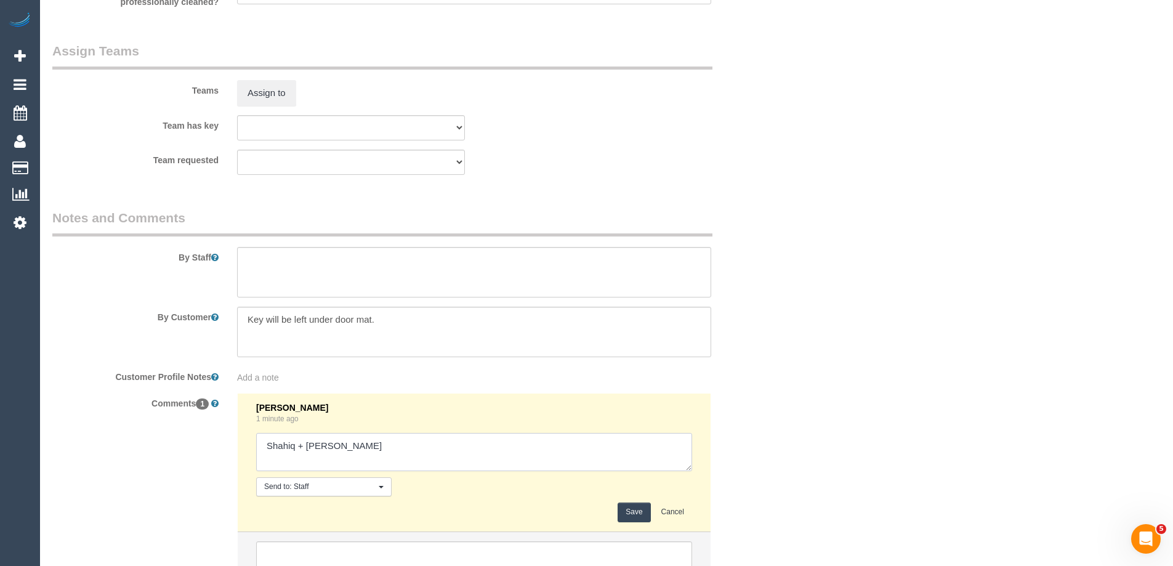
drag, startPoint x: 360, startPoint y: 442, endPoint x: 441, endPoint y: 441, distance: 80.7
click at [441, 441] on textarea at bounding box center [474, 452] width 436 height 38
type textarea "Shahiq + Muhammad - Confirmed"
click at [275, 273] on textarea at bounding box center [474, 272] width 474 height 50
type textarea "Estimated time of 6-7 hrs"
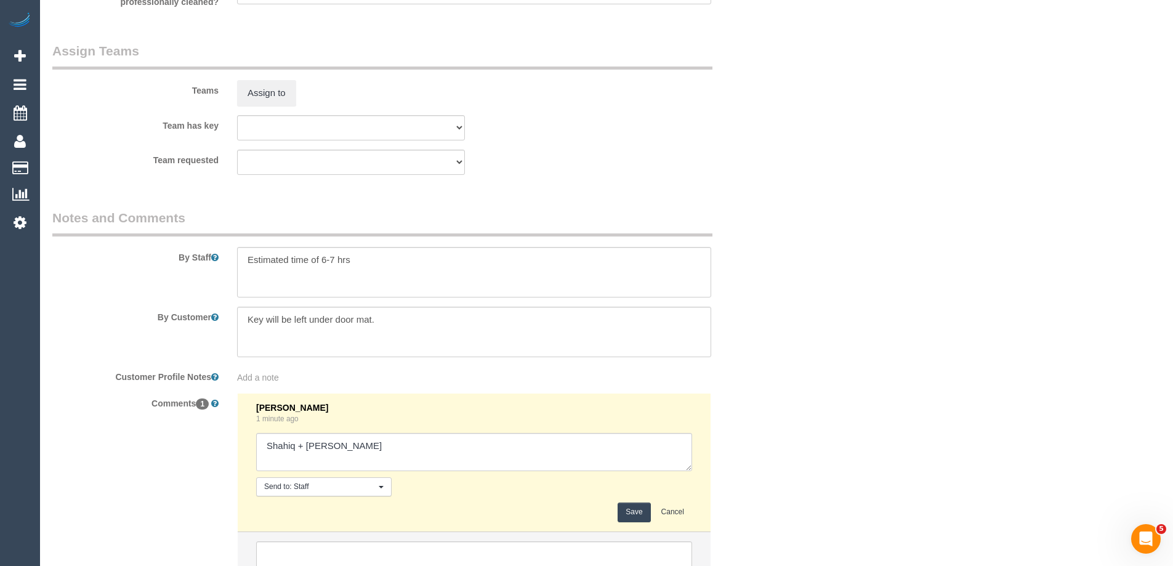
click at [632, 509] on button "Save" at bounding box center [633, 511] width 33 height 19
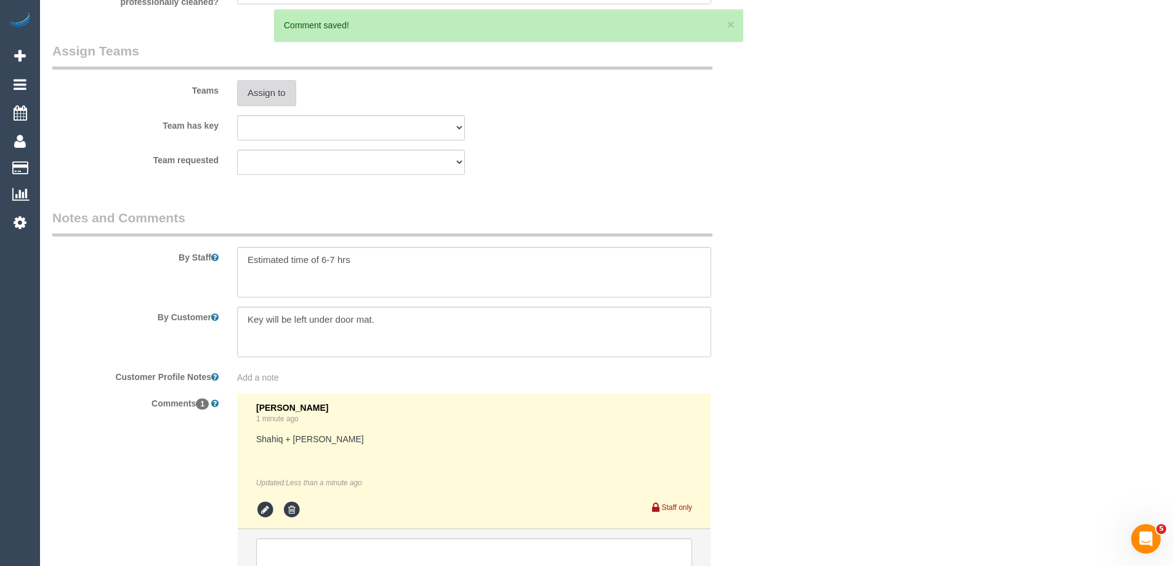
click at [267, 94] on button "Assign to" at bounding box center [266, 93] width 59 height 26
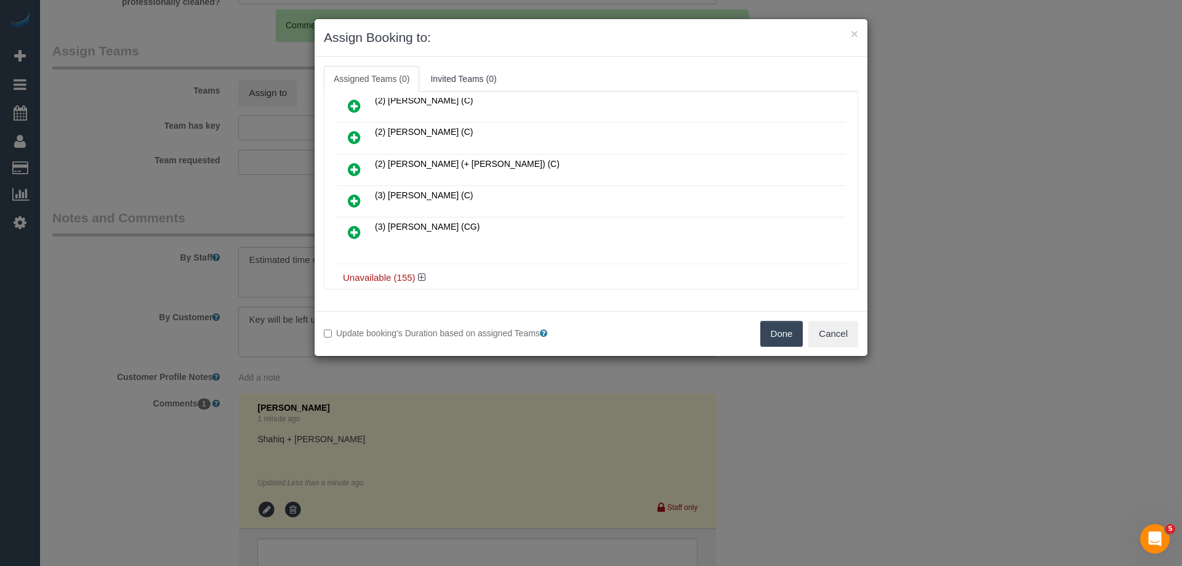
scroll to position [156, 0]
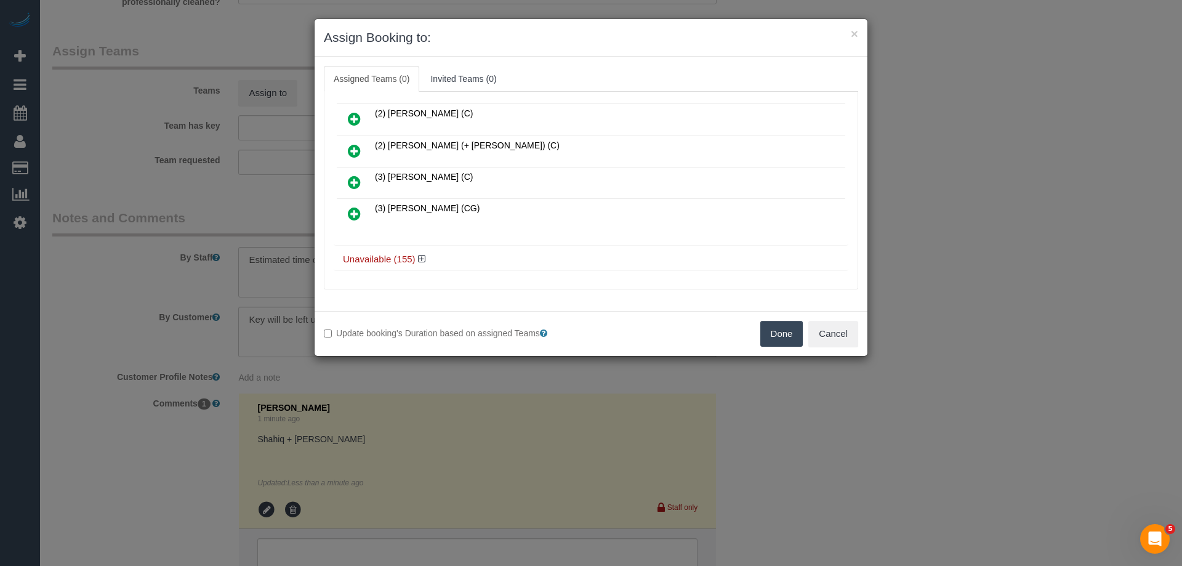
click at [423, 253] on div "Unavailable (155)" at bounding box center [591, 259] width 515 height 23
click at [422, 258] on icon at bounding box center [421, 258] width 7 height 9
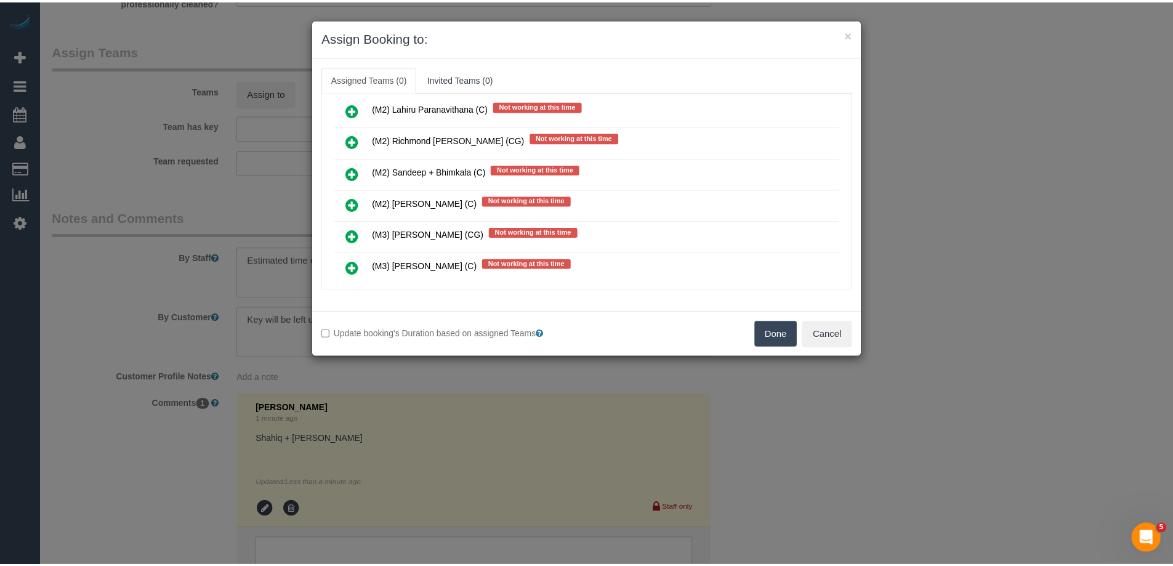
scroll to position [2927, 0]
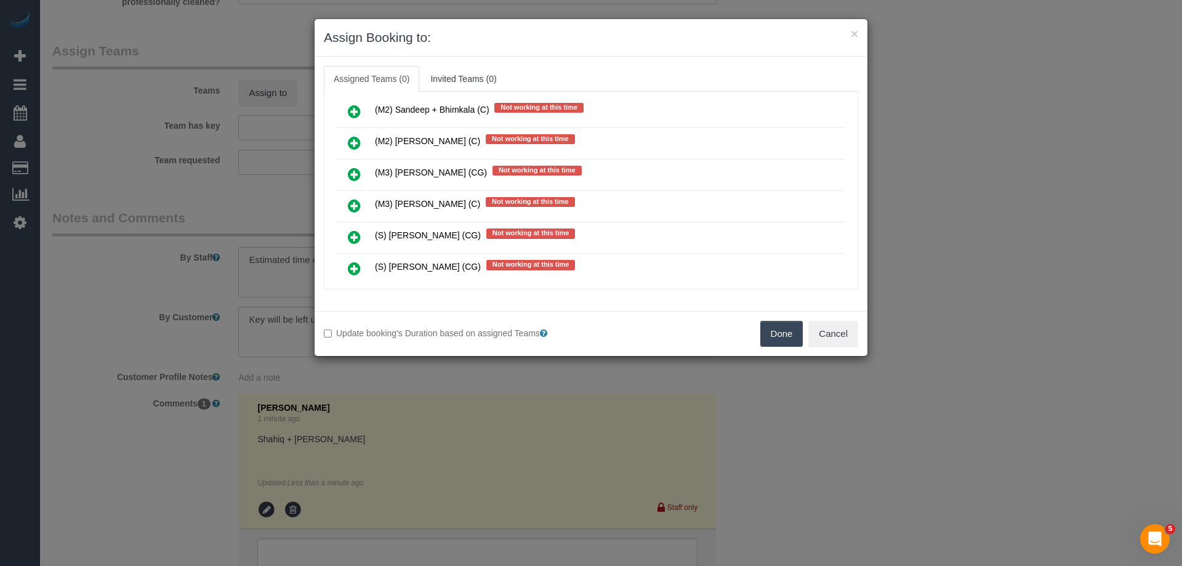
click at [779, 329] on button "Done" at bounding box center [781, 334] width 43 height 26
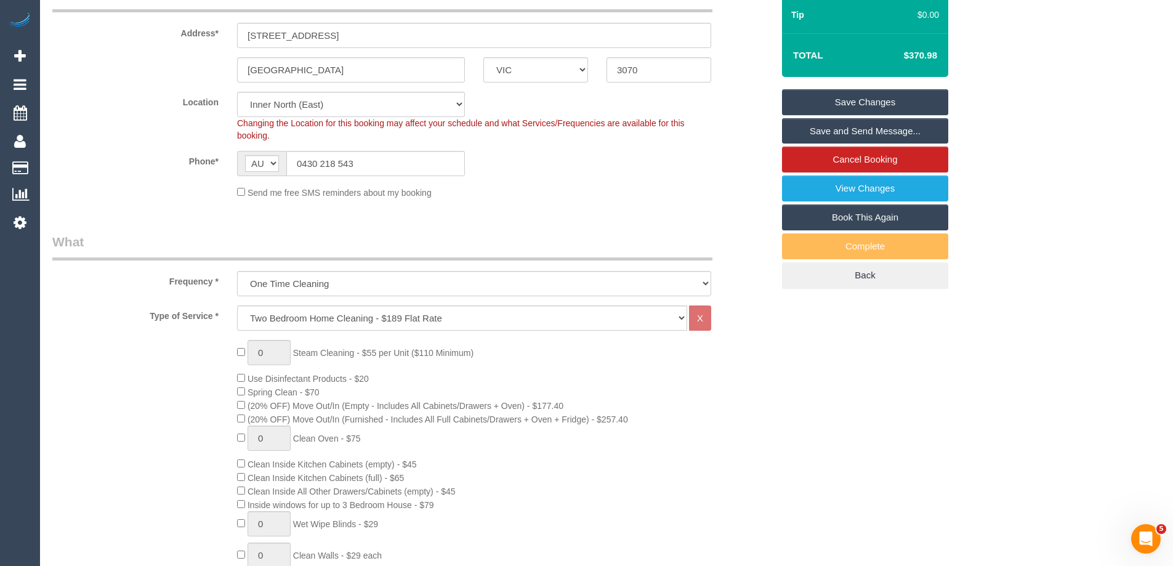
scroll to position [0, 0]
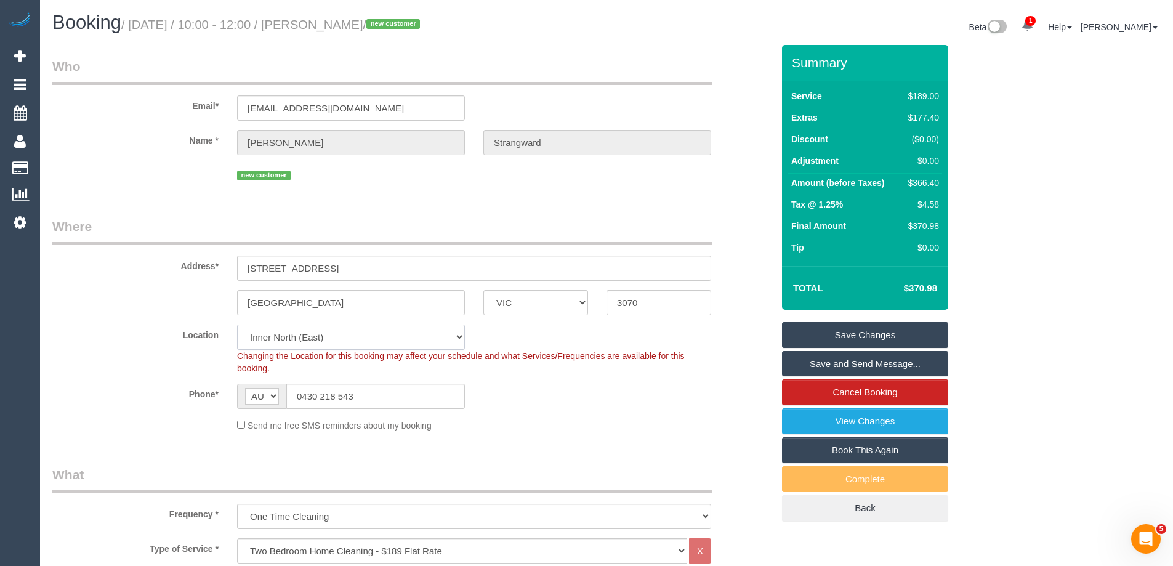
click at [297, 342] on select "Office [GEOGRAPHIC_DATA] (North) East (South) [GEOGRAPHIC_DATA] (East) [GEOGRAP…" at bounding box center [351, 336] width 228 height 25
select select "50"
click at [237, 324] on select "Office [GEOGRAPHIC_DATA] (North) East (South) [GEOGRAPHIC_DATA] (East) [GEOGRAP…" at bounding box center [351, 336] width 228 height 25
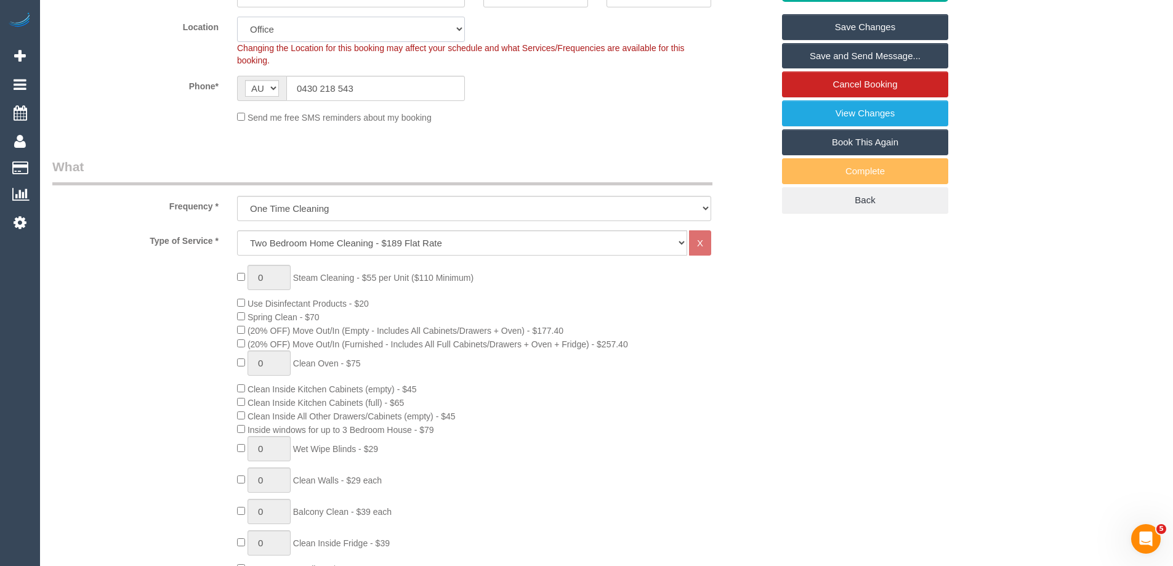
select select "object:5456"
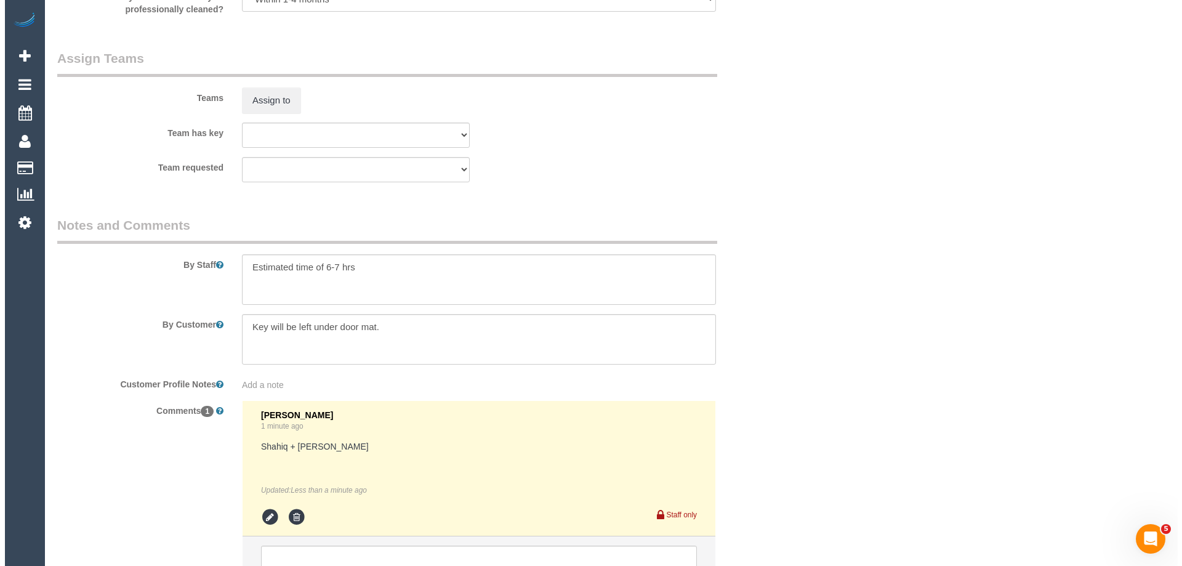
scroll to position [1908, 0]
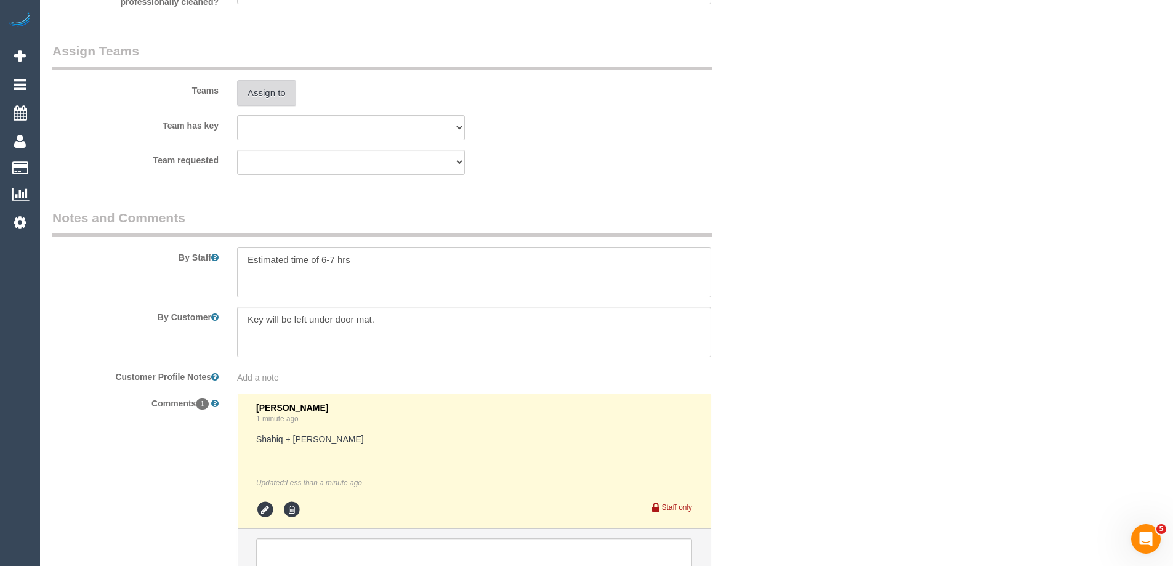
click at [262, 87] on button "Assign to" at bounding box center [266, 93] width 59 height 26
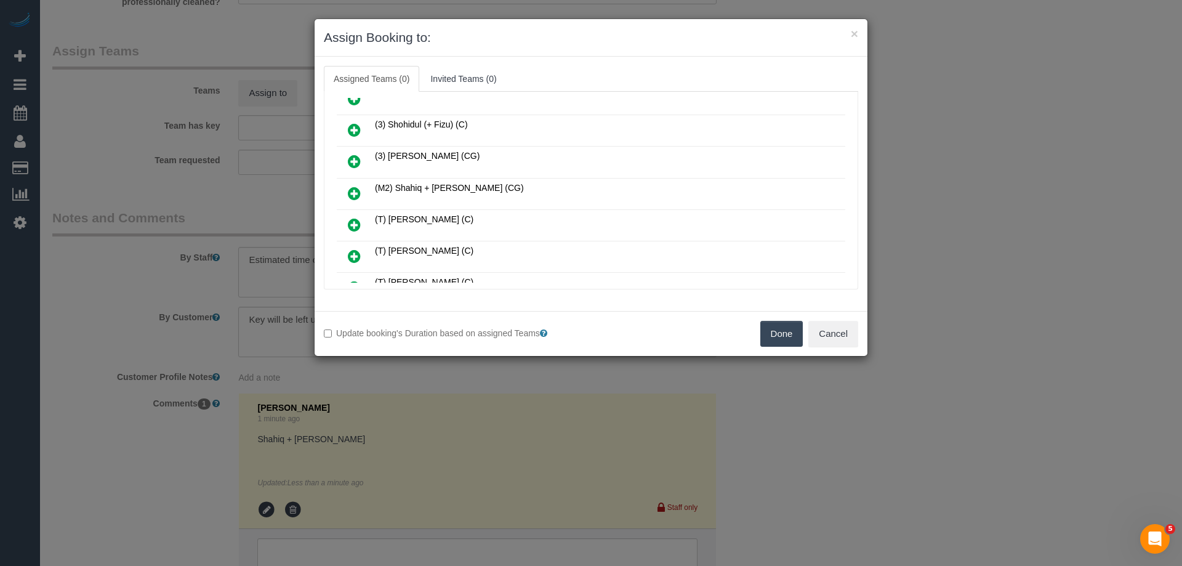
scroll to position [554, 0]
click at [355, 195] on icon at bounding box center [354, 194] width 13 height 15
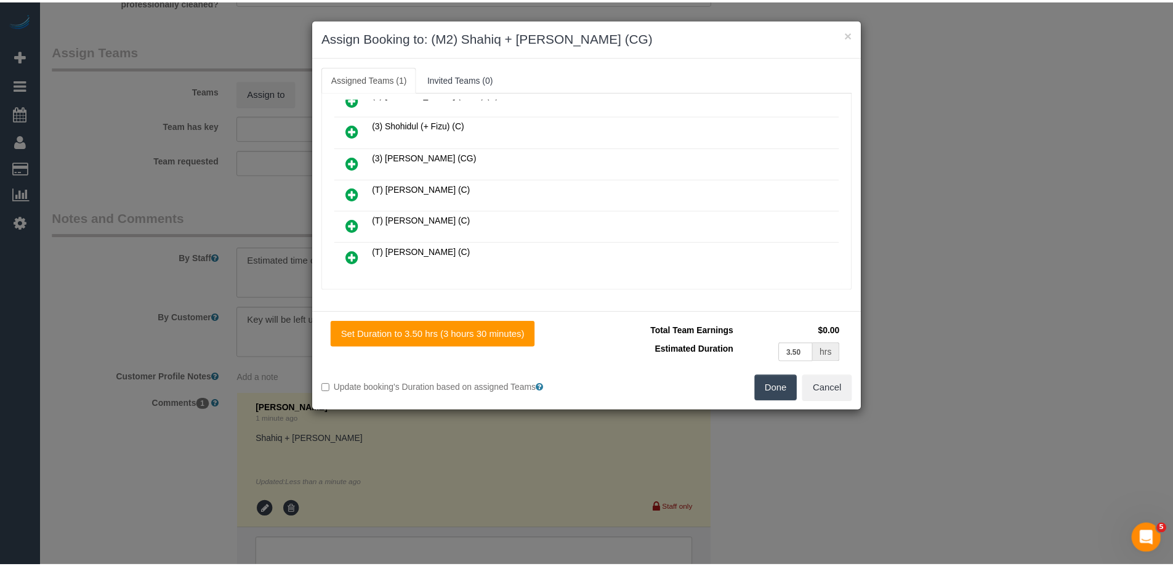
scroll to position [0, 0]
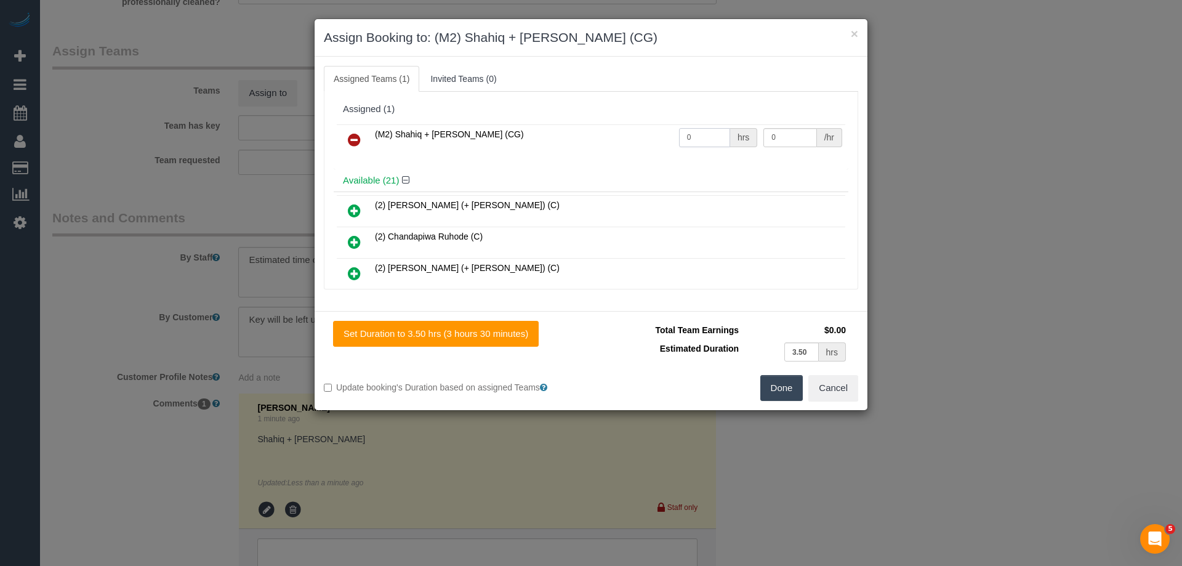
drag, startPoint x: 702, startPoint y: 140, endPoint x: 622, endPoint y: 134, distance: 80.3
click at [622, 134] on tr "(M2) Shahiq + Muhammad (CG) 0 hrs 0 /hr" at bounding box center [591, 139] width 508 height 31
type input "1"
drag, startPoint x: 792, startPoint y: 137, endPoint x: 693, endPoint y: 135, distance: 98.5
click at [694, 136] on tr "(M2) Shahiq + Muhammad (CG) 1 hrs 0 /hr" at bounding box center [591, 139] width 508 height 31
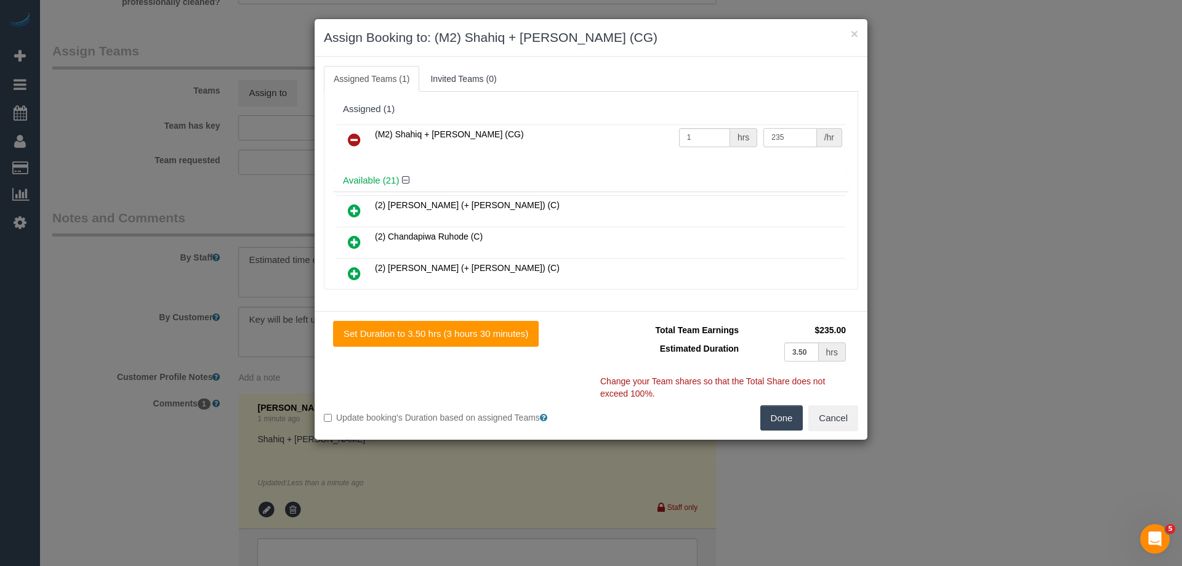
type input "235"
click at [767, 413] on button "Done" at bounding box center [781, 418] width 43 height 26
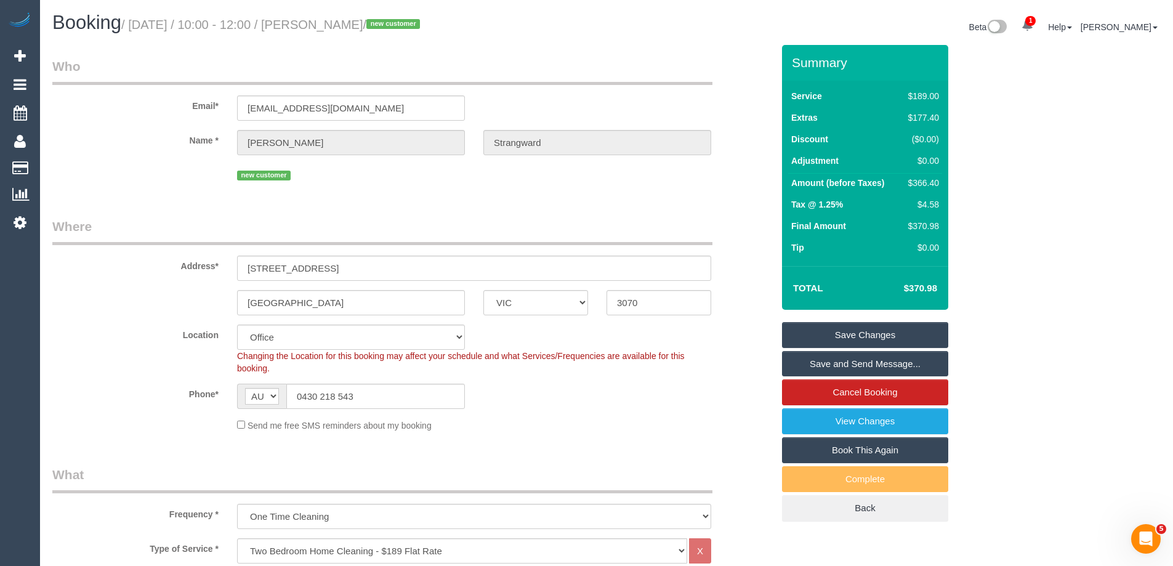
drag, startPoint x: 428, startPoint y: 21, endPoint x: 344, endPoint y: 20, distance: 85.0
click at [344, 20] on small "/ September 29, 2025 / 10:00 - 12:00 / Dan Strangward / new customer" at bounding box center [272, 25] width 302 height 14
copy small "Dan Strangward"
click at [802, 362] on link "Save and Send Message..." at bounding box center [865, 364] width 166 height 26
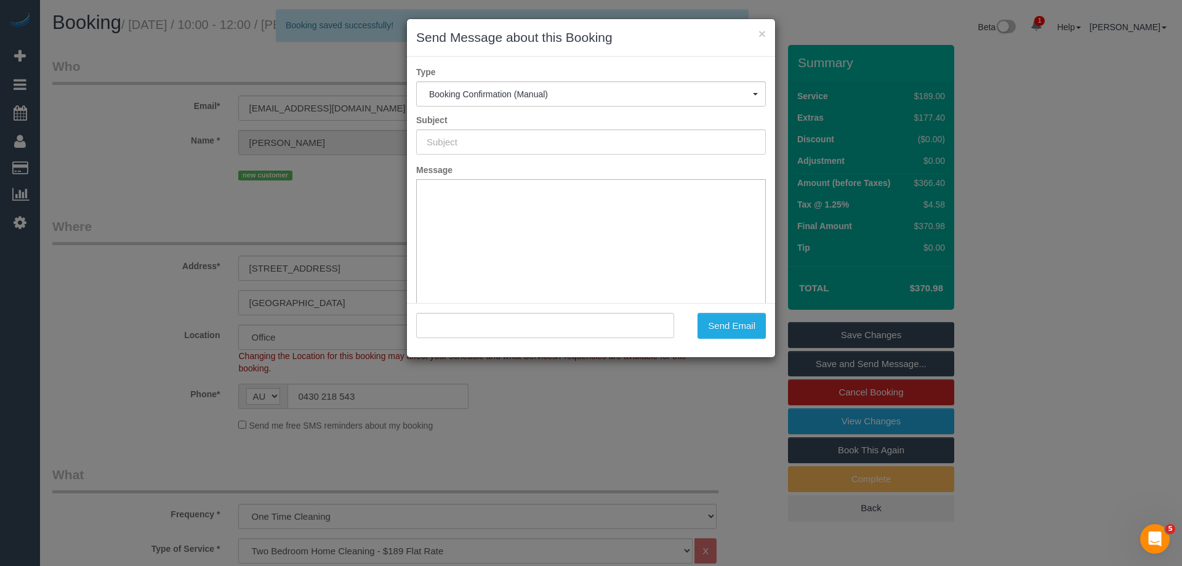
type input "Booking Confirmed"
type input ""Dan Strangward" <strangwardd@gmail.com>"
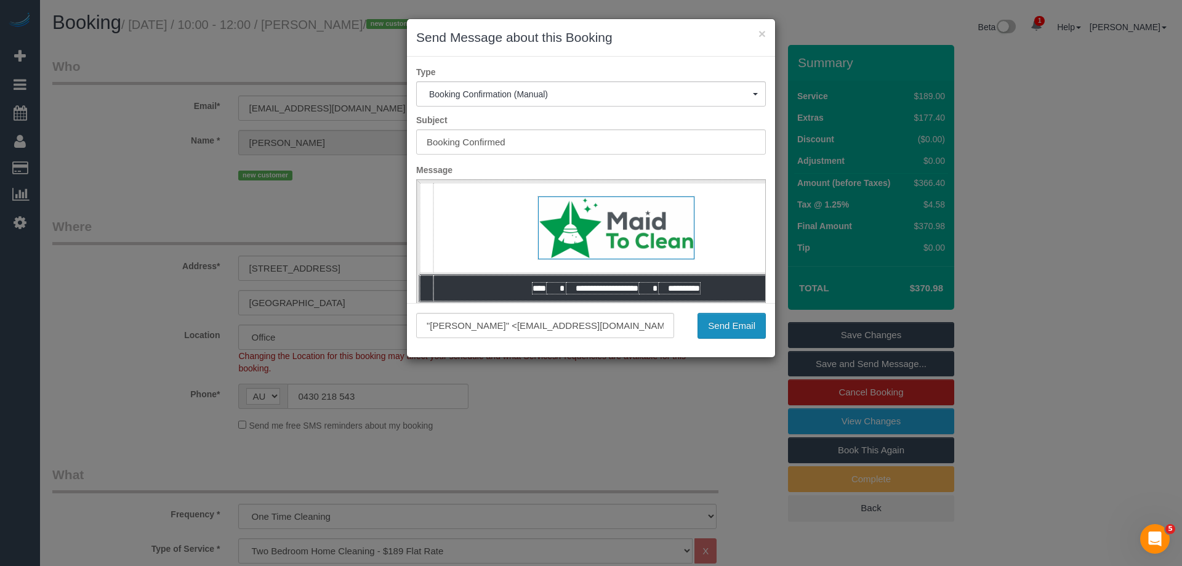
click at [718, 329] on button "Send Email" at bounding box center [731, 326] width 68 height 26
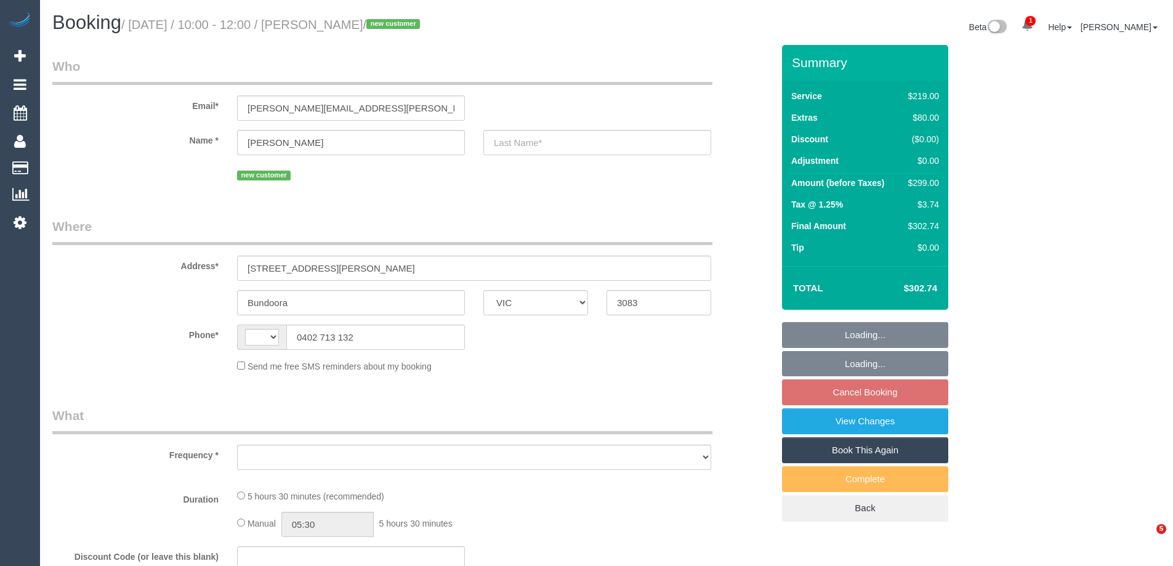
select select "VIC"
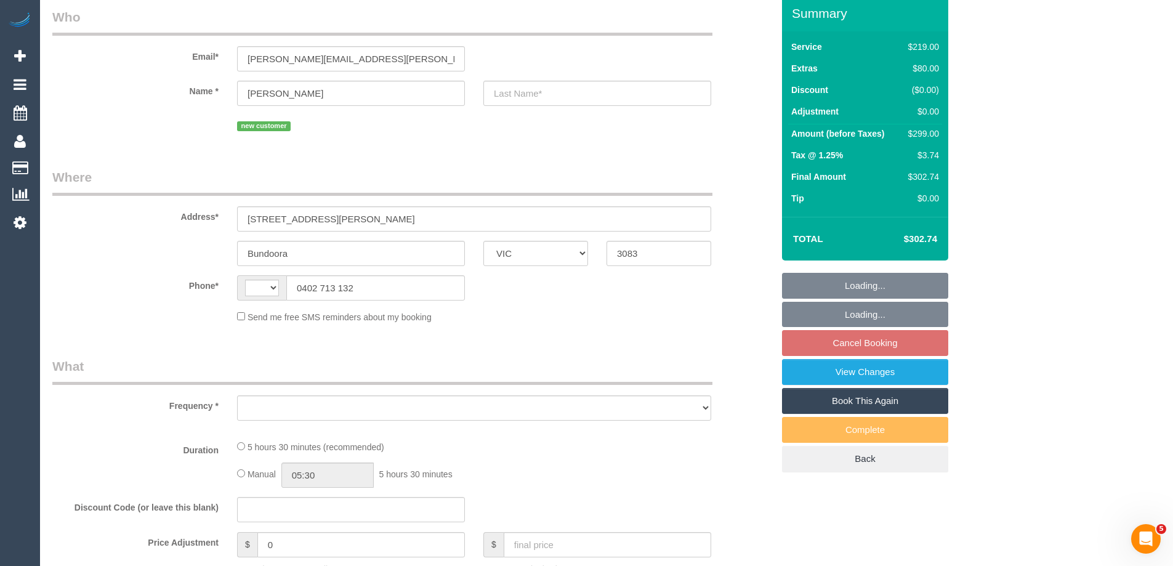
select select "object:293"
select select "string:stripe-pm_1S5QWe2GScqysDRVysVkUkJp"
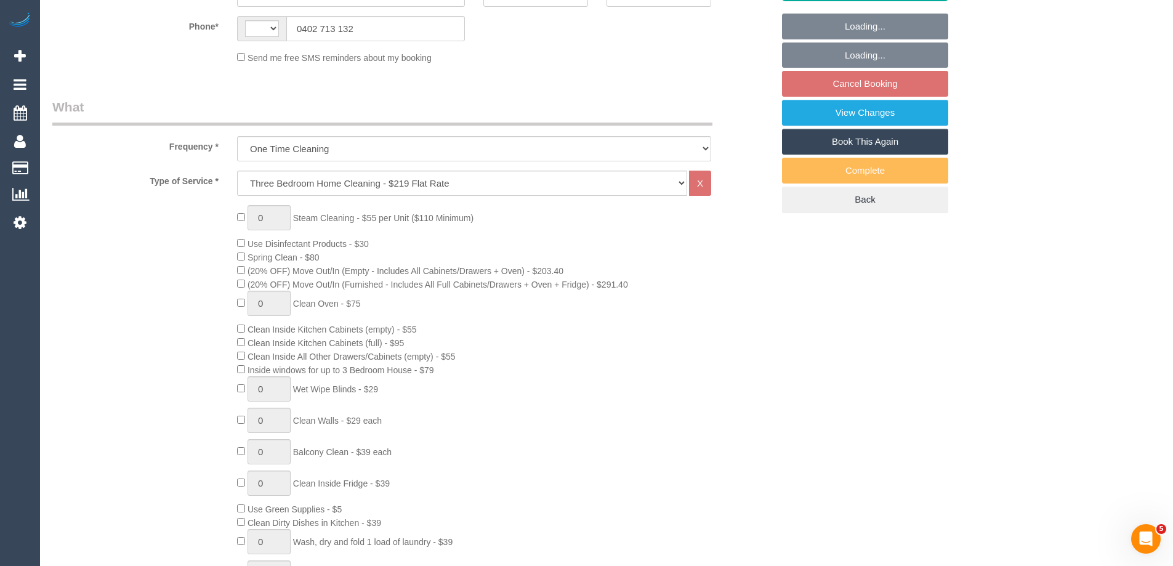
select select "string:AU"
select select "number:29"
select select "number:14"
select select "number:19"
select select "number:36"
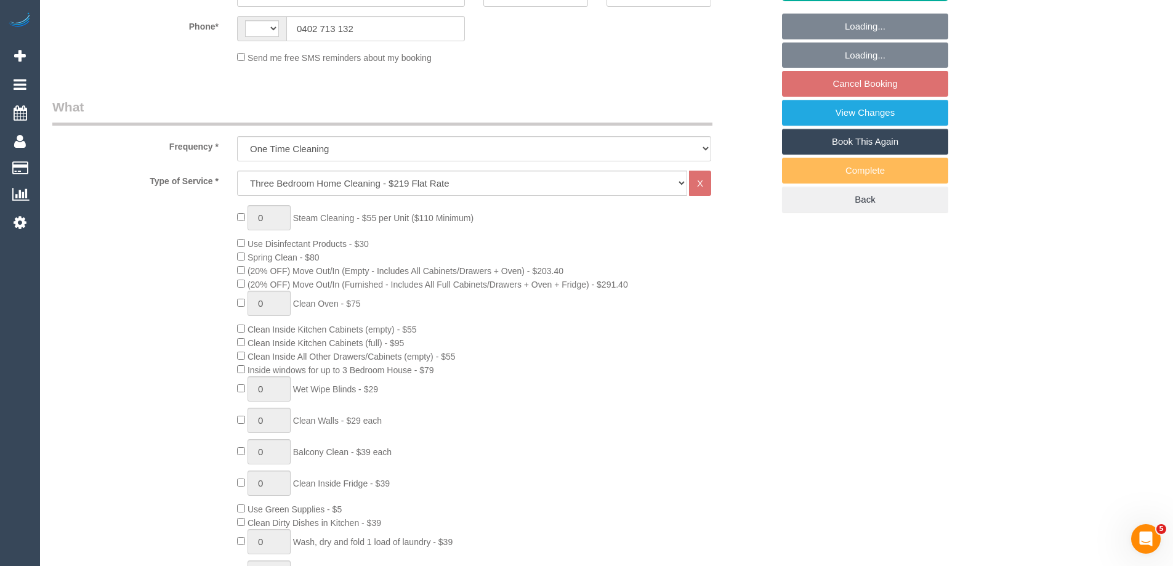
select select "number:13"
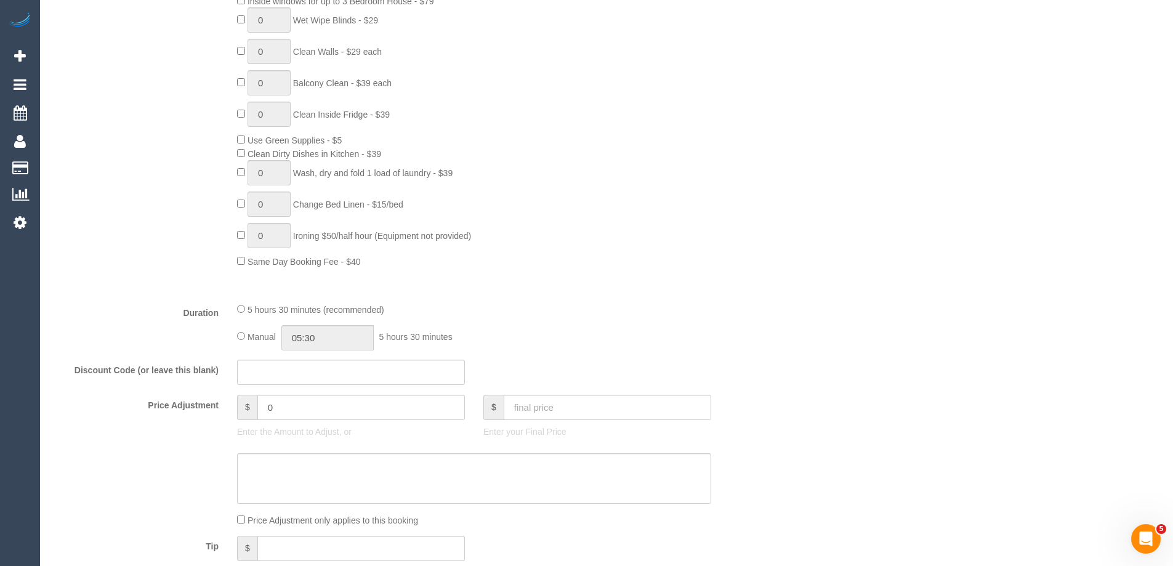
select select "object:1429"
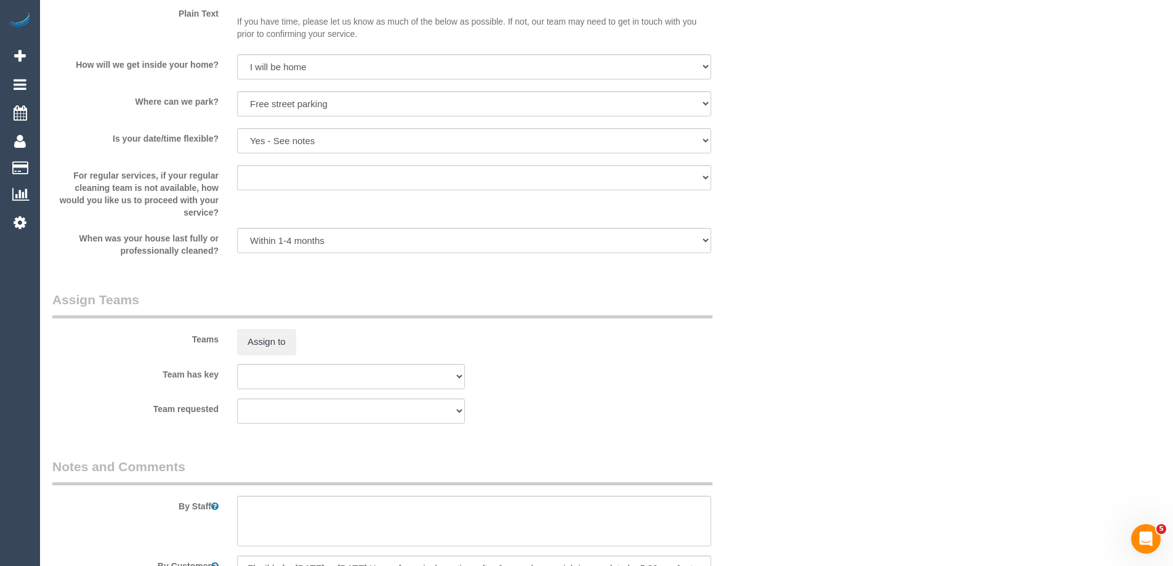
scroll to position [1883, 0]
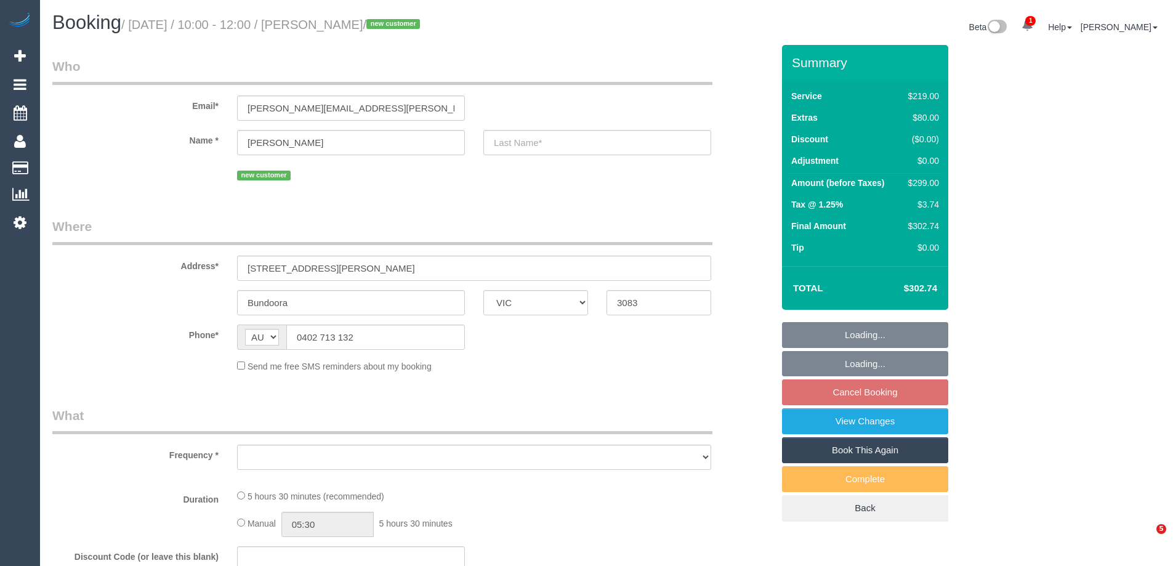
select select "VIC"
select select "object:540"
select select "string:stripe-pm_1S5QWe2GScqysDRVysVkUkJp"
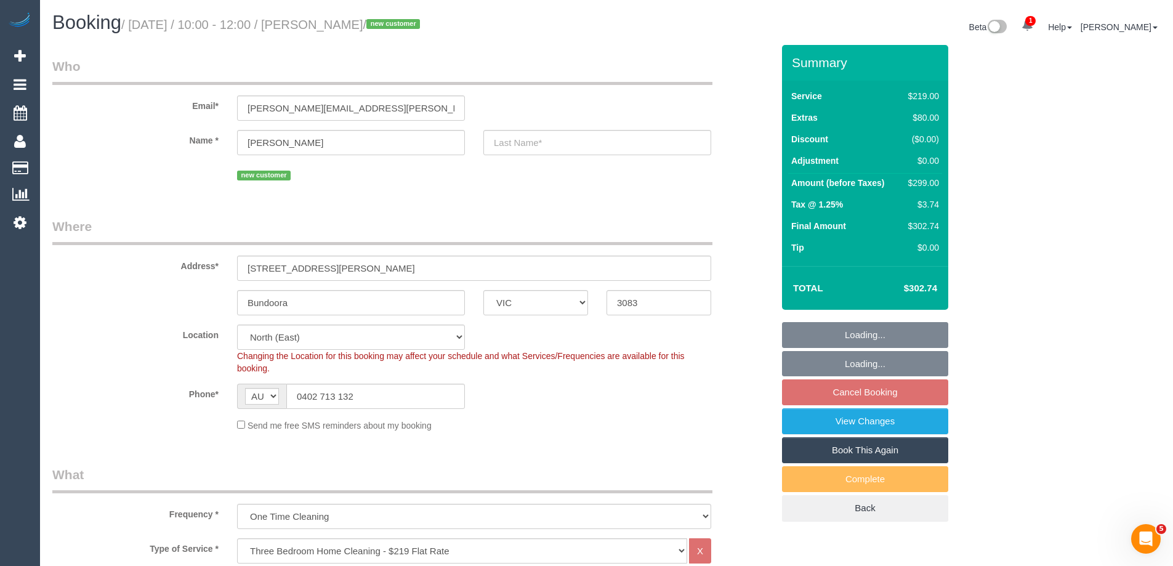
select select "number:29"
select select "number:14"
select select "number:19"
select select "number:36"
select select "number:13"
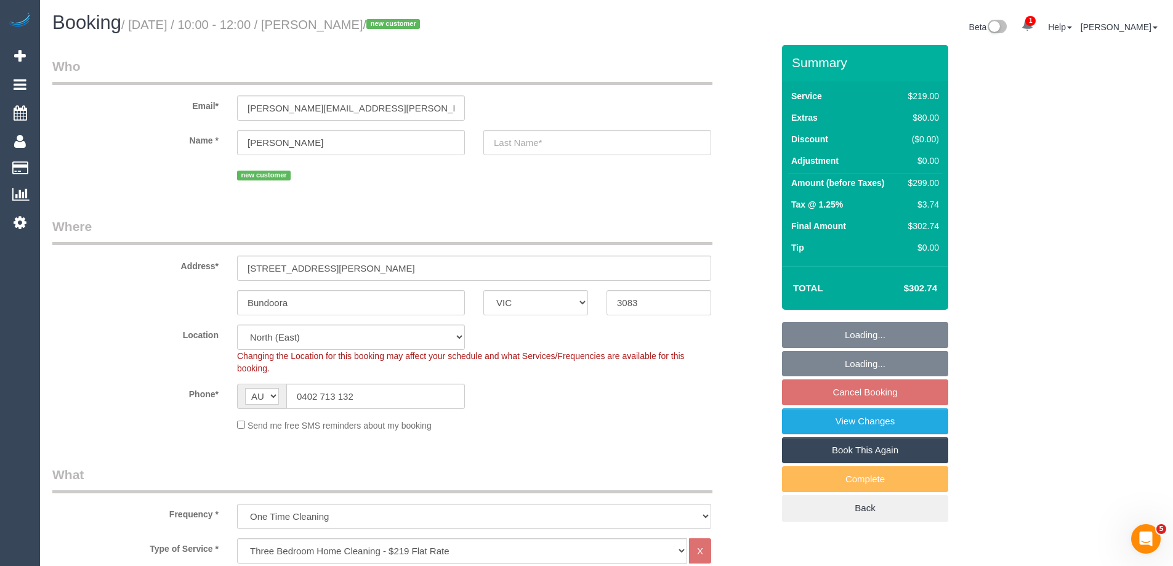
select select "object:803"
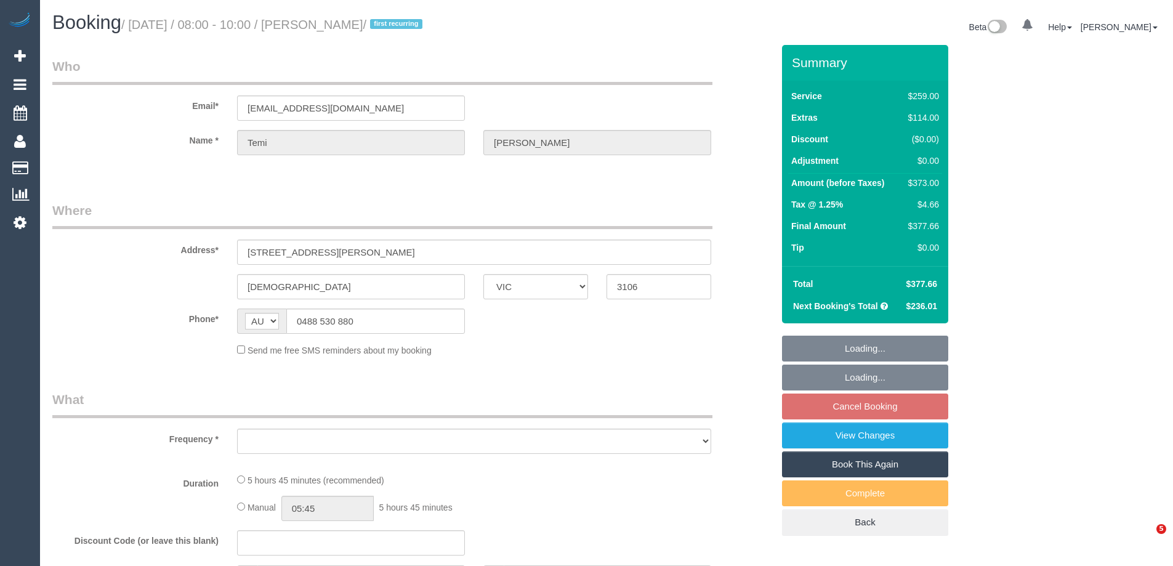
select select "VIC"
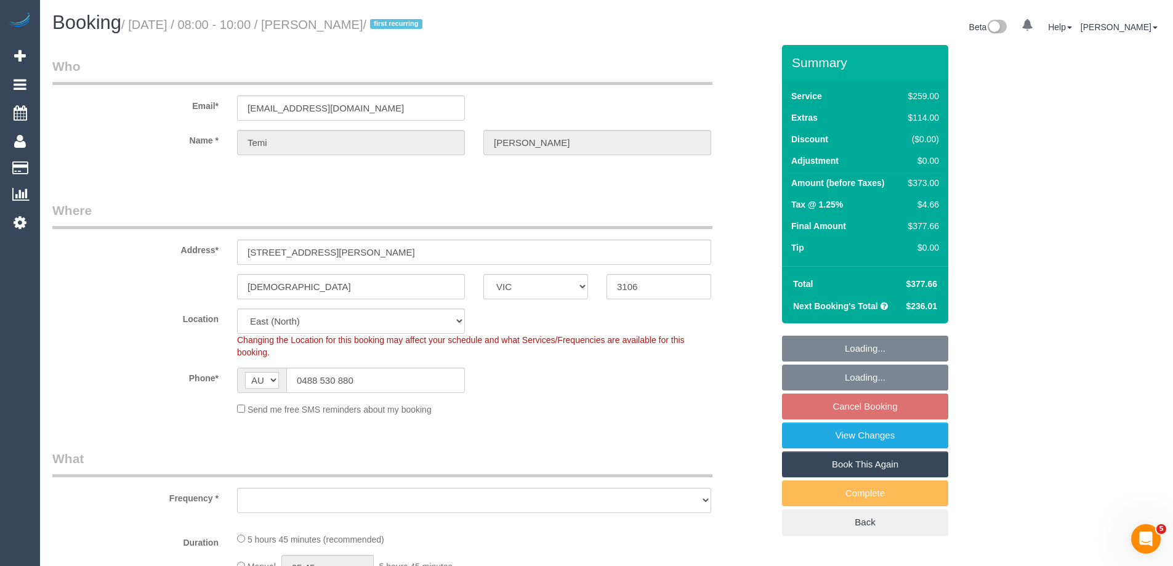
select select "object:629"
select select "string:stripe-pm_1S9bps2GScqysDRVitpWO9d4"
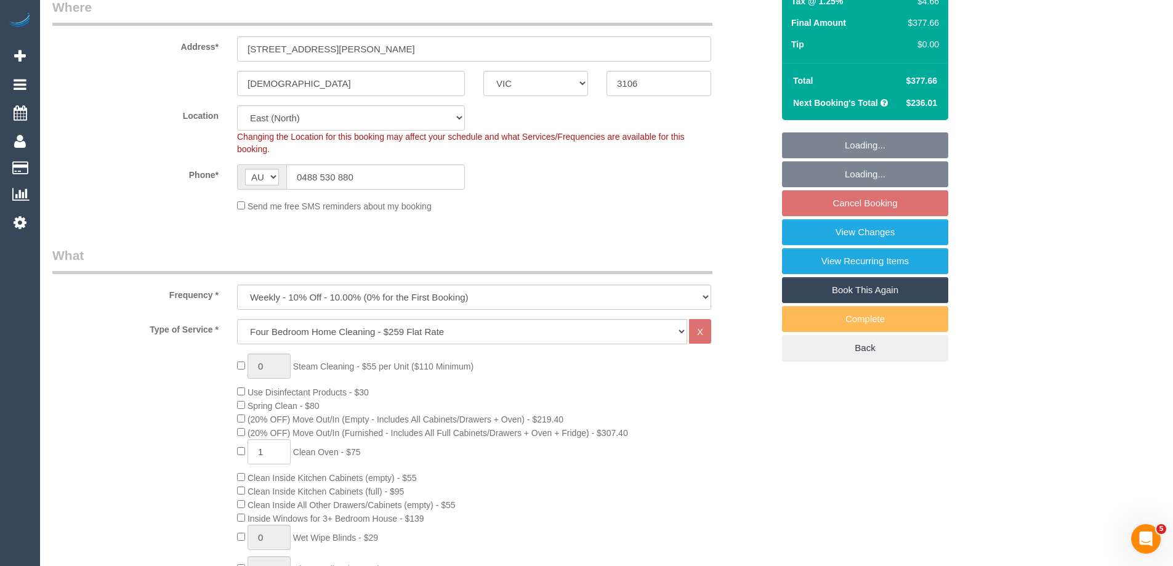
select select "object:794"
select select "number:27"
select select "number:14"
select select "number:18"
select select "number:25"
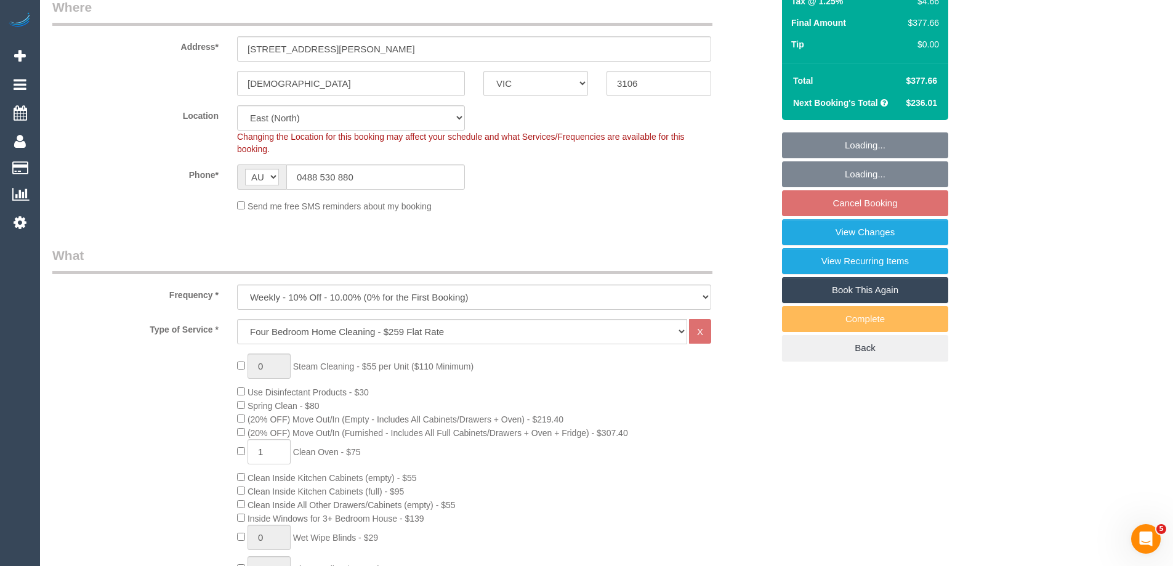
select select "number:35"
select select "number:12"
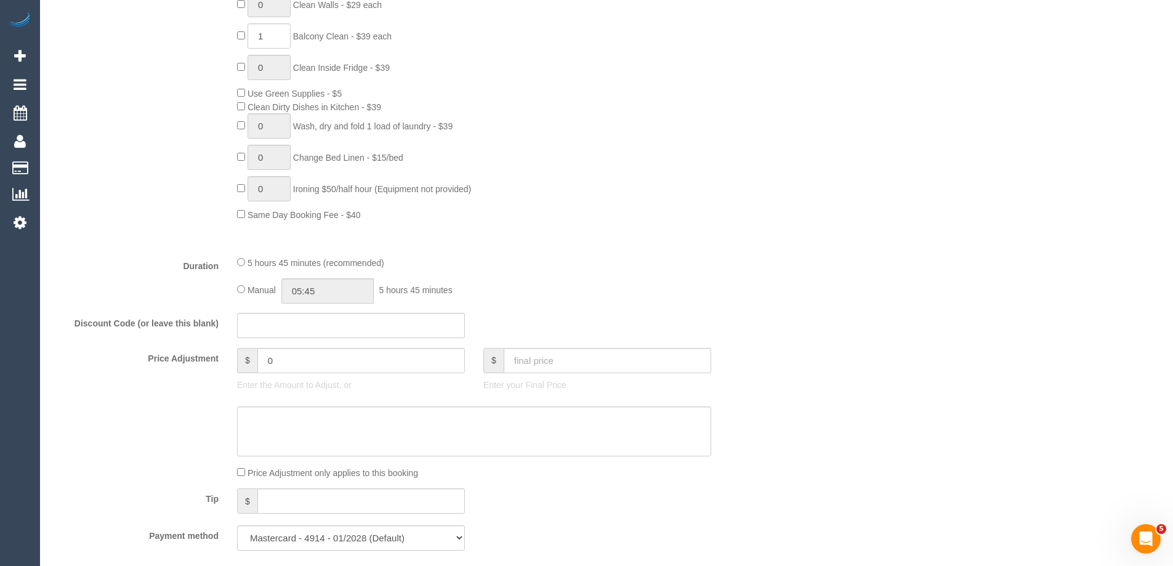
scroll to position [862, 0]
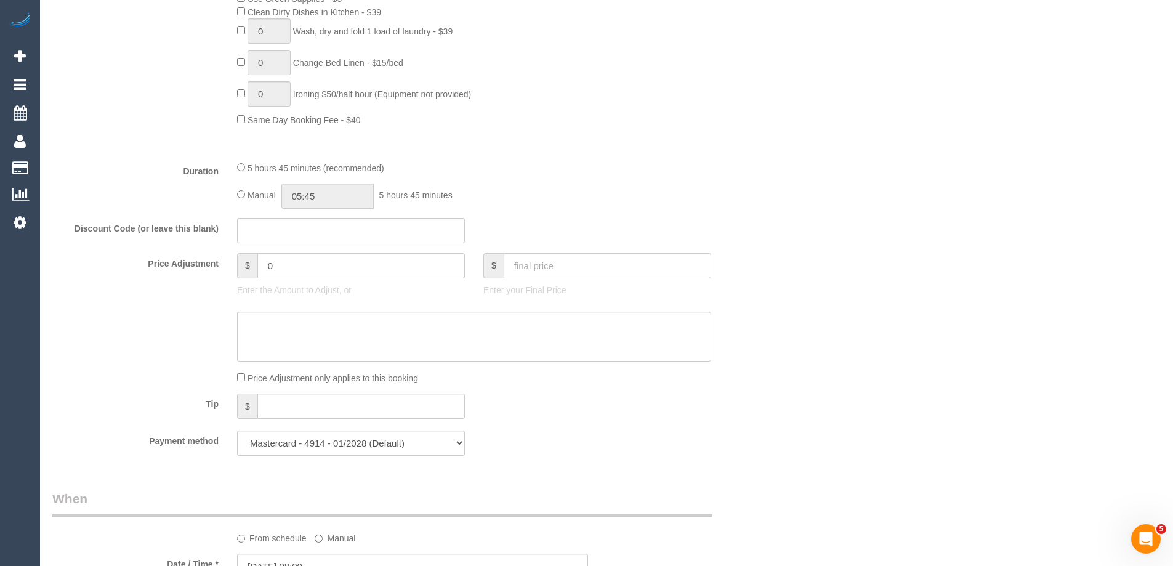
click at [236, 193] on div "5 hours 45 minutes (recommended) Manual 05:45 5 hours 45 minutes" at bounding box center [474, 185] width 492 height 48
click at [322, 199] on input "05:45" at bounding box center [327, 195] width 92 height 25
type input "03:30"
click at [312, 284] on li "03:30" at bounding box center [313, 280] width 55 height 16
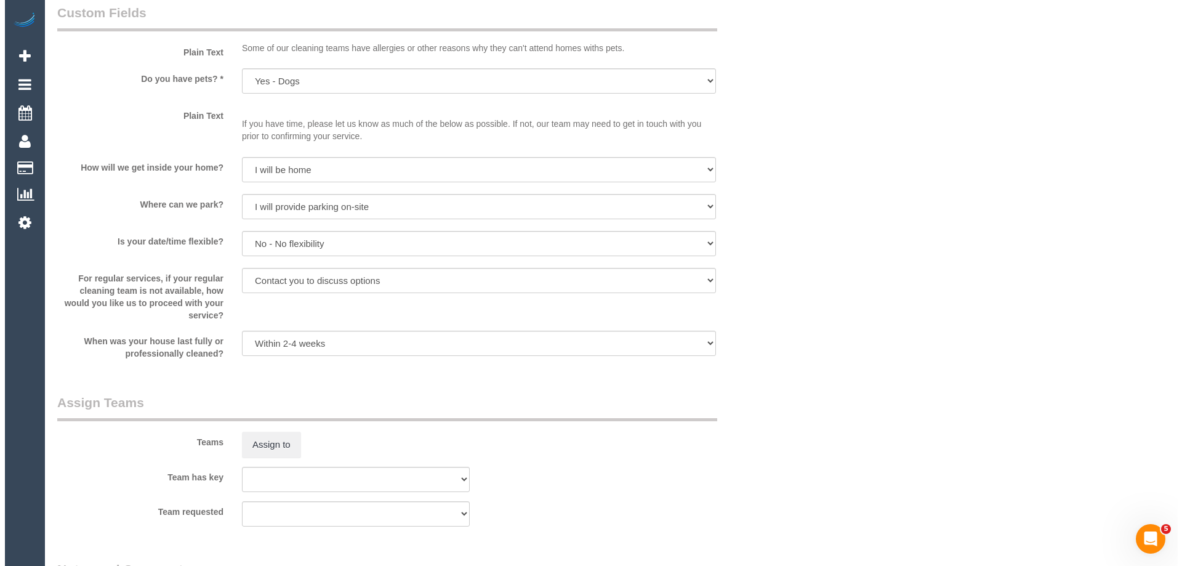
scroll to position [1724, 0]
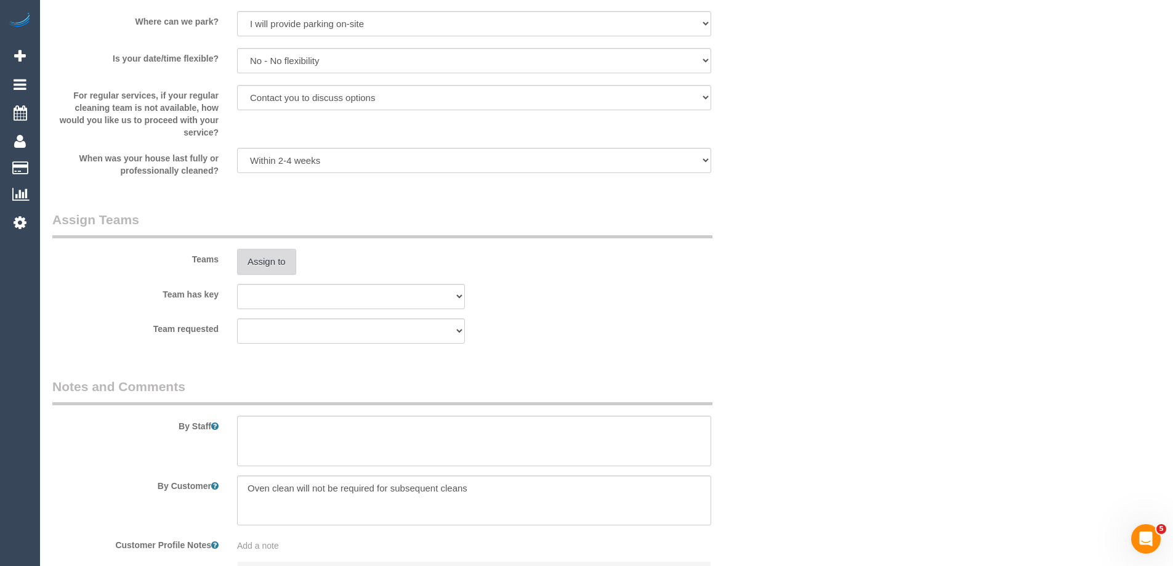
click at [271, 268] on button "Assign to" at bounding box center [266, 262] width 59 height 26
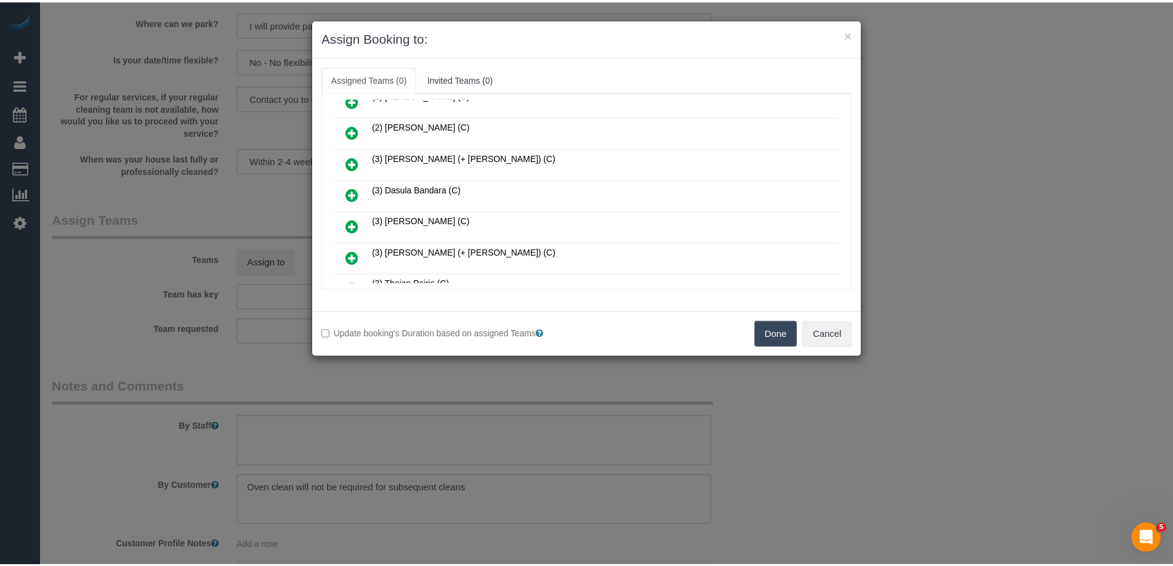
scroll to position [185, 0]
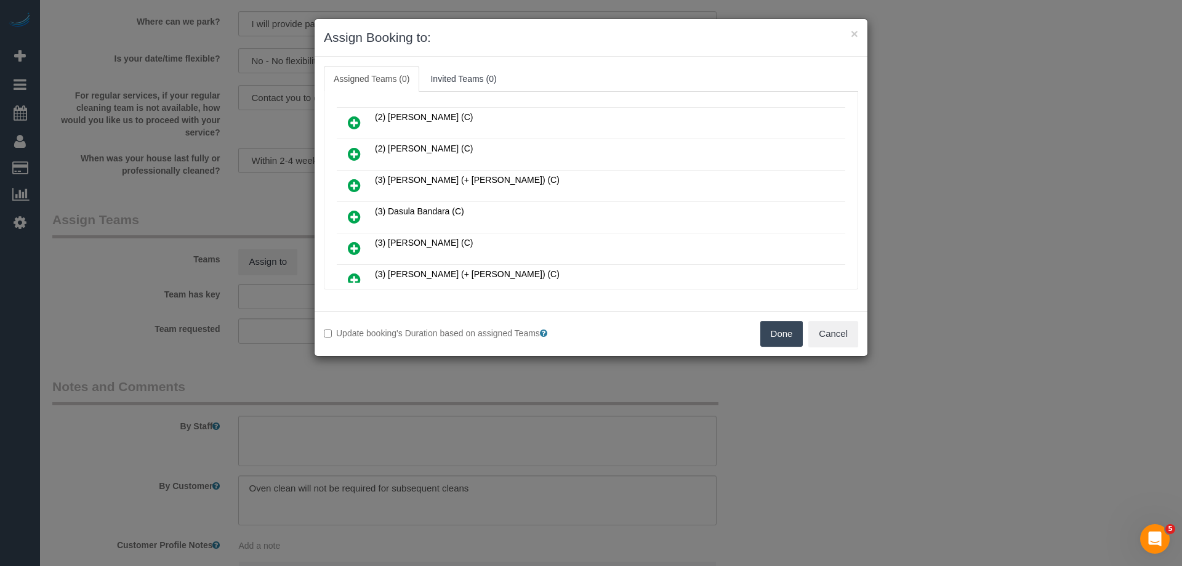
click at [773, 329] on button "Done" at bounding box center [781, 334] width 43 height 26
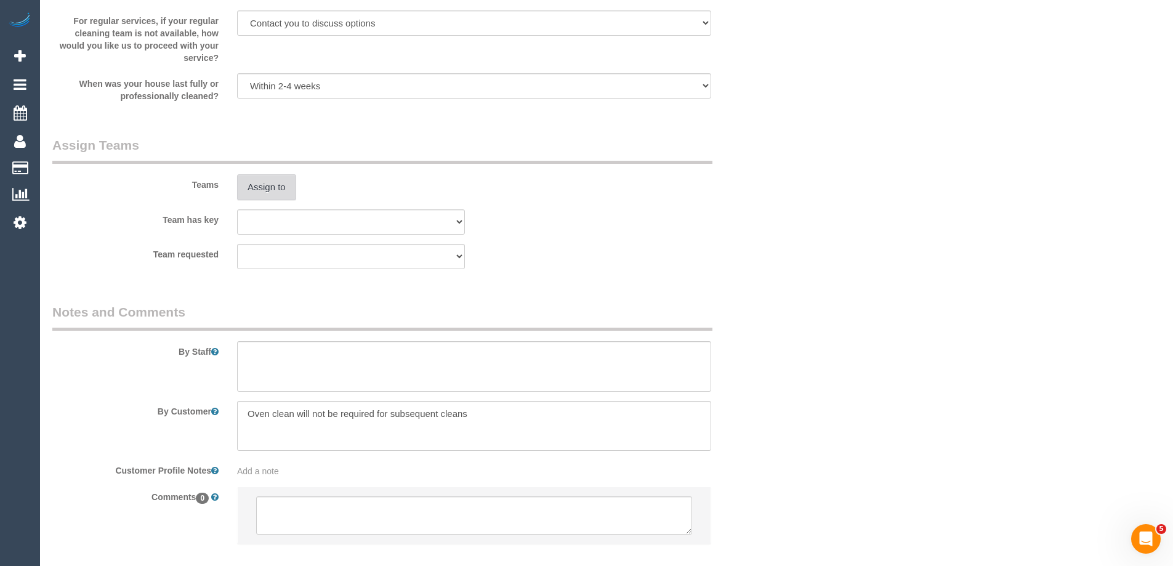
scroll to position [1330, 0]
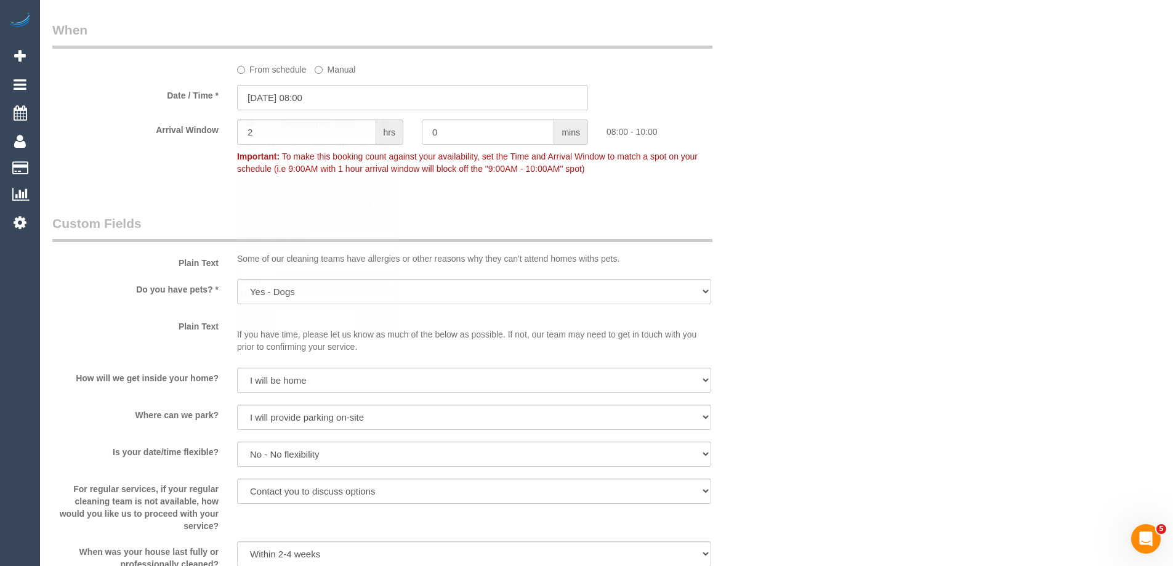
click at [254, 108] on input "29/09/2025 08:00" at bounding box center [412, 97] width 351 height 25
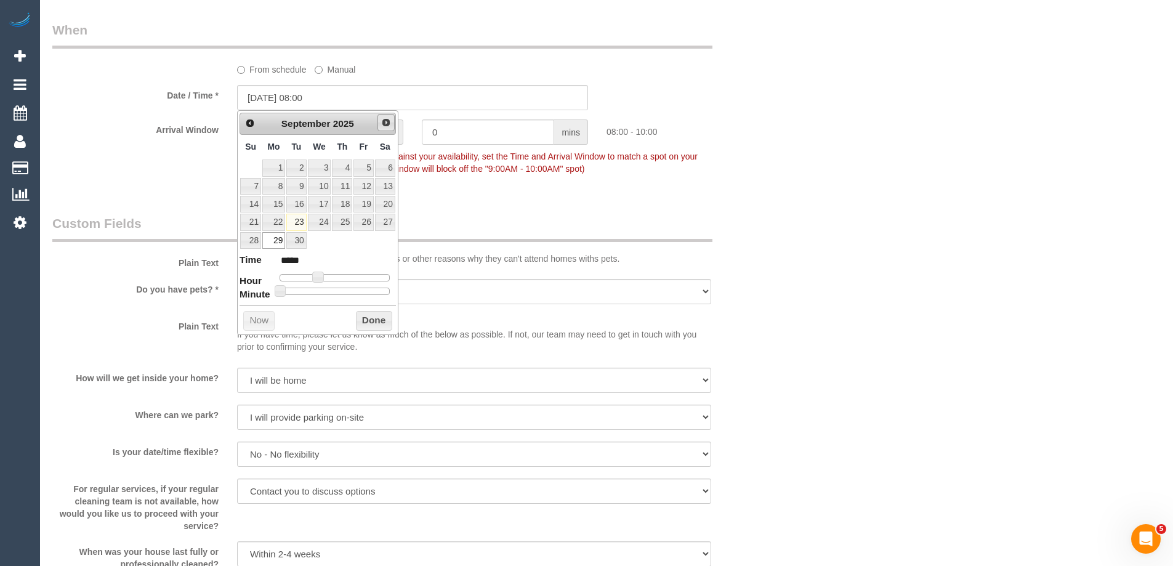
click at [388, 125] on span "Next" at bounding box center [386, 123] width 10 height 10
click at [279, 186] on link "6" at bounding box center [273, 186] width 23 height 17
type input "06/10/2025 08:00"
click at [366, 321] on button "Done" at bounding box center [374, 321] width 36 height 20
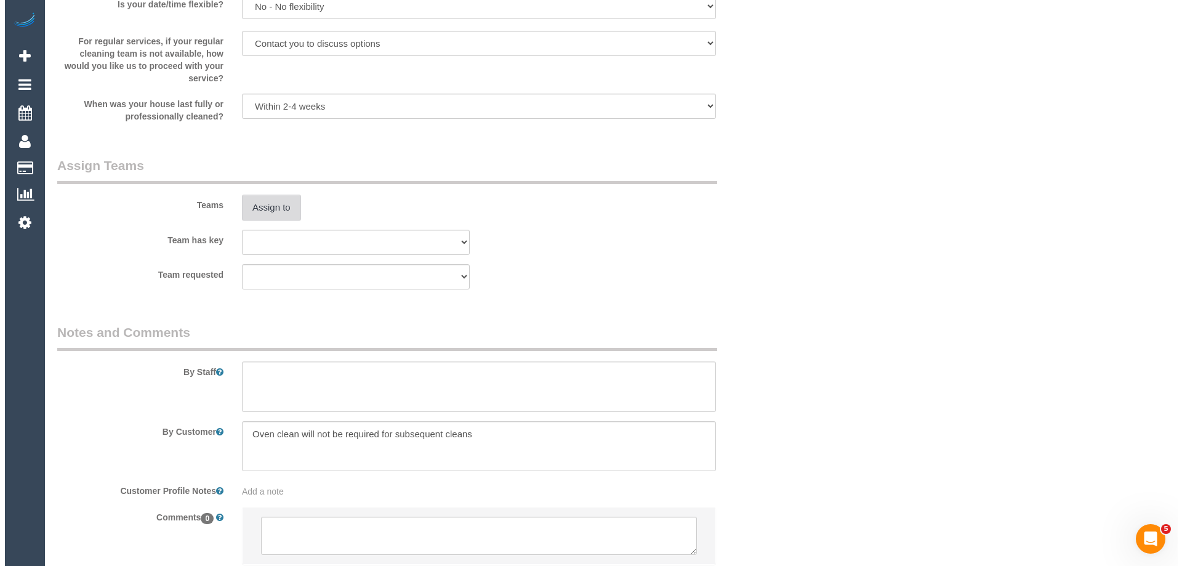
scroll to position [1823, 0]
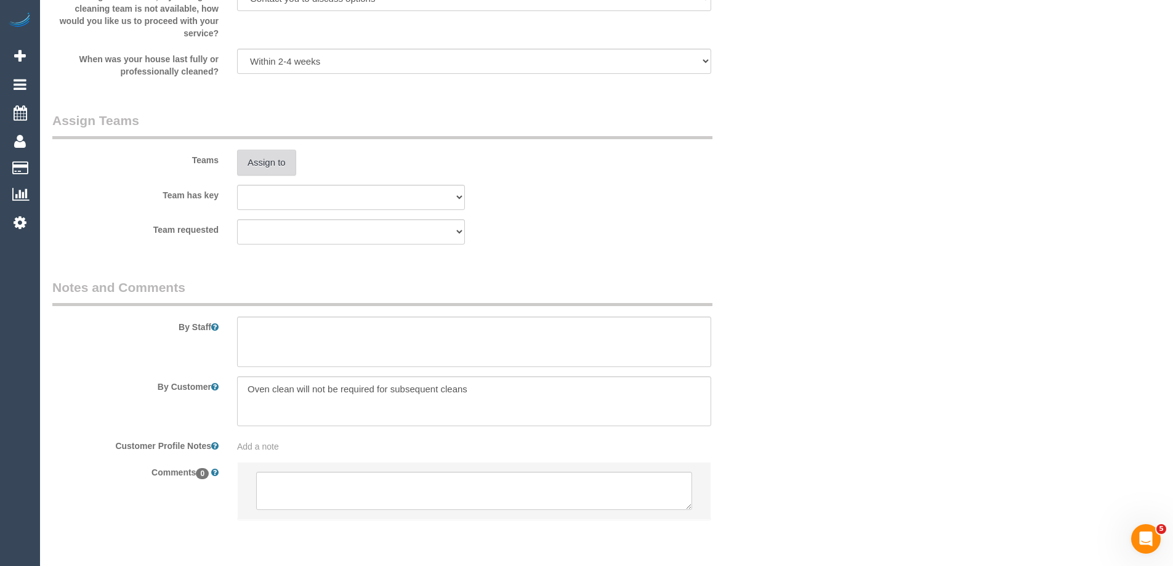
click at [268, 155] on button "Assign to" at bounding box center [266, 163] width 59 height 26
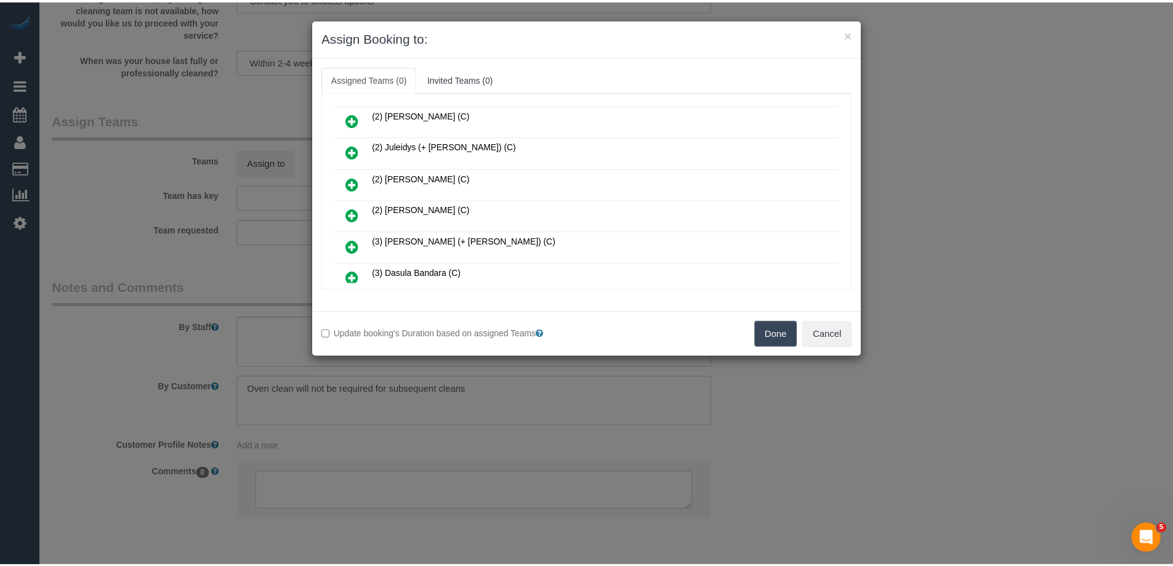
scroll to position [123, 0]
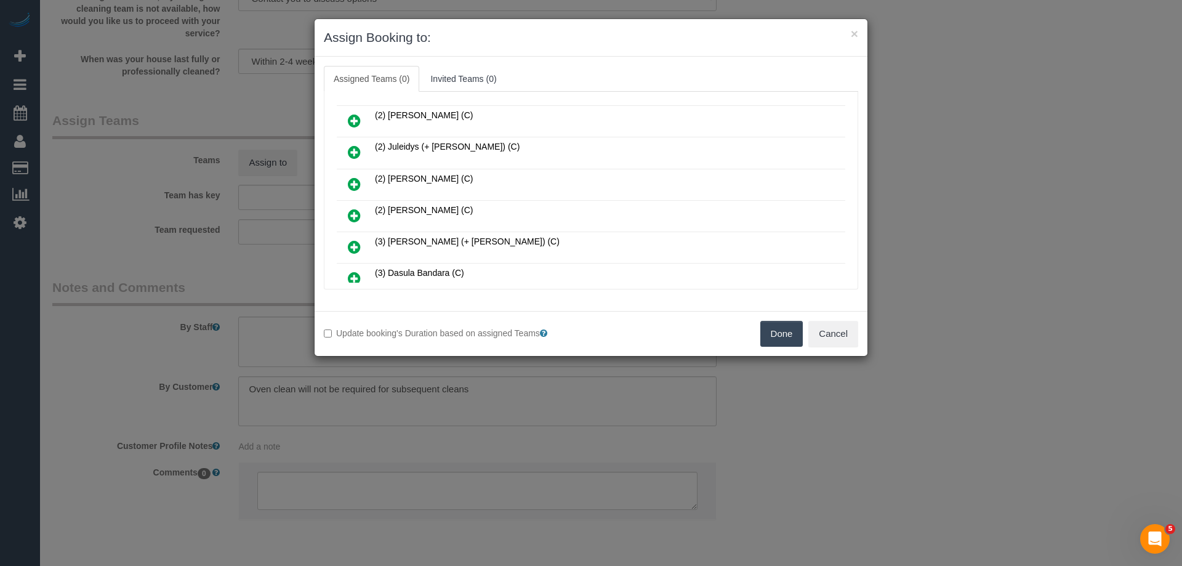
click at [792, 333] on button "Done" at bounding box center [781, 334] width 43 height 26
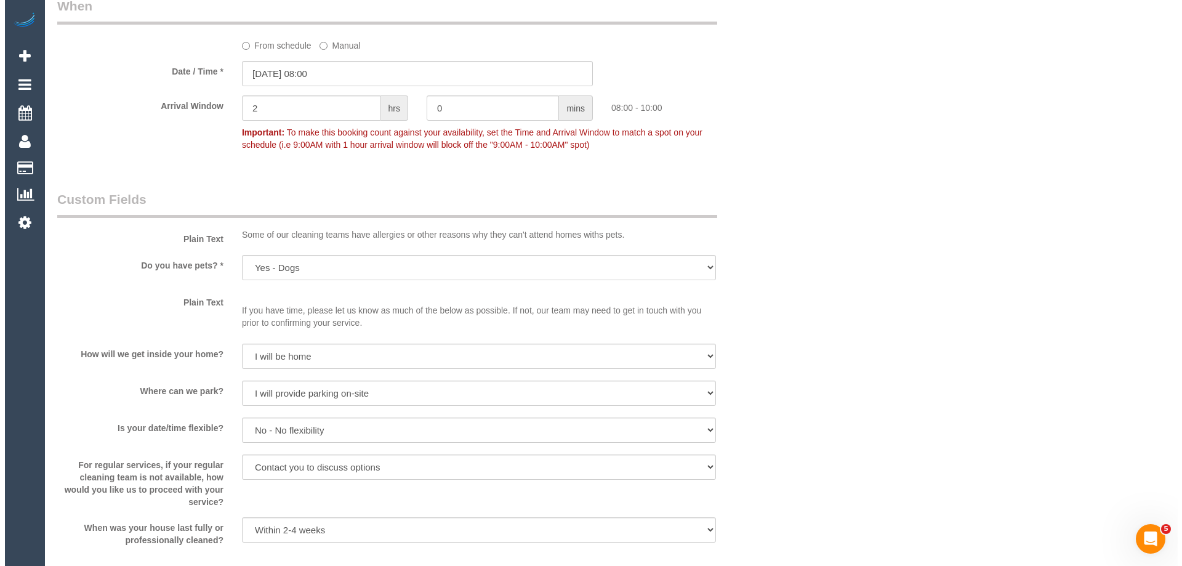
scroll to position [1724, 0]
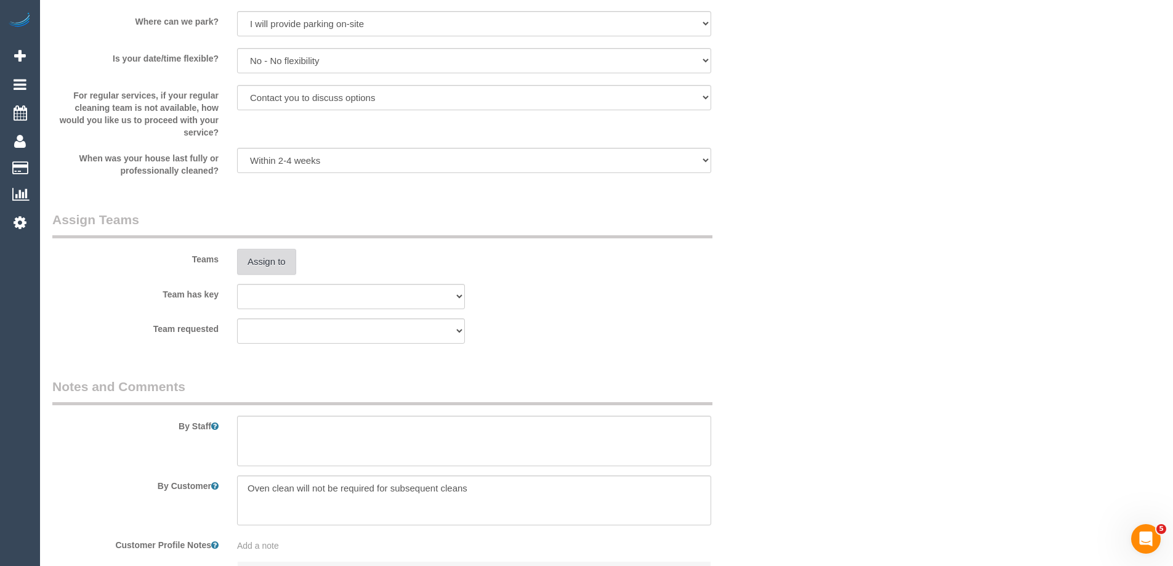
click at [263, 268] on button "Assign to" at bounding box center [266, 262] width 59 height 26
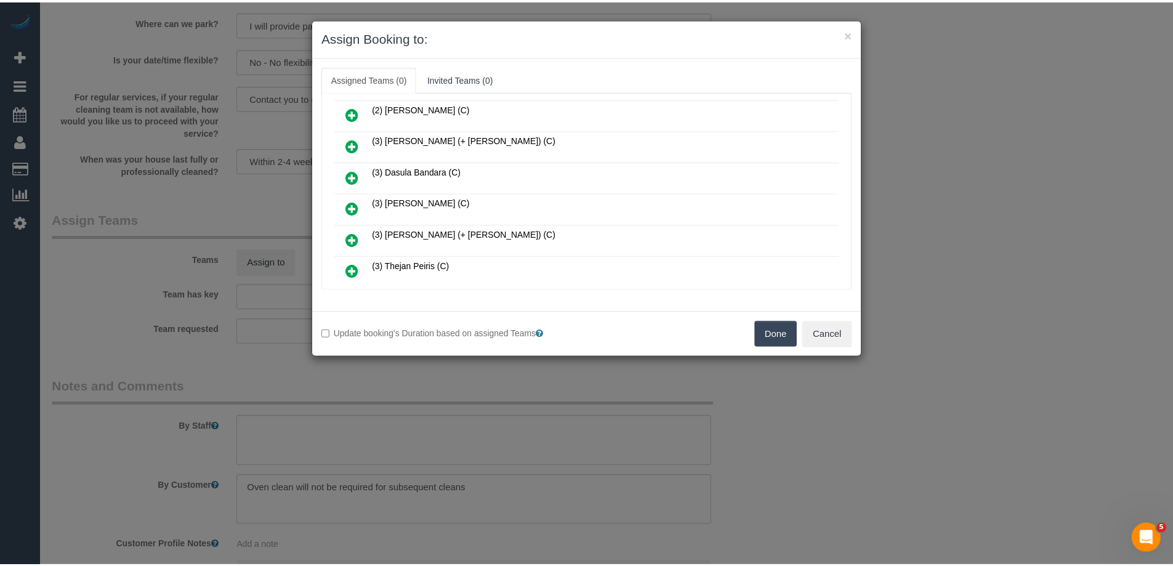
scroll to position [246, 0]
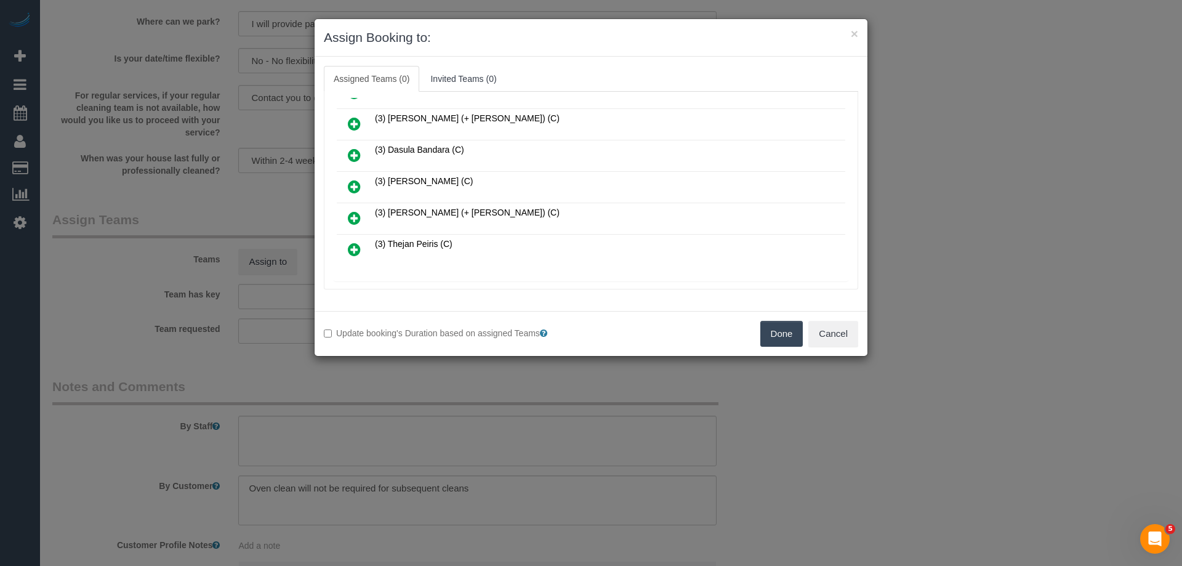
click at [784, 333] on button "Done" at bounding box center [781, 334] width 43 height 26
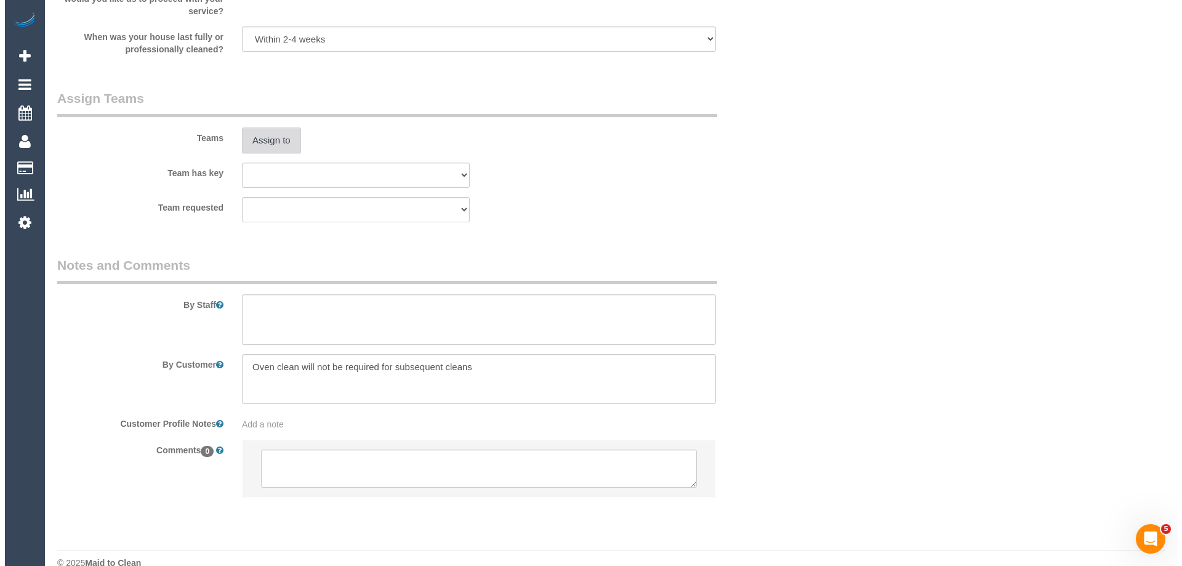
scroll to position [1866, 0]
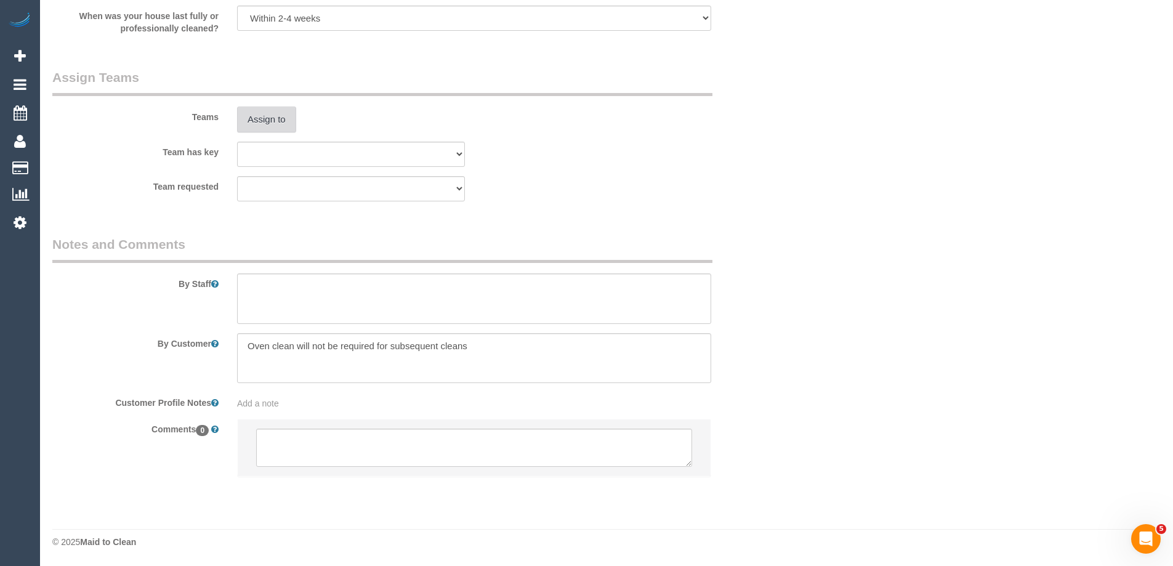
click at [265, 114] on button "Assign to" at bounding box center [266, 120] width 59 height 26
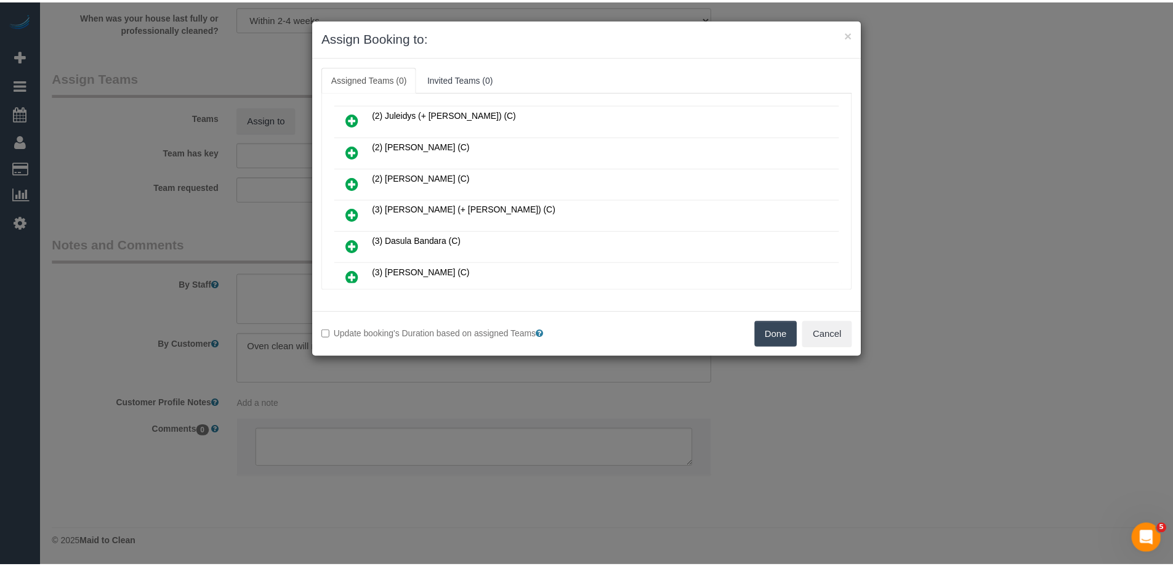
scroll to position [185, 0]
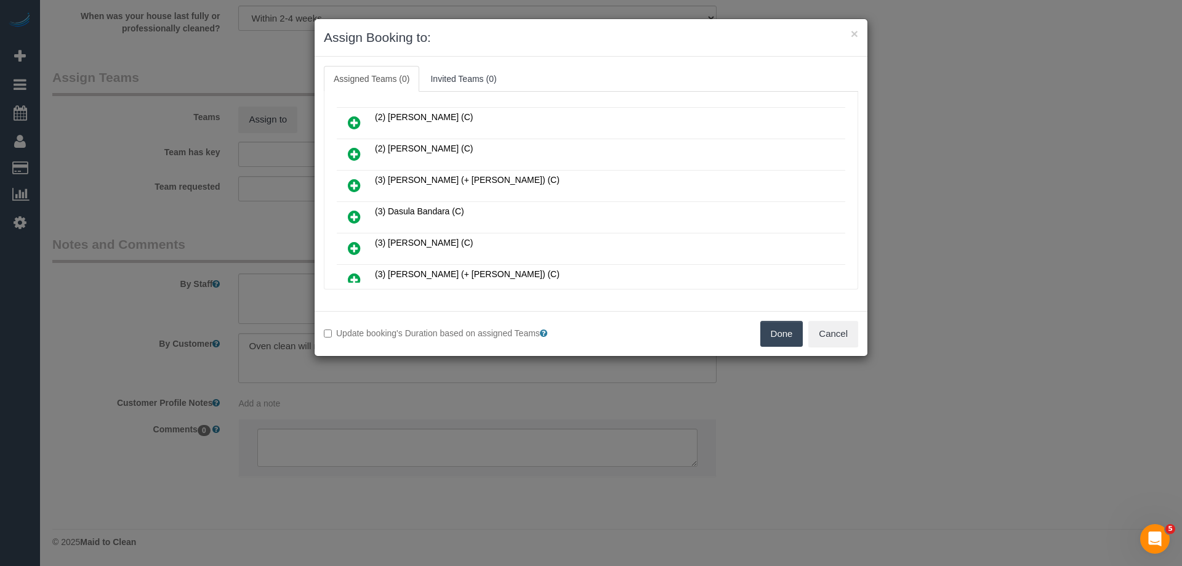
drag, startPoint x: 771, startPoint y: 324, endPoint x: 802, endPoint y: 327, distance: 30.9
click at [783, 327] on button "Done" at bounding box center [781, 334] width 43 height 26
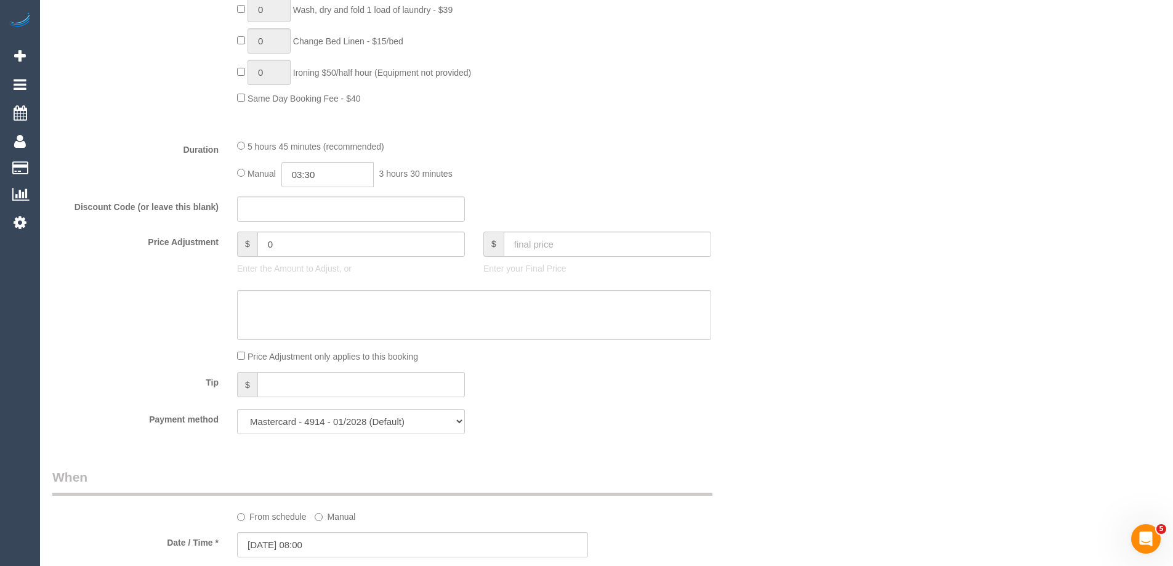
scroll to position [878, 0]
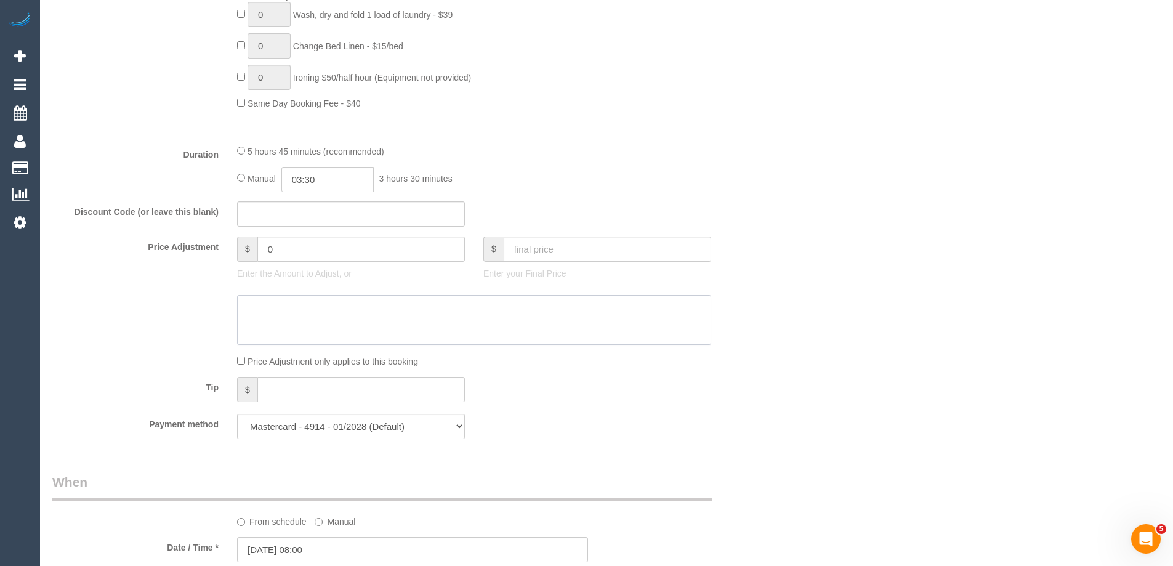
click at [621, 332] on textarea at bounding box center [474, 320] width 474 height 50
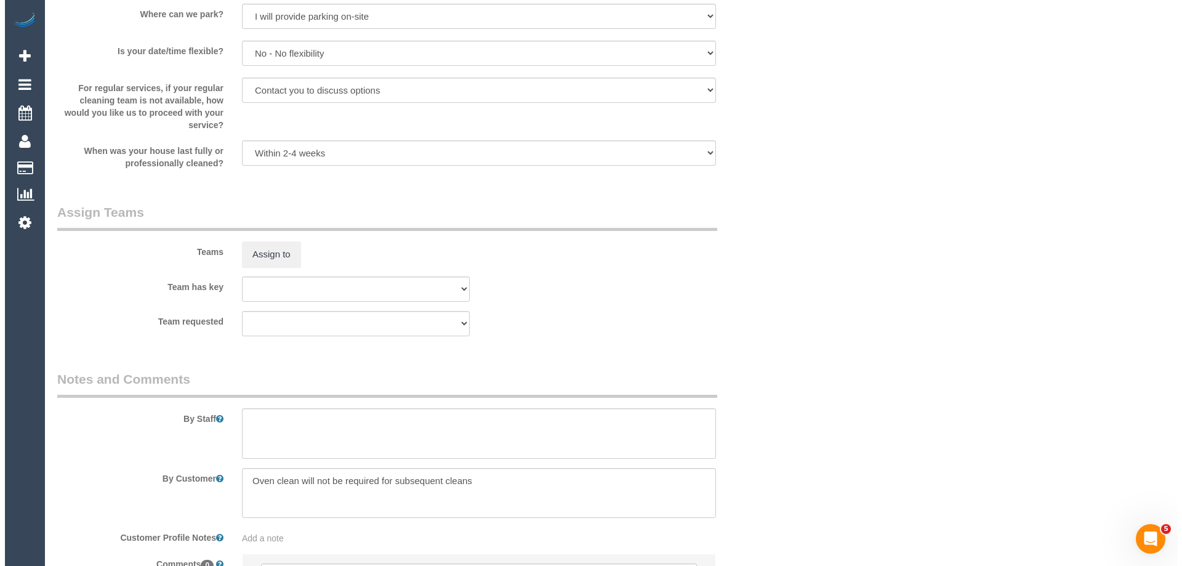
scroll to position [1866, 0]
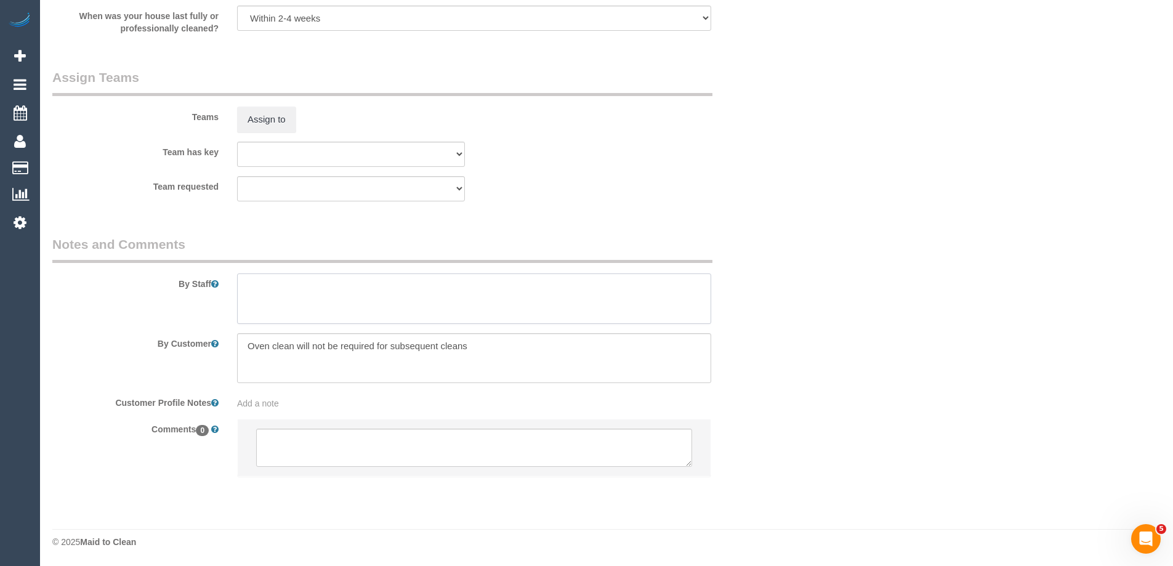
click at [264, 299] on textarea at bounding box center [474, 298] width 474 height 50
type textarea "Estimated time of 6-7 hrs"
click at [286, 119] on button "Assign to" at bounding box center [266, 120] width 59 height 26
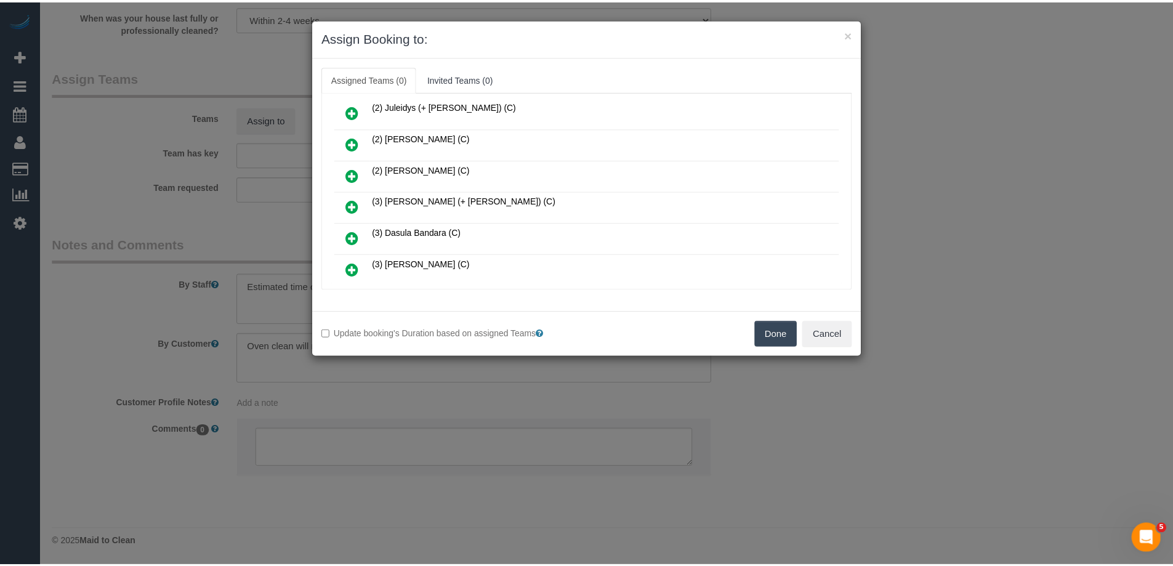
scroll to position [185, 0]
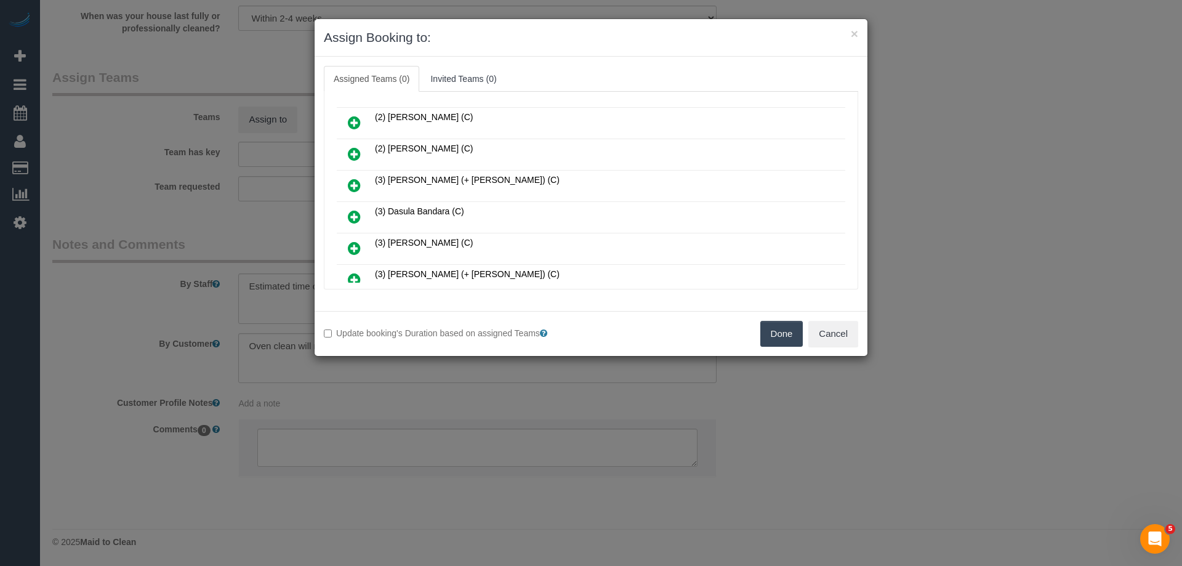
click at [785, 339] on button "Done" at bounding box center [781, 334] width 43 height 26
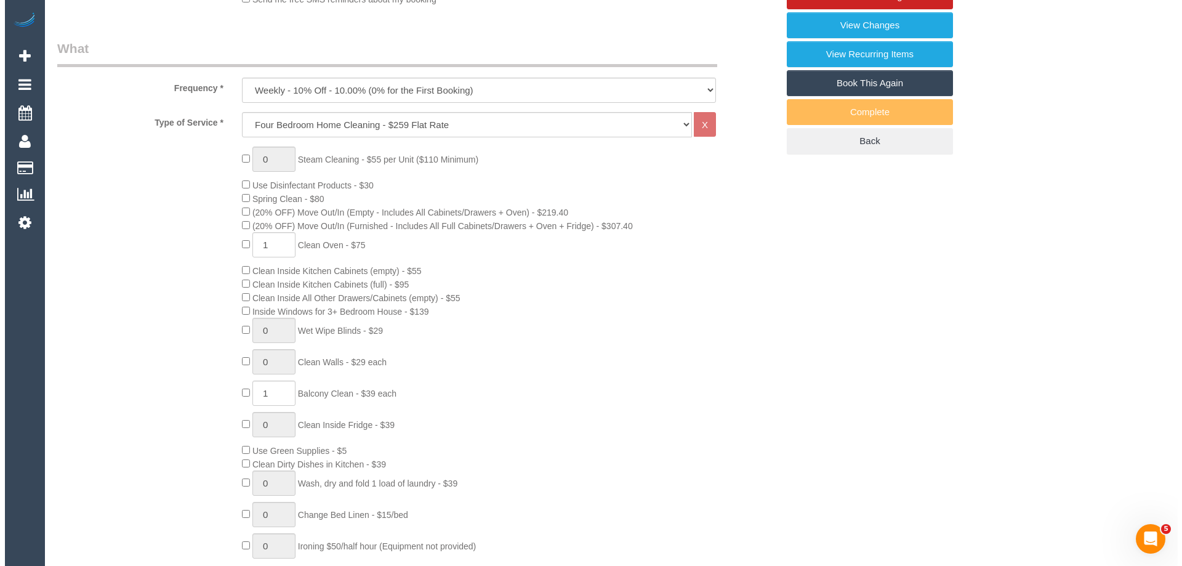
scroll to position [0, 0]
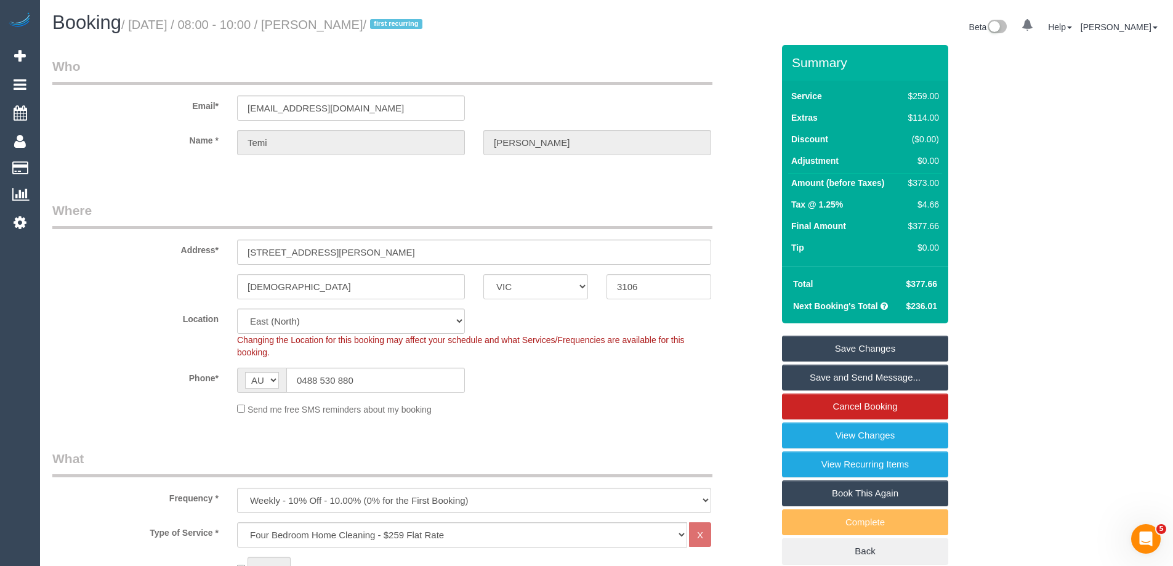
click at [840, 344] on link "Save Changes" at bounding box center [865, 349] width 166 height 26
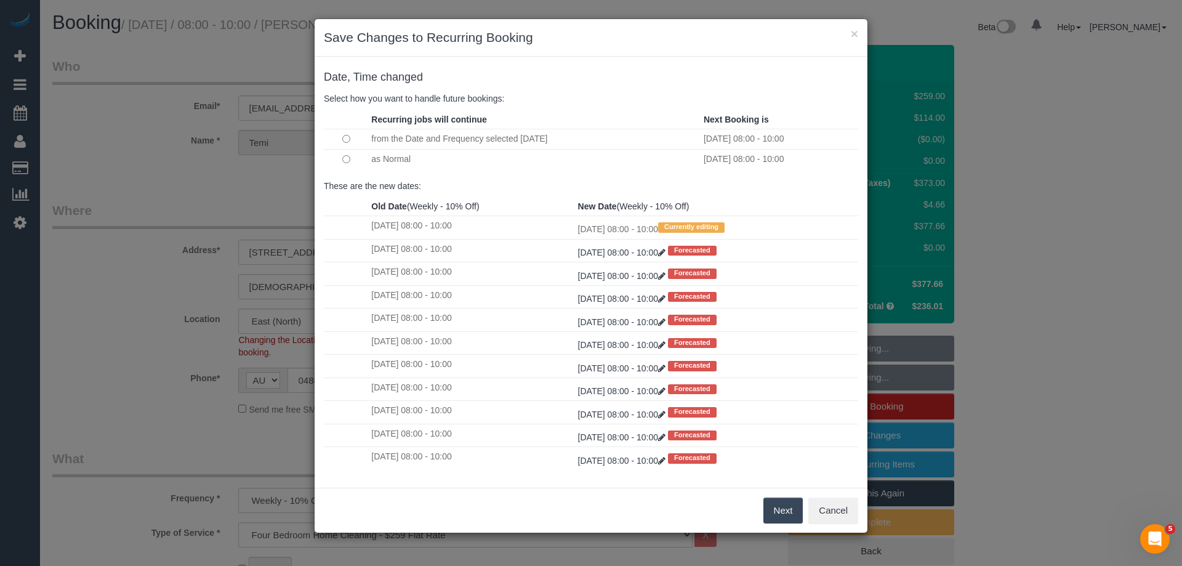
click at [782, 511] on button "Next" at bounding box center [783, 510] width 40 height 26
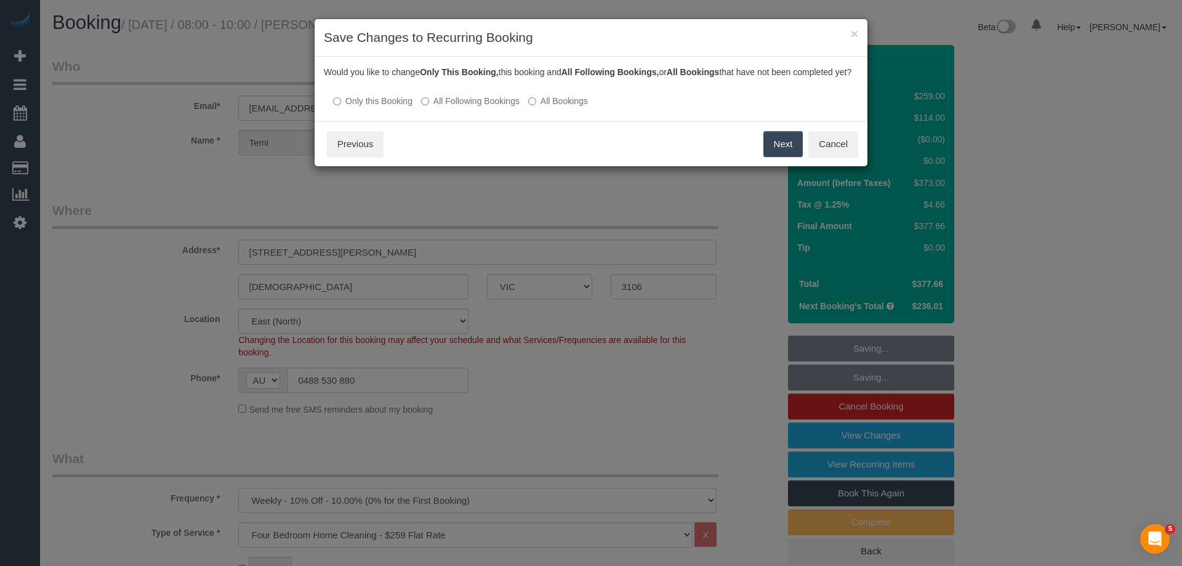
click at [459, 107] on label "All Following Bookings" at bounding box center [470, 101] width 98 height 12
click at [766, 155] on button "Save" at bounding box center [782, 144] width 42 height 26
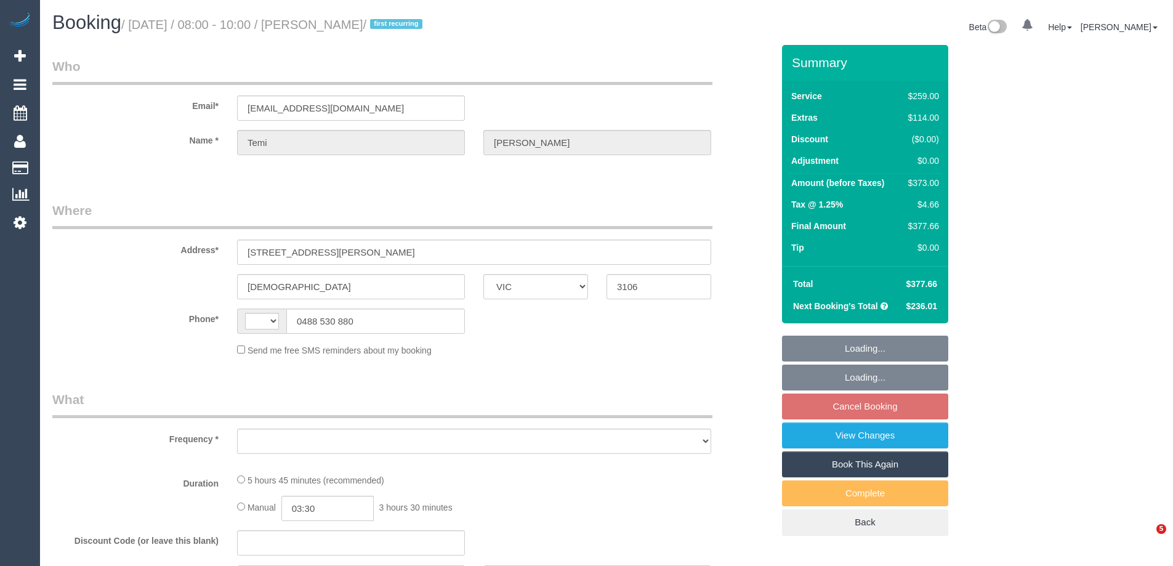
select select "VIC"
select select "string:AU"
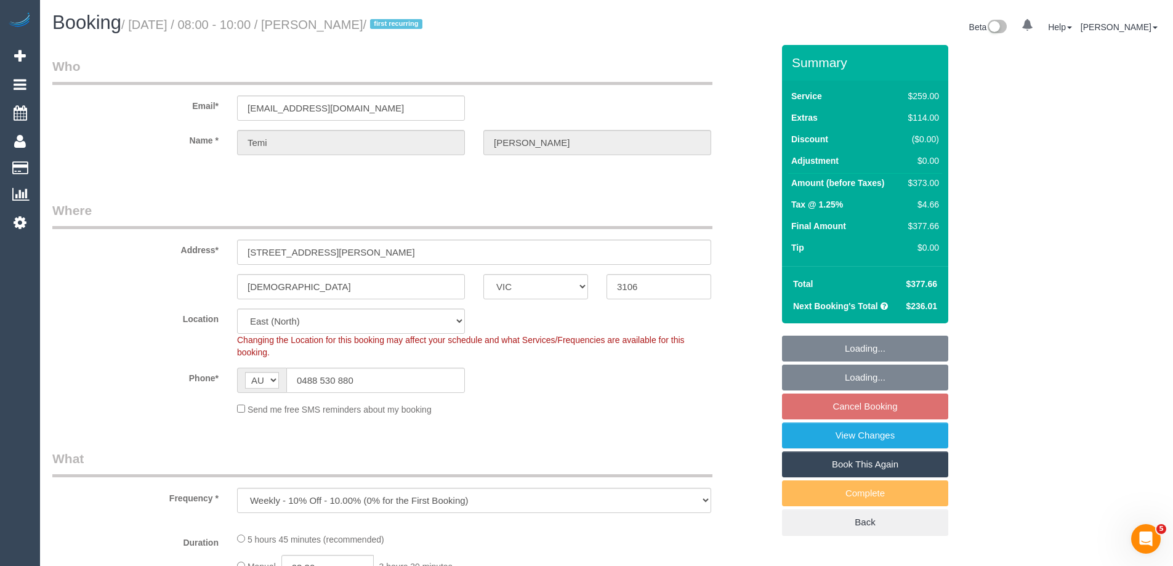
select select "object:780"
select select "string:stripe-pm_1S9bps2GScqysDRVitpWO9d4"
select select "number:27"
select select "number:14"
select select "number:18"
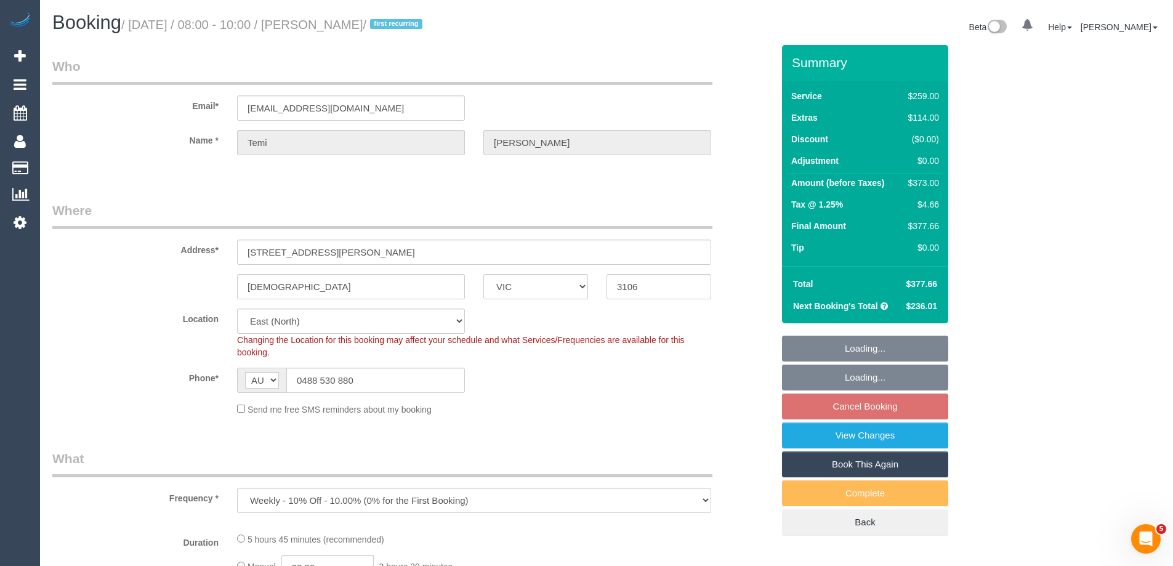
select select "number:25"
select select "number:35"
select select "number:12"
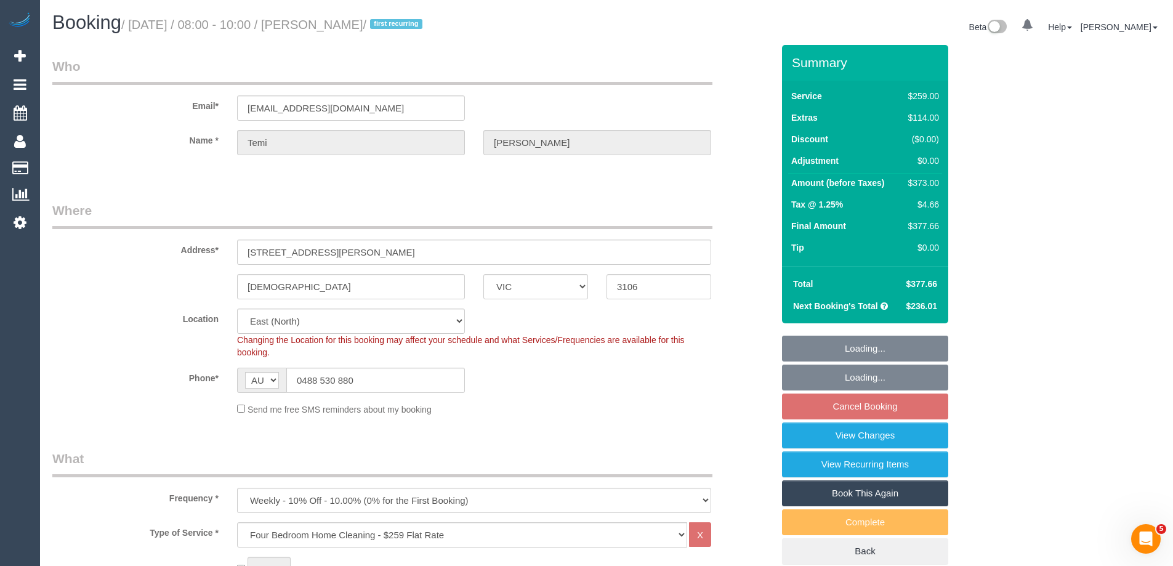
select select "spot2"
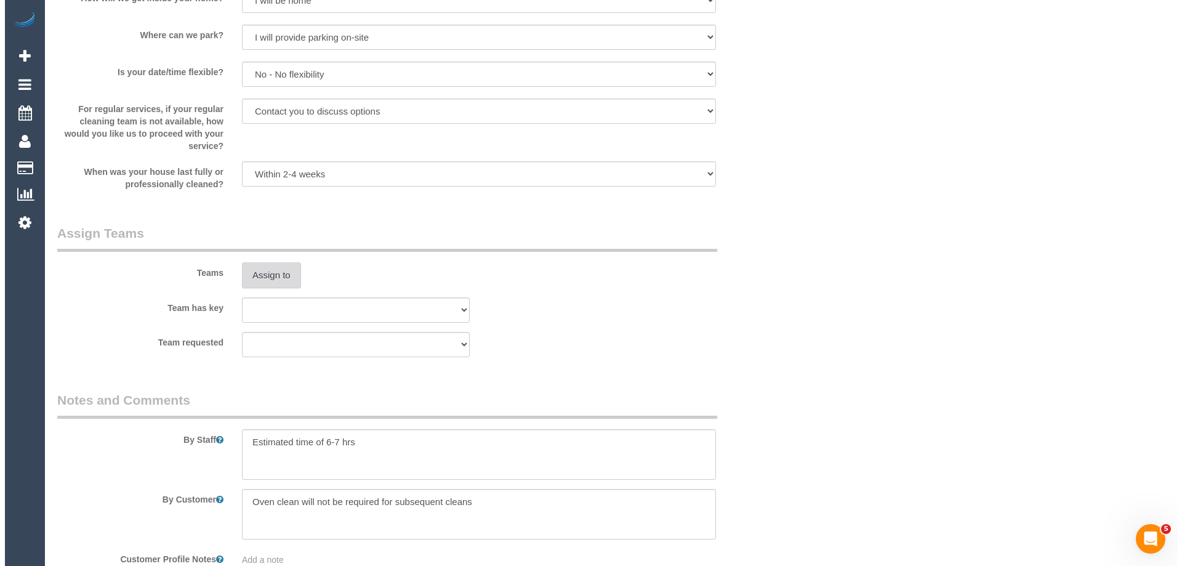
scroll to position [1662, 0]
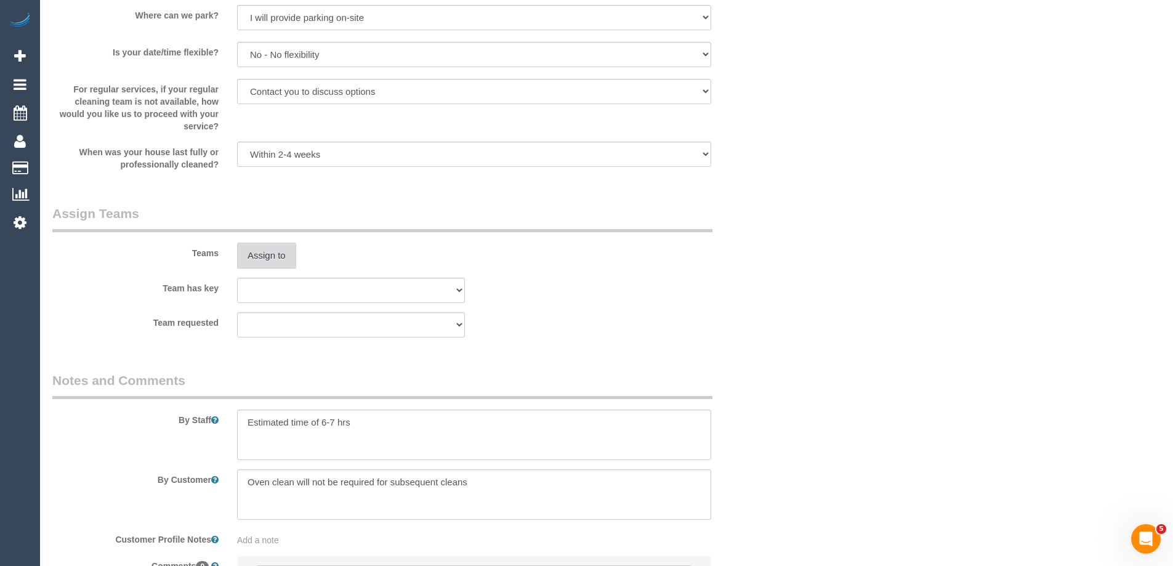
click at [264, 252] on button "Assign to" at bounding box center [266, 256] width 59 height 26
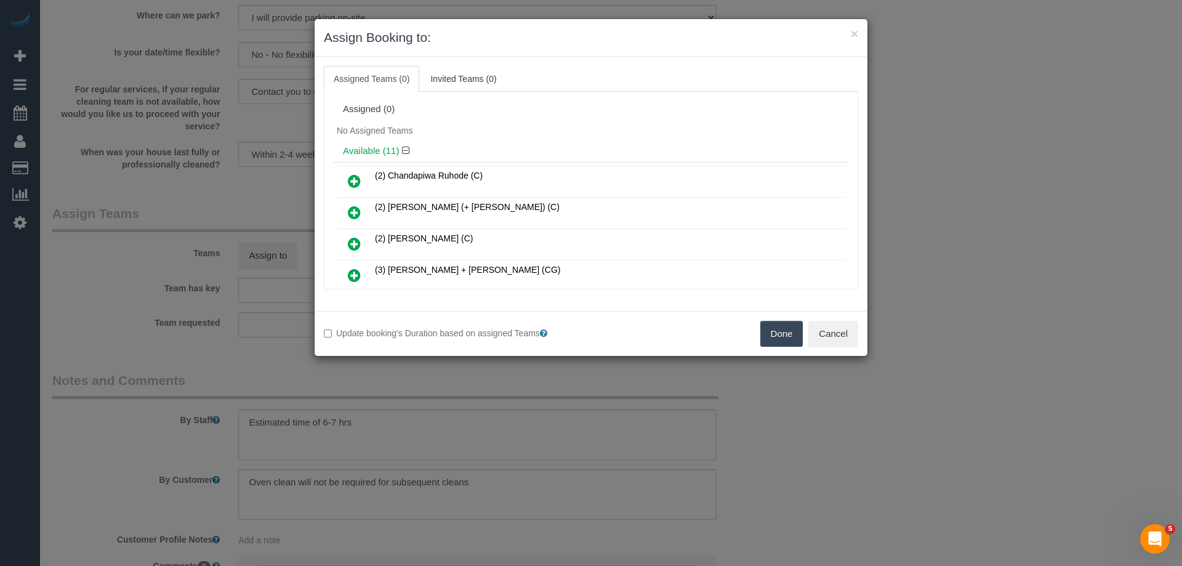
scroll to position [62, 0]
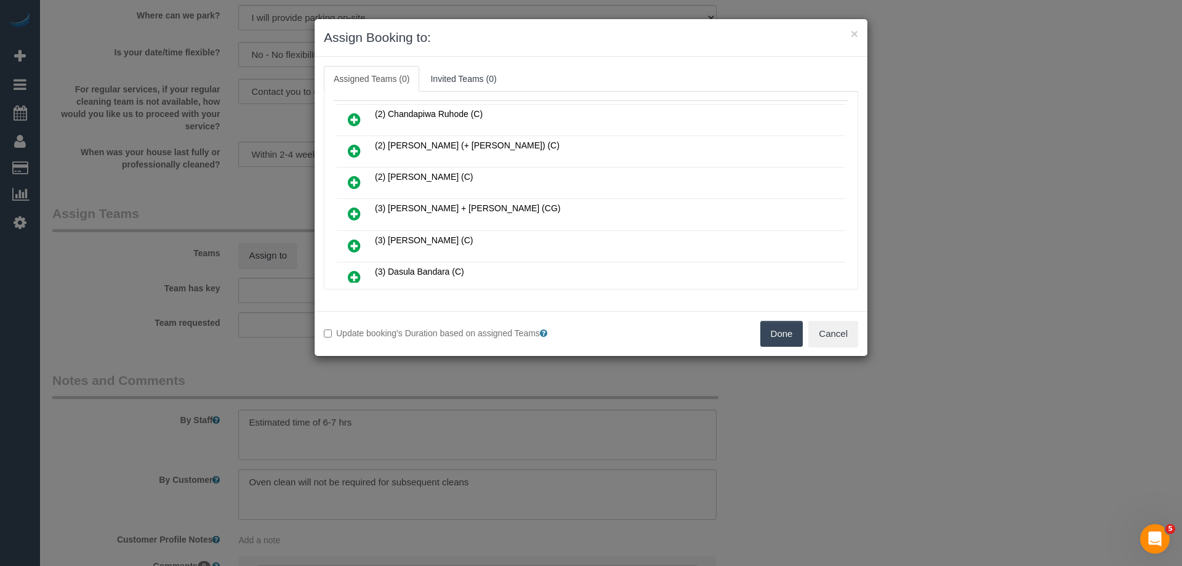
click at [356, 208] on icon at bounding box center [354, 213] width 13 height 15
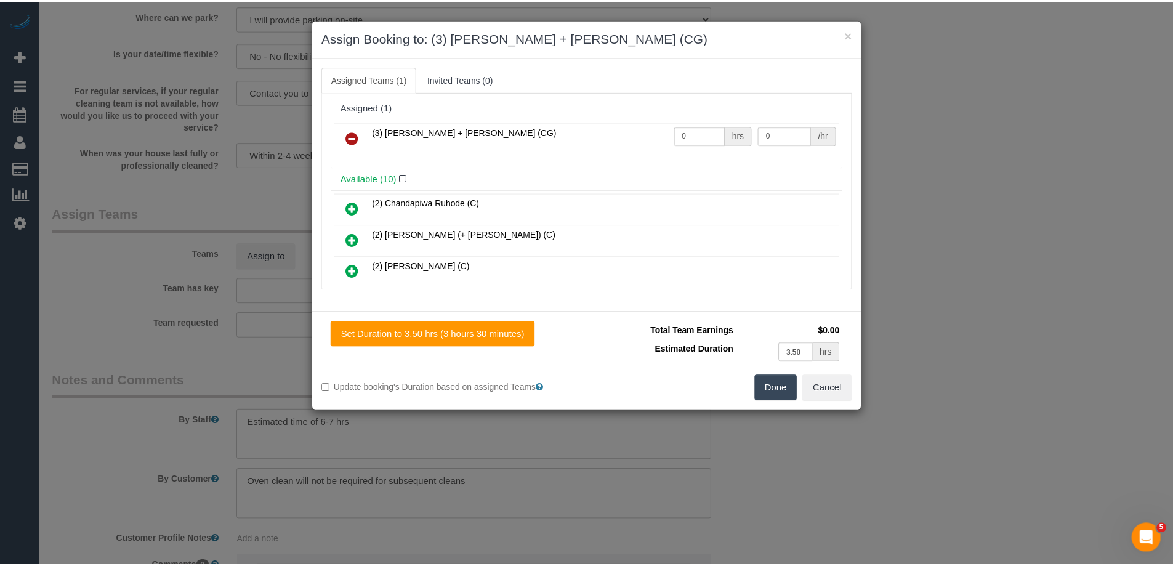
scroll to position [0, 0]
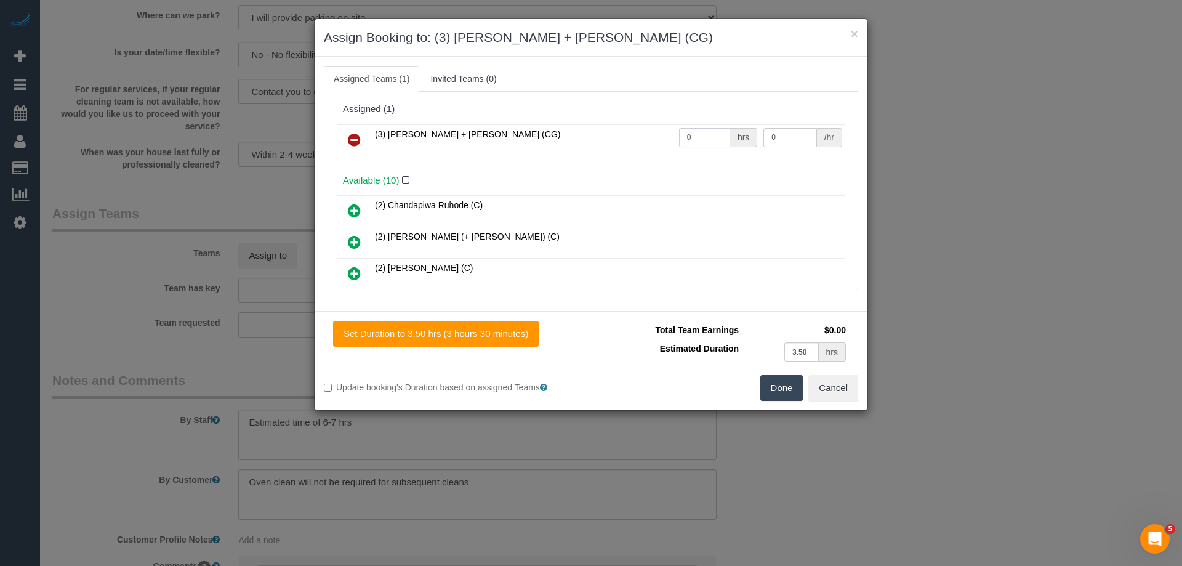
drag, startPoint x: 689, startPoint y: 135, endPoint x: 620, endPoint y: 129, distance: 69.9
click at [622, 129] on tr "(3) [PERSON_NAME] + [PERSON_NAME] (CG) 0 hrs 0 /hr" at bounding box center [591, 139] width 508 height 31
drag, startPoint x: 786, startPoint y: 138, endPoint x: 759, endPoint y: 135, distance: 27.3
click at [763, 135] on input "0" at bounding box center [789, 137] width 53 height 19
drag, startPoint x: 707, startPoint y: 135, endPoint x: 617, endPoint y: 135, distance: 89.9
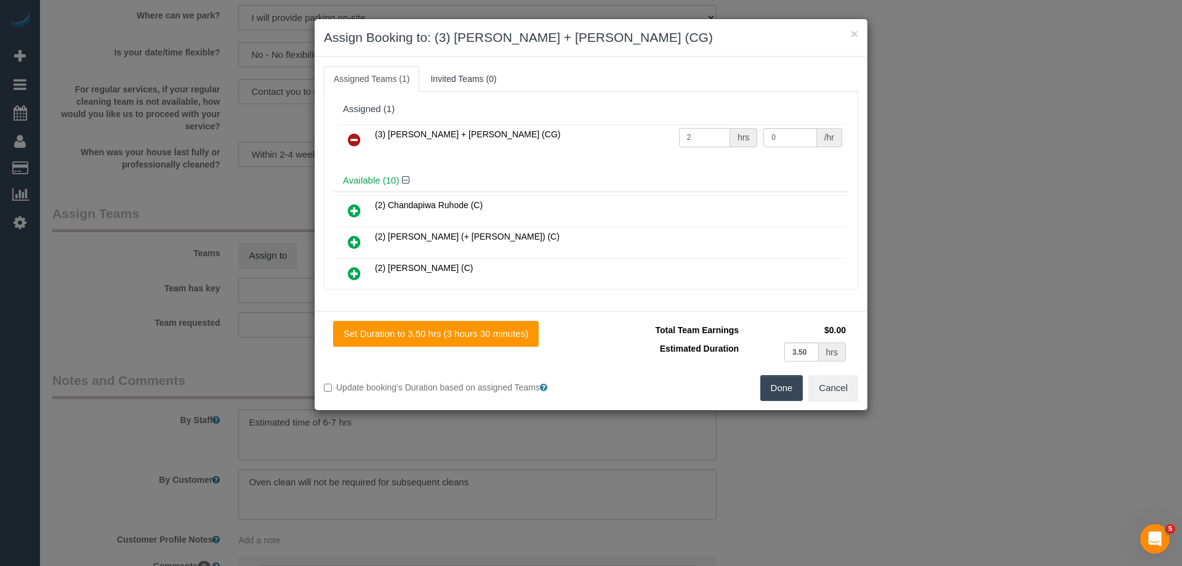
click at [611, 135] on tr "(3) [PERSON_NAME] + [PERSON_NAME] (CG) 2 hrs 0 /hr" at bounding box center [591, 139] width 508 height 31
type input "1"
drag, startPoint x: 780, startPoint y: 133, endPoint x: 669, endPoint y: 133, distance: 111.4
click at [669, 133] on tr "(3) [PERSON_NAME] + [PERSON_NAME] (CG) 1 hrs 0 /hr" at bounding box center [591, 139] width 508 height 31
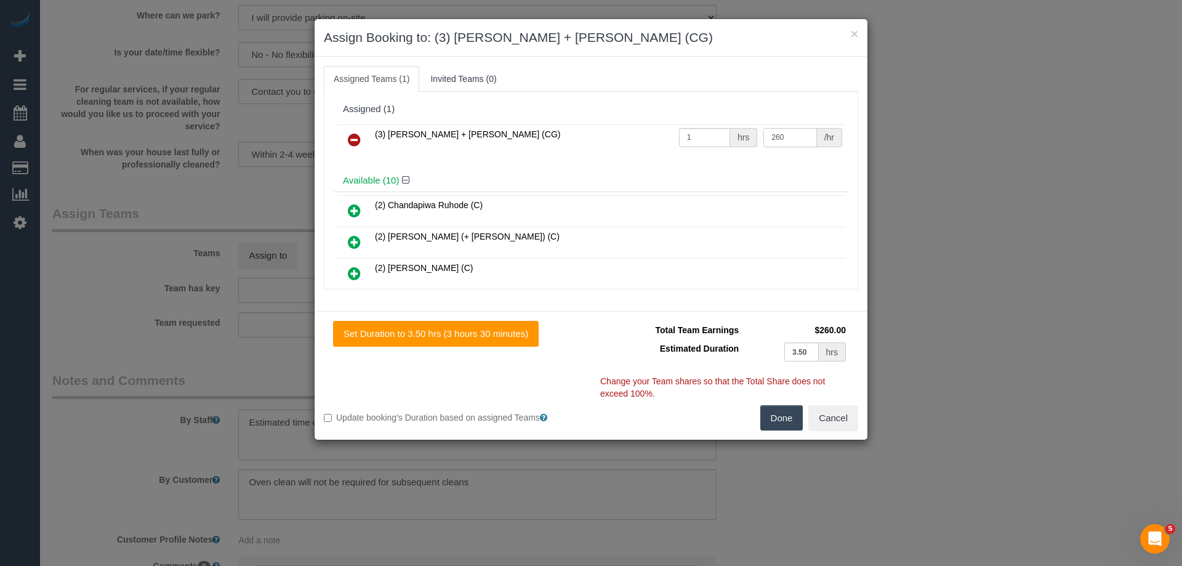
type input "260"
click at [777, 412] on button "Done" at bounding box center [781, 418] width 43 height 26
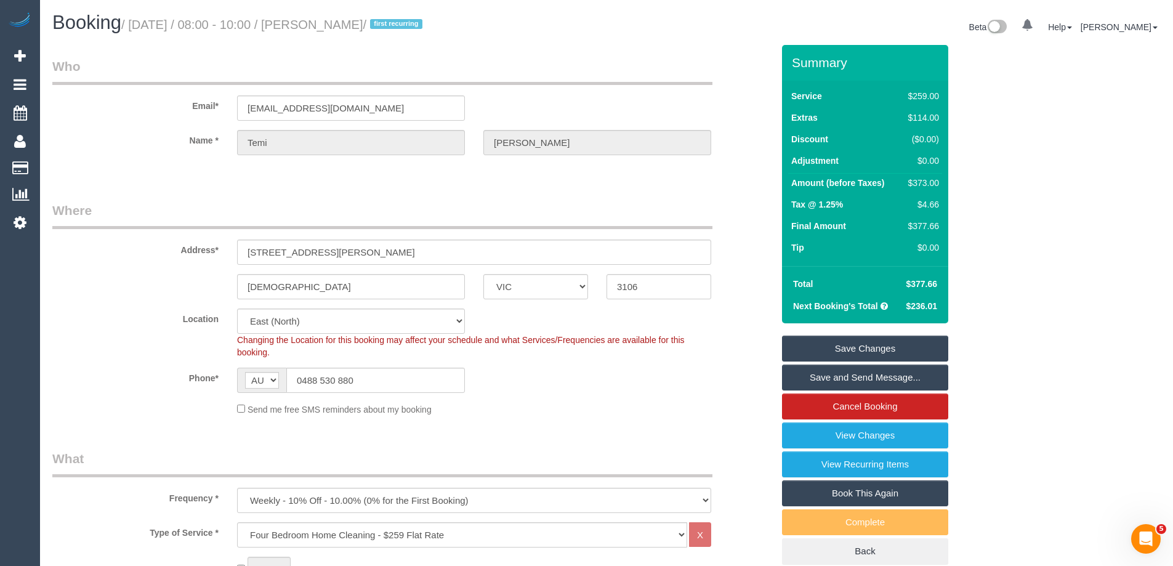
drag, startPoint x: 401, startPoint y: 27, endPoint x: 324, endPoint y: 25, distance: 77.0
click at [324, 25] on small "/ [DATE] / 08:00 - 10:00 / [PERSON_NAME] / first recurring" at bounding box center [273, 25] width 305 height 14
copy small "[PERSON_NAME]"
click at [827, 345] on link "Save Changes" at bounding box center [865, 349] width 166 height 26
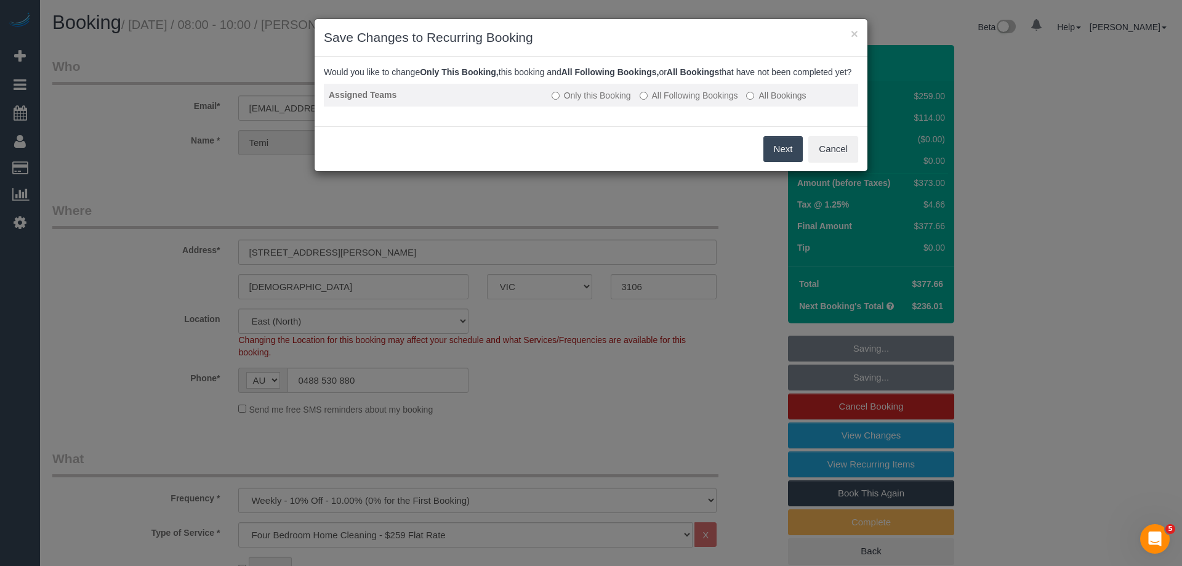
click at [680, 102] on label "All Following Bookings" at bounding box center [689, 95] width 98 height 12
click at [779, 161] on button "Save" at bounding box center [782, 149] width 42 height 26
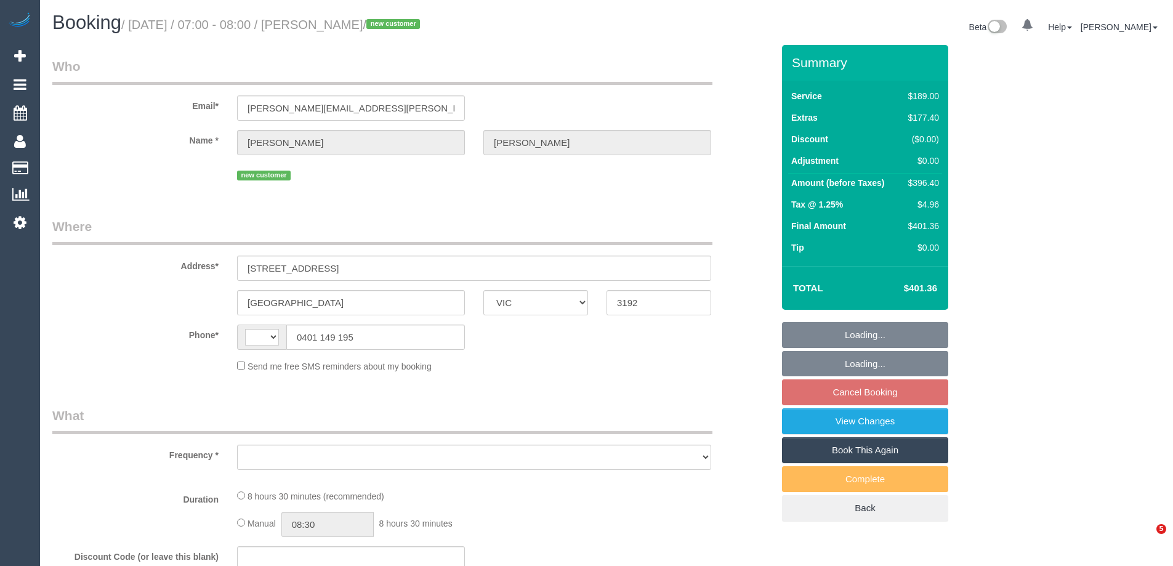
select select "VIC"
select select "string:AU"
select select "object:590"
select select "string:stripe-pm_1S8b9Z2GScqysDRV3JONTb6N"
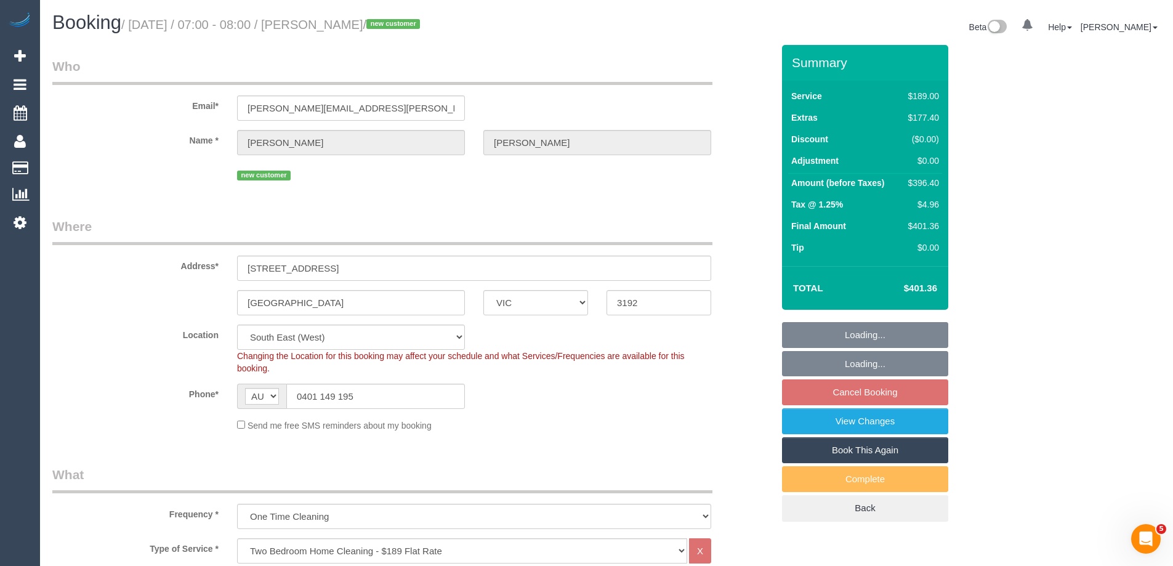
select select "object:837"
select select "number:28"
select select "number:17"
select select "number:19"
select select "number:36"
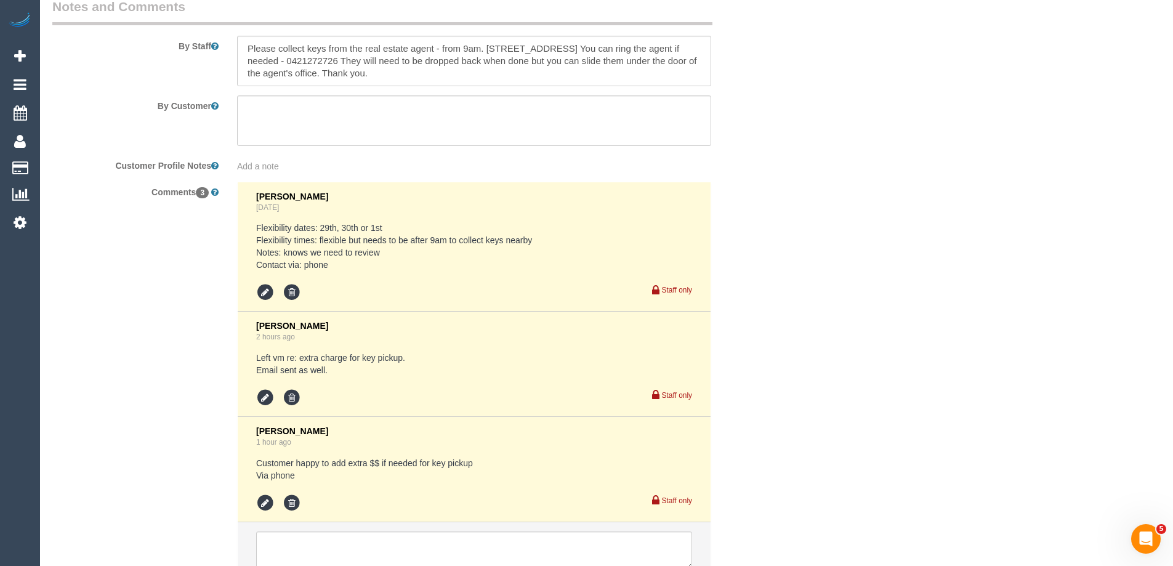
scroll to position [2222, 0]
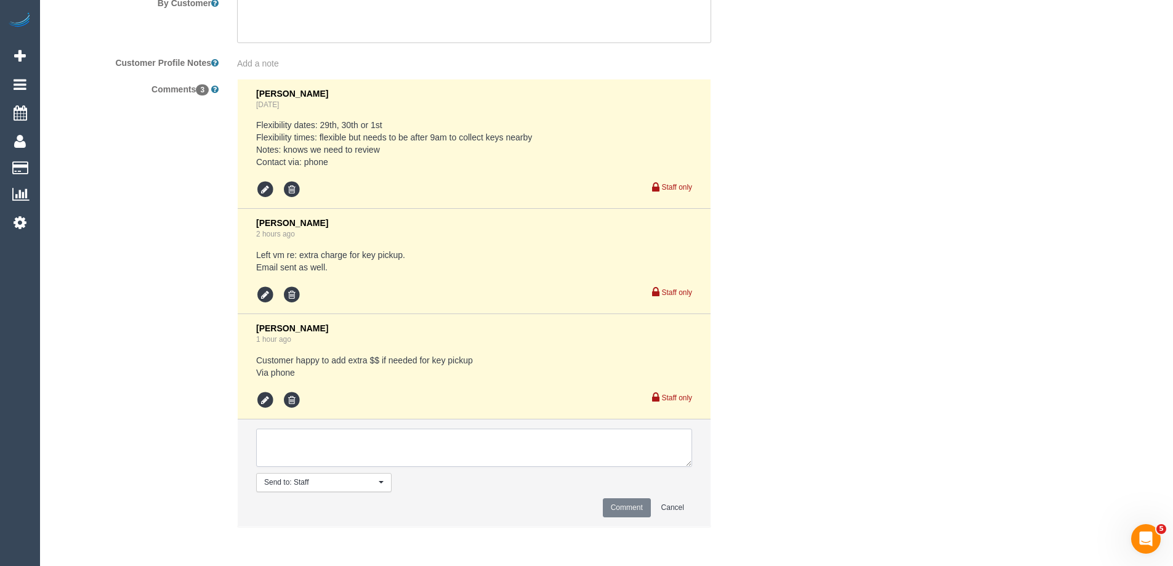
click at [283, 452] on textarea at bounding box center [474, 447] width 436 height 38
type textarea "[PERSON_NAME] - Pending"
click at [627, 503] on button "Comment" at bounding box center [627, 507] width 48 height 19
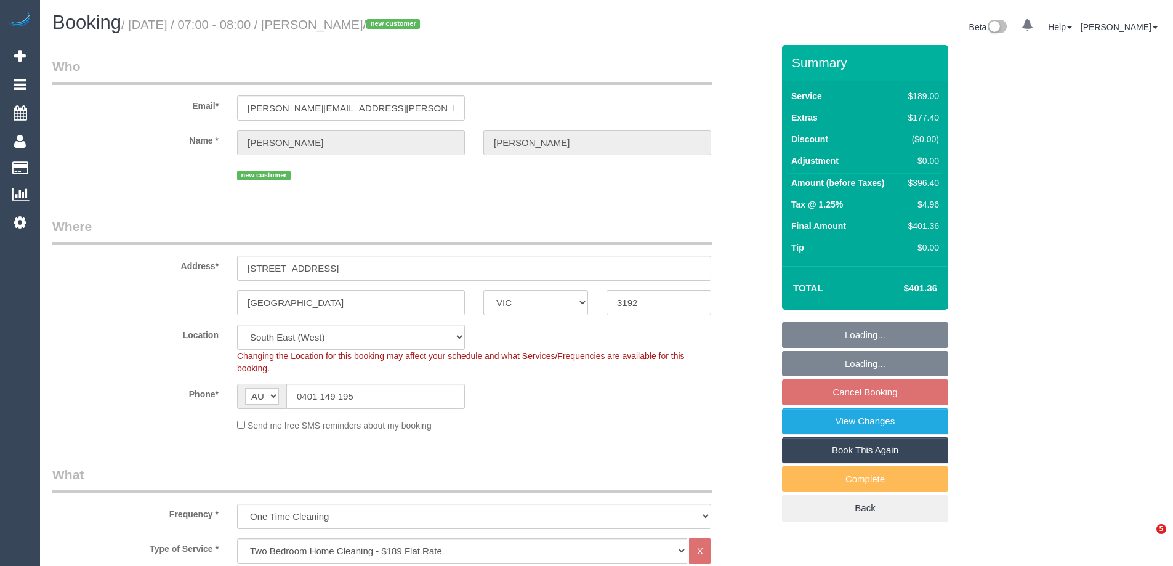
select select "VIC"
select select "number:28"
select select "number:17"
select select "number:19"
select select "number:36"
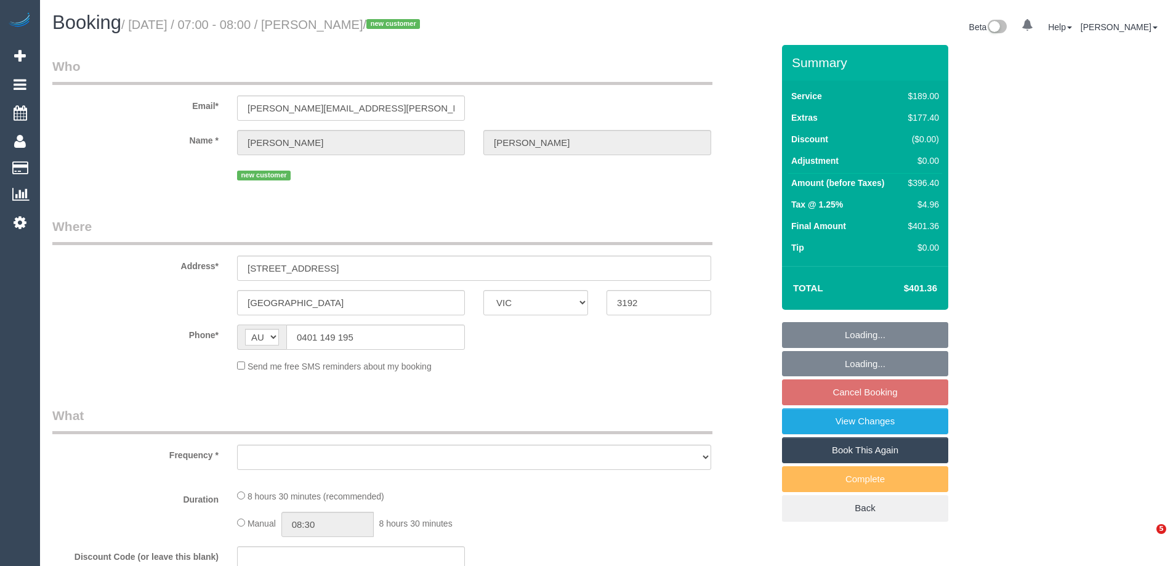
select select "VIC"
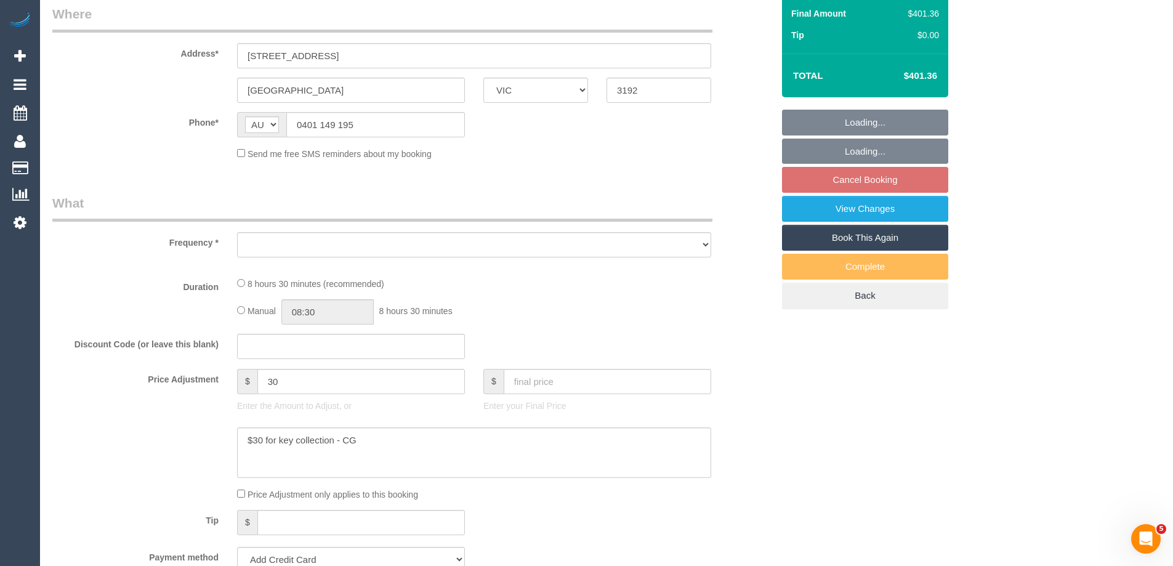
select select "object:606"
select select "string:stripe-pm_1S8b9Z2GScqysDRV3JONTb6N"
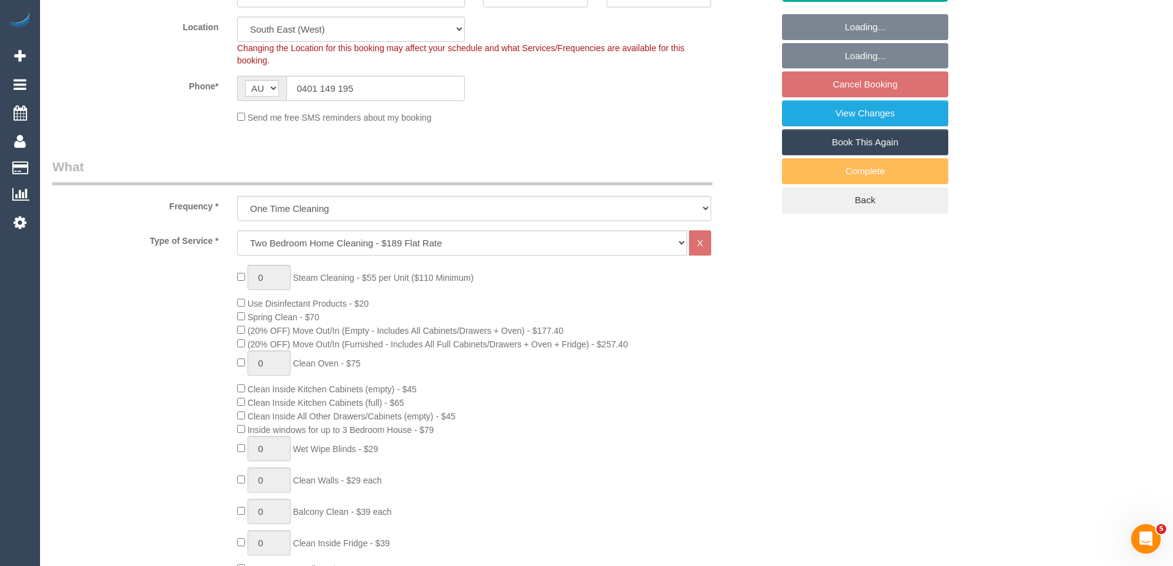
select select "number:28"
select select "number:17"
select select "number:19"
select select "number:36"
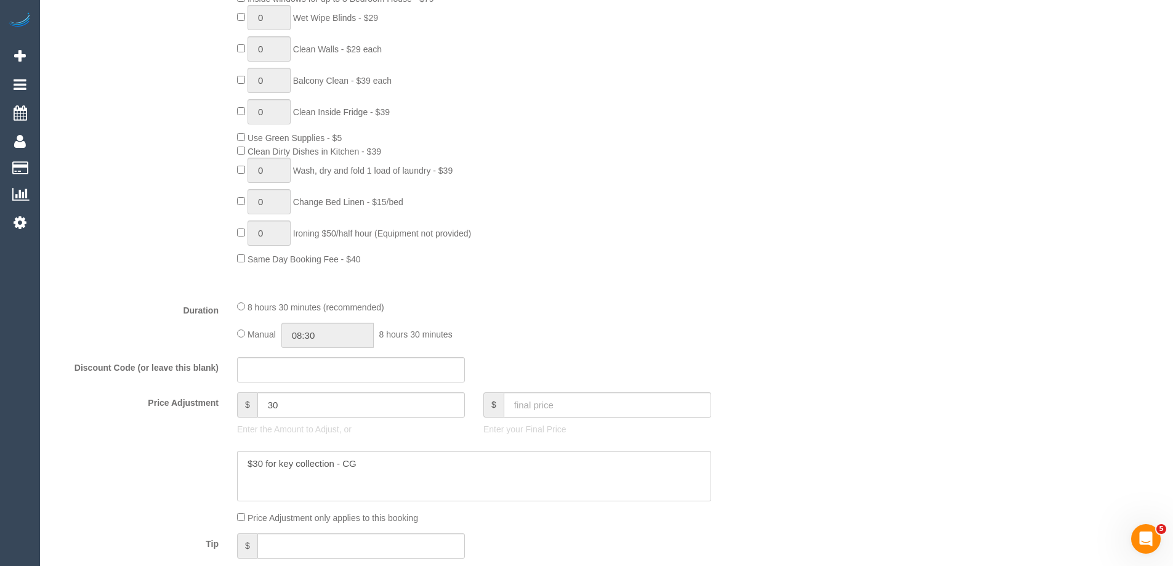
select select "object:1376"
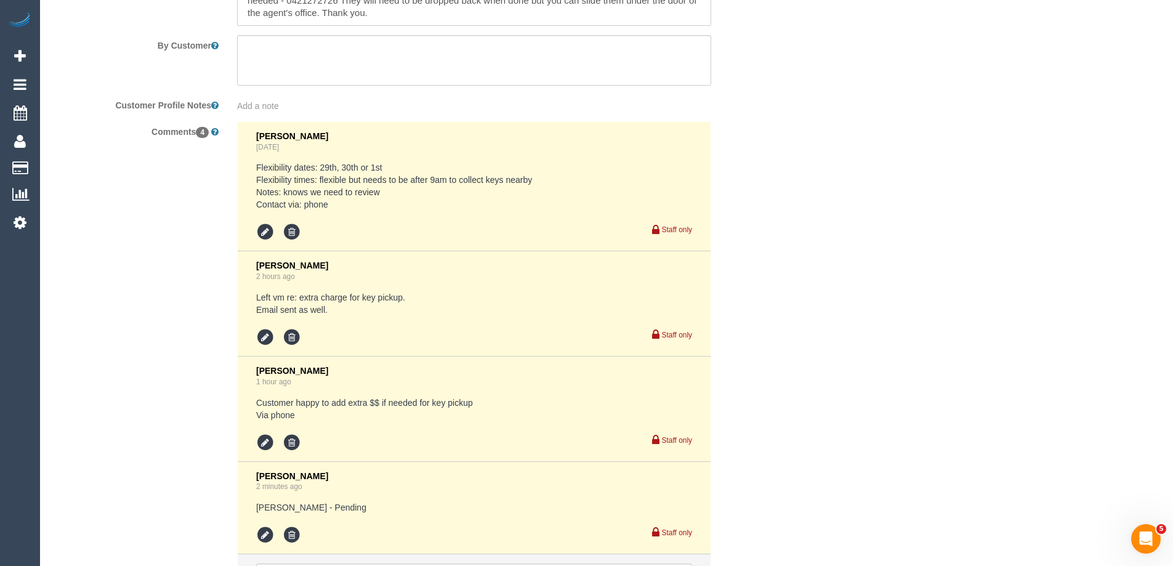
scroll to position [2315, 0]
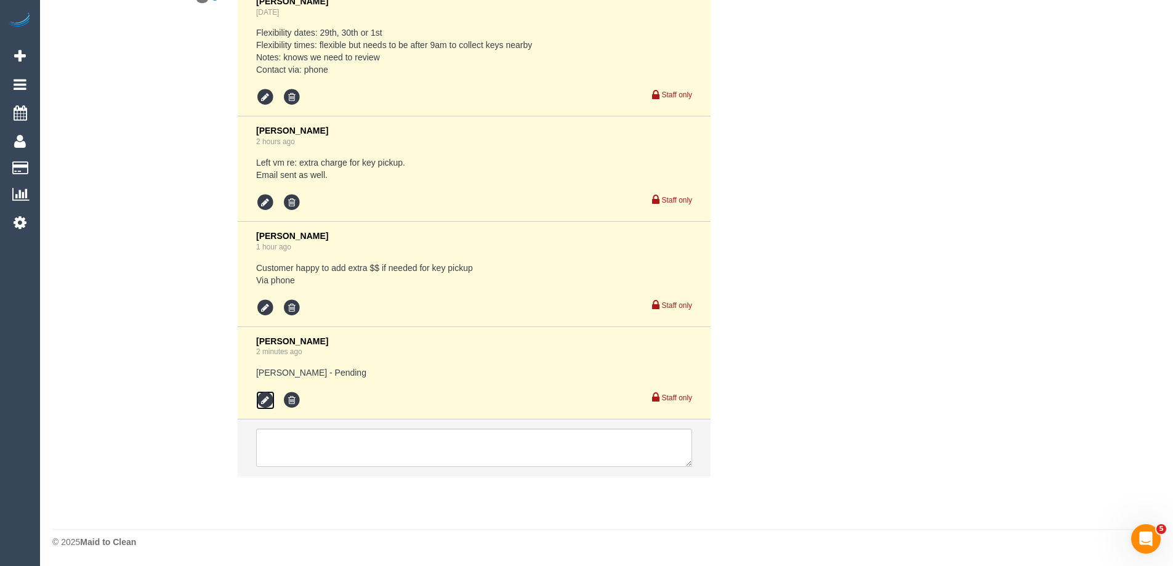
click at [269, 401] on icon at bounding box center [265, 400] width 18 height 18
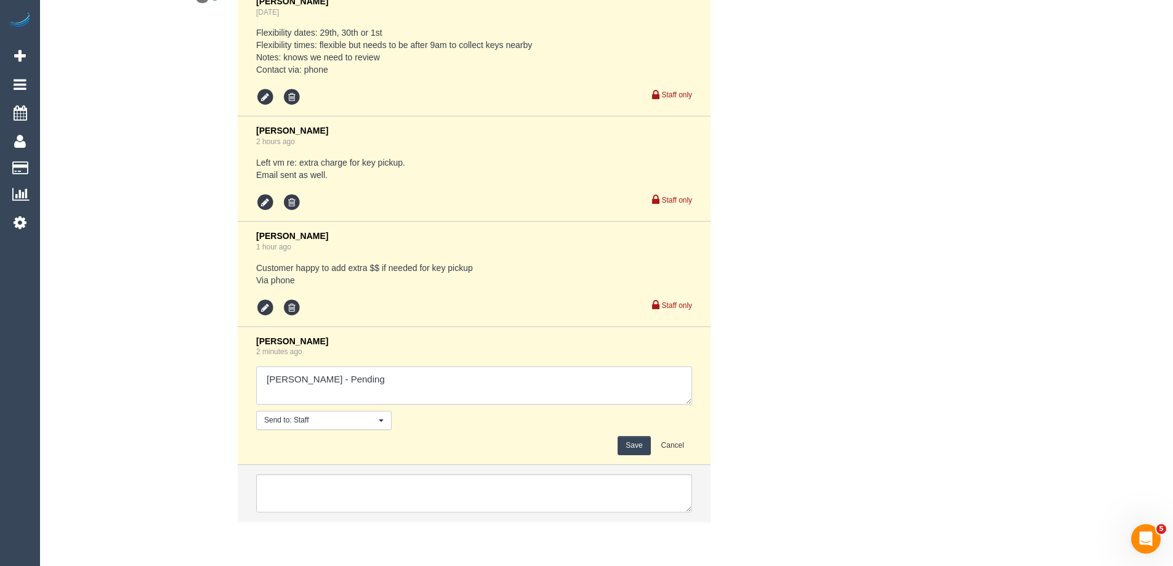
drag, startPoint x: 299, startPoint y: 382, endPoint x: 403, endPoint y: 383, distance: 103.4
click at [403, 383] on textarea at bounding box center [474, 385] width 436 height 38
type textarea "[PERSON_NAME] - confirmed for the 30/09"
click at [624, 446] on button "Save" at bounding box center [633, 445] width 33 height 19
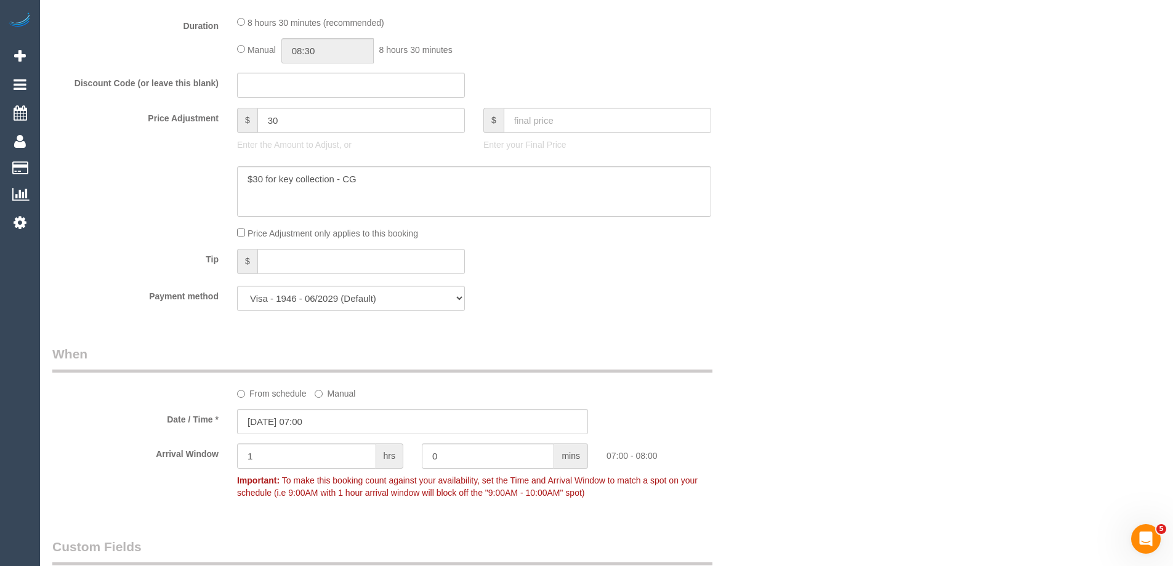
scroll to position [1022, 0]
click at [295, 418] on input "[DATE] 07:00" at bounding box center [412, 422] width 351 height 25
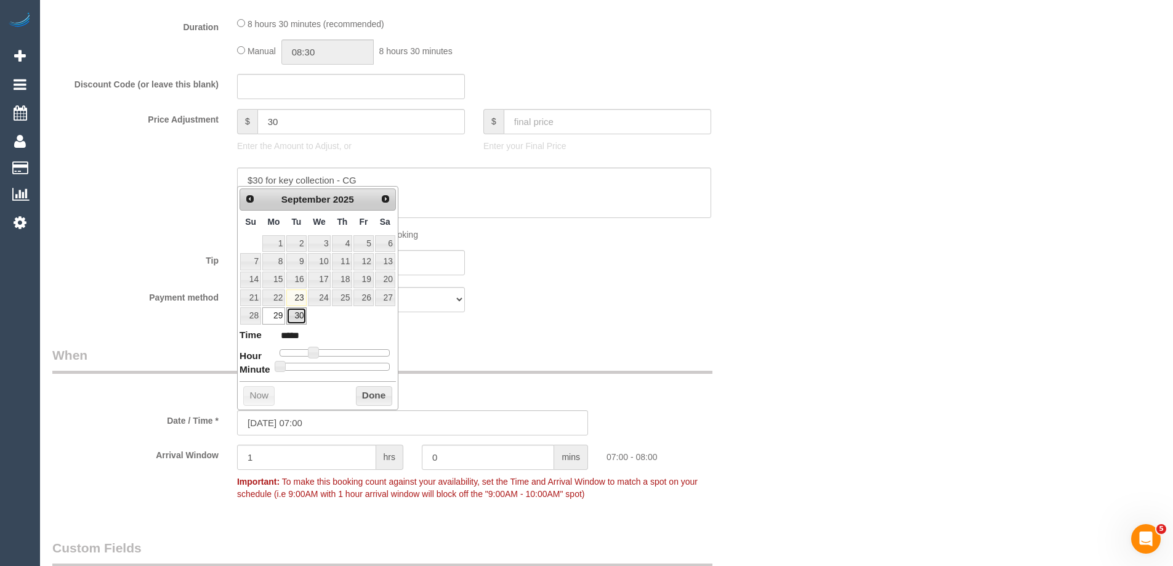
click at [293, 315] on link "30" at bounding box center [296, 315] width 20 height 17
type input "30/09/2025 08:00"
type input "*****"
type input "30/09/2025 09:00"
type input "*****"
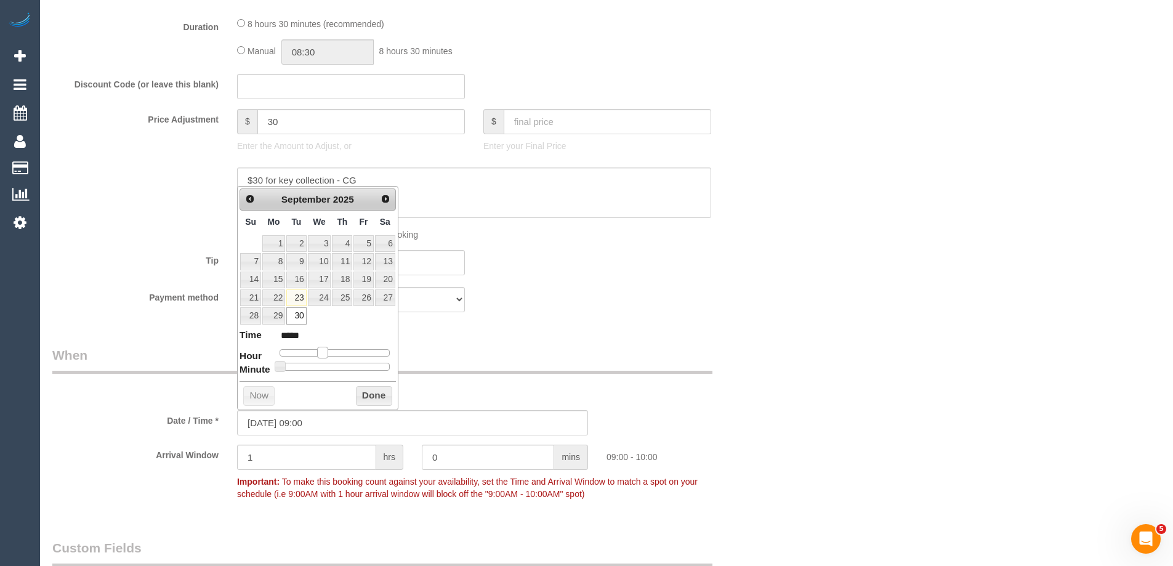
drag, startPoint x: 313, startPoint y: 353, endPoint x: 324, endPoint y: 353, distance: 10.5
click at [324, 353] on span at bounding box center [322, 352] width 11 height 11
click at [379, 396] on button "Done" at bounding box center [374, 396] width 36 height 20
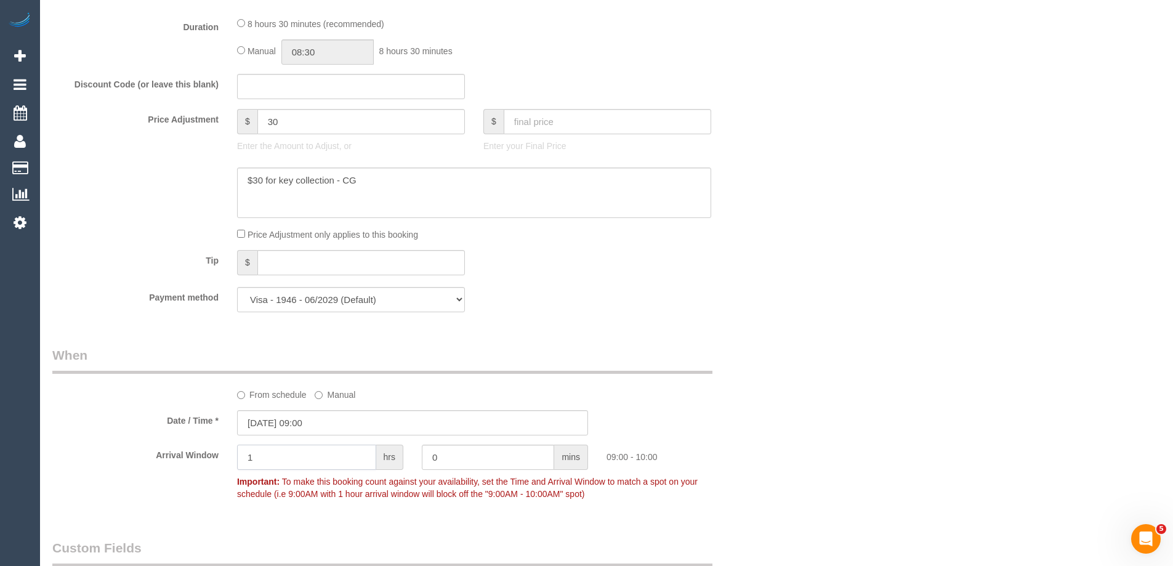
drag, startPoint x: 278, startPoint y: 457, endPoint x: 206, endPoint y: 454, distance: 72.1
click at [206, 454] on div "Arrival Window 1 hrs 0 mins 09:00 - 10:00 Important: To make this booking count…" at bounding box center [412, 474] width 739 height 61
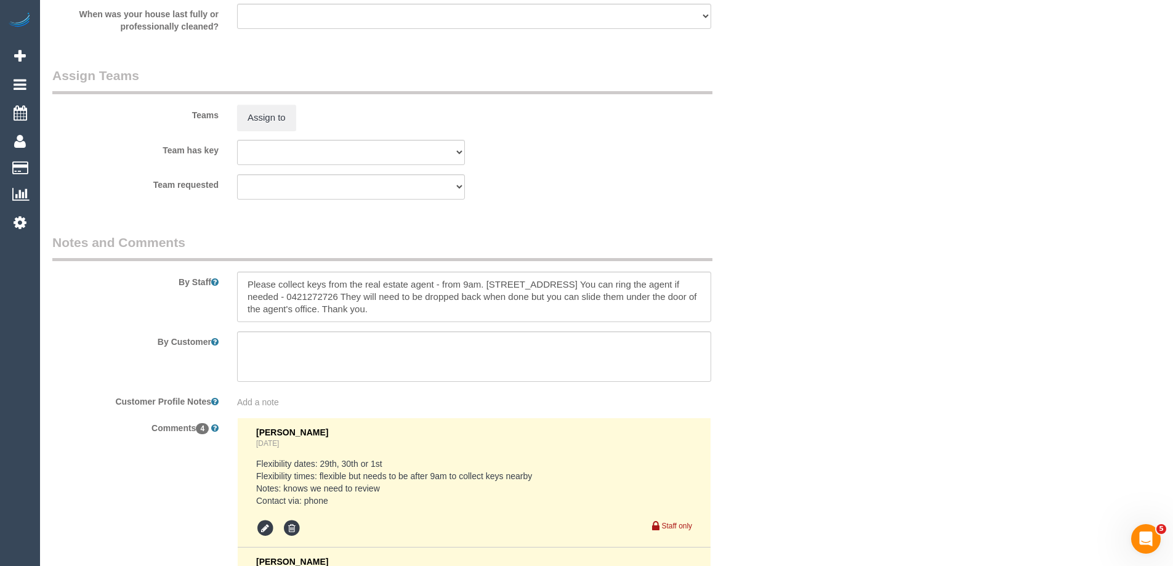
scroll to position [0, 0]
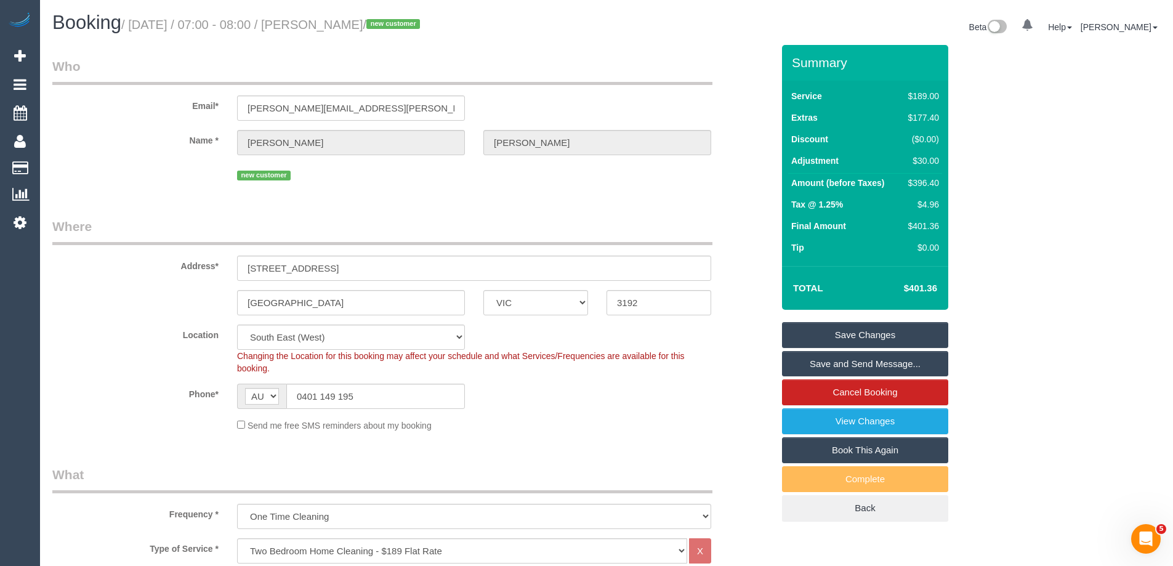
type input "2"
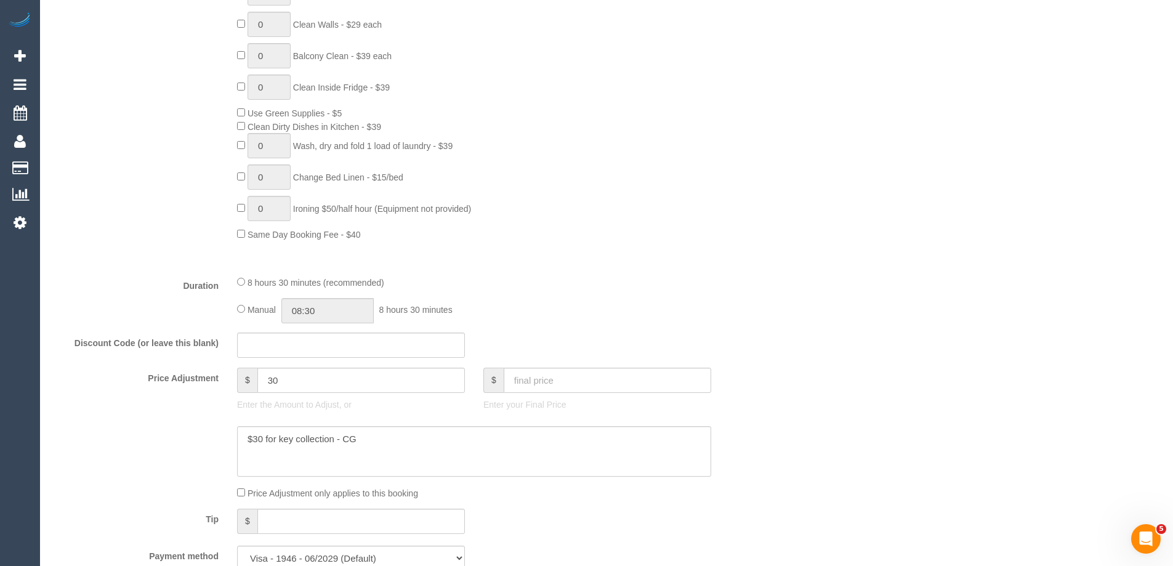
scroll to position [923, 0]
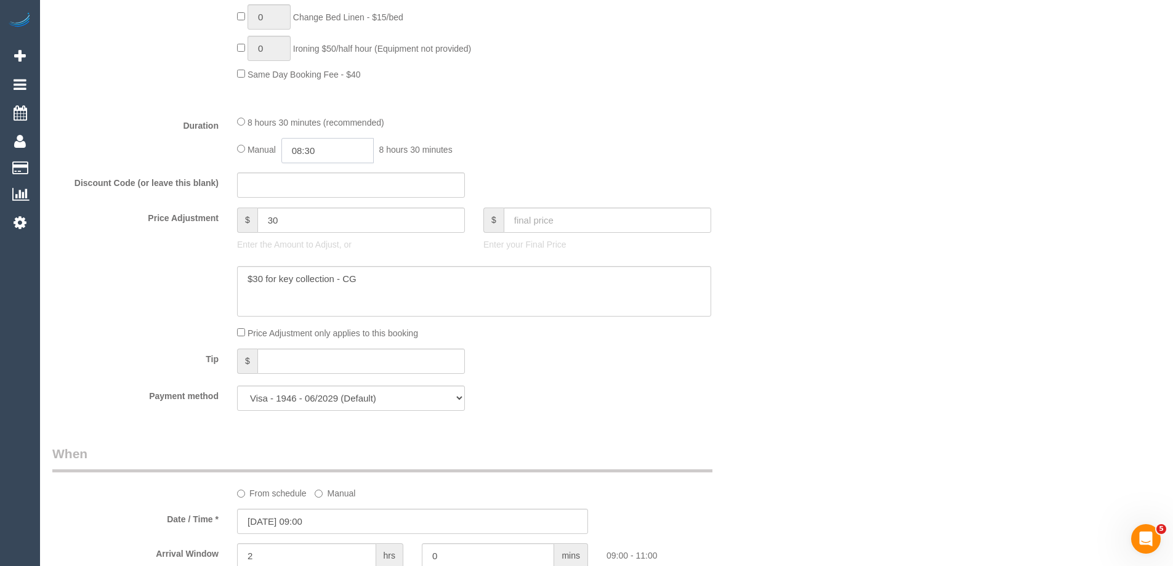
click at [310, 147] on input "08:30" at bounding box center [327, 150] width 92 height 25
type input "07:00"
click at [312, 182] on li "07:00" at bounding box center [313, 189] width 55 height 16
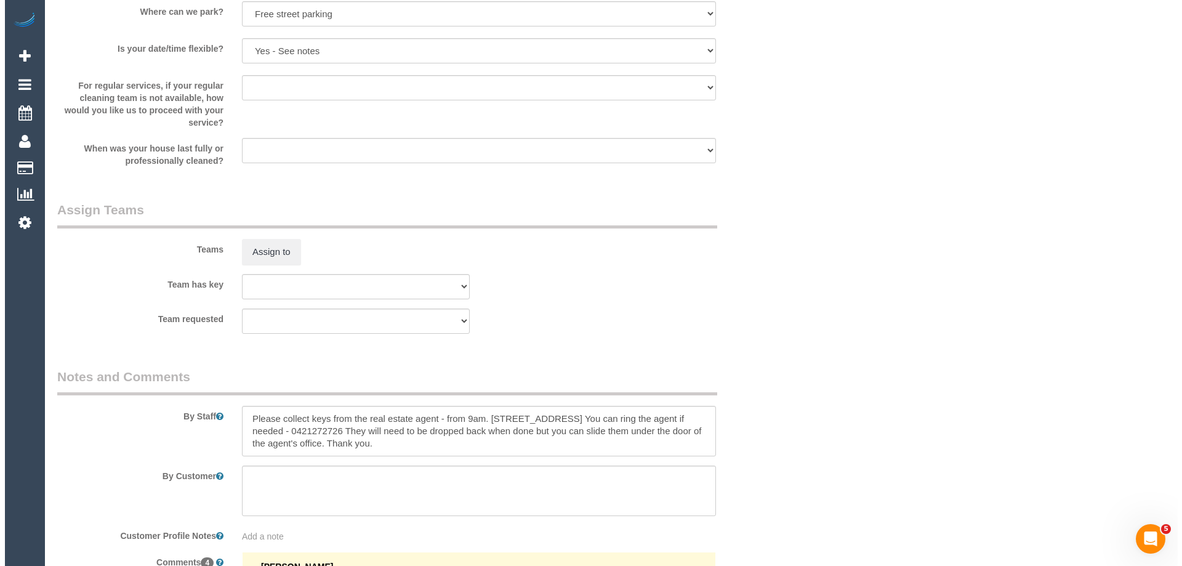
scroll to position [1785, 0]
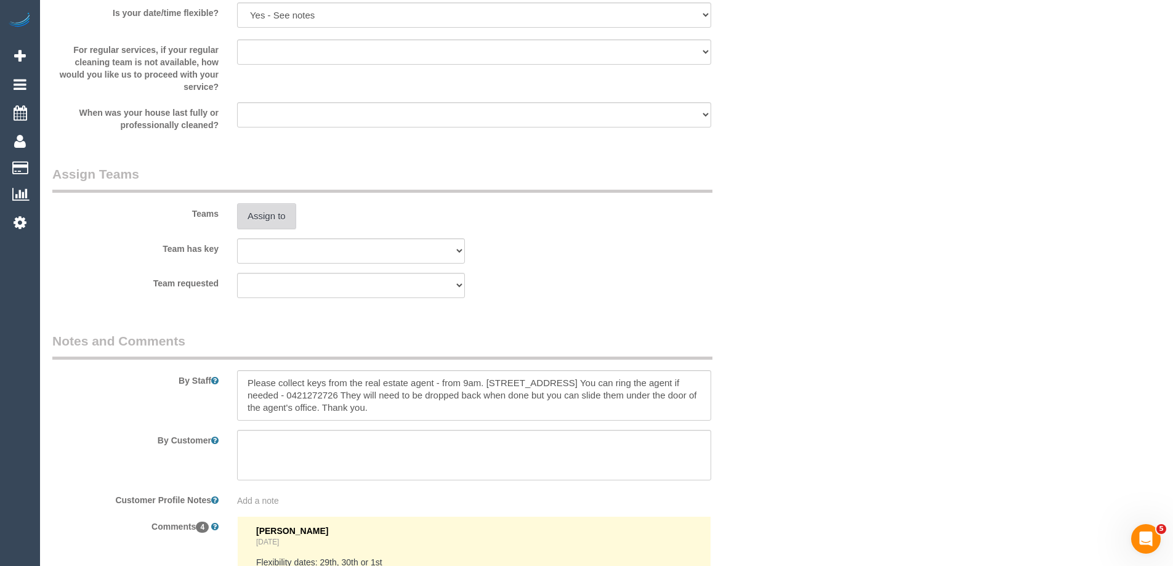
click at [267, 225] on button "Assign to" at bounding box center [266, 216] width 59 height 26
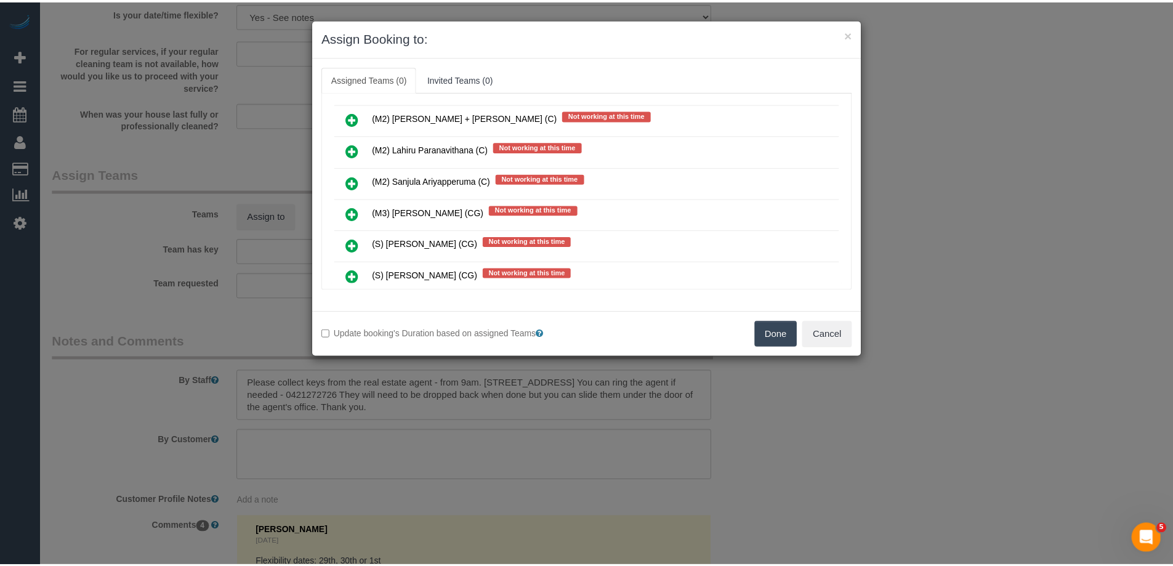
scroll to position [2401, 0]
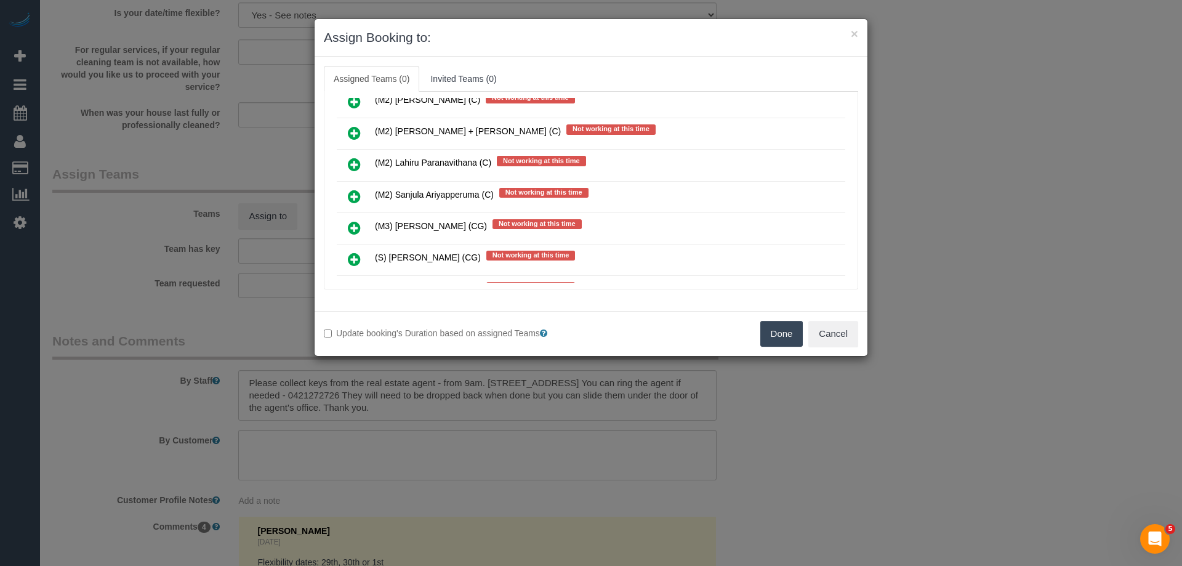
click at [781, 328] on button "Done" at bounding box center [781, 334] width 43 height 26
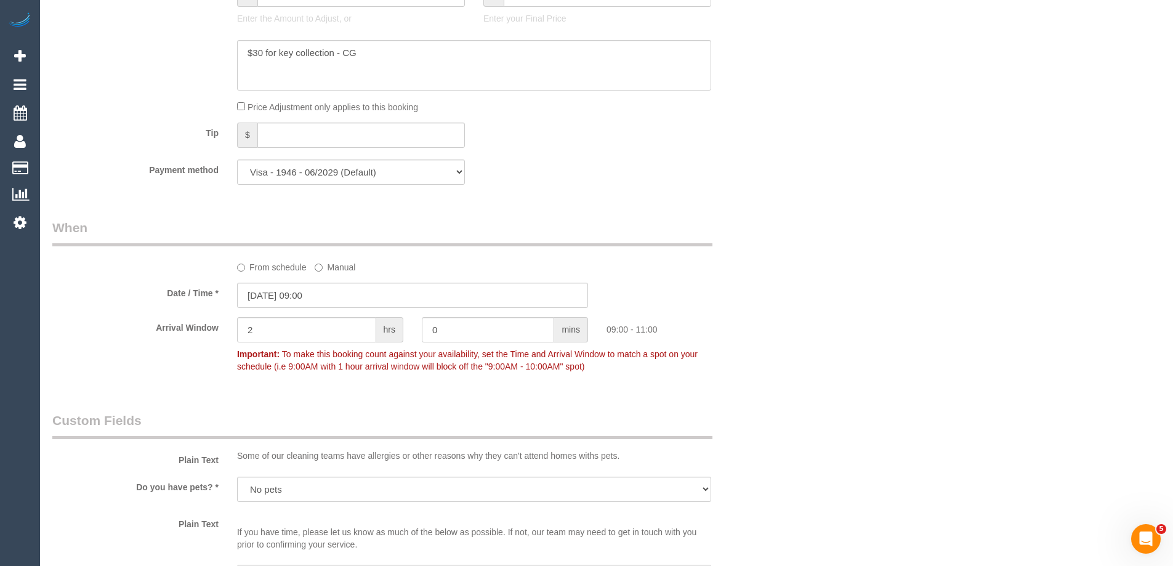
scroll to position [0, 0]
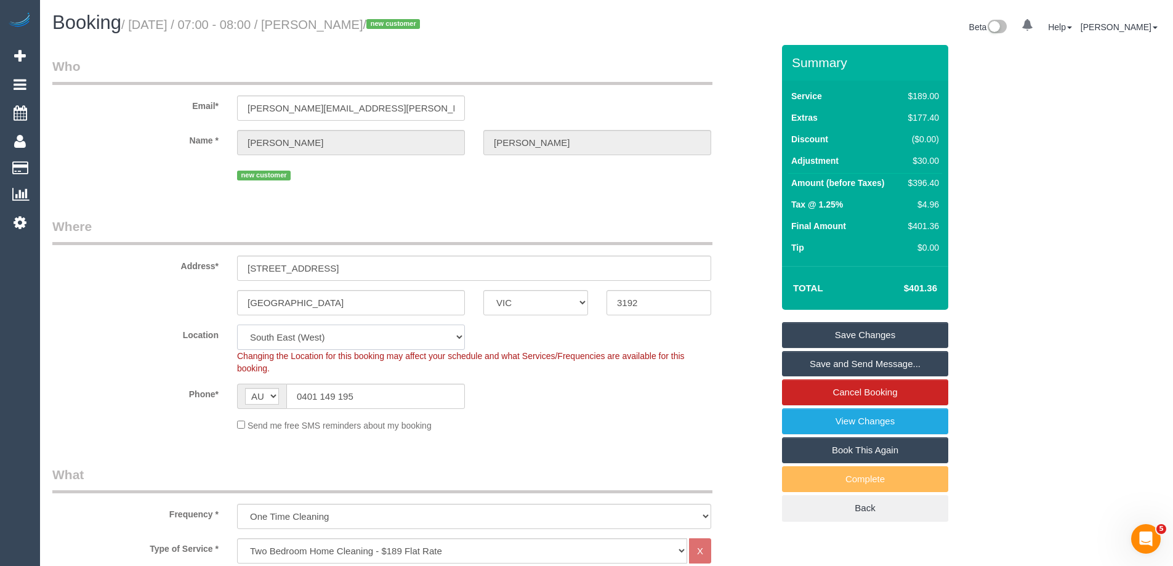
click at [284, 338] on select "Office City East (North) East (South) Inner East Inner North (East) Inner North…" at bounding box center [351, 336] width 228 height 25
select select "50"
click at [237, 324] on select "Office City East (North) East (South) Inner East Inner North (East) Inner North…" at bounding box center [351, 336] width 228 height 25
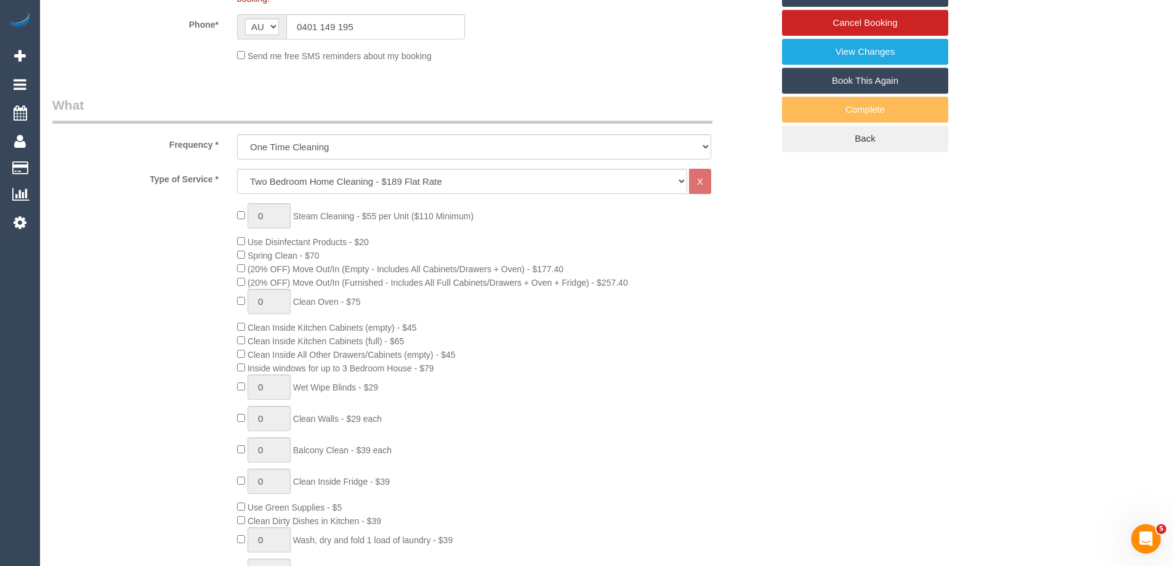
select select "object:4764"
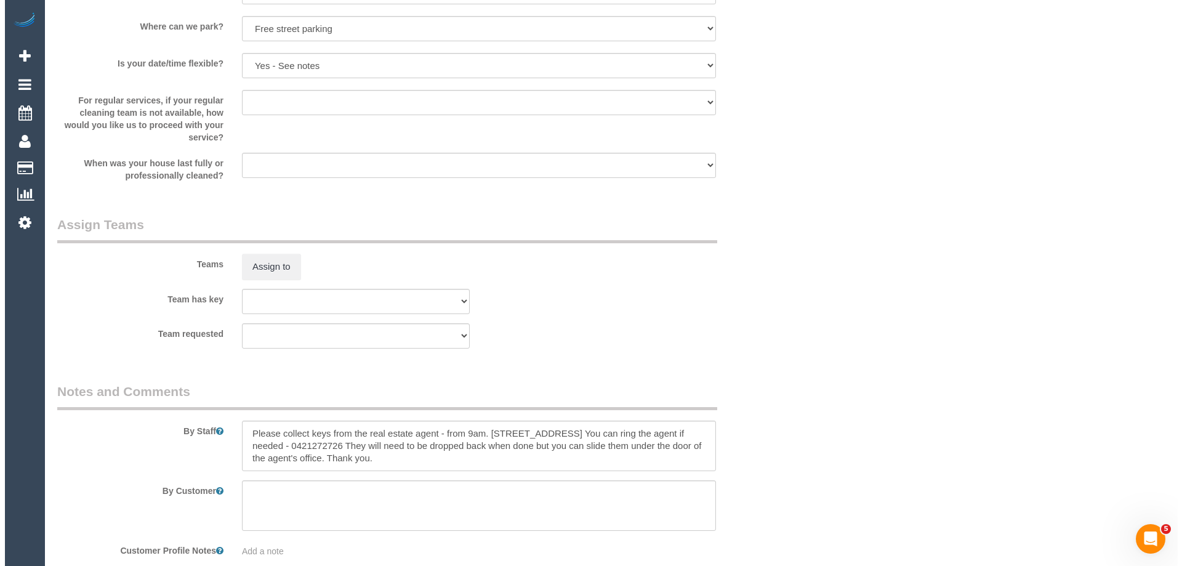
scroll to position [1908, 0]
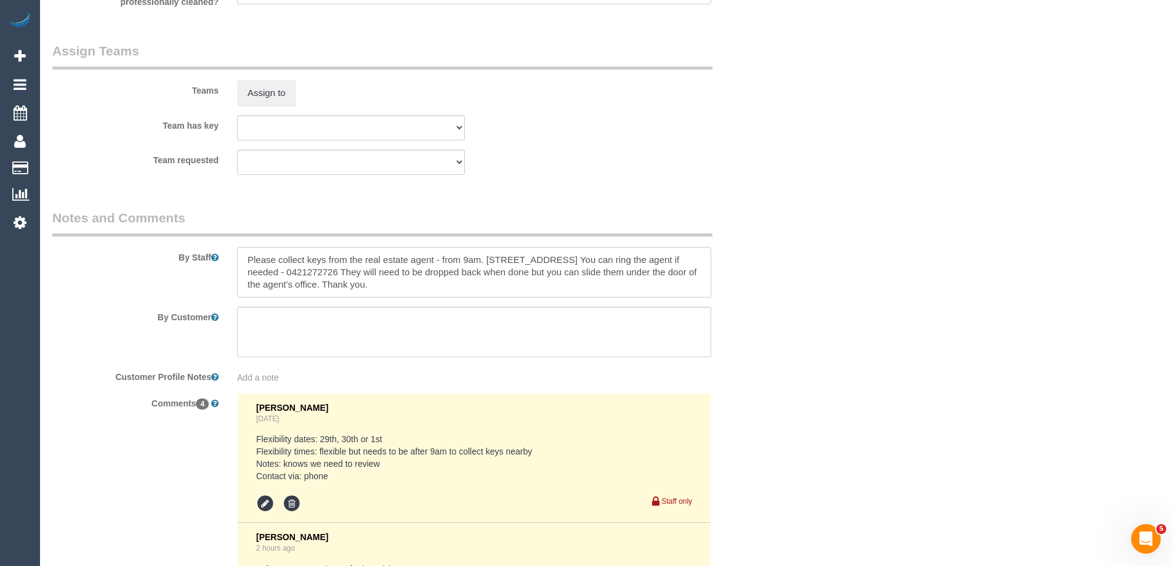
click at [246, 258] on textarea at bounding box center [474, 272] width 474 height 50
type textarea "Estimated time of 6-7 hrs. Please collect keys from the real estate agent - fro…"
click at [264, 89] on button "Assign to" at bounding box center [266, 93] width 59 height 26
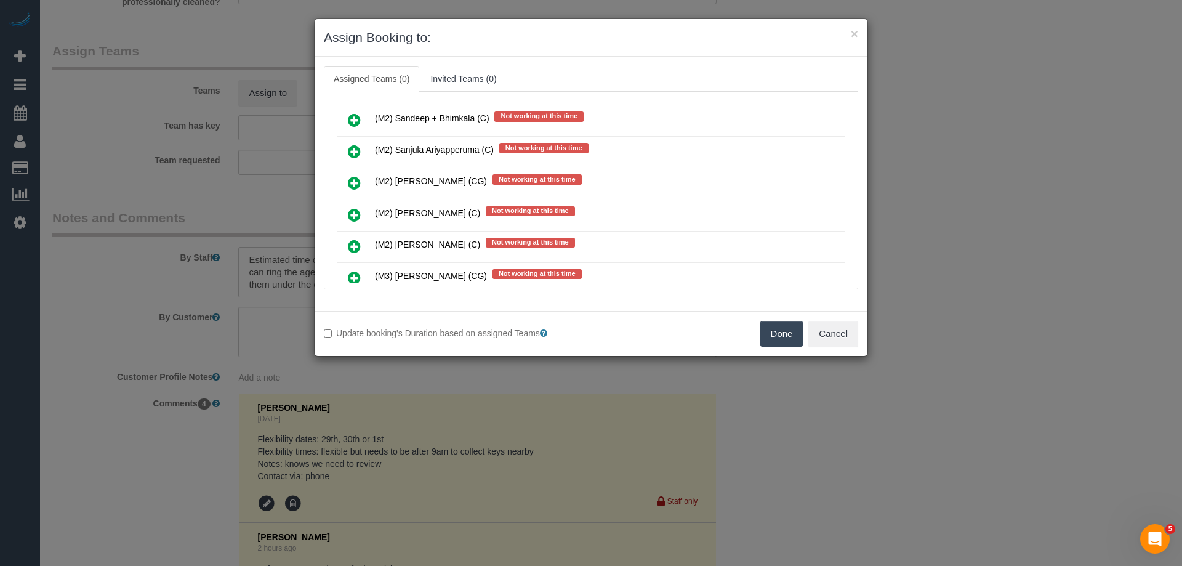
scroll to position [5541, 0]
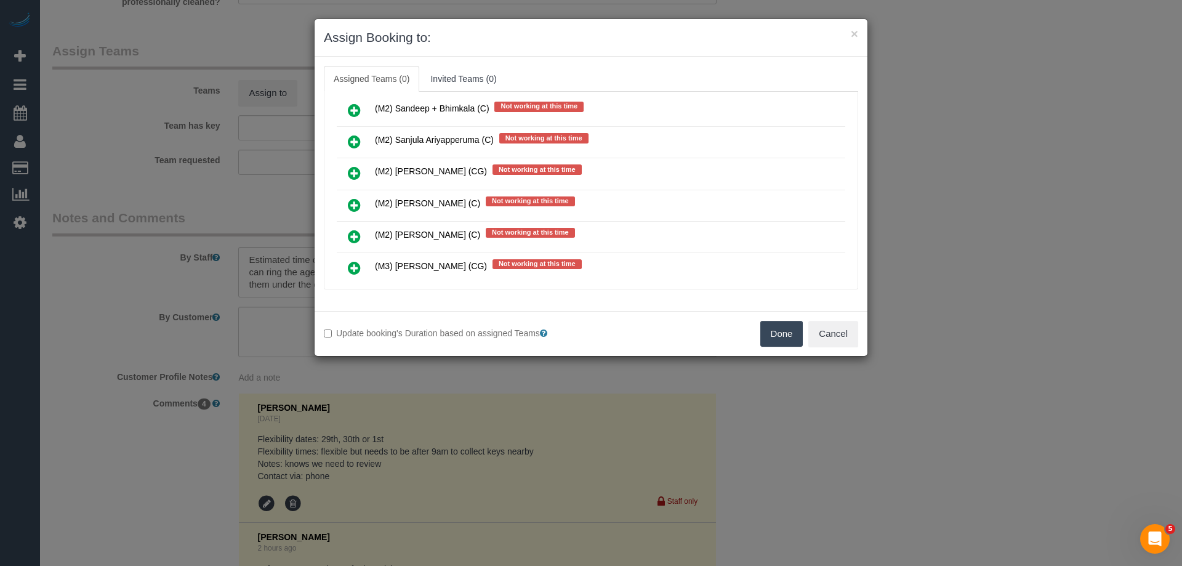
click at [355, 171] on icon at bounding box center [354, 173] width 13 height 15
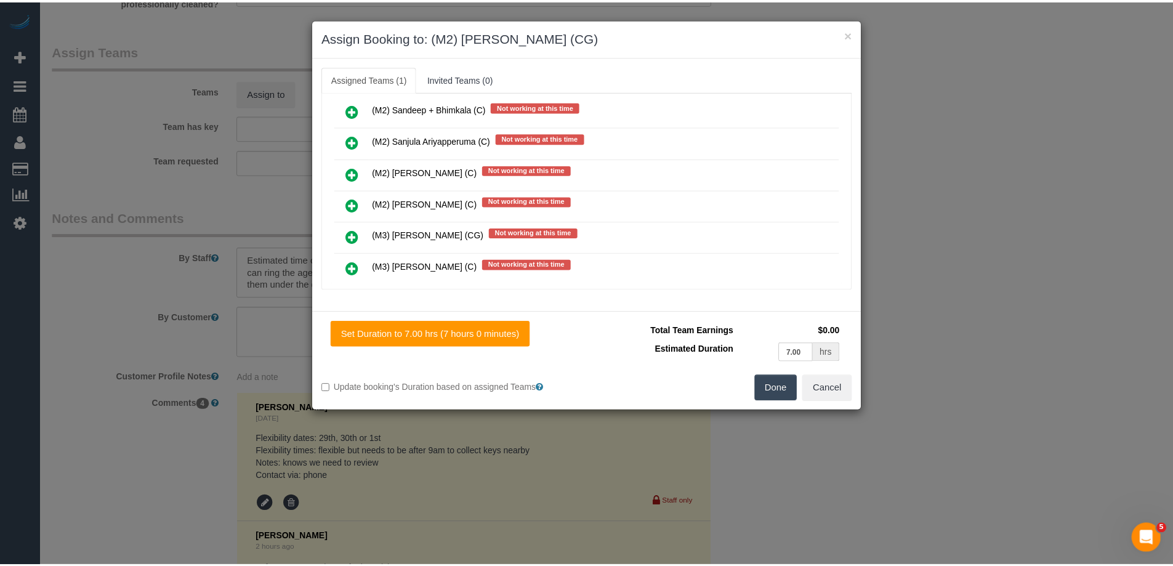
scroll to position [0, 0]
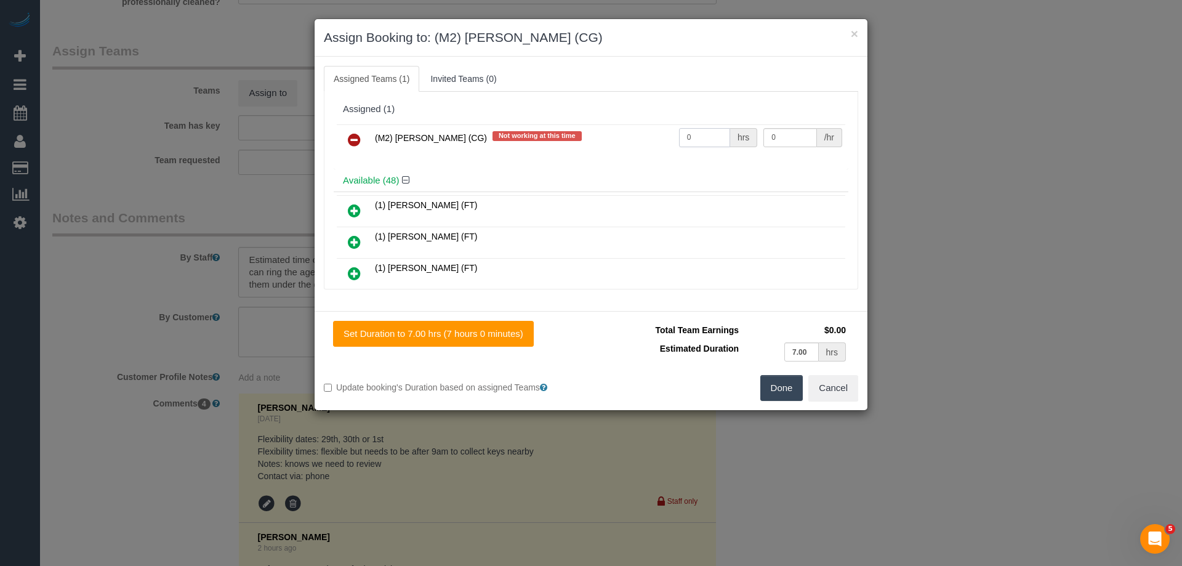
drag, startPoint x: 696, startPoint y: 131, endPoint x: 641, endPoint y: 135, distance: 55.0
click at [646, 135] on tr "(M2) Sayan Sayanthan (CG) Not working at this time 0 hrs 0 /hr" at bounding box center [591, 139] width 508 height 31
type input "1"
click at [725, 137] on tr "(M2) Sayan Sayanthan (CG) Not working at this time 1 hrs 0 /hr" at bounding box center [591, 139] width 508 height 31
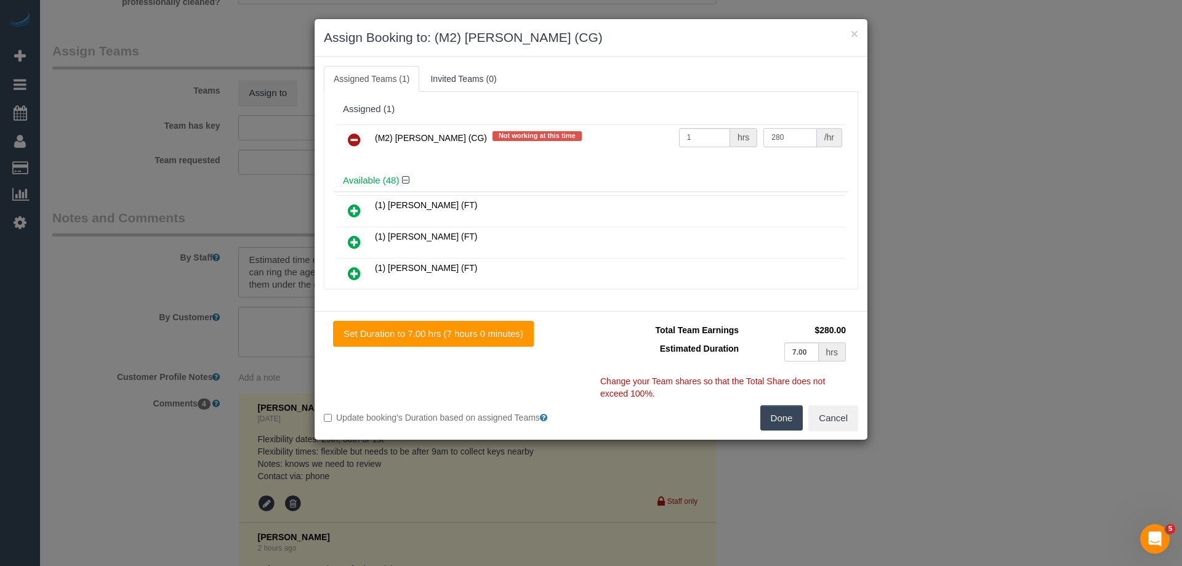
type input "280"
click at [773, 417] on button "Done" at bounding box center [781, 418] width 43 height 26
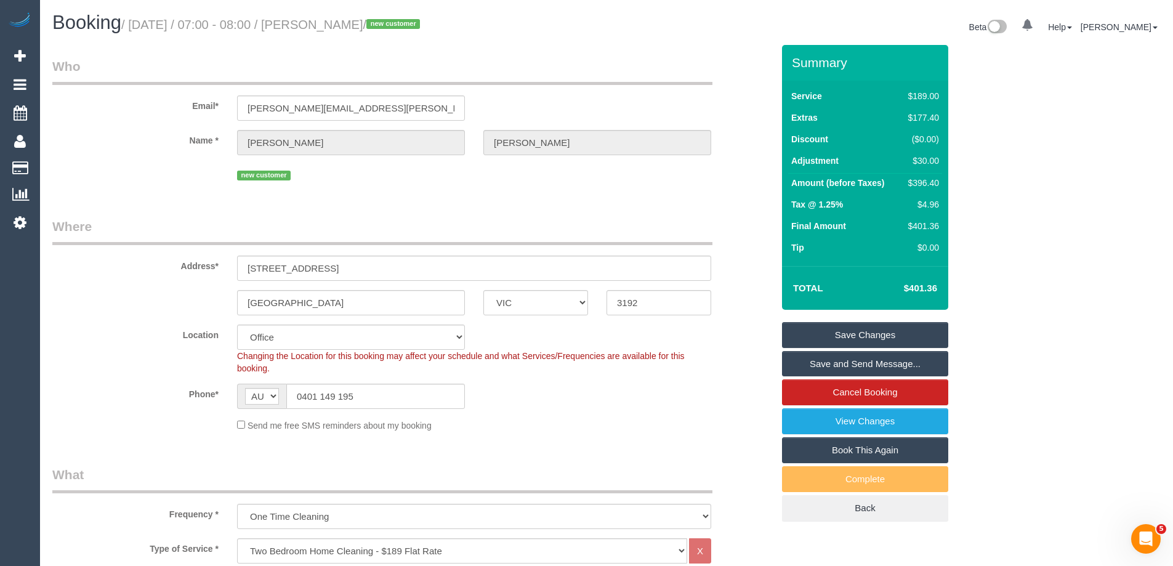
drag, startPoint x: 398, startPoint y: 25, endPoint x: 342, endPoint y: 21, distance: 56.1
click at [342, 21] on small "/ September 29, 2025 / 07:00 - 08:00 / Philip McGhie / new customer" at bounding box center [272, 25] width 302 height 14
copy small "Philip McGhie"
click at [822, 334] on link "Save Changes" at bounding box center [865, 335] width 166 height 26
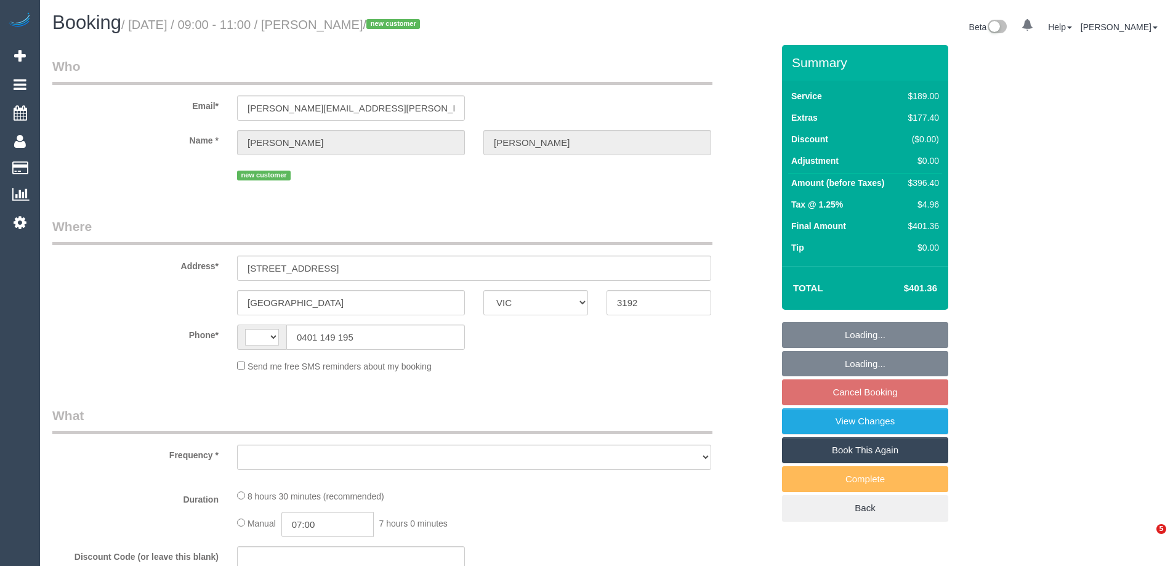
select select "VIC"
select select "string:AU"
select select "object:615"
select select "string:stripe-pm_1S8b9Z2GScqysDRV3JONTb6N"
select select "number:28"
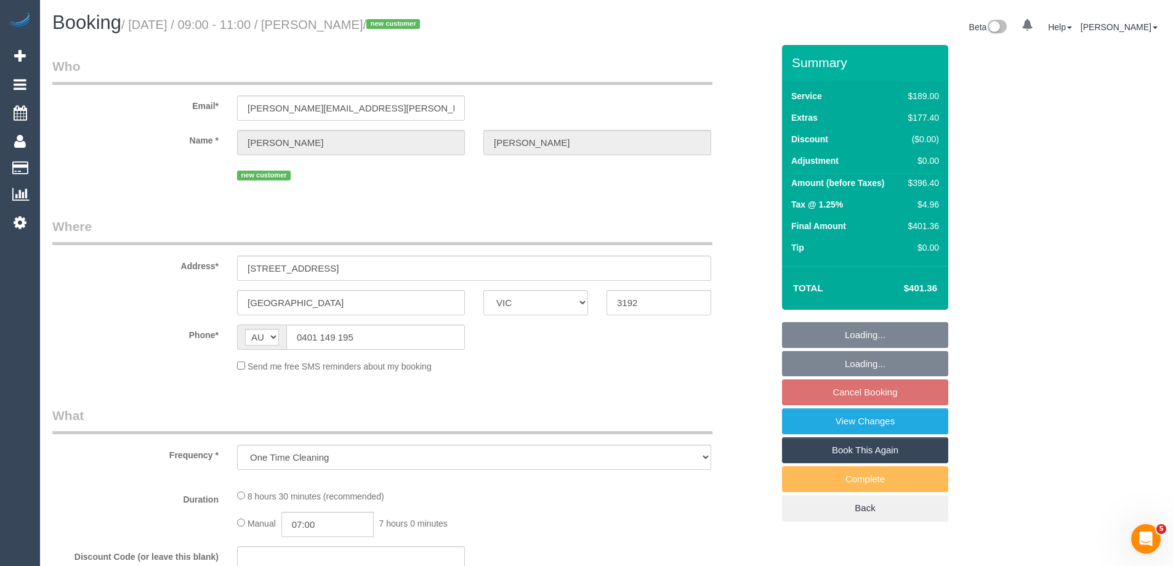
select select "number:17"
select select "number:19"
select select "number:36"
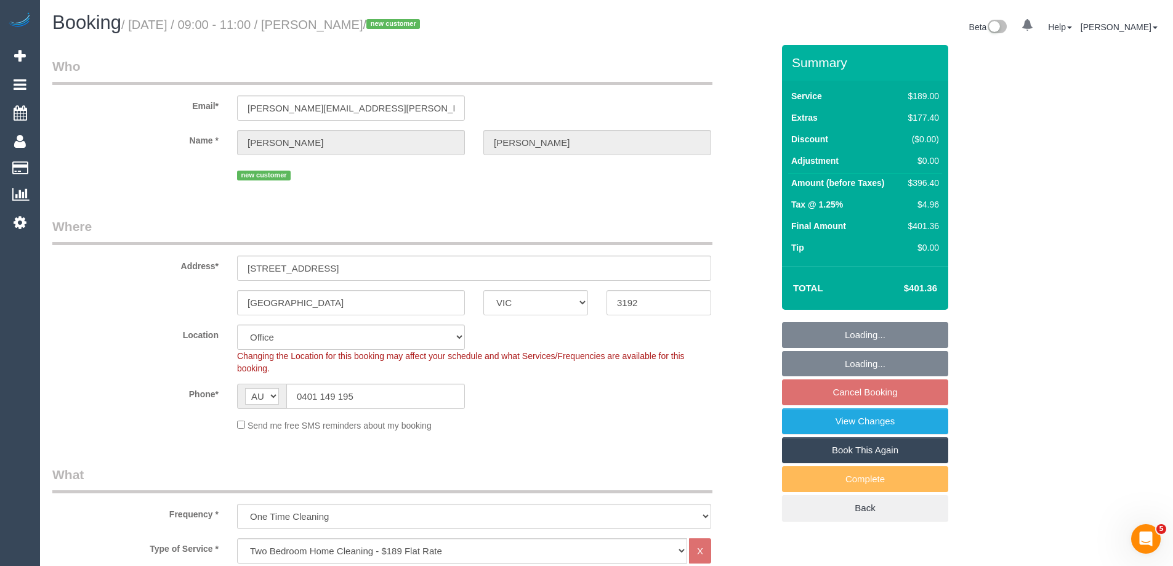
select select "object:878"
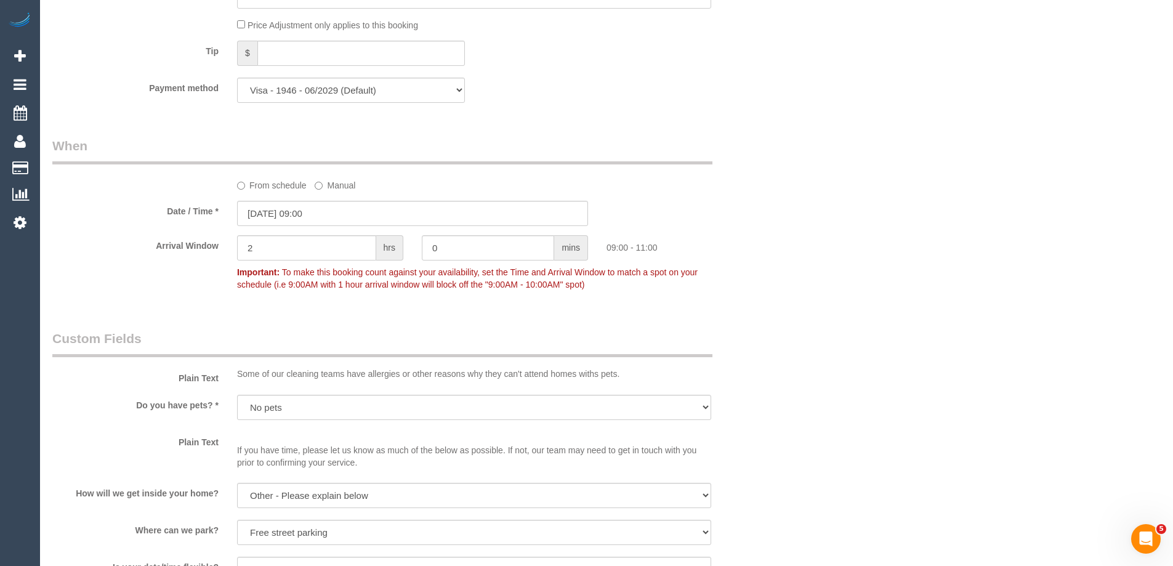
scroll to position [1293, 0]
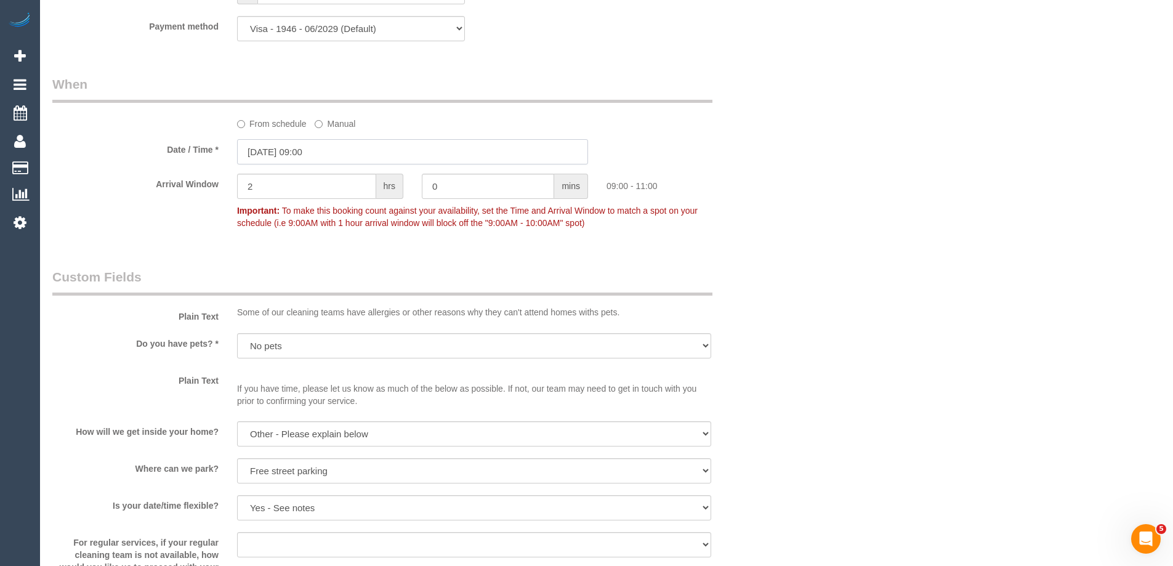
click at [294, 150] on input "[DATE] 09:00" at bounding box center [412, 151] width 351 height 25
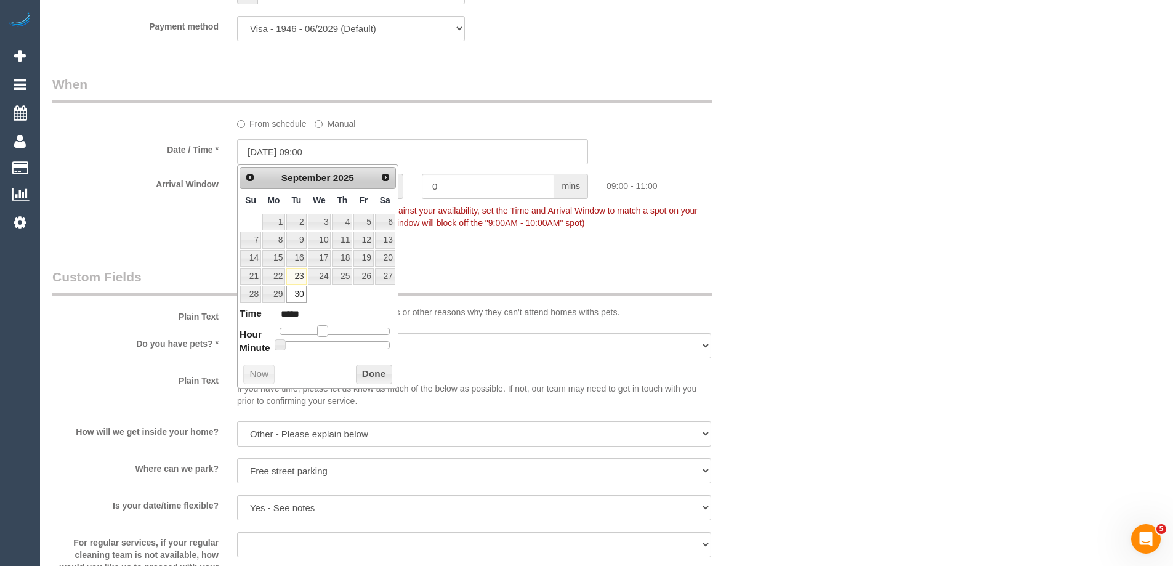
type input "[DATE] 10:00"
type input "*****"
click at [323, 330] on span at bounding box center [327, 330] width 11 height 11
click at [347, 374] on div "Prev Next [DATE] Su Mo Tu We Th Fr Sa 1 2 3 4 5 6 7 8 9 10 11 12 13 14 15 16 17…" at bounding box center [317, 276] width 161 height 224
click at [371, 369] on button "Done" at bounding box center [374, 374] width 36 height 20
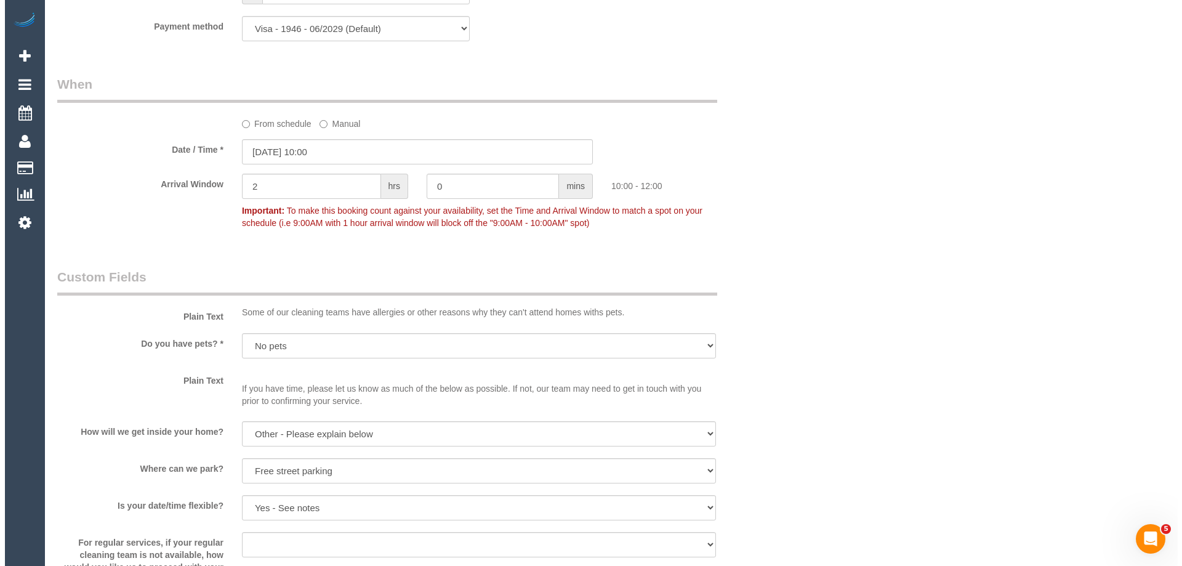
scroll to position [0, 0]
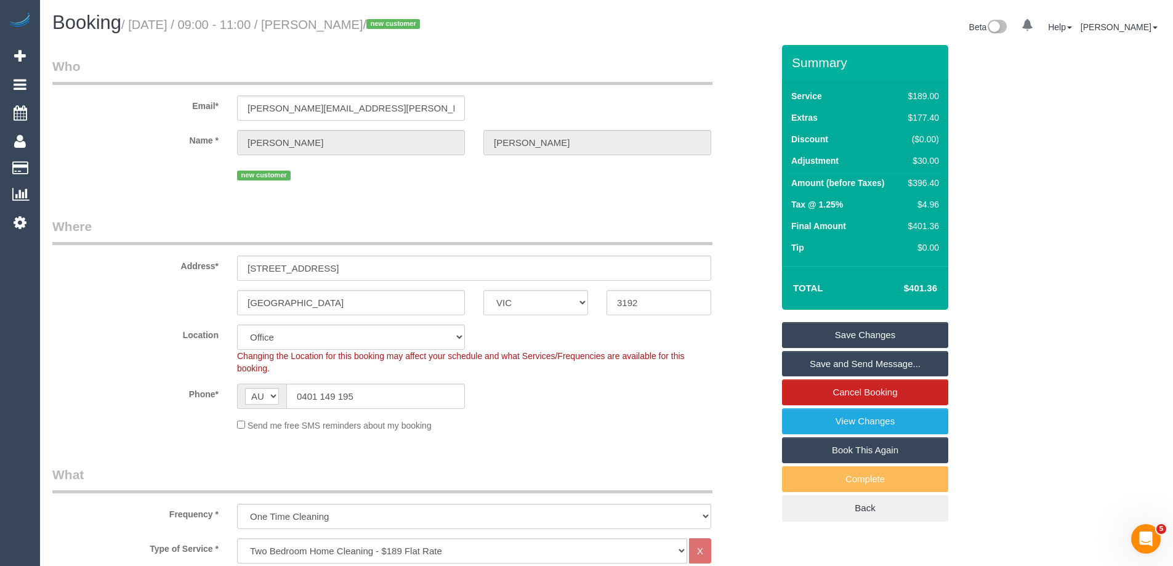
click at [806, 331] on link "Save Changes" at bounding box center [865, 335] width 166 height 26
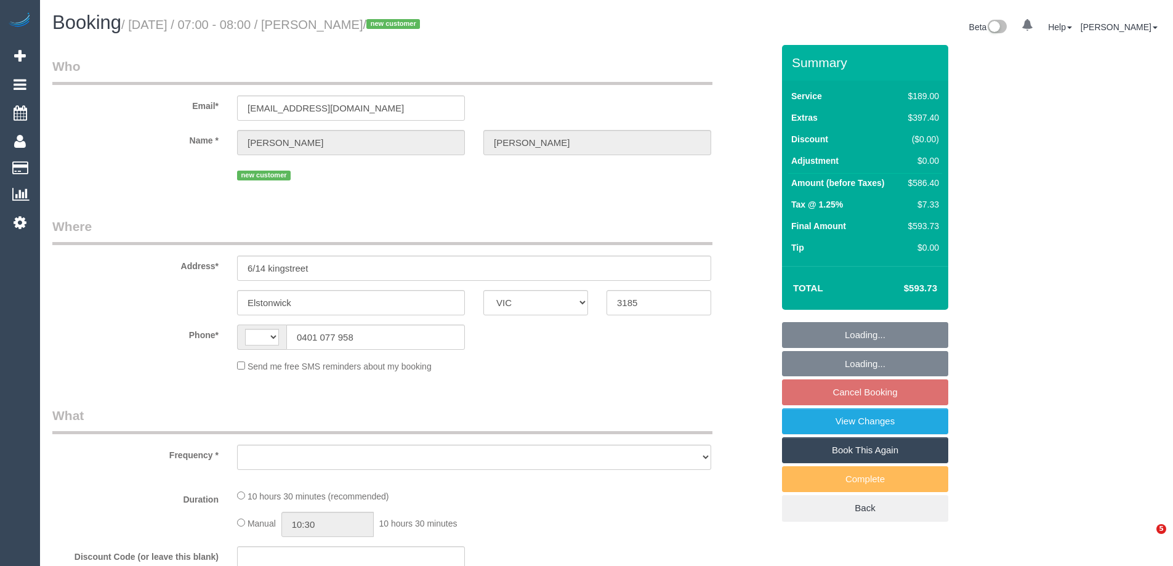
select select "VIC"
select select "object:305"
select select "string:AU"
select select "string:stripe-pm_1S9xCs2GScqysDRVAkzNu8ql"
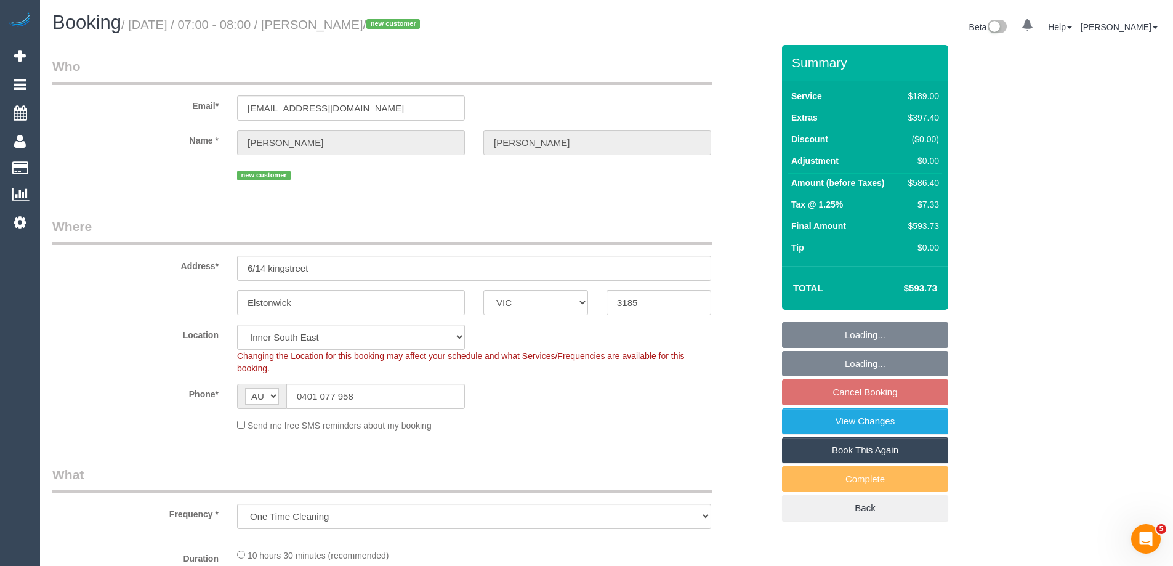
select select "number:28"
select select "number:15"
select select "number:19"
select select "object:1411"
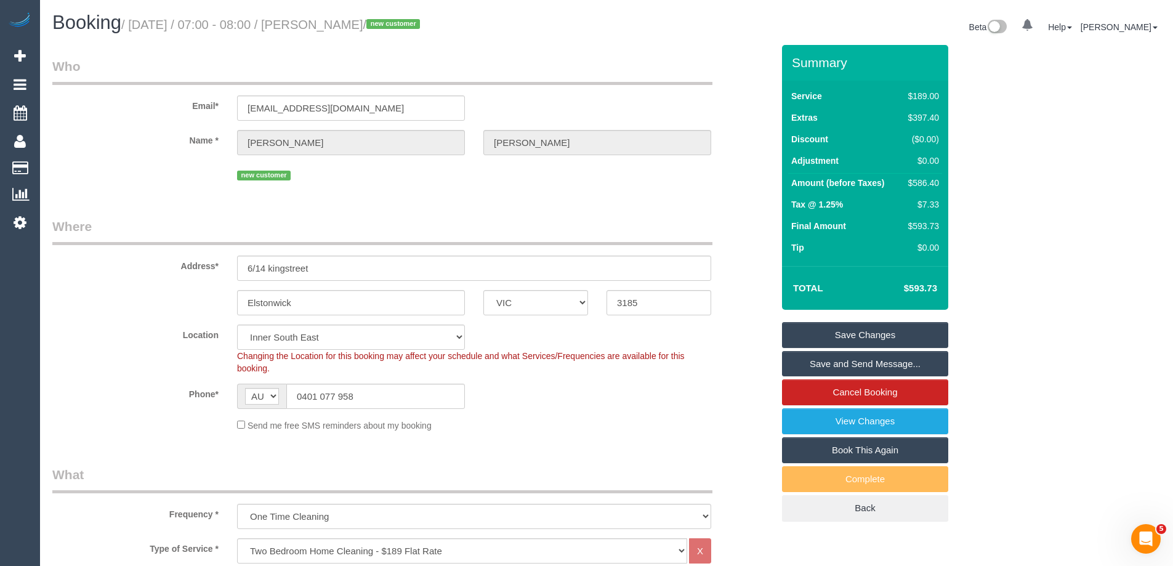
scroll to position [2012, 0]
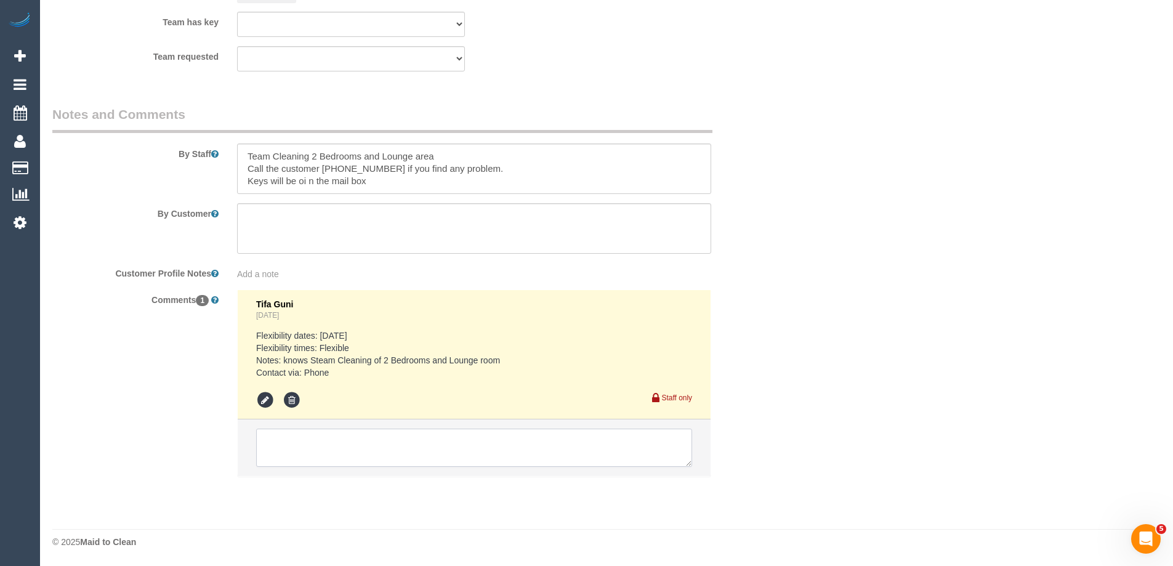
click at [302, 438] on textarea at bounding box center [474, 447] width 436 height 38
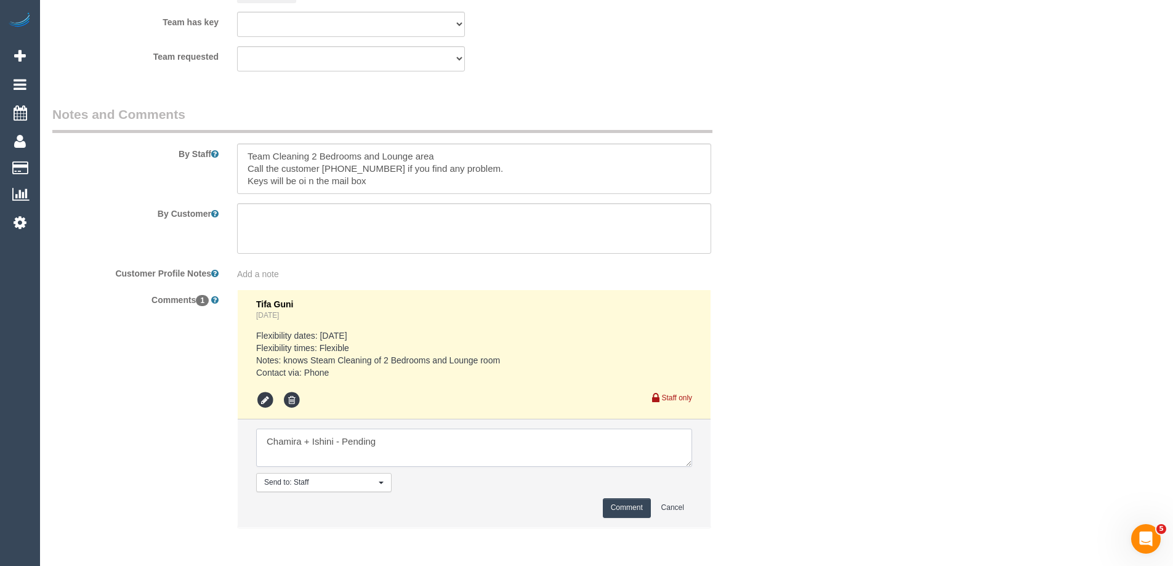
type textarea "Chamira + Ishini - Pending"
click at [627, 507] on button "Comment" at bounding box center [627, 507] width 48 height 19
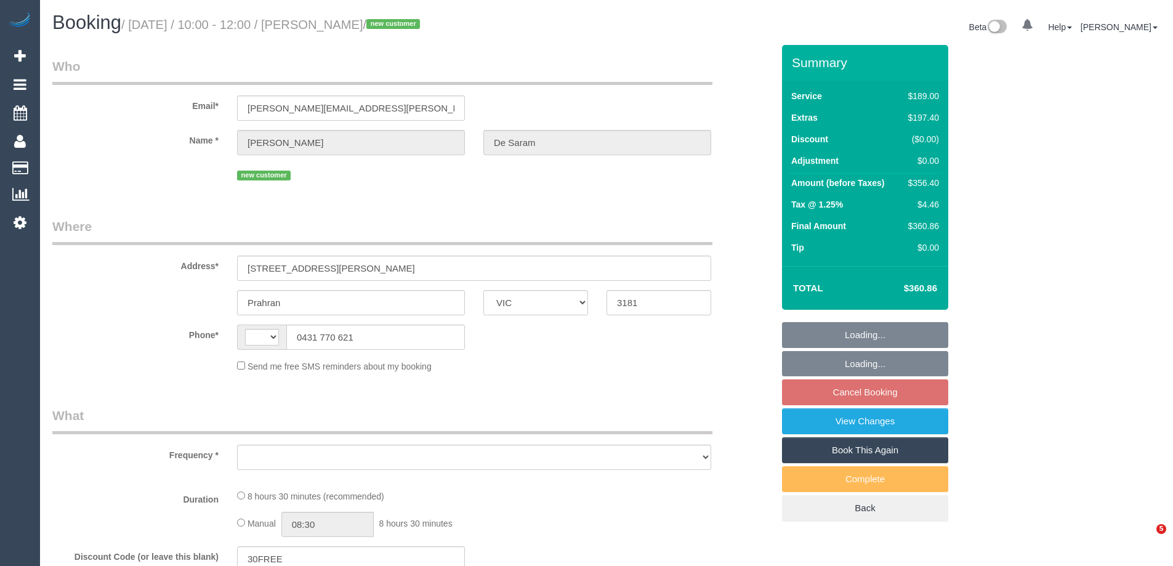
select select "VIC"
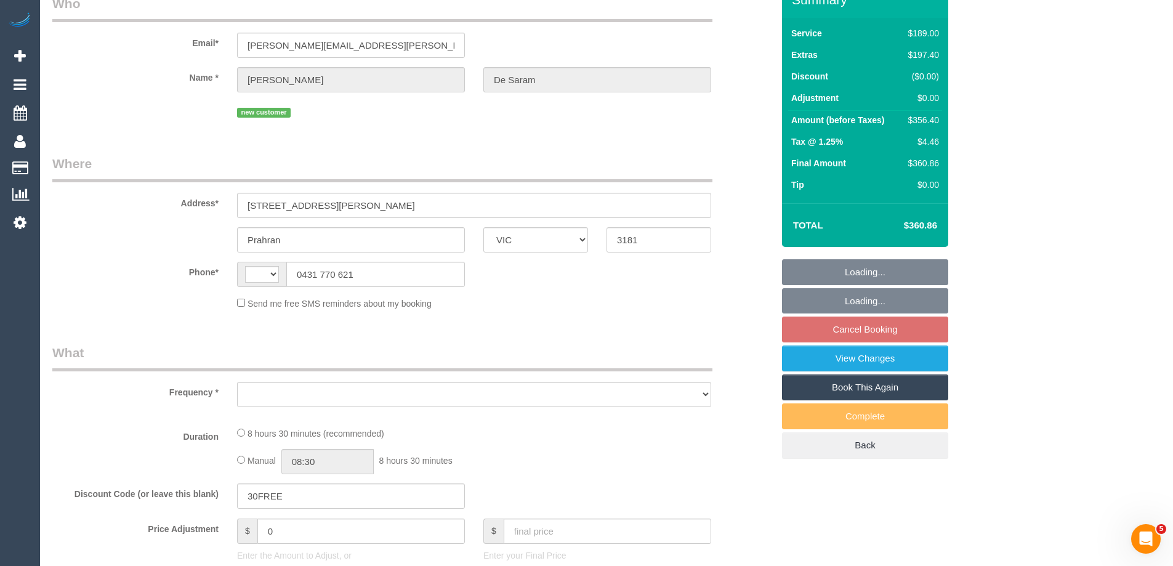
select select "string:AU"
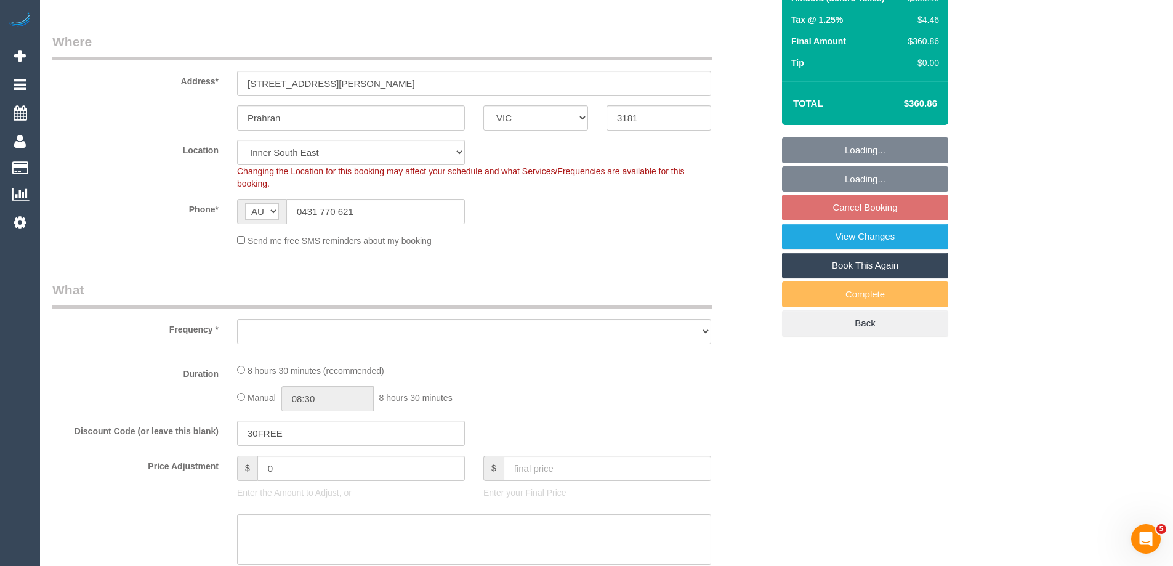
select select "object:533"
select select "string:stripe-pm_1S7beF2GScqysDRVd4BLNU4F"
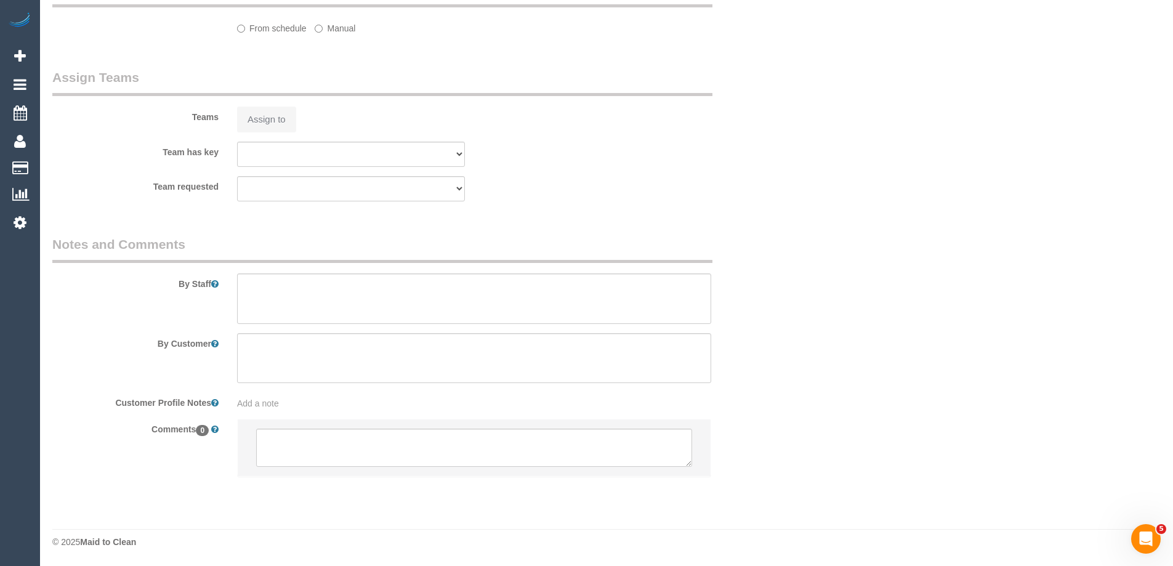
select select "object:794"
select select "number:28"
select select "number:14"
select select "number:18"
select select "number:24"
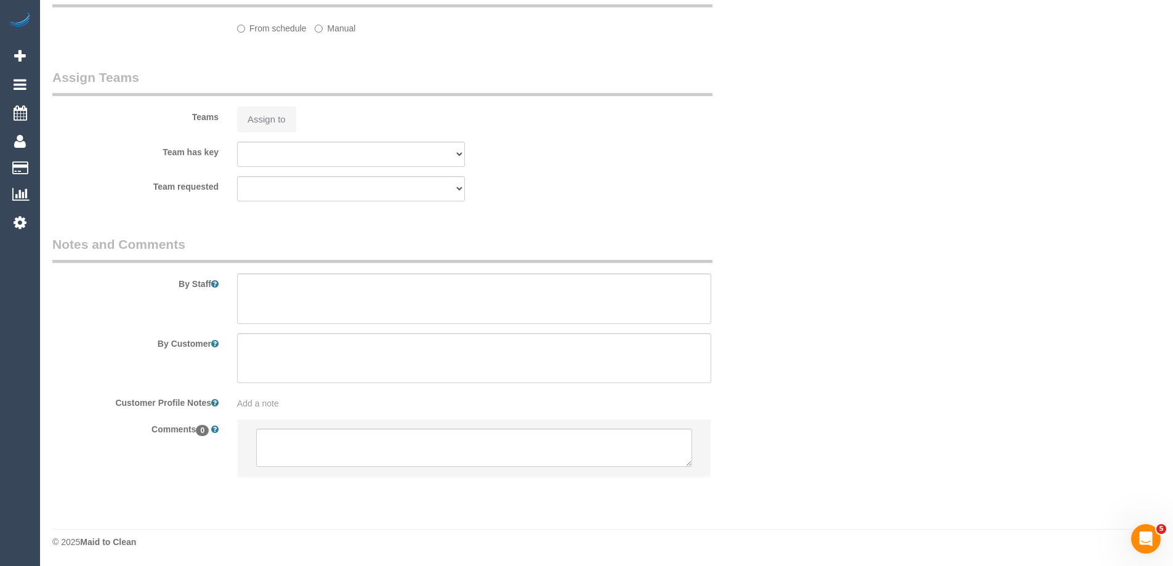
select select "number:13"
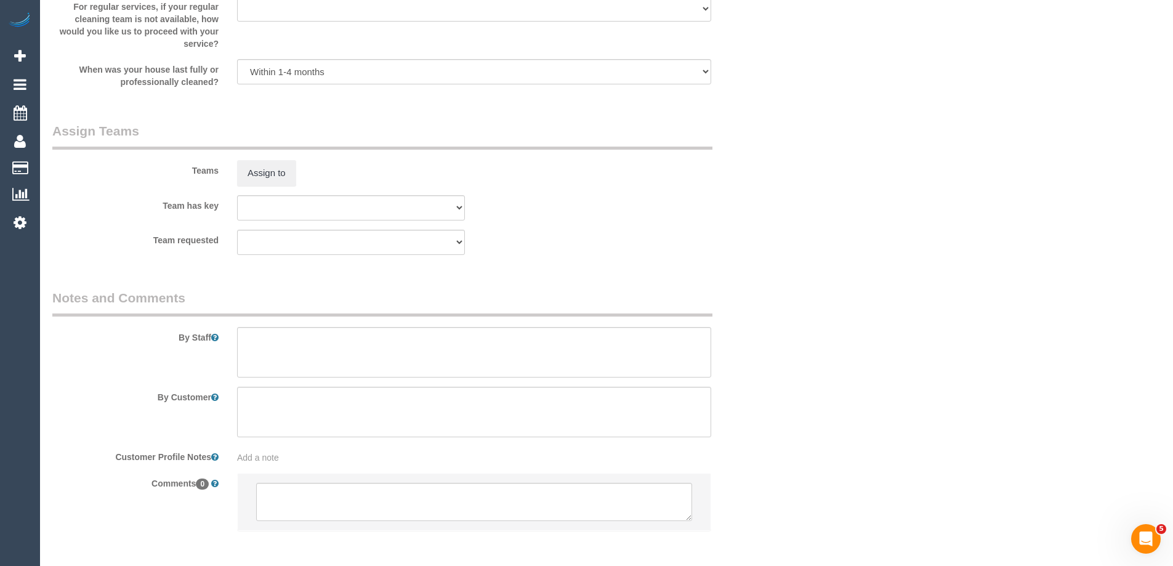
scroll to position [1883, 0]
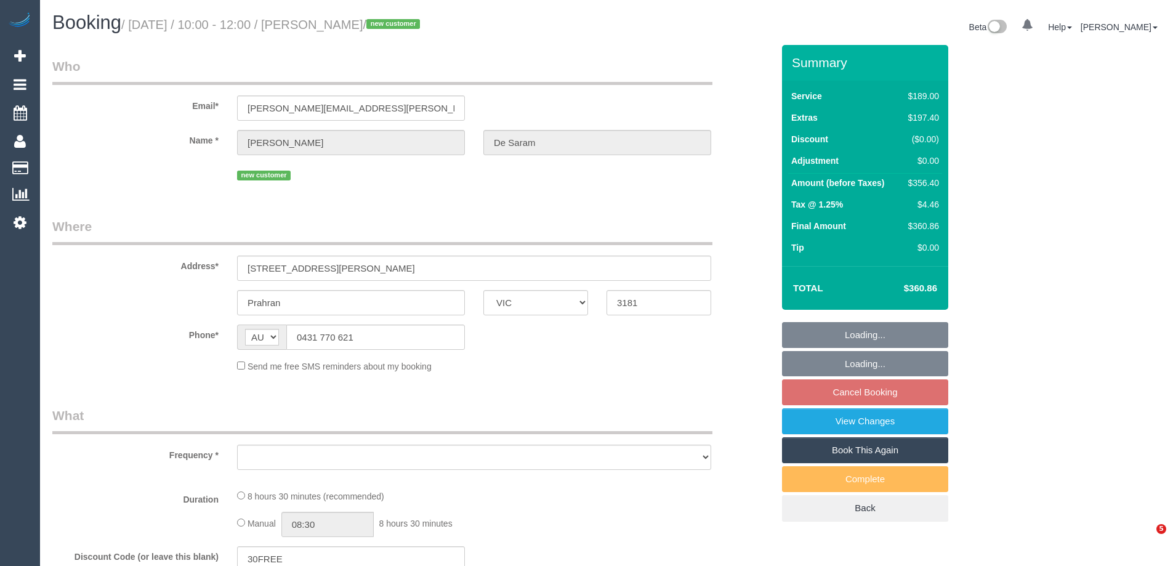
select select "VIC"
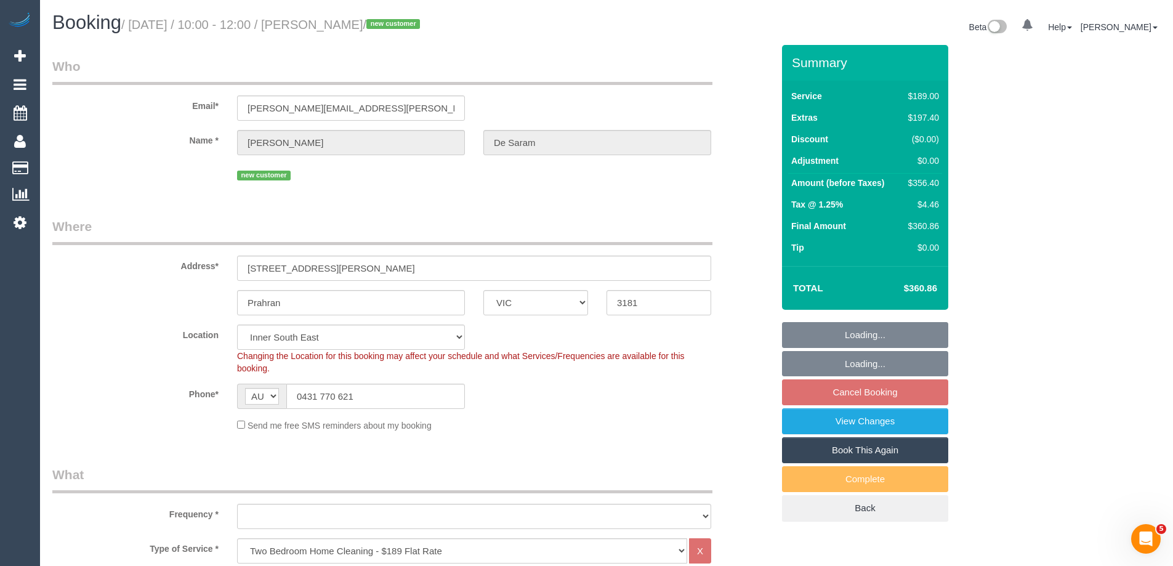
select select "string:stripe-pm_1S7beF2GScqysDRVd4BLNU4F"
select select "number:28"
select select "number:14"
select select "number:18"
select select "number:24"
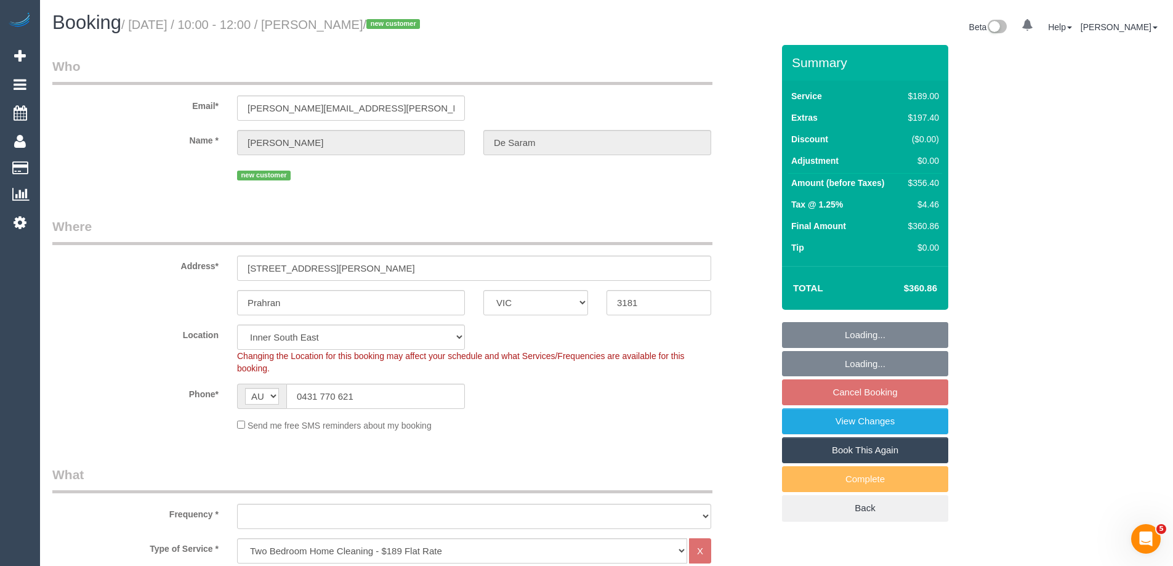
select select "number:13"
select select "object:1390"
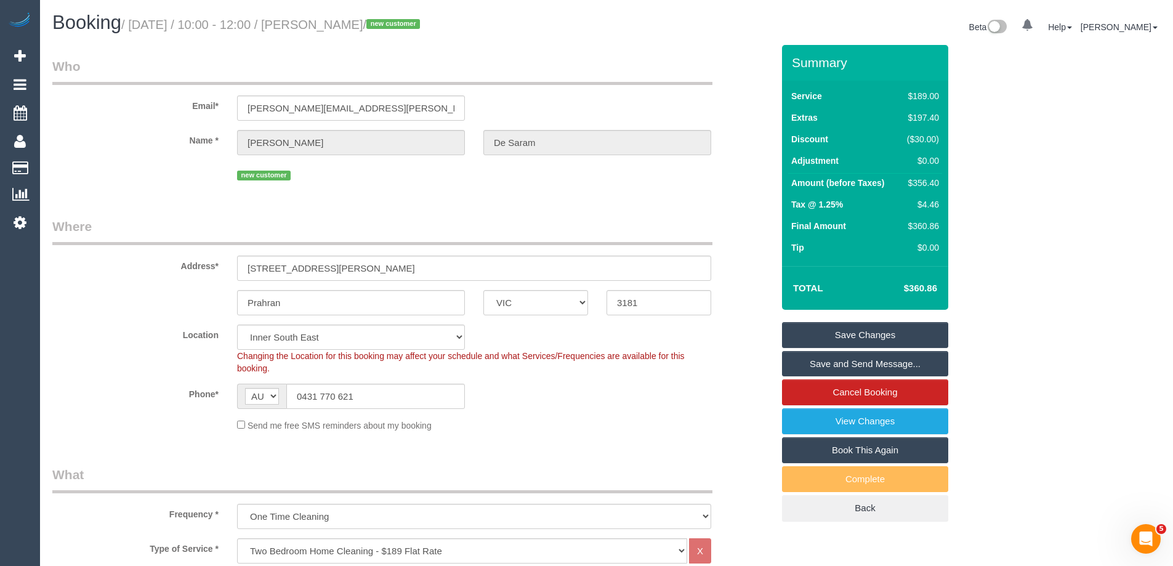
scroll to position [1883, 0]
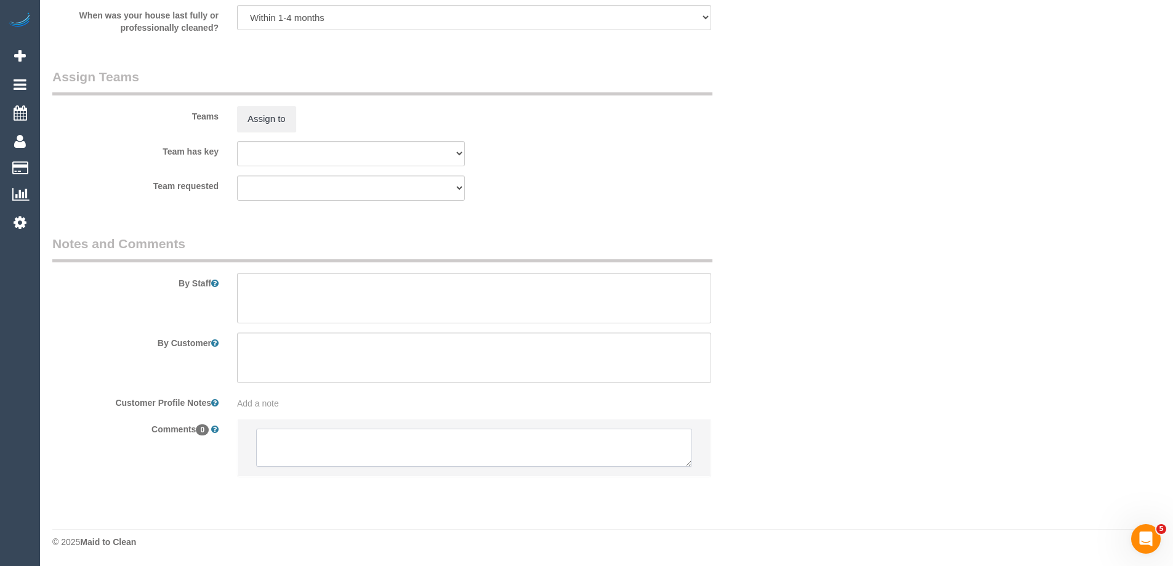
click at [302, 457] on textarea at bounding box center [474, 447] width 436 height 38
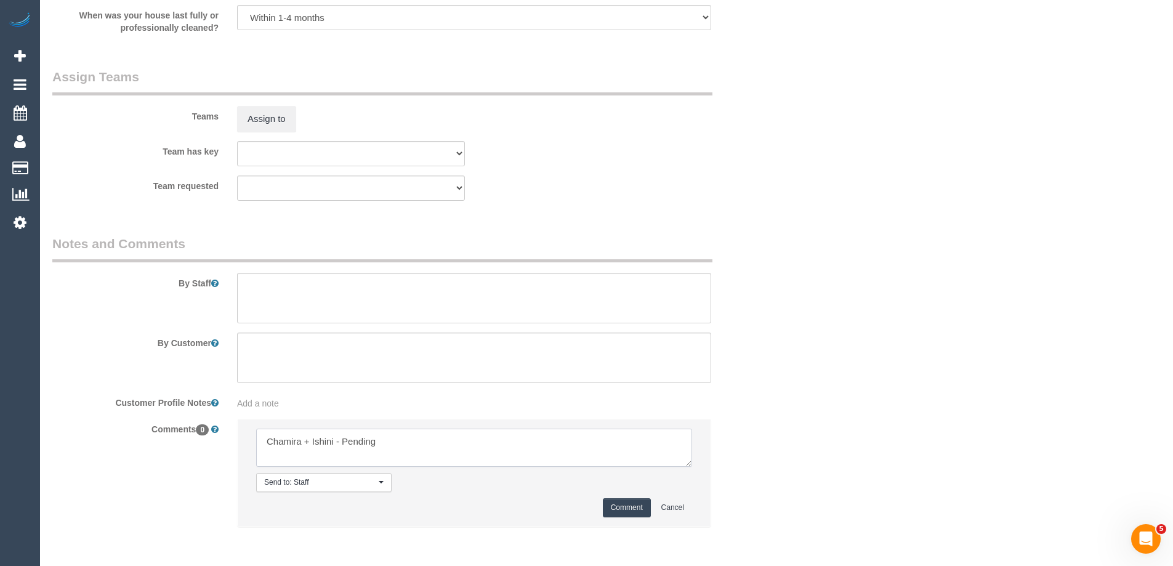
type textarea "Chamira + Ishini - Pending"
click at [609, 505] on button "Comment" at bounding box center [627, 507] width 48 height 19
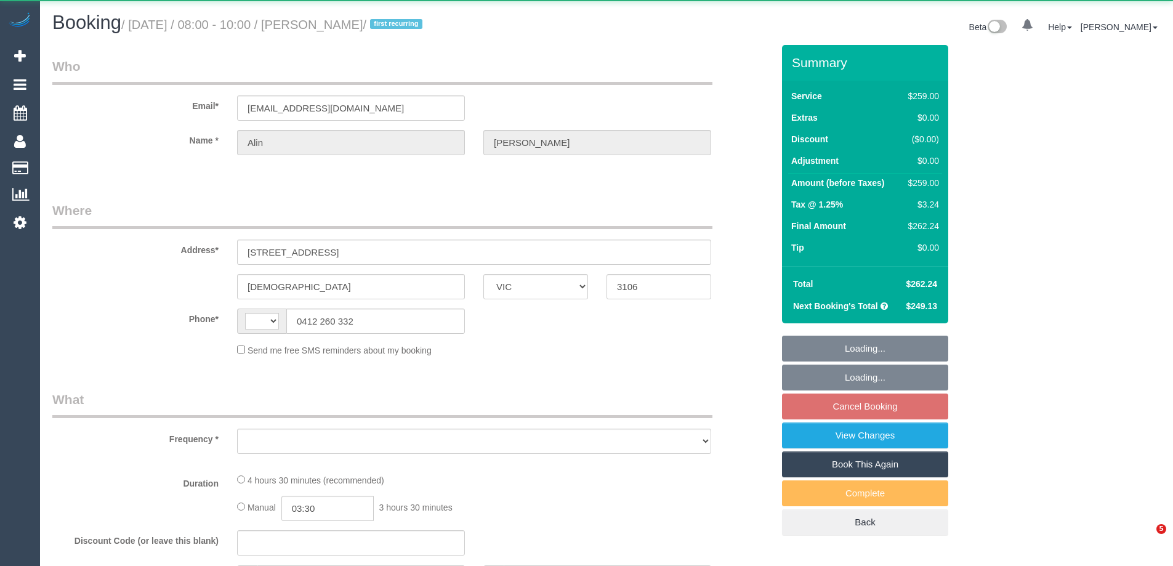
select select "VIC"
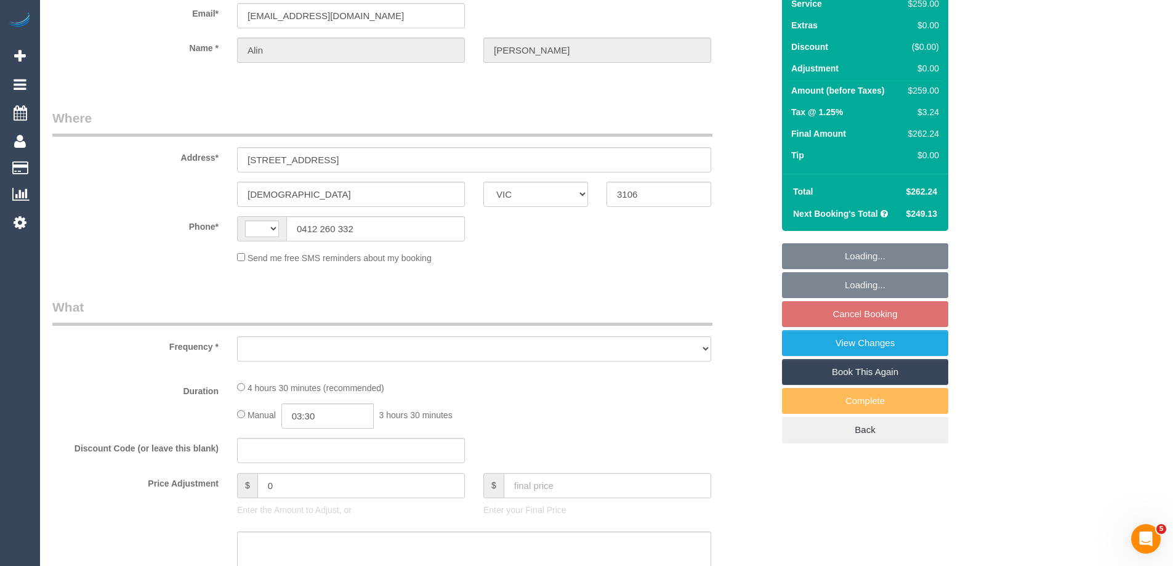
scroll to position [123, 0]
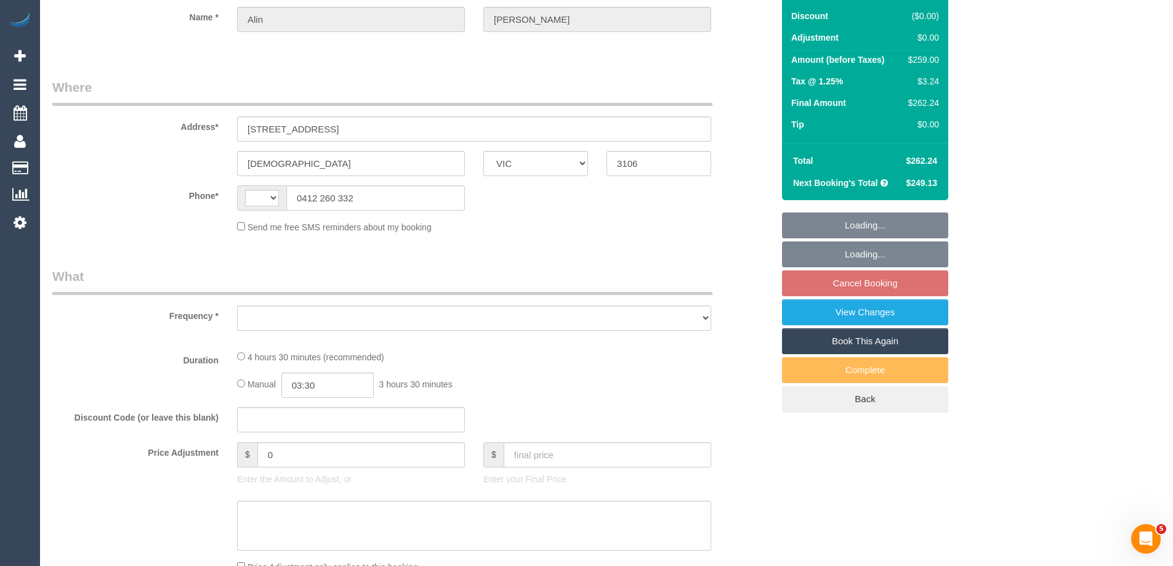
select select "string:AU"
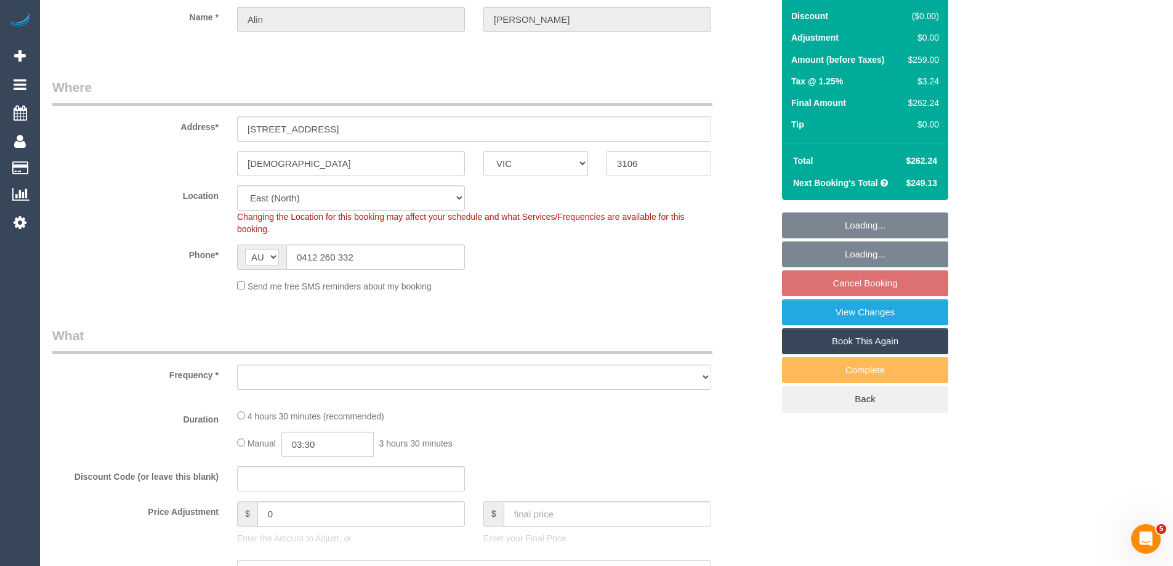
select select "object:545"
select select "number:27"
select select "number:14"
select select "number:19"
select select "object:696"
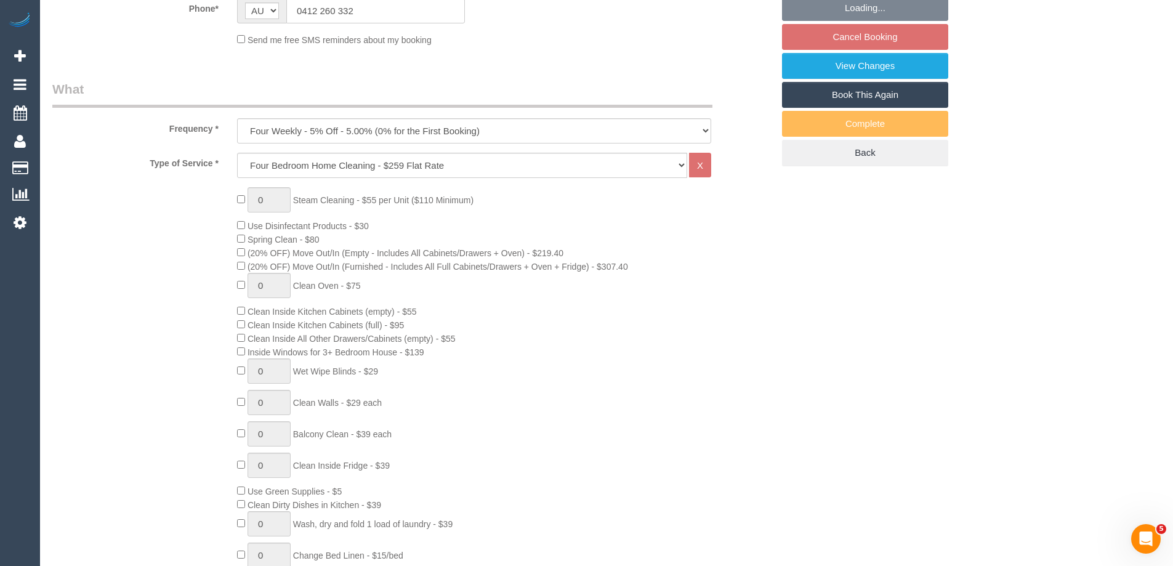
select select "string:stripe-pm_1NAYY22GScqysDRVLHyLZFKM"
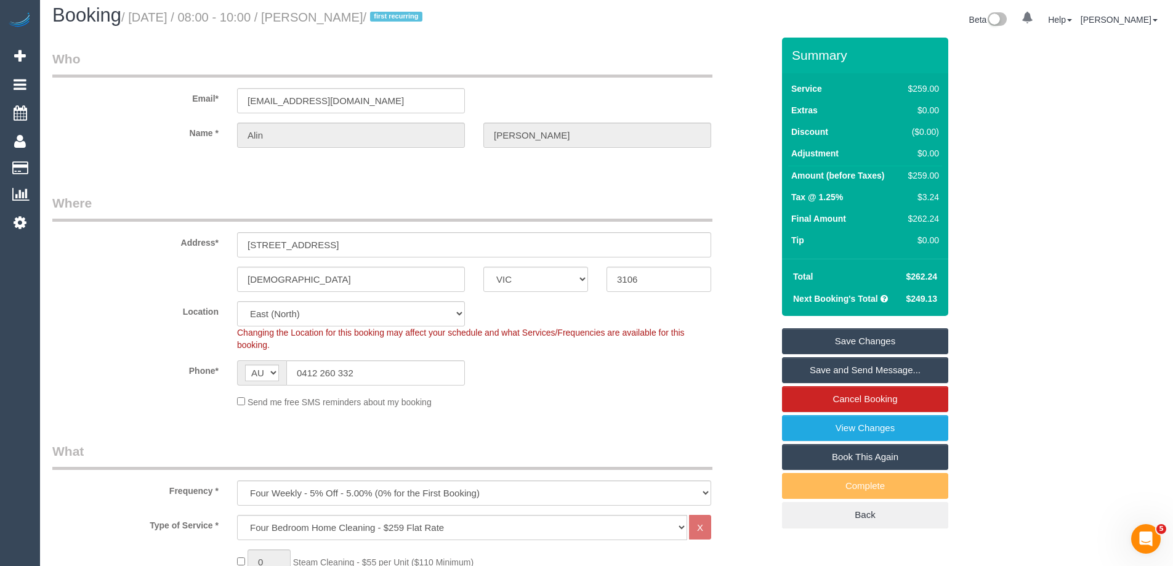
scroll to position [0, 0]
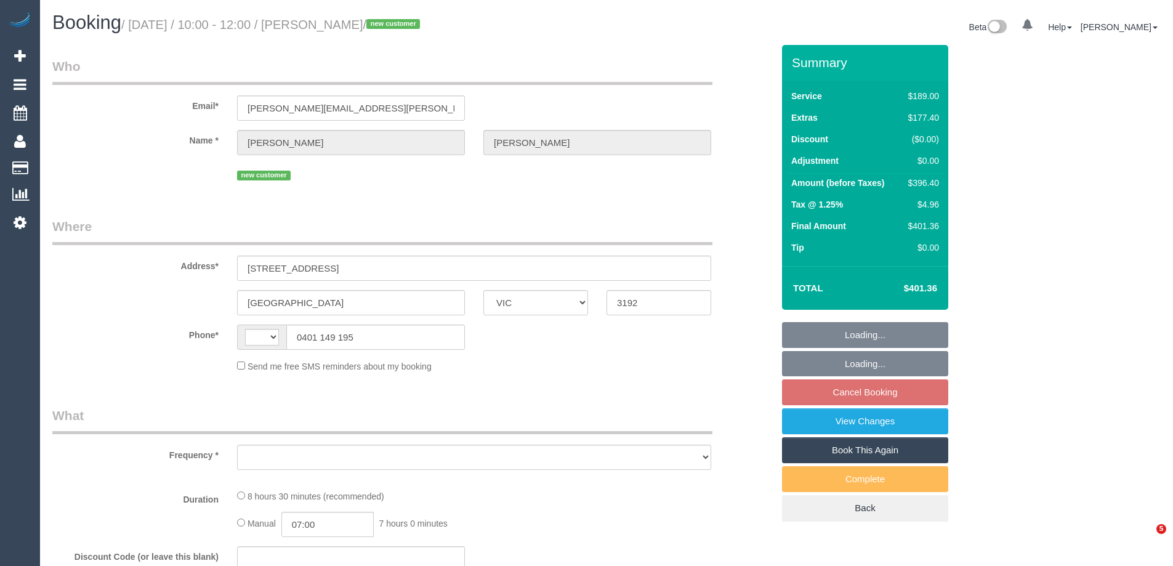
select select "VIC"
select select "string:AU"
select select "object:290"
select select "string:stripe-pm_1S8b9Z2GScqysDRV3JONTb6N"
select select "number:28"
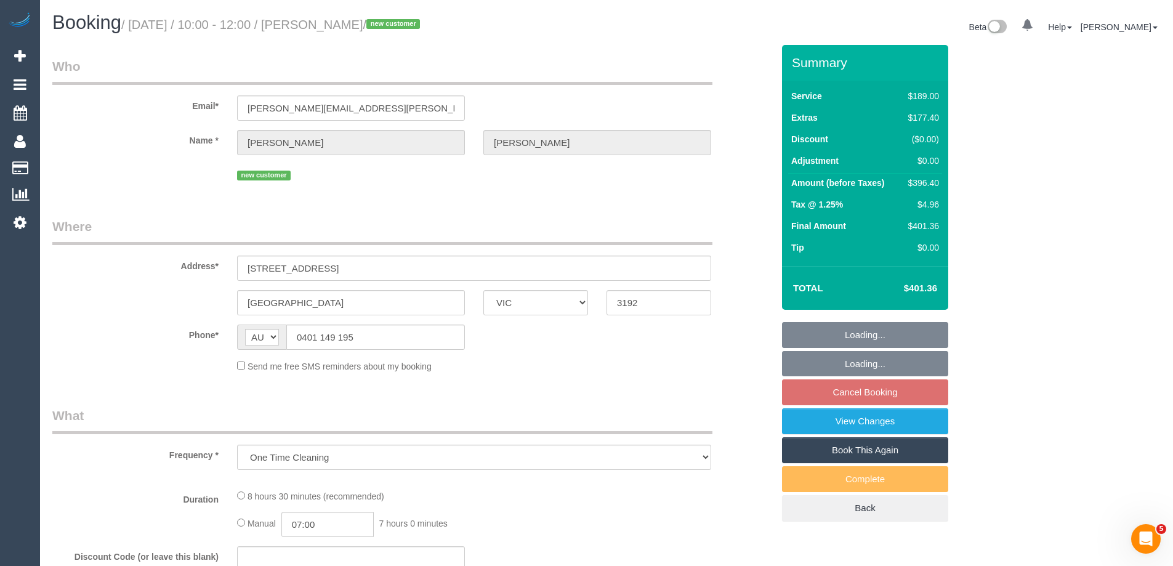
select select "number:17"
select select "number:19"
select select "number:36"
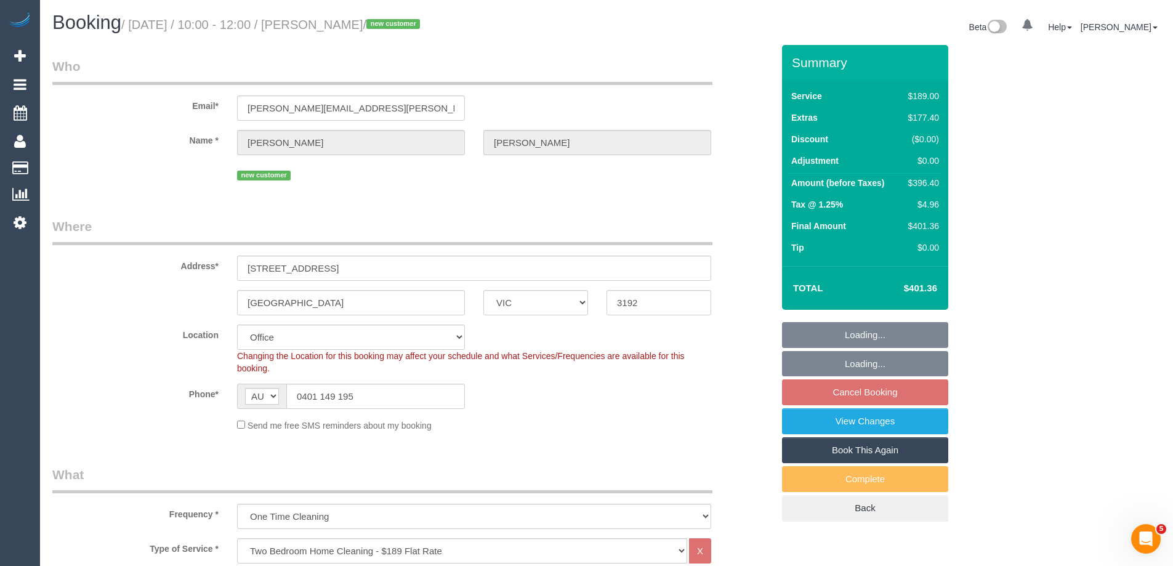
select select "object:864"
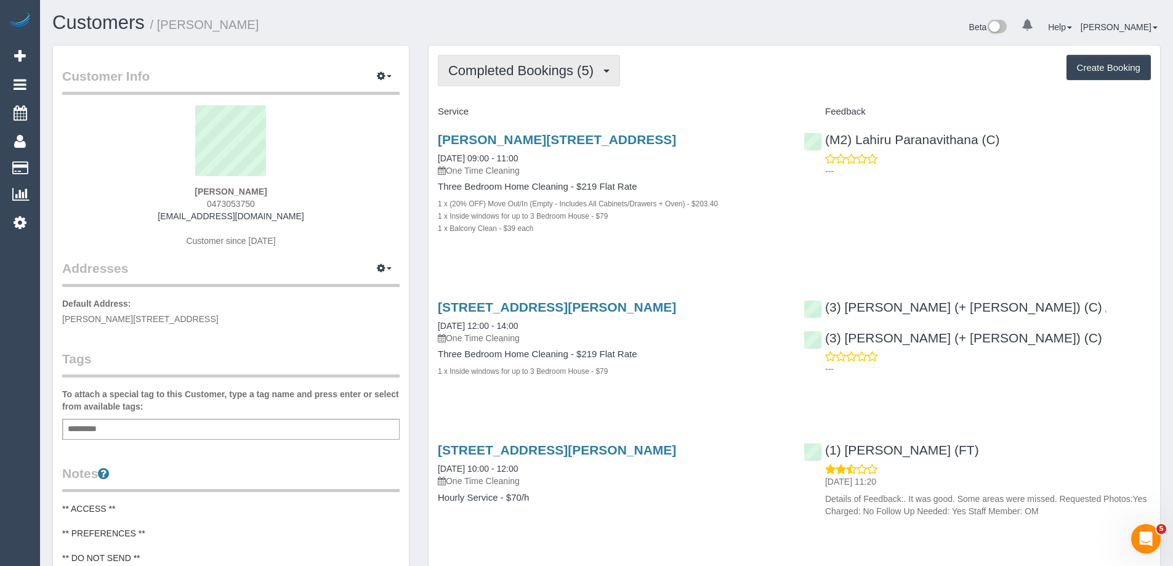
click at [484, 71] on span "Completed Bookings (5)" at bounding box center [523, 70] width 151 height 15
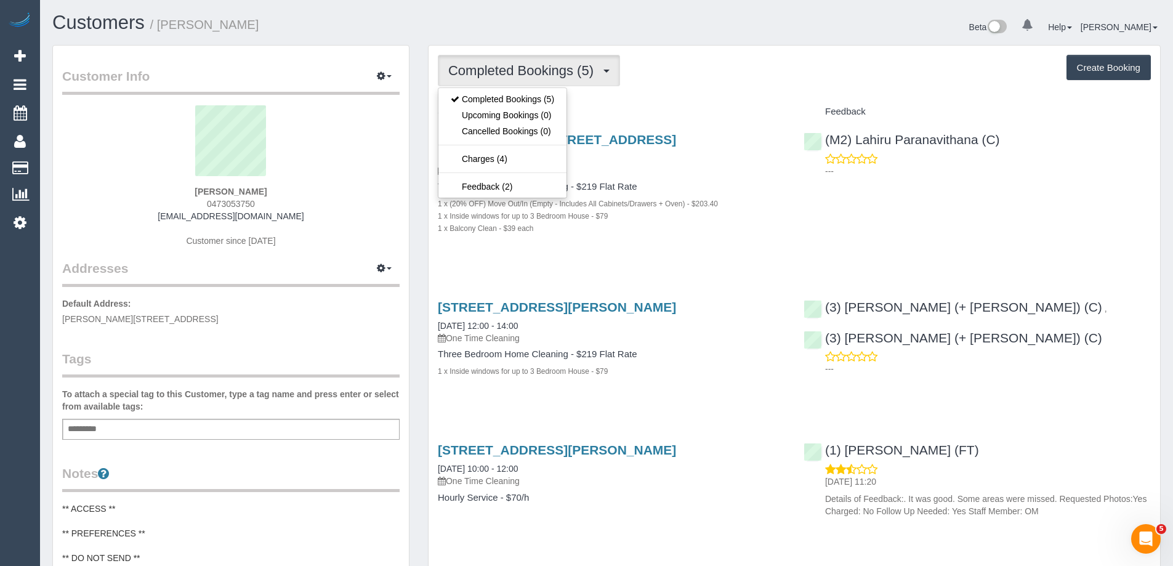
click at [651, 105] on div "Service" at bounding box center [611, 112] width 366 height 21
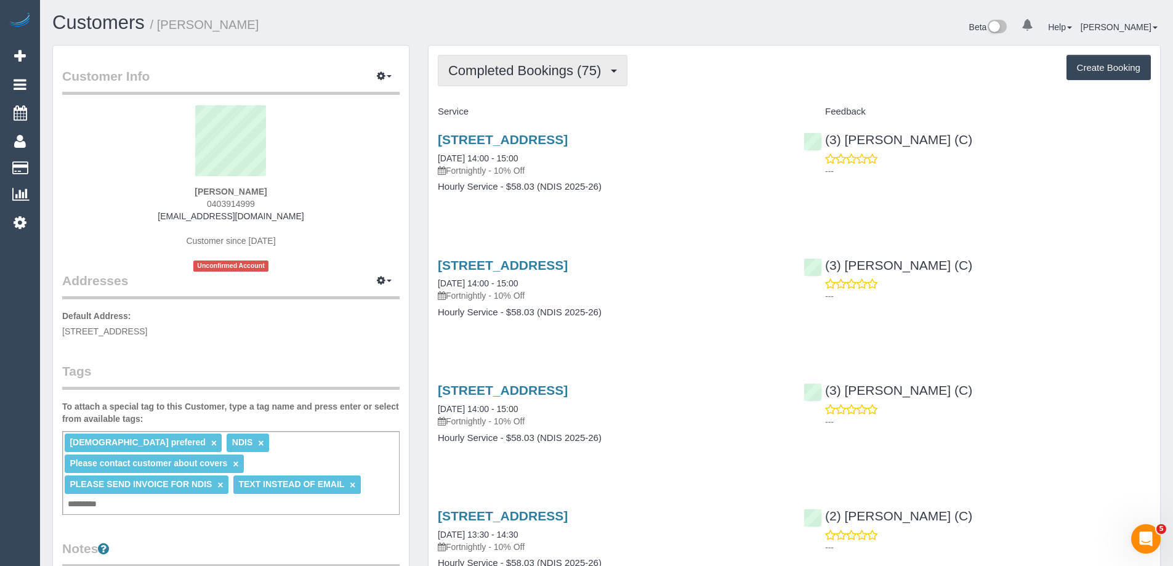
click at [515, 74] on span "Completed Bookings (75)" at bounding box center [527, 70] width 159 height 15
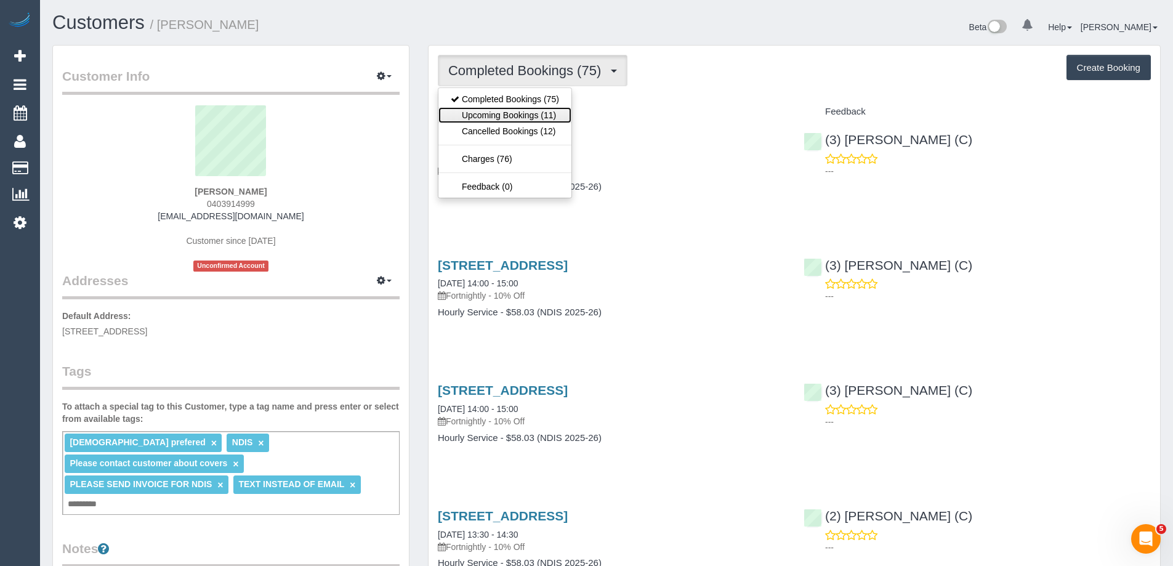
click at [529, 111] on link "Upcoming Bookings (11)" at bounding box center [504, 115] width 133 height 16
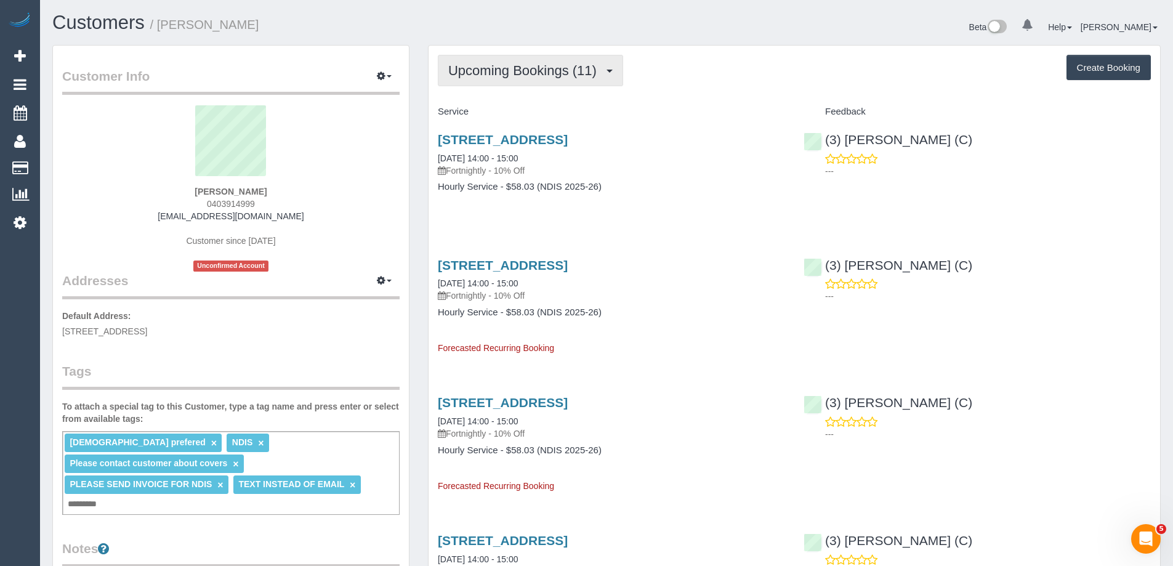
click at [518, 70] on span "Upcoming Bookings (11)" at bounding box center [525, 70] width 155 height 15
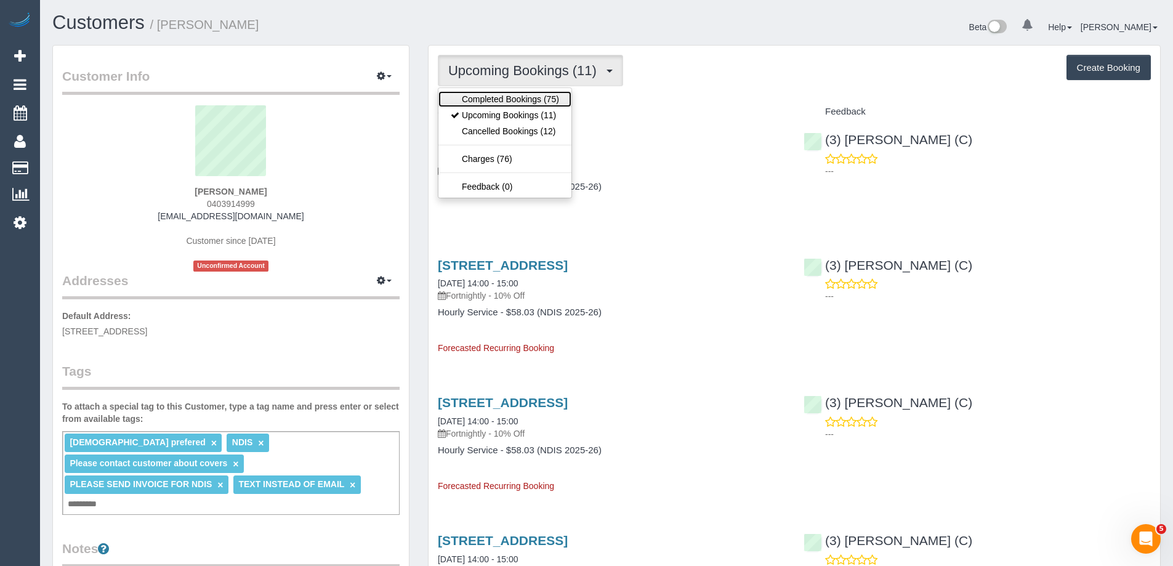
click at [502, 96] on link "Completed Bookings (75)" at bounding box center [504, 99] width 133 height 16
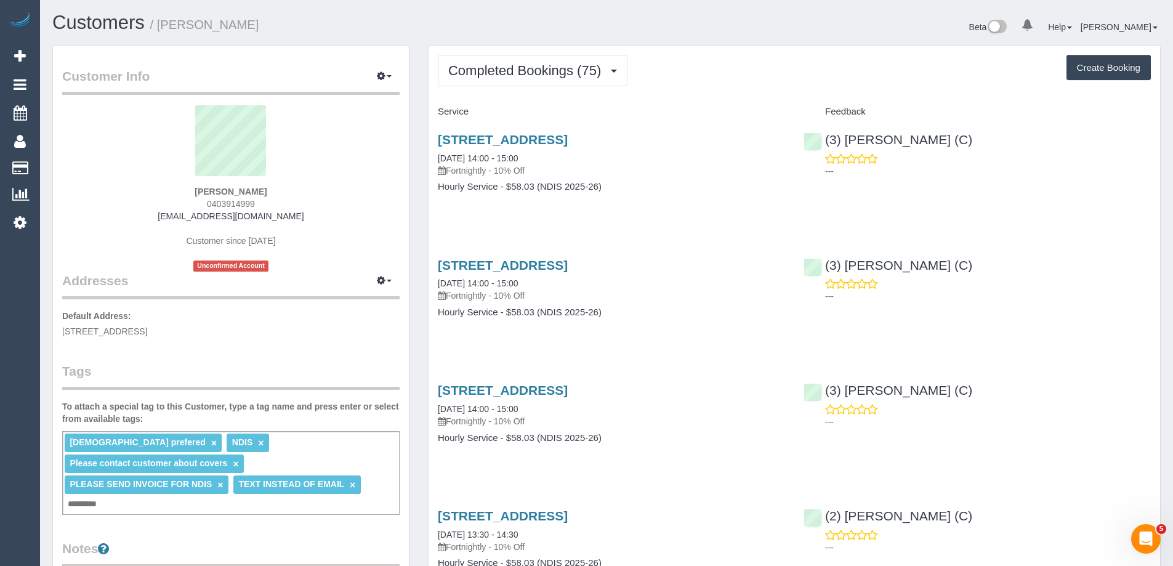
click at [544, 211] on div "10 Zeal Street, Brunswick, VIC 3056 18/09/2025 14:00 - 15:00 Fortnightly - 10% …" at bounding box center [611, 169] width 366 height 95
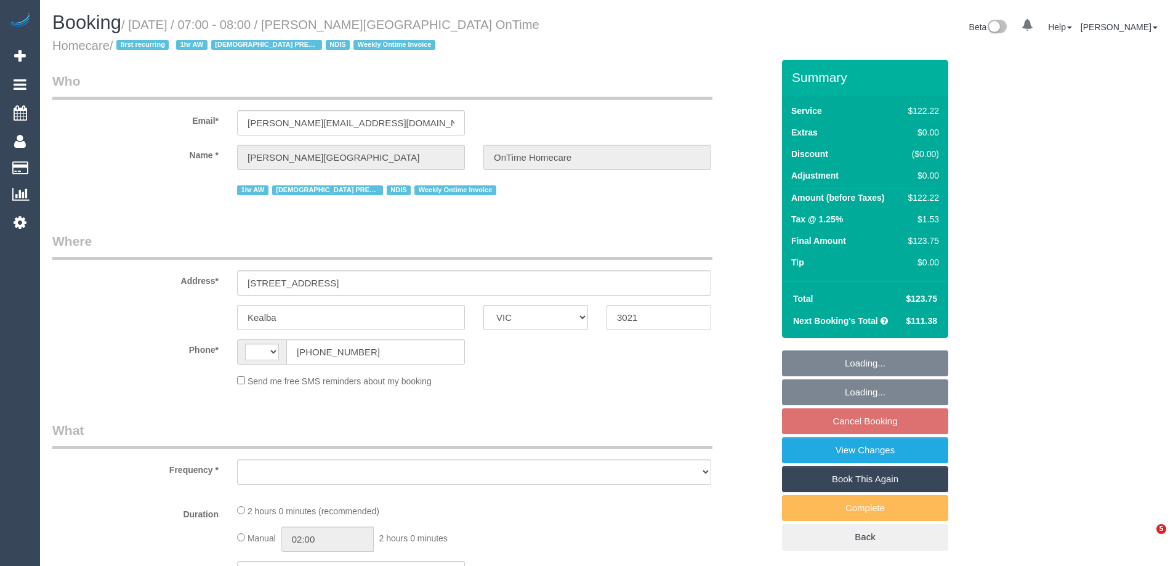
select select "VIC"
select select "string:AU"
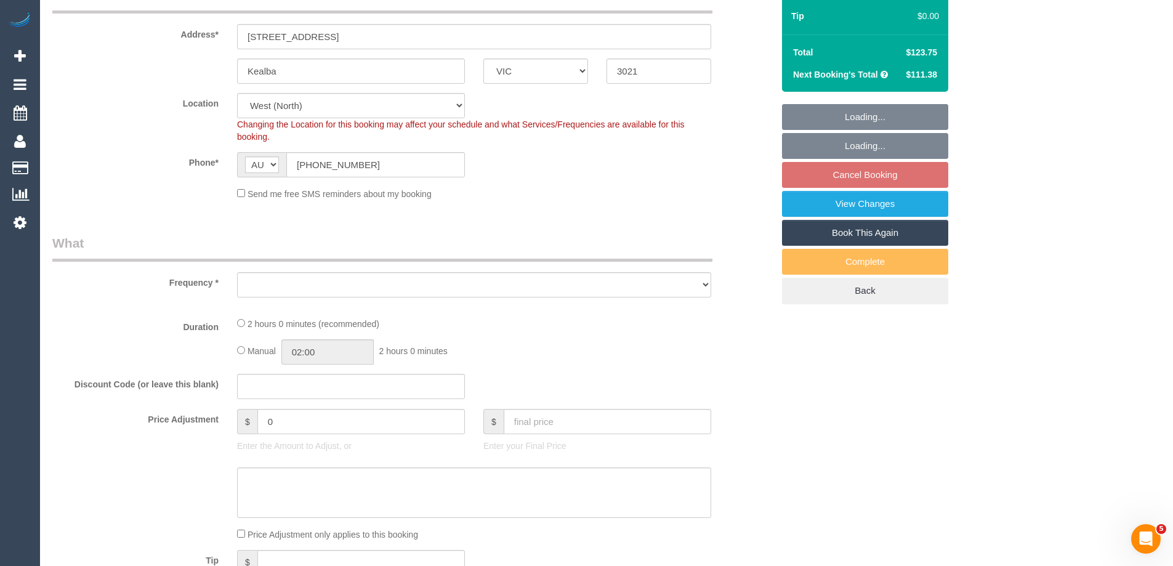
select select "object:555"
select select "number:28"
select select "number:14"
select select "number:19"
select select "number:25"
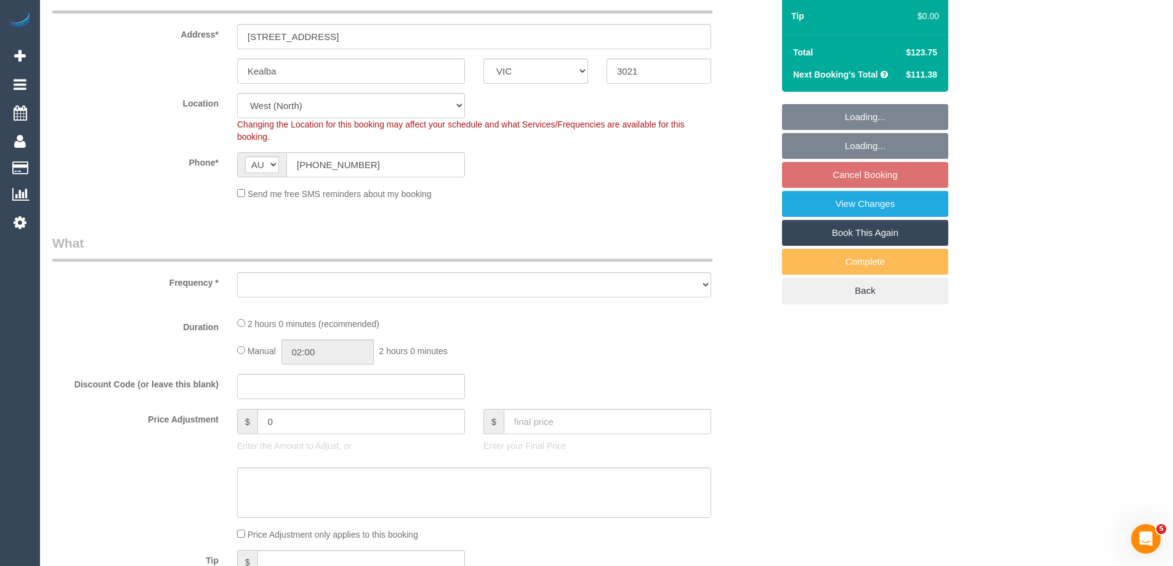
select select "number:35"
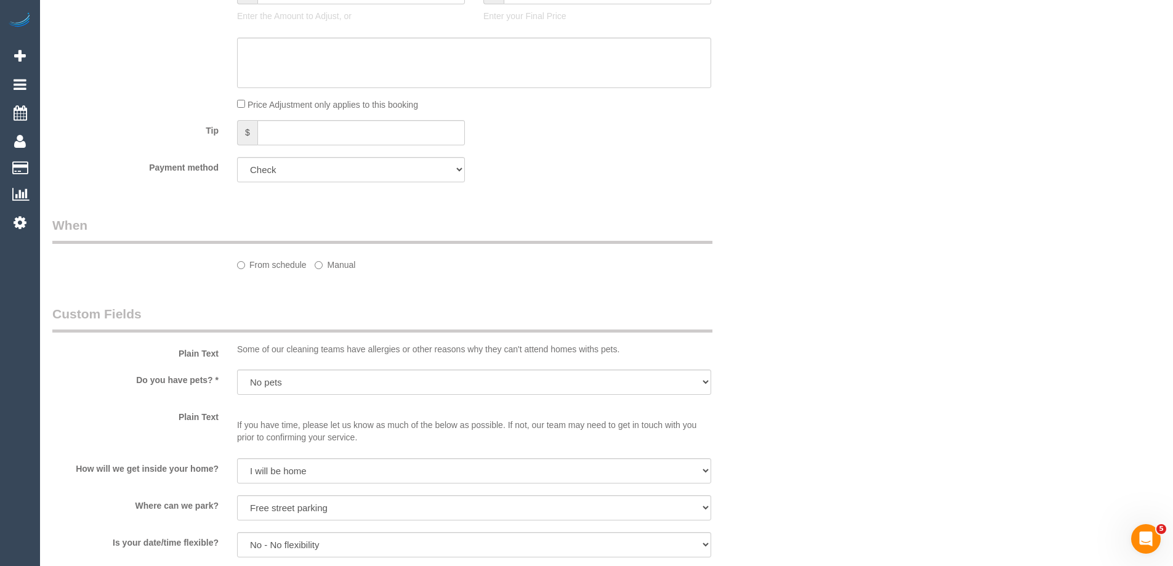
select select "object:1316"
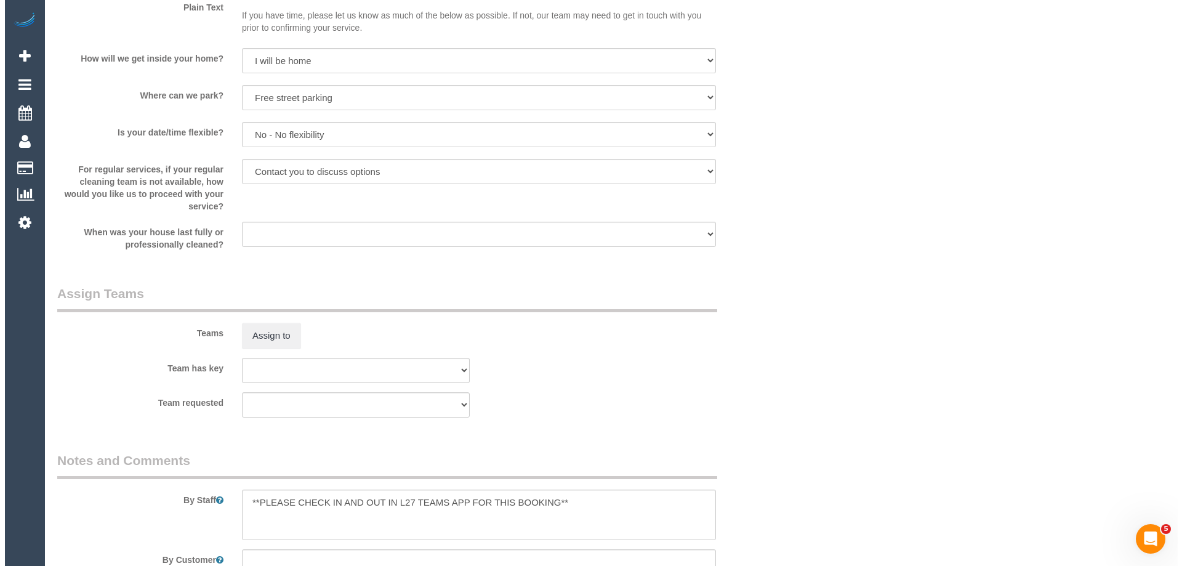
scroll to position [1459, 0]
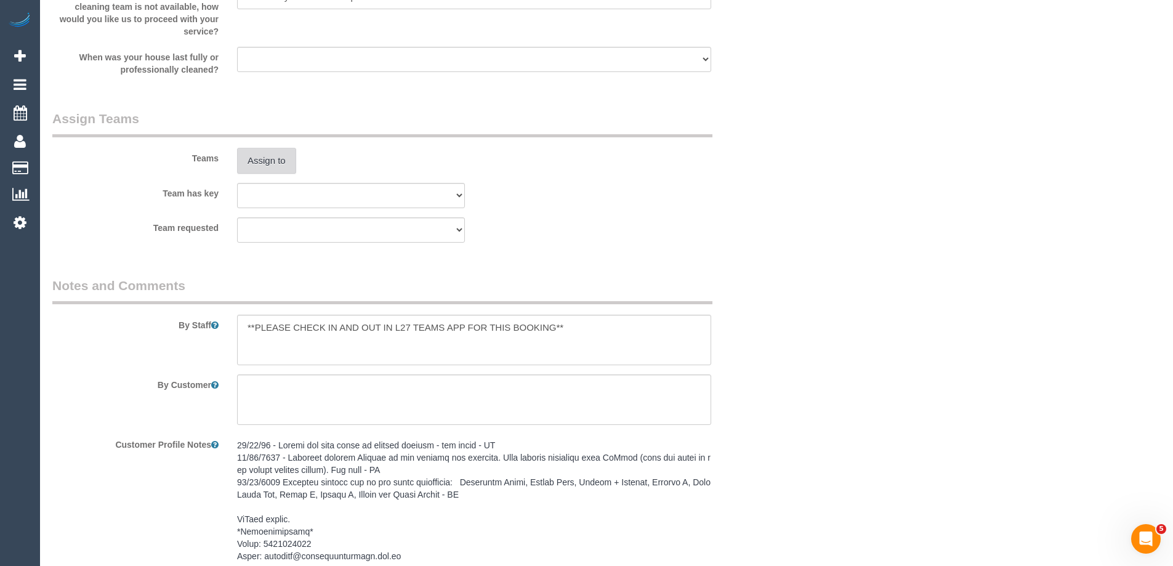
click at [276, 160] on button "Assign to" at bounding box center [266, 161] width 59 height 26
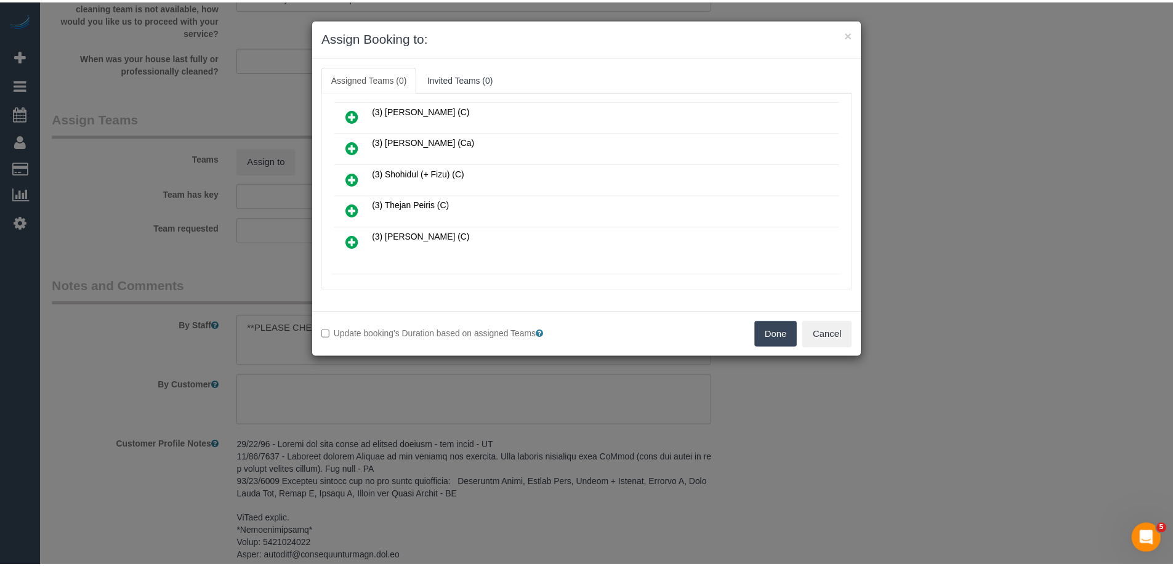
scroll to position [492, 0]
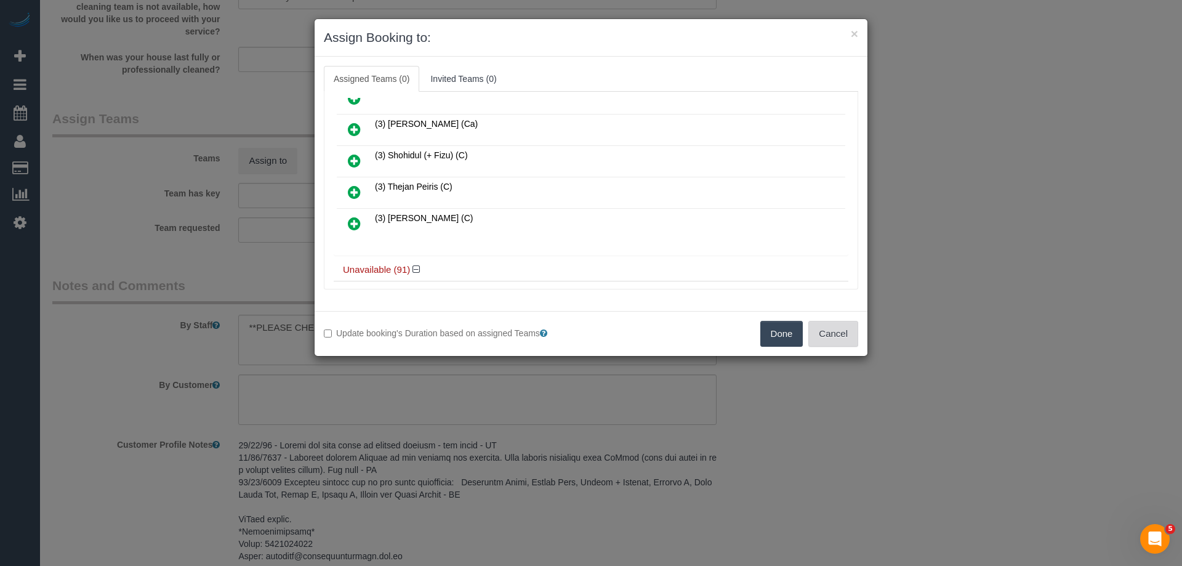
click at [851, 321] on button "Cancel" at bounding box center [833, 334] width 50 height 26
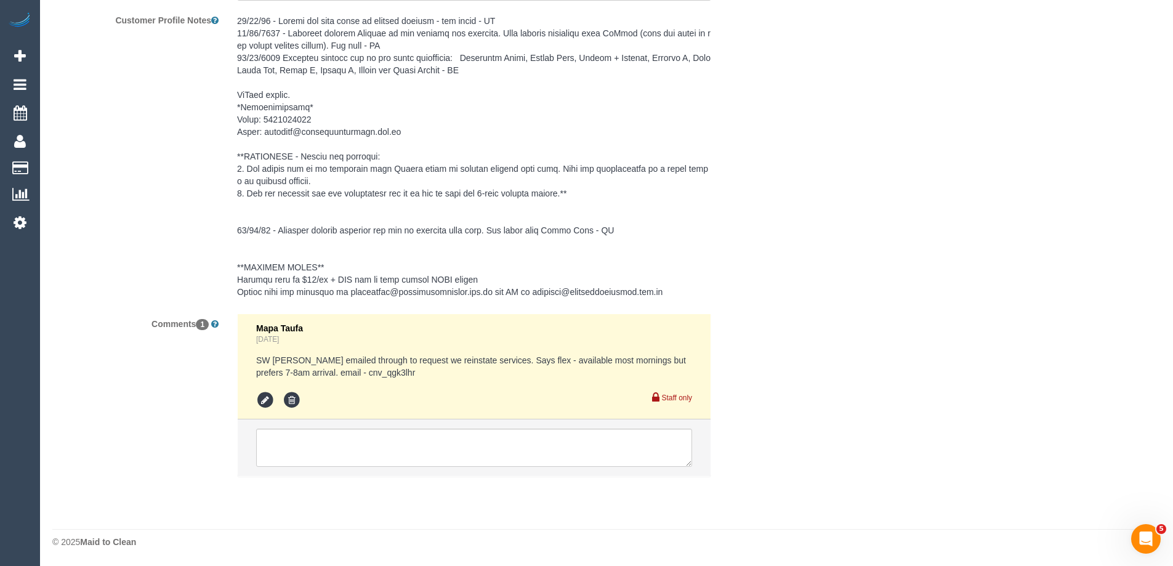
scroll to position [0, 0]
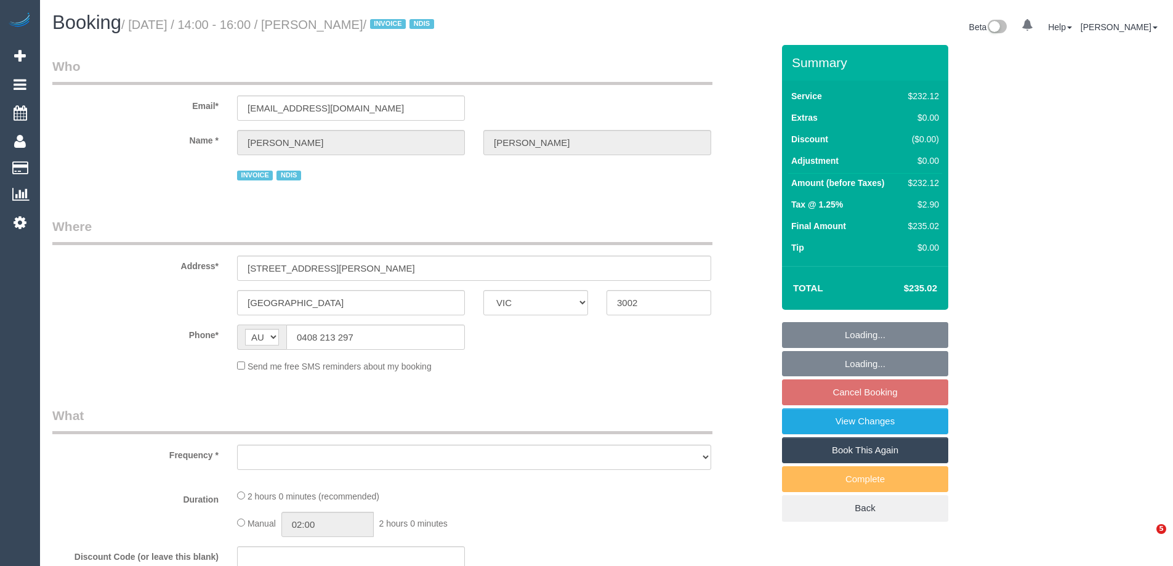
select select "VIC"
select select "object:540"
select select "2"
select select "number:28"
select select "number:14"
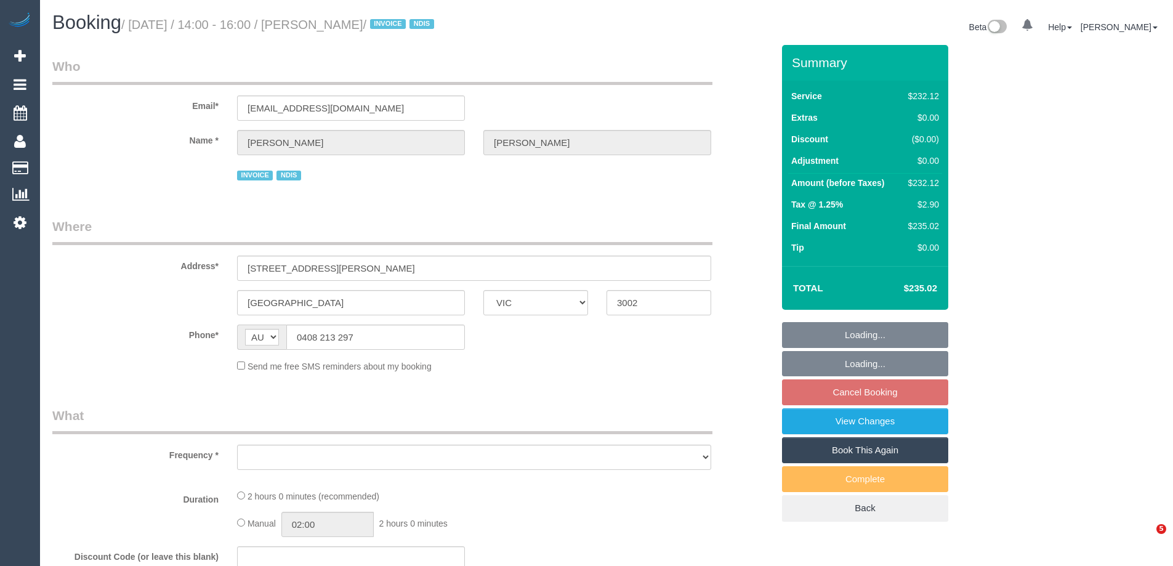
select select "number:19"
select select "number:23"
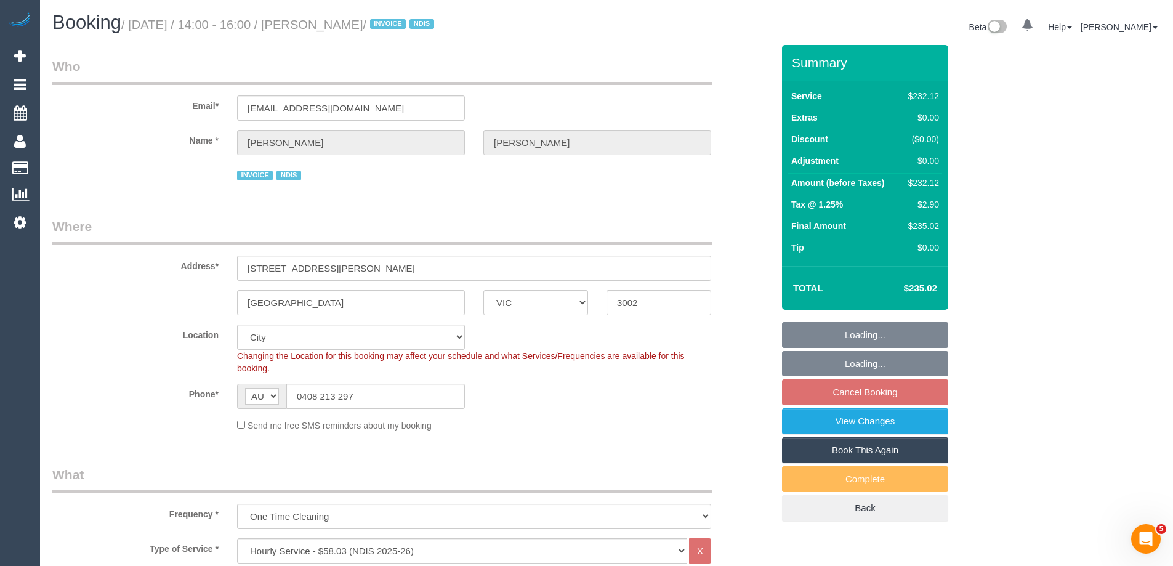
select select "object:1153"
select select "spot1"
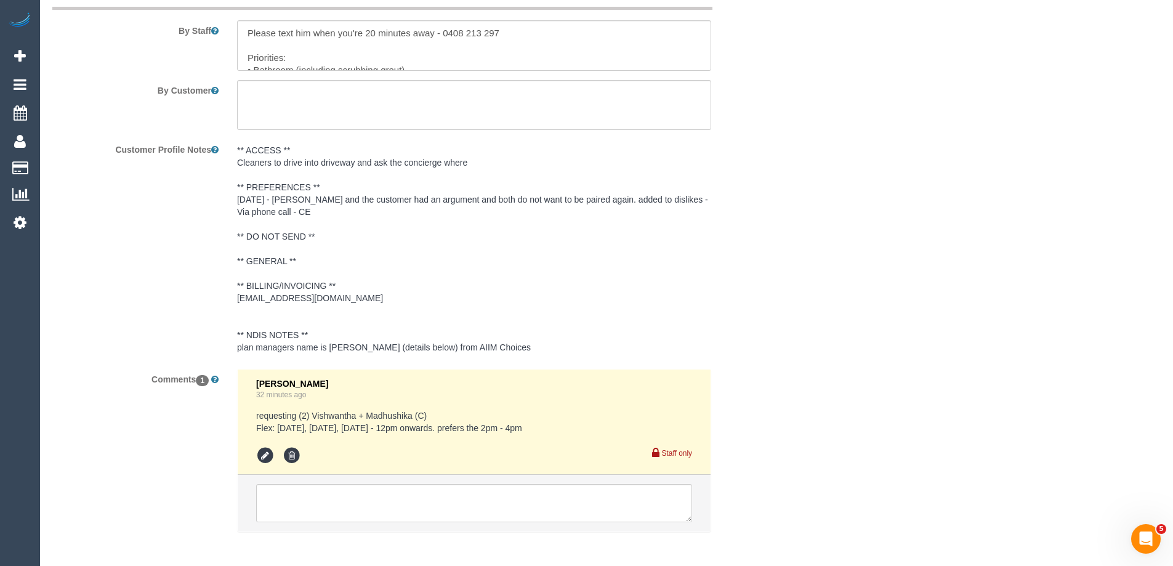
scroll to position [1727, 0]
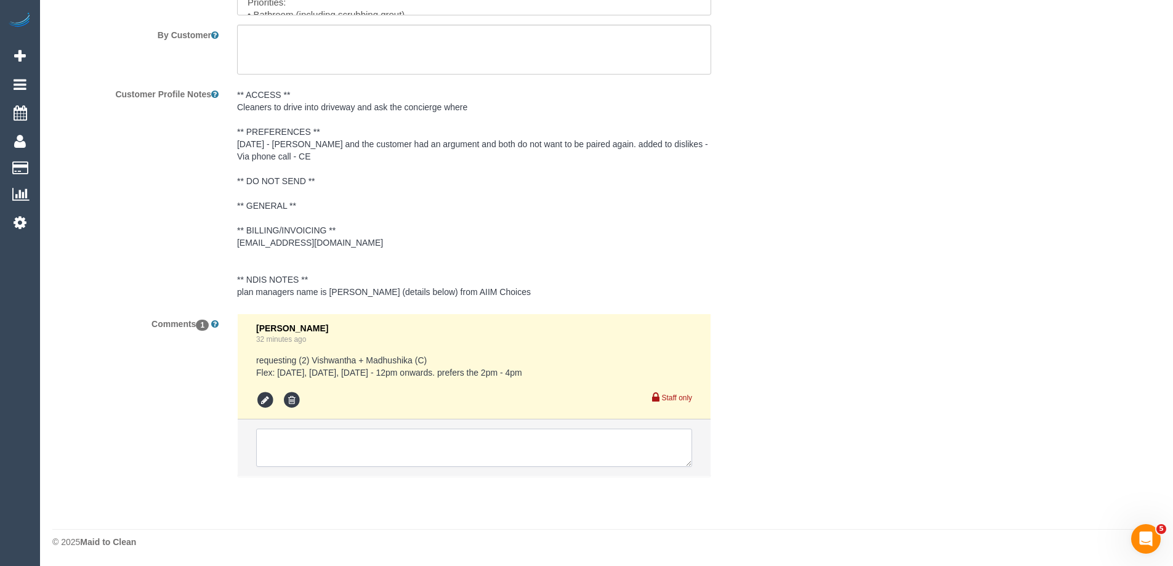
click at [276, 451] on textarea at bounding box center [474, 447] width 436 height 38
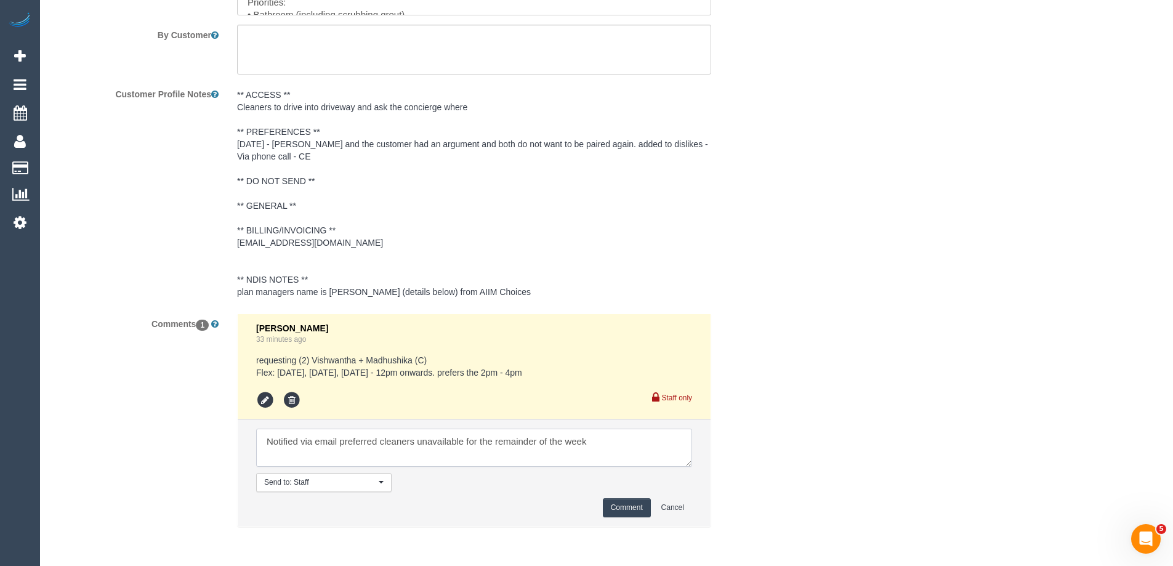
type textarea "Notified via email preferred cleaners unavailable for the remainder of the week"
click at [623, 511] on button "Comment" at bounding box center [627, 507] width 48 height 19
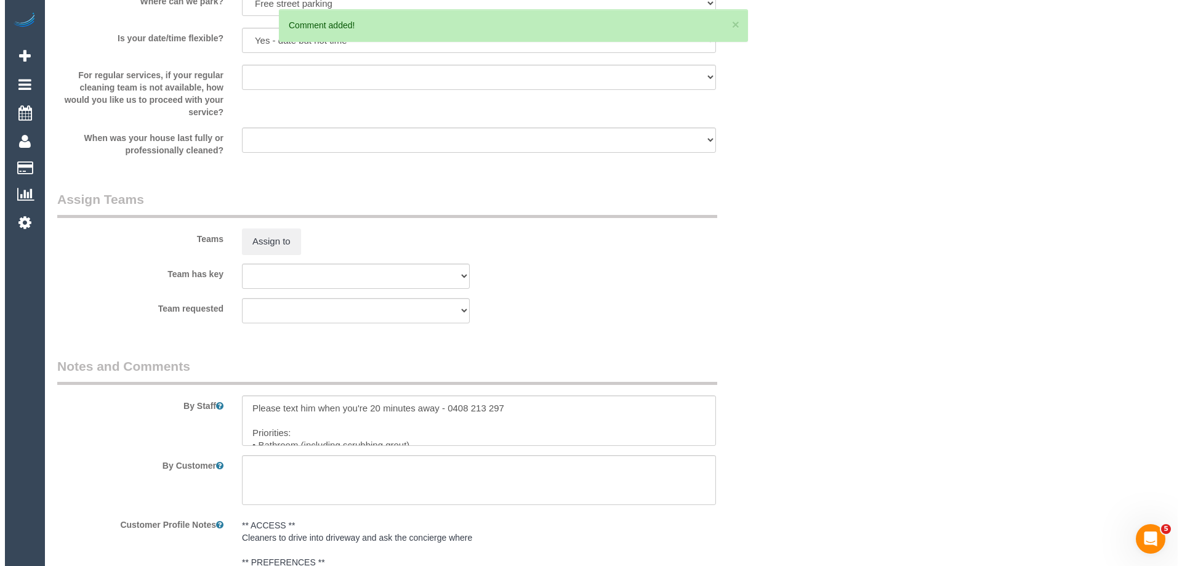
scroll to position [1296, 0]
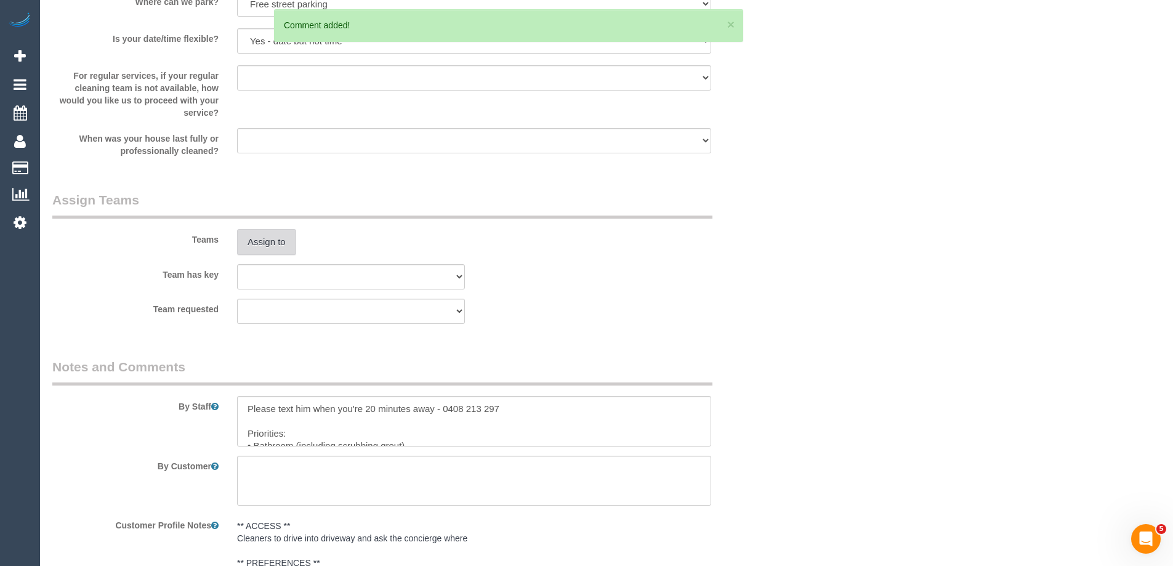
click at [270, 252] on button "Assign to" at bounding box center [266, 242] width 59 height 26
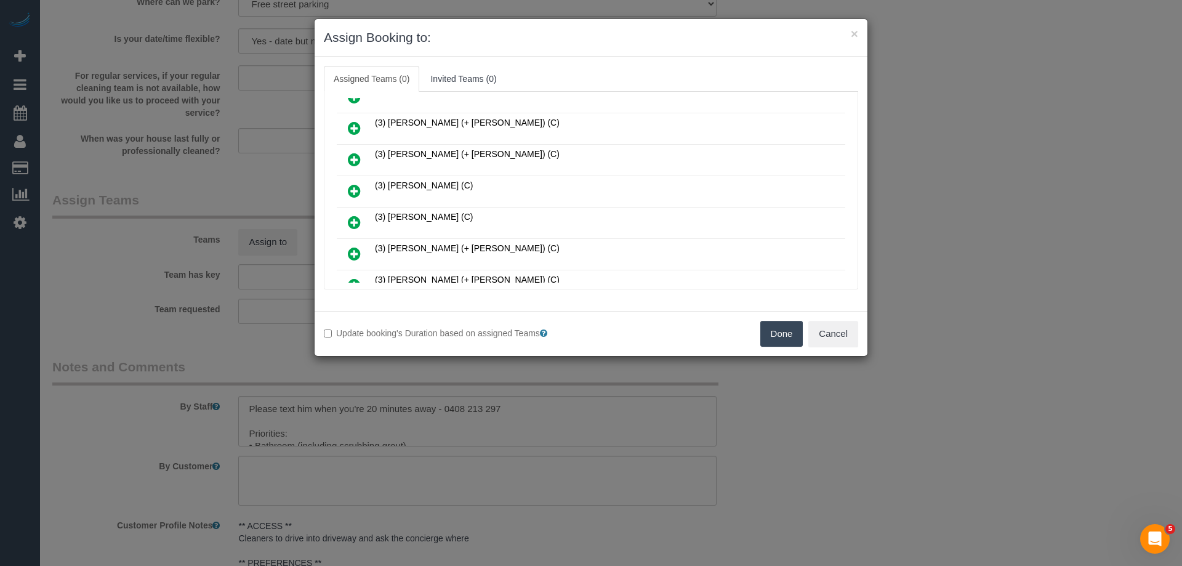
click at [351, 124] on icon at bounding box center [354, 128] width 13 height 15
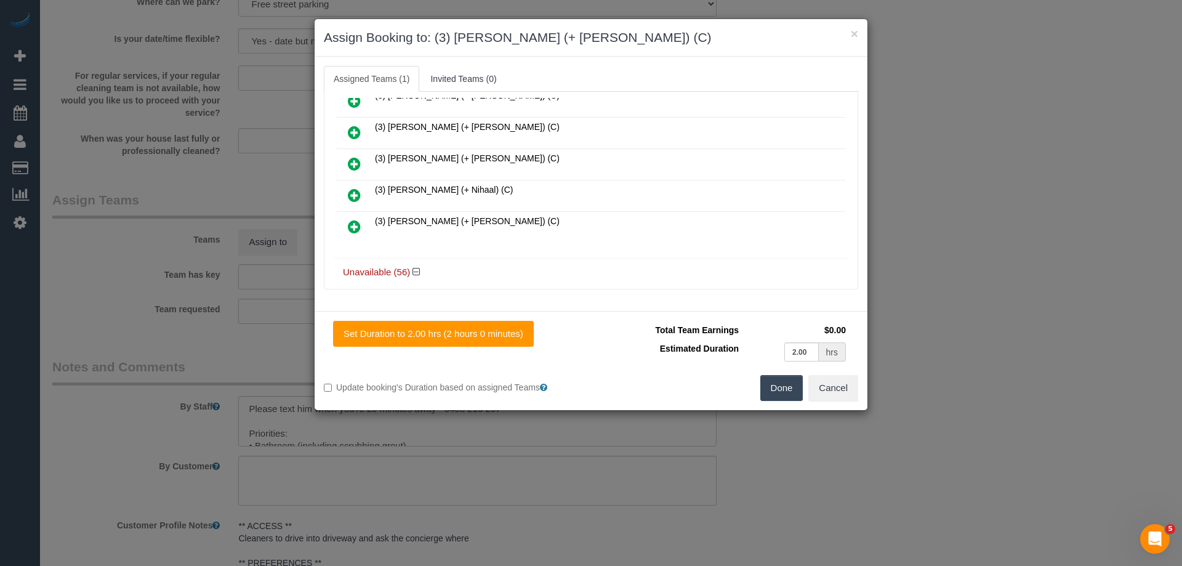
click at [353, 230] on icon at bounding box center [354, 226] width 13 height 15
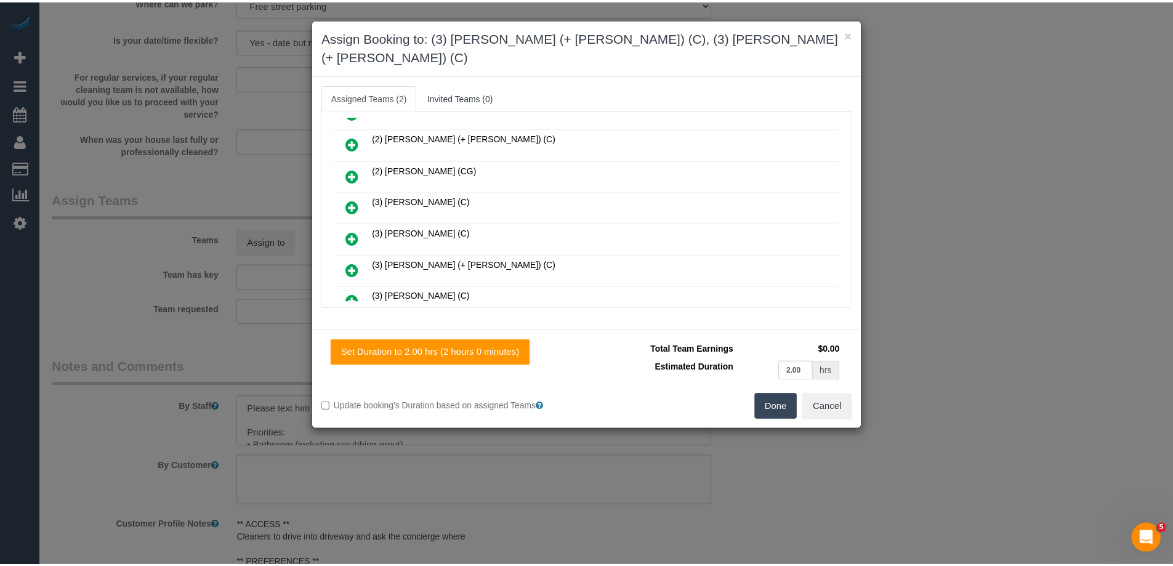
scroll to position [0, 0]
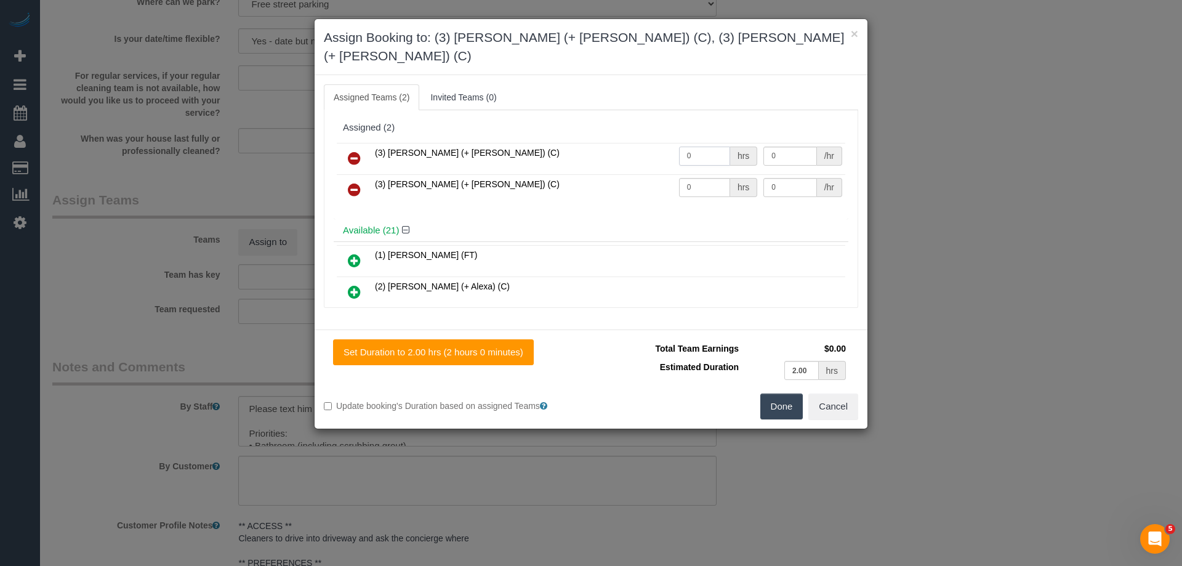
drag, startPoint x: 717, startPoint y: 132, endPoint x: 609, endPoint y: 127, distance: 108.5
click at [620, 143] on tr "(3) Cristian (+ Tania) (C) 0 hrs 0 /hr" at bounding box center [591, 158] width 508 height 31
type input "2"
drag, startPoint x: 706, startPoint y: 172, endPoint x: 528, endPoint y: 170, distance: 177.9
click at [528, 174] on tr "(3) Tania (+ Cristian) (C) 0 hrs 0 /hr" at bounding box center [591, 189] width 508 height 31
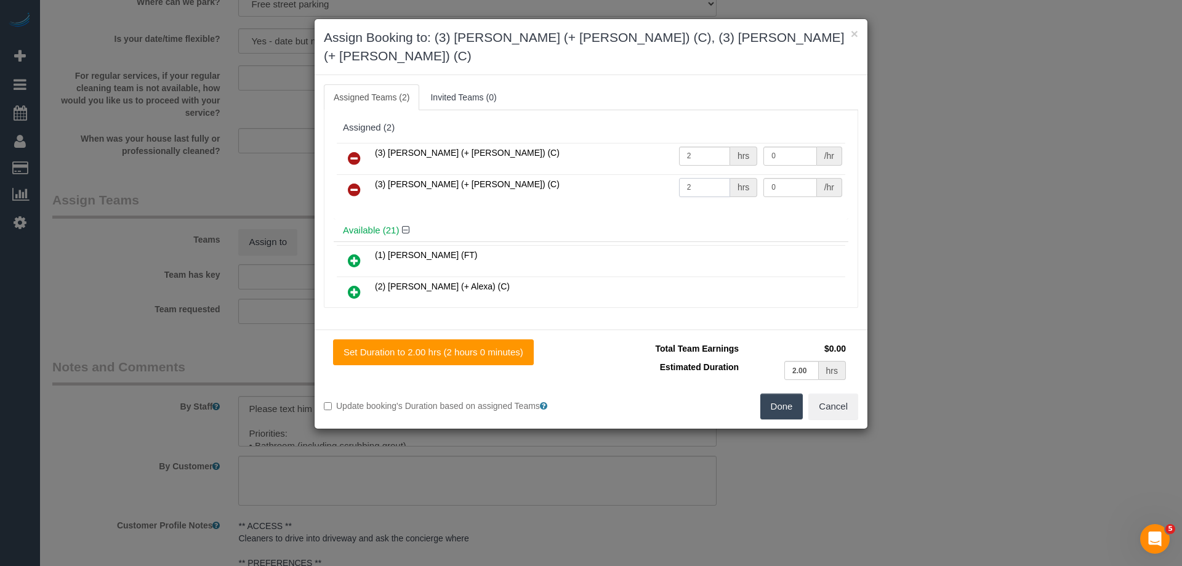
type input "2"
drag, startPoint x: 766, startPoint y: 167, endPoint x: 693, endPoint y: 170, distance: 73.3
click at [698, 174] on tr "(3) Tania (+ Cristian) (C) 2 hrs 0 /hr" at bounding box center [591, 189] width 508 height 31
drag, startPoint x: 772, startPoint y: 171, endPoint x: 664, endPoint y: 166, distance: 108.5
click at [667, 174] on tr "(3) Tania (+ Cristian) (C) 2 hrs 5 /hr" at bounding box center [591, 189] width 508 height 31
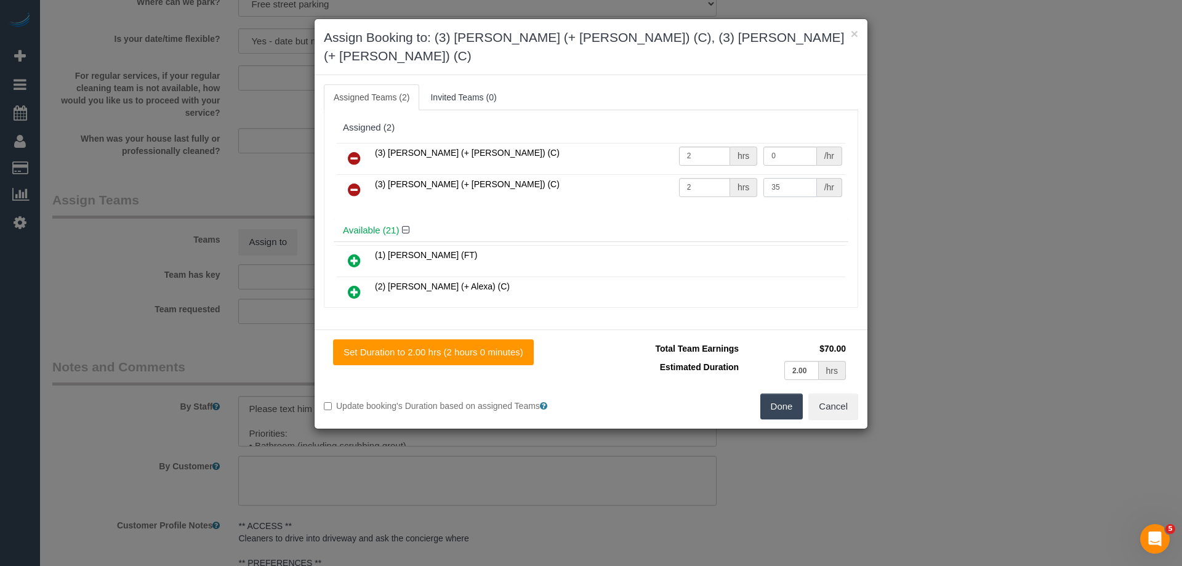
type input "35"
click at [608, 143] on tr "(3) Cristian (+ Tania) (C) 2 hrs 0 /hr" at bounding box center [591, 158] width 508 height 31
type input "35"
click at [783, 393] on button "Done" at bounding box center [781, 406] width 43 height 26
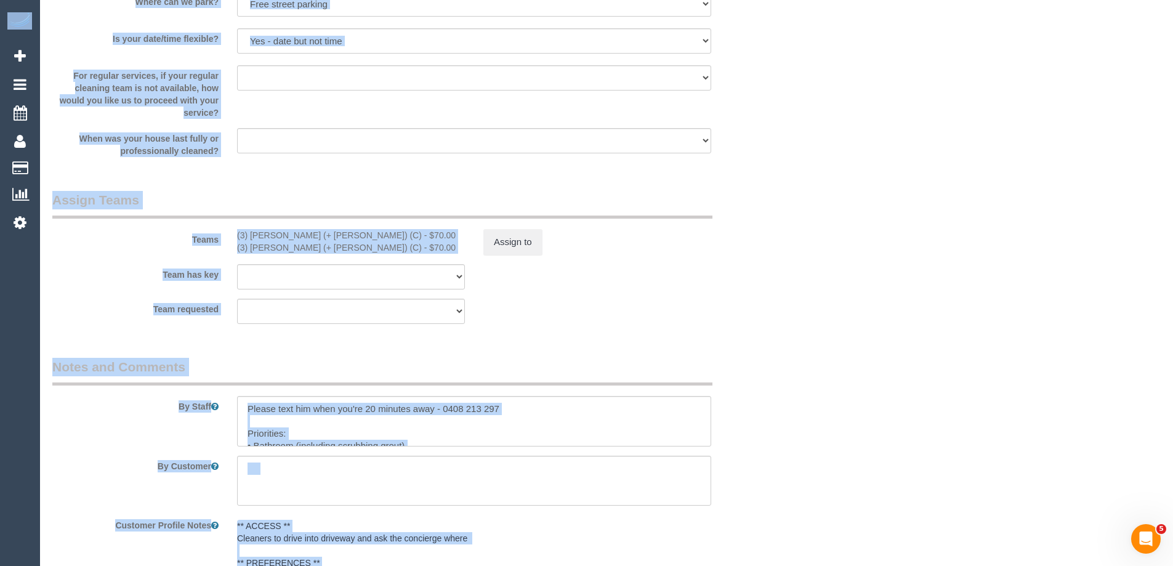
scroll to position [1176, 0]
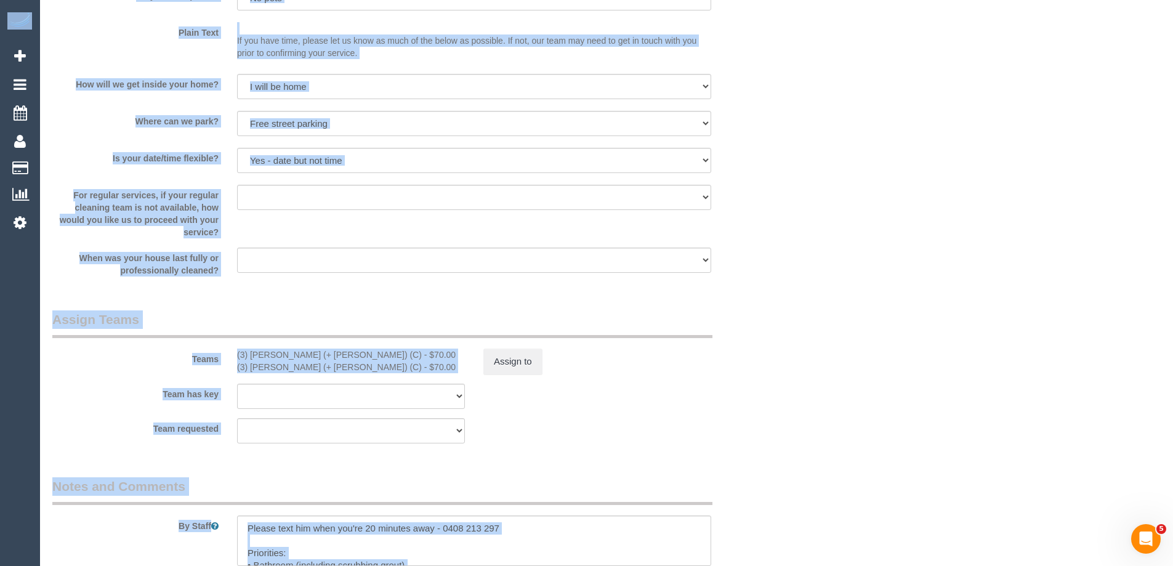
drag, startPoint x: 1172, startPoint y: 419, endPoint x: 1177, endPoint y: -8, distance: 427.3
click at [844, 161] on div "Who Email* tomgilbert1@icloud.com Name * Tom Gilbert INVOICE NDIS Where Address…" at bounding box center [606, 16] width 1108 height 2297
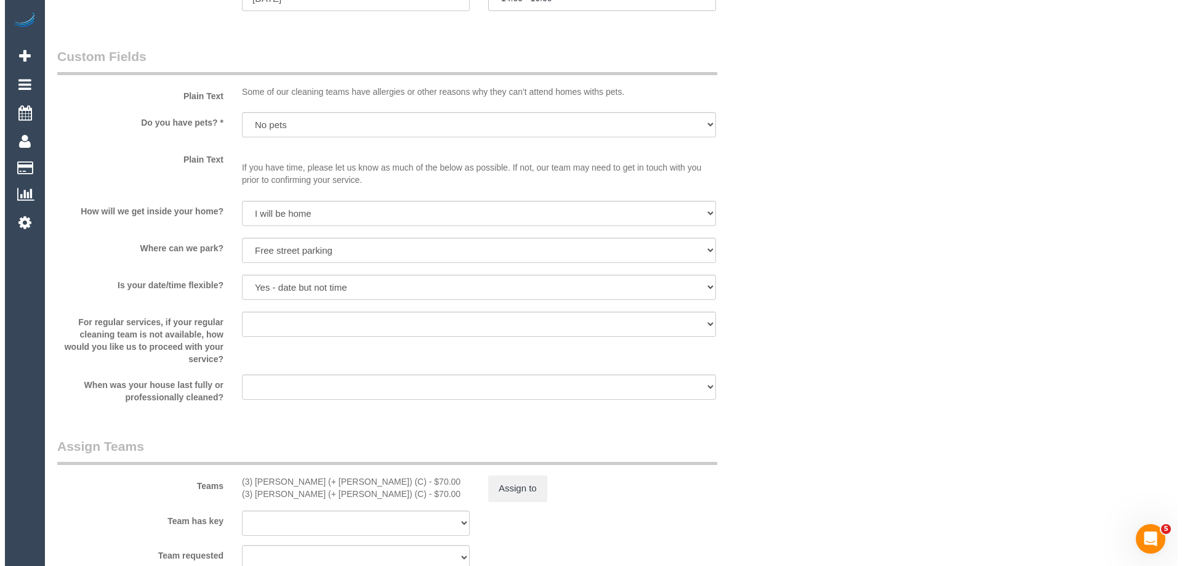
scroll to position [0, 0]
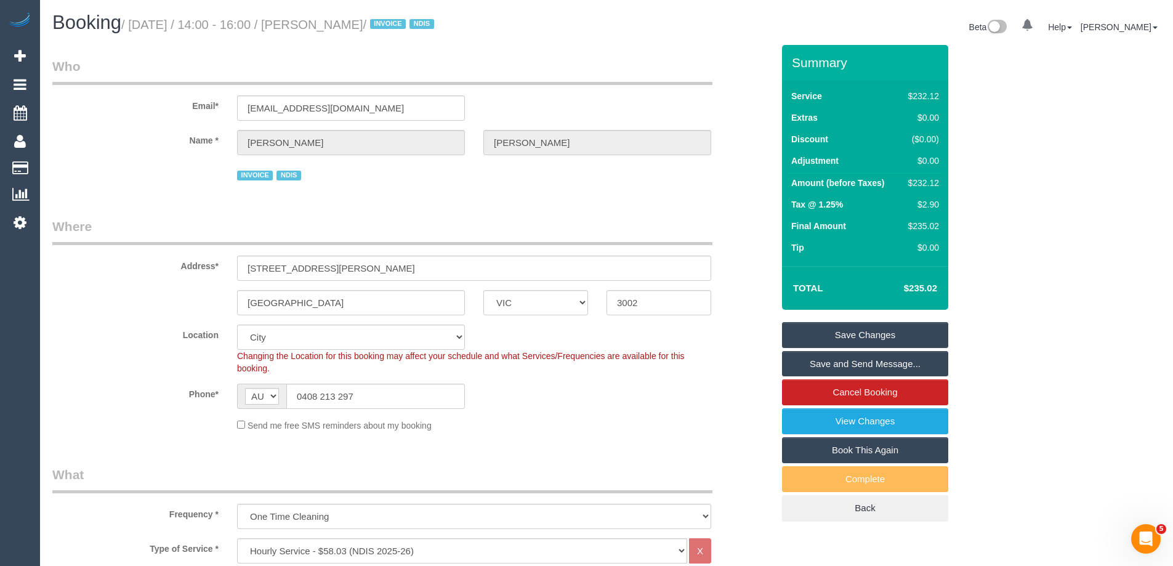
drag, startPoint x: 404, startPoint y: 21, endPoint x: 341, endPoint y: 21, distance: 62.8
click at [341, 21] on small "/ September 25, 2025 / 14:00 - 16:00 / Tom Gilbert / INVOICE NDIS" at bounding box center [279, 25] width 316 height 14
copy small "Tom Gilbert"
click at [818, 333] on link "Save Changes" at bounding box center [865, 335] width 166 height 26
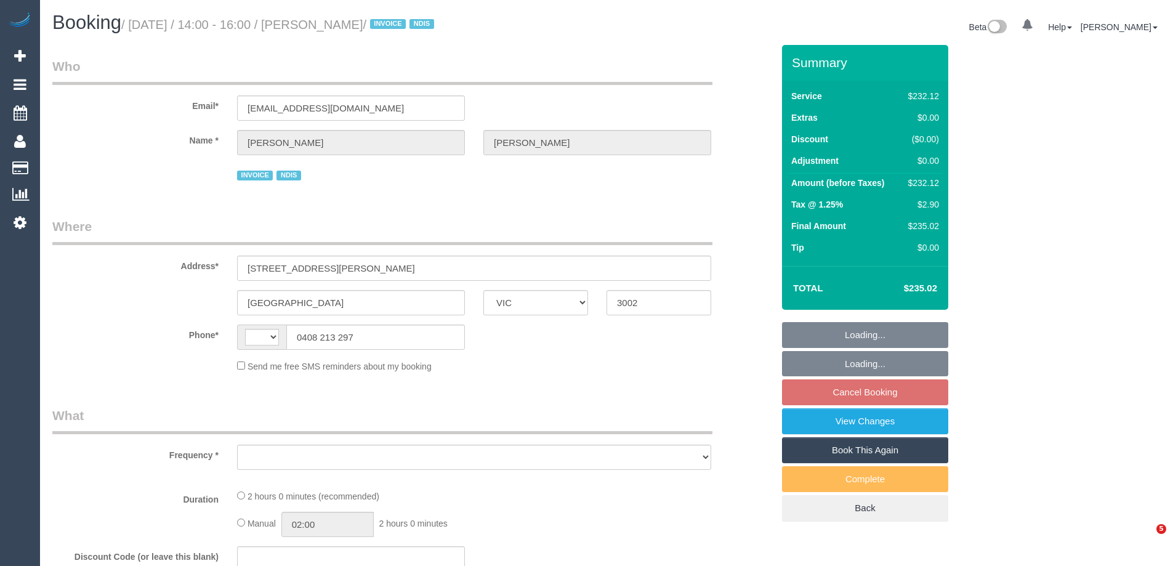
select select "VIC"
select select "string:AU"
select select "object:568"
select select "2"
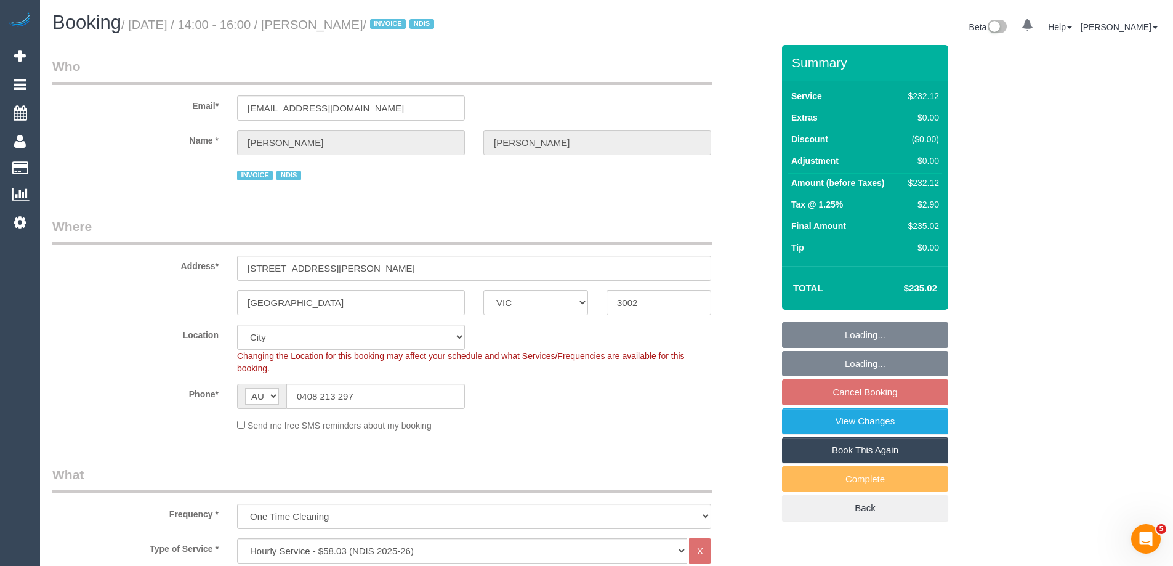
select select "number:28"
select select "number:14"
select select "number:19"
select select "number:23"
select select "object:1185"
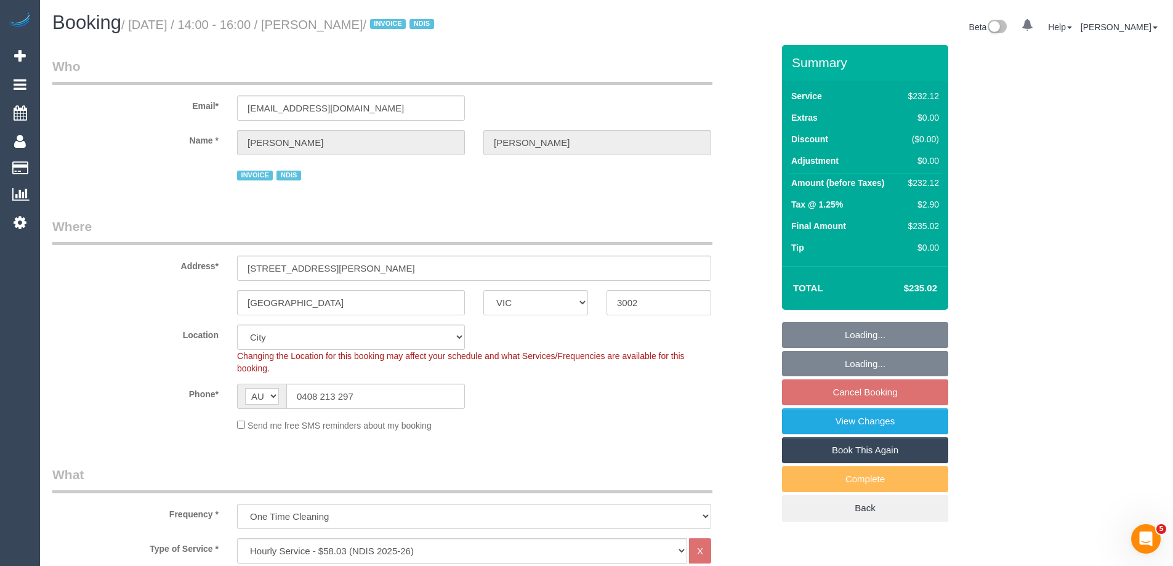
select select "spot1"
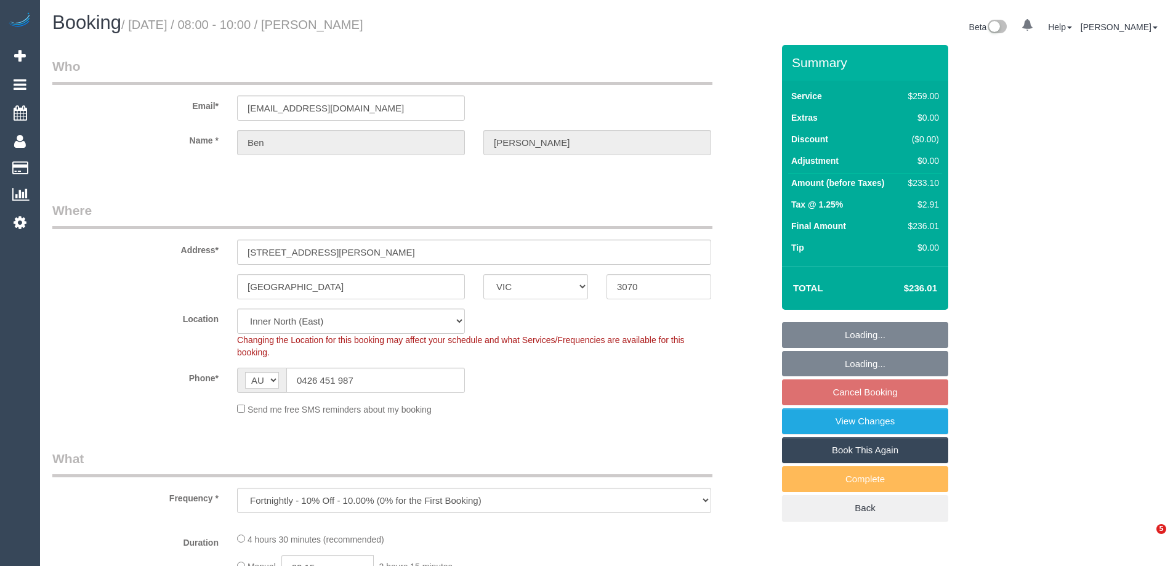
select select "VIC"
select select "number:30"
select select "number:14"
select select "number:19"
select select "number:25"
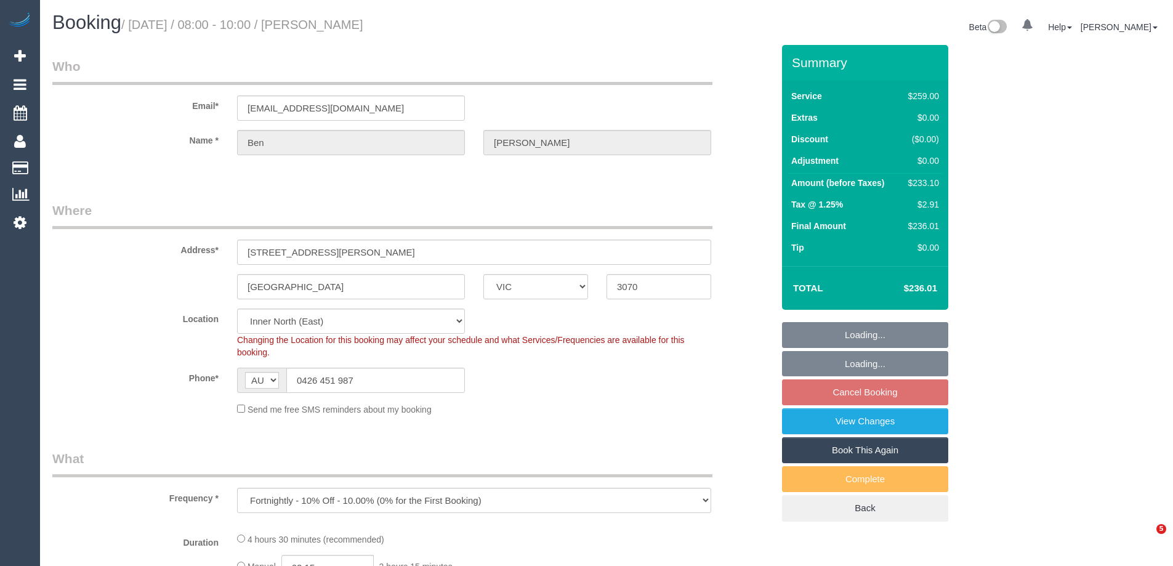
select select "number:34"
select select "number:13"
select select "object:696"
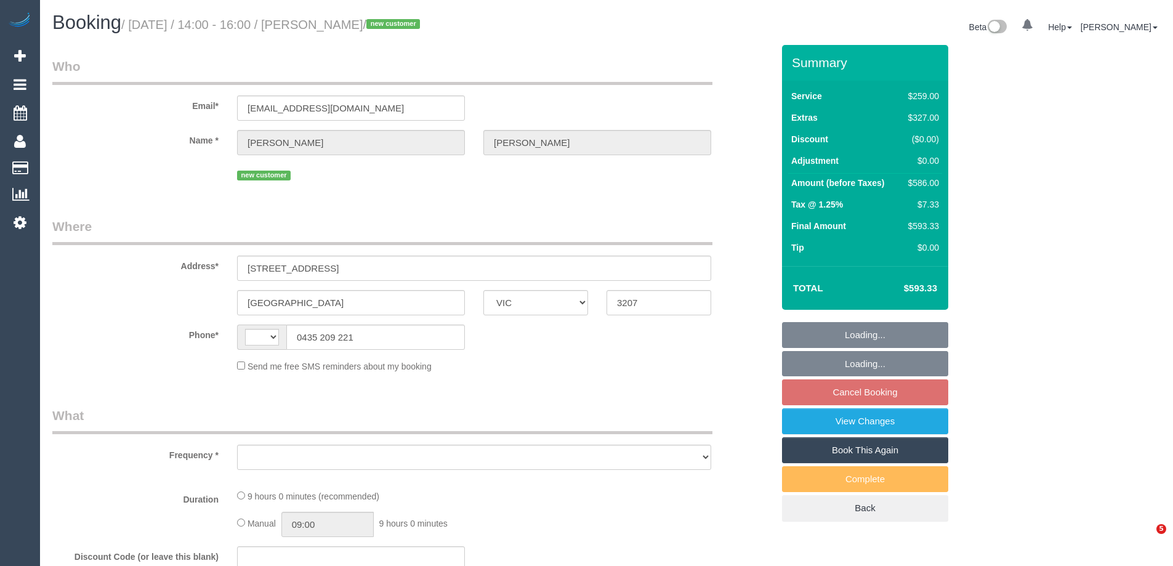
select select "VIC"
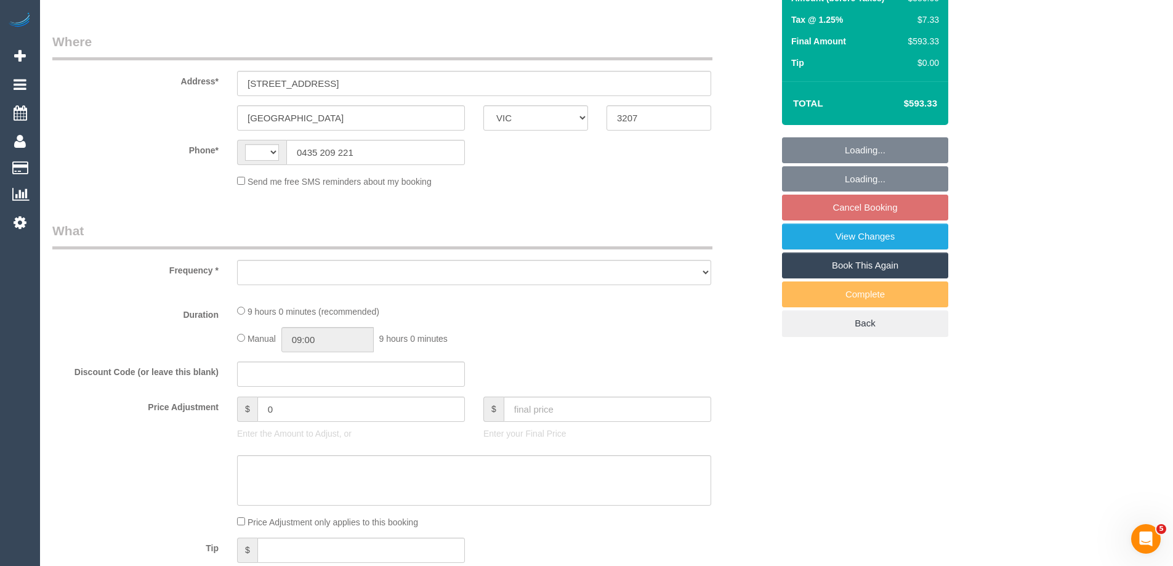
select select "string:AU"
select select "object:531"
select select "string:stripe-pm_1S7A982GScqysDRVX36nG5tO"
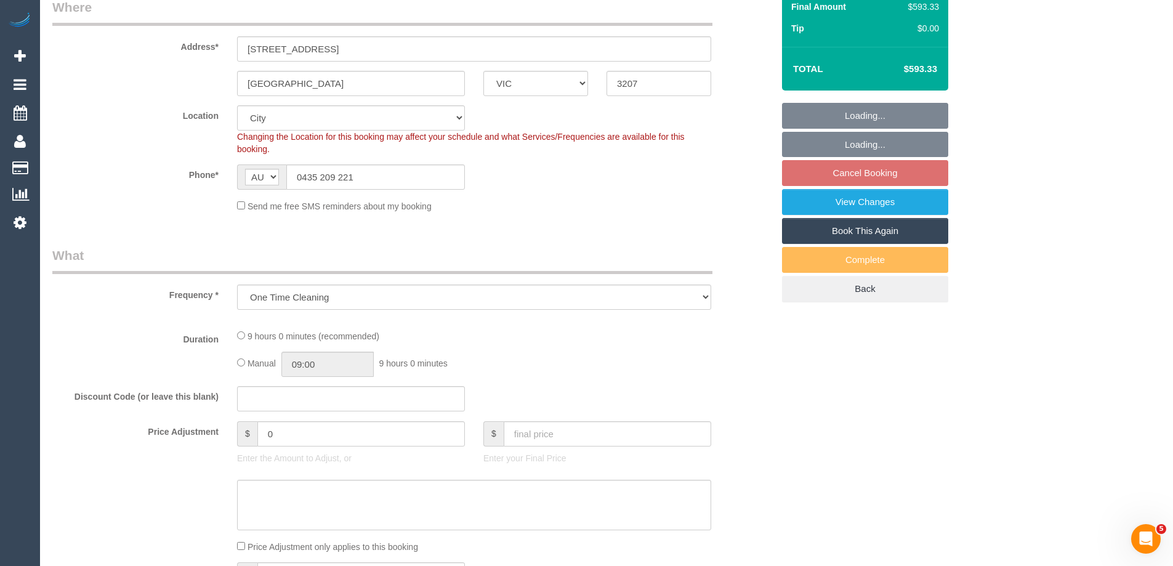
select select "object:634"
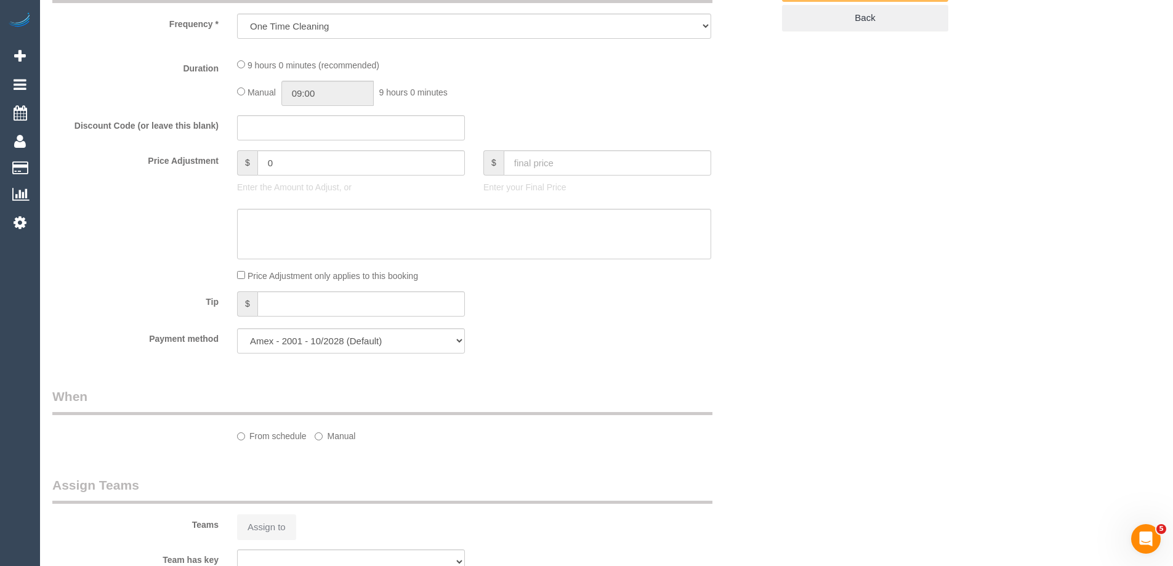
select select "number:28"
select select "number:14"
select select "number:19"
select select "number:24"
select select "number:26"
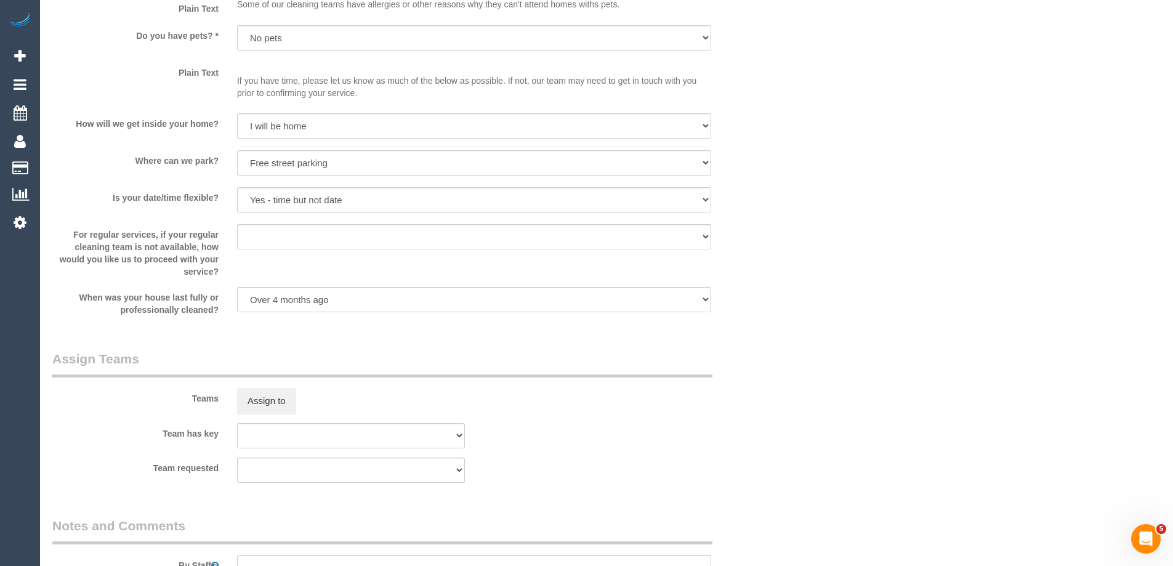
scroll to position [1883, 0]
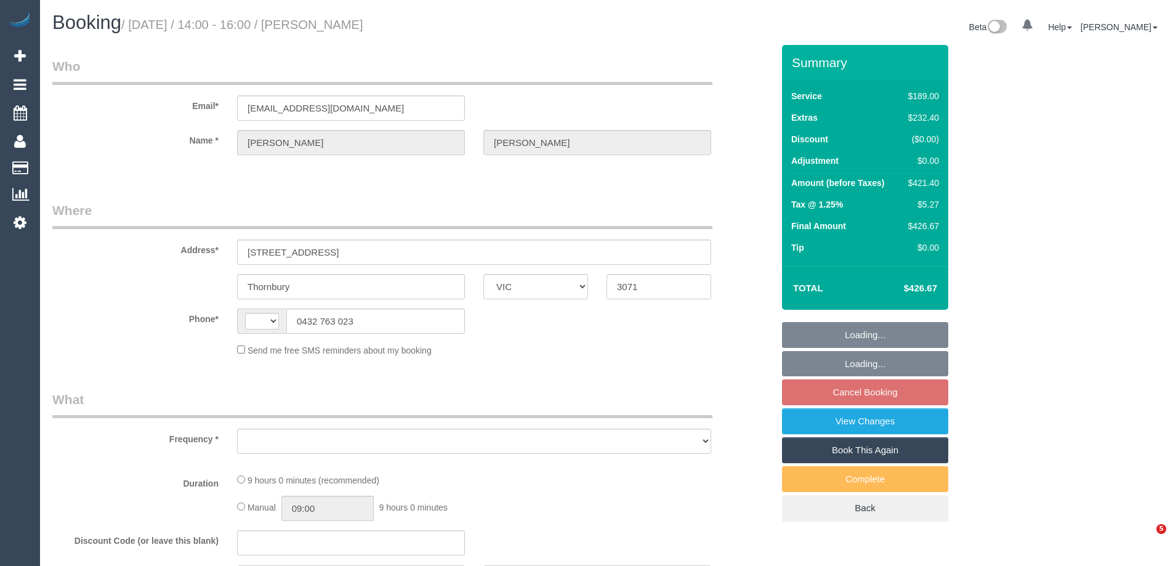
select select "VIC"
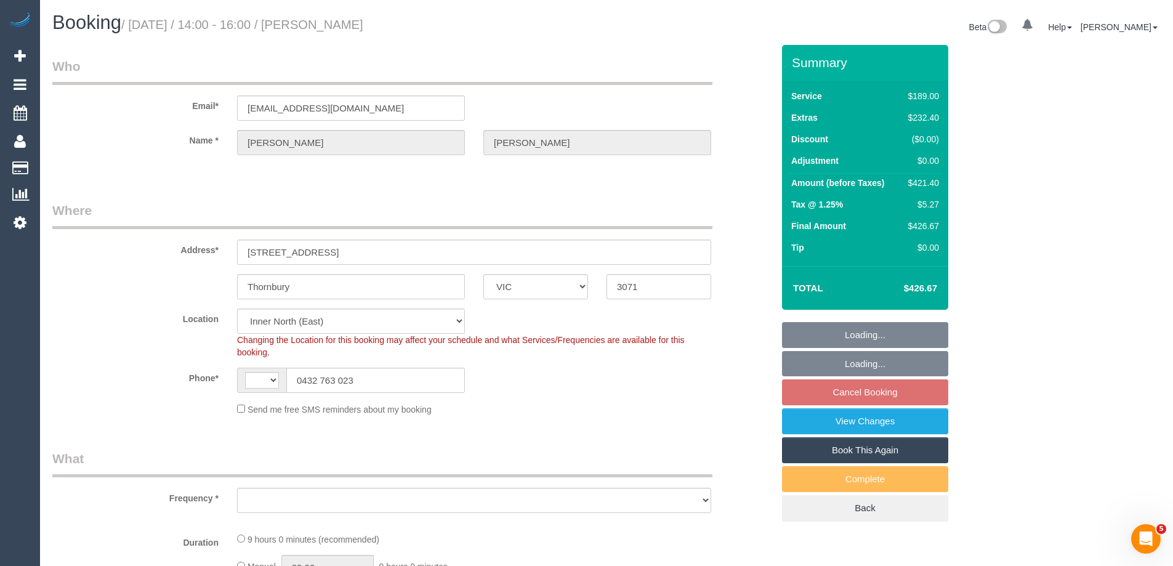
select select "string:AU"
select select "string:stripe-pm_1S8XEy2GScqysDRVccLl2nMb"
select select "object:641"
select select "number:29"
select select "number:14"
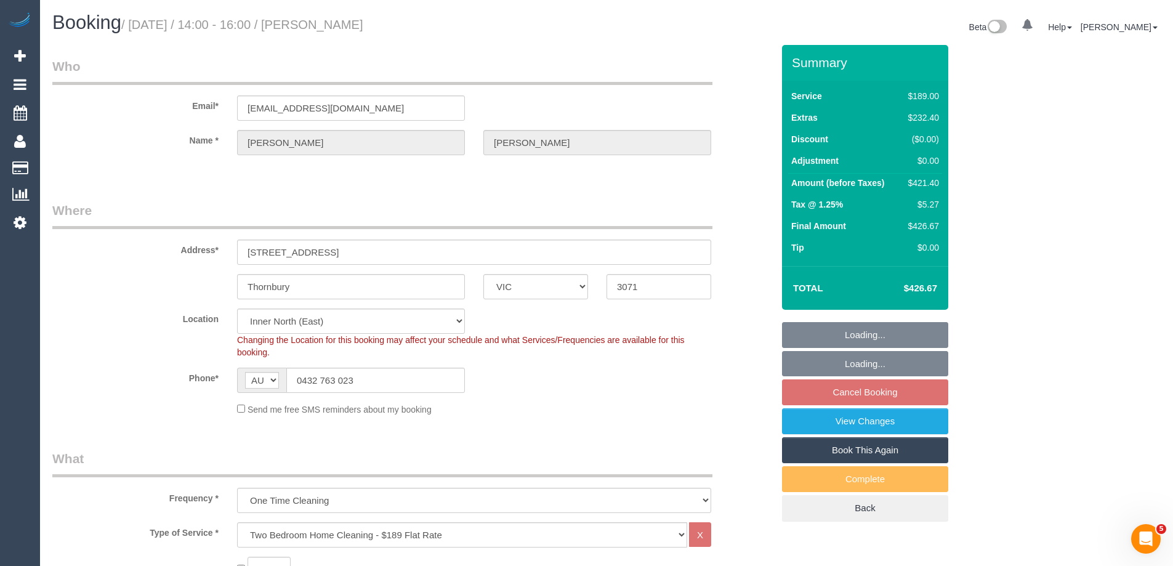
select select "number:18"
select select "number:36"
select select "number:13"
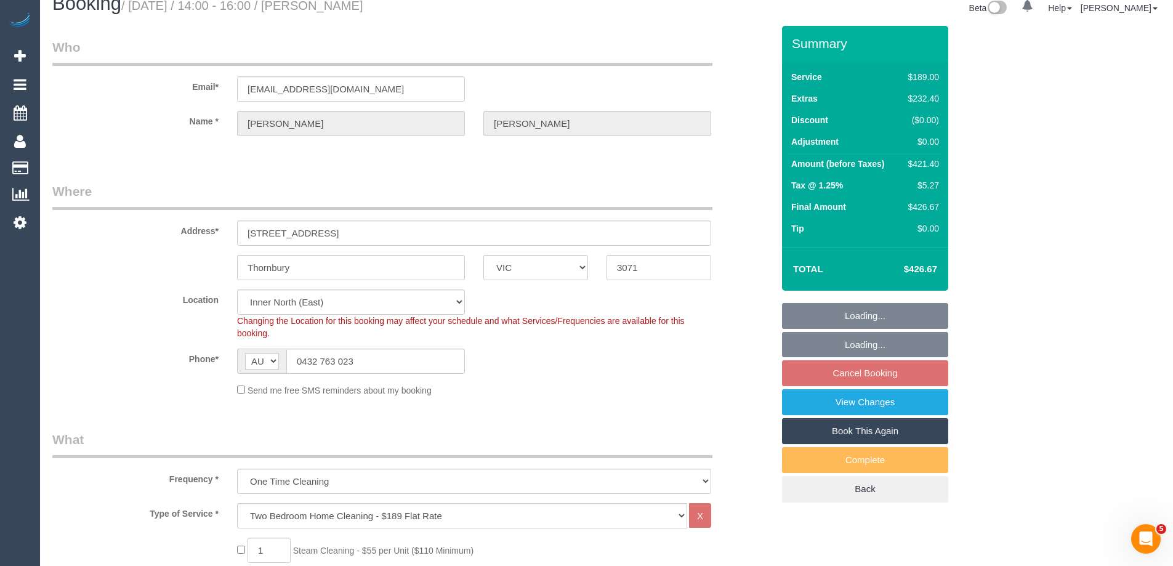
select select "object:1608"
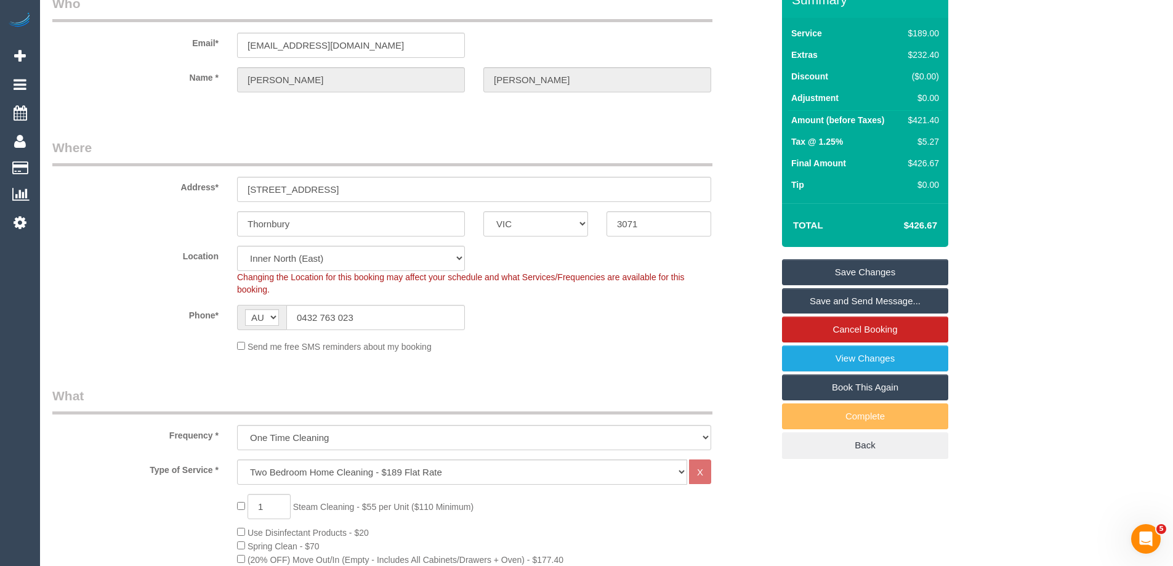
scroll to position [6, 0]
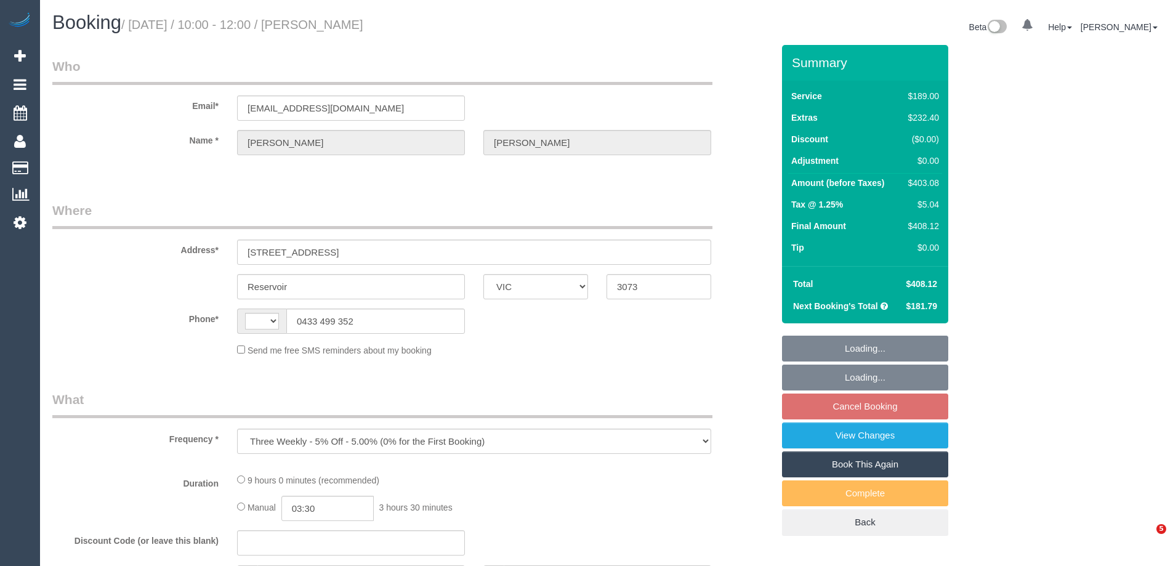
select select "VIC"
select select "string:stripe-pm_1Mk0lF2GScqysDRVSA2wfvIK"
select select "number:27"
select select "number:14"
select select "number:21"
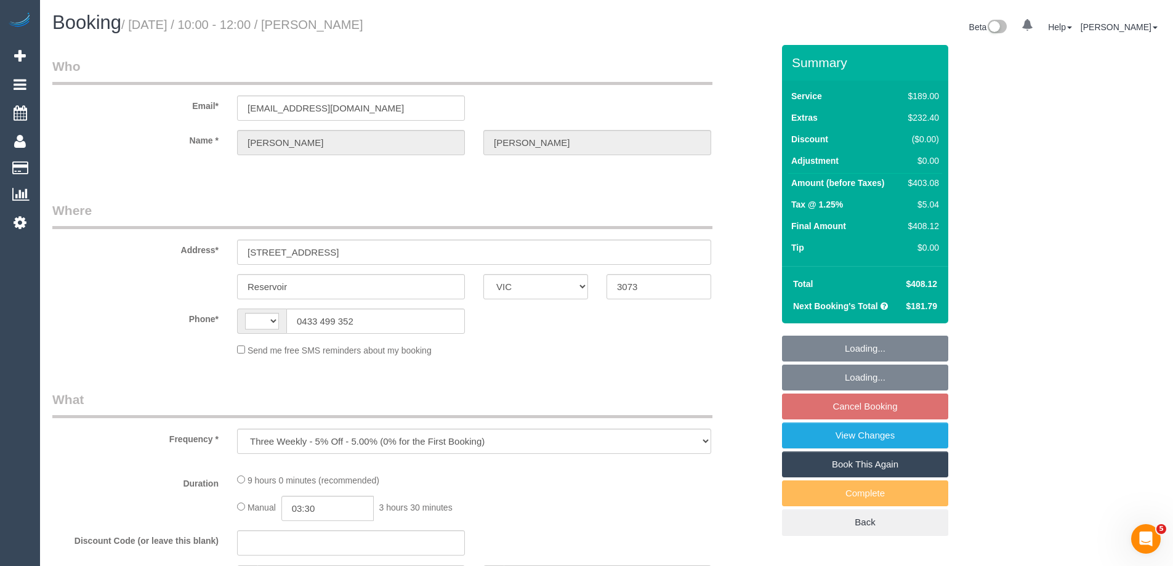
select select "number:36"
select select "number:35"
select select "number:12"
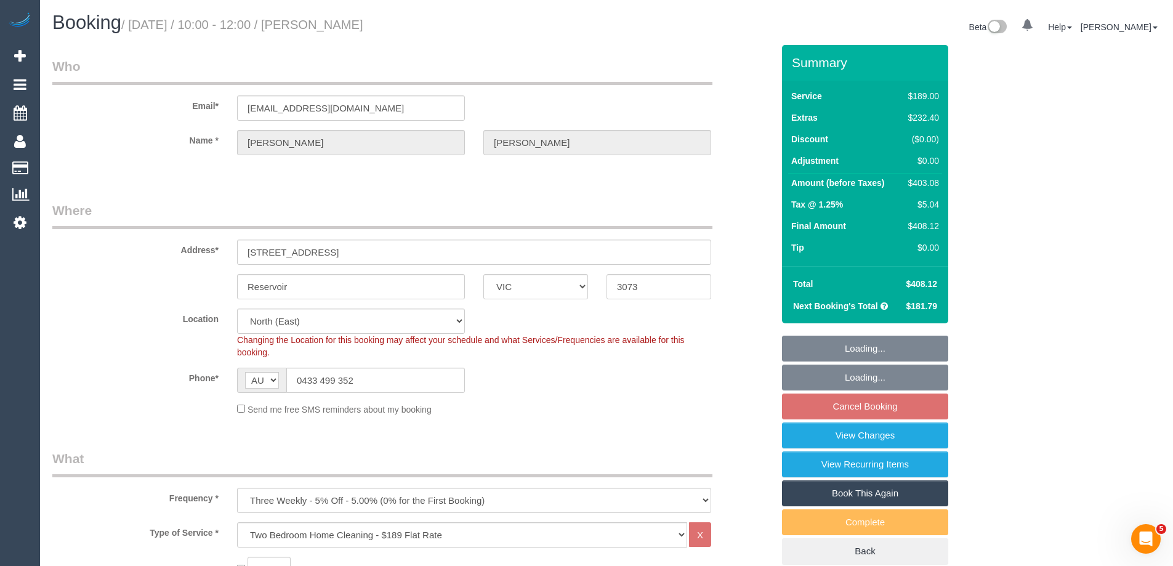
select select "string:AU"
select select "object:1441"
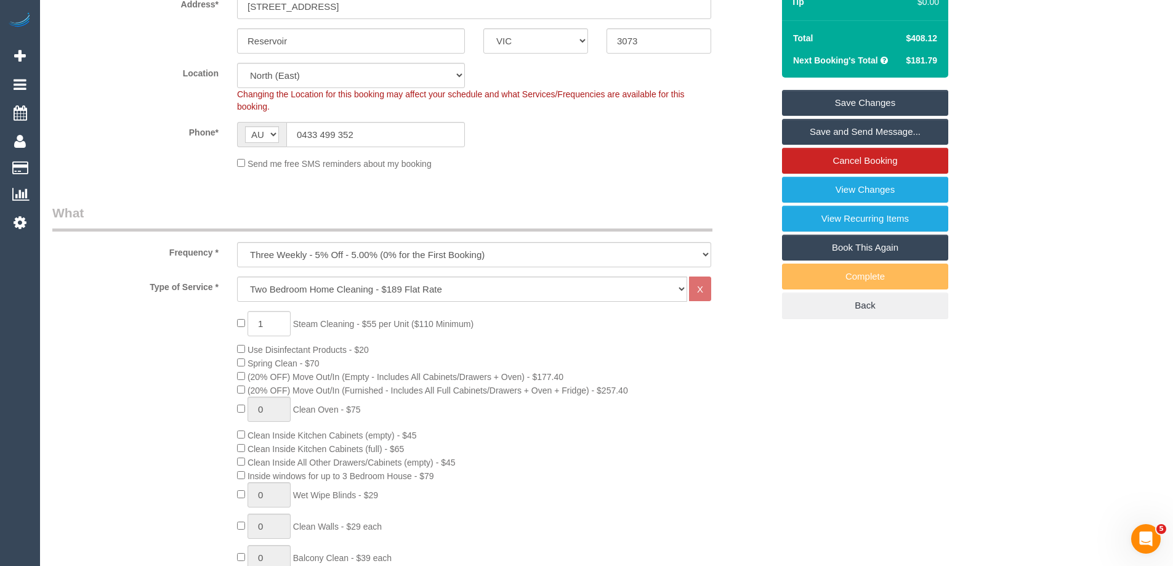
scroll to position [246, 0]
drag, startPoint x: 270, startPoint y: 324, endPoint x: 253, endPoint y: 322, distance: 17.4
click at [253, 322] on input "1" at bounding box center [268, 322] width 43 height 25
type input "4"
click at [441, 337] on div "4 Steam Cleaning - $55 per Unit ($110 Minimum) Use Disinfectant Products - $20 …" at bounding box center [505, 526] width 554 height 432
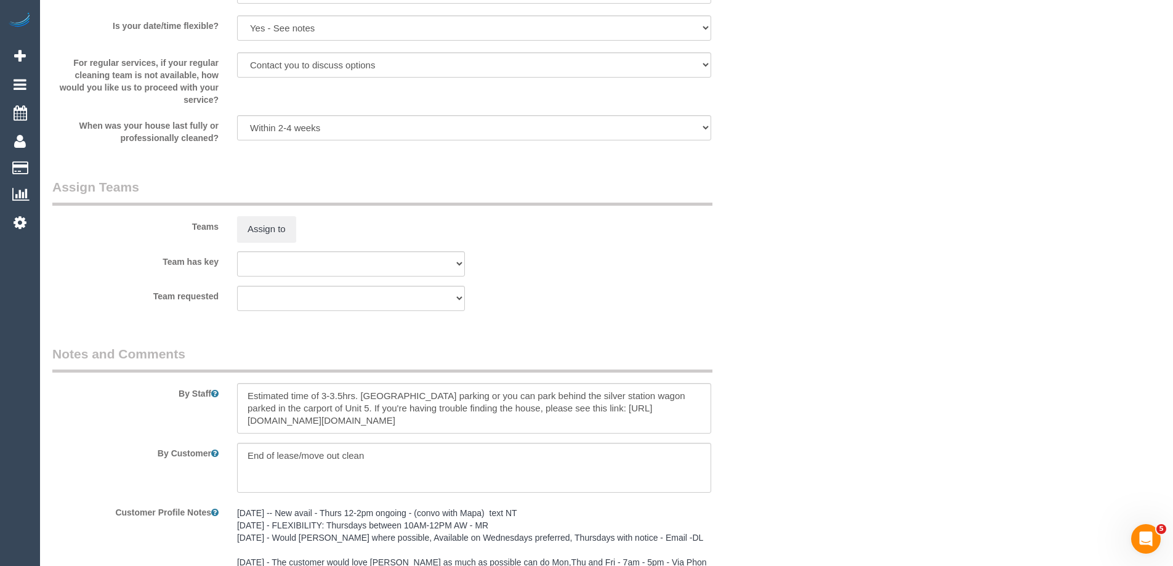
scroll to position [1785, 0]
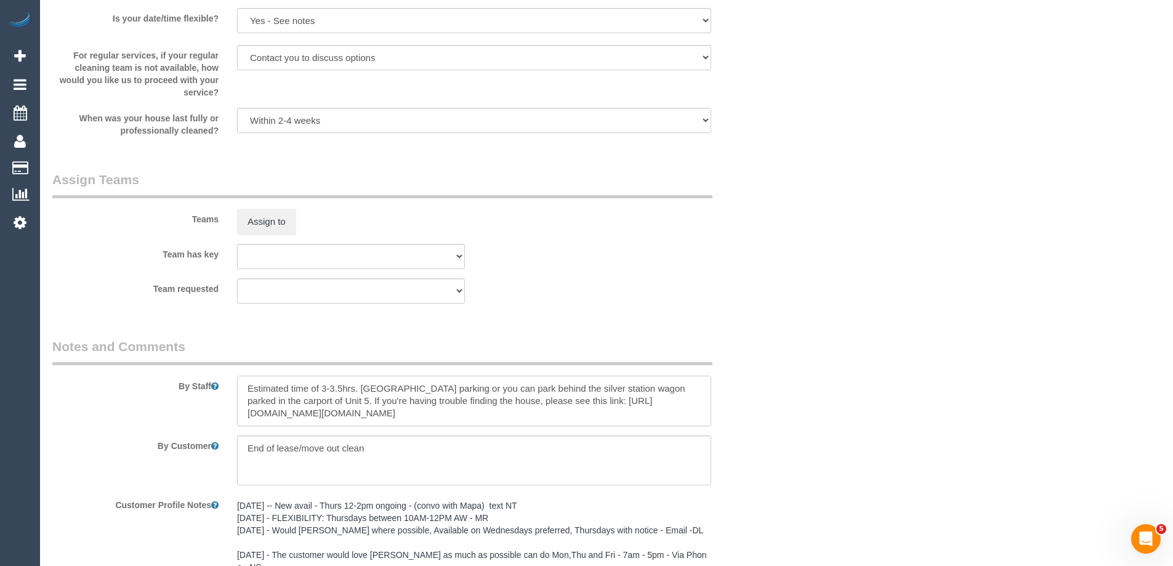
drag, startPoint x: 345, startPoint y: 386, endPoint x: 323, endPoint y: 387, distance: 22.2
click at [323, 387] on textarea at bounding box center [474, 401] width 474 height 50
click at [454, 386] on textarea at bounding box center [474, 401] width 474 height 50
paste textarea "1x study downstairs, 1x staircase, 1x small landing at top of stairs, 1x bedroo…"
click at [454, 388] on textarea at bounding box center [474, 401] width 474 height 50
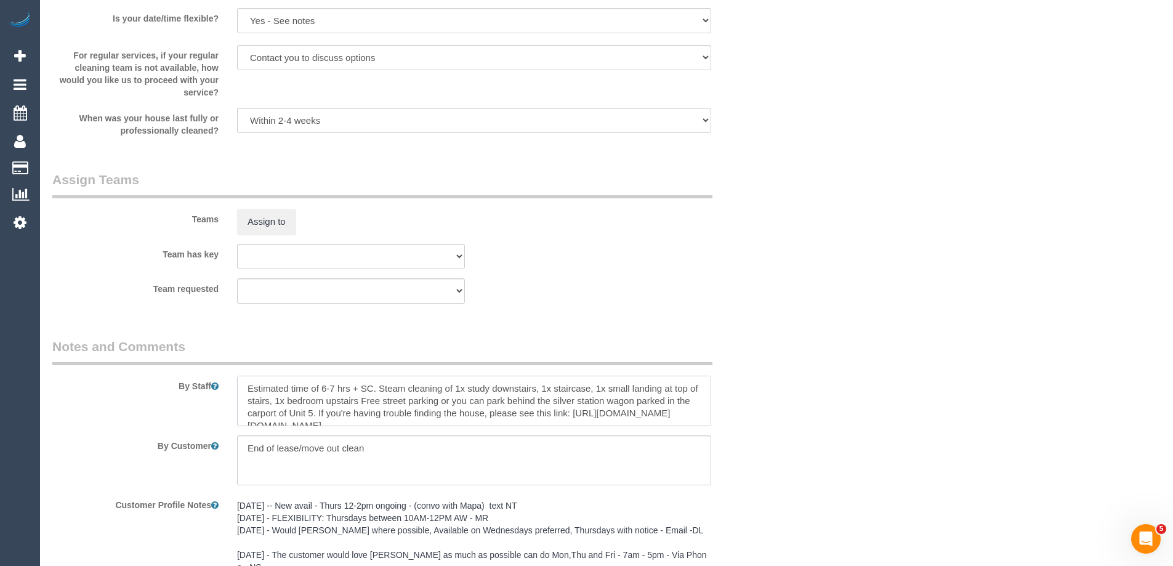
click at [283, 402] on textarea at bounding box center [474, 401] width 474 height 50
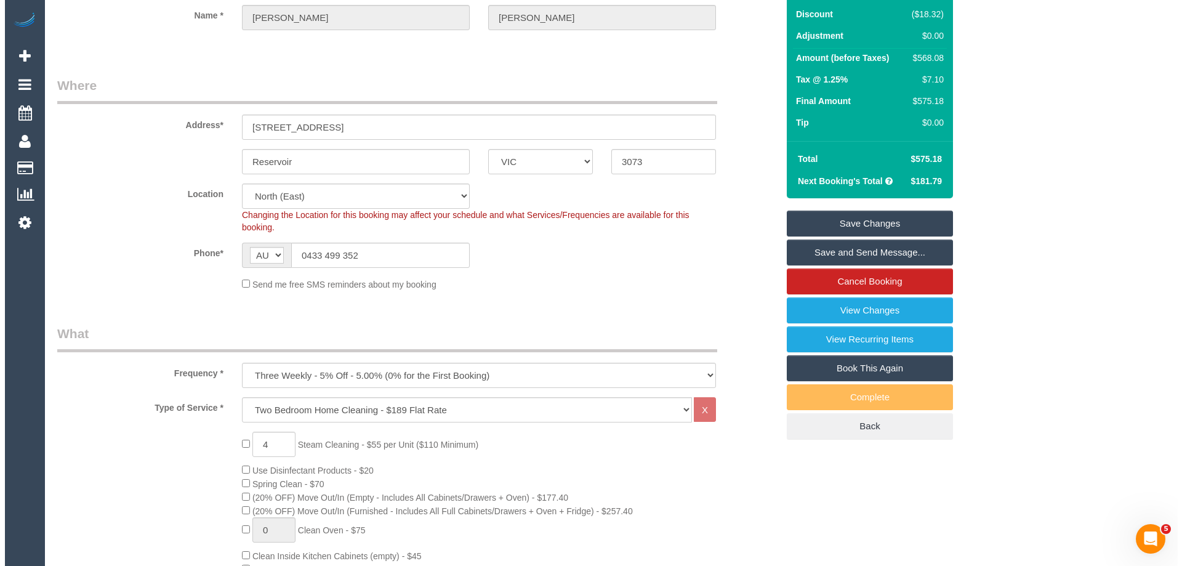
scroll to position [0, 0]
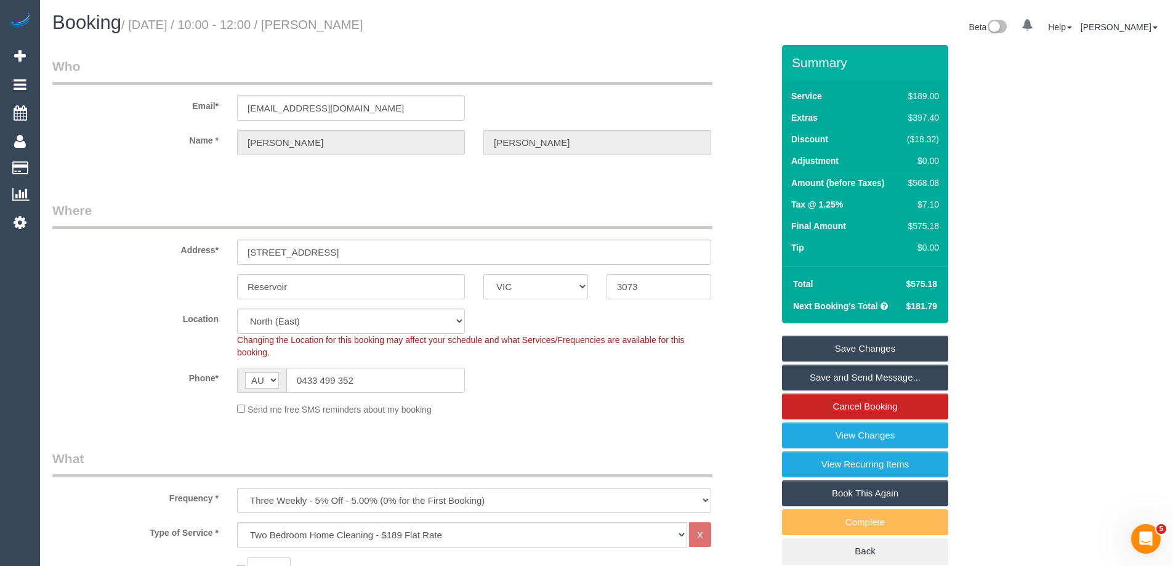
type textarea "Estimated time of 6-7 hrs + SC. Steam cleaning of 1x study downstairs, 1x stair…"
click at [812, 342] on link "Save Changes" at bounding box center [865, 349] width 166 height 26
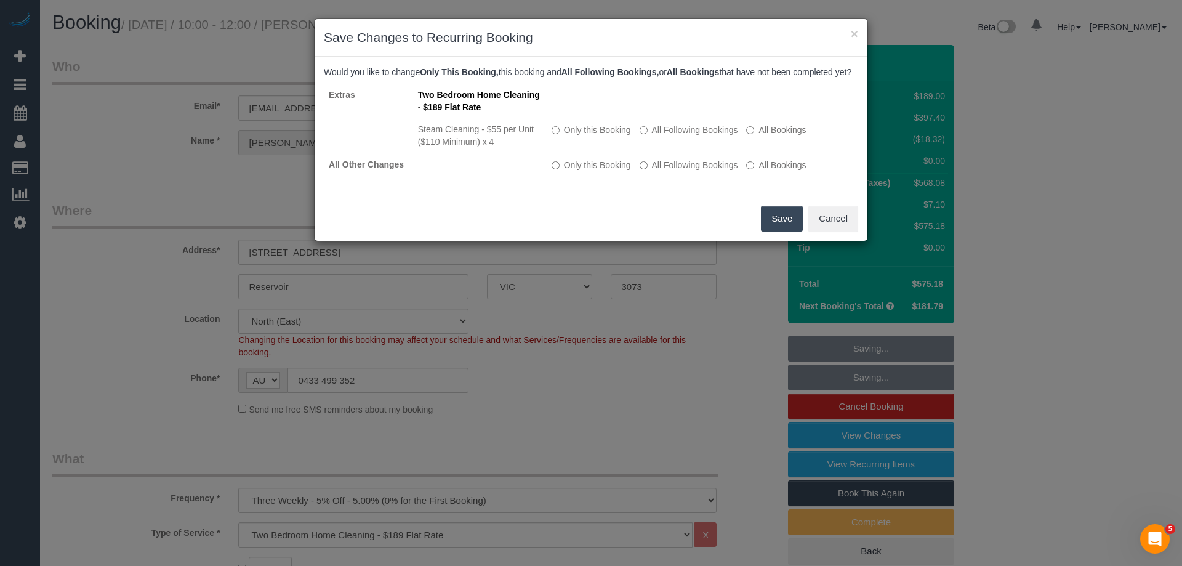
click at [779, 227] on button "Save" at bounding box center [782, 219] width 42 height 26
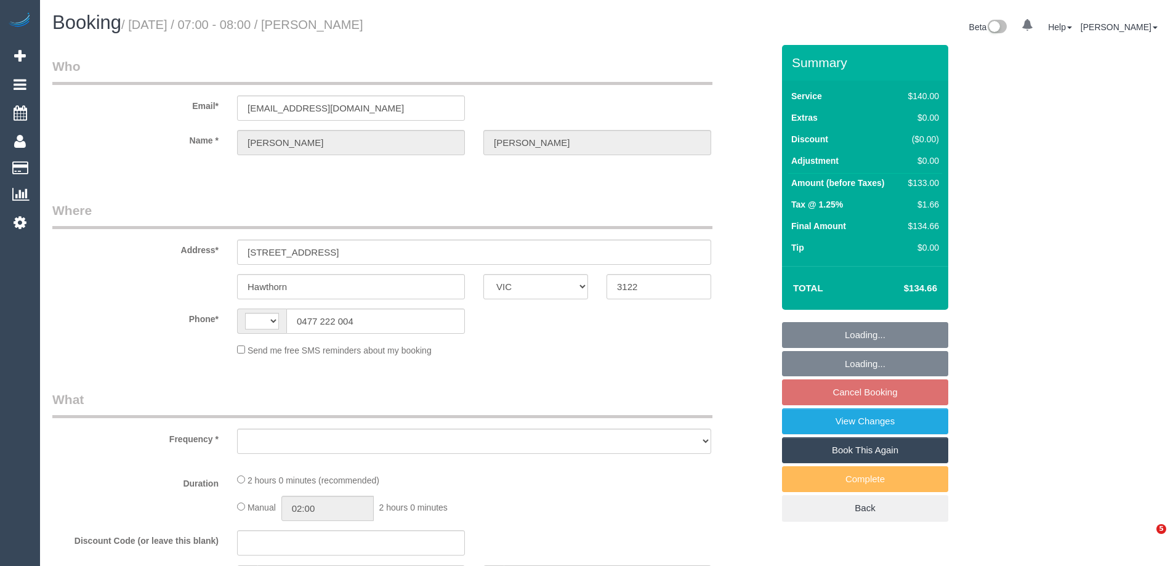
select select "VIC"
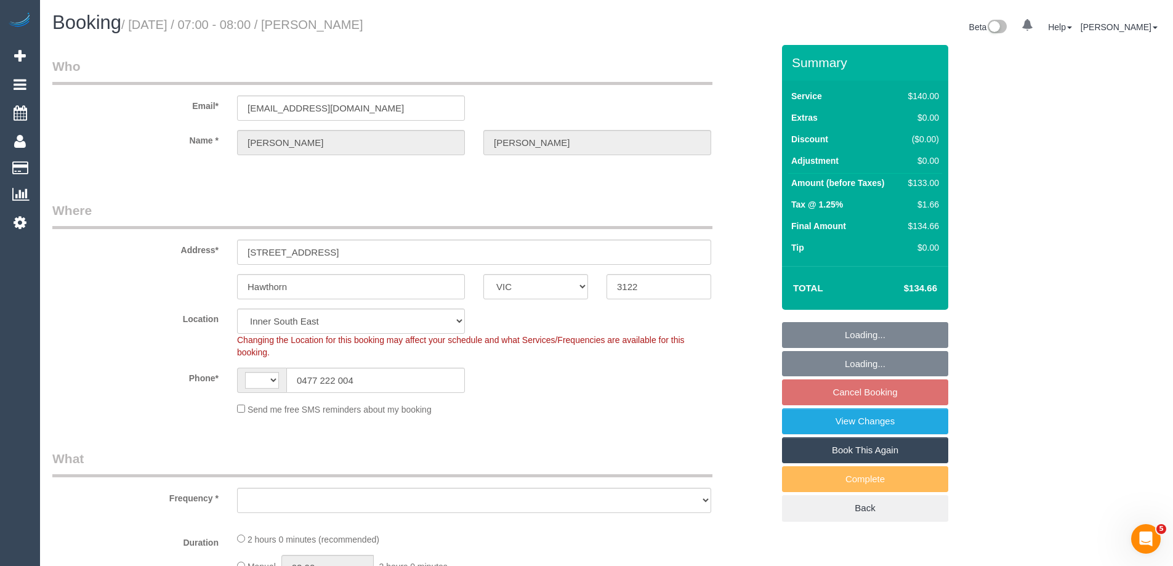
select select "string:AU"
select select "object:429"
select select "string:stripe-pm_1Q1HZT2GScqysDRVbd2H2VUO"
select select "number:28"
select select "number:14"
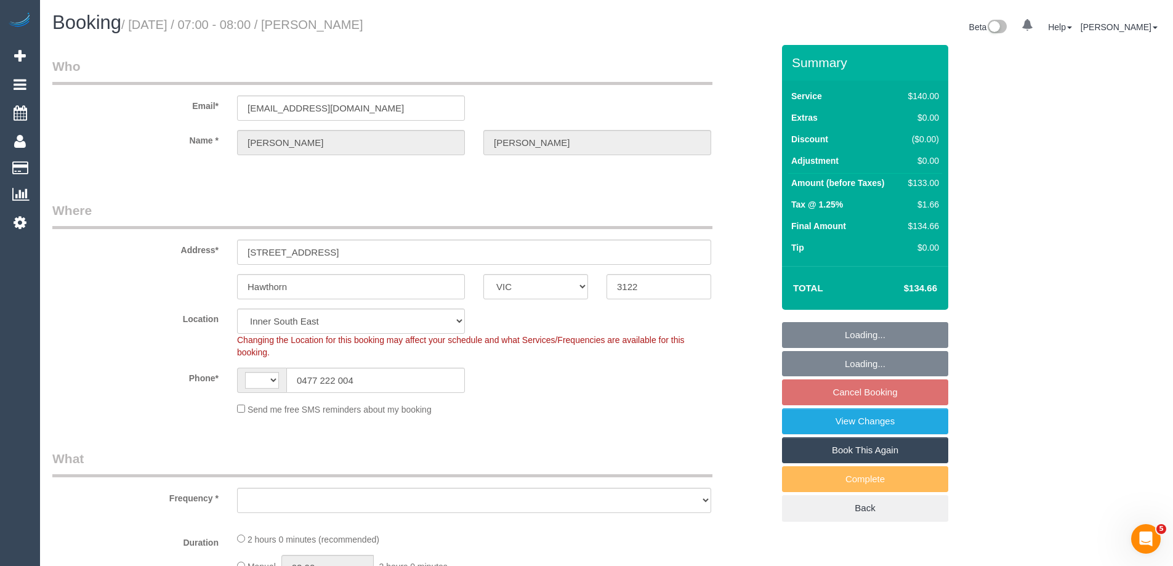
select select "number:19"
select select "number:23"
select select "number:34"
select select "number:26"
select select "object:859"
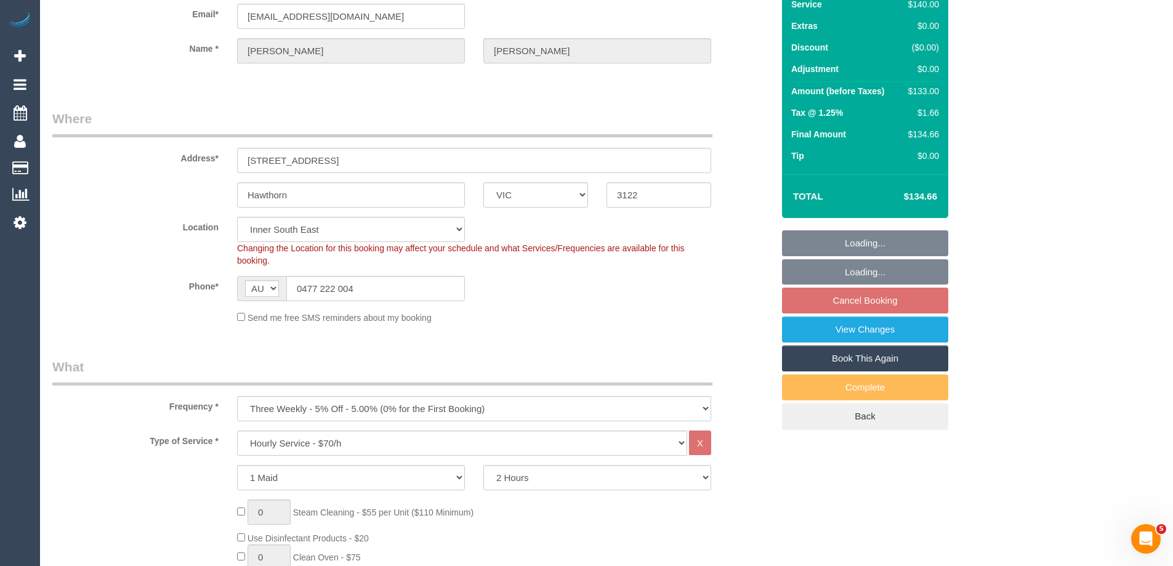
scroll to position [123, 0]
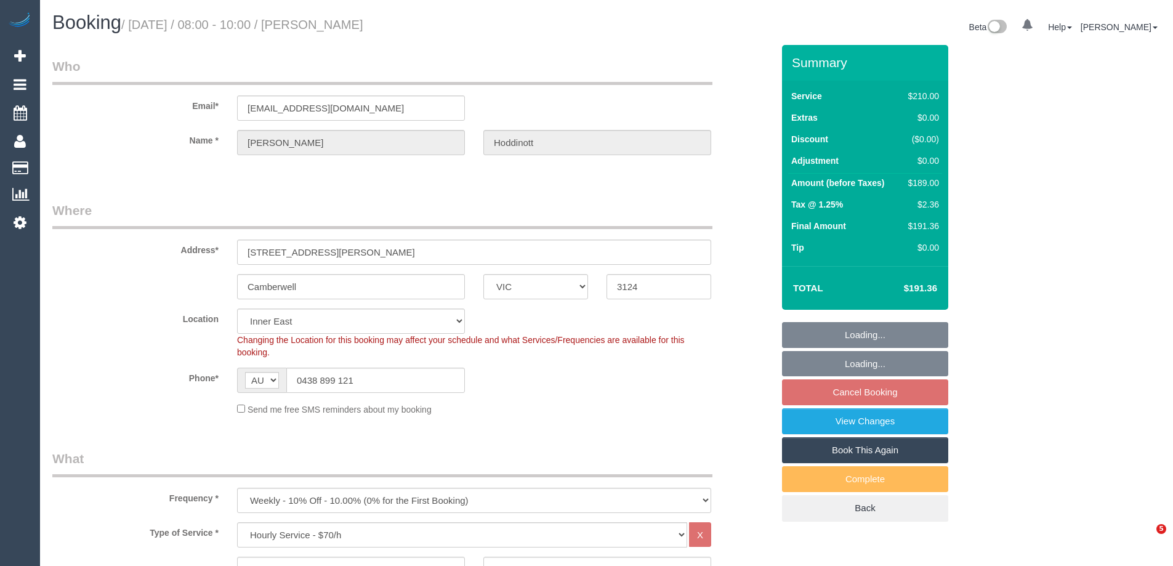
select select "VIC"
select select "180"
select select "number:28"
select select "number:14"
select select "number:19"
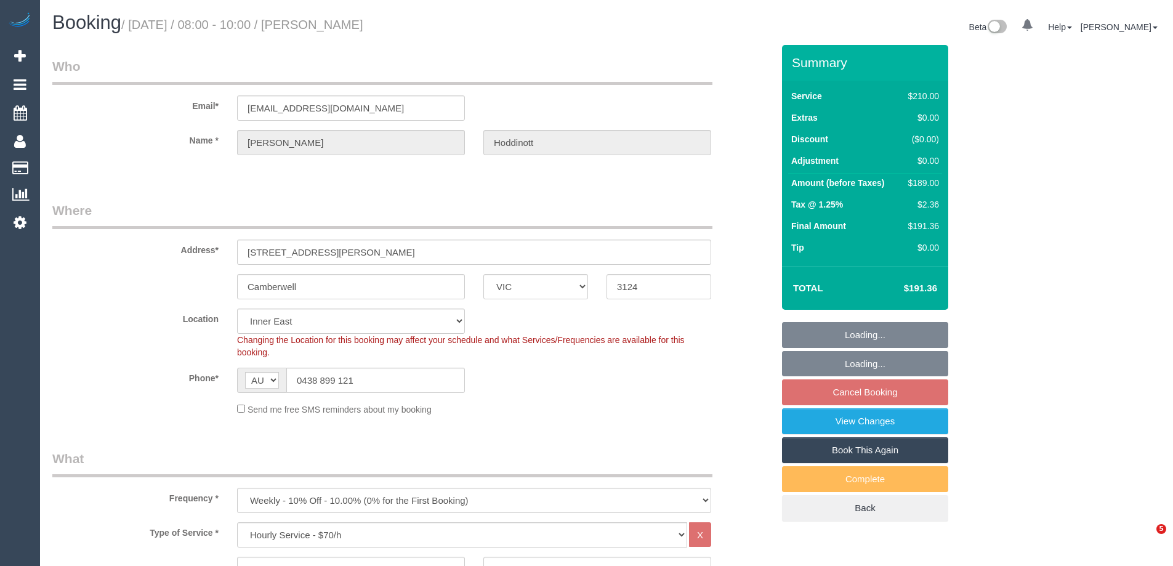
select select "number:22"
select select "number:34"
select select "number:11"
select select "object:1483"
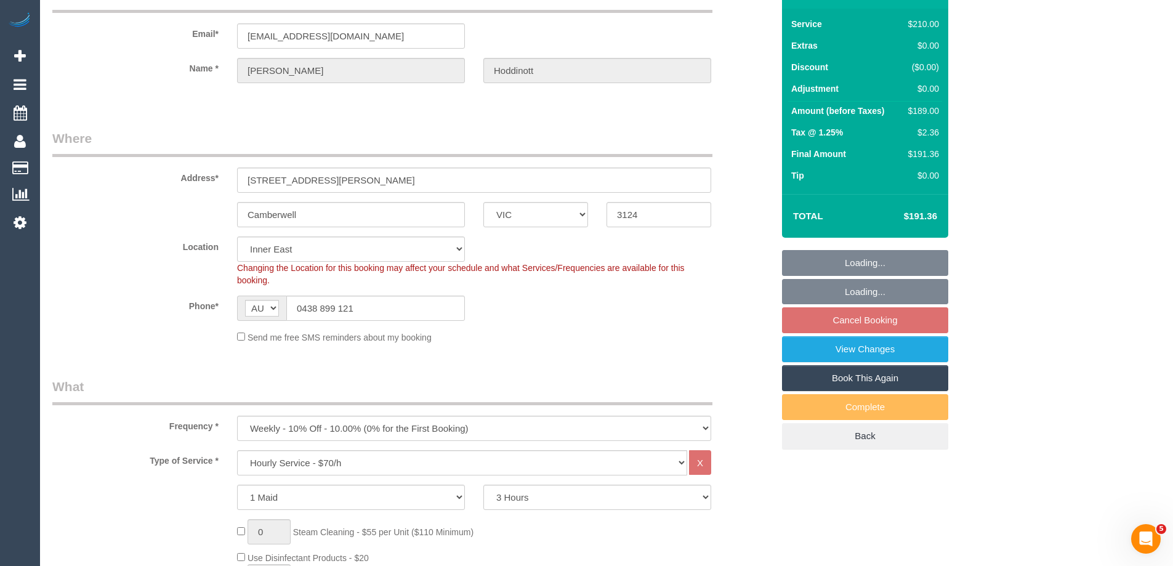
scroll to position [123, 0]
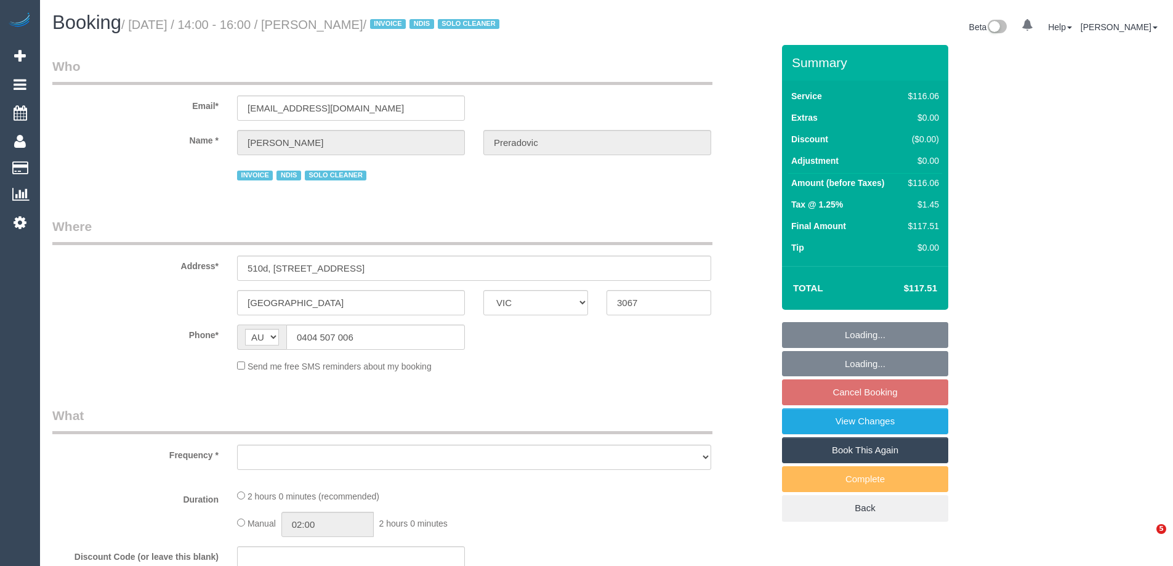
select select "VIC"
select select "object:529"
select select "number:28"
select select "number:14"
select select "number:19"
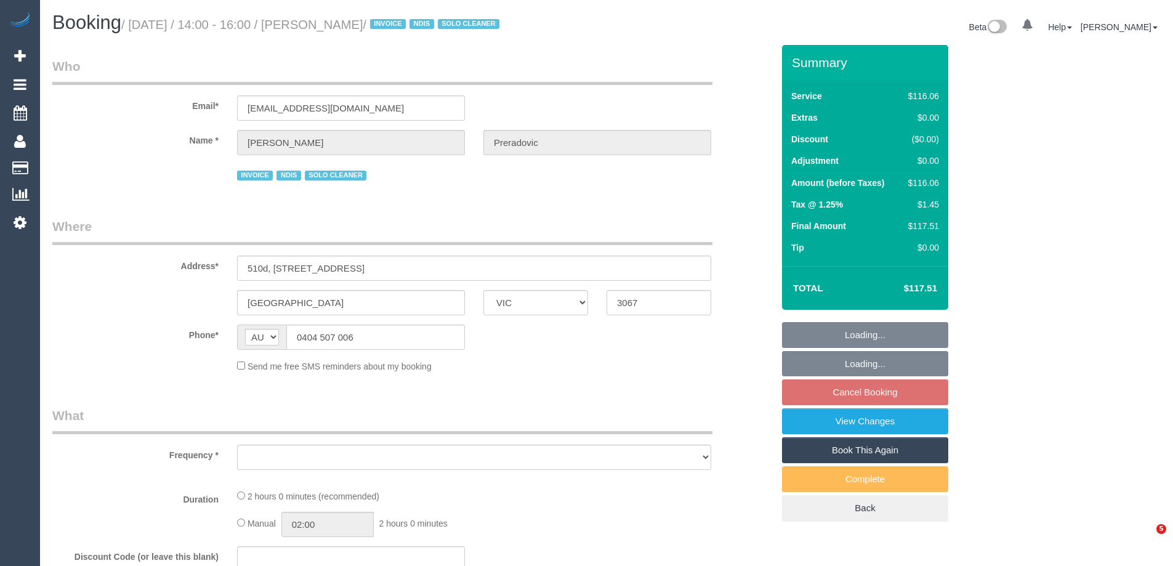
select select "number:23"
select select "number:34"
select select "number:11"
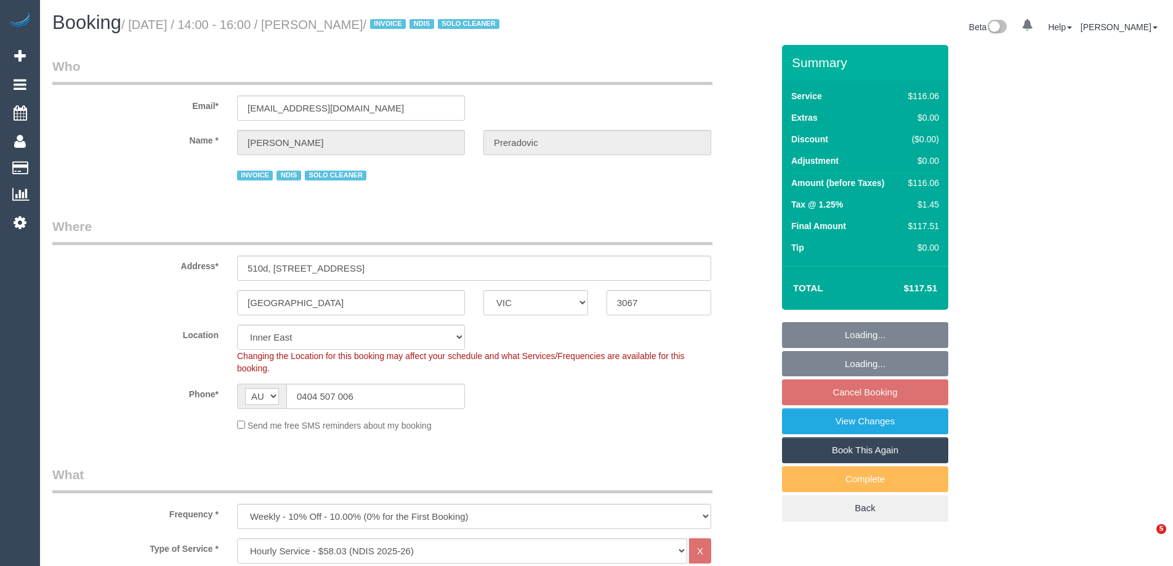
select select "object:1393"
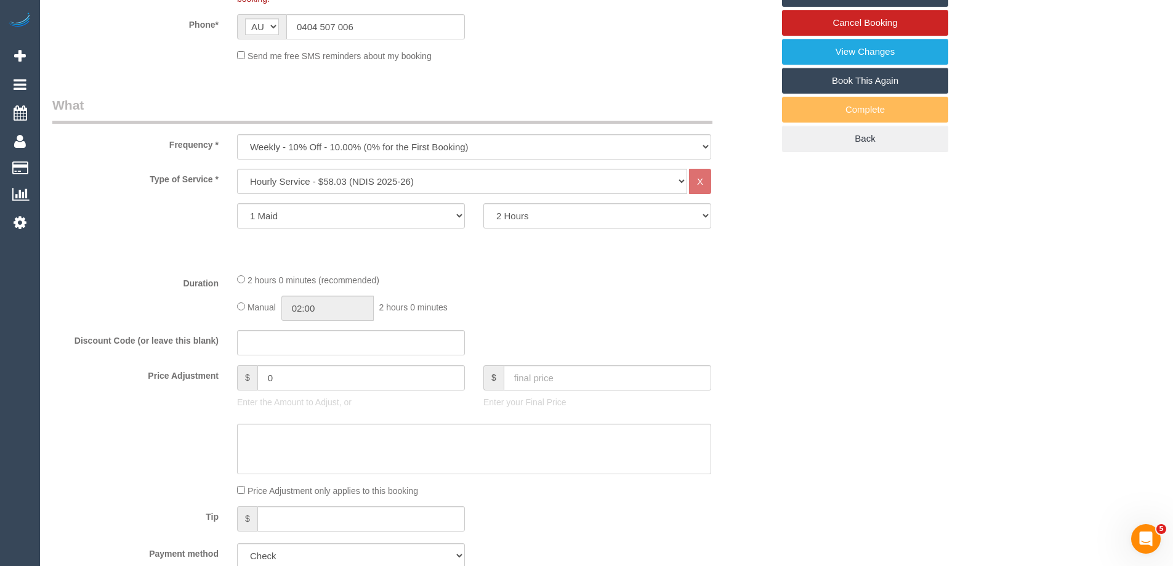
scroll to position [431, 0]
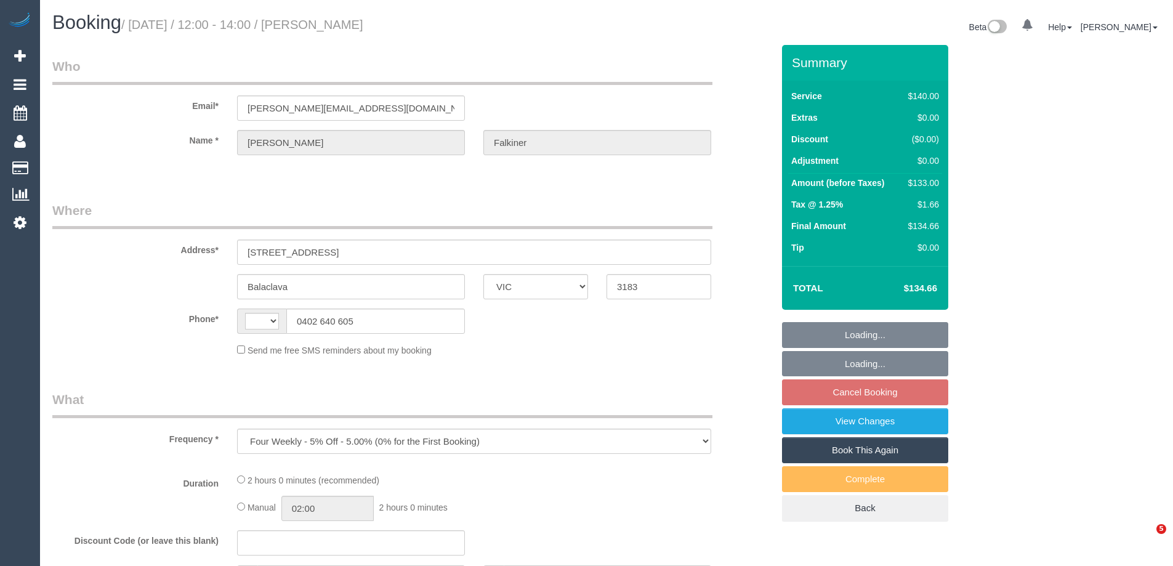
select select "VIC"
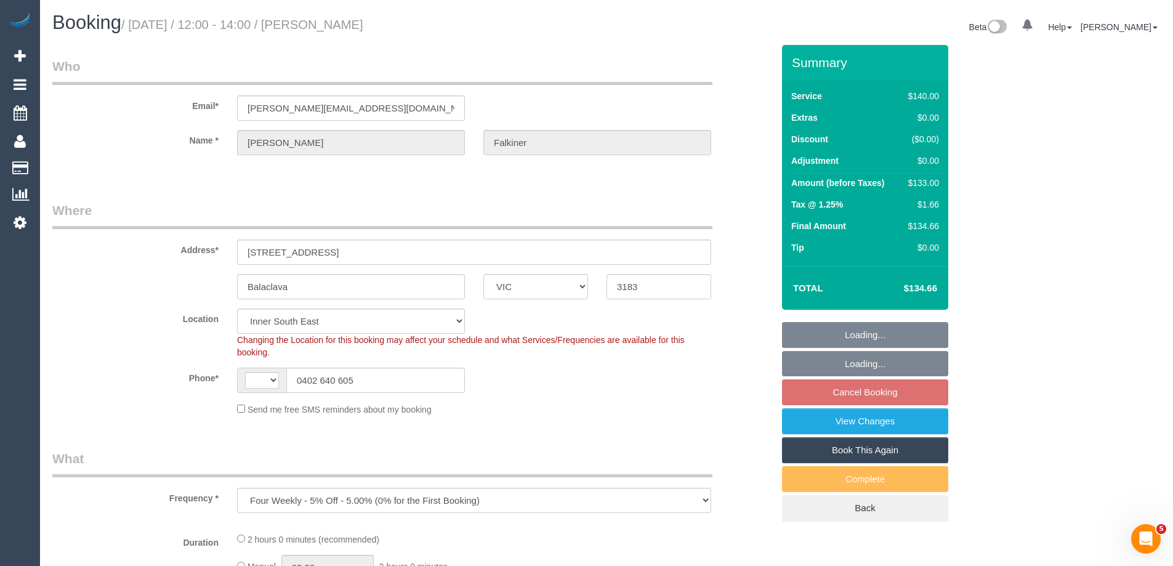
select select "object:845"
select select "string:AU"
select select "number:27"
select select "number:14"
select select "number:19"
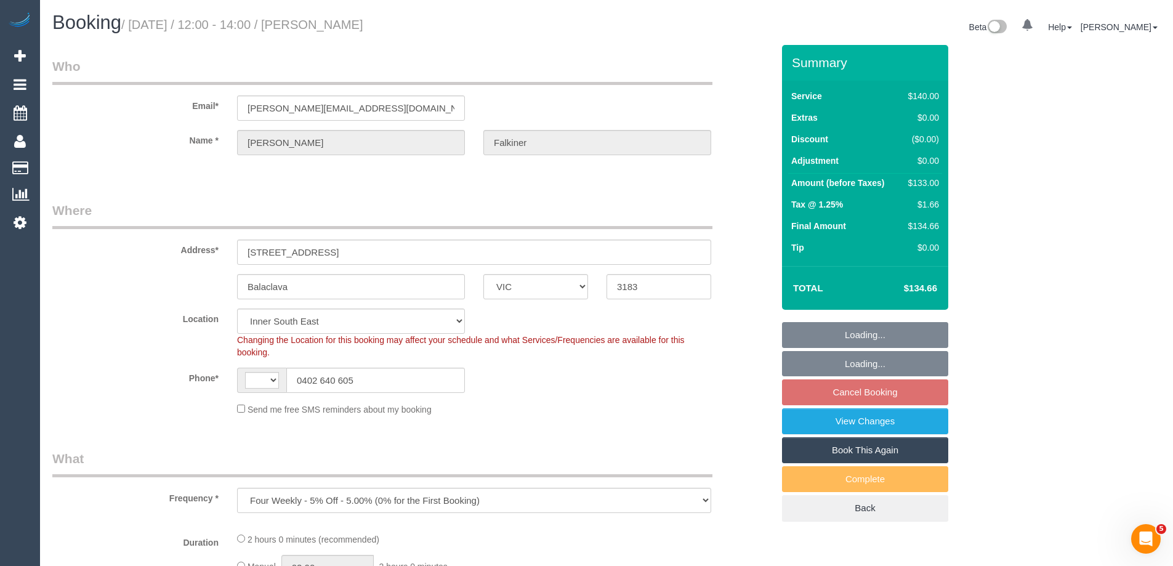
select select "number:24"
select select "number:33"
select select "number:13"
select select "string:stripe-pm_1Prt1a2GScqysDRVFTnQQ2Wd"
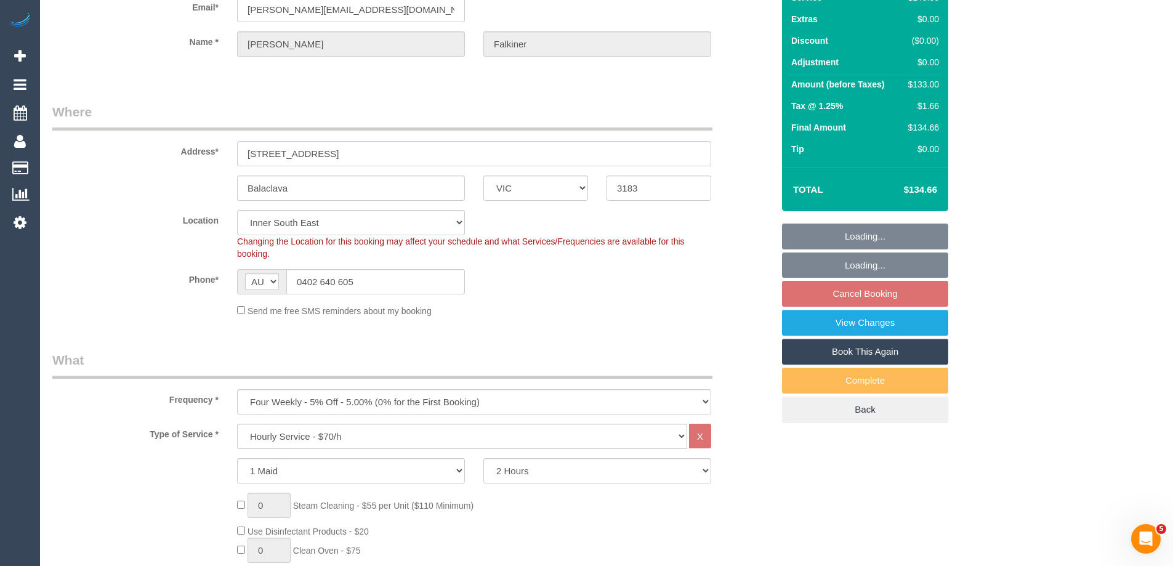
select select "spot4"
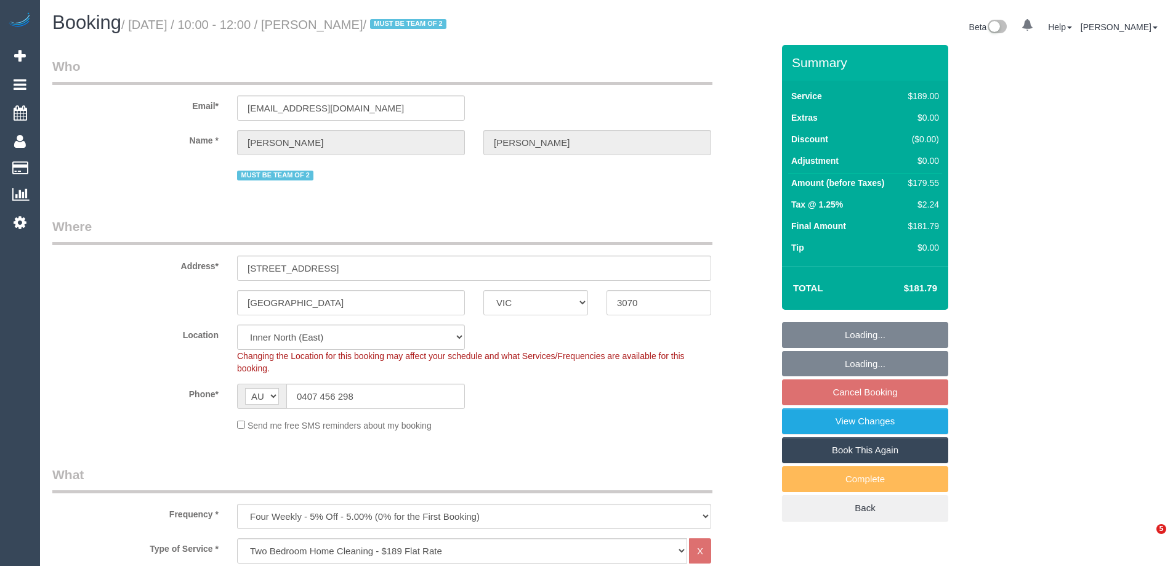
select select "VIC"
select select "number:27"
select select "number:14"
select select "number:19"
select select "number:23"
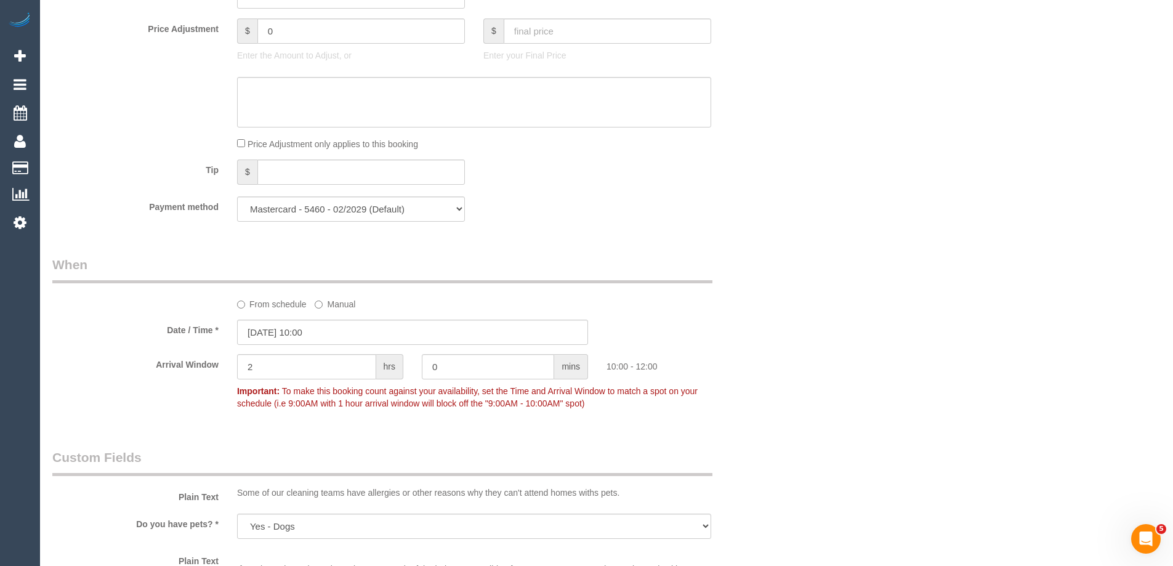
scroll to position [1108, 0]
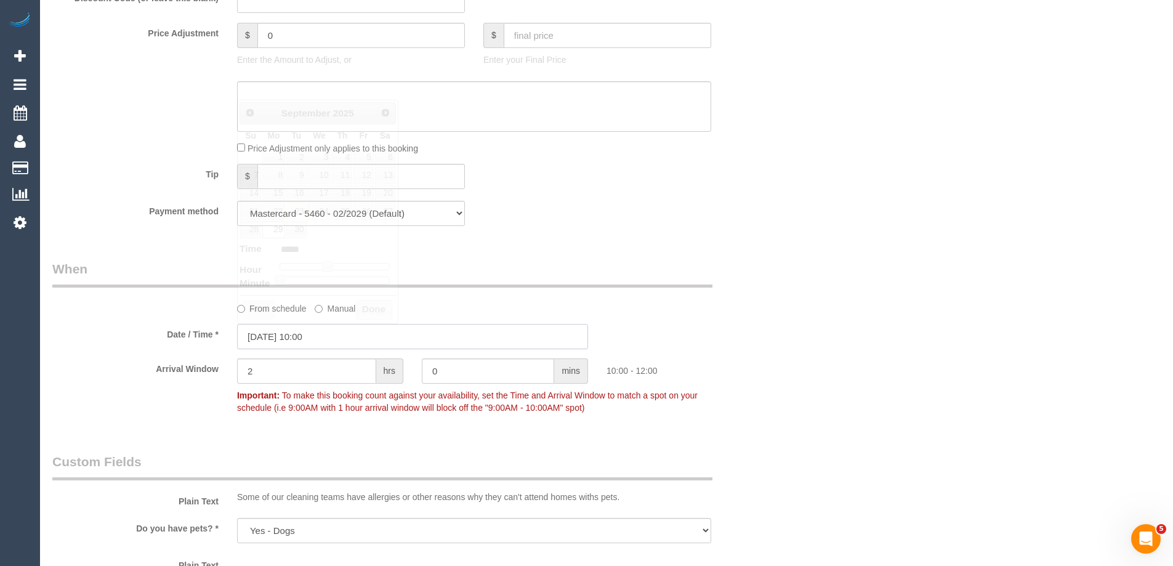
click at [255, 340] on input "[DATE] 10:00" at bounding box center [412, 336] width 351 height 25
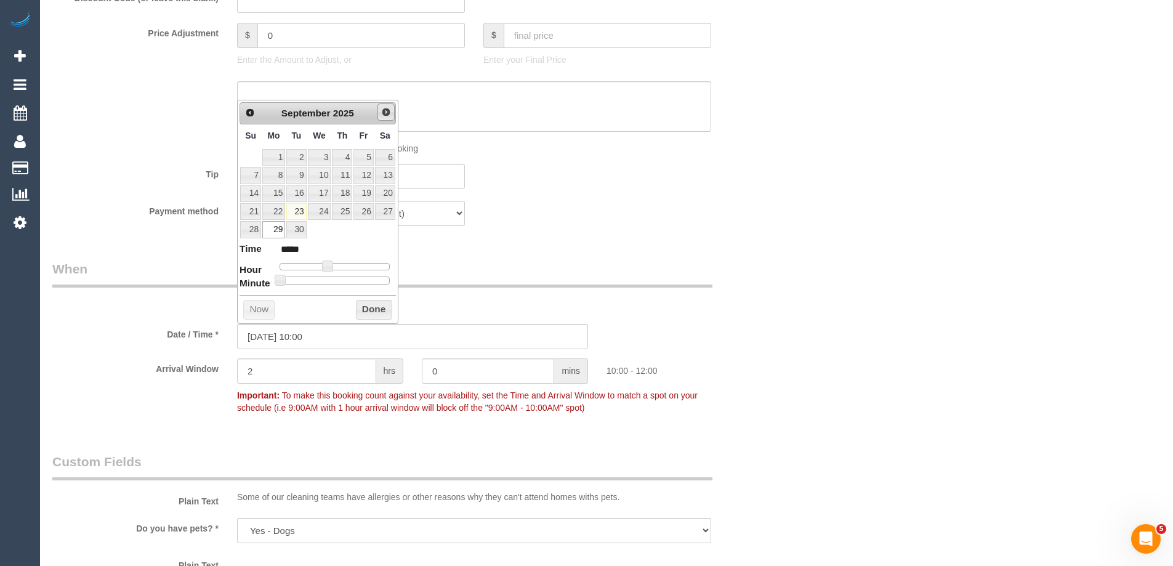
click at [387, 115] on span "Next" at bounding box center [386, 112] width 10 height 10
click at [272, 172] on link "6" at bounding box center [273, 175] width 23 height 17
type input "[DATE] 10:00"
click at [359, 310] on button "Done" at bounding box center [374, 310] width 36 height 20
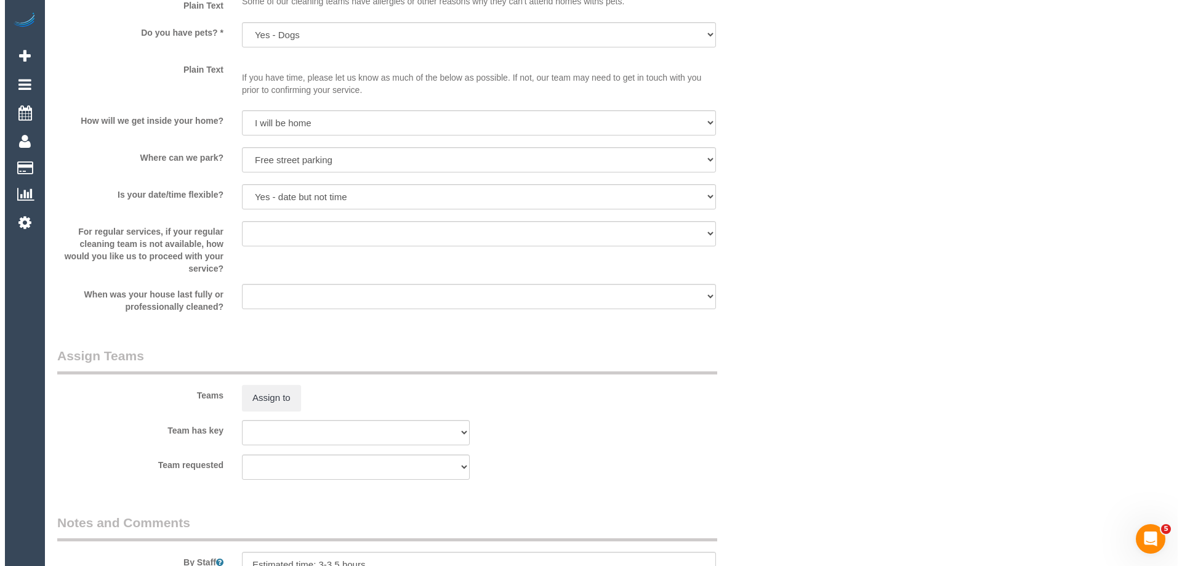
scroll to position [1847, 0]
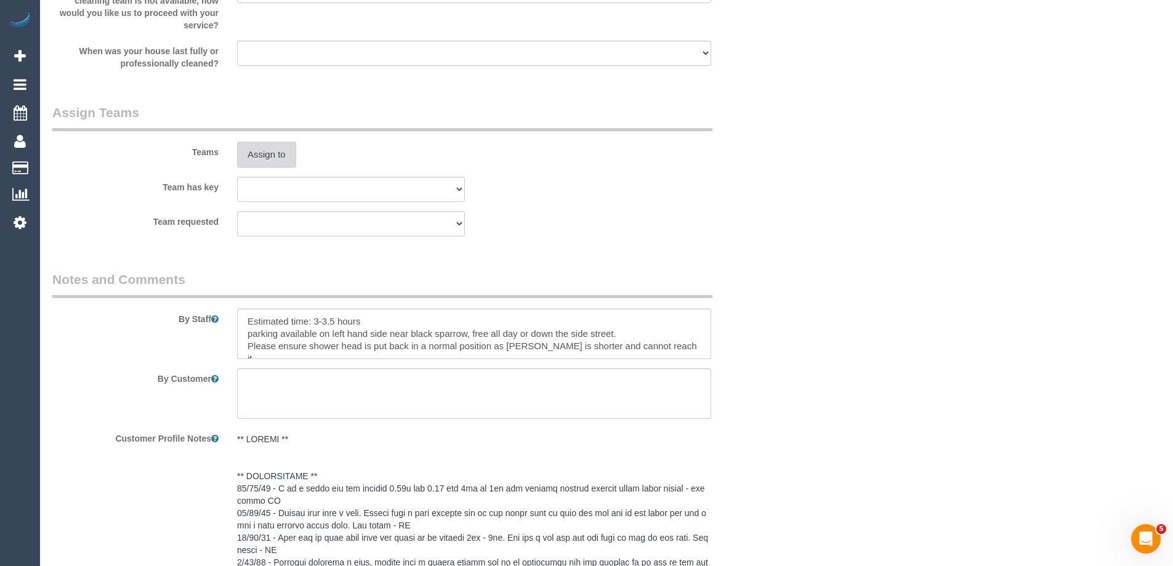
click at [256, 153] on button "Assign to" at bounding box center [266, 155] width 59 height 26
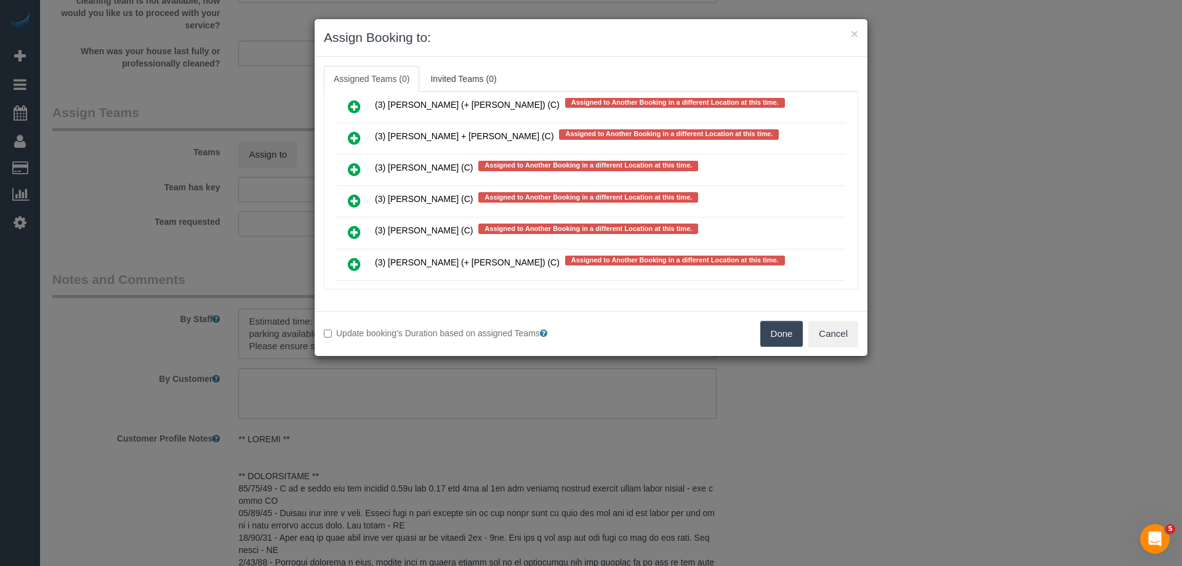
scroll to position [4653, 0]
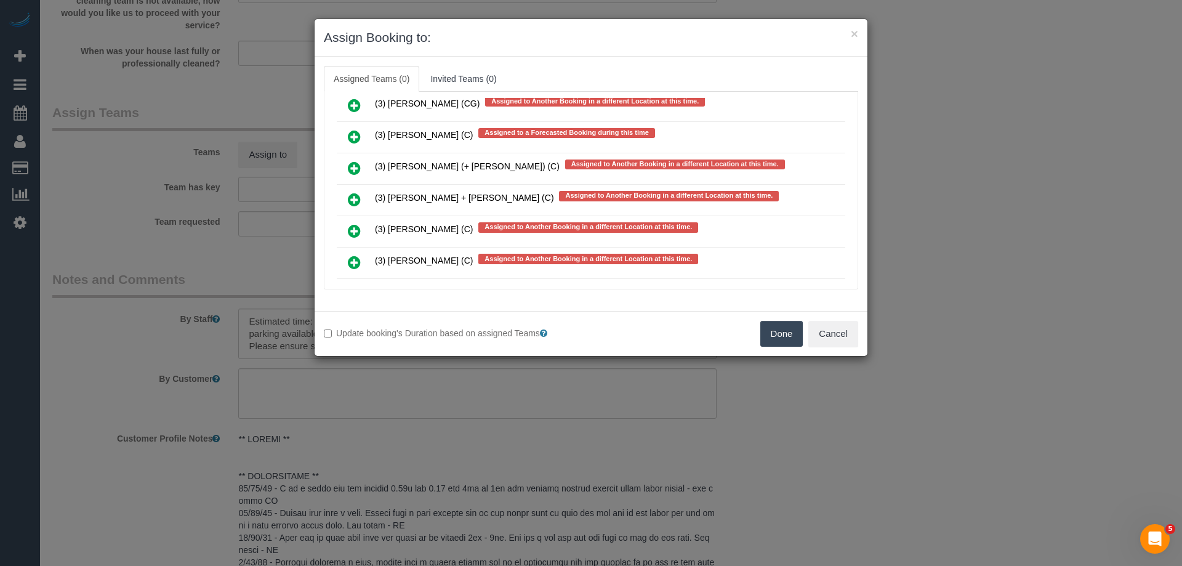
click at [349, 199] on icon at bounding box center [354, 199] width 13 height 15
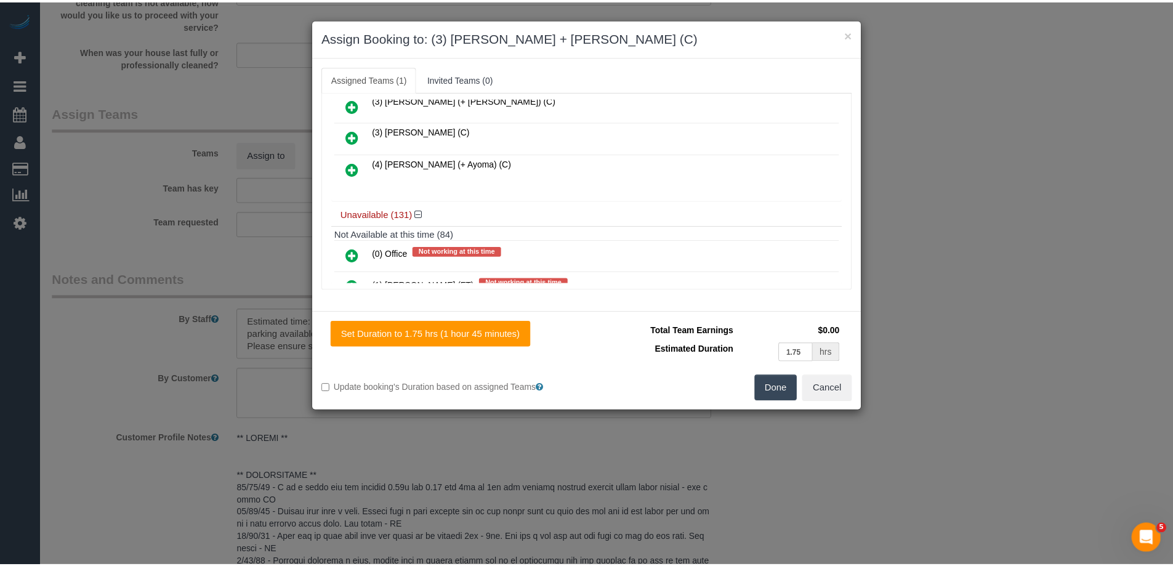
scroll to position [0, 0]
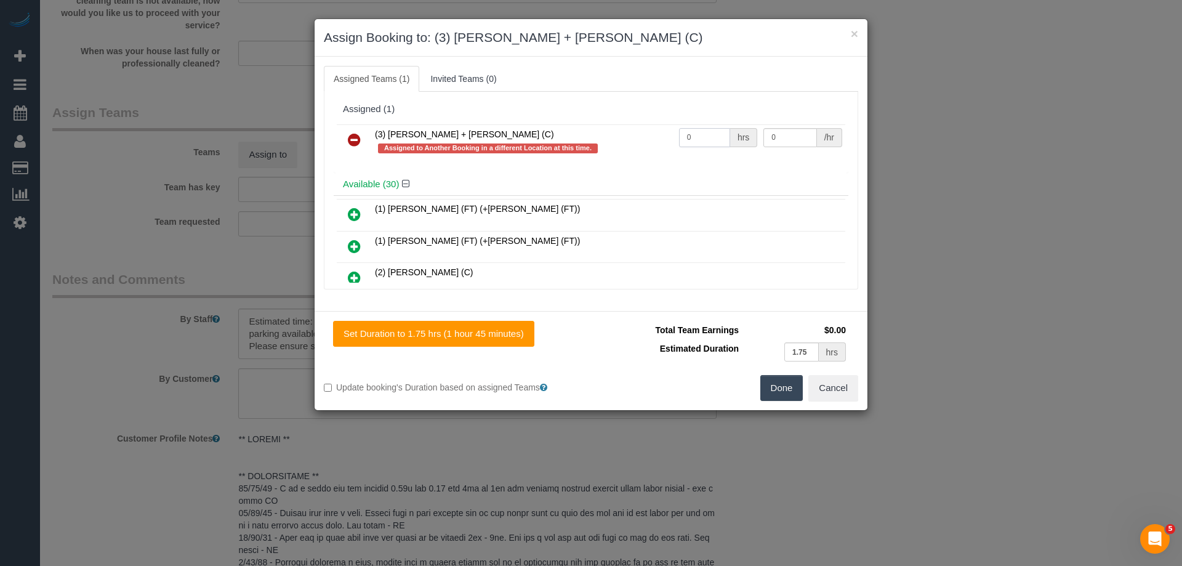
drag, startPoint x: 692, startPoint y: 137, endPoint x: 600, endPoint y: 131, distance: 92.5
click at [600, 131] on tr "(3) [PERSON_NAME] + [PERSON_NAME] (C) Assigned to Another Booking in a differen…" at bounding box center [591, 141] width 508 height 35
type input "1"
click at [679, 135] on tr "(3) [PERSON_NAME] + [PERSON_NAME] (C) Assigned to Another Booking in a differen…" at bounding box center [591, 141] width 508 height 35
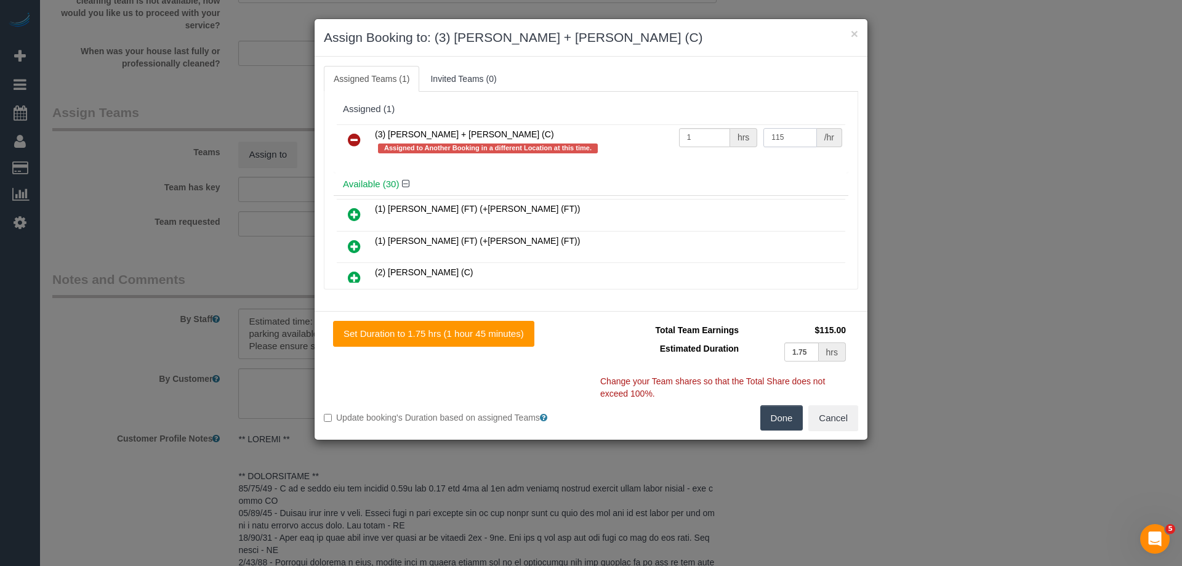
type input "115"
click at [783, 421] on button "Done" at bounding box center [781, 418] width 43 height 26
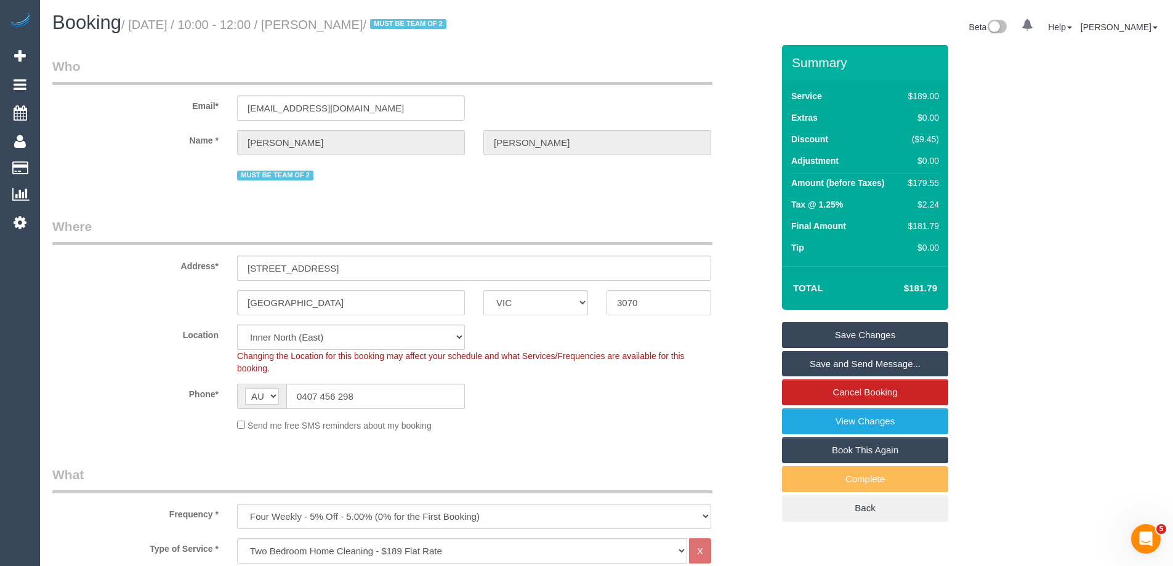
drag, startPoint x: 419, startPoint y: 23, endPoint x: 342, endPoint y: 28, distance: 77.7
click at [342, 28] on small "/ September 29, 2025 / 10:00 - 12:00 / rhonda cooper / MUST BE TEAM OF 2" at bounding box center [285, 25] width 329 height 14
copy small "rhonda cooper"
click at [814, 334] on link "Save Changes" at bounding box center [865, 335] width 166 height 26
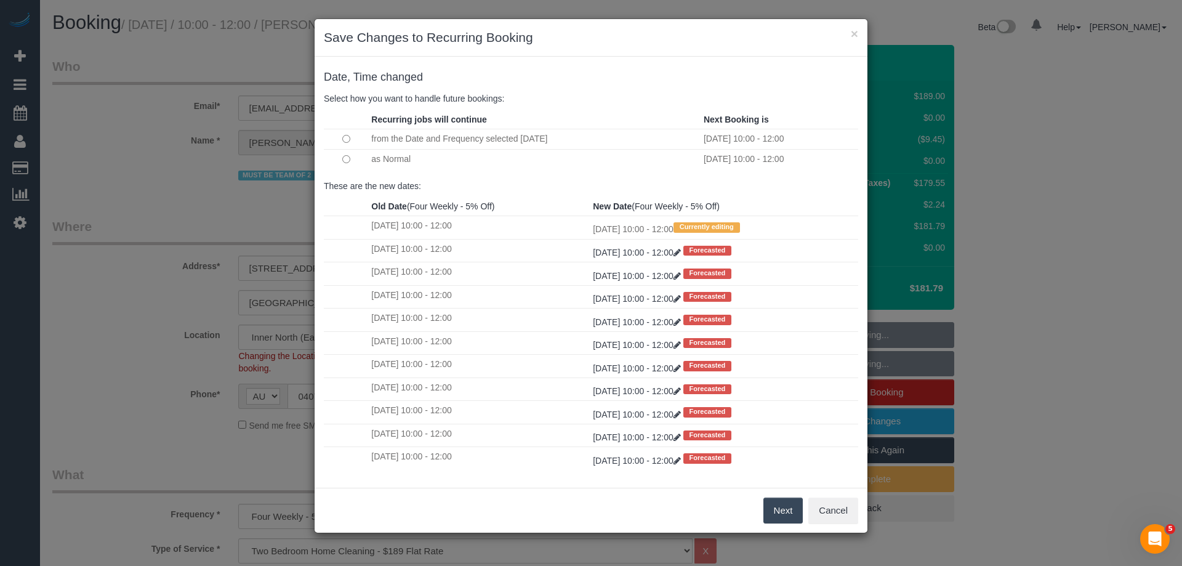
click at [772, 510] on button "Next" at bounding box center [783, 510] width 40 height 26
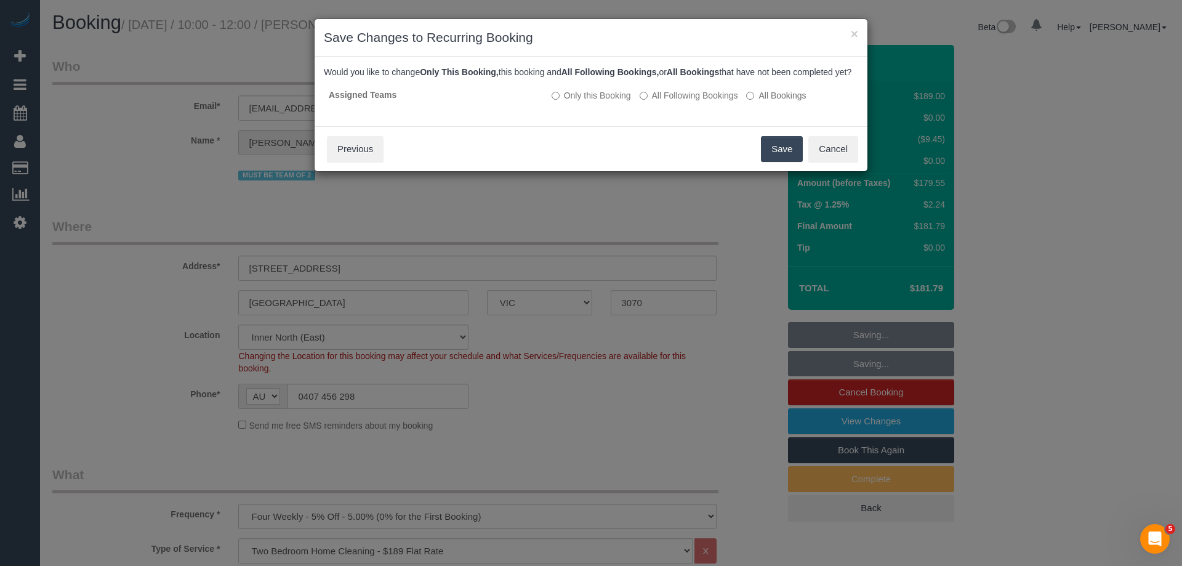
click at [785, 162] on button "Save" at bounding box center [782, 149] width 42 height 26
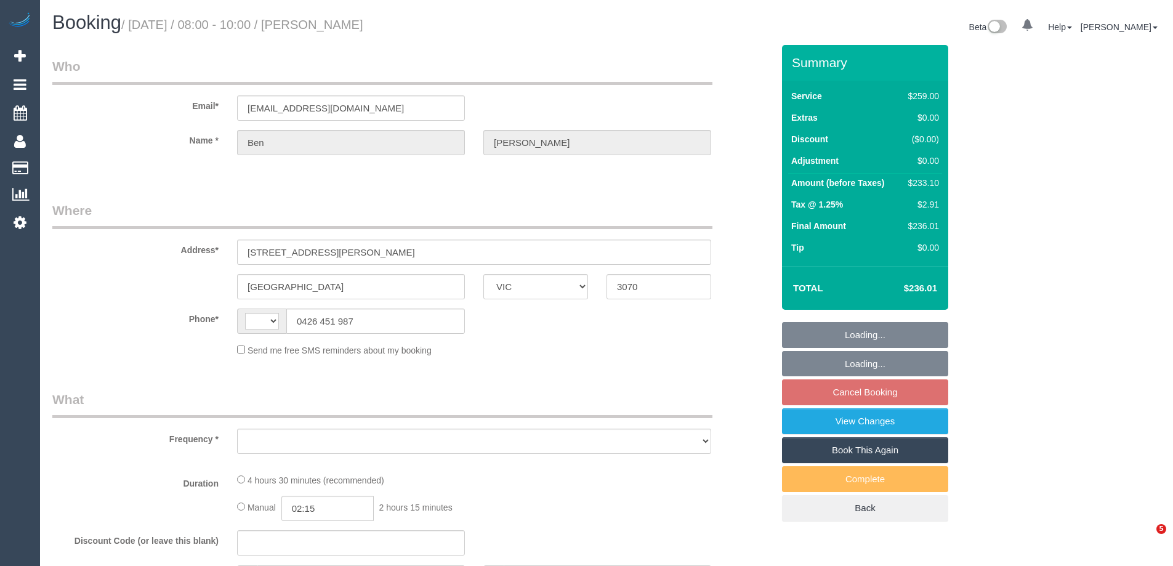
select select "VIC"
select select "string:AU"
select select "object:543"
select select "number:30"
select select "number:14"
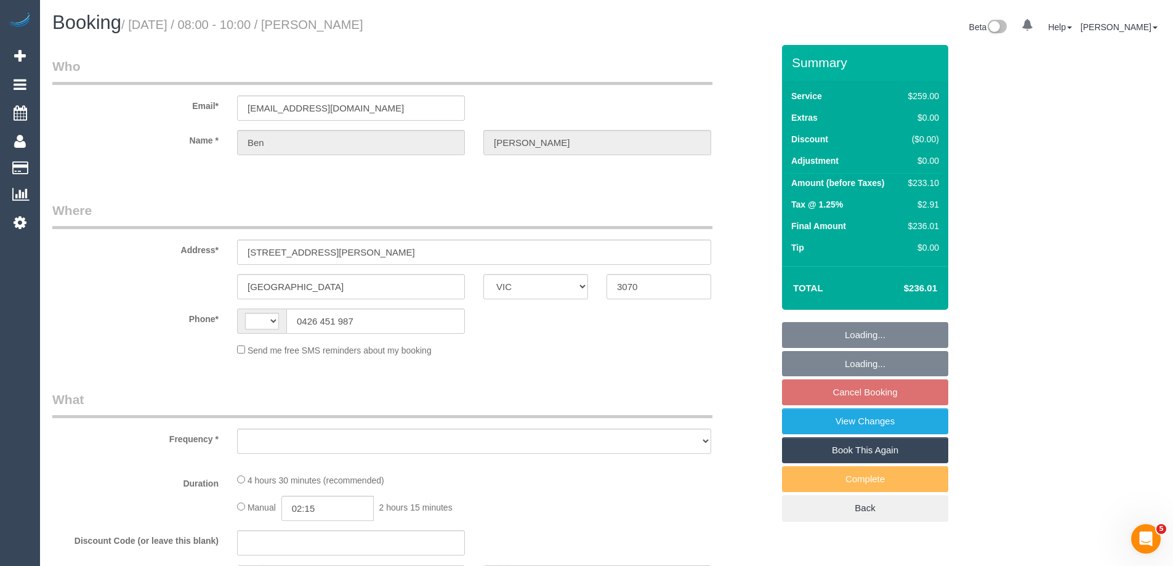
select select "number:19"
select select "number:25"
select select "number:34"
select select "number:13"
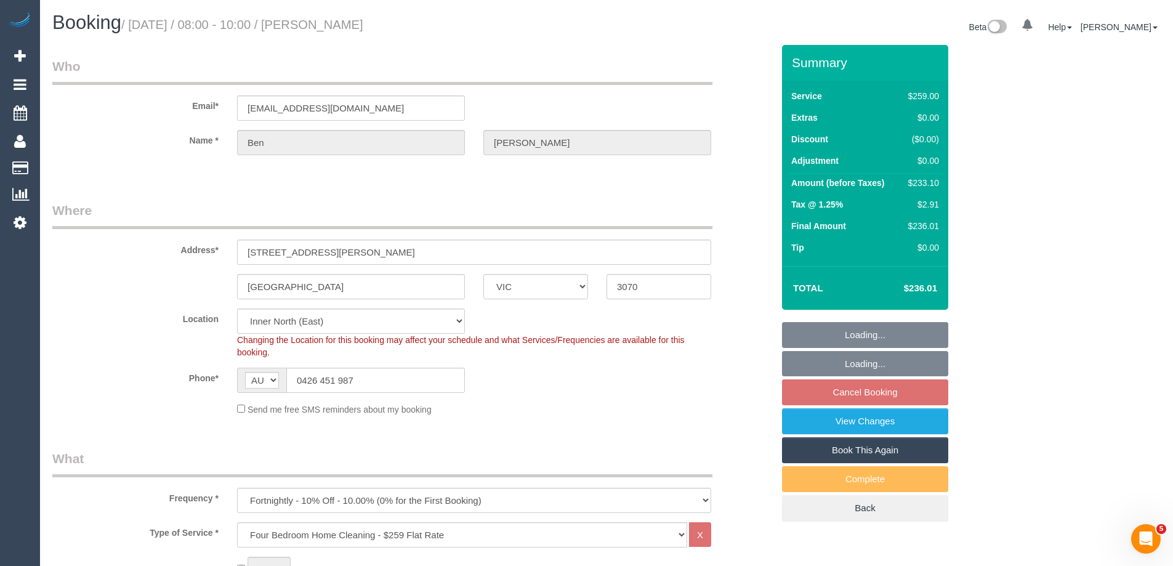
select select "string:stripe-pm_1Oy5ya2GScqysDRV3mGMmc0R"
select select "object:792"
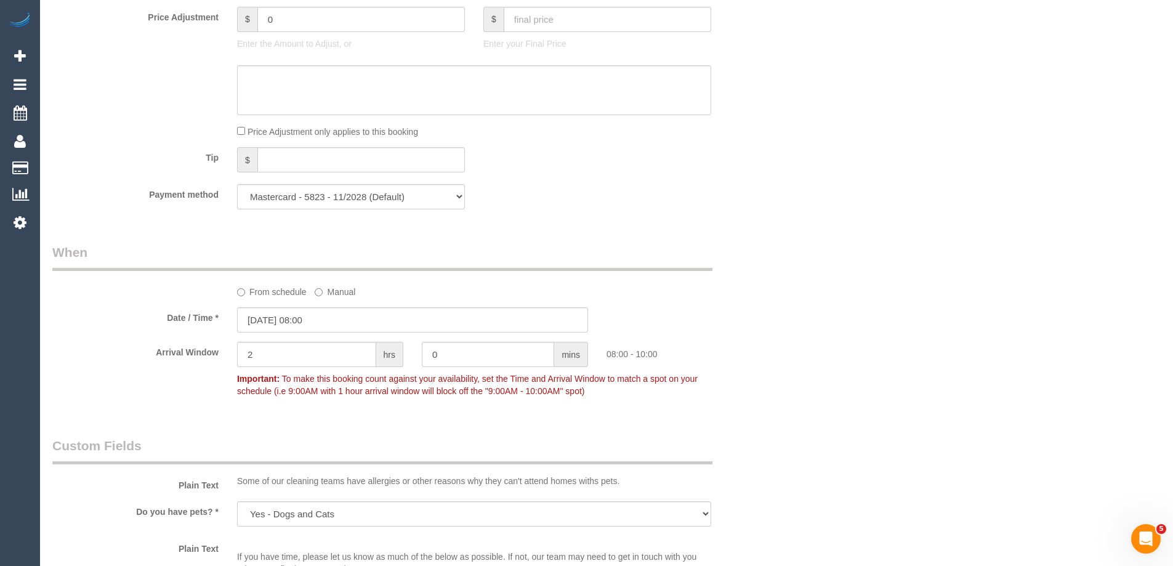
scroll to position [1231, 0]
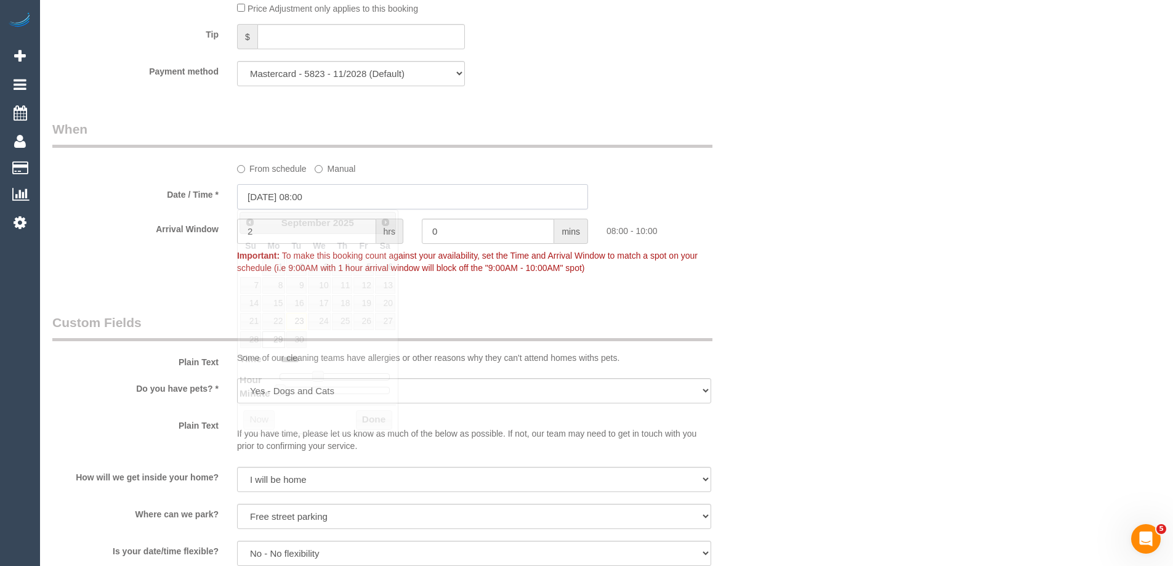
click at [280, 195] on input "29/09/2025 08:00" at bounding box center [412, 196] width 351 height 25
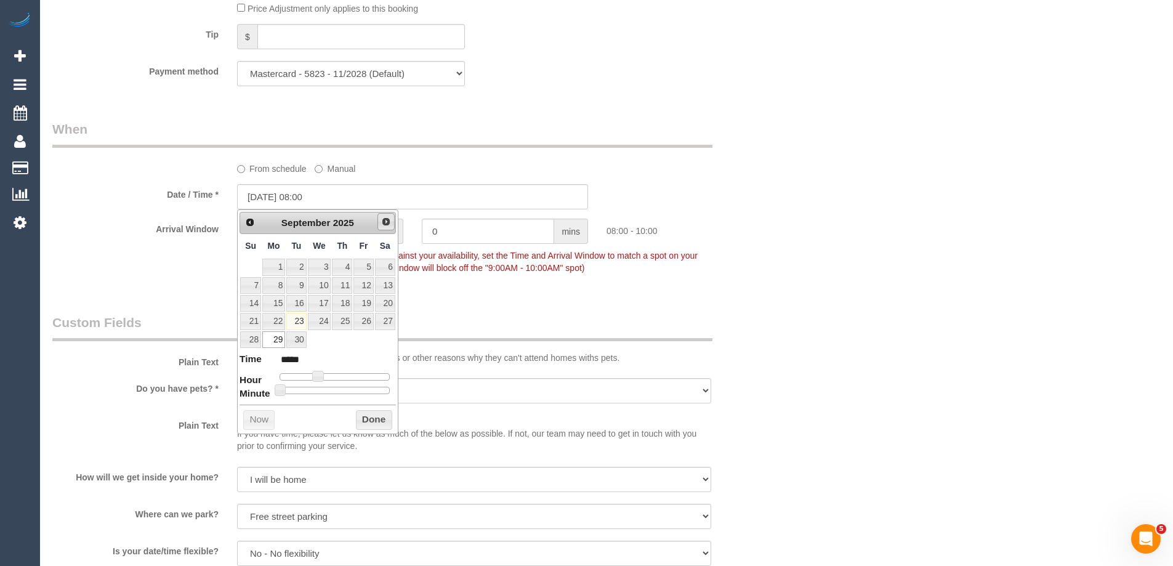
click at [381, 222] on span "Next" at bounding box center [386, 222] width 10 height 10
click at [280, 284] on link "6" at bounding box center [273, 285] width 23 height 17
type input "06/10/2025 08:00"
click at [366, 424] on button "Done" at bounding box center [374, 420] width 36 height 20
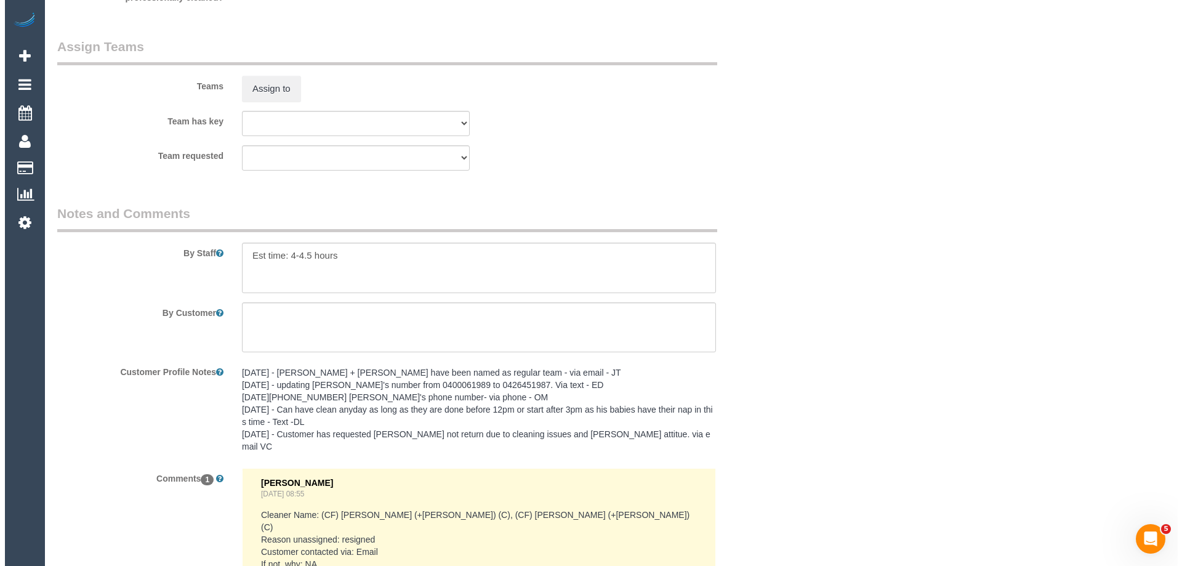
scroll to position [1879, 0]
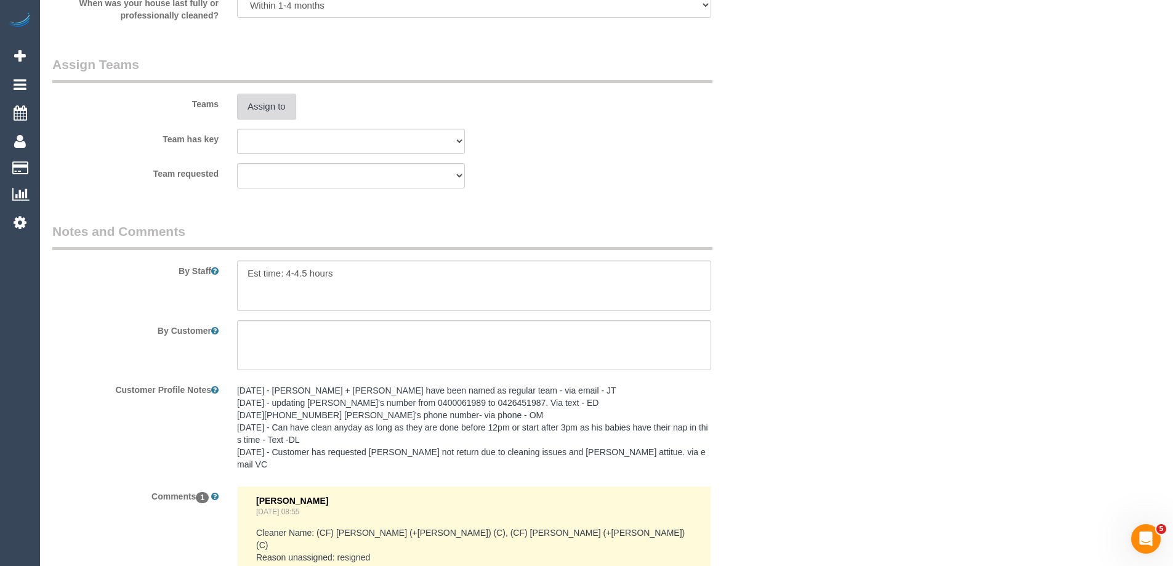
click at [265, 106] on button "Assign to" at bounding box center [266, 107] width 59 height 26
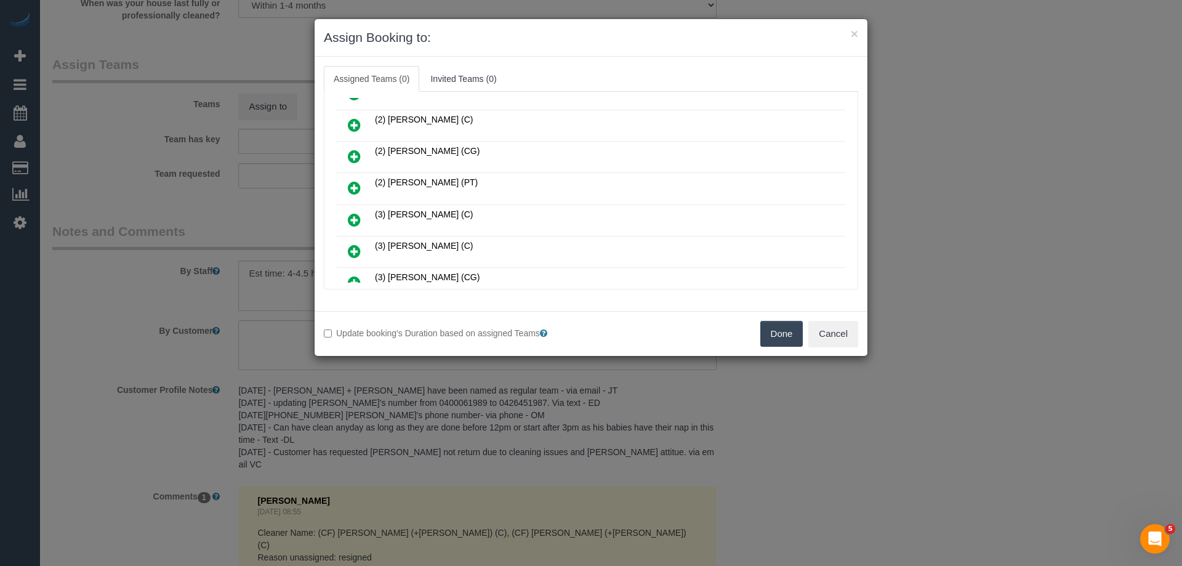
scroll to position [369, 0]
click at [351, 188] on icon at bounding box center [354, 189] width 13 height 15
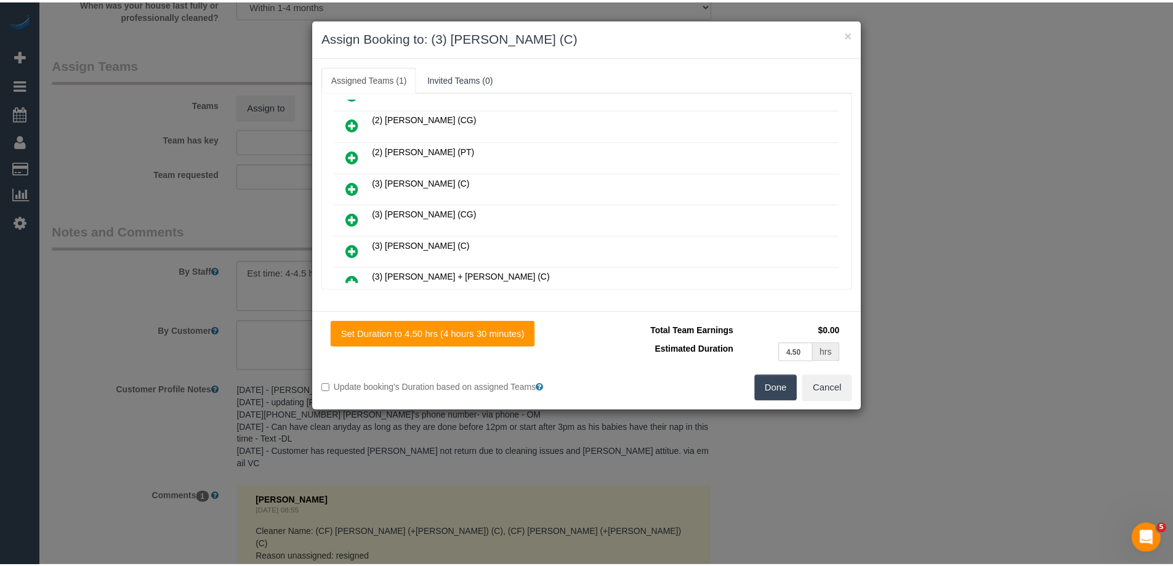
scroll to position [399, 0]
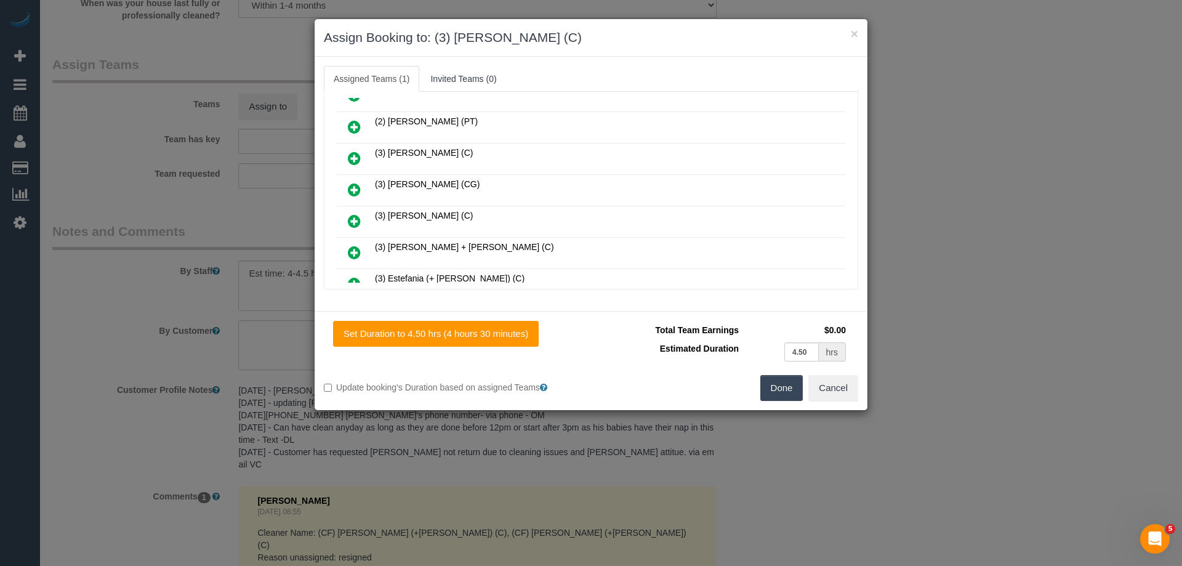
click at [786, 384] on button "Done" at bounding box center [781, 388] width 43 height 26
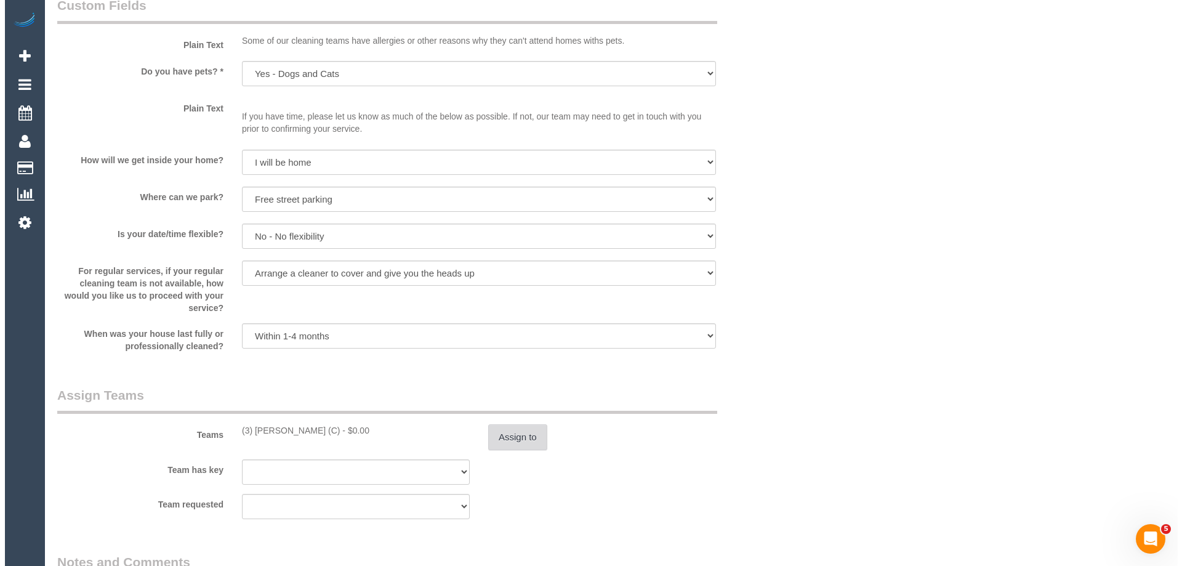
scroll to position [1676, 0]
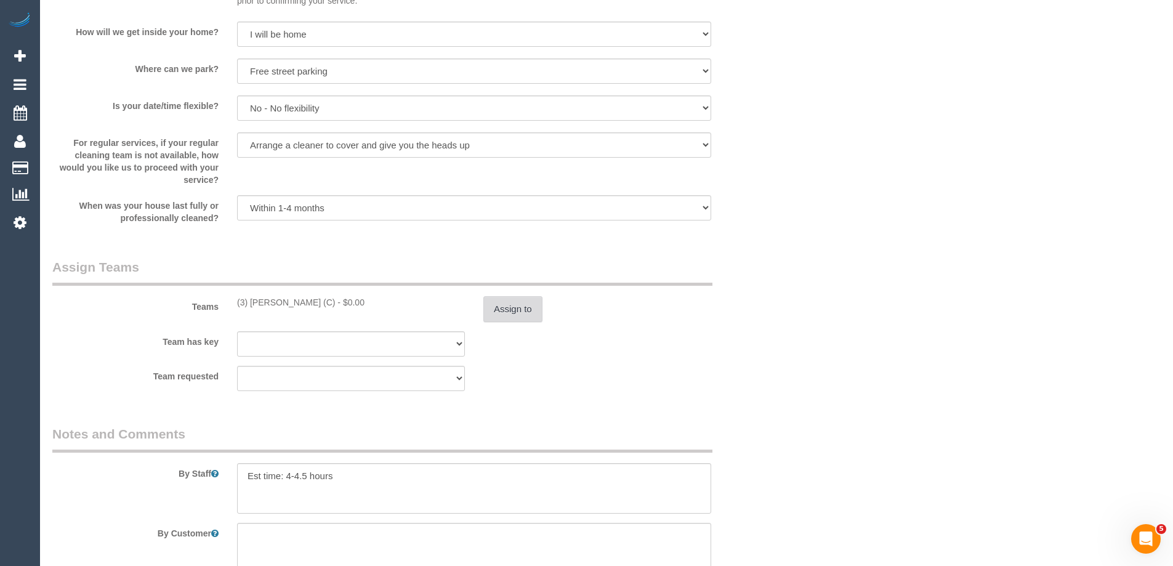
click at [497, 303] on button "Assign to" at bounding box center [512, 309] width 59 height 26
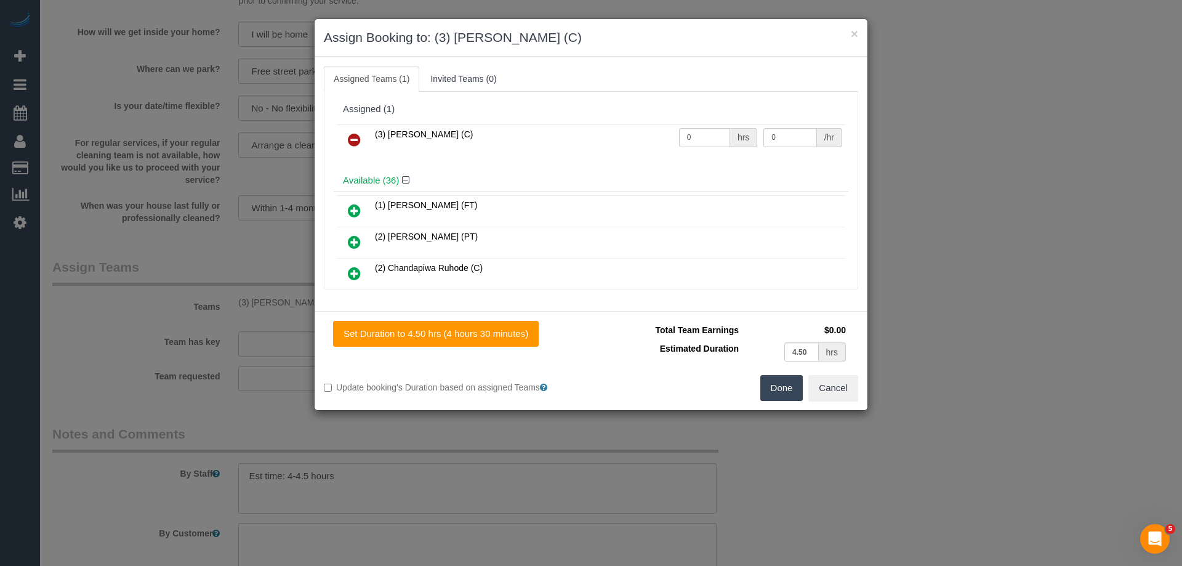
click at [355, 132] on icon at bounding box center [354, 139] width 13 height 15
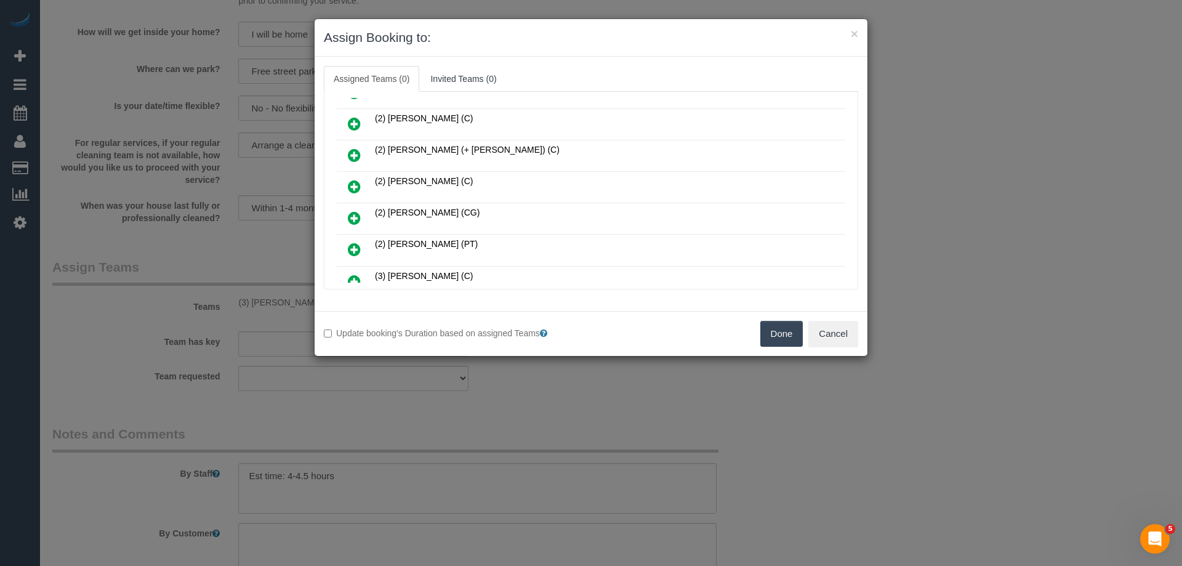
scroll to position [185, 0]
click at [353, 215] on icon at bounding box center [354, 216] width 13 height 15
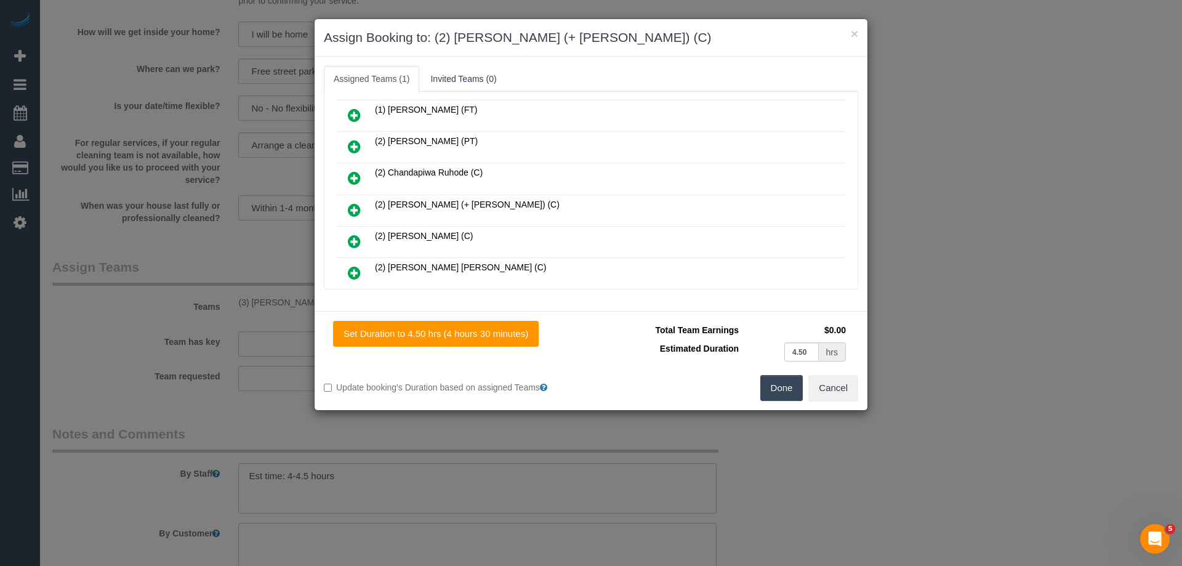
scroll to position [92, 0]
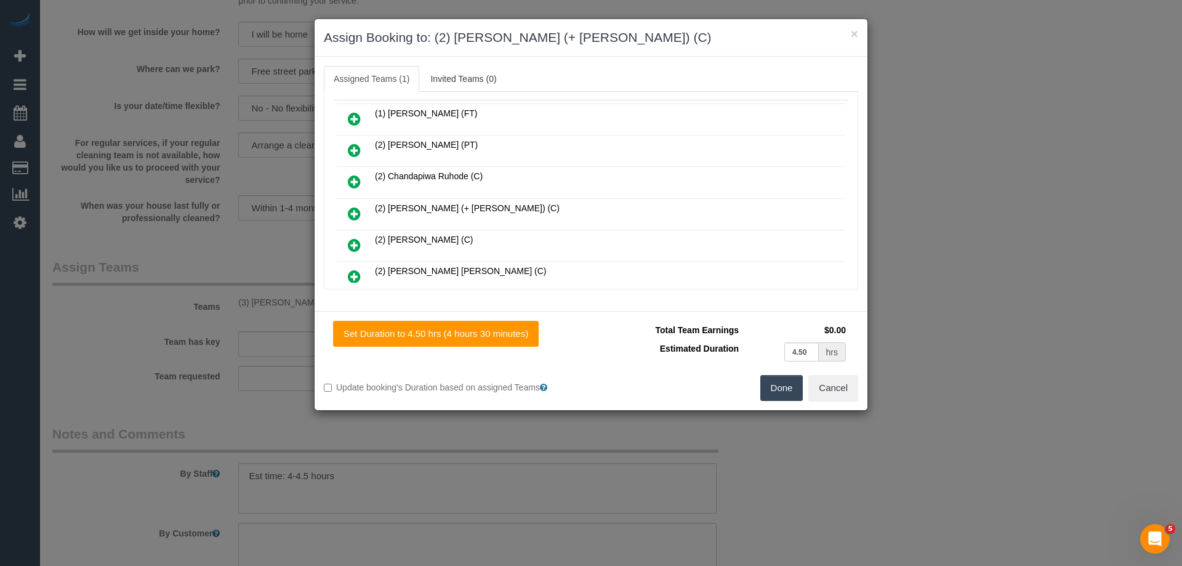
click at [355, 211] on icon at bounding box center [354, 213] width 13 height 15
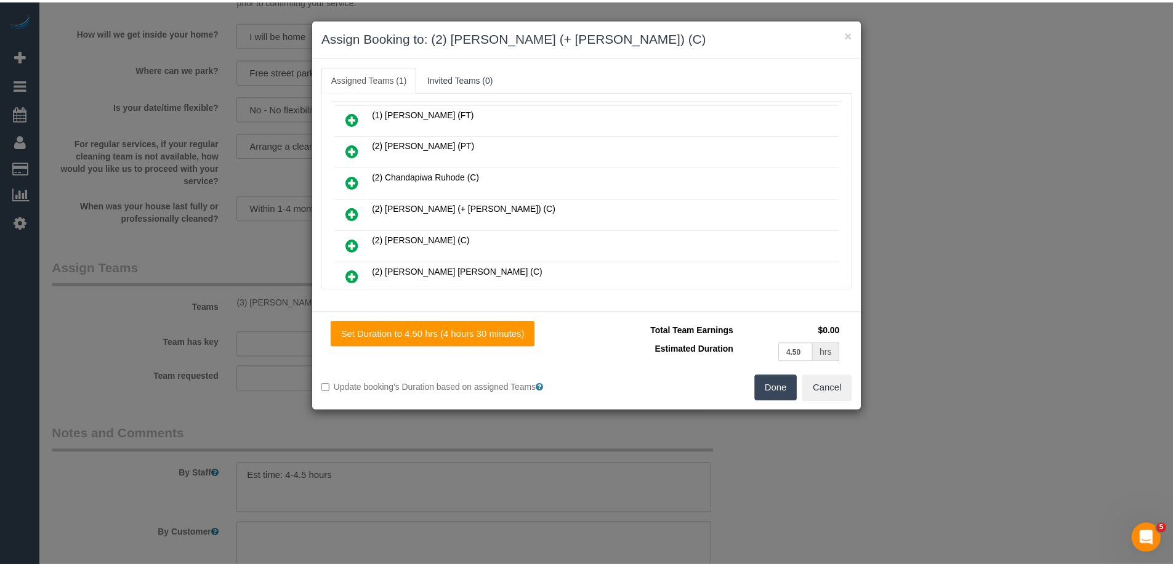
scroll to position [123, 0]
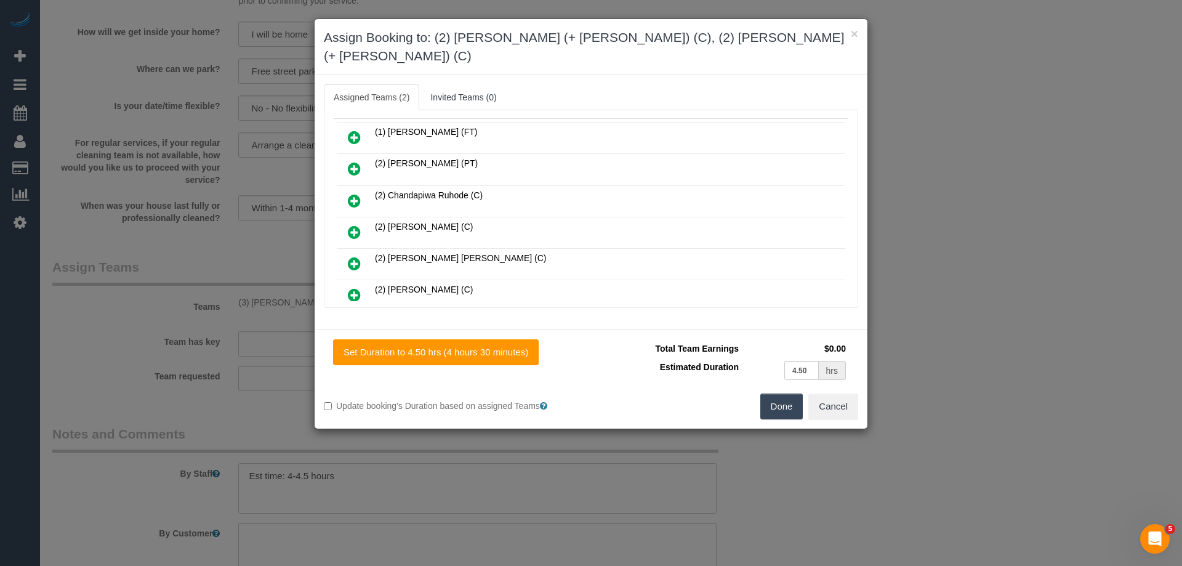
click at [780, 393] on button "Done" at bounding box center [781, 406] width 43 height 26
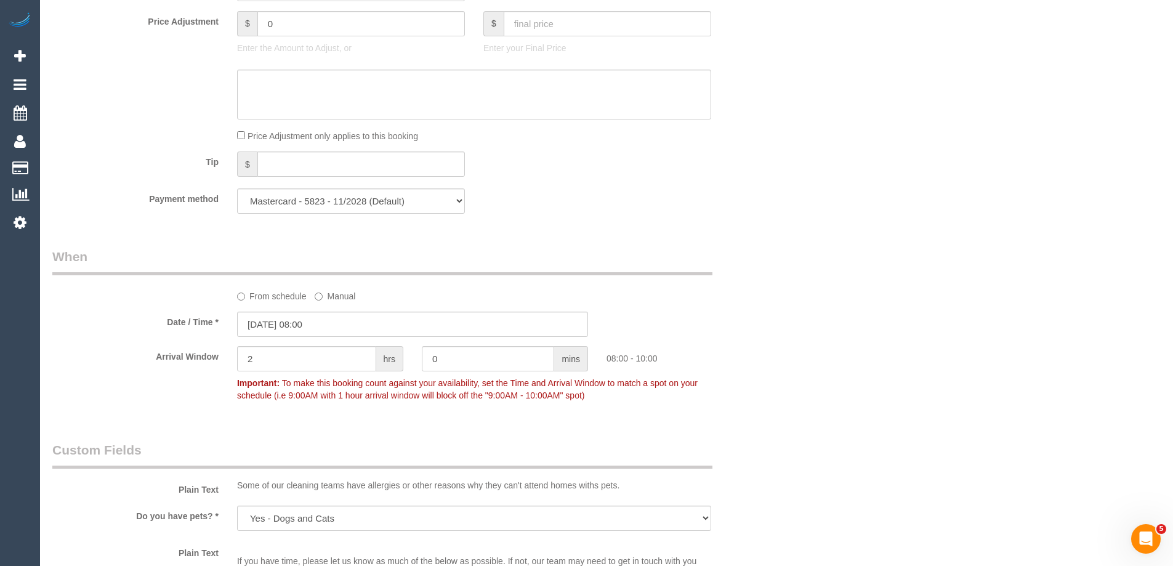
scroll to position [923, 0]
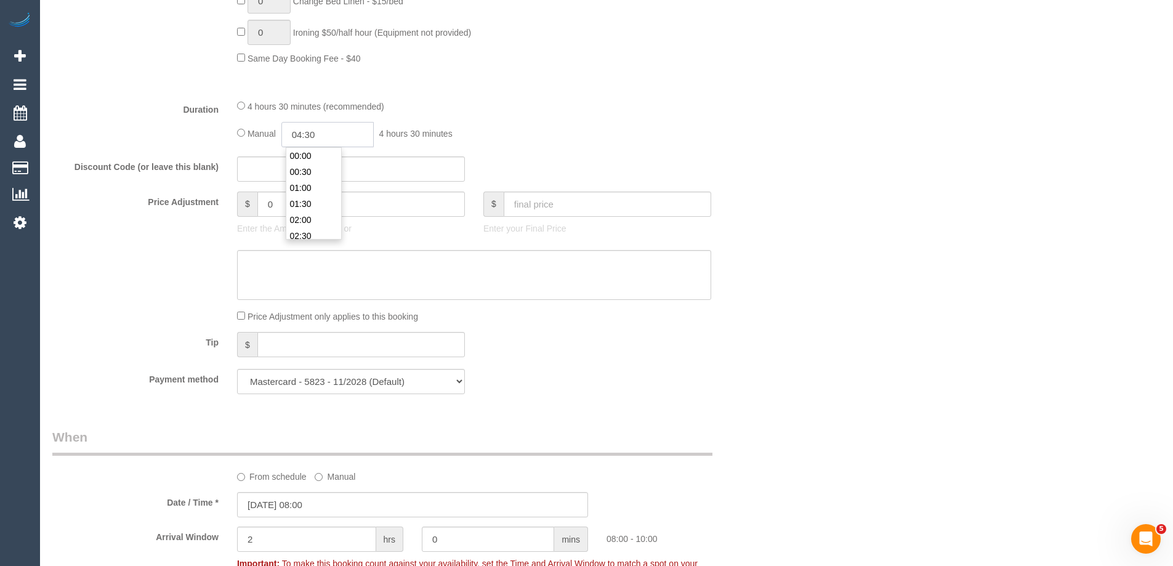
click at [337, 135] on input "04:30" at bounding box center [327, 134] width 92 height 25
click at [310, 188] on li "02:00" at bounding box center [313, 190] width 55 height 16
drag, startPoint x: 321, startPoint y: 134, endPoint x: 310, endPoint y: 132, distance: 11.4
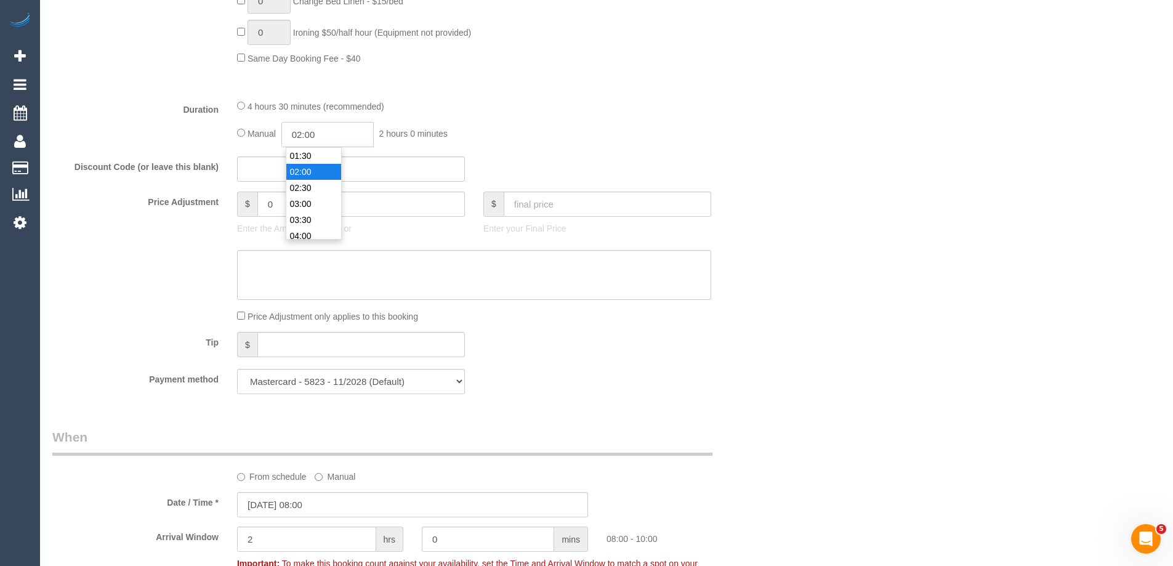
click at [310, 132] on input "02:00" at bounding box center [327, 134] width 92 height 25
type input "02:15"
click at [475, 132] on div "Manual 02:15 2 hours 15 minutes" at bounding box center [474, 134] width 474 height 25
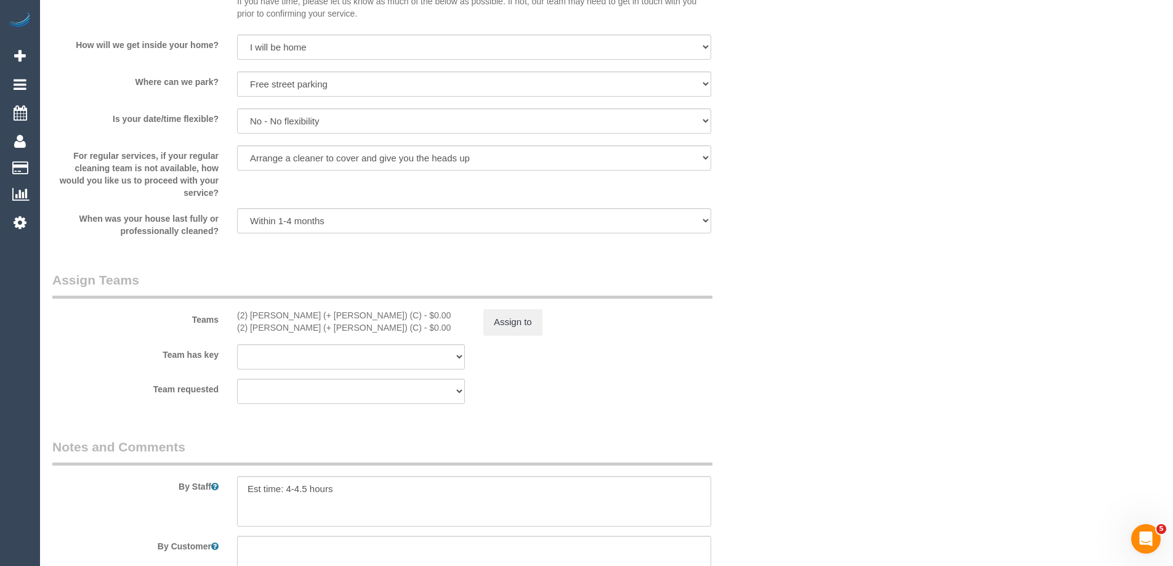
scroll to position [1724, 0]
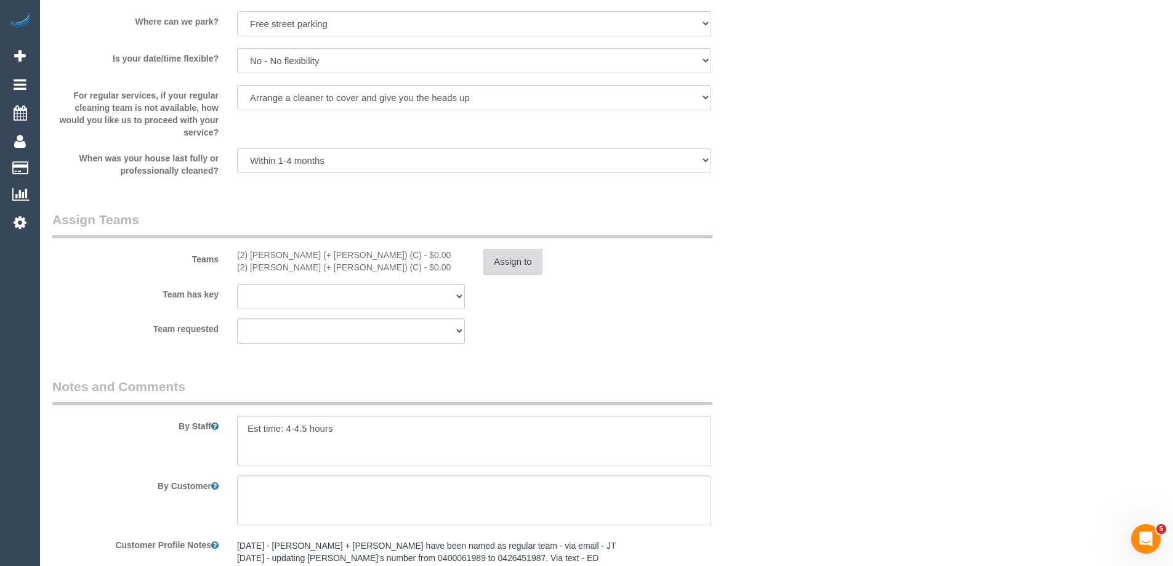
click at [528, 262] on button "Assign to" at bounding box center [512, 262] width 59 height 26
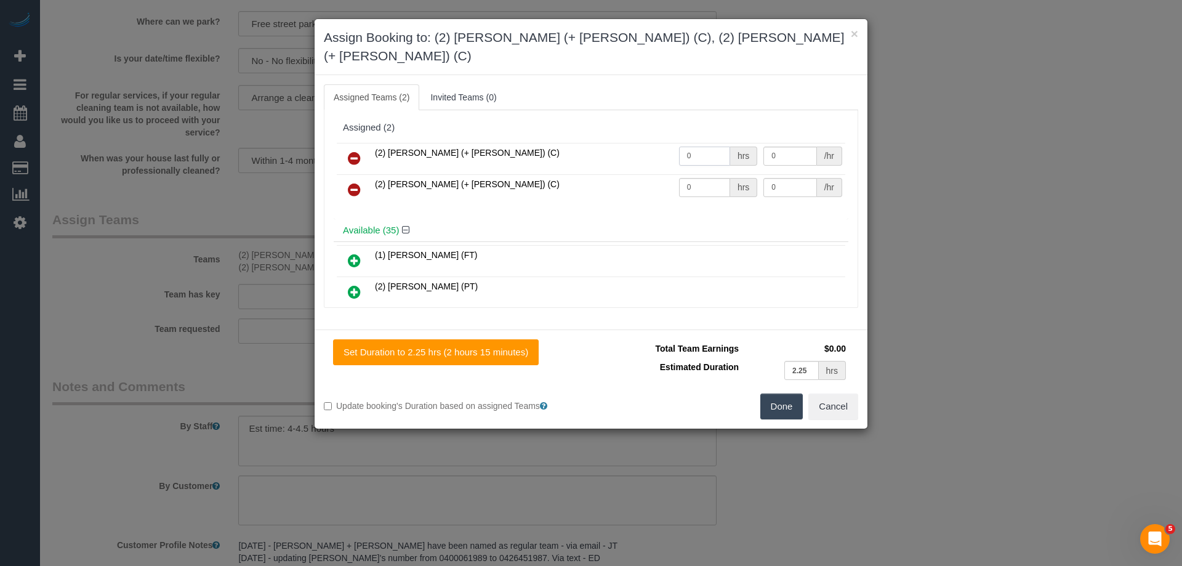
drag, startPoint x: 696, startPoint y: 143, endPoint x: 637, endPoint y: 134, distance: 59.8
click at [639, 143] on tr "(2) Daniela (+ Kevin) (C) 0 hrs 0 /hr" at bounding box center [591, 158] width 508 height 31
type input "1"
drag, startPoint x: 687, startPoint y: 169, endPoint x: 584, endPoint y: 163, distance: 103.6
click at [584, 174] on tr "(2) Kevin (+ Daniela) (C) 0 hrs 0 /hr" at bounding box center [591, 189] width 508 height 31
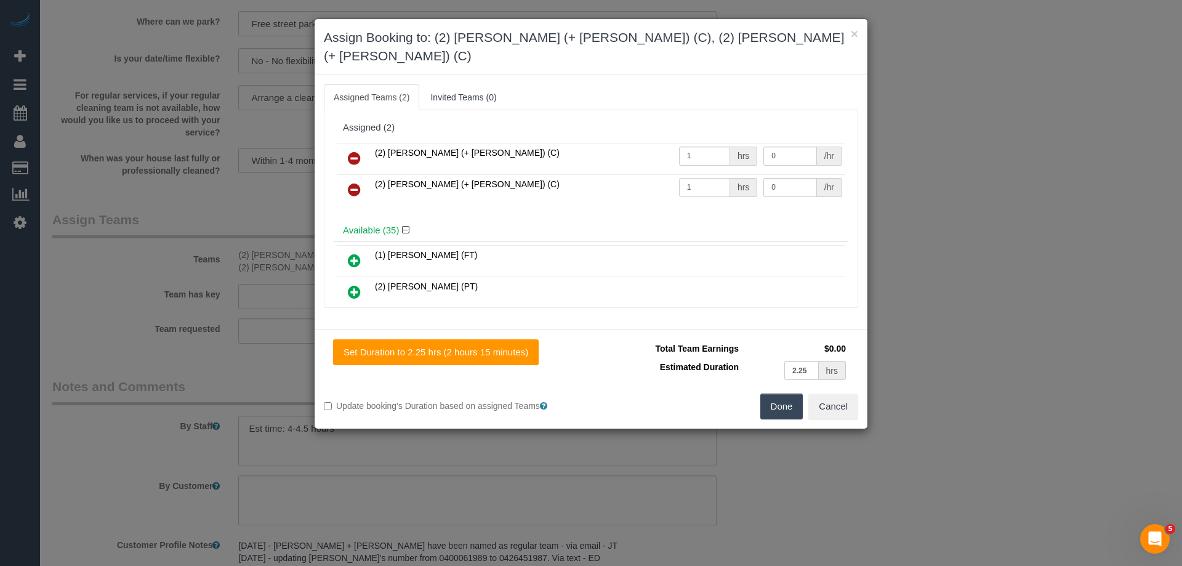
type input "1"
drag, startPoint x: 781, startPoint y: 140, endPoint x: 705, endPoint y: 132, distance: 76.1
click at [709, 143] on tr "(2) Daniela (+ Kevin) (C) 1 hrs 0 /hr" at bounding box center [591, 158] width 508 height 31
type input "75"
drag, startPoint x: 793, startPoint y: 171, endPoint x: 681, endPoint y: 165, distance: 111.6
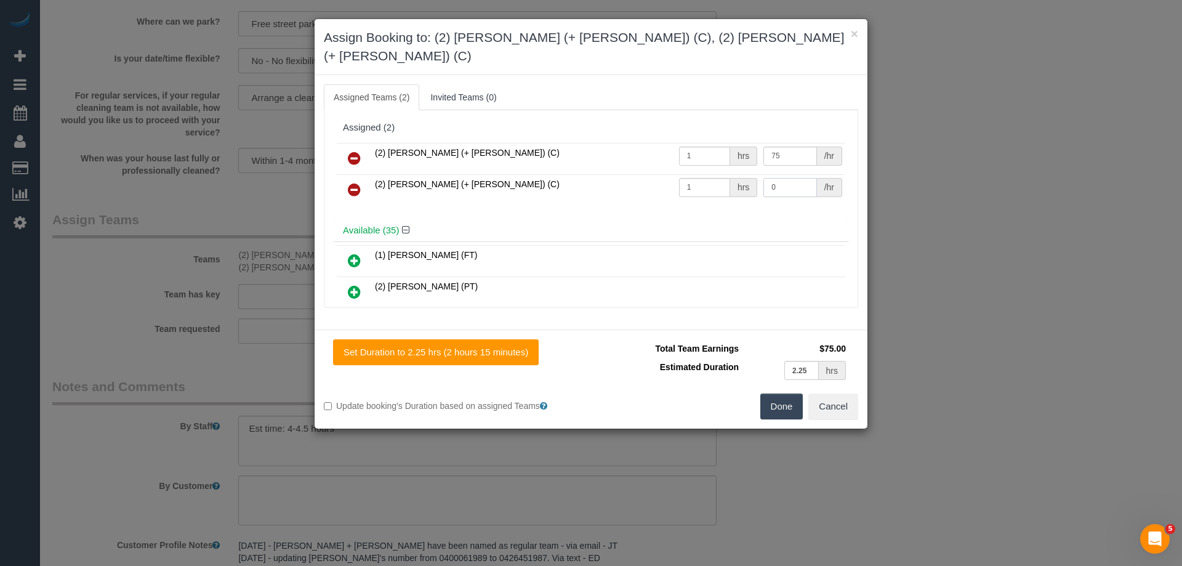
click at [702, 174] on tr "(2) Kevin (+ Daniela) (C) 1 hrs 0 /hr" at bounding box center [591, 189] width 508 height 31
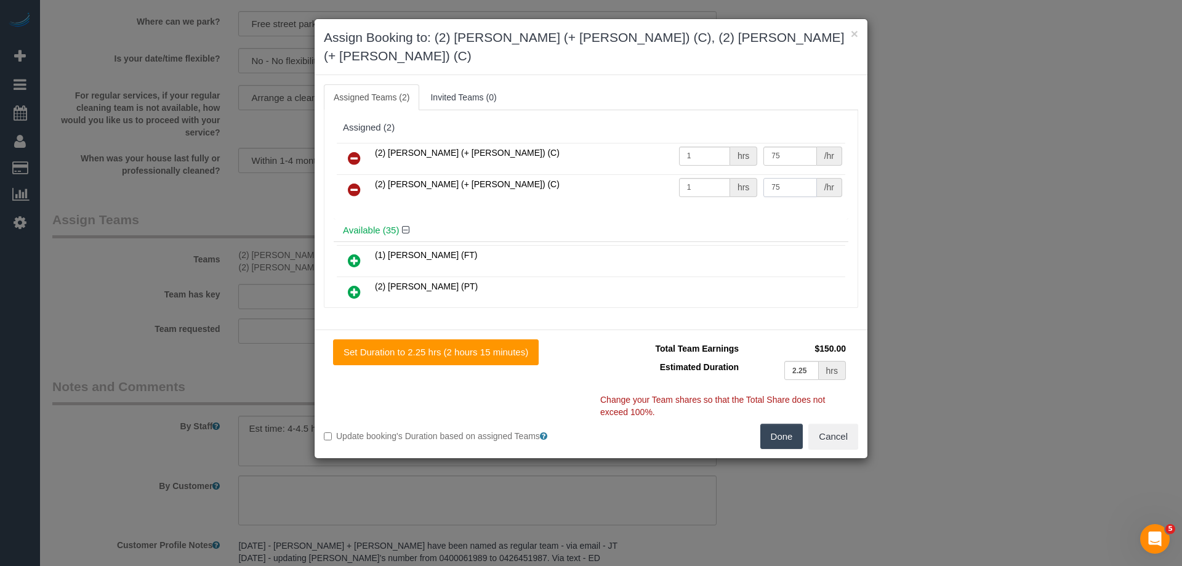
type input "75"
click at [779, 424] on button "Done" at bounding box center [781, 437] width 43 height 26
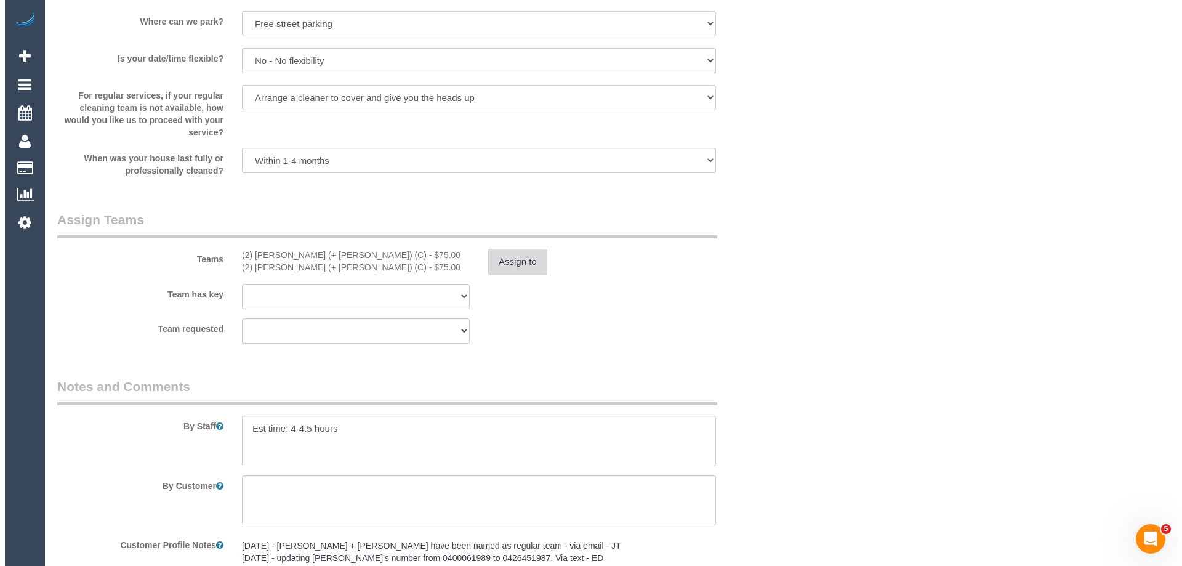
scroll to position [0, 0]
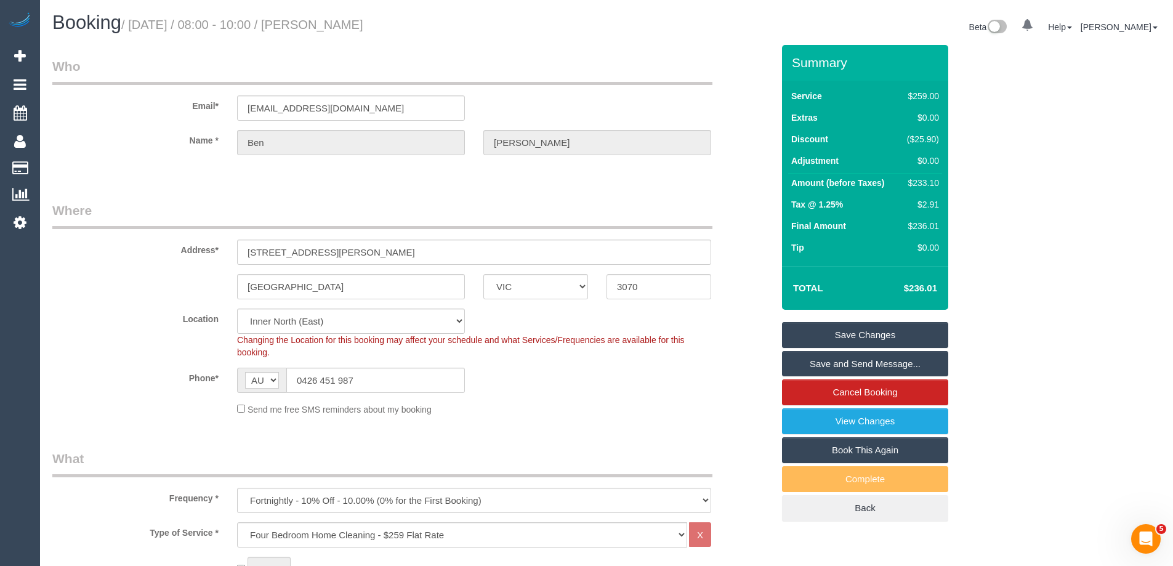
drag, startPoint x: 330, startPoint y: 28, endPoint x: 339, endPoint y: 25, distance: 9.2
click at [339, 25] on h1 "Booking / September 29, 2025 / 08:00 - 10:00 / Ben Thomas" at bounding box center [324, 22] width 545 height 21
copy small "Ben Thomas"
click at [820, 340] on link "Save Changes" at bounding box center [865, 335] width 166 height 26
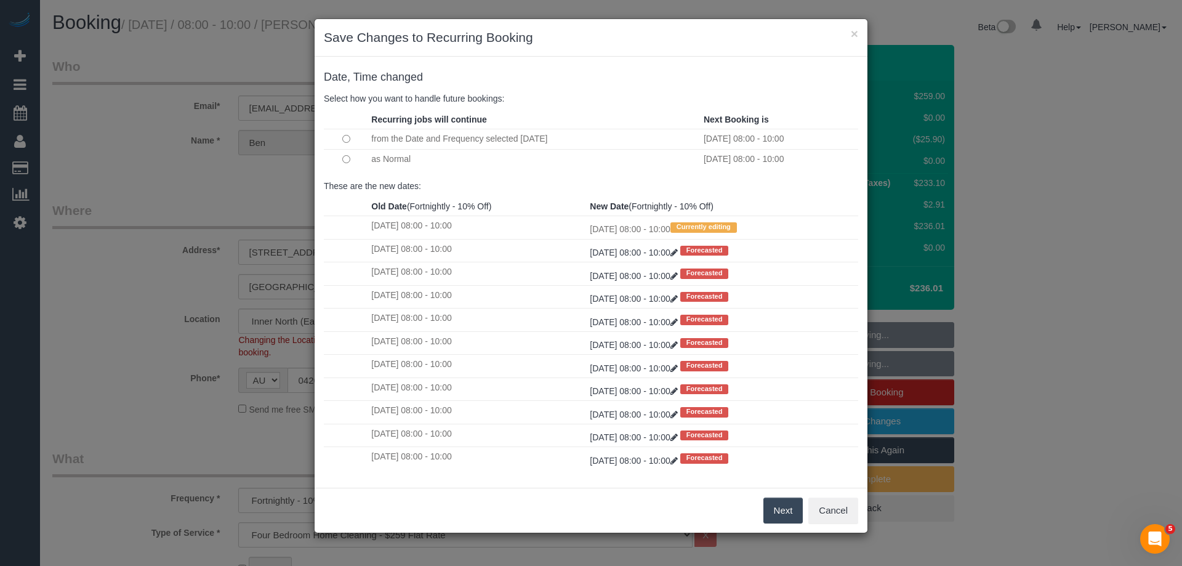
click at [776, 518] on button "Next" at bounding box center [783, 510] width 40 height 26
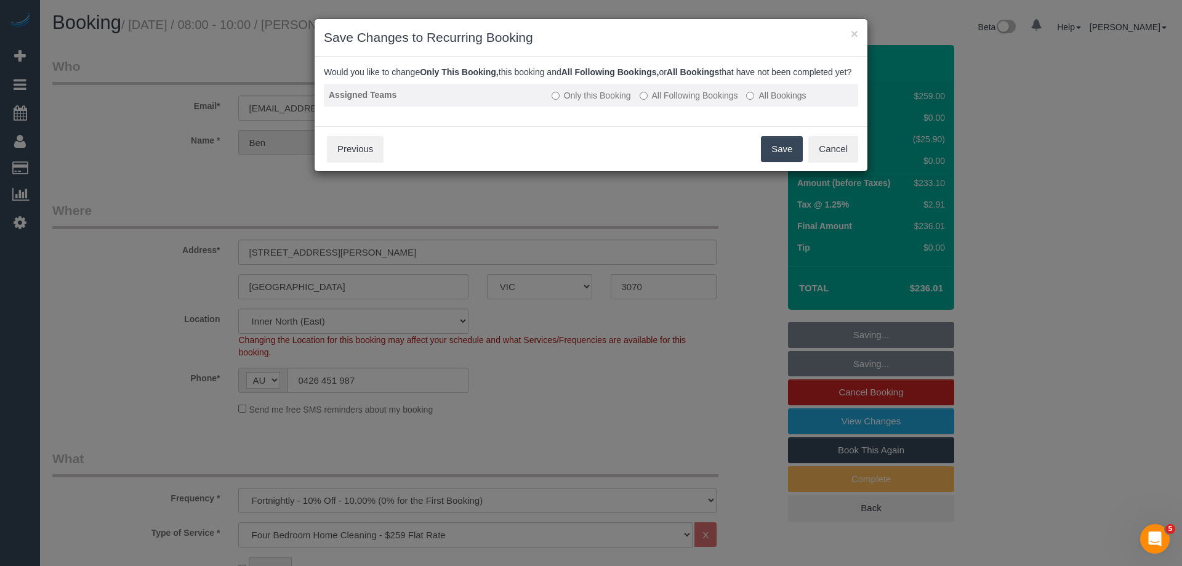
click at [661, 102] on label "All Following Bookings" at bounding box center [689, 95] width 98 height 12
click at [775, 158] on button "Save" at bounding box center [782, 149] width 42 height 26
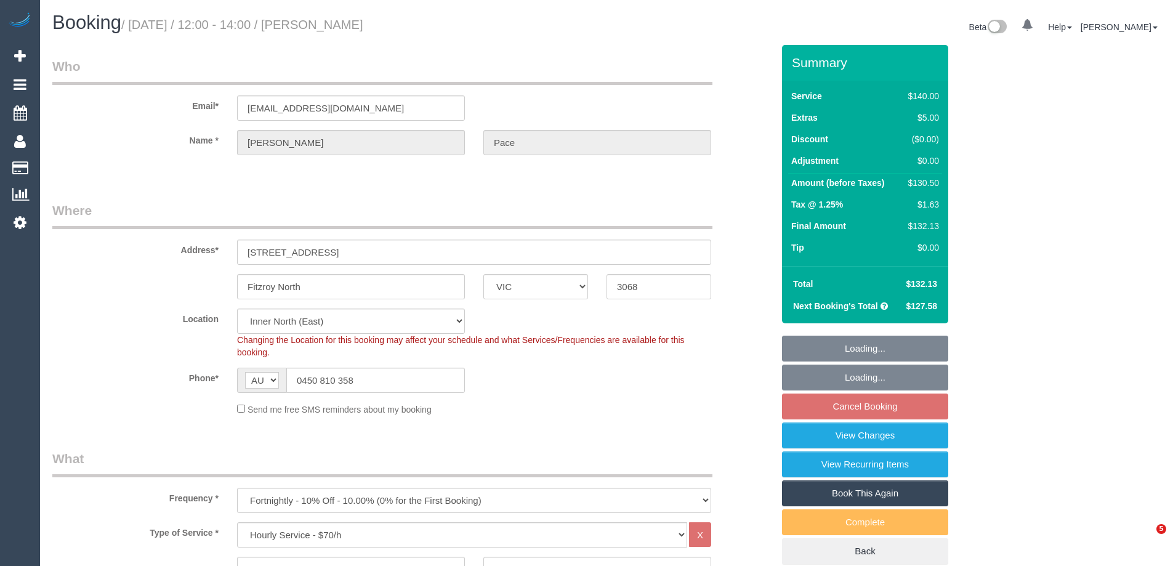
select select "VIC"
select select "string:stripe-pm_1S4uaN2GScqysDRVTctBE4O2"
select select "number:27"
select select "number:14"
select select "number:19"
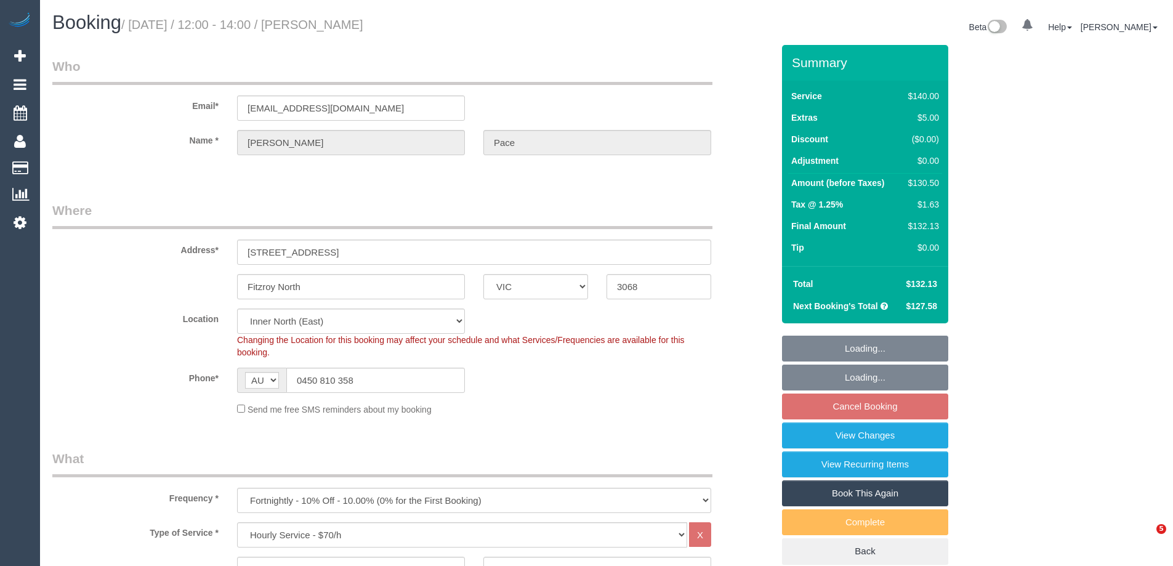
select select "number:22"
select select "number:34"
select select "number:12"
select select "object:882"
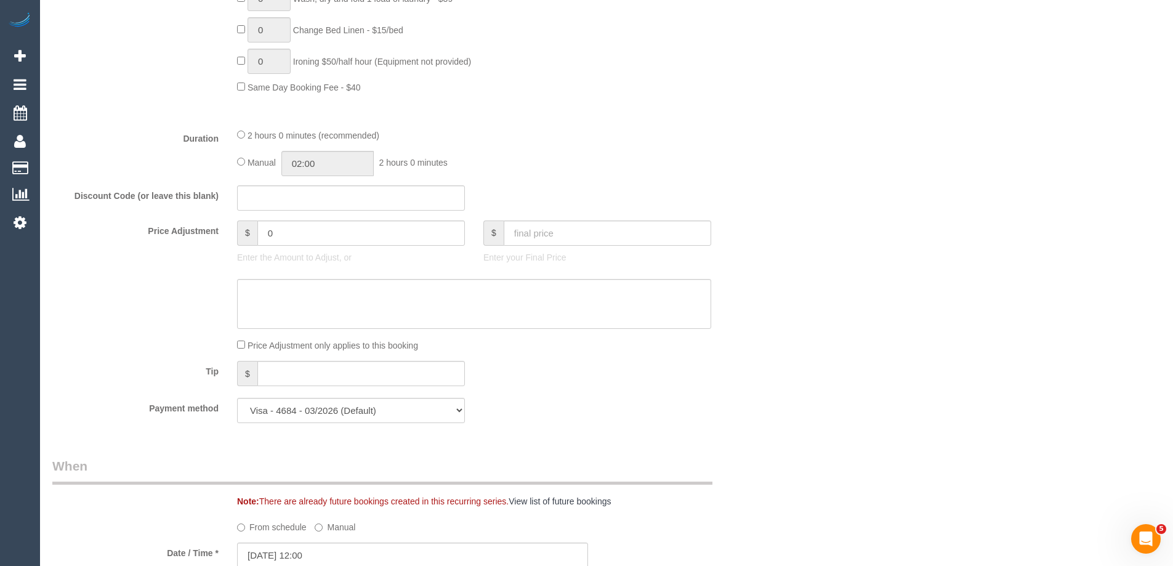
scroll to position [862, 0]
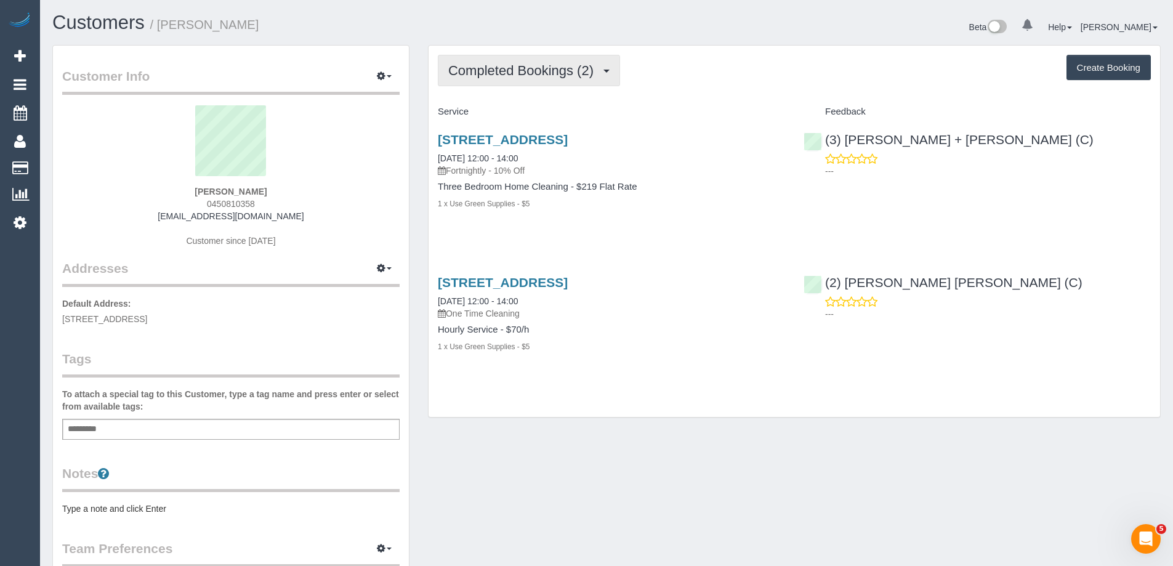
click at [536, 80] on button "Completed Bookings (2)" at bounding box center [529, 70] width 182 height 31
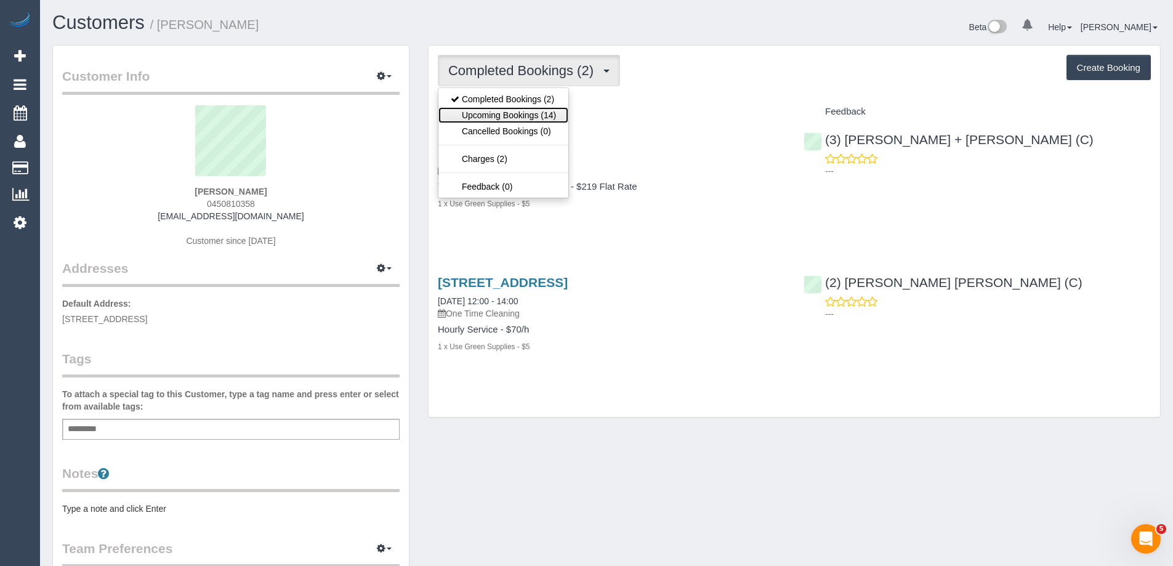
click at [530, 118] on link "Upcoming Bookings (14)" at bounding box center [503, 115] width 130 height 16
